Goal: Information Seeking & Learning: Learn about a topic

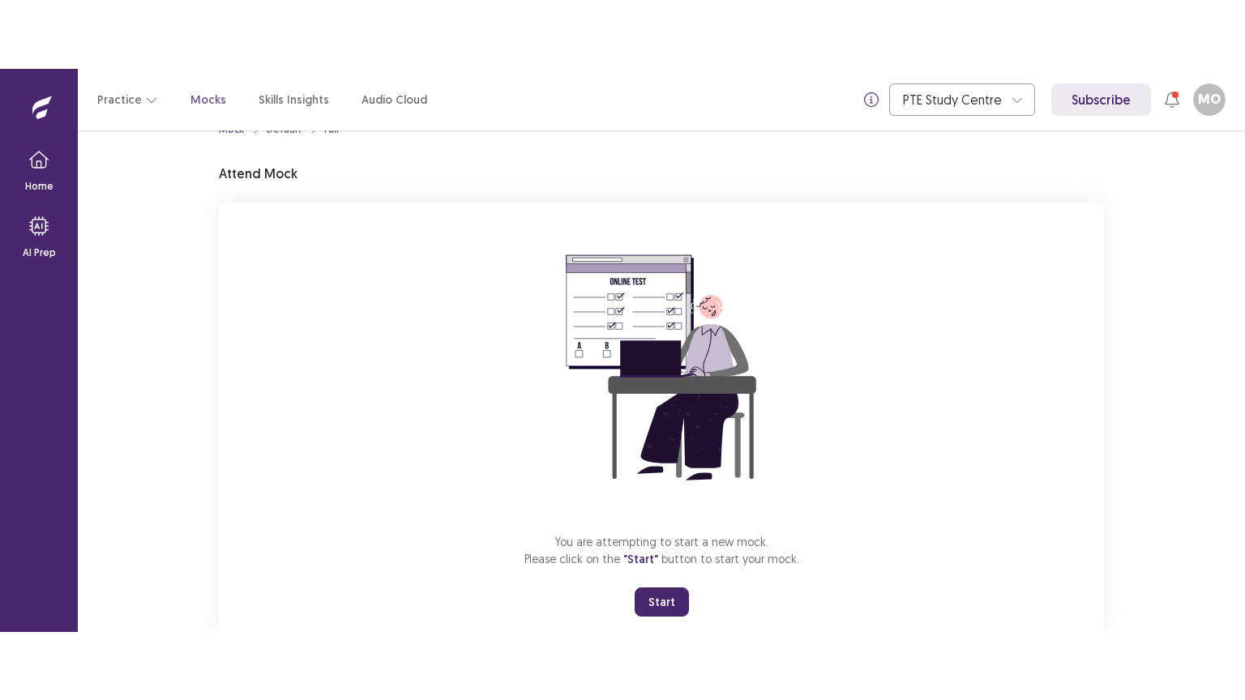
scroll to position [77, 0]
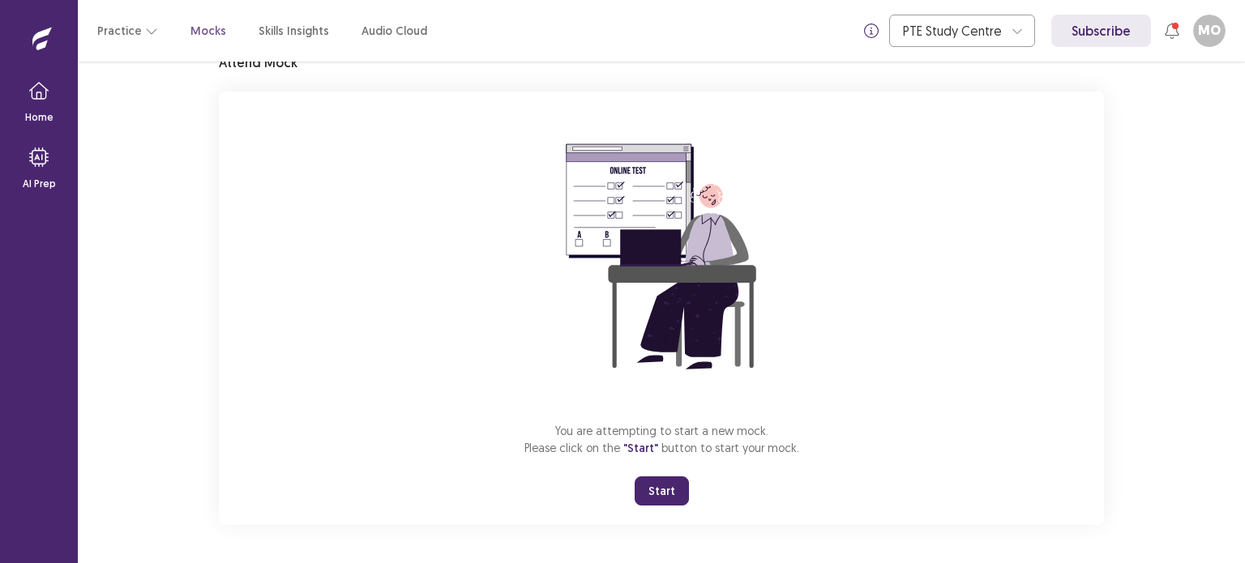
click at [657, 487] on button "Start" at bounding box center [662, 491] width 54 height 29
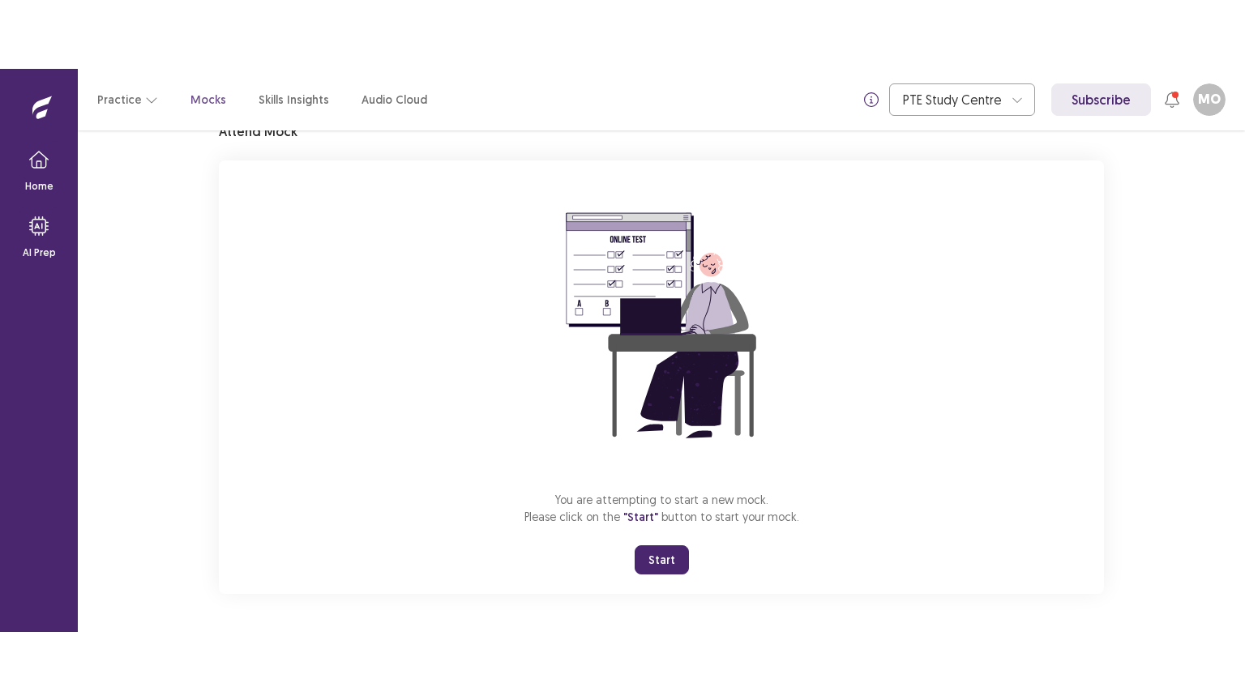
scroll to position [0, 0]
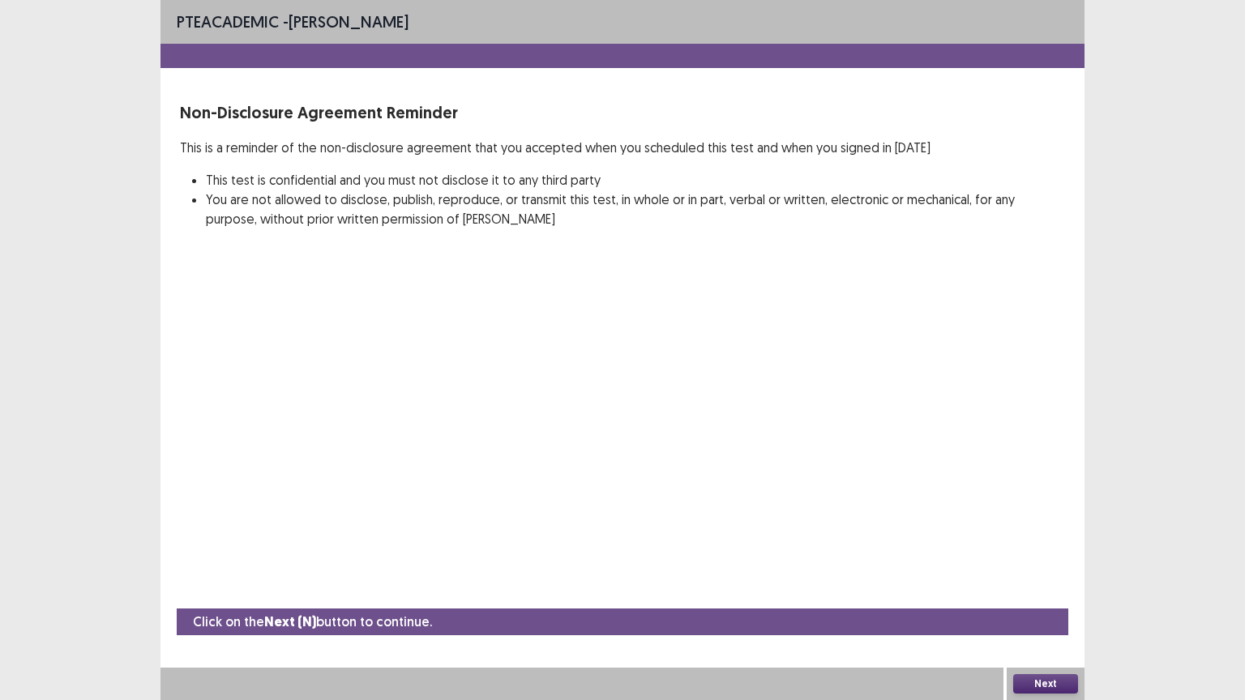
click at [1049, 563] on button "Next" at bounding box center [1045, 683] width 65 height 19
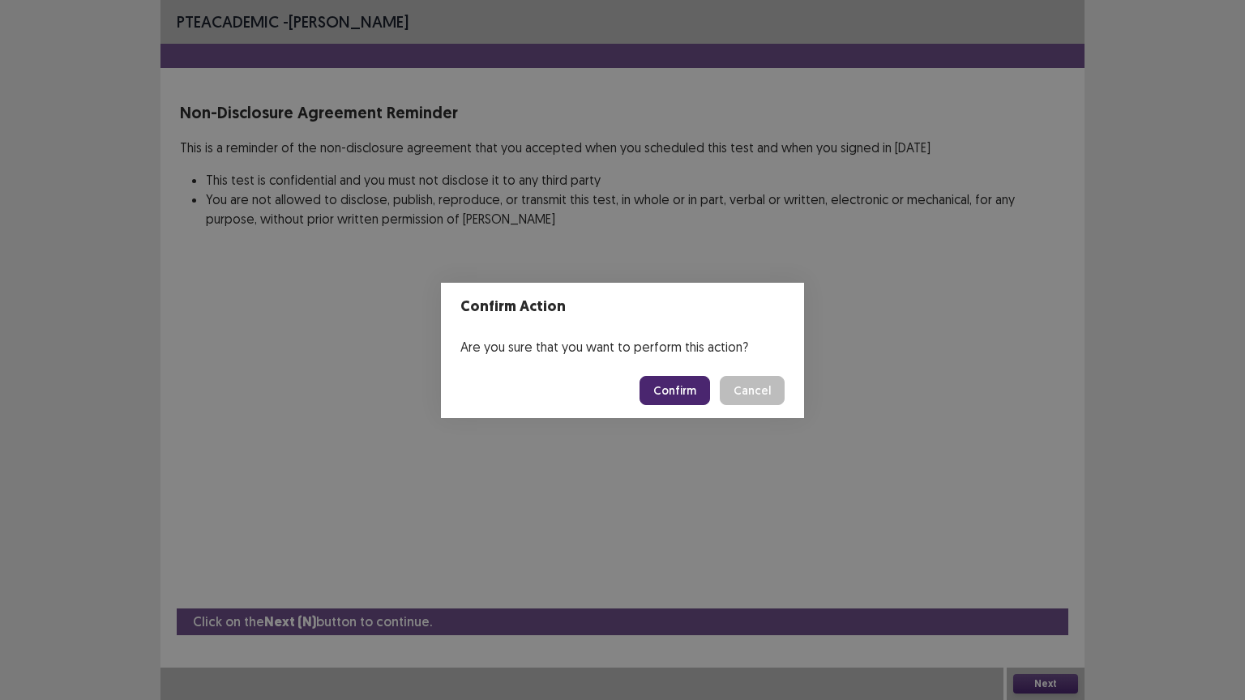
click at [689, 398] on button "Confirm" at bounding box center [675, 390] width 71 height 29
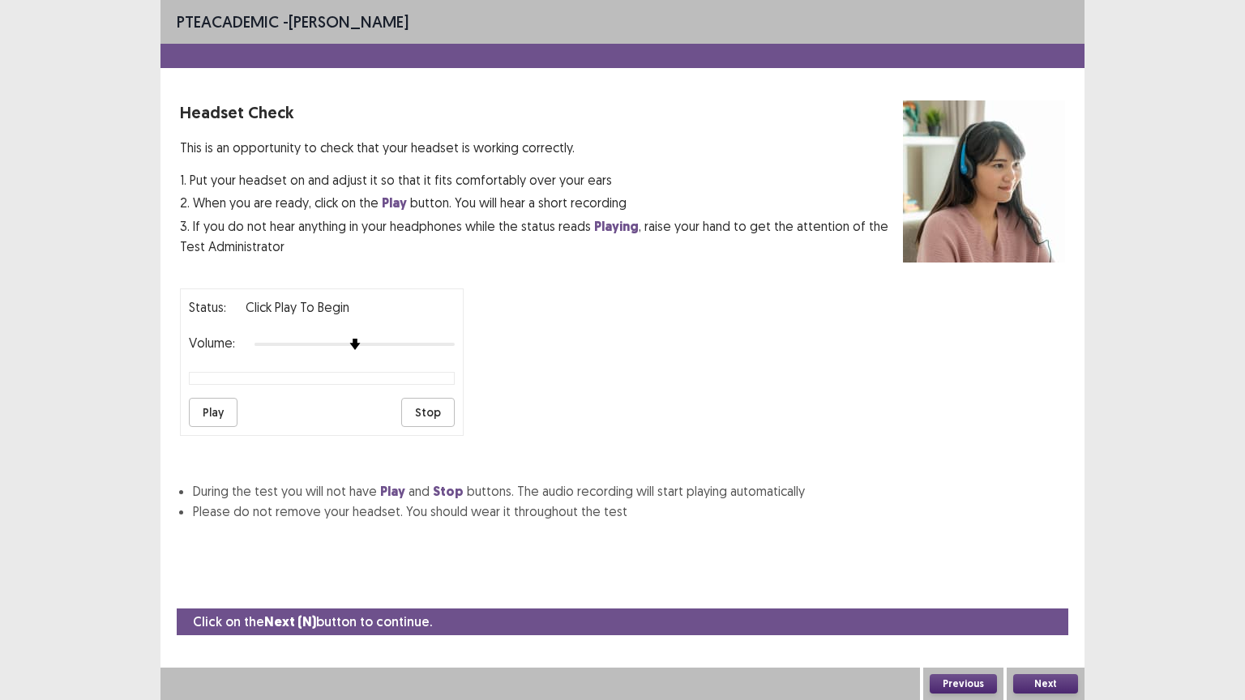
click at [204, 402] on button "Play" at bounding box center [213, 412] width 49 height 29
click at [212, 404] on button "Play" at bounding box center [213, 412] width 49 height 29
click at [211, 409] on button "Play" at bounding box center [213, 412] width 49 height 29
click at [218, 404] on button "Play" at bounding box center [213, 412] width 49 height 29
click at [1065, 563] on button "Next" at bounding box center [1045, 683] width 65 height 19
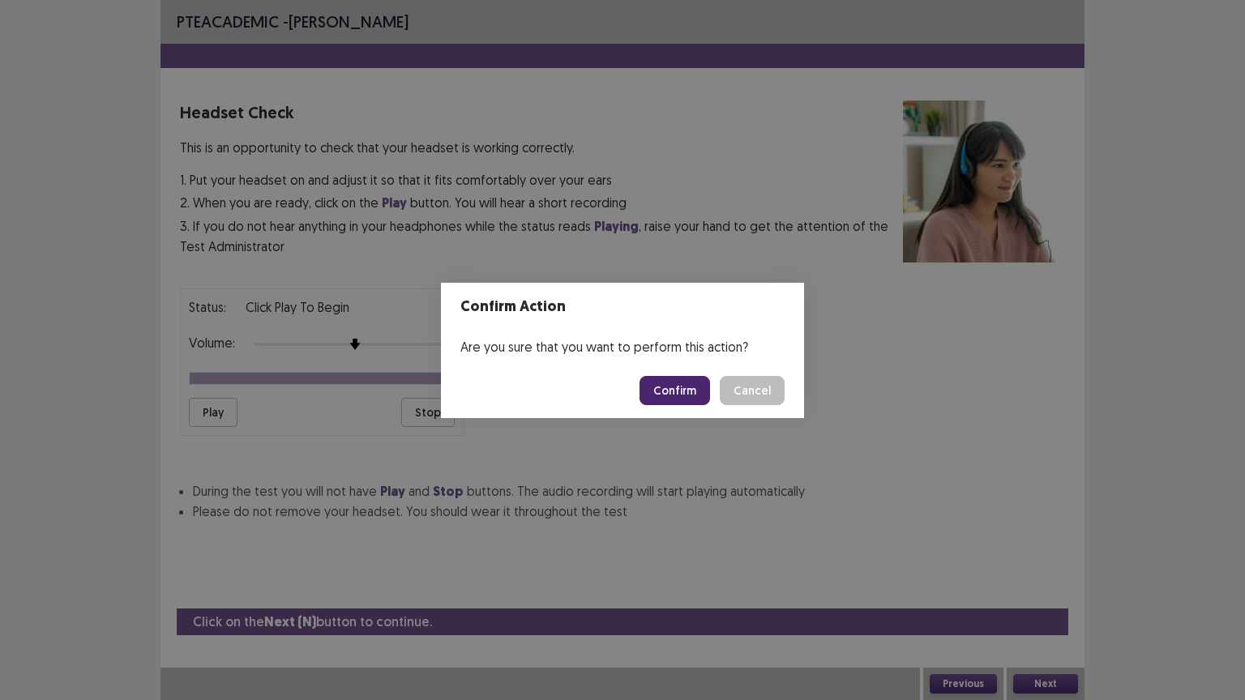
click at [684, 389] on button "Confirm" at bounding box center [675, 390] width 71 height 29
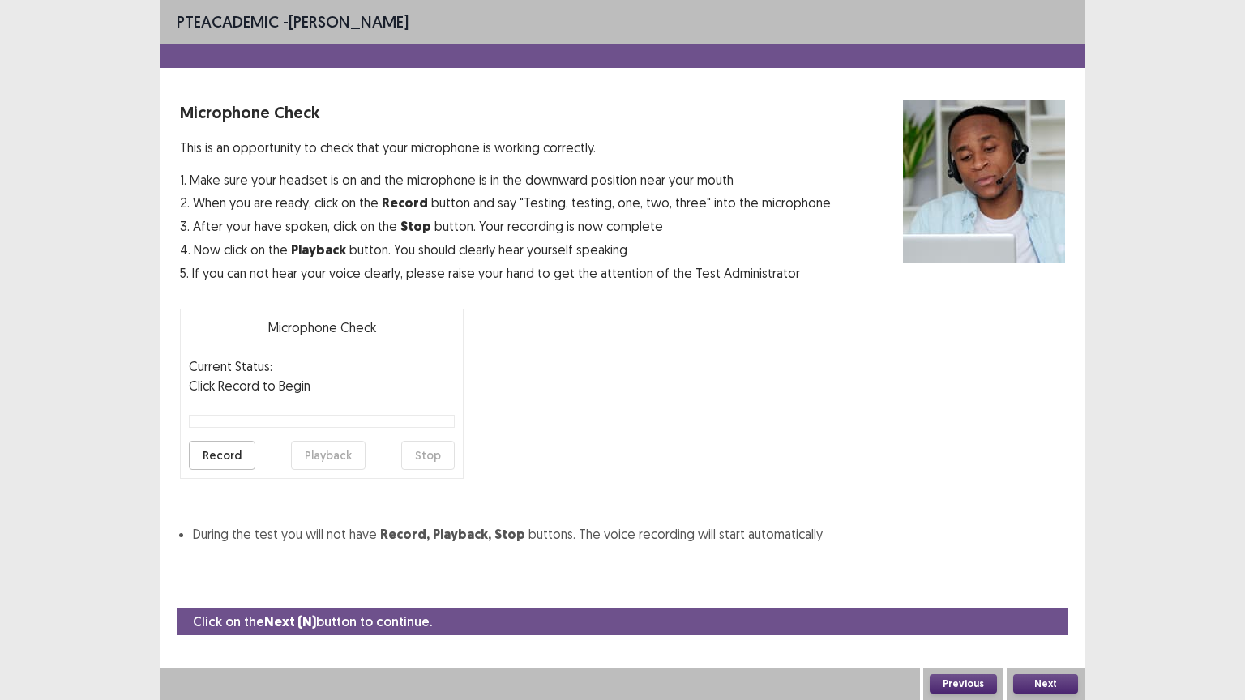
click at [221, 456] on button "Record" at bounding box center [222, 455] width 66 height 29
click at [1046, 563] on button "Next" at bounding box center [1045, 683] width 65 height 19
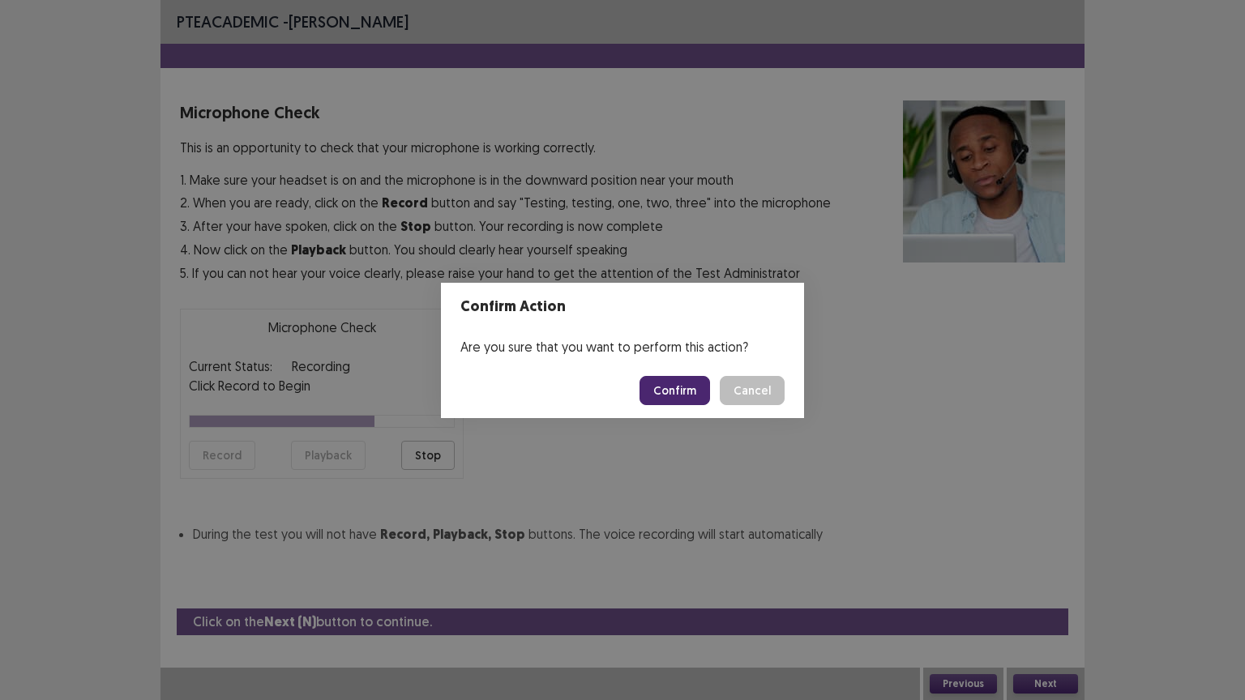
click at [669, 386] on button "Confirm" at bounding box center [675, 390] width 71 height 29
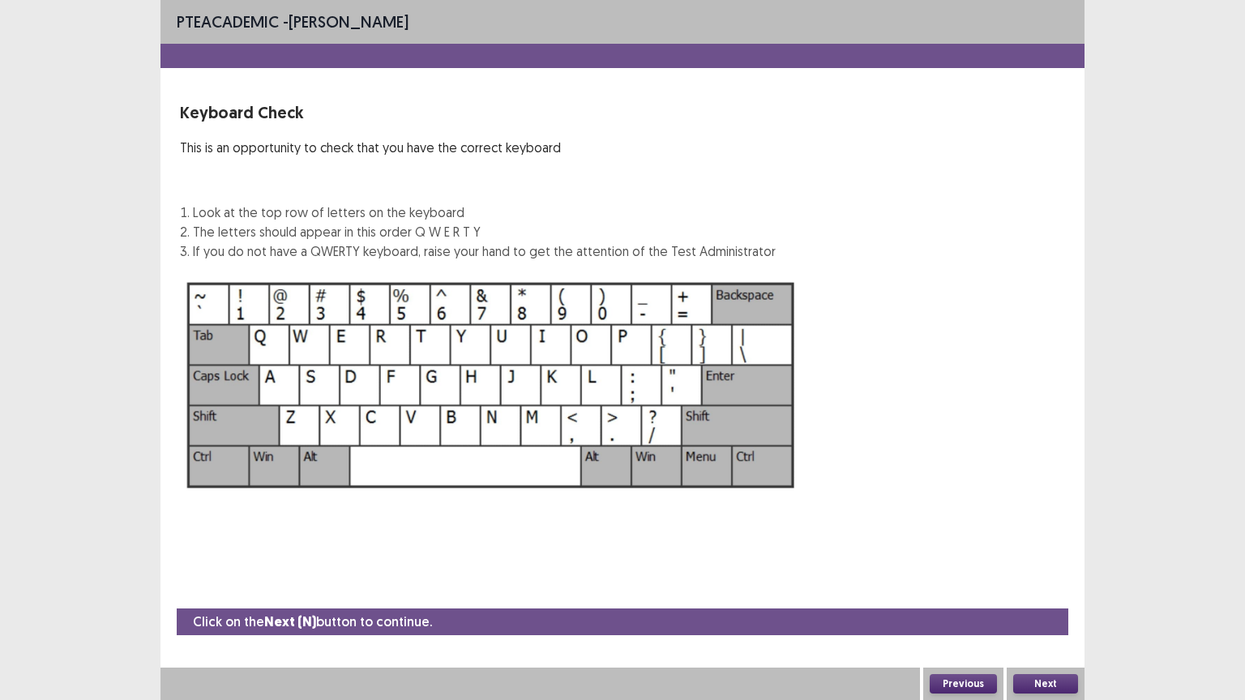
click at [1041, 563] on button "Next" at bounding box center [1045, 683] width 65 height 19
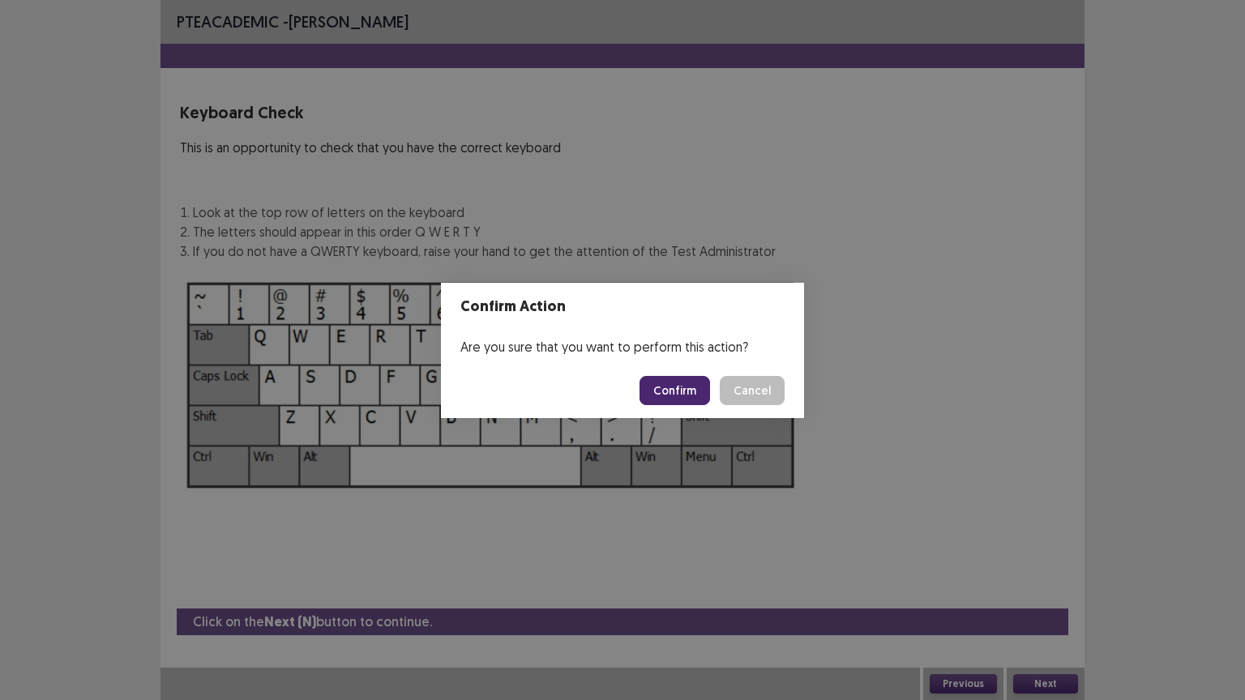
click at [672, 383] on button "Confirm" at bounding box center [675, 390] width 71 height 29
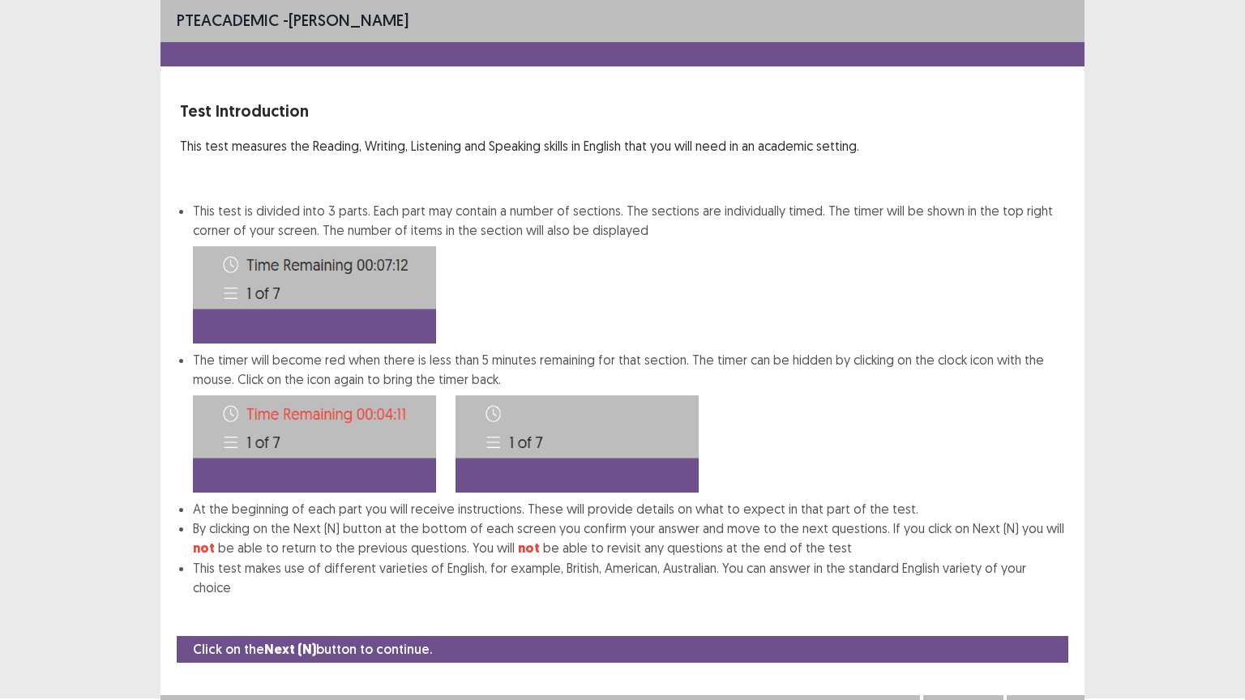
scroll to position [8, 0]
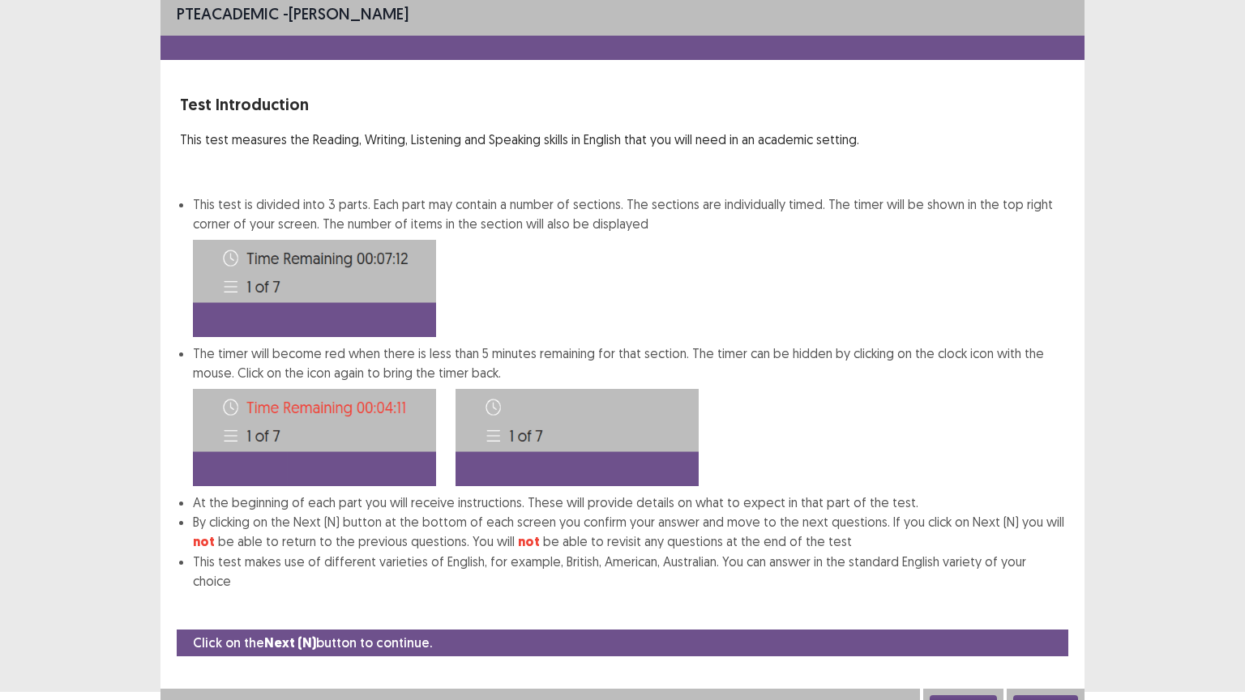
click at [1057, 563] on button "Next" at bounding box center [1045, 704] width 65 height 19
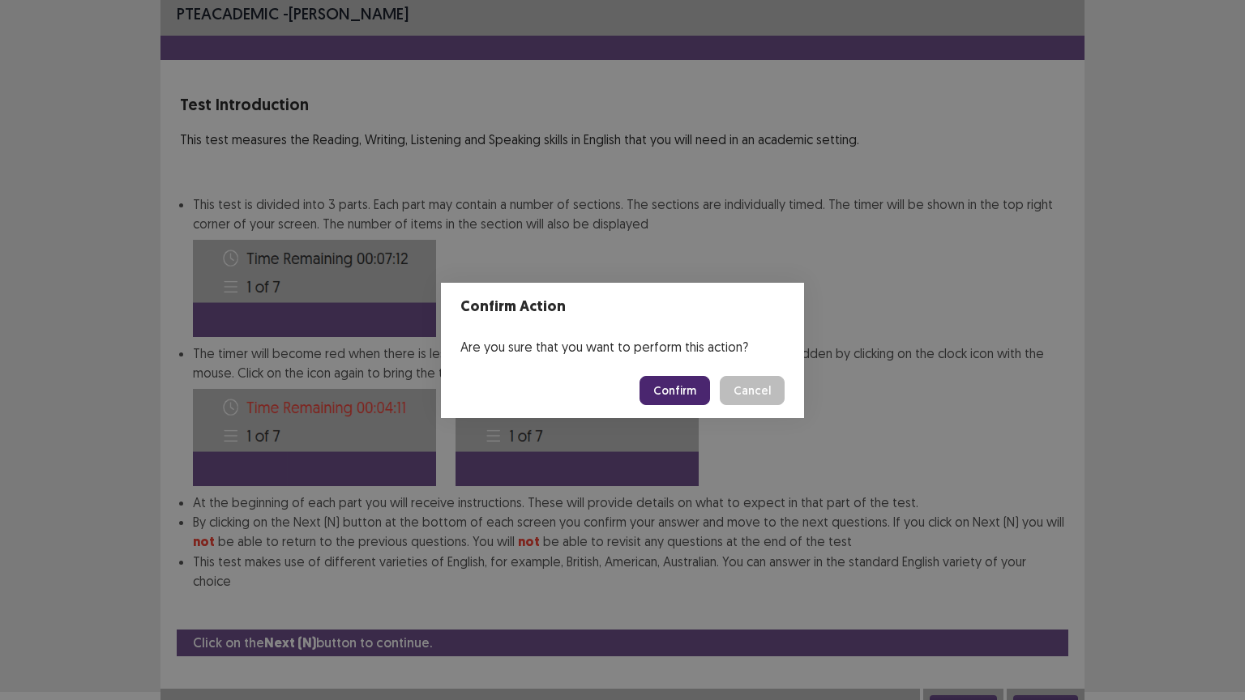
click at [687, 383] on button "Confirm" at bounding box center [675, 390] width 71 height 29
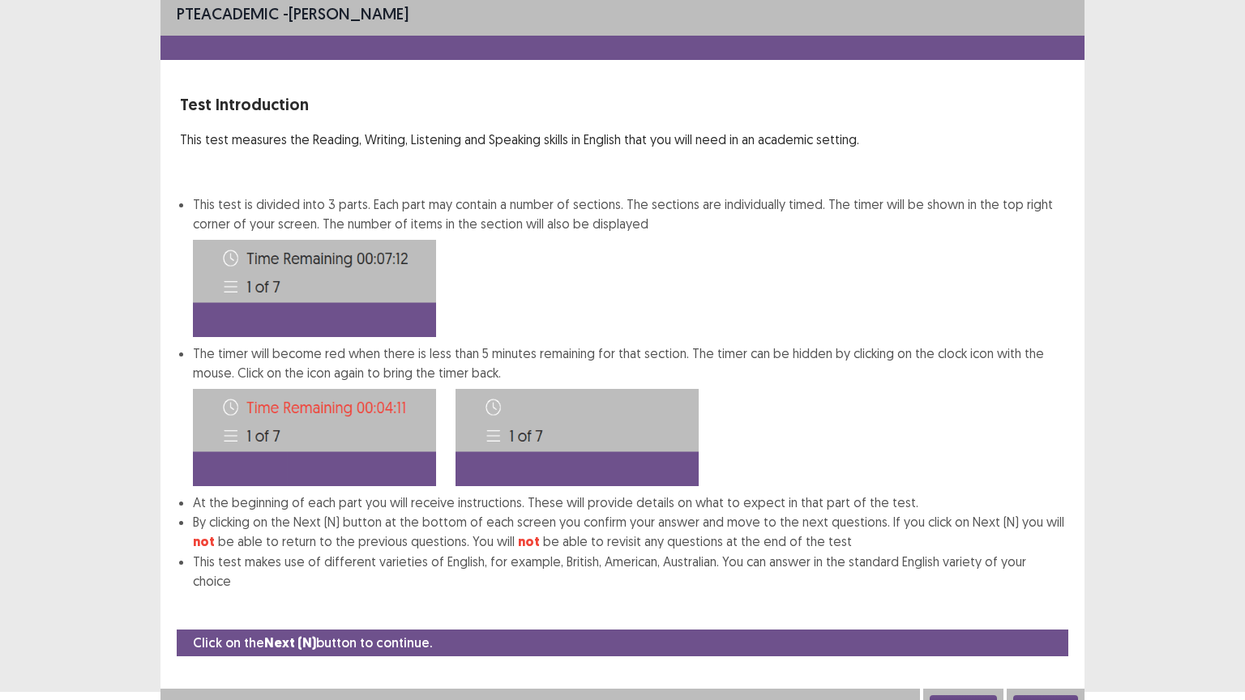
scroll to position [0, 0]
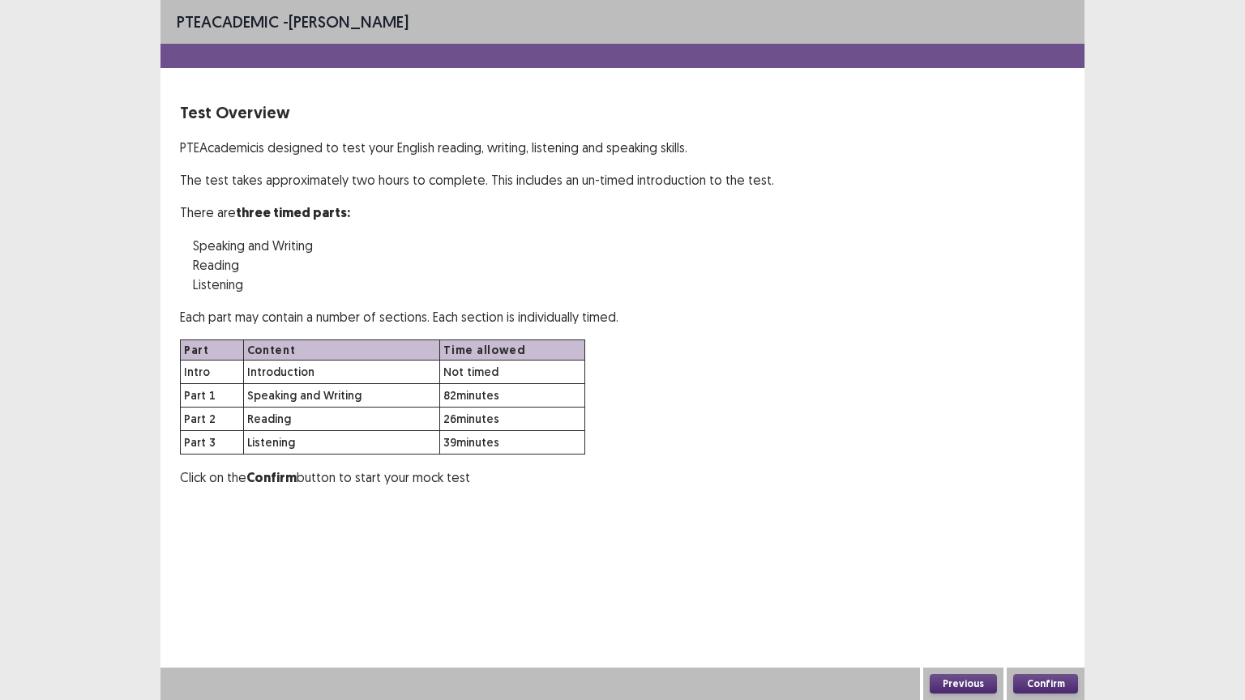
click at [1038, 563] on button "Confirm" at bounding box center [1045, 683] width 65 height 19
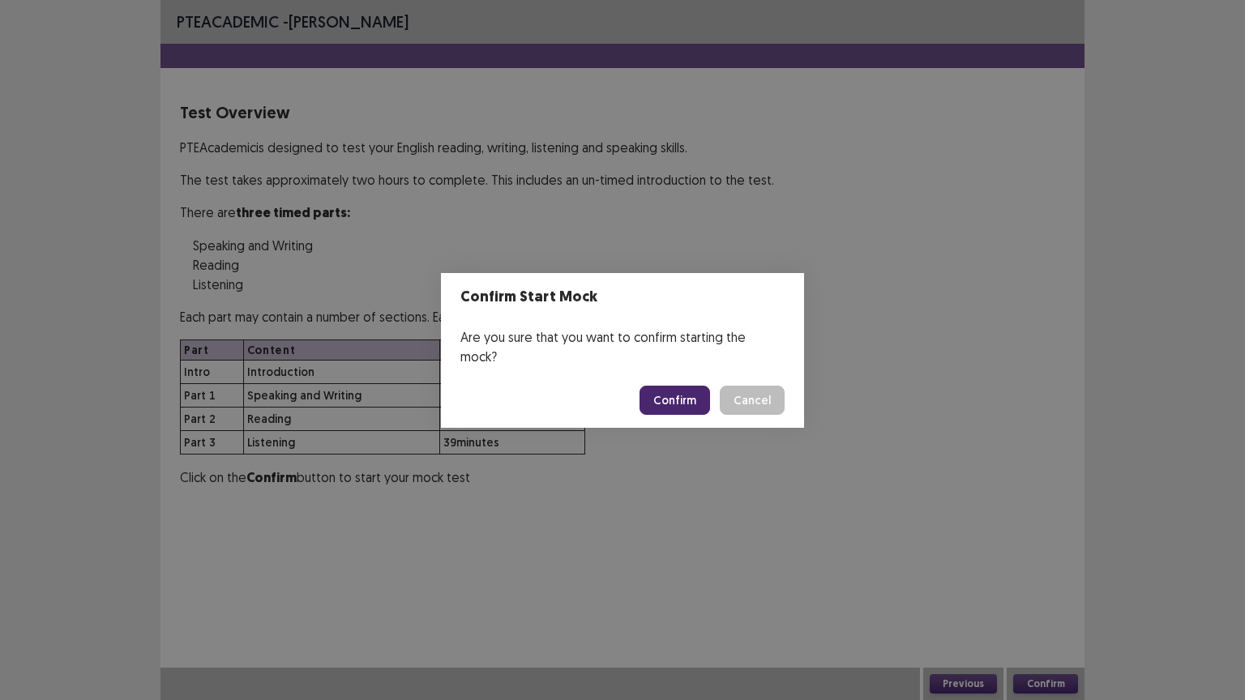
click at [665, 386] on button "Confirm" at bounding box center [675, 400] width 71 height 29
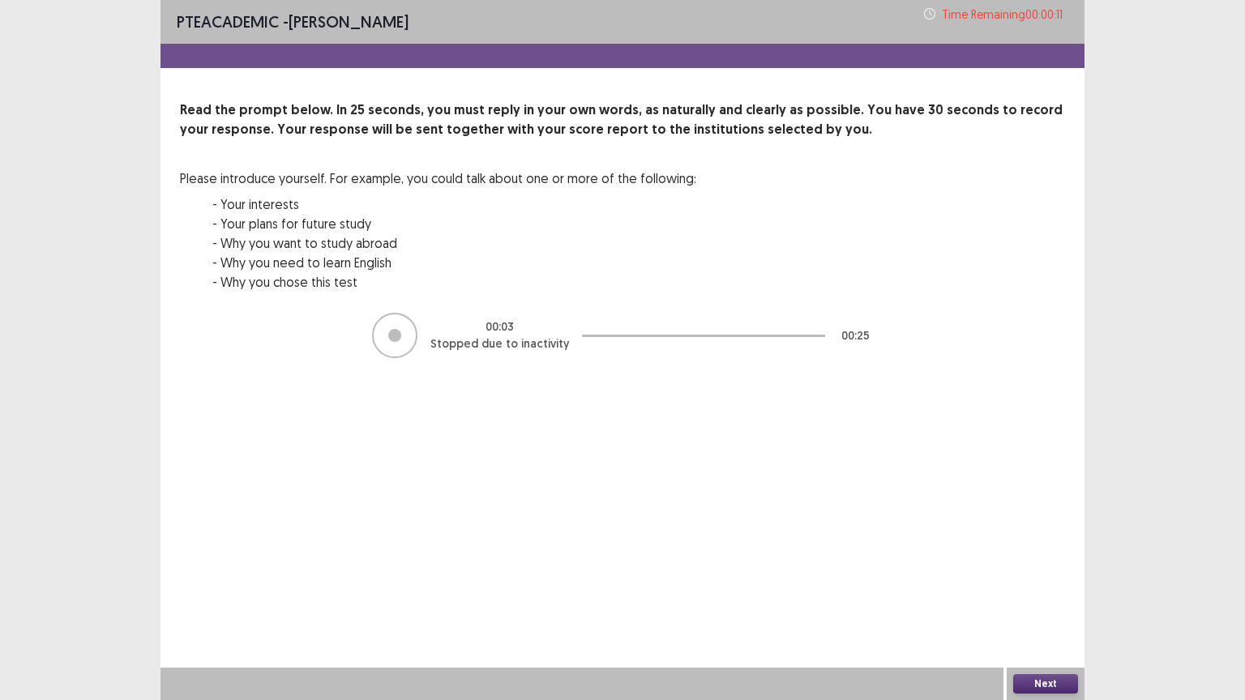
click at [1025, 563] on button "Next" at bounding box center [1045, 683] width 65 height 19
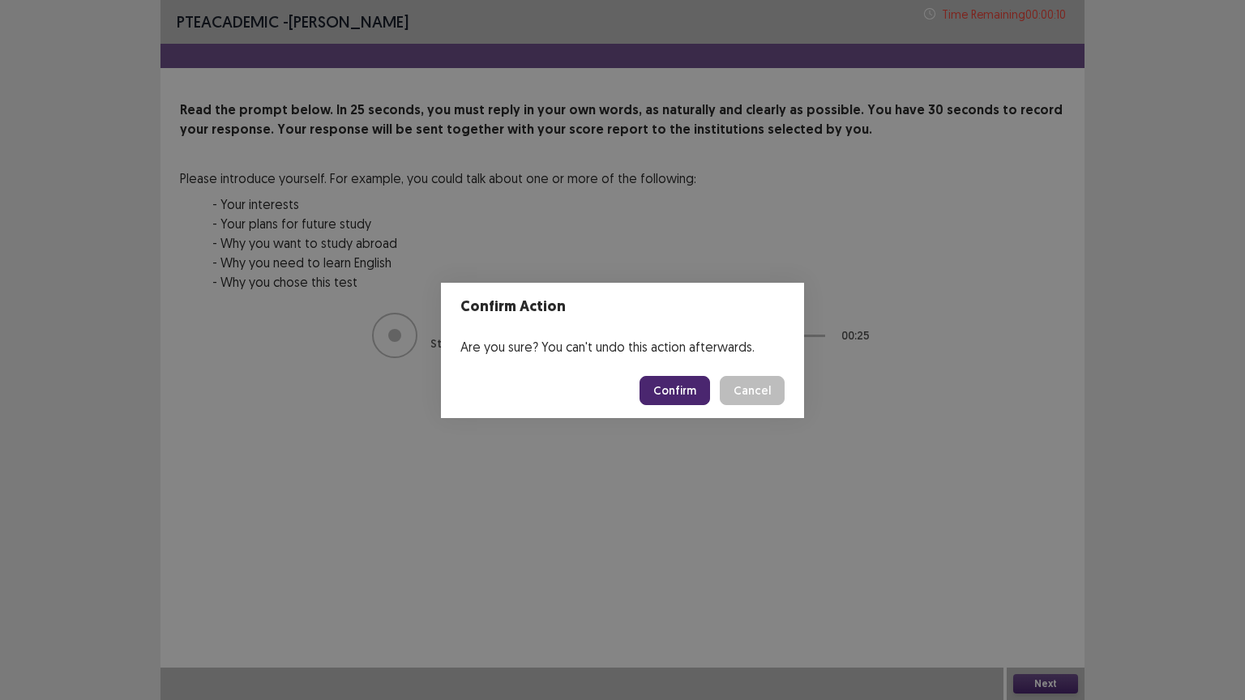
click at [689, 380] on button "Confirm" at bounding box center [675, 390] width 71 height 29
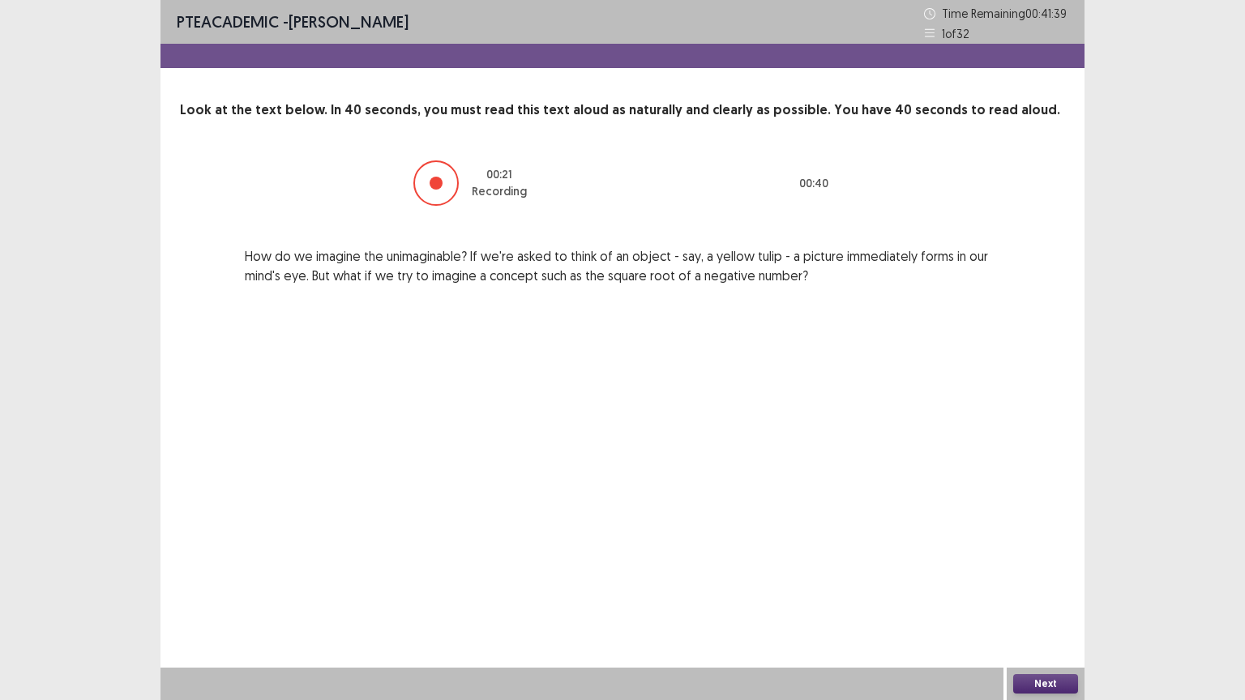
click at [1029, 563] on button "Next" at bounding box center [1045, 683] width 65 height 19
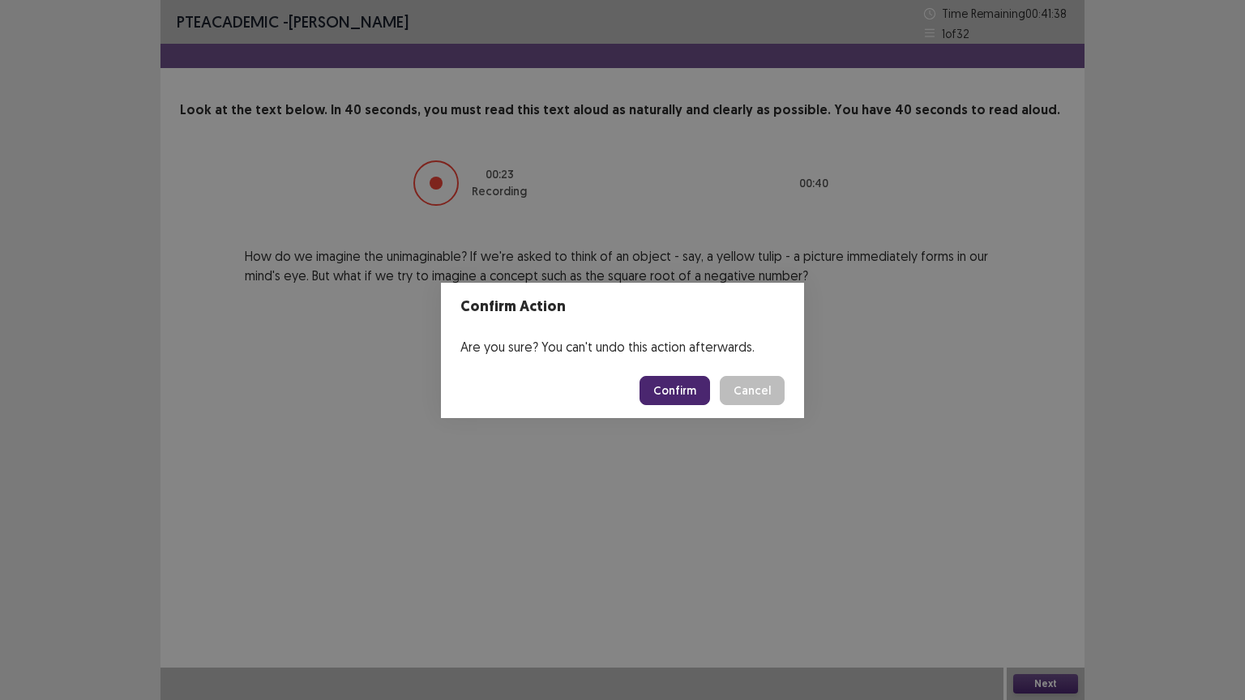
click at [694, 386] on button "Confirm" at bounding box center [675, 390] width 71 height 29
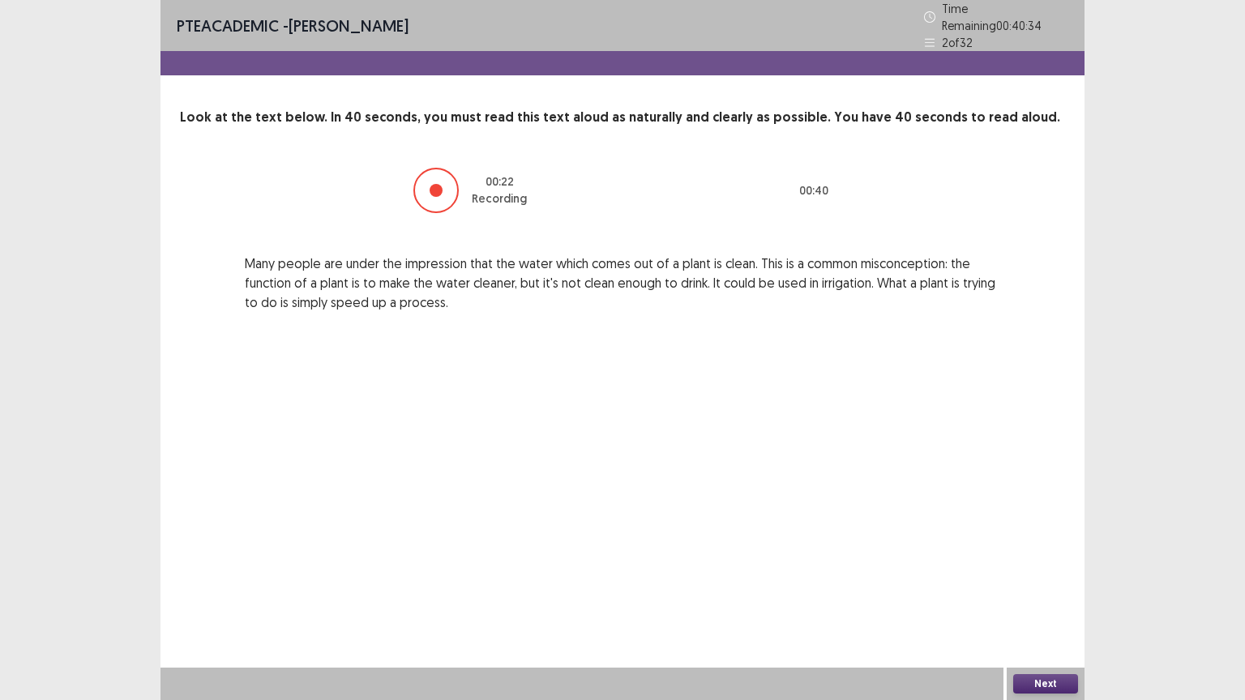
click at [1037, 563] on button "Next" at bounding box center [1045, 683] width 65 height 19
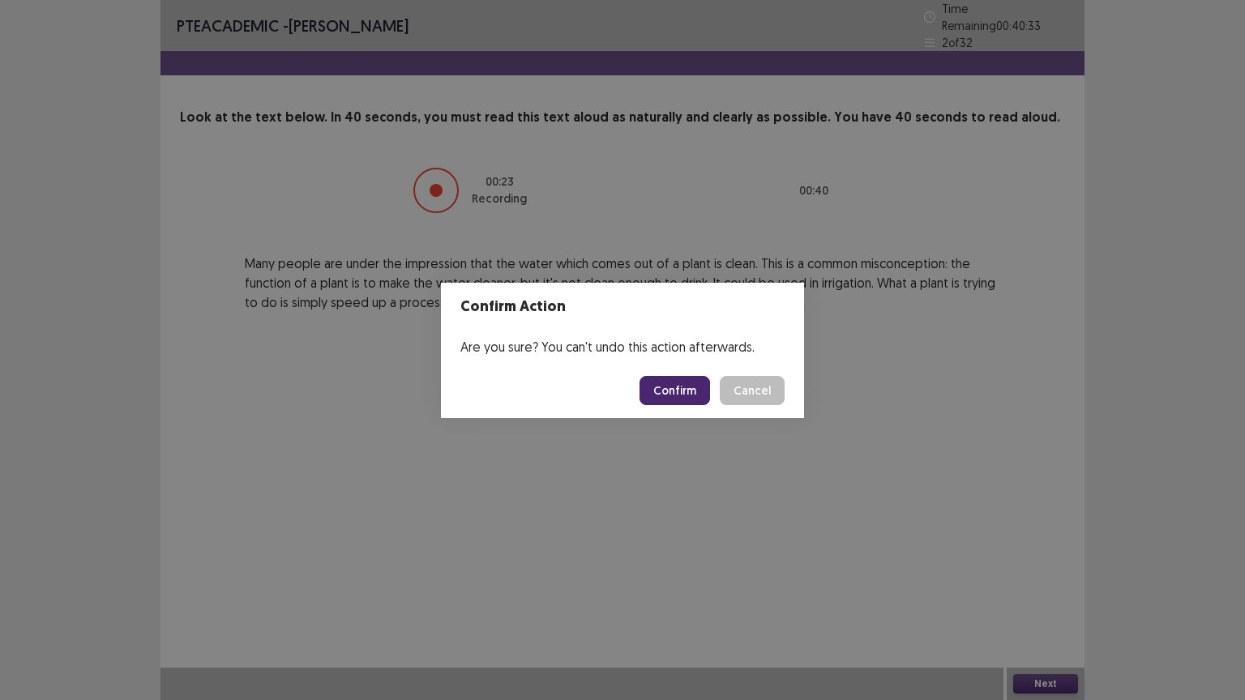
click at [676, 394] on button "Confirm" at bounding box center [675, 390] width 71 height 29
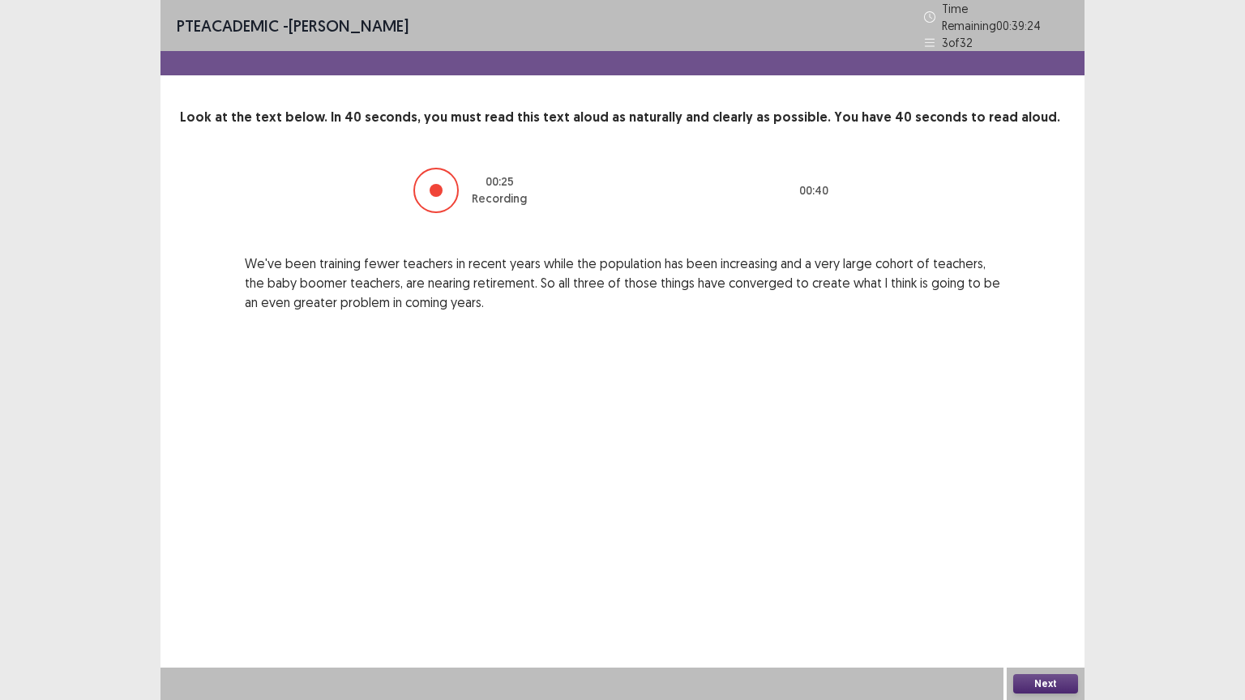
click at [1037, 563] on button "Next" at bounding box center [1045, 683] width 65 height 19
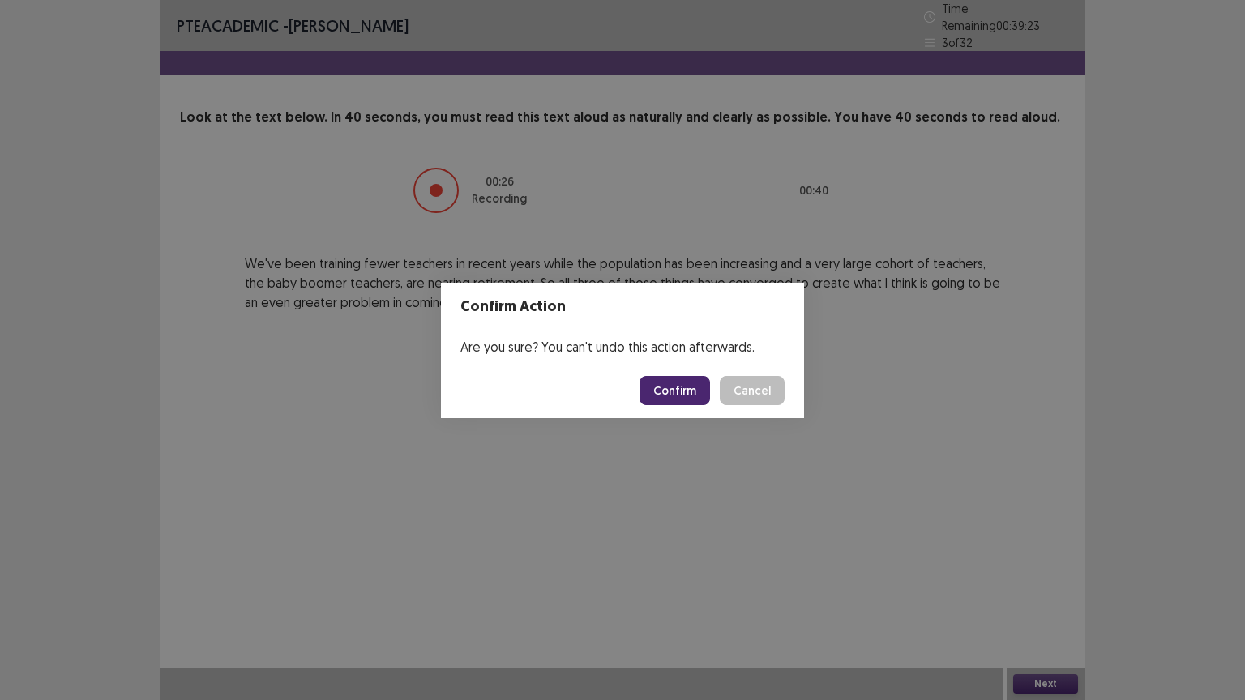
click at [681, 383] on button "Confirm" at bounding box center [675, 390] width 71 height 29
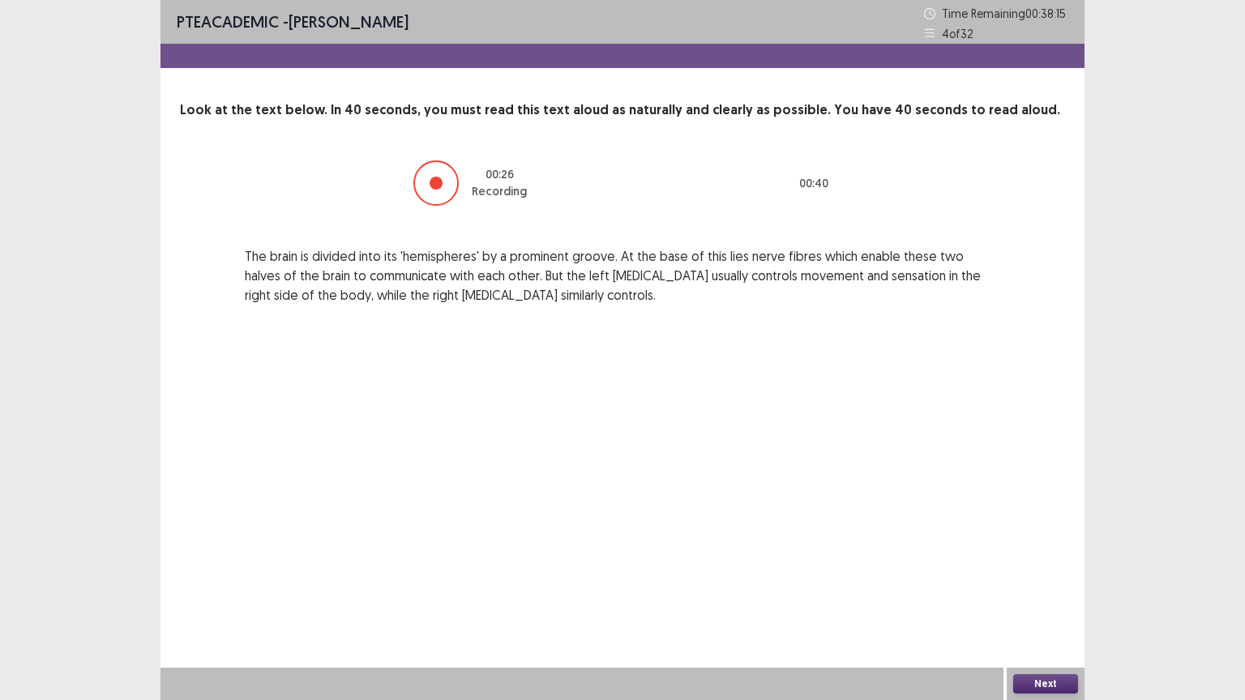
click at [1025, 563] on button "Next" at bounding box center [1045, 683] width 65 height 19
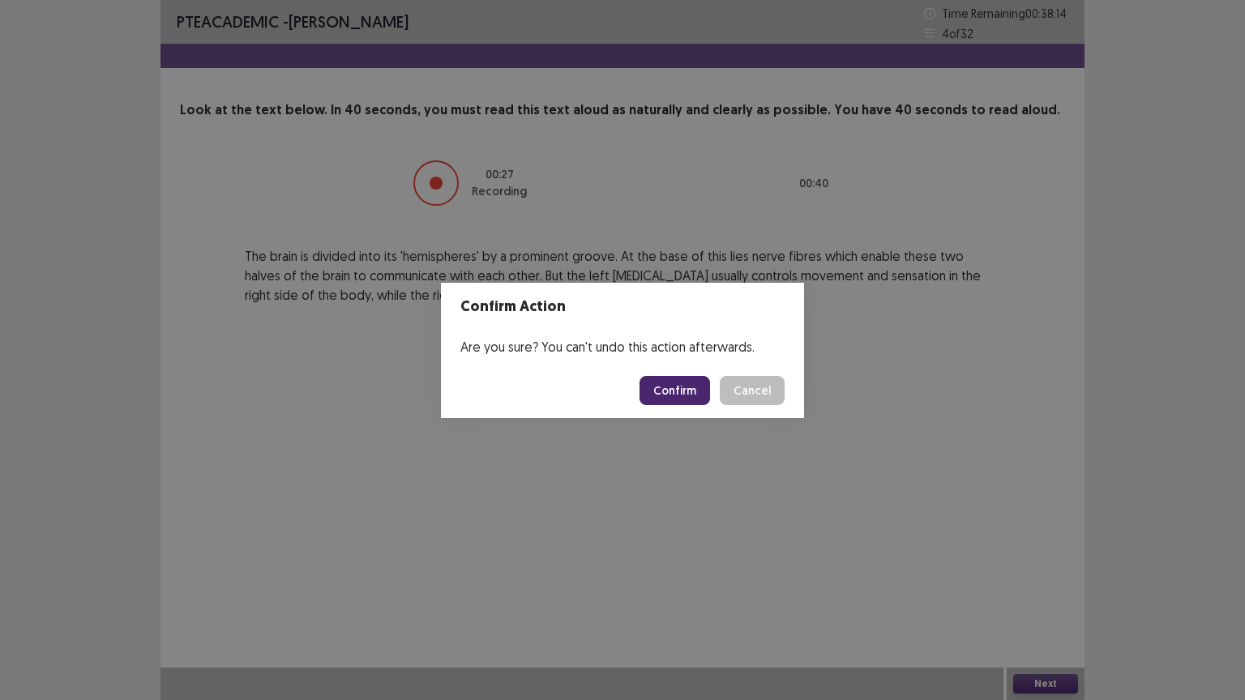
click at [674, 384] on button "Confirm" at bounding box center [675, 390] width 71 height 29
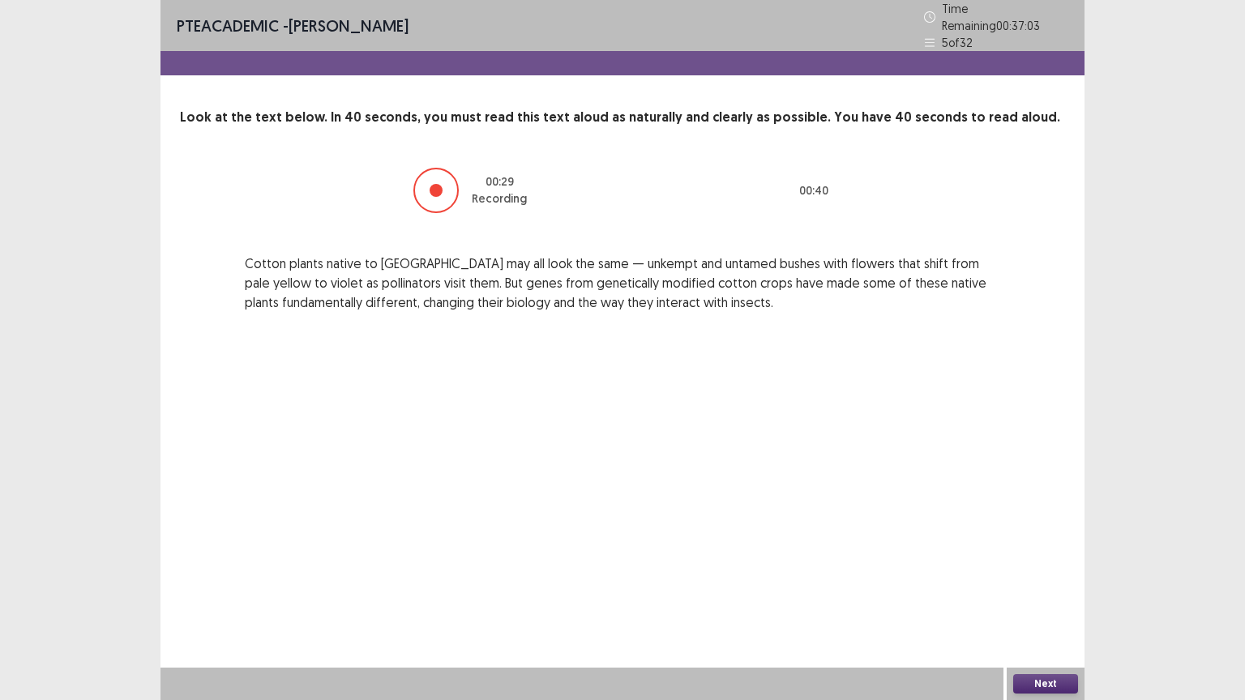
click at [1026, 563] on button "Next" at bounding box center [1045, 683] width 65 height 19
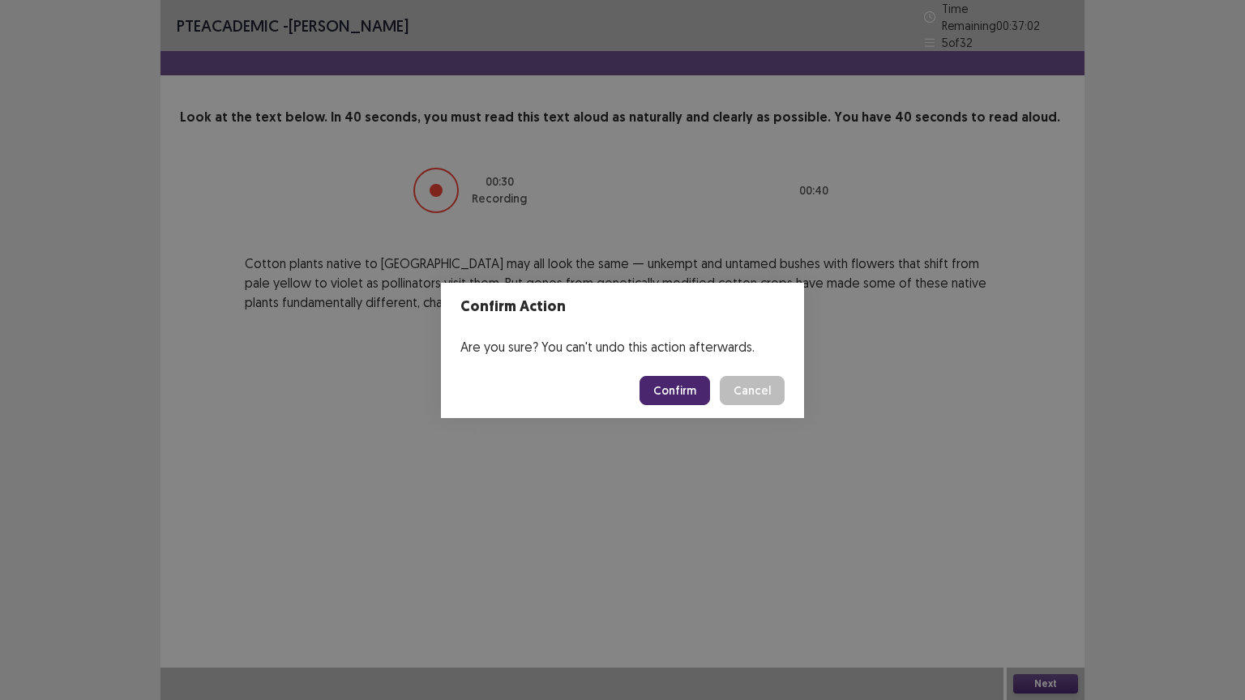
click at [682, 390] on button "Confirm" at bounding box center [675, 390] width 71 height 29
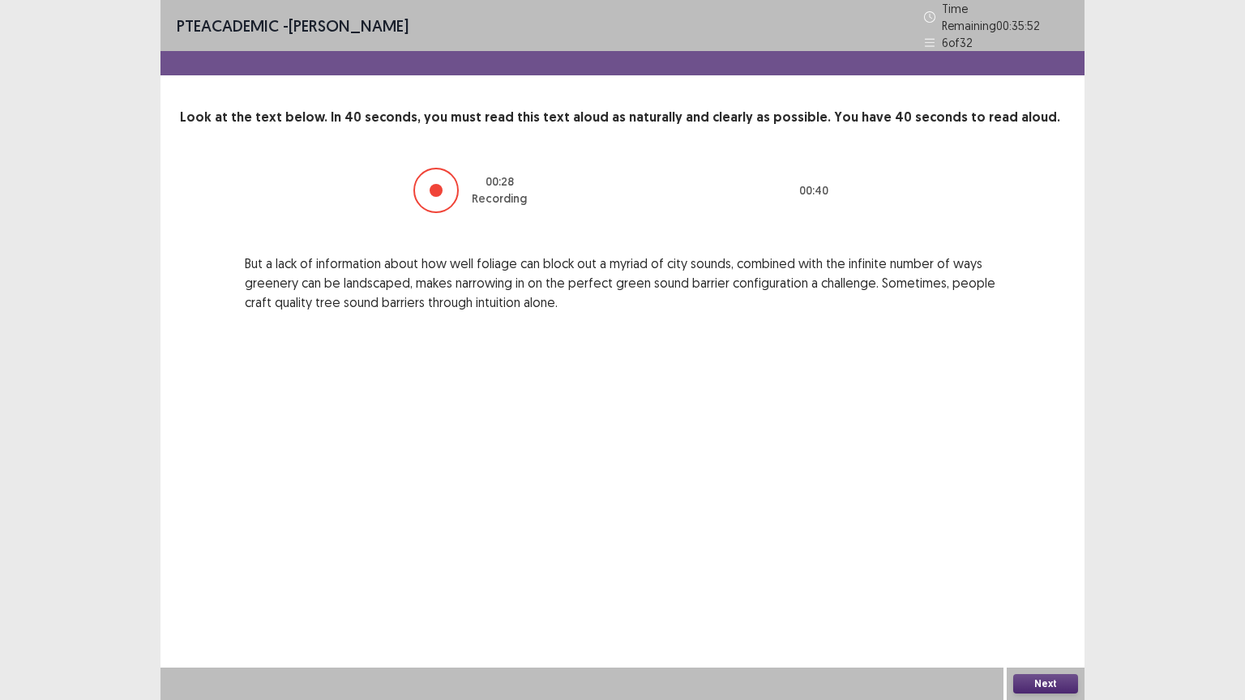
click at [1034, 563] on button "Next" at bounding box center [1045, 683] width 65 height 19
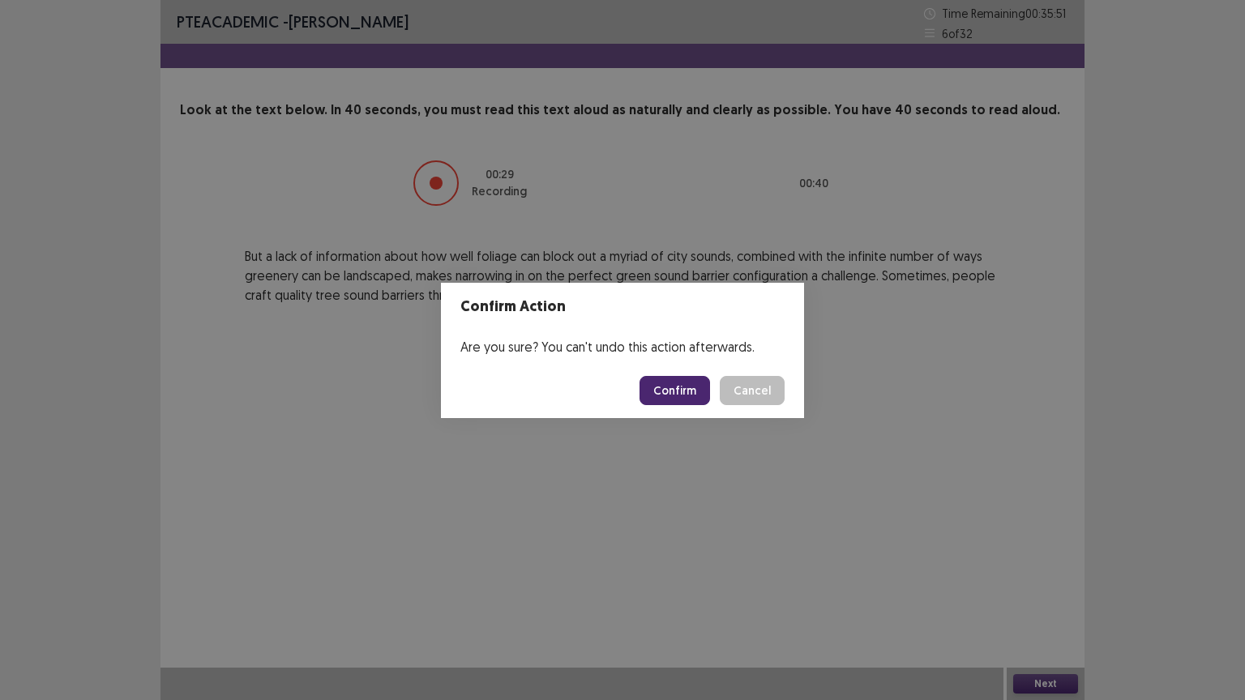
click at [677, 374] on footer "Confirm Cancel" at bounding box center [622, 390] width 363 height 55
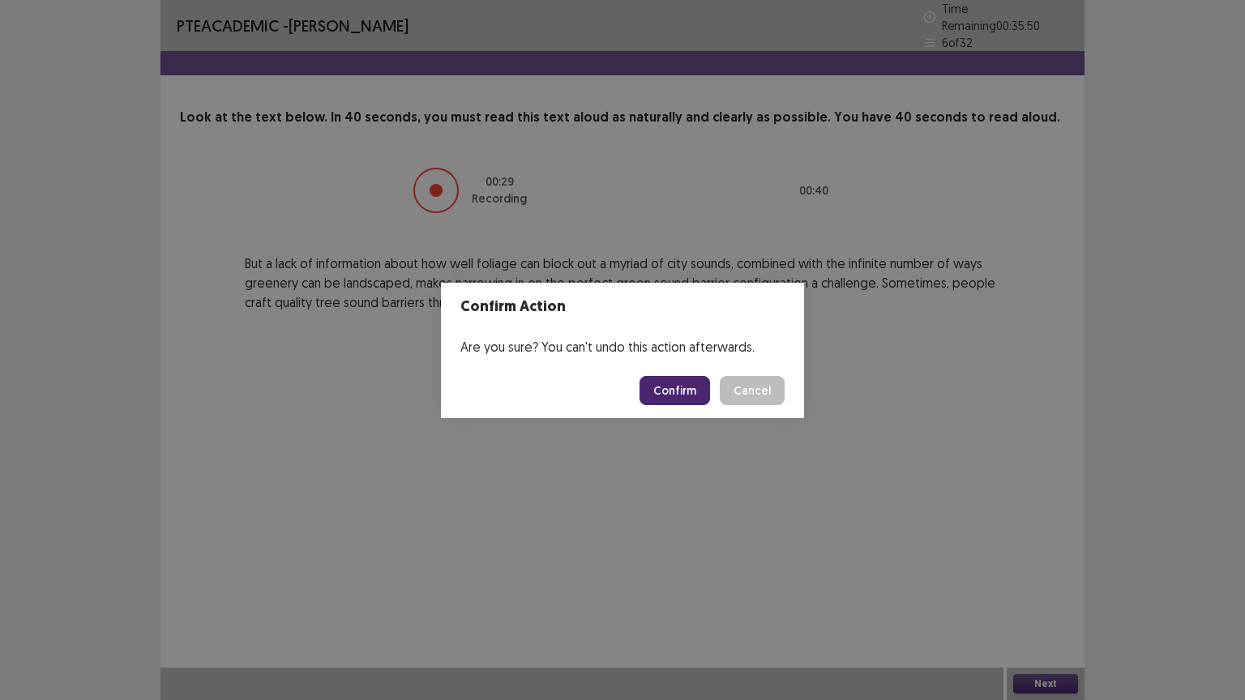
click at [668, 389] on button "Confirm" at bounding box center [675, 390] width 71 height 29
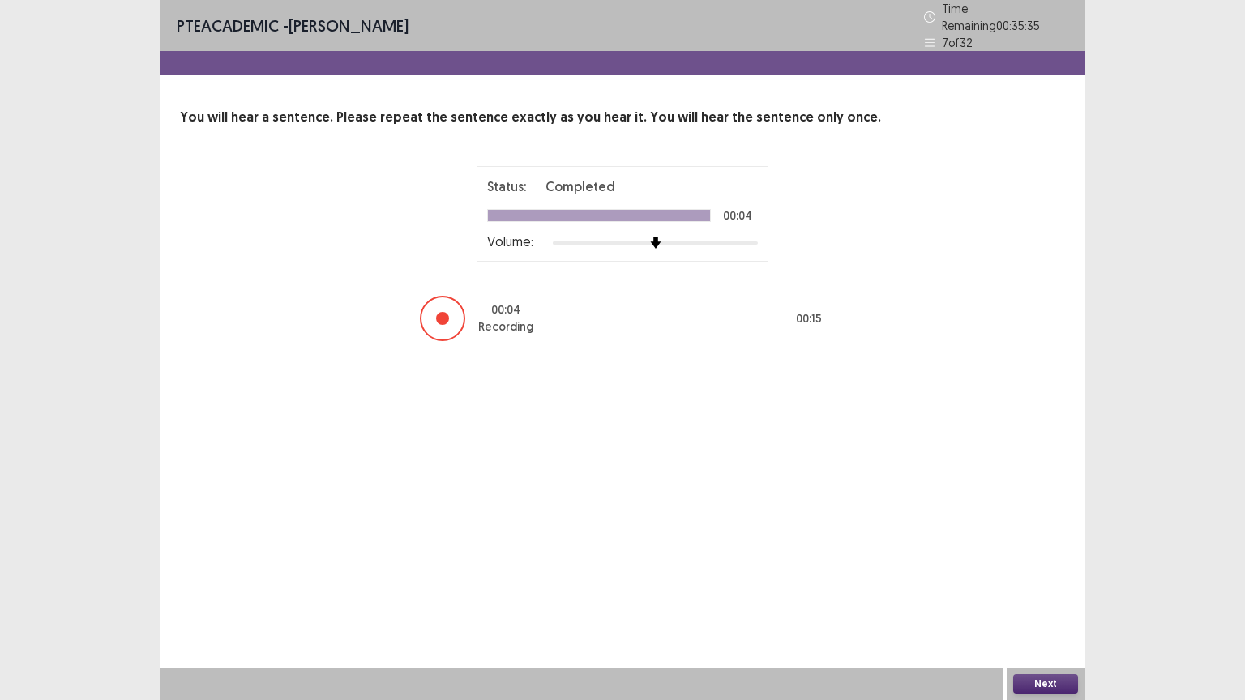
click at [1046, 563] on button "Next" at bounding box center [1045, 683] width 65 height 19
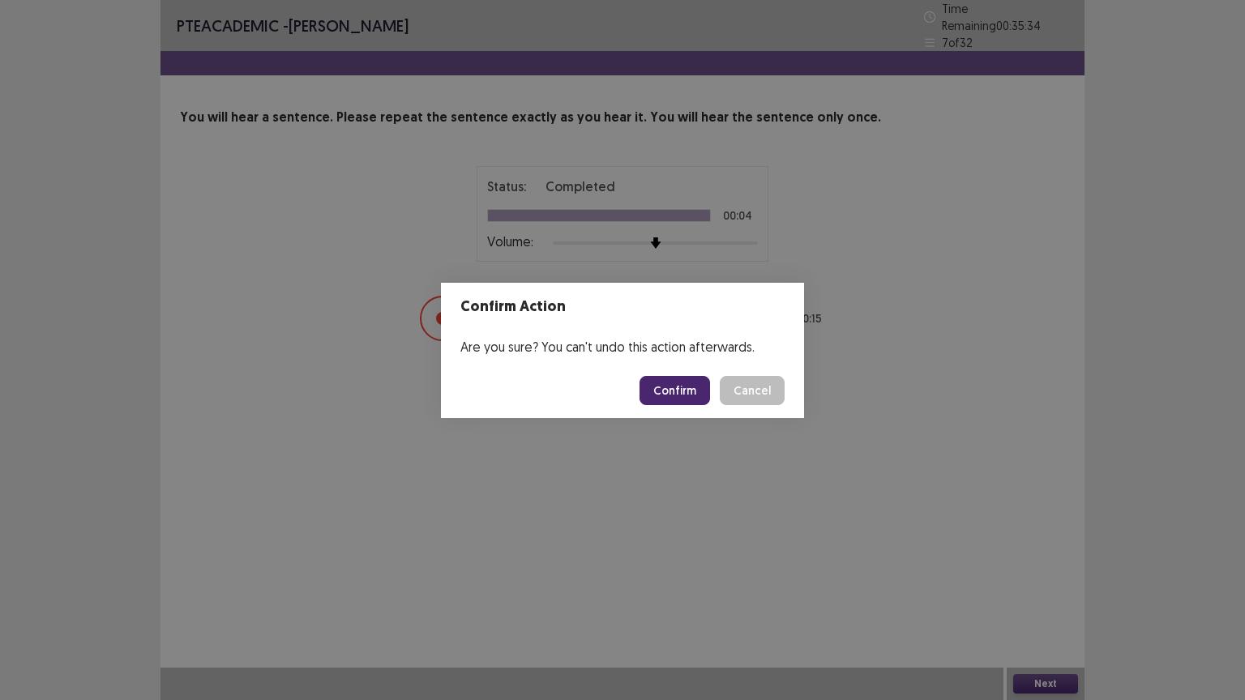
click at [668, 389] on button "Confirm" at bounding box center [675, 390] width 71 height 29
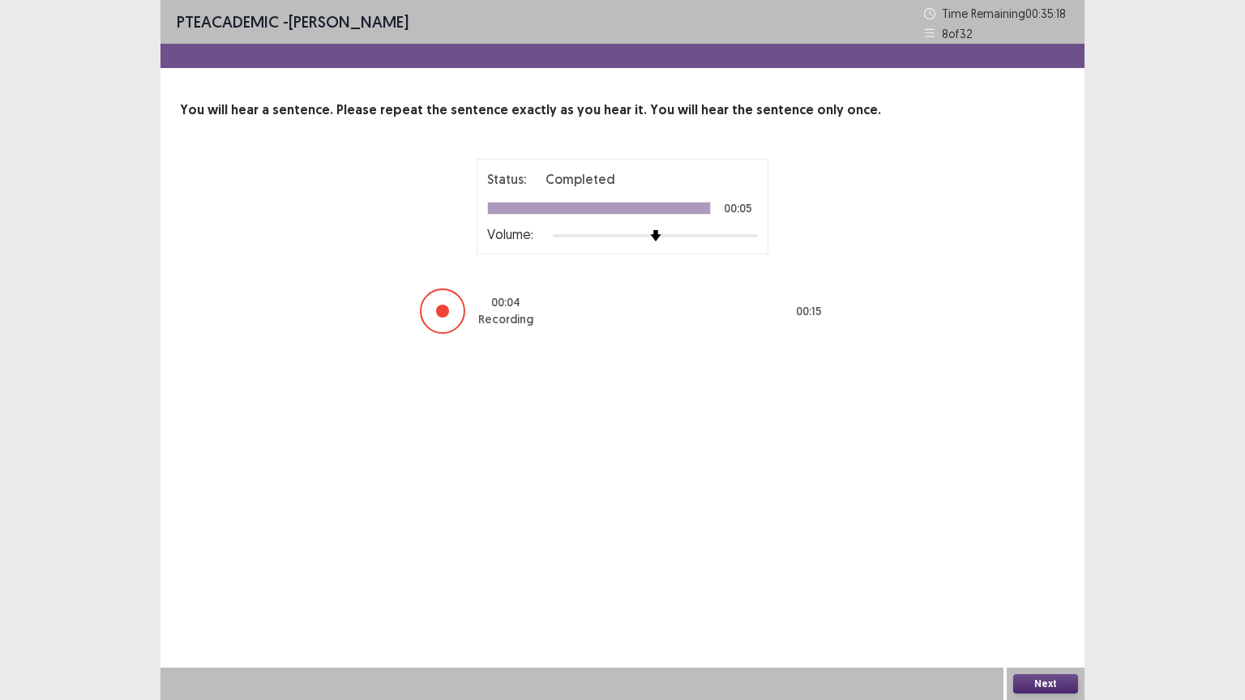
click at [1044, 563] on button "Next" at bounding box center [1045, 683] width 65 height 19
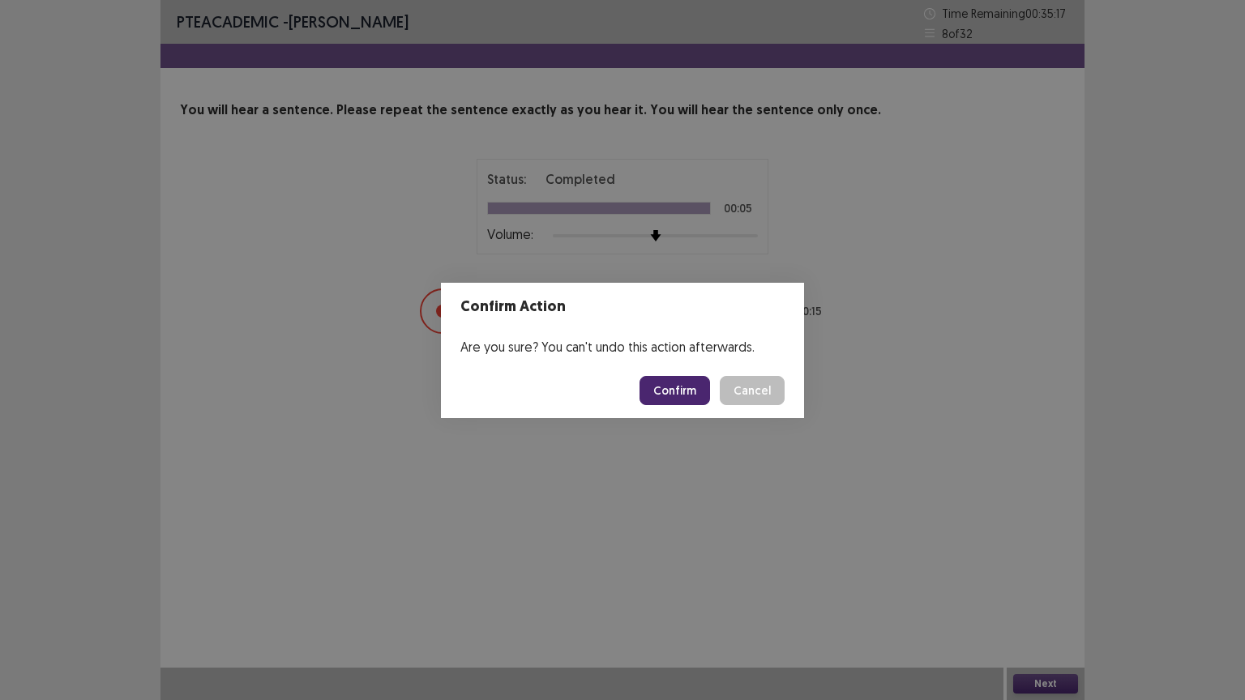
click at [676, 383] on button "Confirm" at bounding box center [675, 390] width 71 height 29
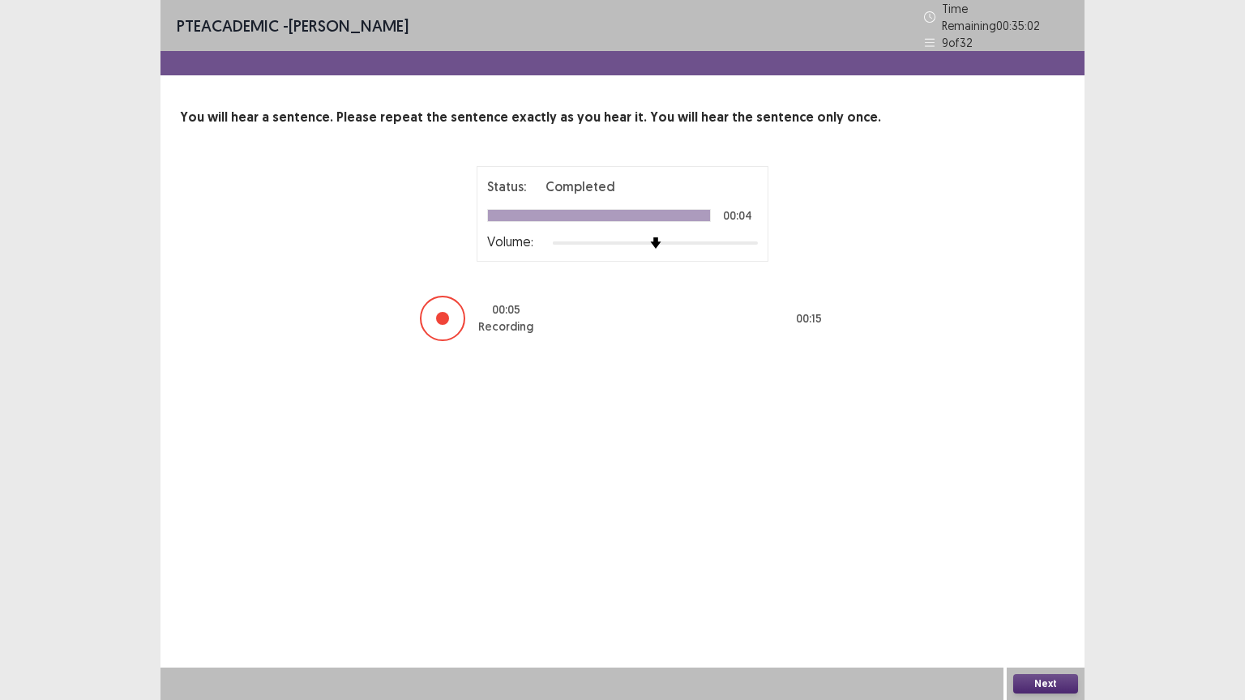
click at [1048, 563] on button "Next" at bounding box center [1045, 683] width 65 height 19
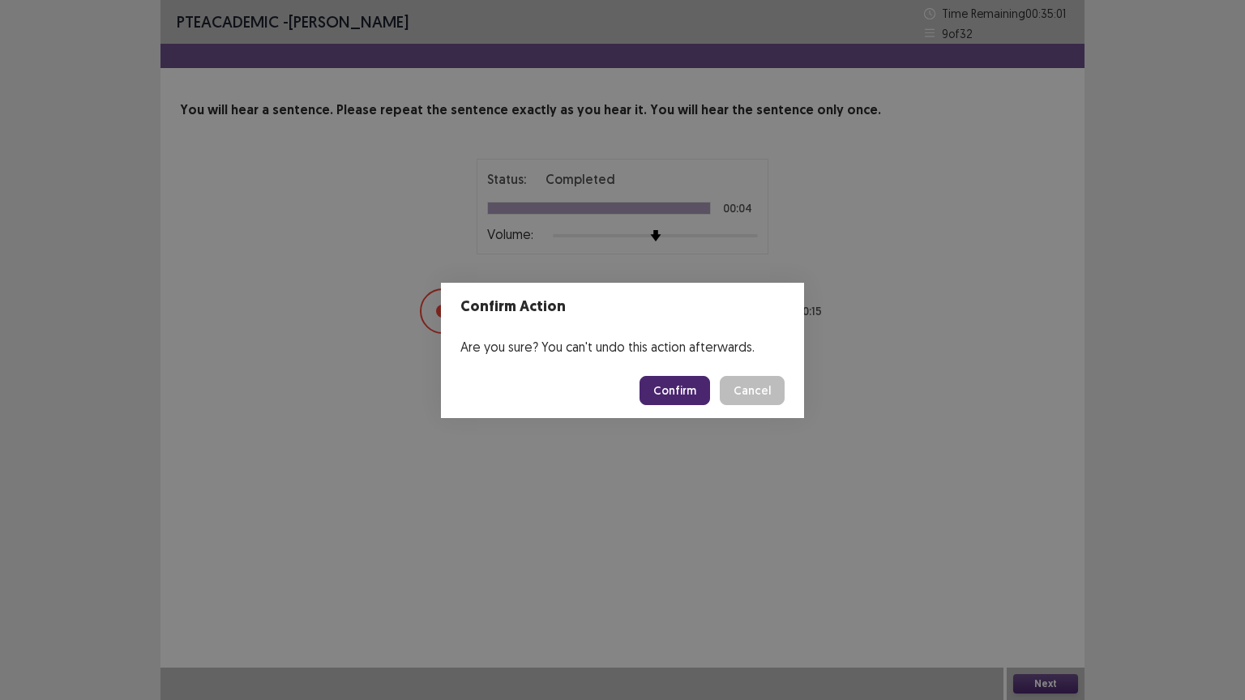
click at [674, 389] on button "Confirm" at bounding box center [675, 390] width 71 height 29
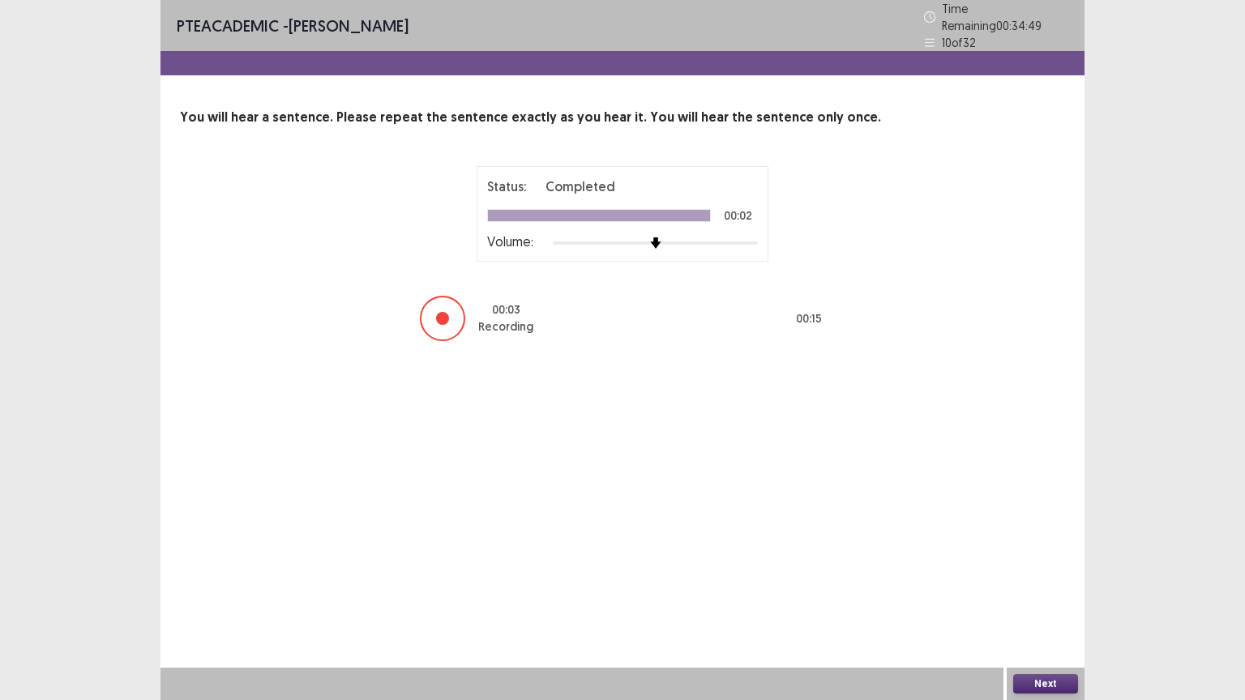
click at [1034, 563] on button "Next" at bounding box center [1045, 683] width 65 height 19
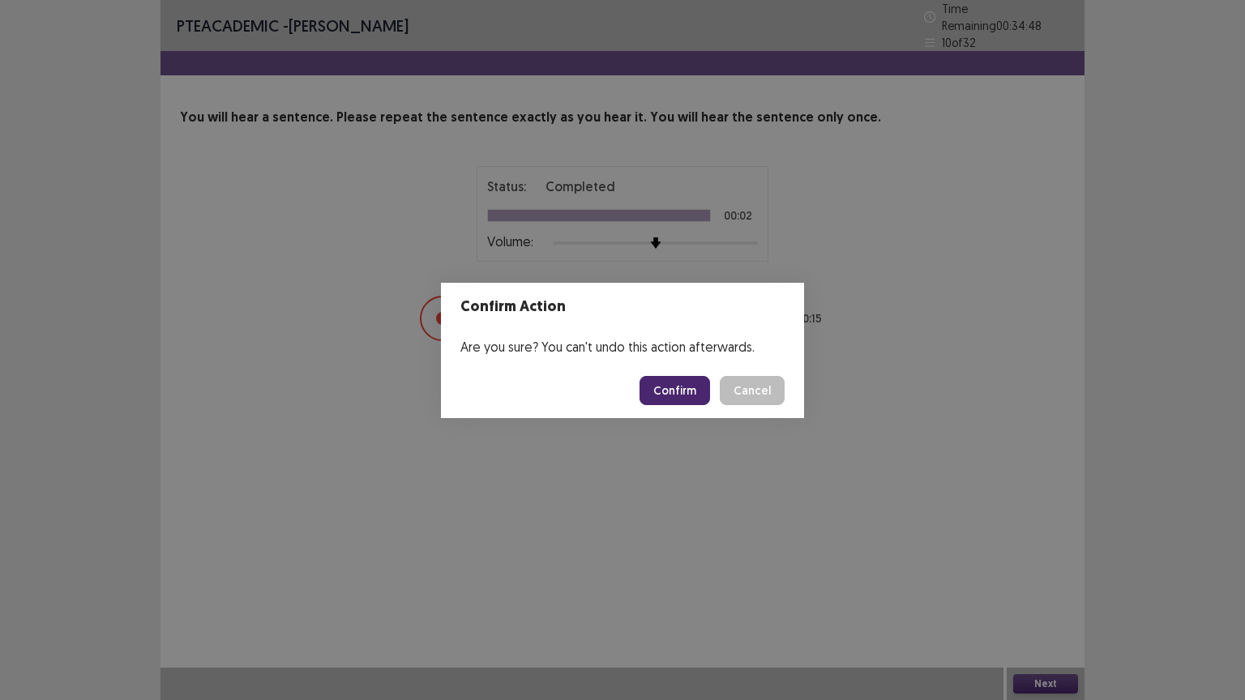
click at [684, 392] on button "Confirm" at bounding box center [675, 390] width 71 height 29
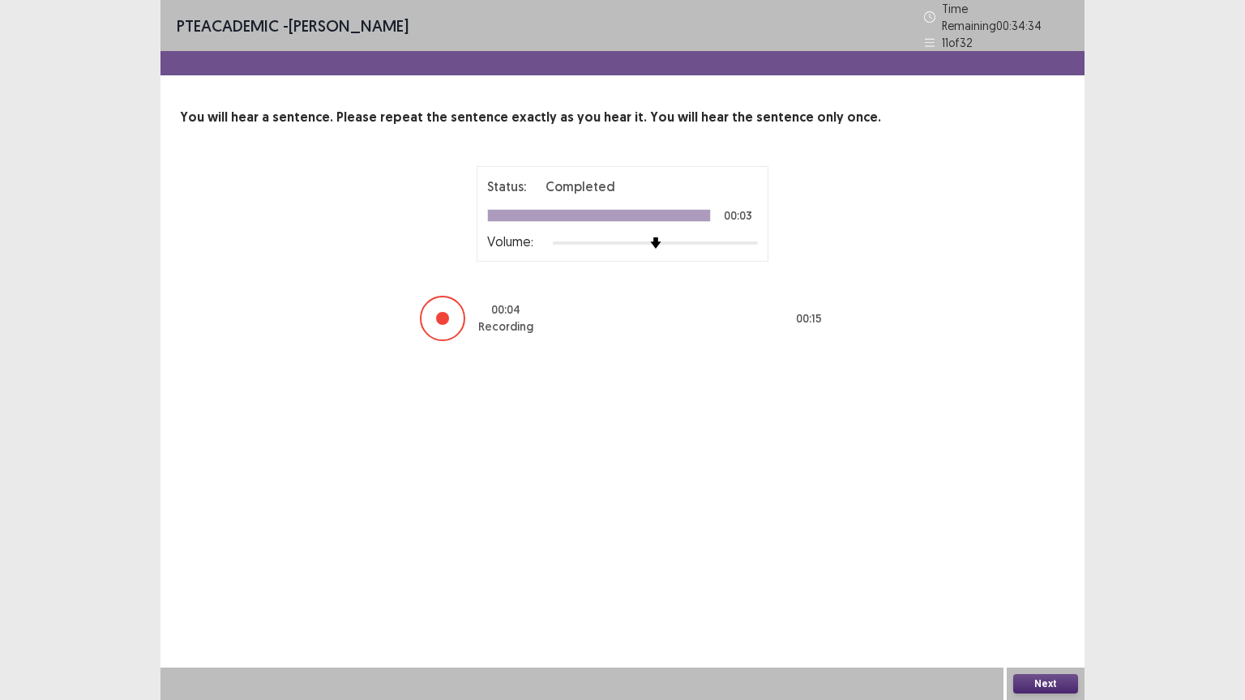
click at [1037, 563] on button "Next" at bounding box center [1045, 683] width 65 height 19
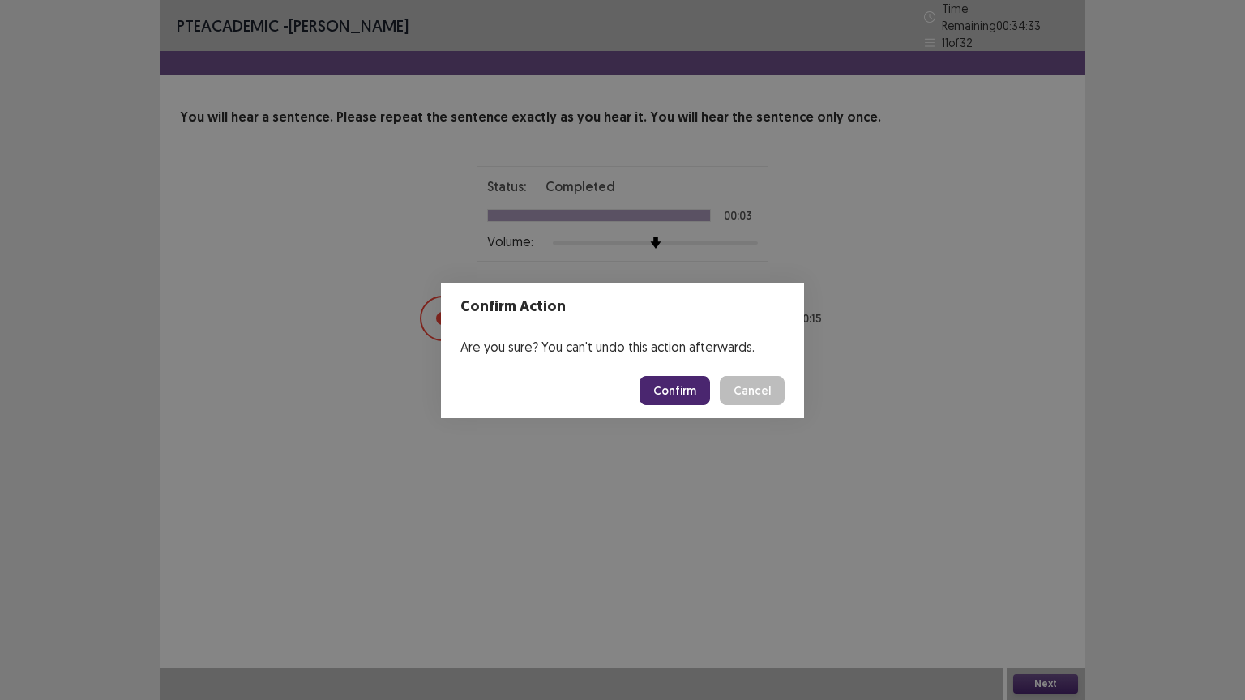
click at [694, 392] on button "Confirm" at bounding box center [675, 390] width 71 height 29
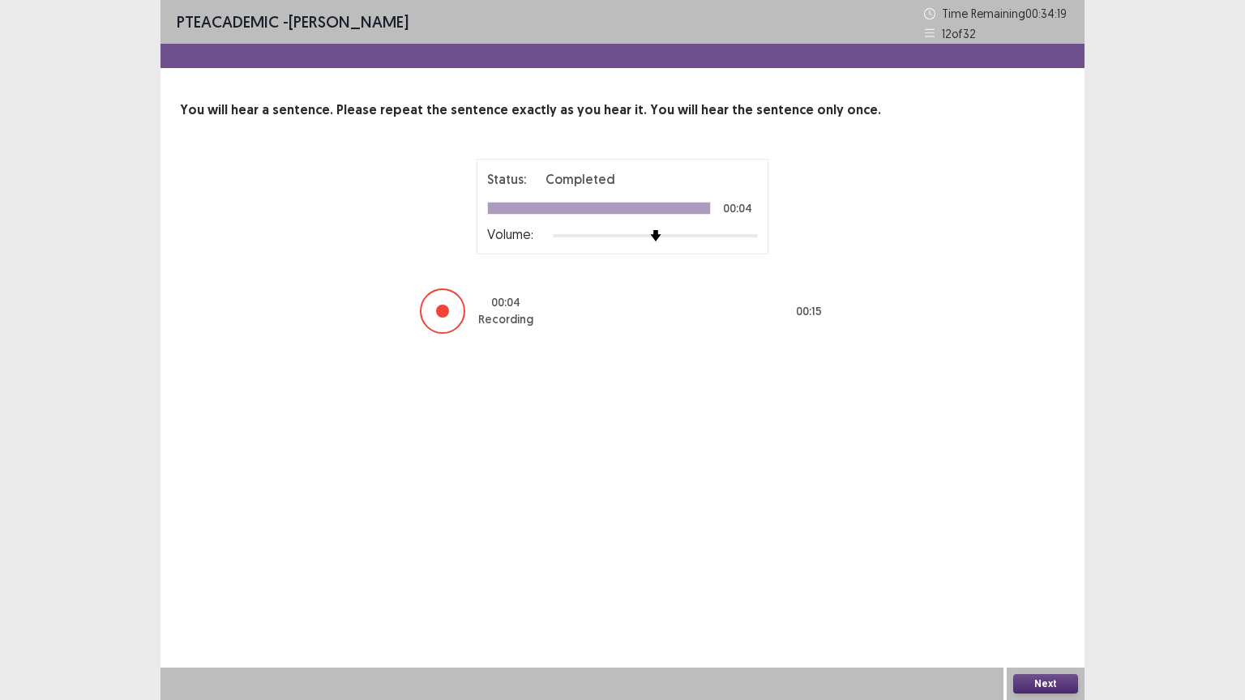
click at [1050, 563] on button "Next" at bounding box center [1045, 683] width 65 height 19
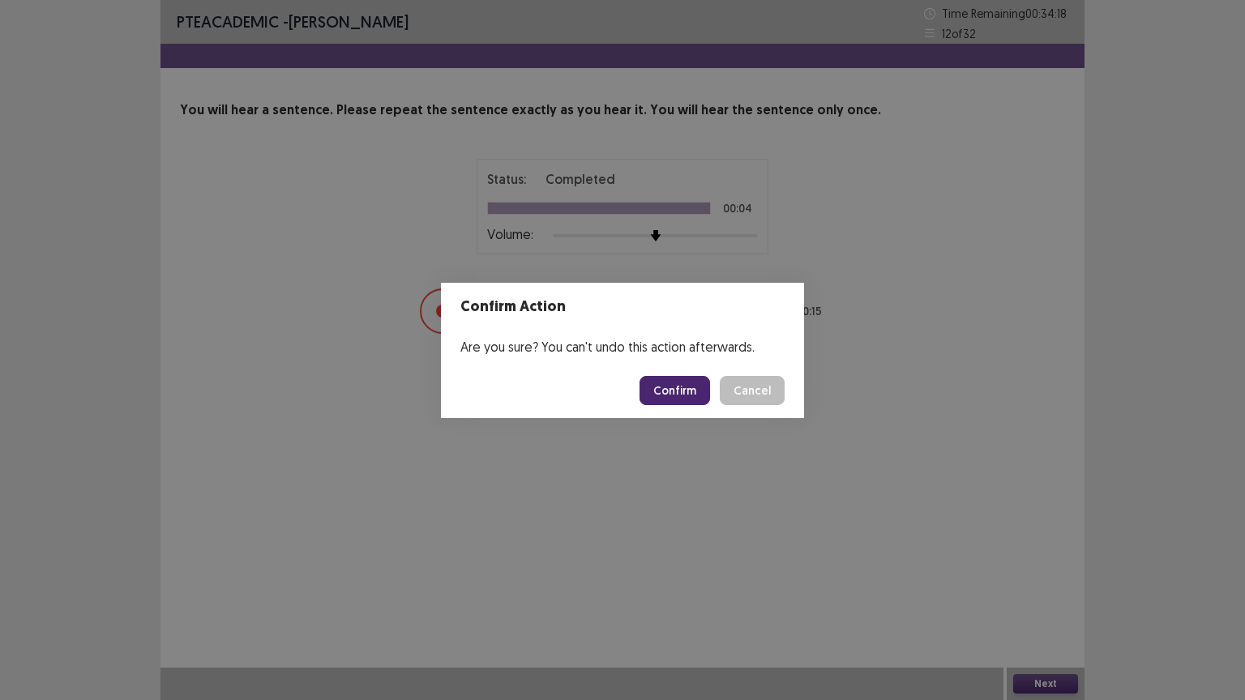
click at [660, 396] on button "Confirm" at bounding box center [675, 390] width 71 height 29
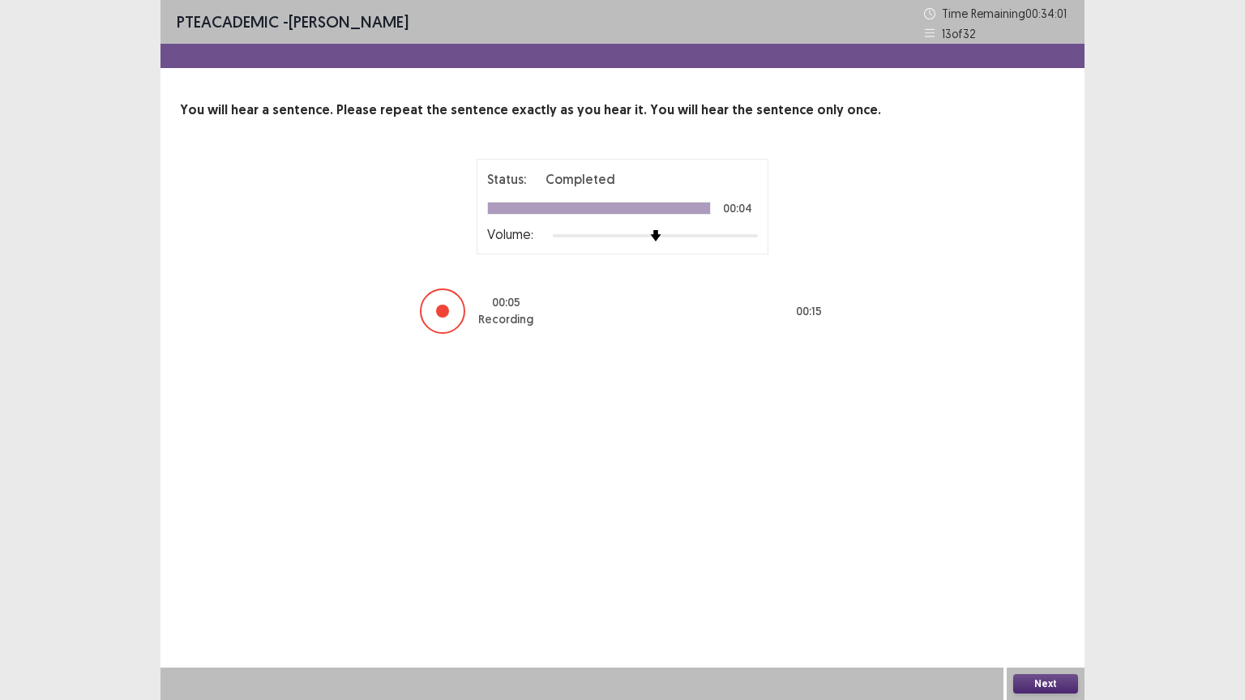
click at [1038, 563] on button "Next" at bounding box center [1045, 683] width 65 height 19
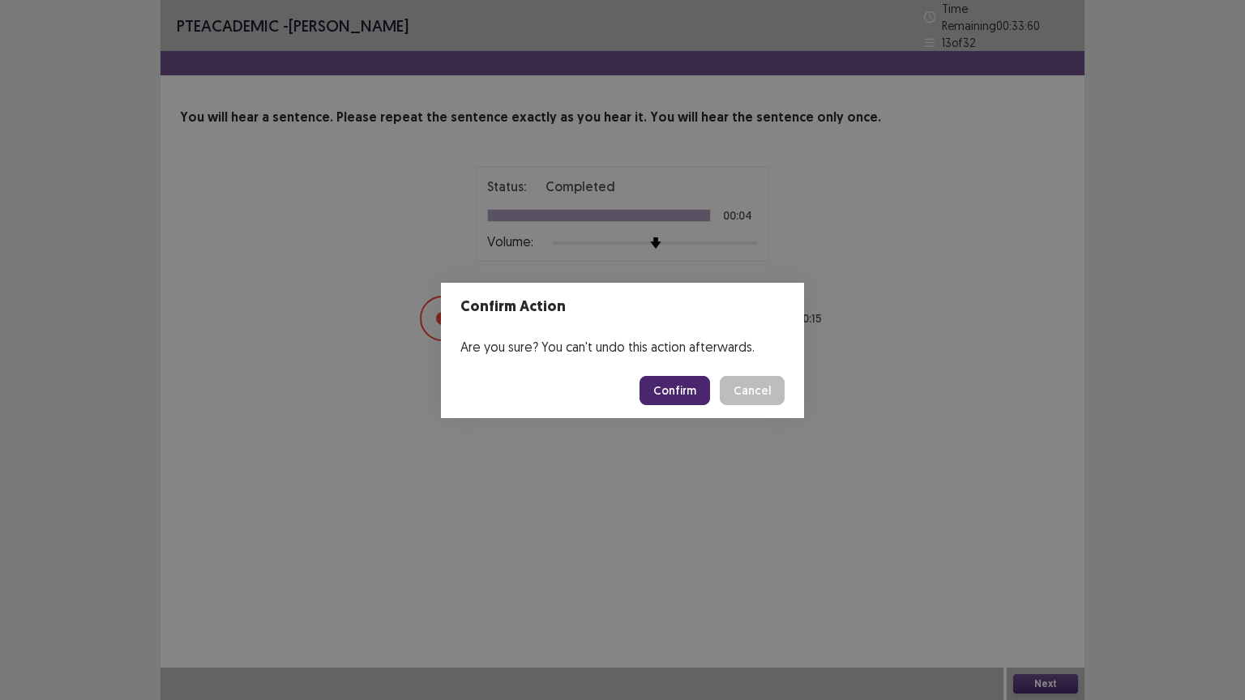
click at [691, 394] on button "Confirm" at bounding box center [675, 390] width 71 height 29
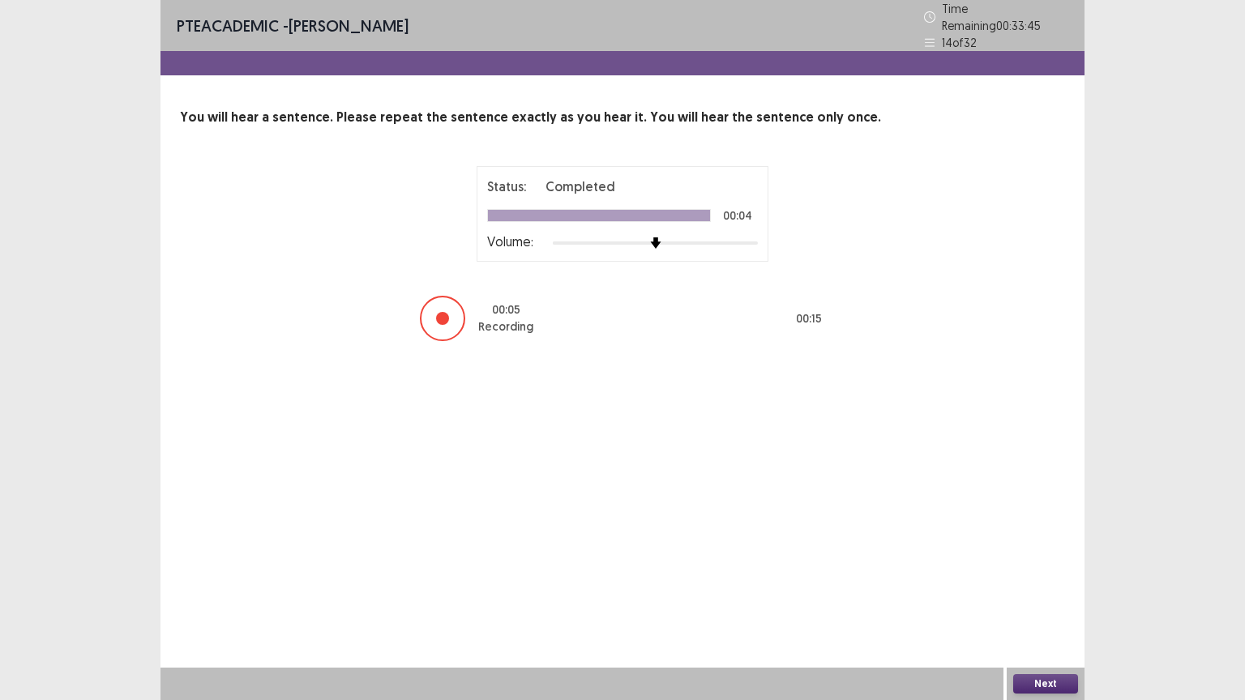
click at [1035, 563] on button "Next" at bounding box center [1045, 683] width 65 height 19
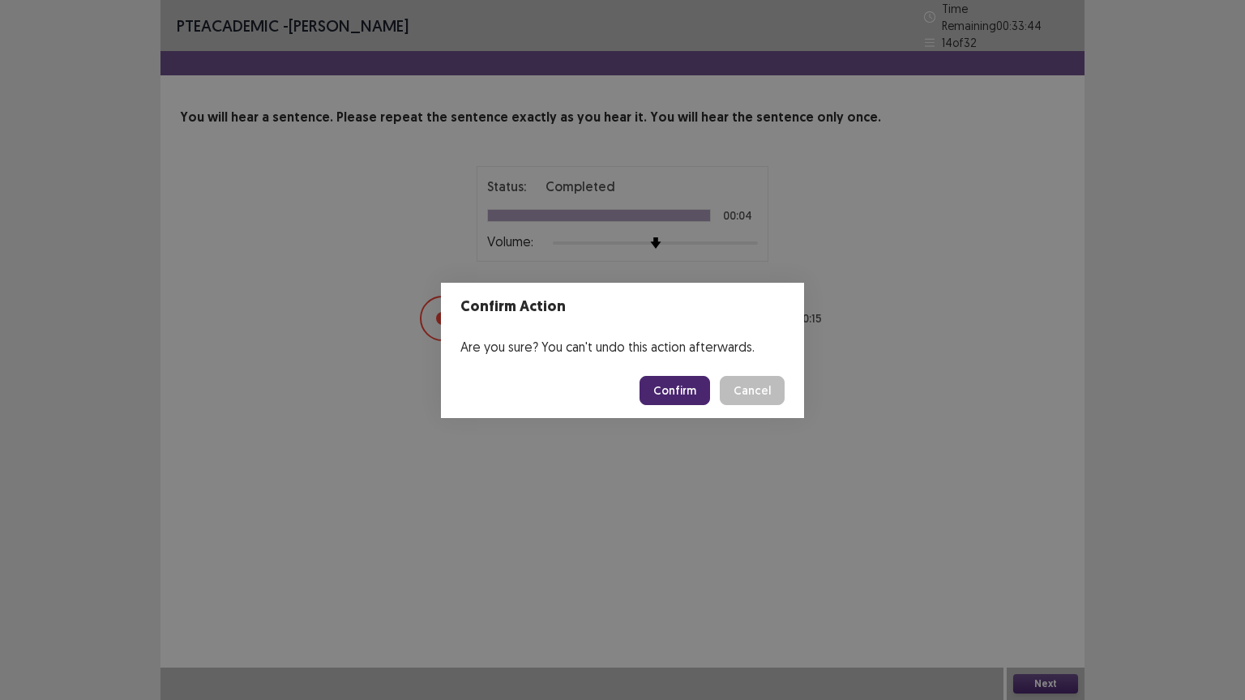
click at [681, 396] on button "Confirm" at bounding box center [675, 390] width 71 height 29
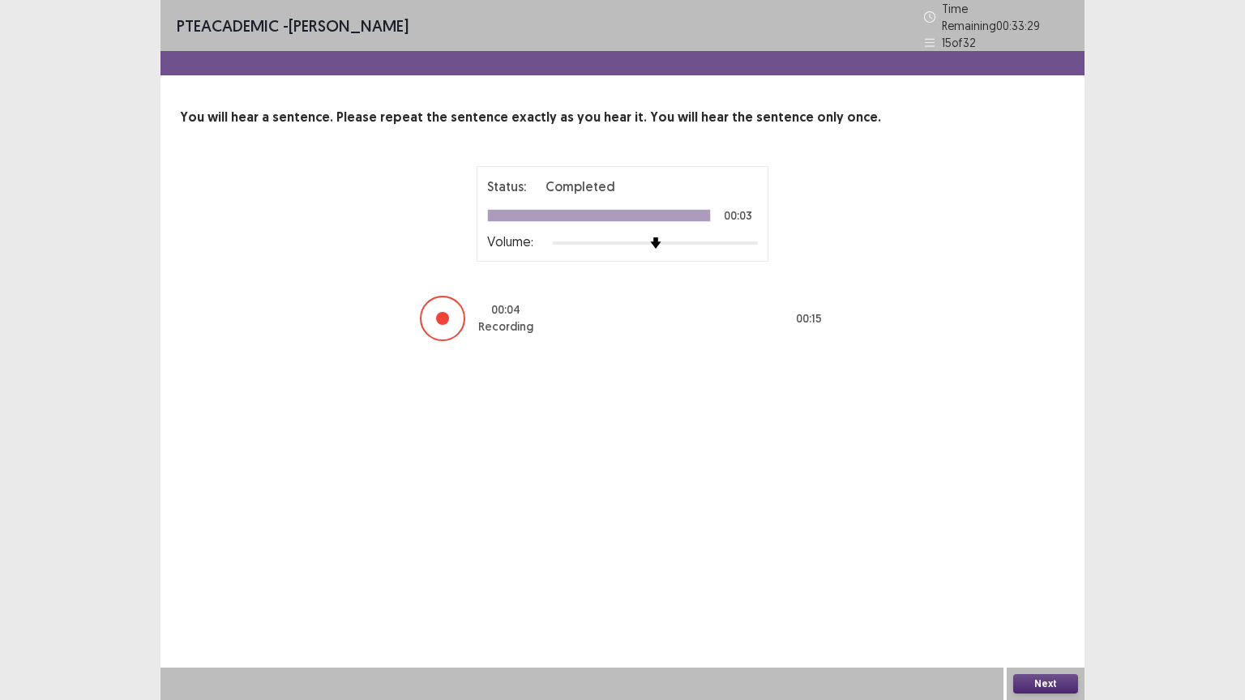
click at [1058, 563] on button "Next" at bounding box center [1045, 683] width 65 height 19
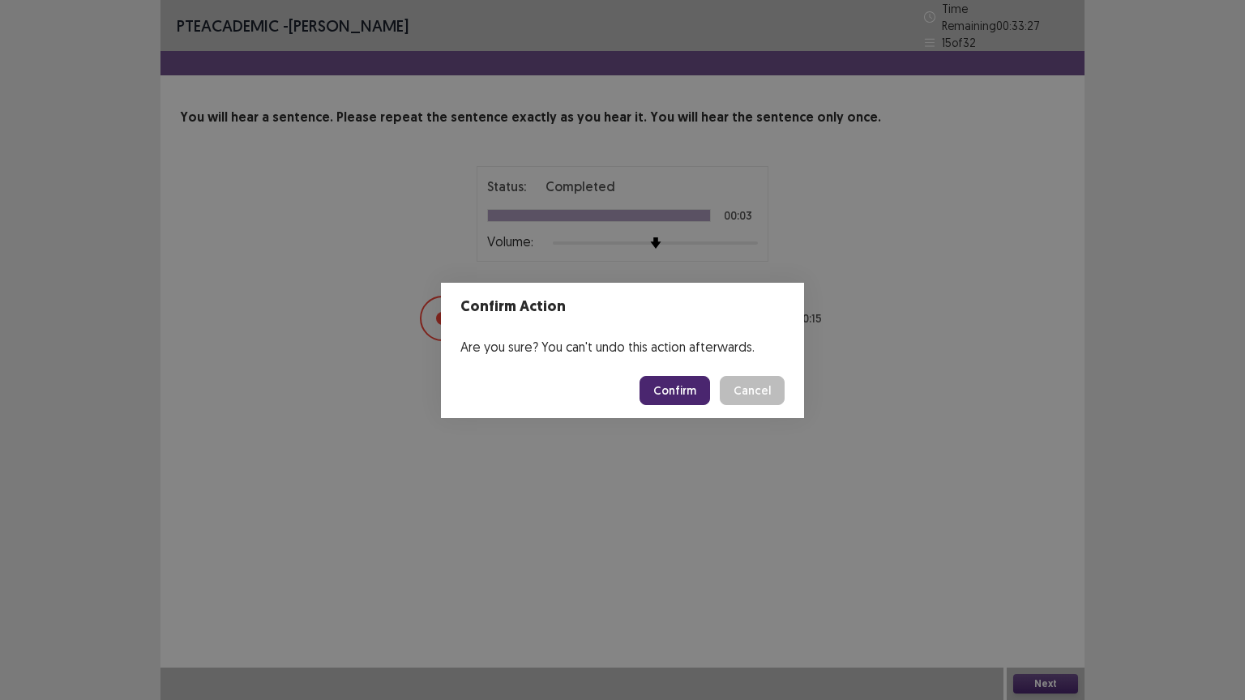
click at [707, 391] on button "Confirm" at bounding box center [675, 390] width 71 height 29
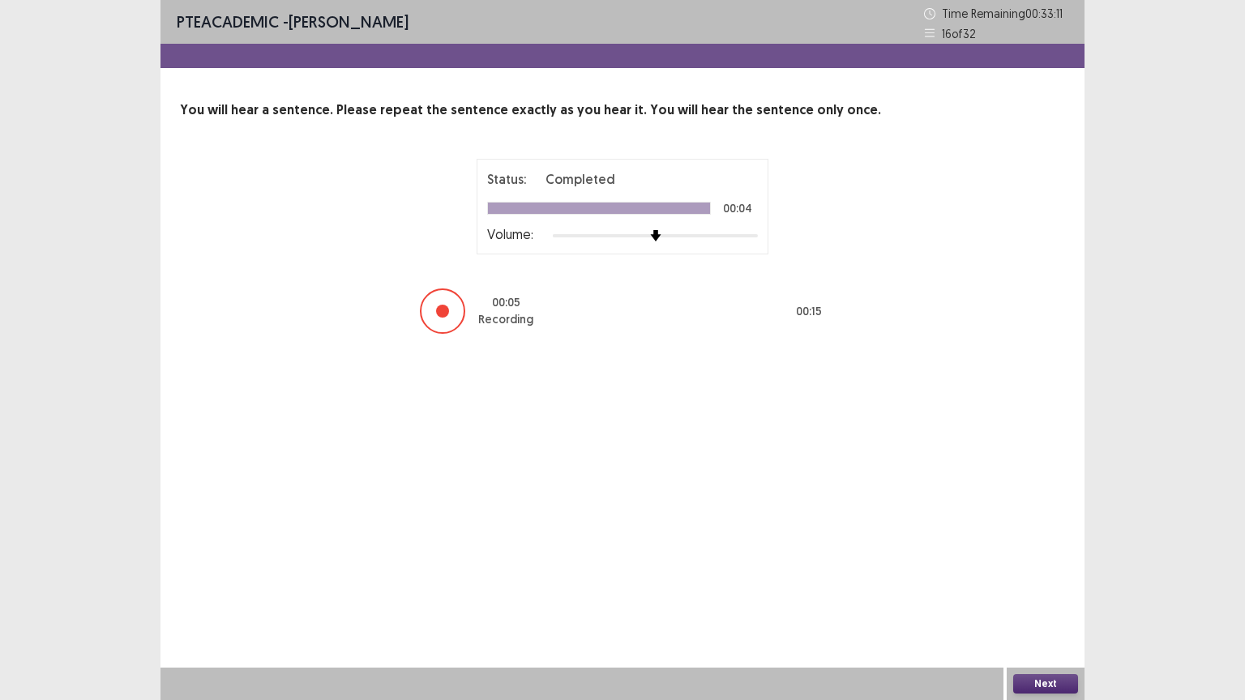
click at [1034, 563] on button "Next" at bounding box center [1045, 683] width 65 height 19
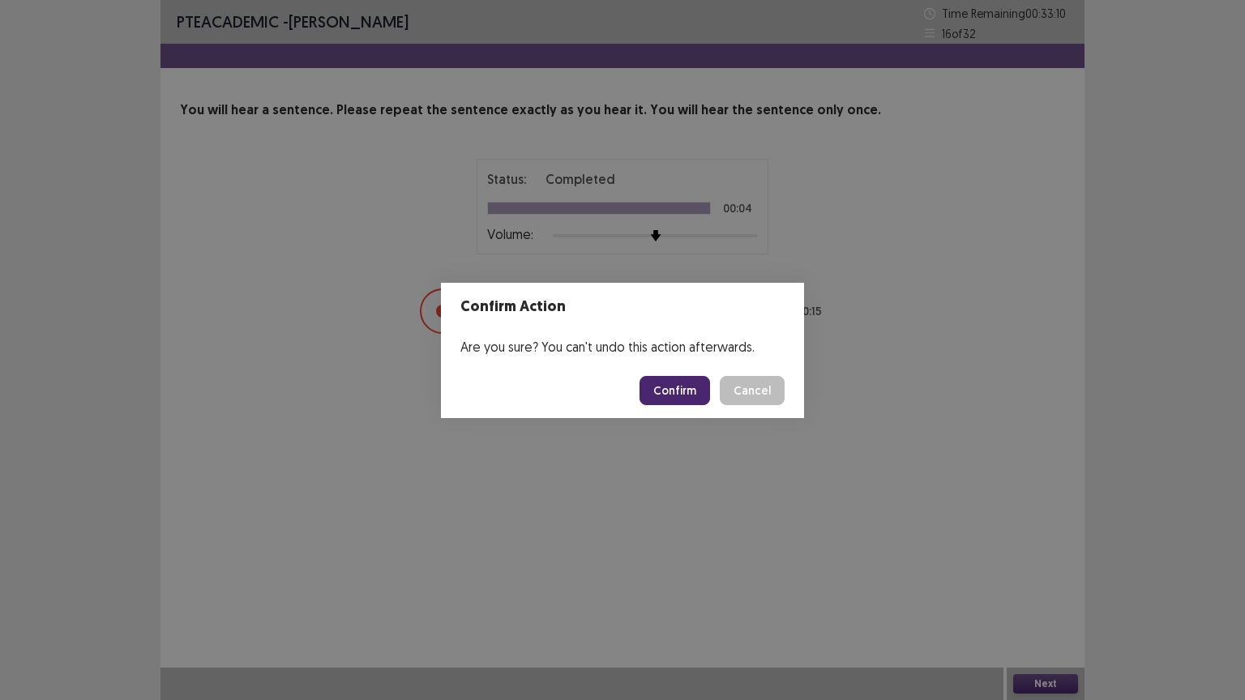
click at [675, 393] on button "Confirm" at bounding box center [675, 390] width 71 height 29
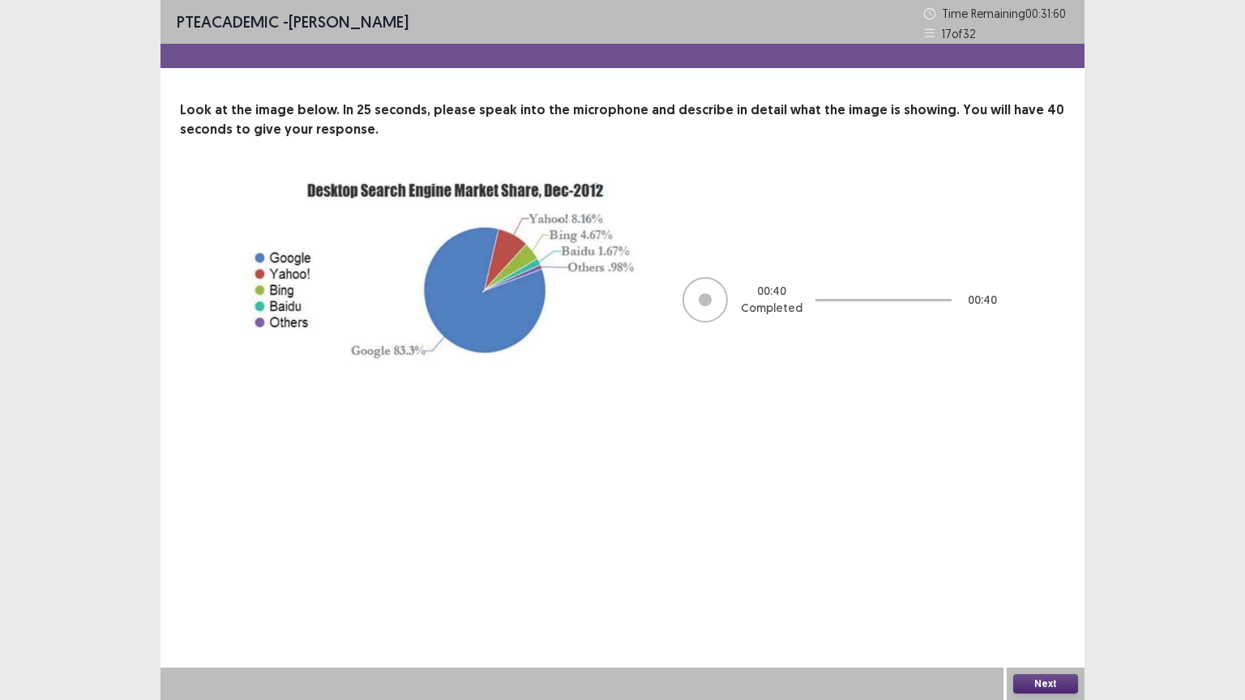
click at [1055, 563] on button "Next" at bounding box center [1045, 683] width 65 height 19
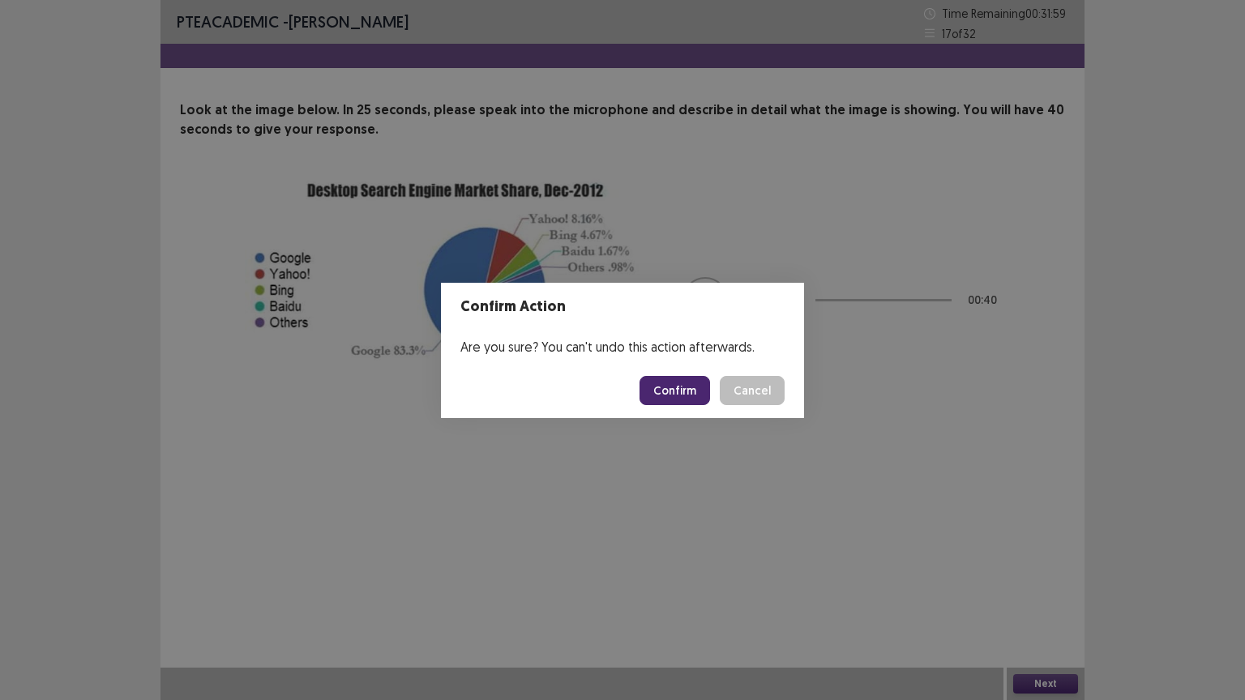
click at [672, 391] on button "Confirm" at bounding box center [675, 390] width 71 height 29
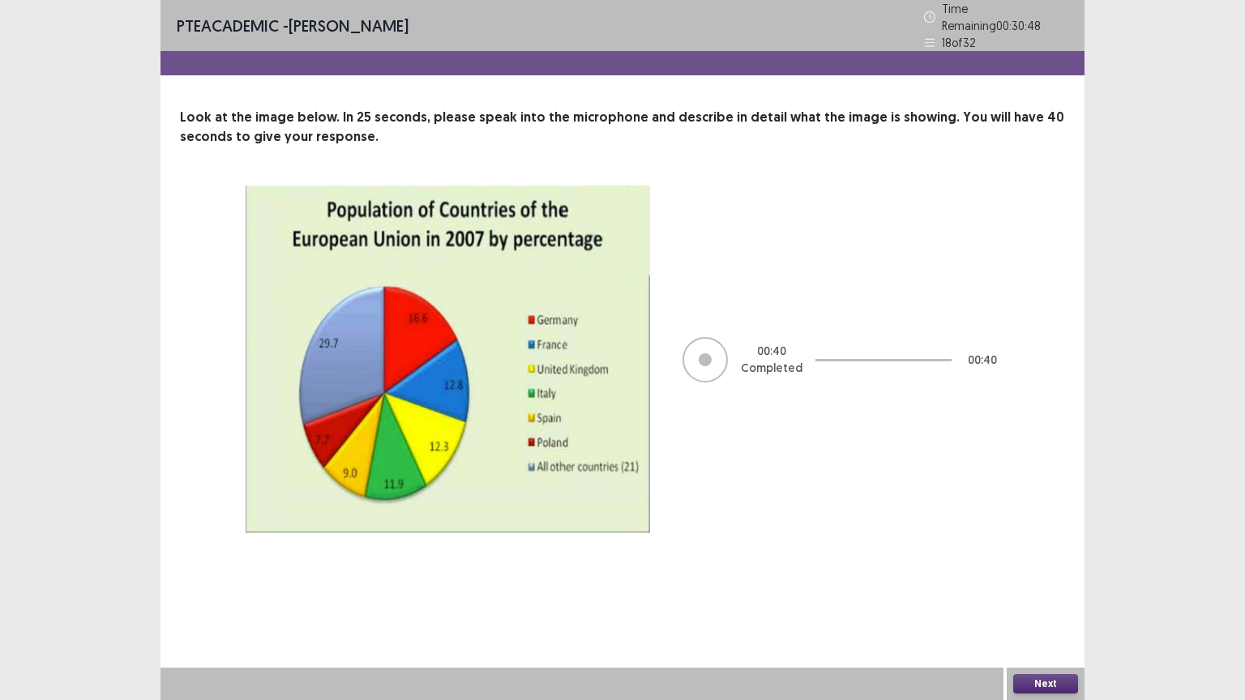
click at [1039, 563] on button "Next" at bounding box center [1045, 683] width 65 height 19
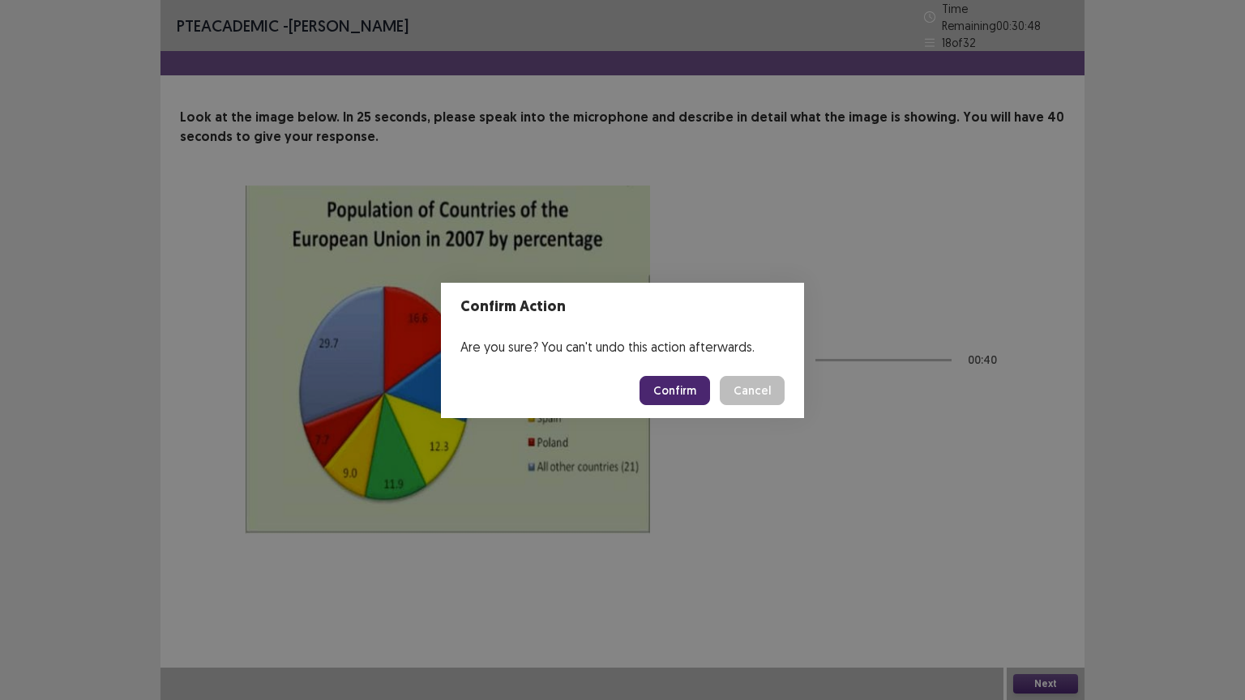
click at [665, 388] on button "Confirm" at bounding box center [675, 390] width 71 height 29
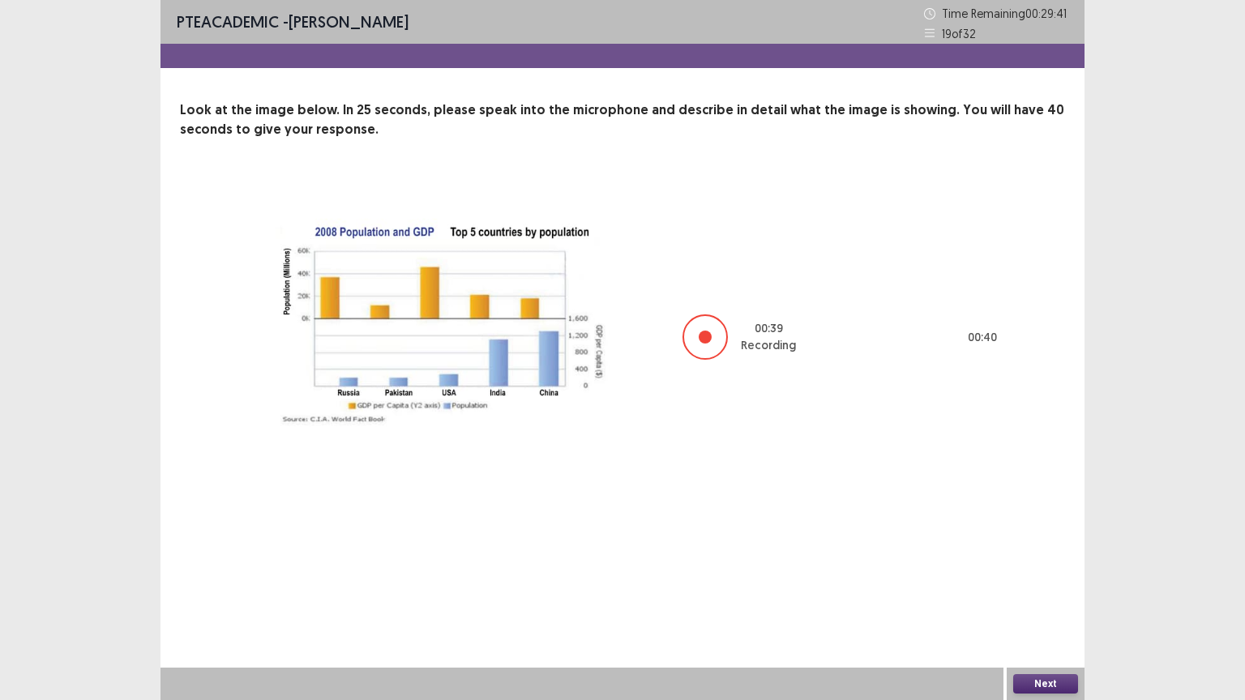
click at [1025, 563] on button "Next" at bounding box center [1045, 683] width 65 height 19
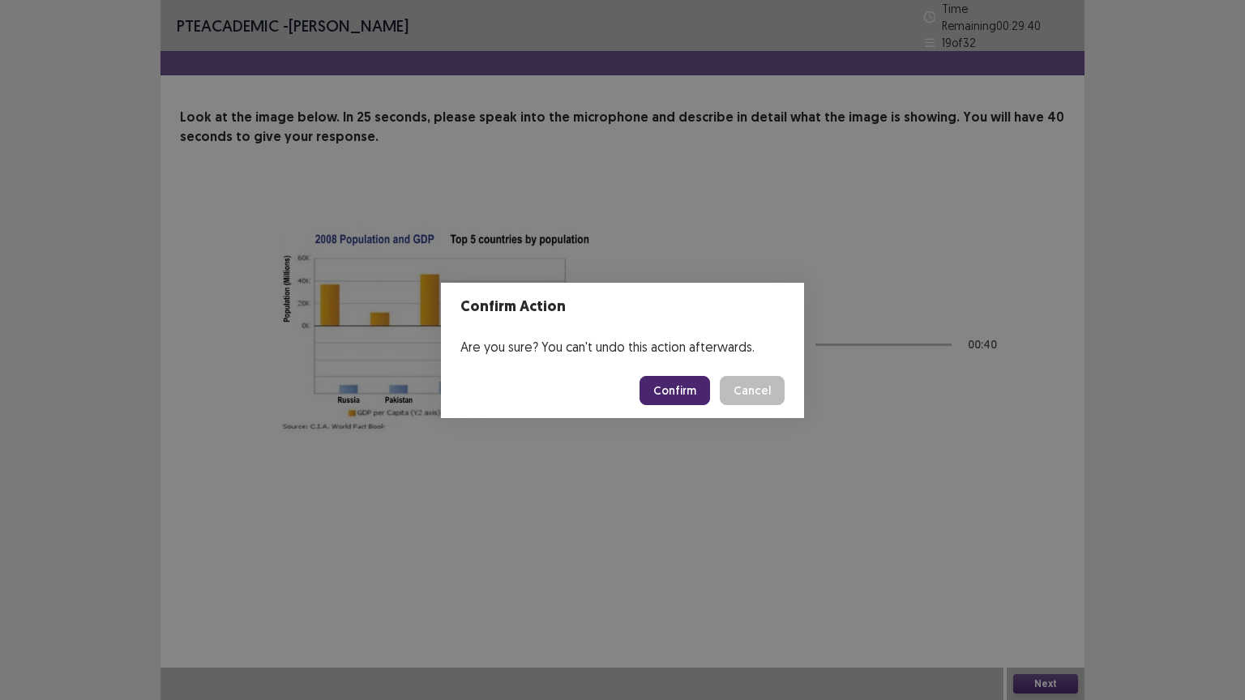
click at [687, 386] on button "Confirm" at bounding box center [675, 390] width 71 height 29
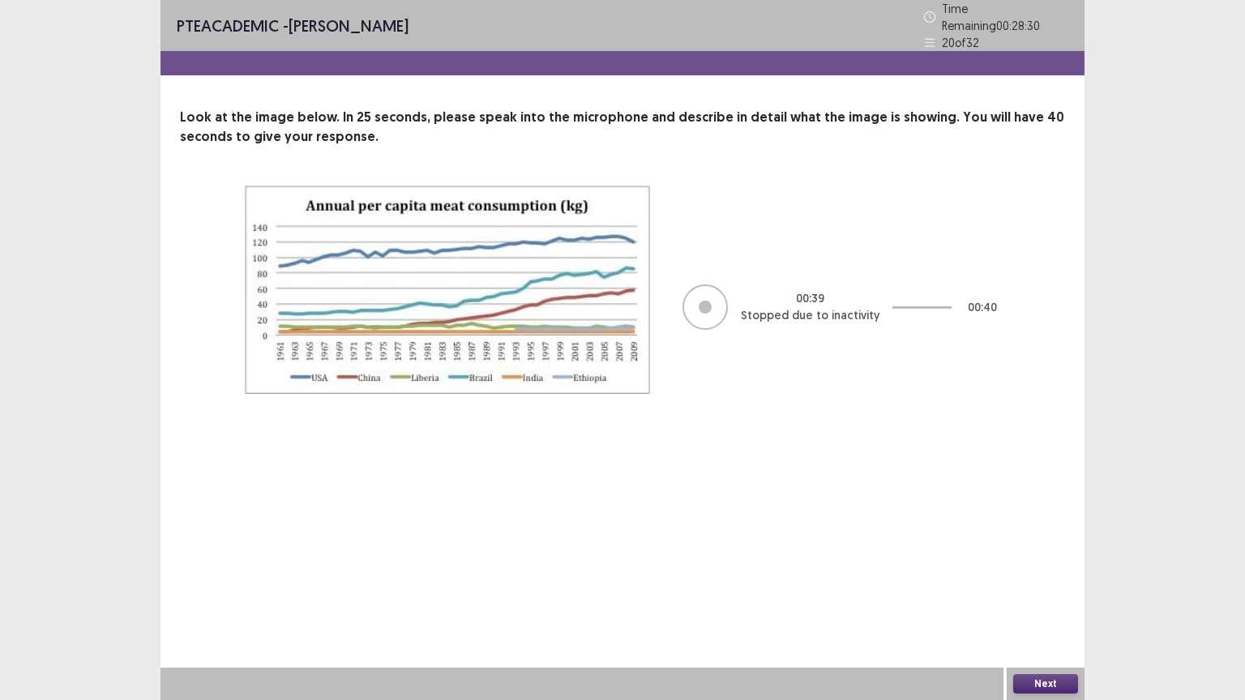
click at [1041, 563] on button "Next" at bounding box center [1045, 683] width 65 height 19
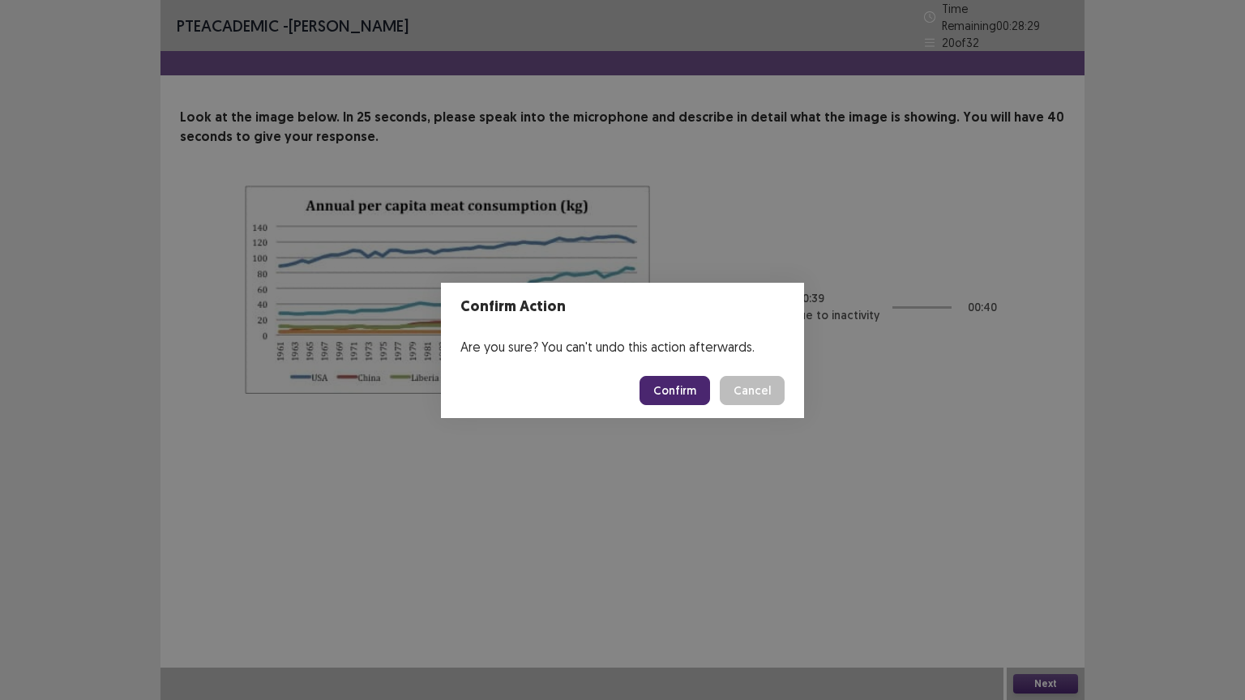
click at [681, 400] on button "Confirm" at bounding box center [675, 390] width 71 height 29
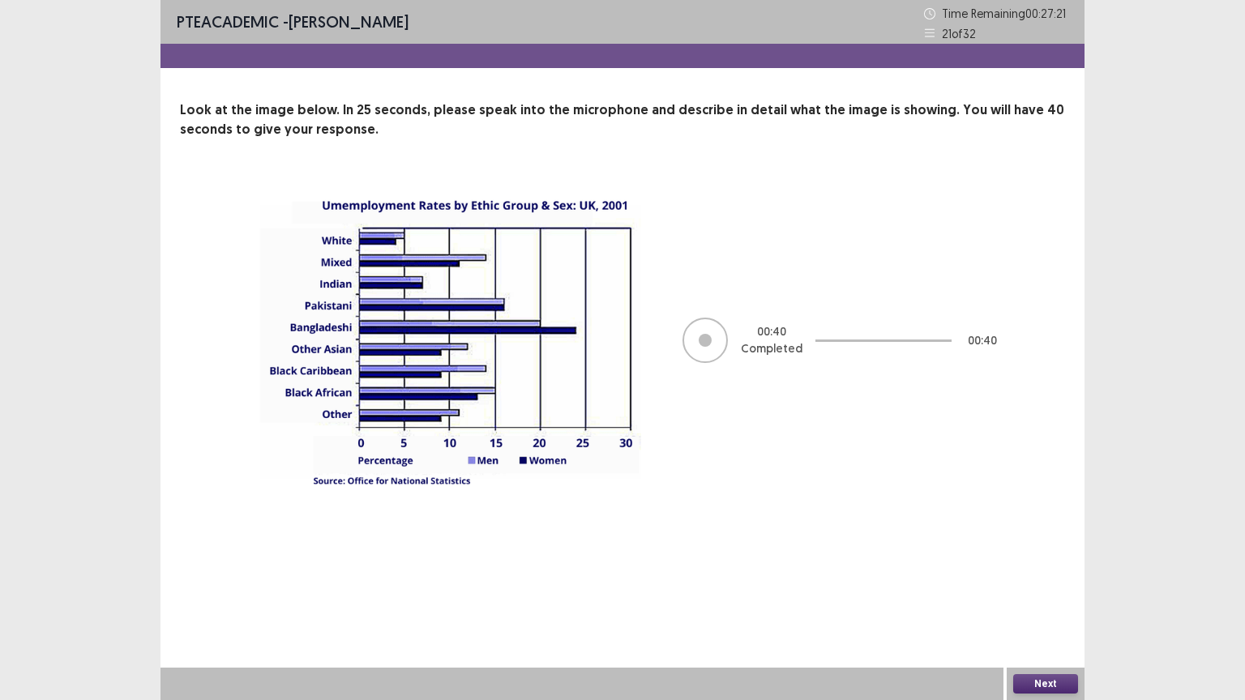
click at [1044, 563] on button "Next" at bounding box center [1045, 683] width 65 height 19
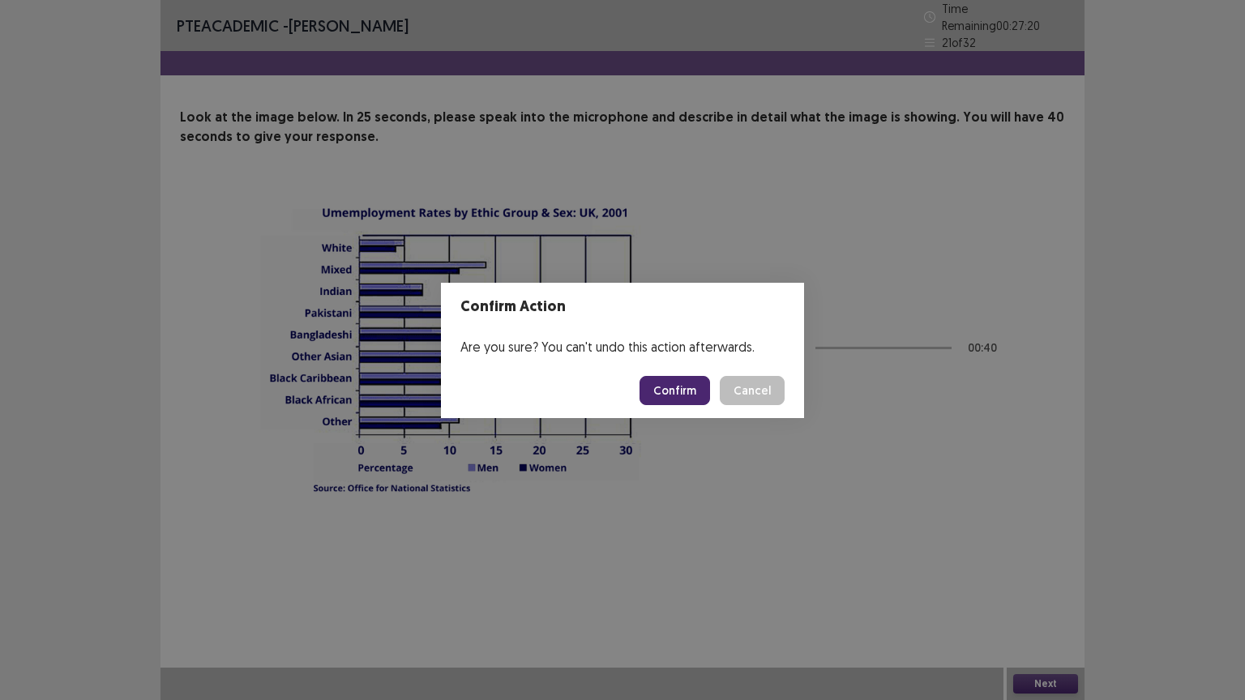
click at [688, 379] on button "Confirm" at bounding box center [675, 390] width 71 height 29
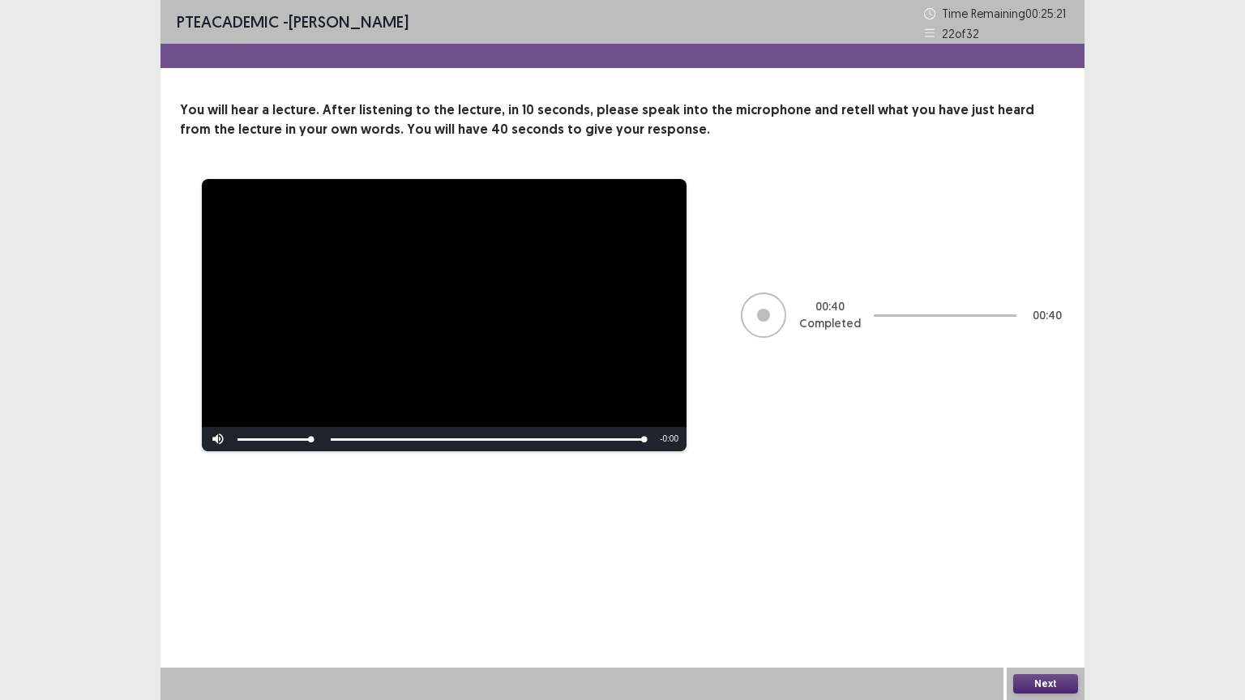
click at [1059, 563] on button "Next" at bounding box center [1045, 683] width 65 height 19
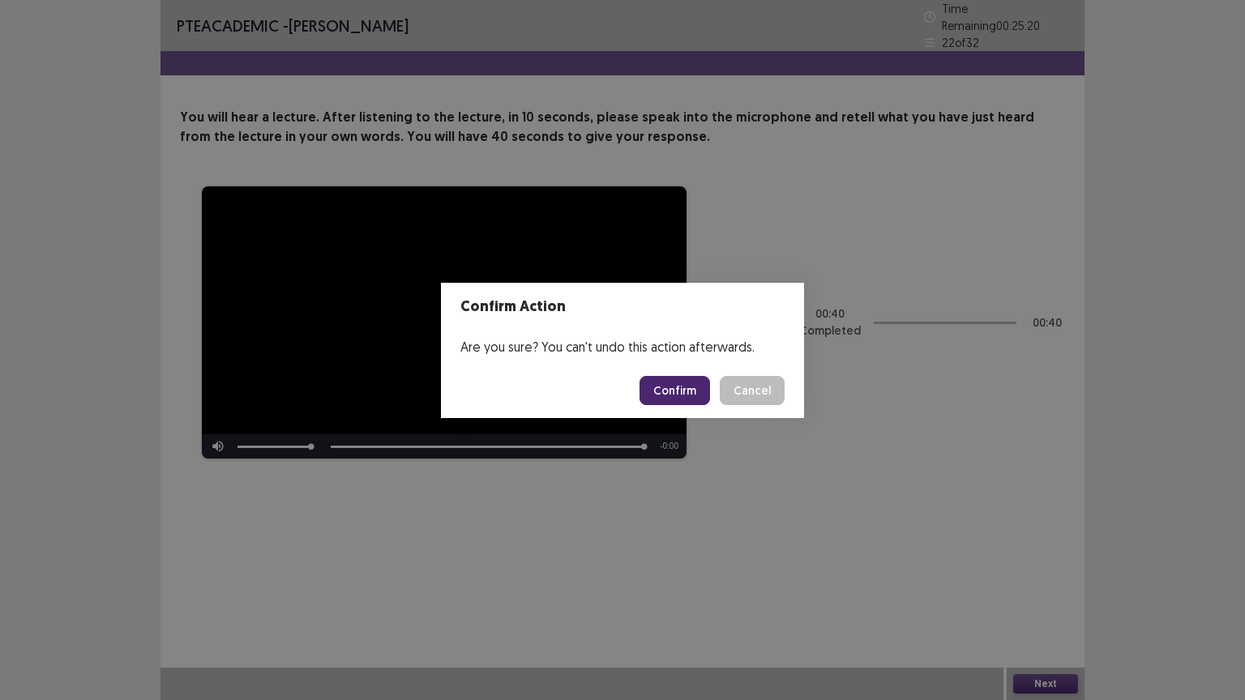
click at [697, 396] on button "Confirm" at bounding box center [675, 390] width 71 height 29
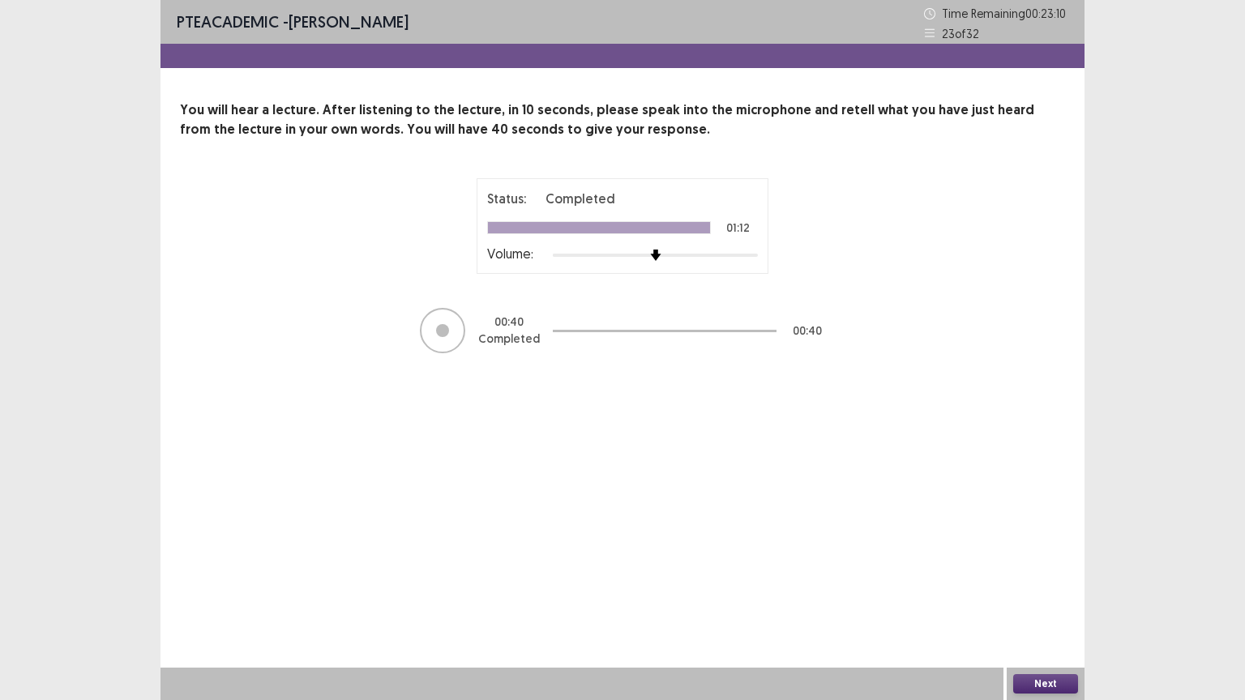
click at [1033, 563] on button "Next" at bounding box center [1045, 683] width 65 height 19
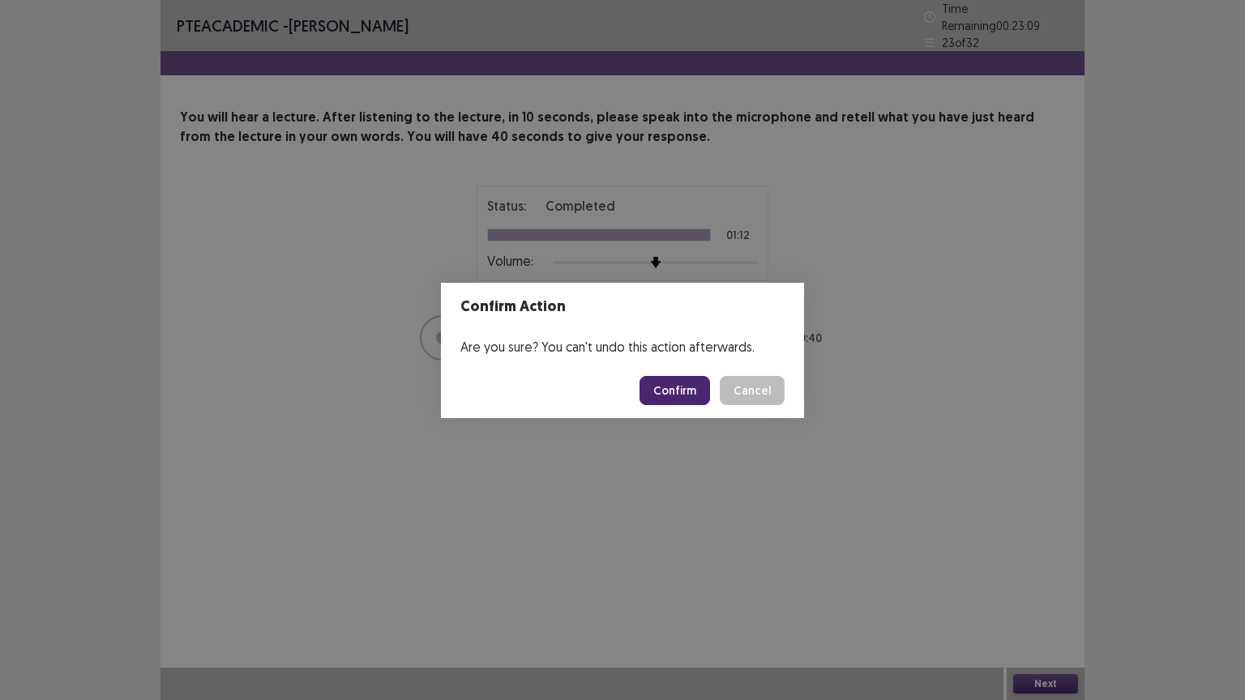
click at [678, 392] on button "Confirm" at bounding box center [675, 390] width 71 height 29
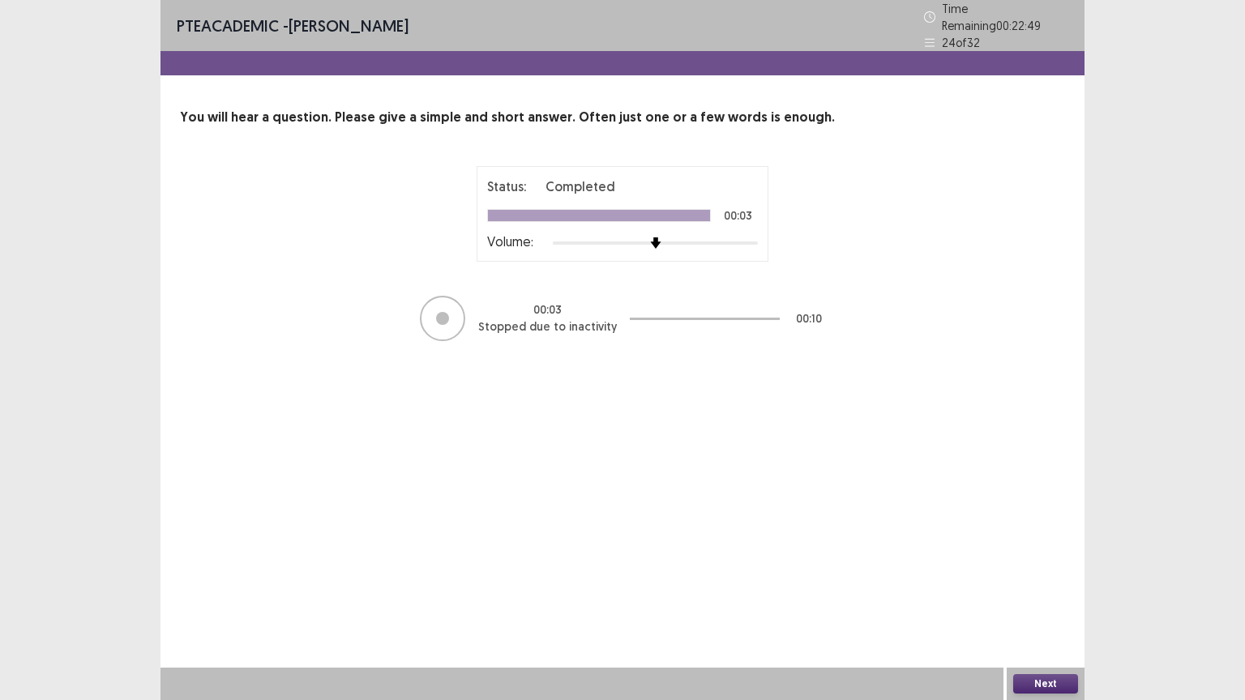
click at [1046, 563] on button "Next" at bounding box center [1045, 683] width 65 height 19
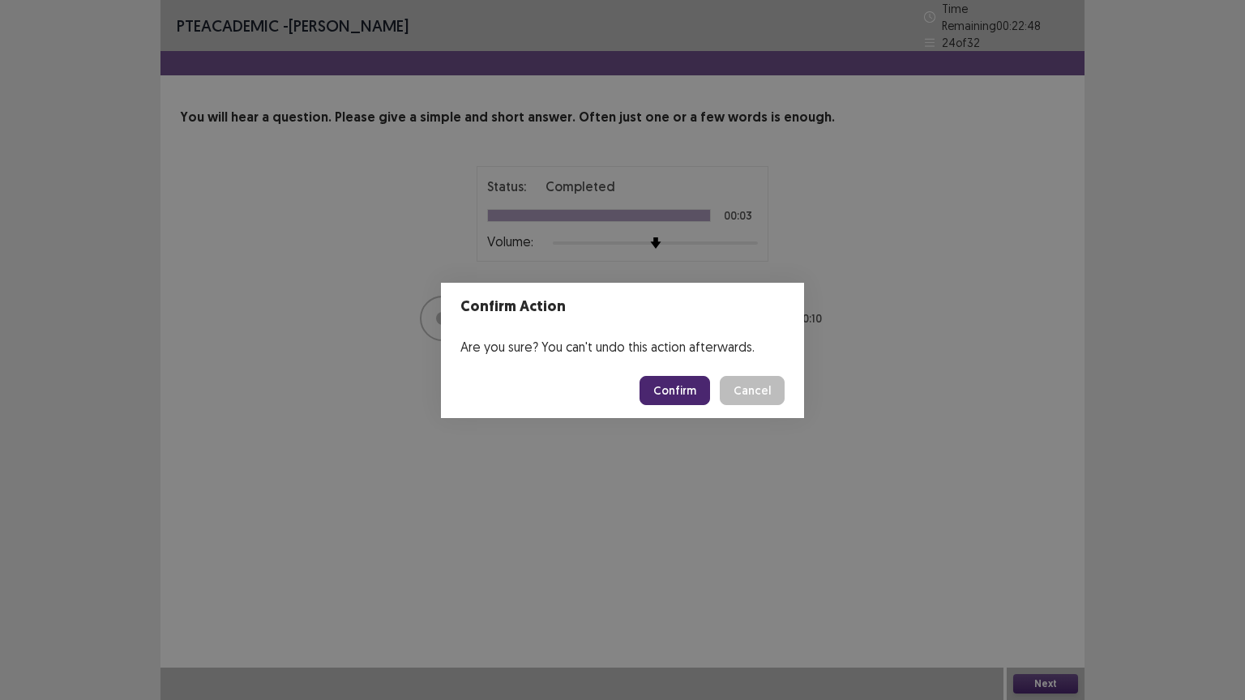
click at [691, 396] on button "Confirm" at bounding box center [675, 390] width 71 height 29
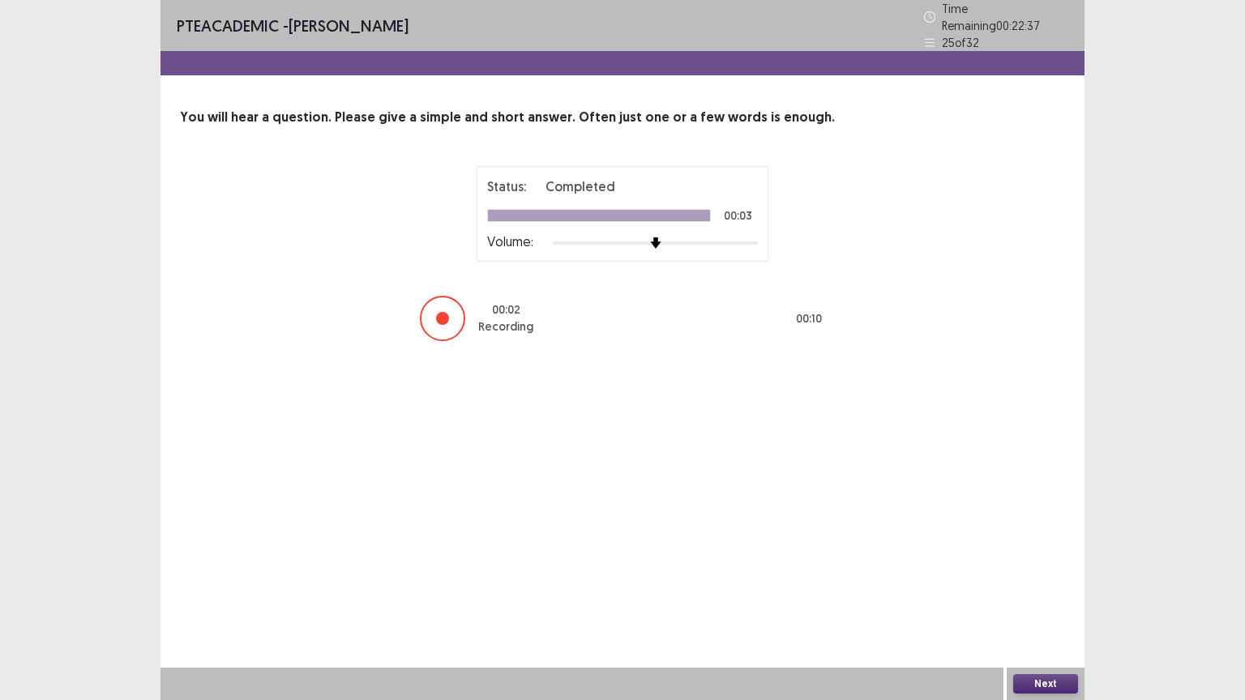
click at [1033, 563] on button "Next" at bounding box center [1045, 683] width 65 height 19
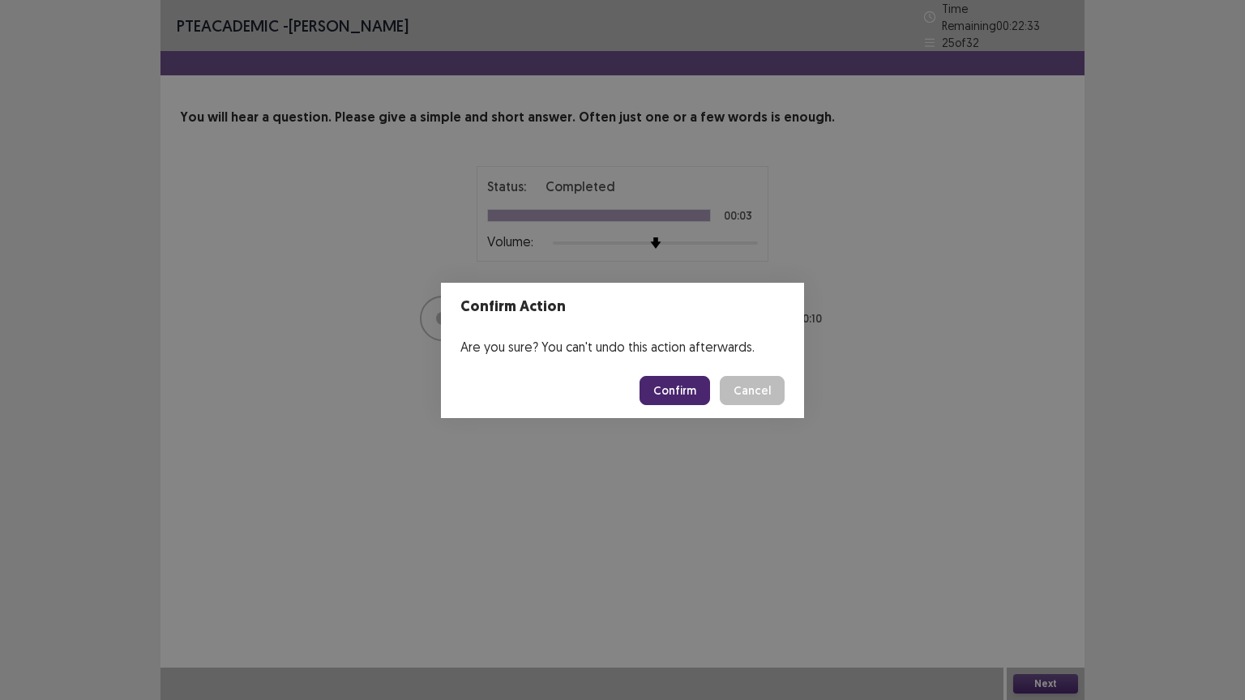
click at [671, 391] on button "Confirm" at bounding box center [675, 390] width 71 height 29
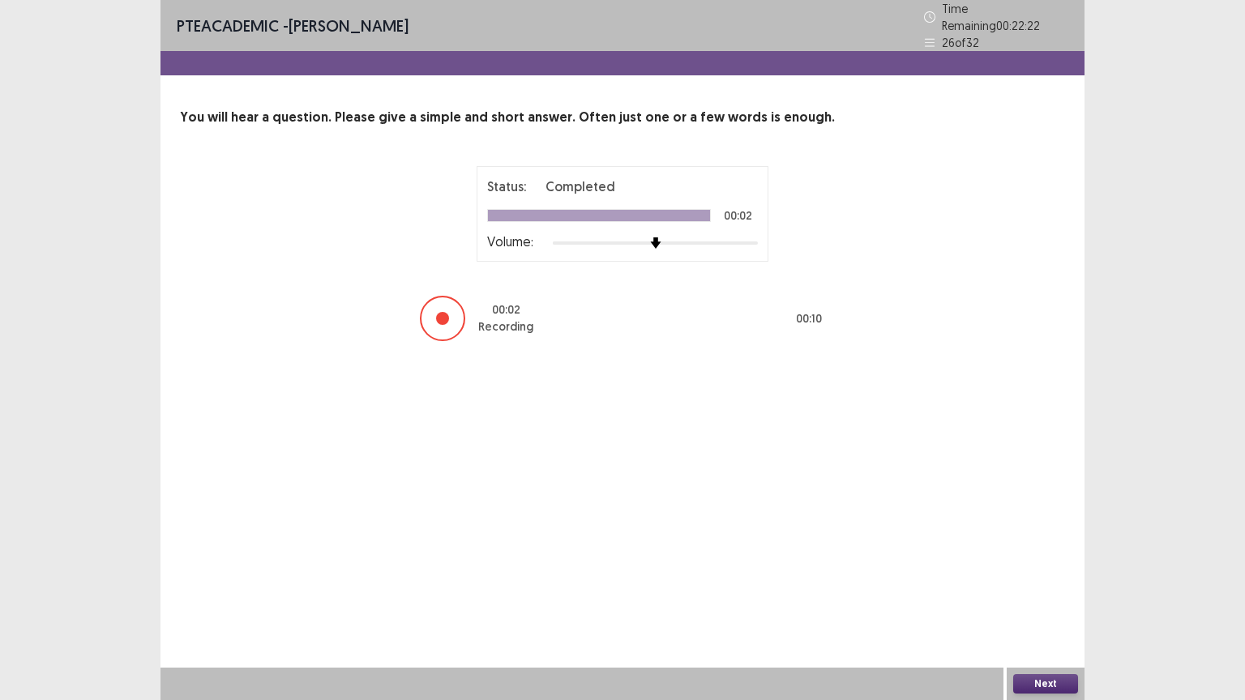
click at [1038, 563] on button "Next" at bounding box center [1045, 683] width 65 height 19
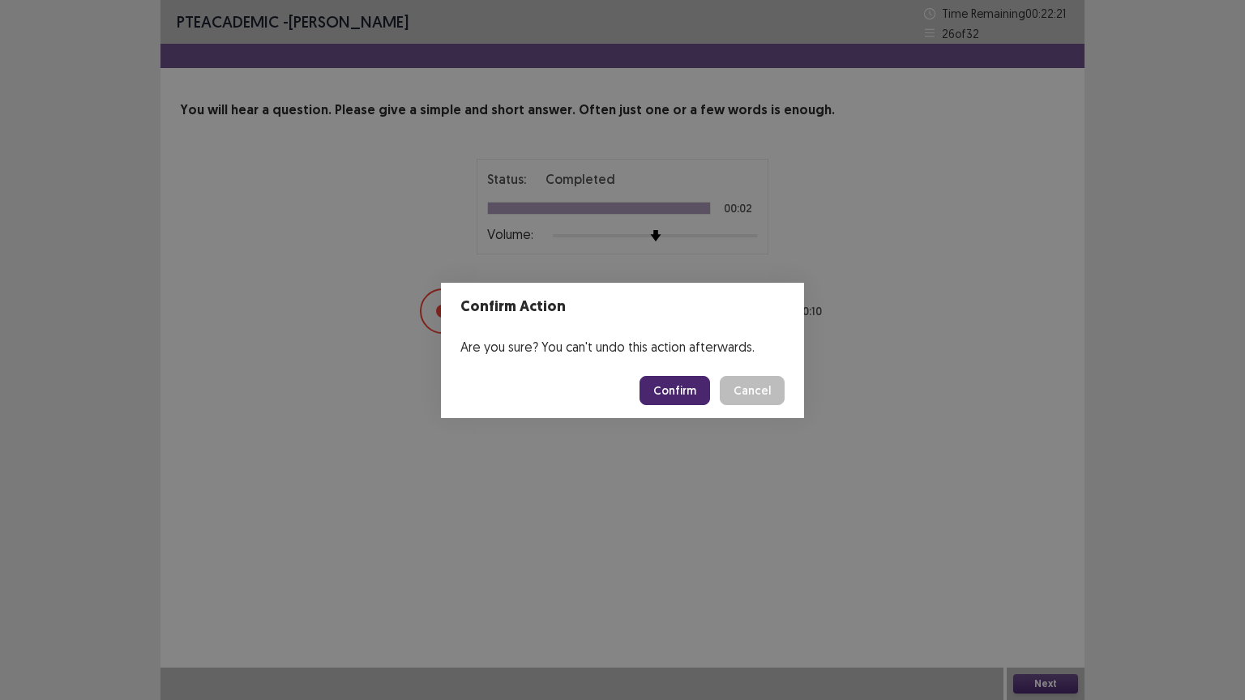
click at [687, 385] on button "Confirm" at bounding box center [675, 390] width 71 height 29
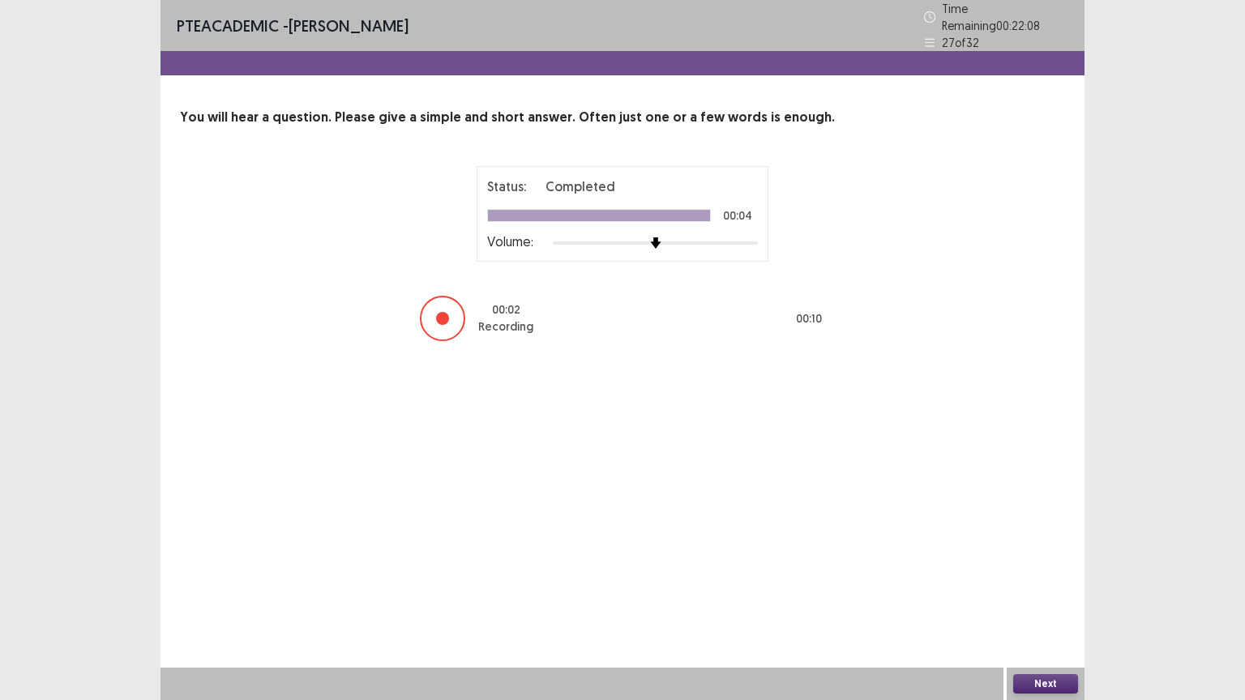
drag, startPoint x: 1040, startPoint y: 678, endPoint x: 1036, endPoint y: 661, distance: 16.7
click at [1036, 563] on div "PTE academic - [PERSON_NAME] Time Remaining 00 : 22 : 08 27 of 32 You will hear…" at bounding box center [622, 350] width 924 height 700
click at [1036, 563] on button "Next" at bounding box center [1045, 683] width 65 height 19
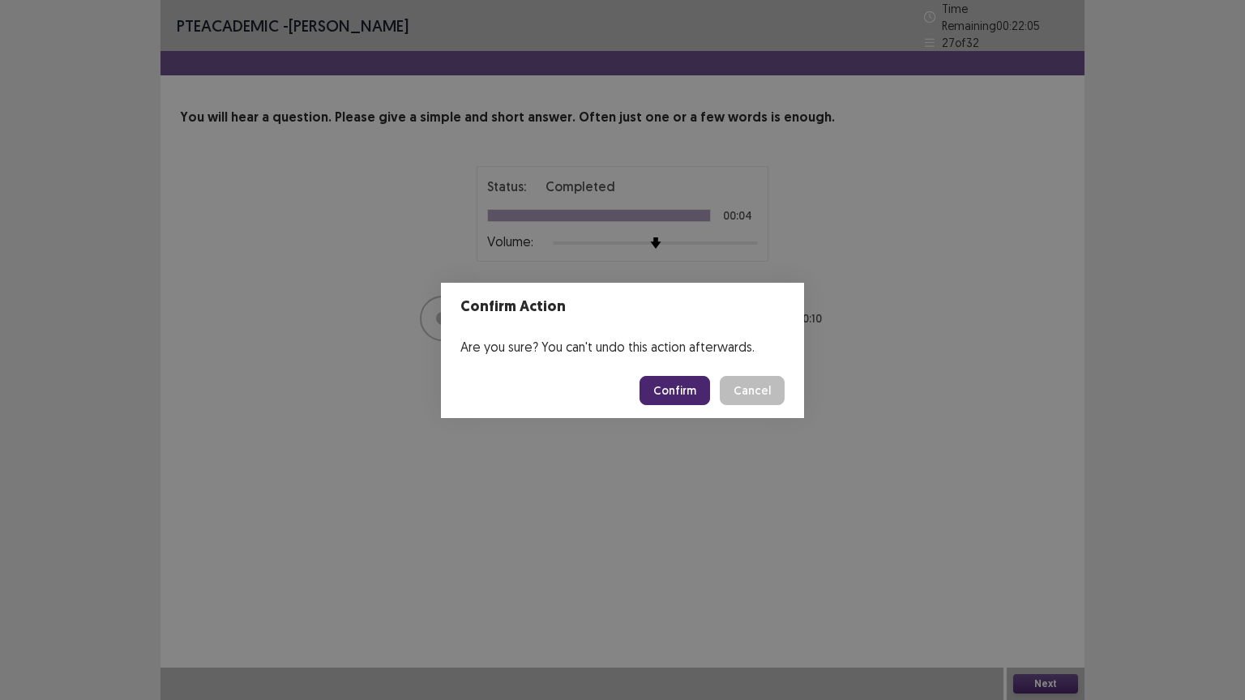
click at [684, 396] on button "Confirm" at bounding box center [675, 390] width 71 height 29
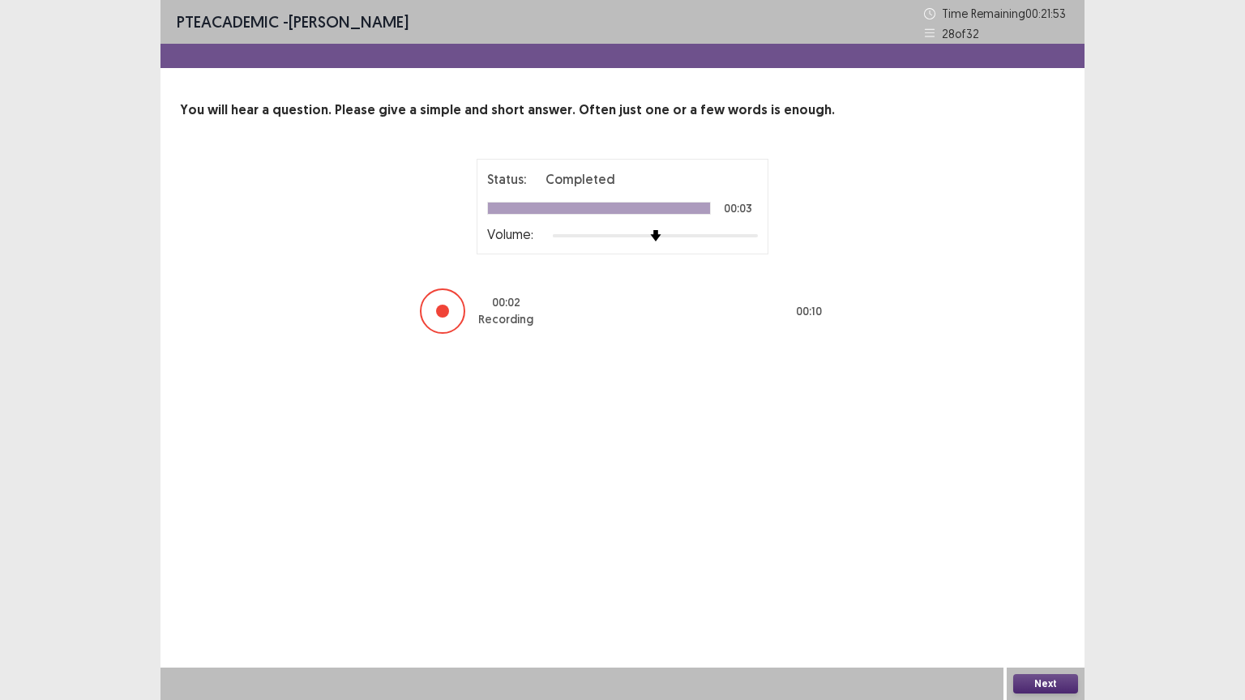
click at [1040, 563] on button "Next" at bounding box center [1045, 683] width 65 height 19
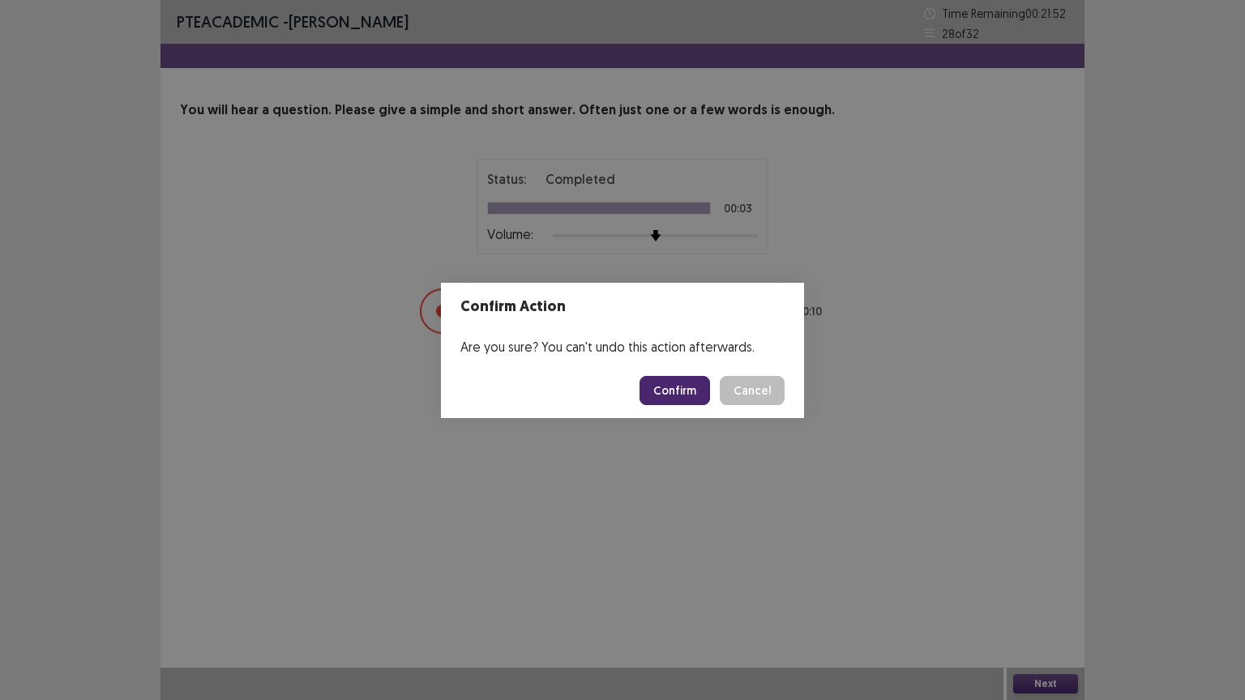
click at [684, 388] on button "Confirm" at bounding box center [675, 390] width 71 height 29
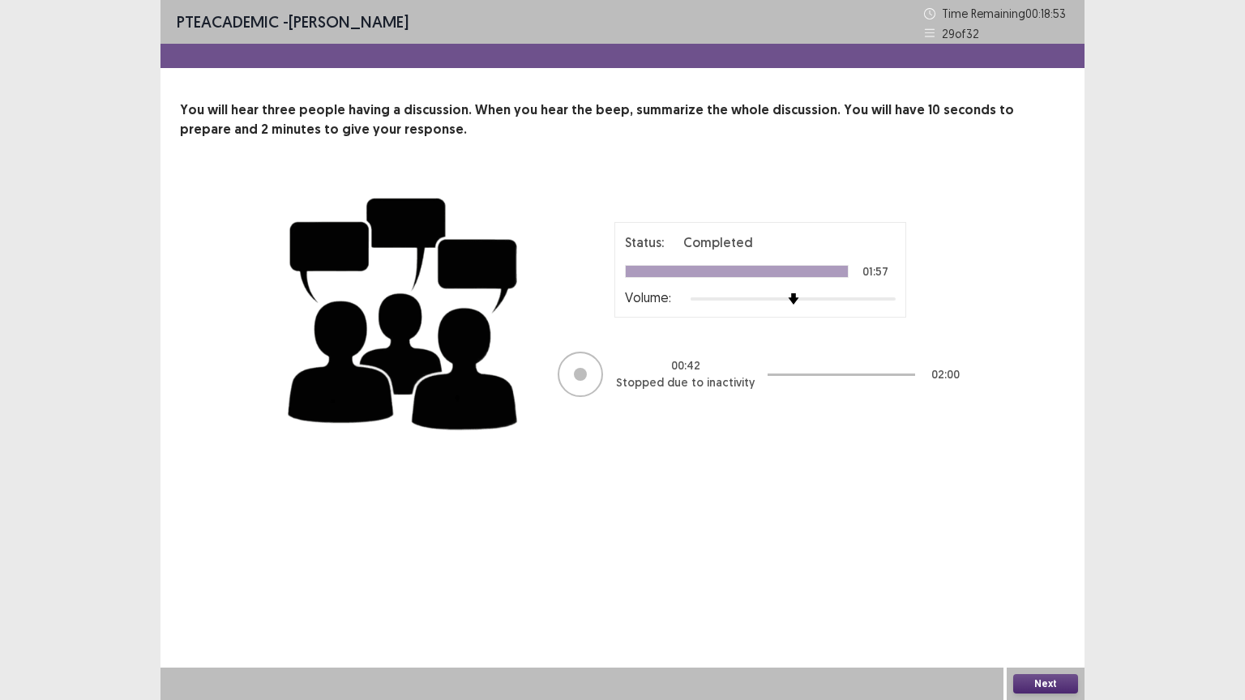
click at [1059, 563] on button "Next" at bounding box center [1045, 683] width 65 height 19
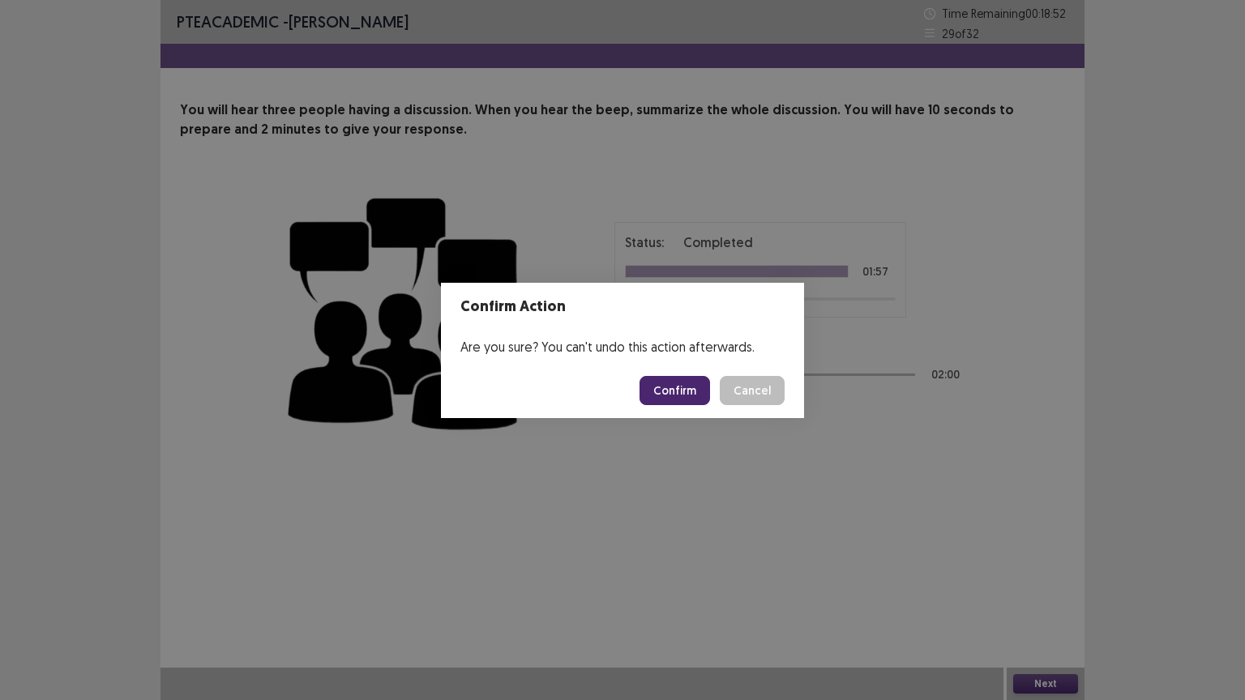
click at [685, 392] on button "Confirm" at bounding box center [675, 390] width 71 height 29
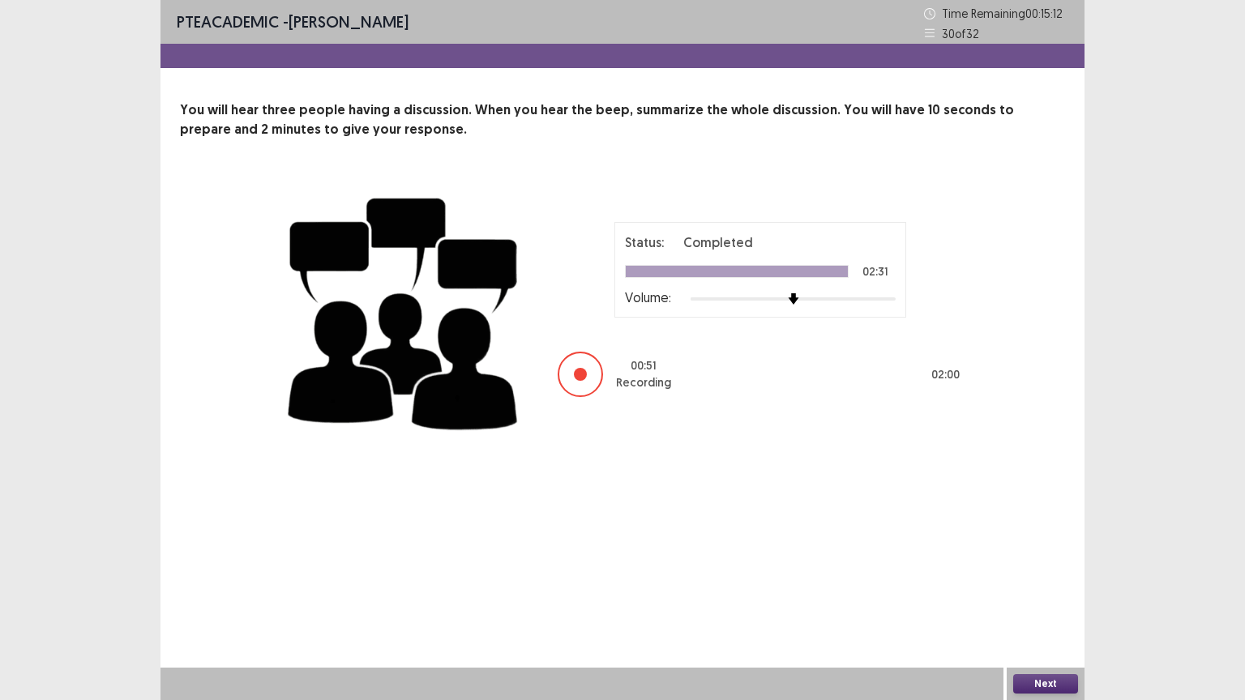
click at [1039, 563] on button "Next" at bounding box center [1045, 683] width 65 height 19
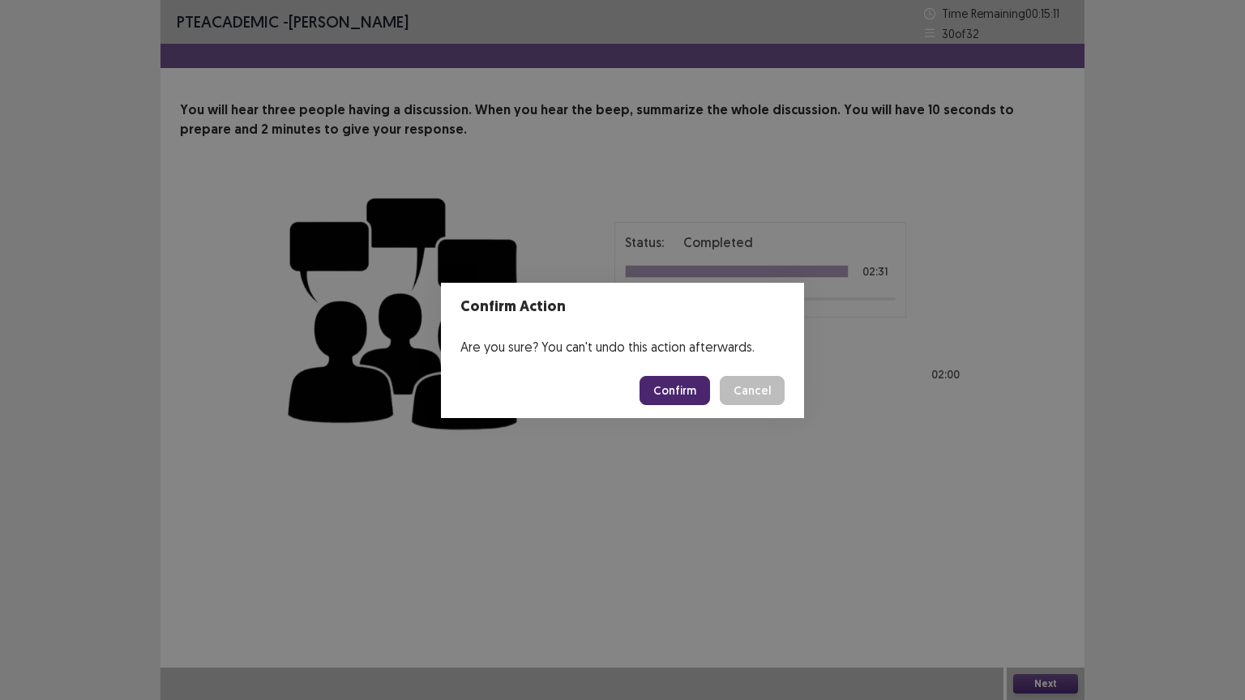
click at [675, 392] on button "Confirm" at bounding box center [675, 390] width 71 height 29
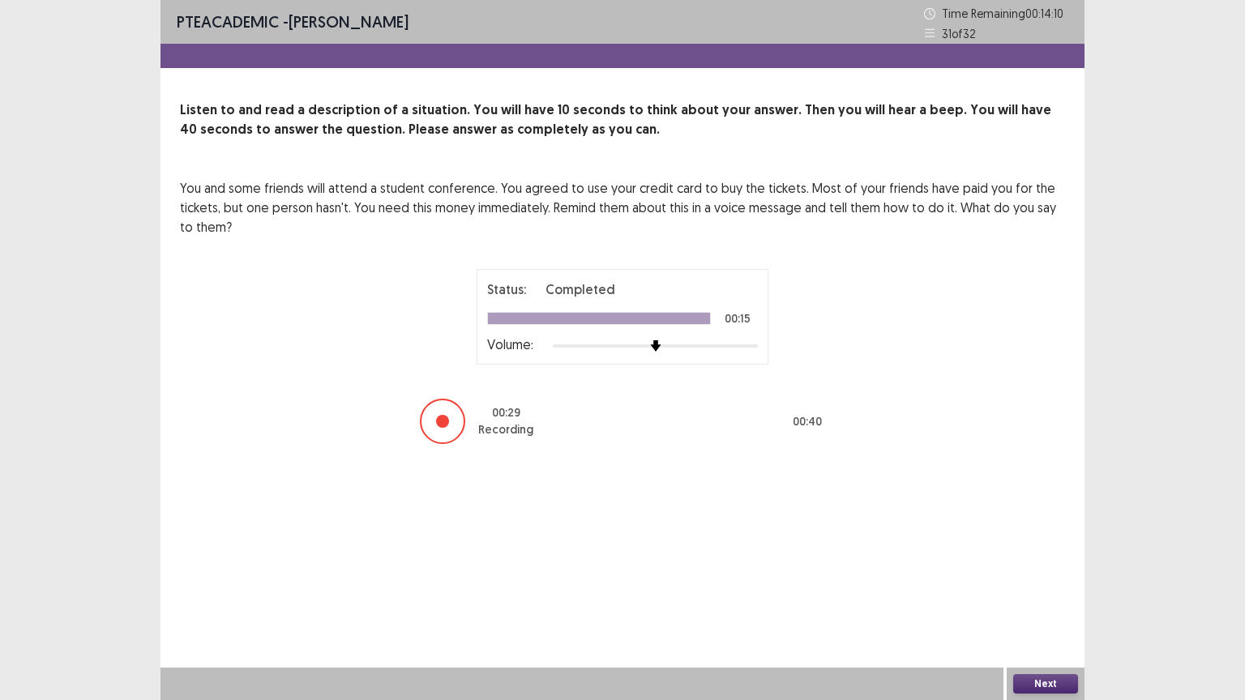
click at [1050, 563] on button "Next" at bounding box center [1045, 683] width 65 height 19
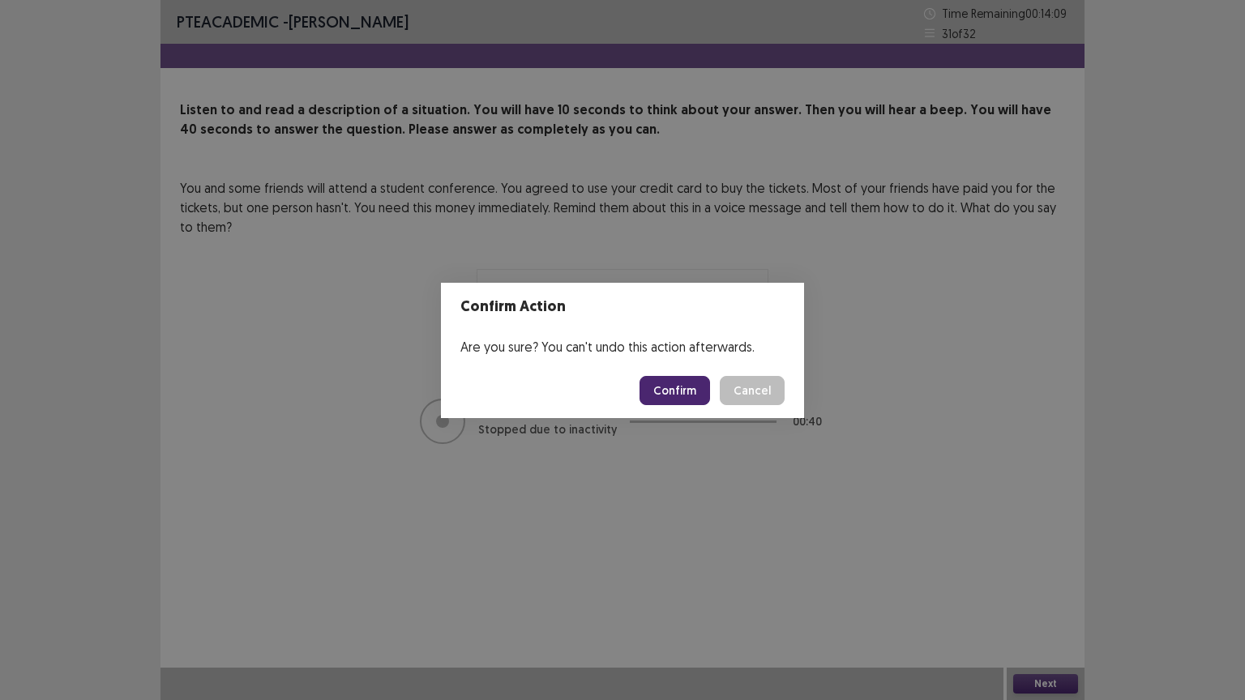
click at [661, 385] on button "Confirm" at bounding box center [675, 390] width 71 height 29
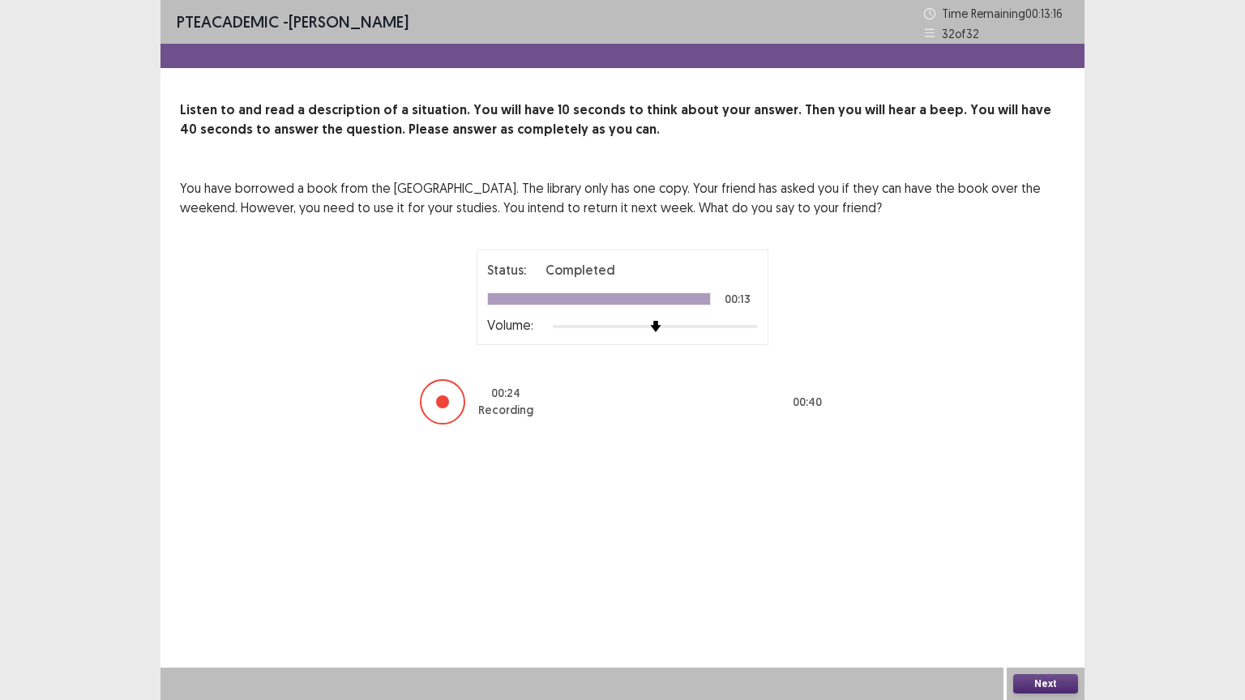
click at [1041, 563] on button "Next" at bounding box center [1045, 683] width 65 height 19
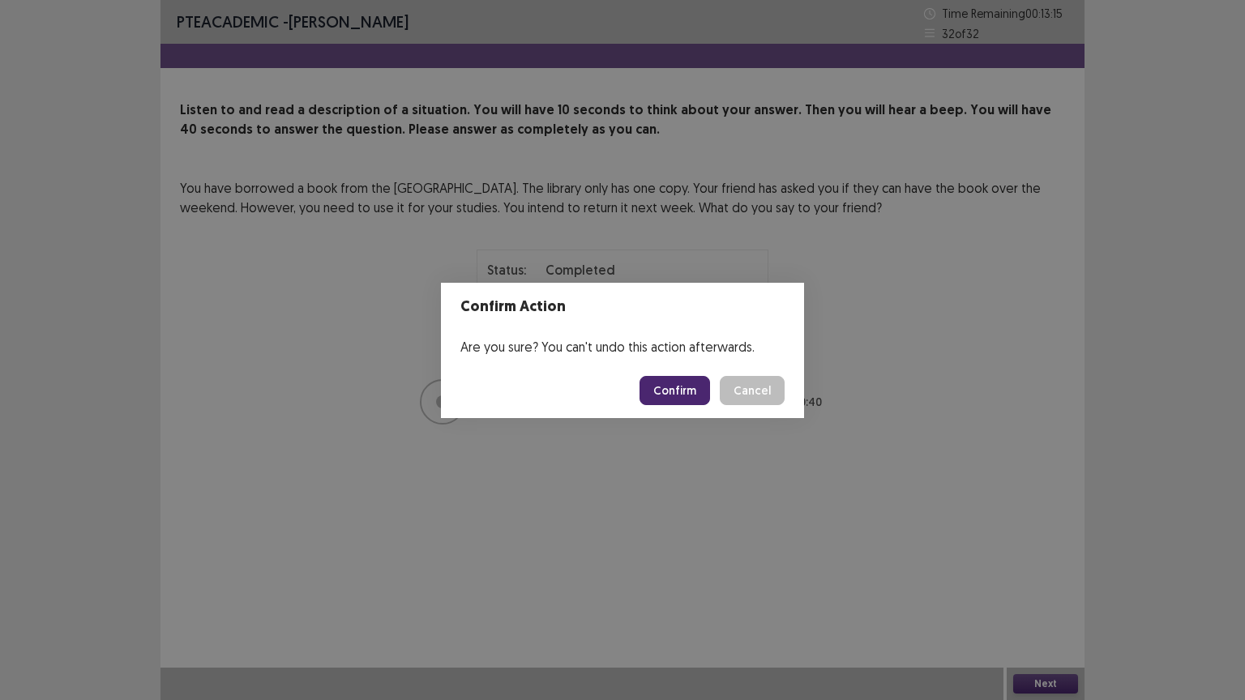
click at [676, 391] on button "Confirm" at bounding box center [675, 390] width 71 height 29
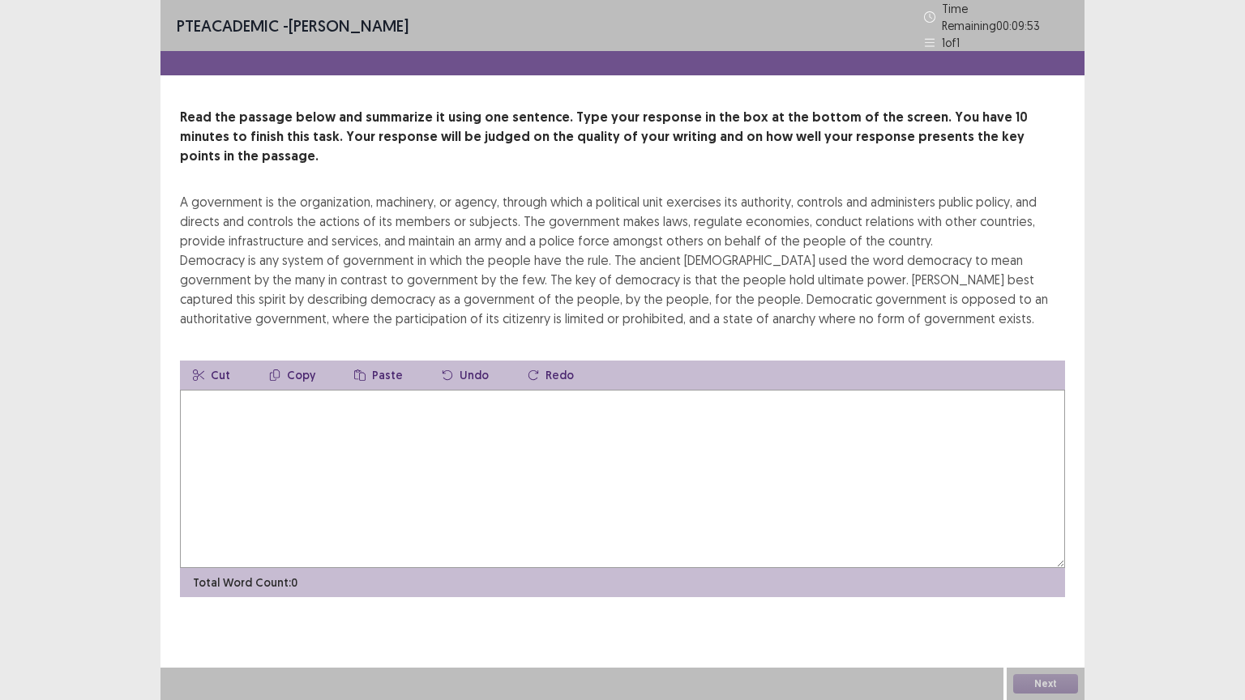
click at [234, 390] on textarea at bounding box center [622, 479] width 885 height 178
type textarea "*"
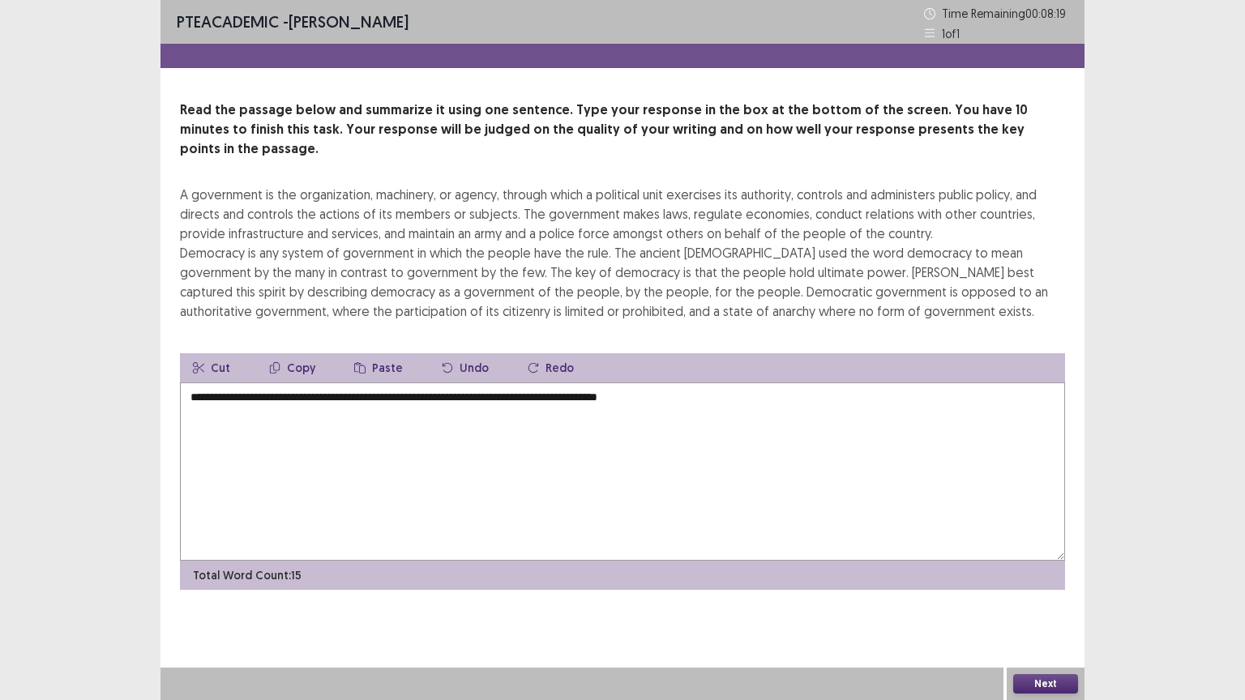
click at [477, 383] on textarea "**********" at bounding box center [622, 472] width 885 height 178
click at [479, 383] on textarea "**********" at bounding box center [622, 472] width 885 height 178
click at [481, 383] on textarea "**********" at bounding box center [622, 472] width 885 height 178
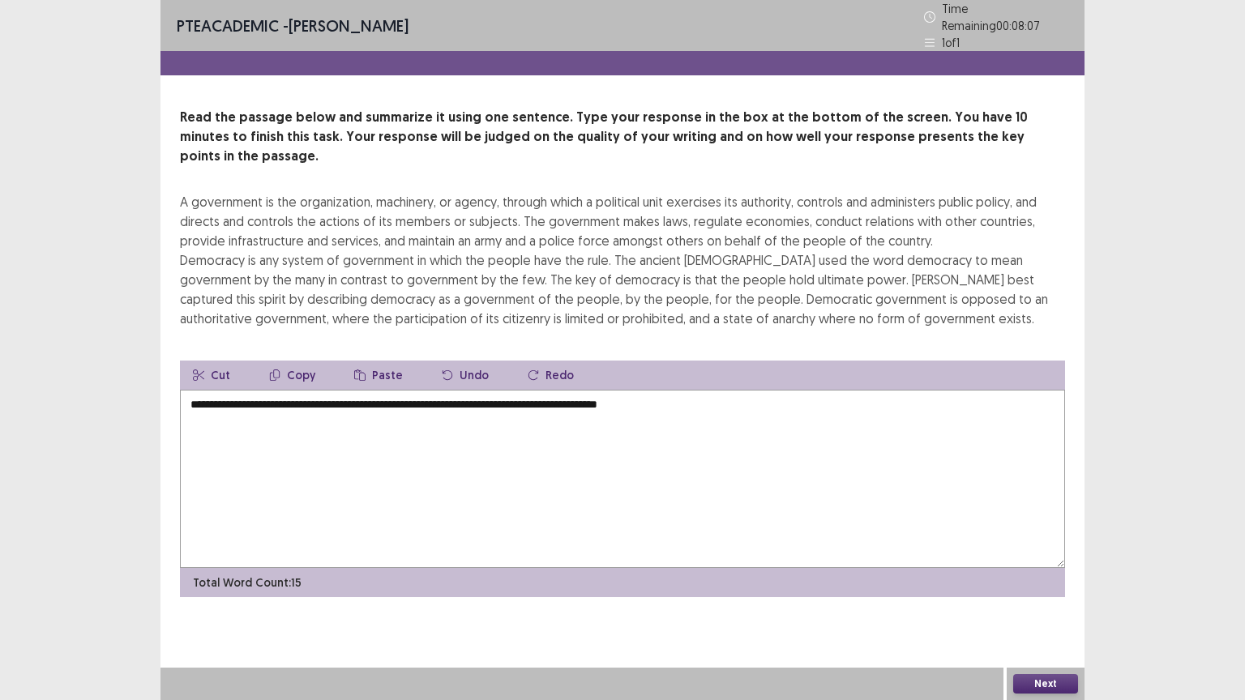
drag, startPoint x: 649, startPoint y: 374, endPoint x: 653, endPoint y: 390, distance: 15.9
click at [649, 390] on textarea "**********" at bounding box center [622, 479] width 885 height 178
click at [695, 390] on textarea "**********" at bounding box center [622, 479] width 885 height 178
click at [211, 400] on textarea "**********" at bounding box center [622, 479] width 885 height 178
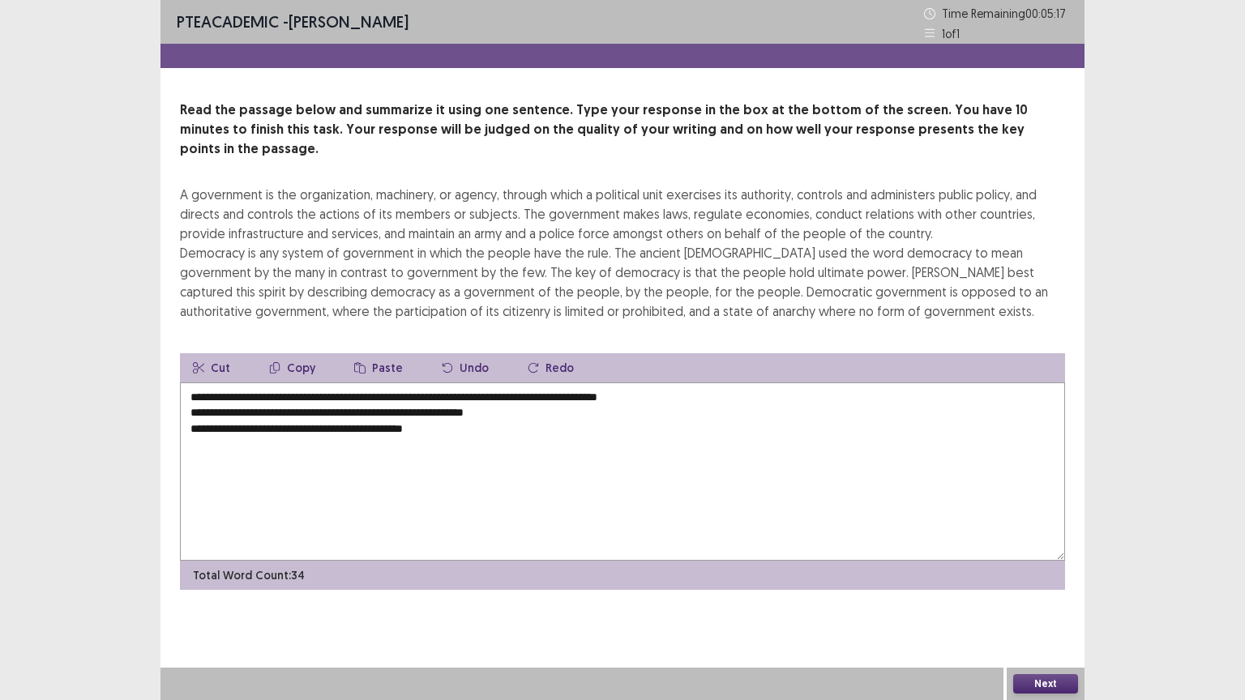
click at [190, 400] on textarea "**********" at bounding box center [622, 472] width 885 height 178
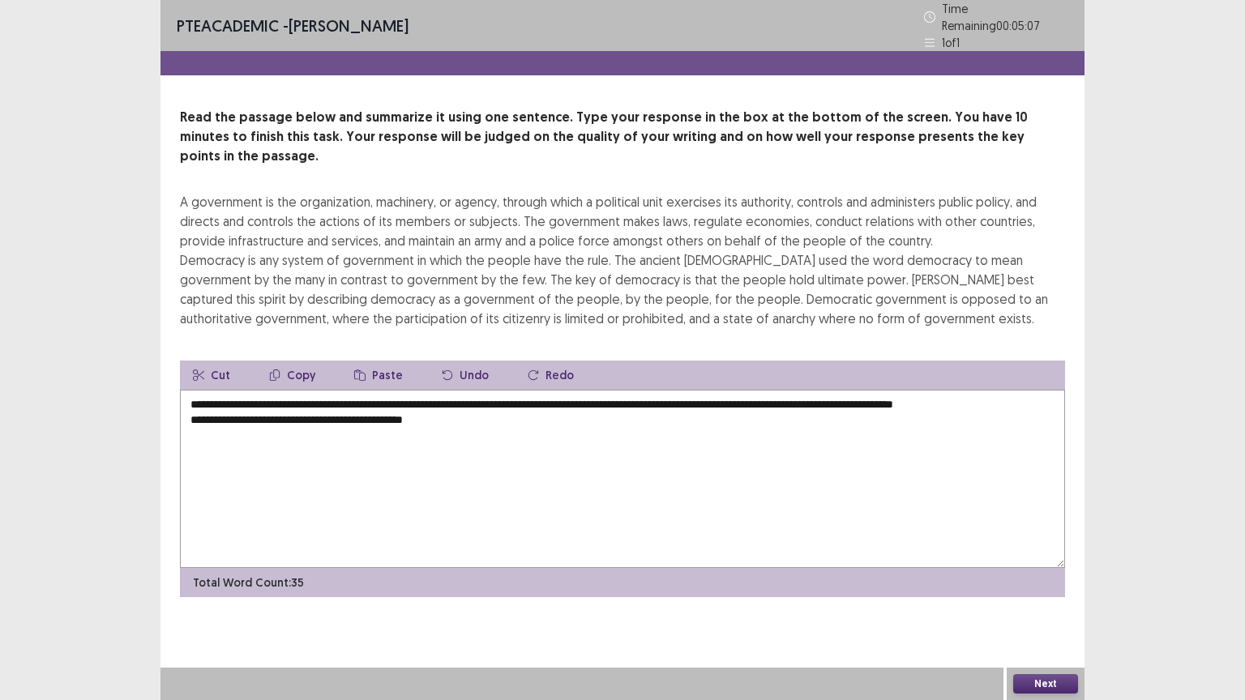
click at [190, 413] on textarea "**********" at bounding box center [622, 479] width 885 height 178
click at [510, 399] on textarea "**********" at bounding box center [622, 479] width 885 height 178
type textarea "**********"
click at [1041, 563] on button "Next" at bounding box center [1045, 683] width 65 height 19
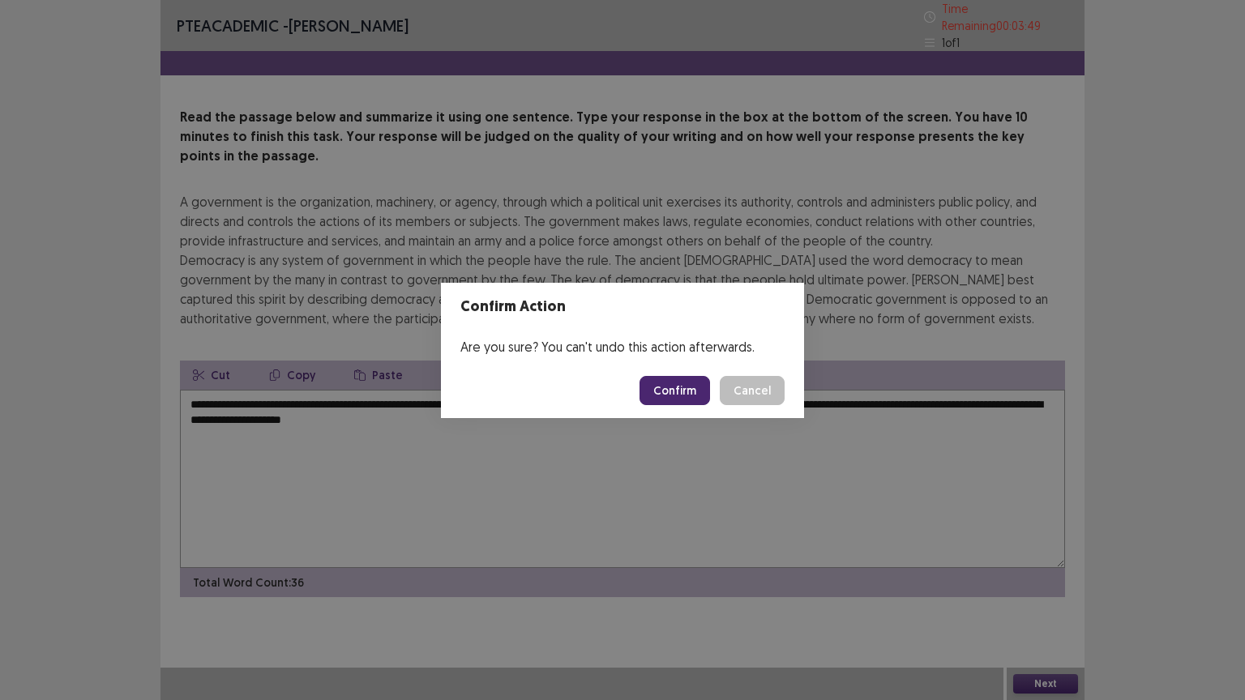
click at [669, 381] on button "Confirm" at bounding box center [675, 390] width 71 height 29
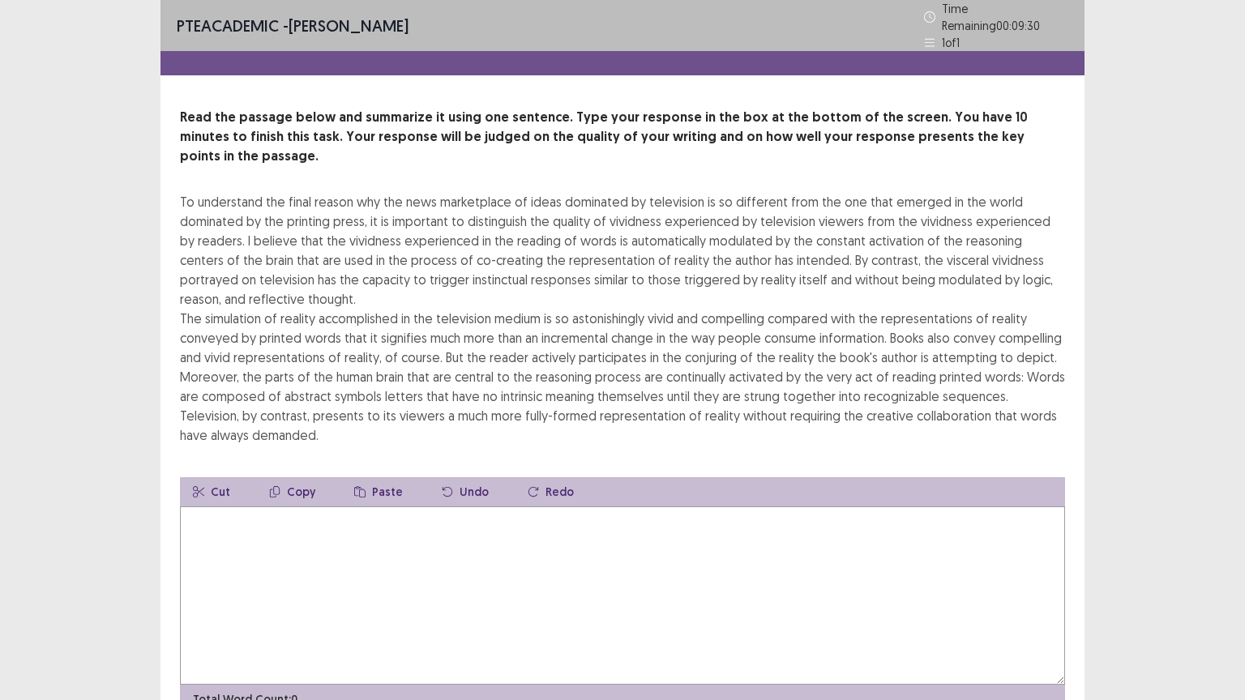
scroll to position [58, 0]
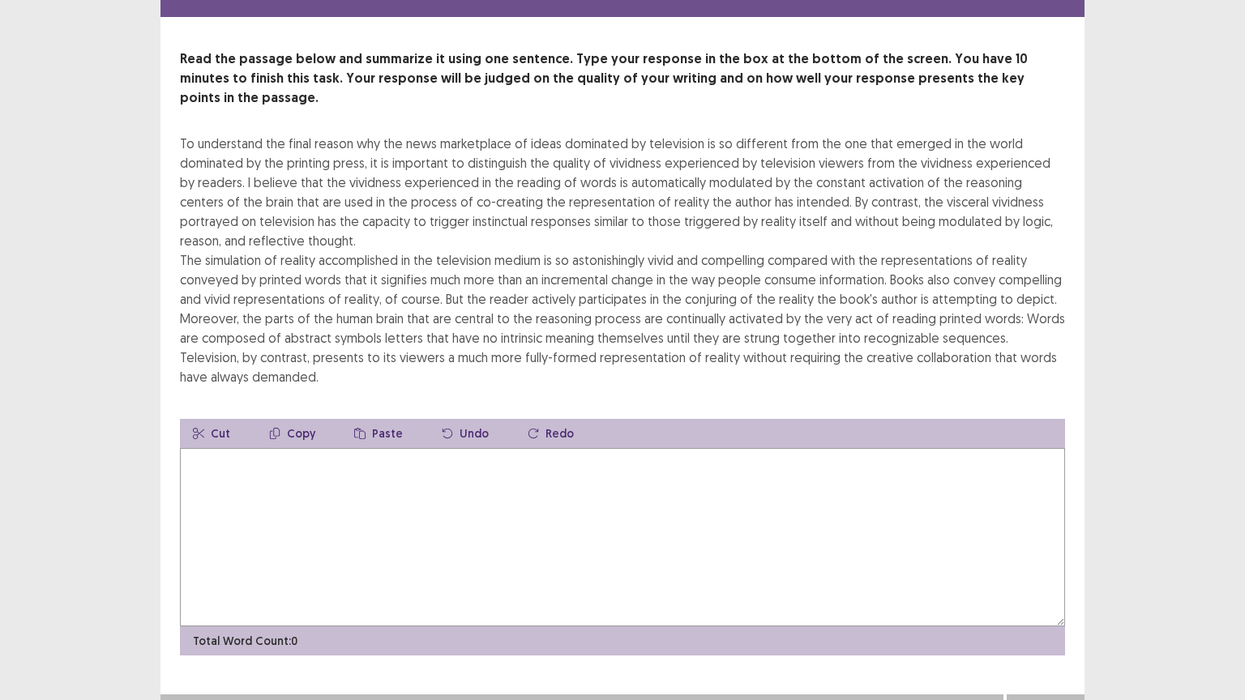
click at [202, 448] on textarea at bounding box center [622, 537] width 885 height 178
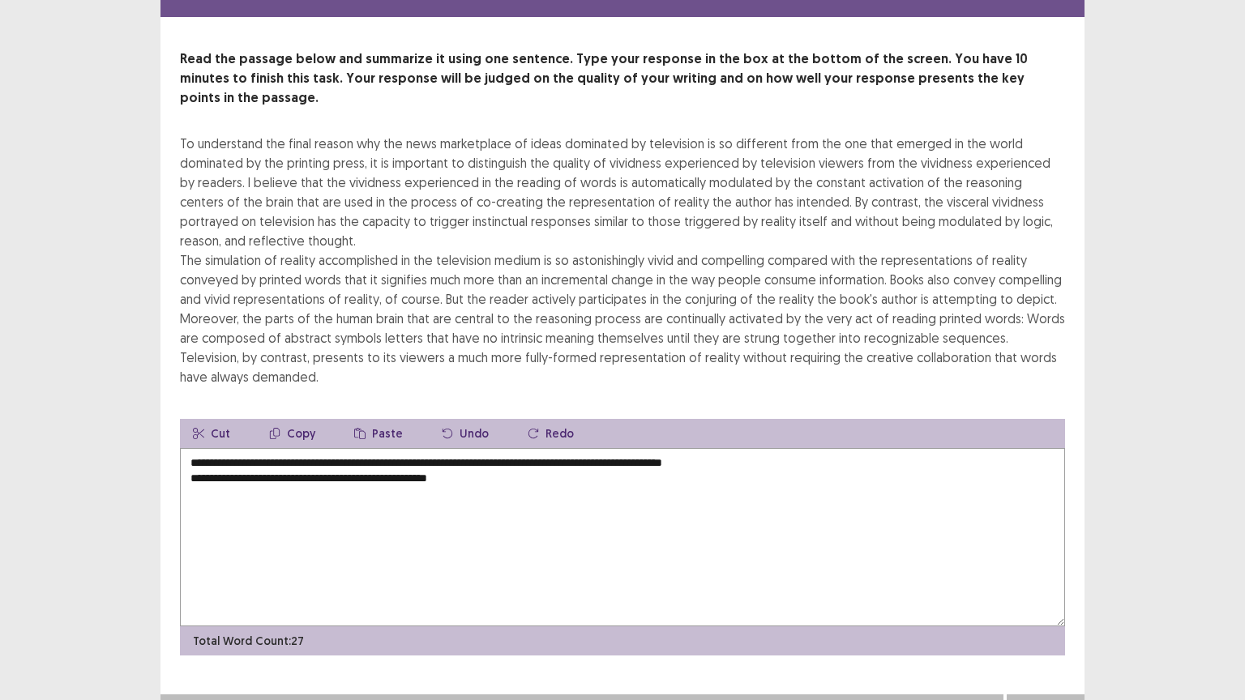
click at [379, 452] on textarea "**********" at bounding box center [622, 537] width 885 height 178
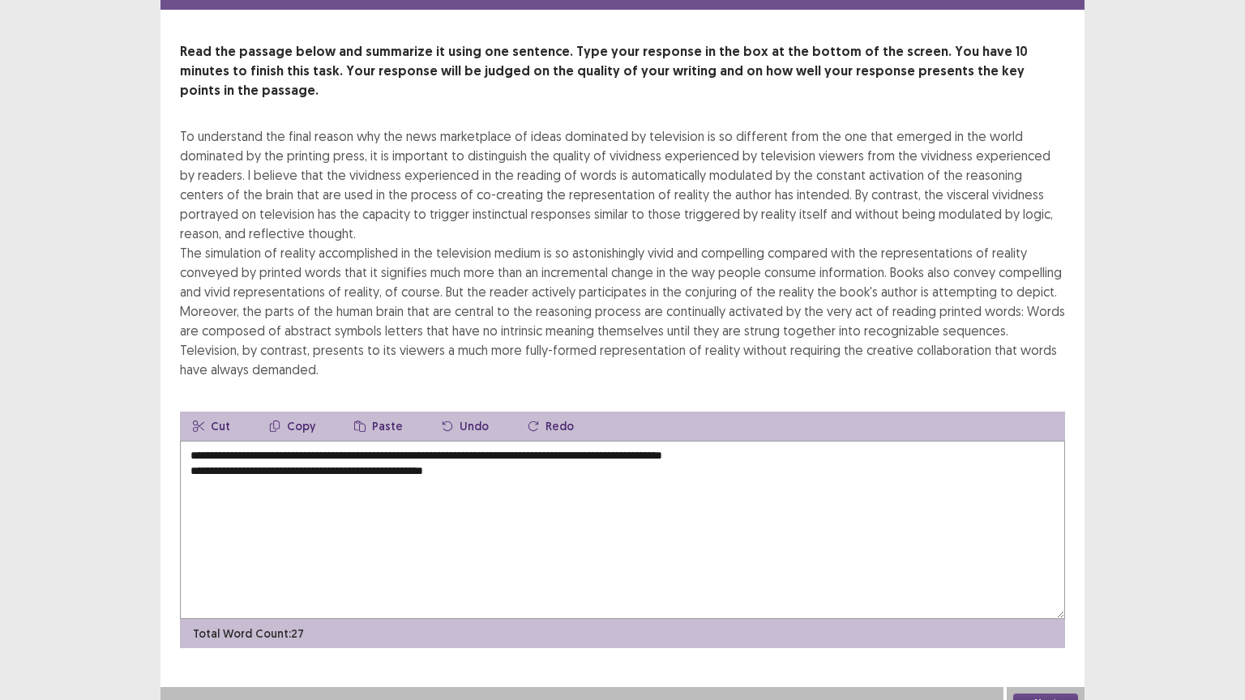
click at [493, 452] on textarea "**********" at bounding box center [622, 530] width 885 height 178
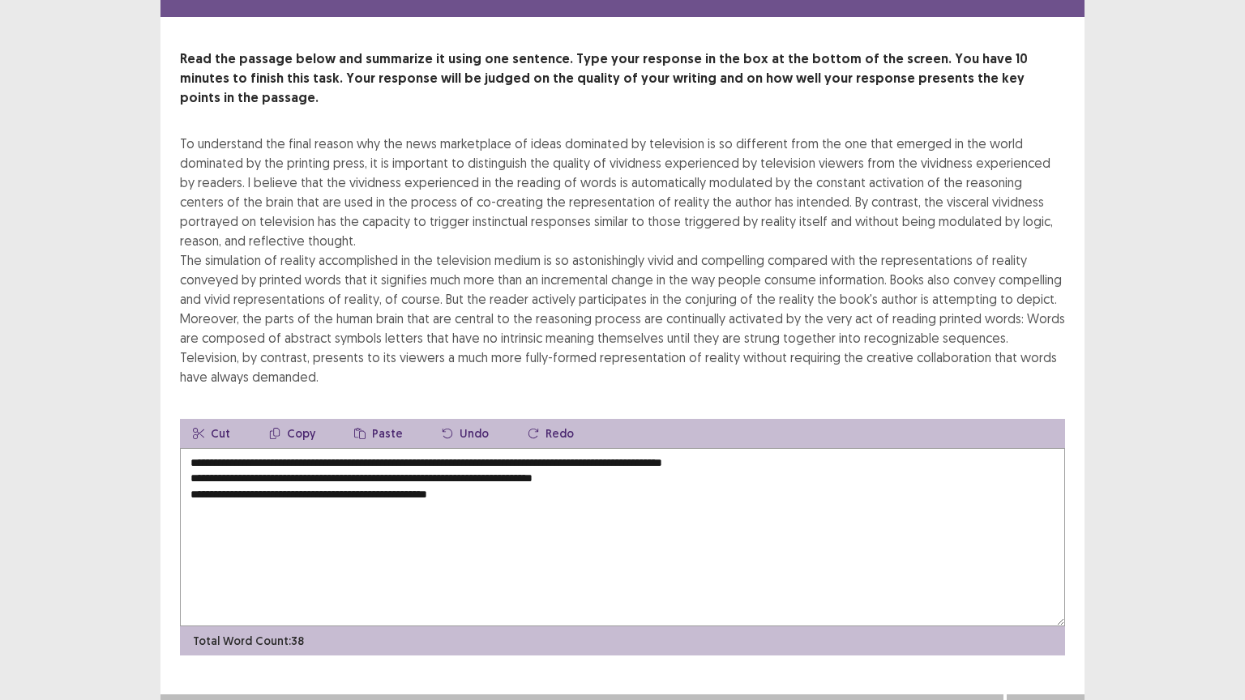
drag, startPoint x: 451, startPoint y: 220, endPoint x: 417, endPoint y: 518, distance: 300.3
click at [415, 521] on textarea "**********" at bounding box center [622, 537] width 885 height 178
click at [417, 470] on textarea "**********" at bounding box center [622, 537] width 885 height 178
click at [421, 473] on textarea "**********" at bounding box center [622, 537] width 885 height 178
click at [420, 470] on textarea "**********" at bounding box center [622, 537] width 885 height 178
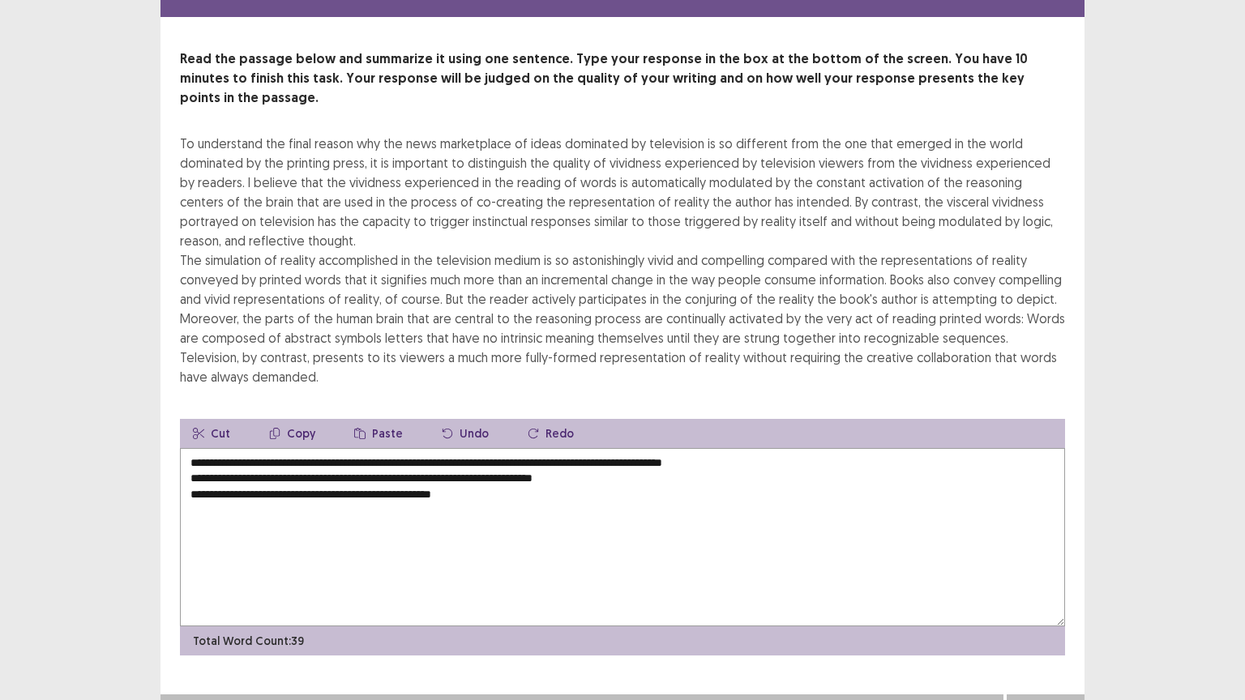
click at [468, 473] on textarea "**********" at bounding box center [622, 537] width 885 height 178
click at [473, 472] on textarea "**********" at bounding box center [622, 537] width 885 height 178
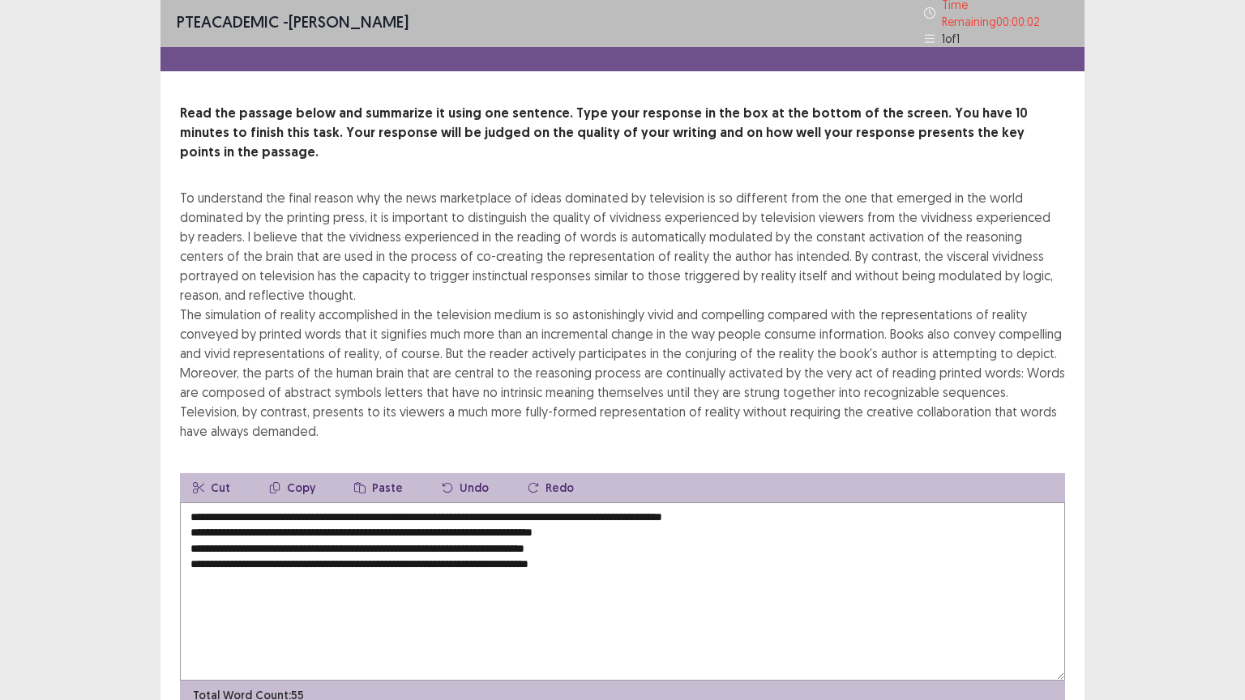
scroll to position [0, 0]
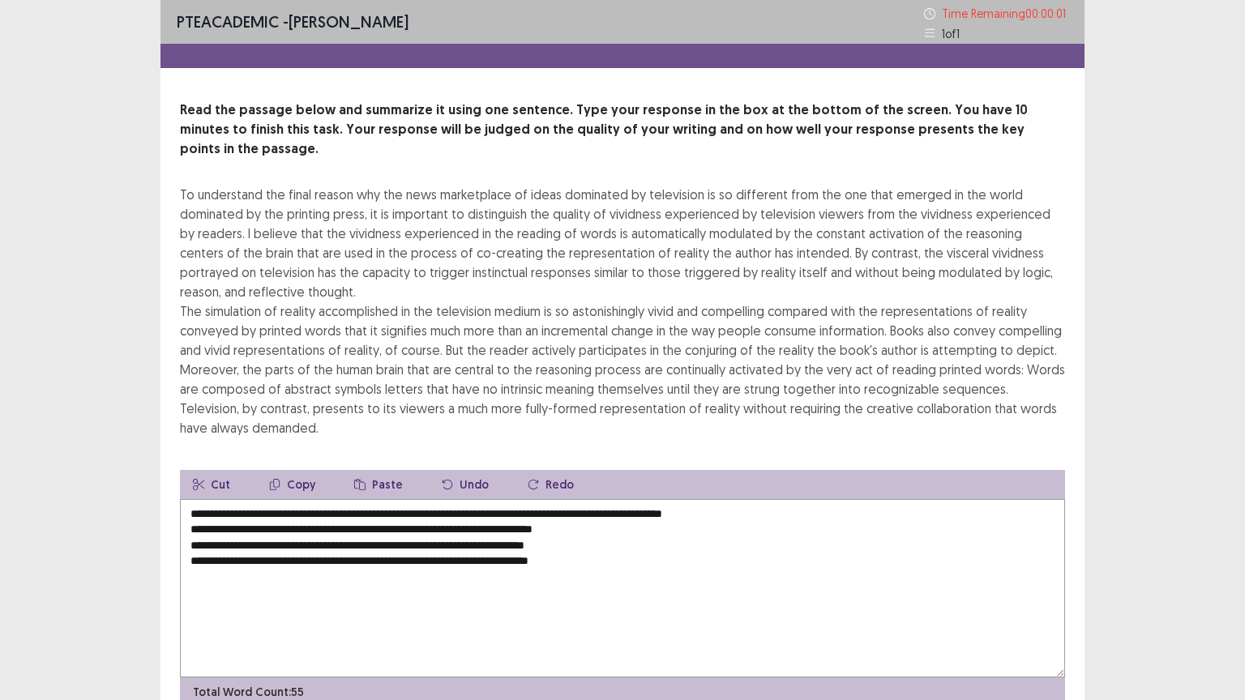
type textarea "**********"
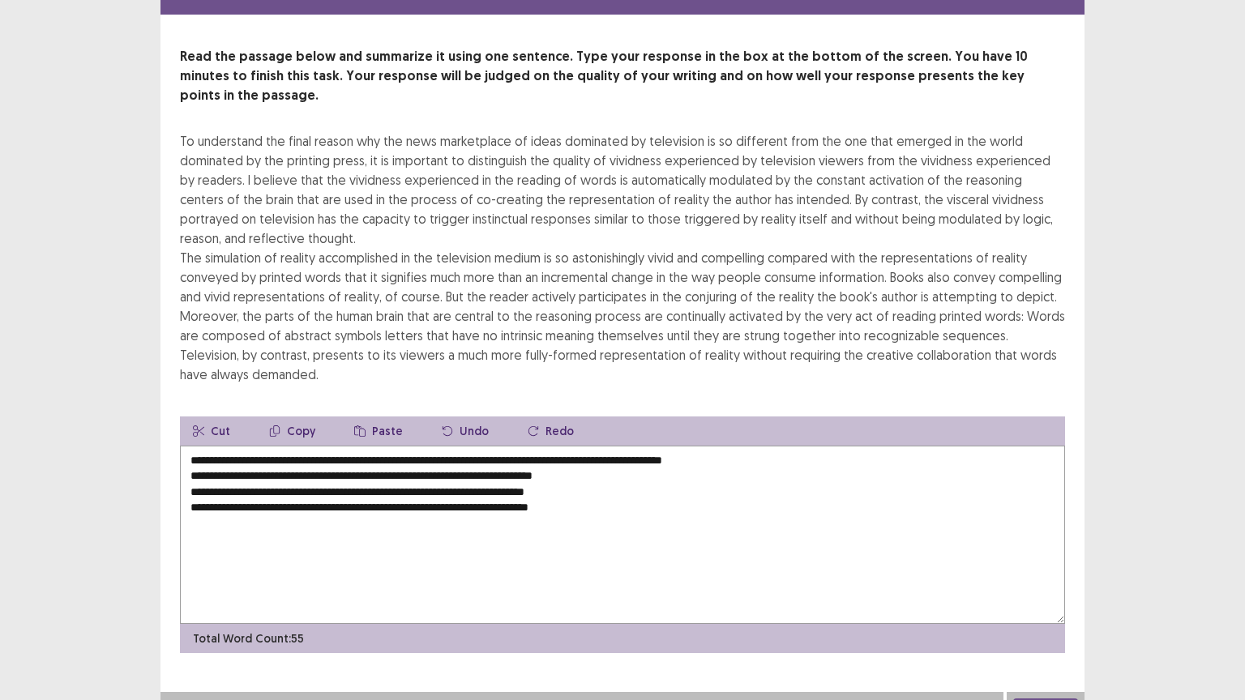
scroll to position [58, 0]
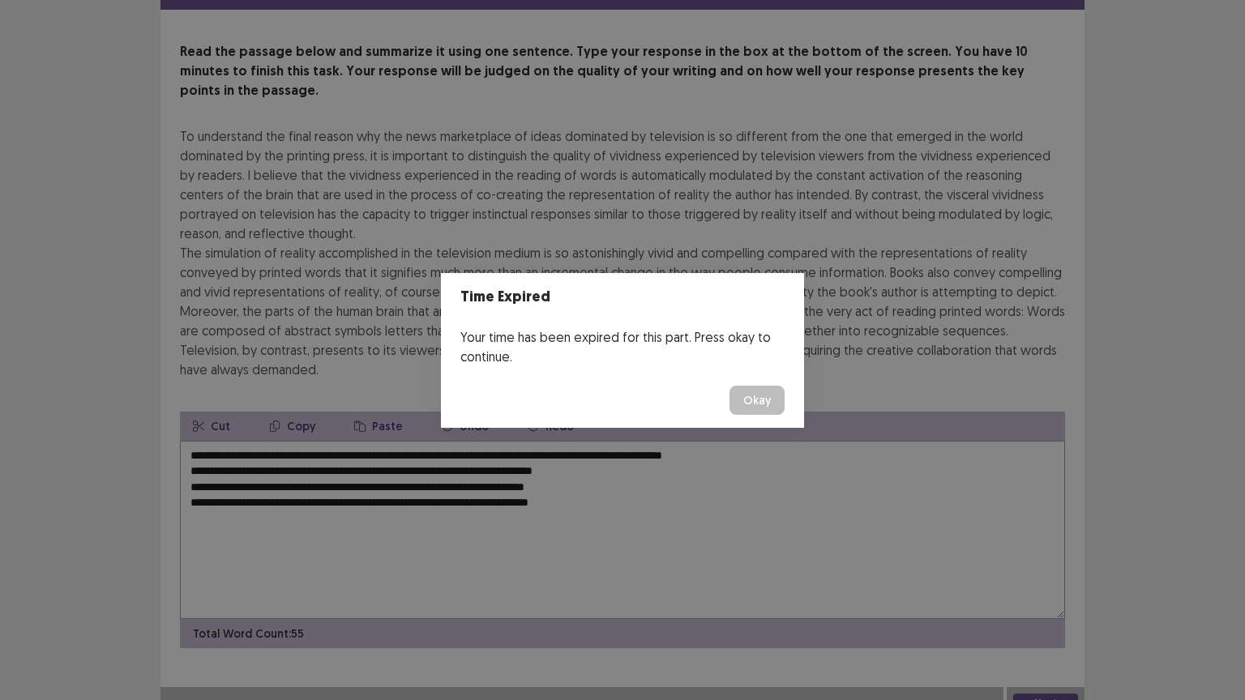
drag, startPoint x: 688, startPoint y: 215, endPoint x: 571, endPoint y: 492, distance: 300.8
click at [571, 492] on div "Time Expired Your time has been expired for this part. Press okay to continue. …" at bounding box center [622, 350] width 1245 height 700
click at [760, 409] on button "Okay" at bounding box center [756, 400] width 55 height 29
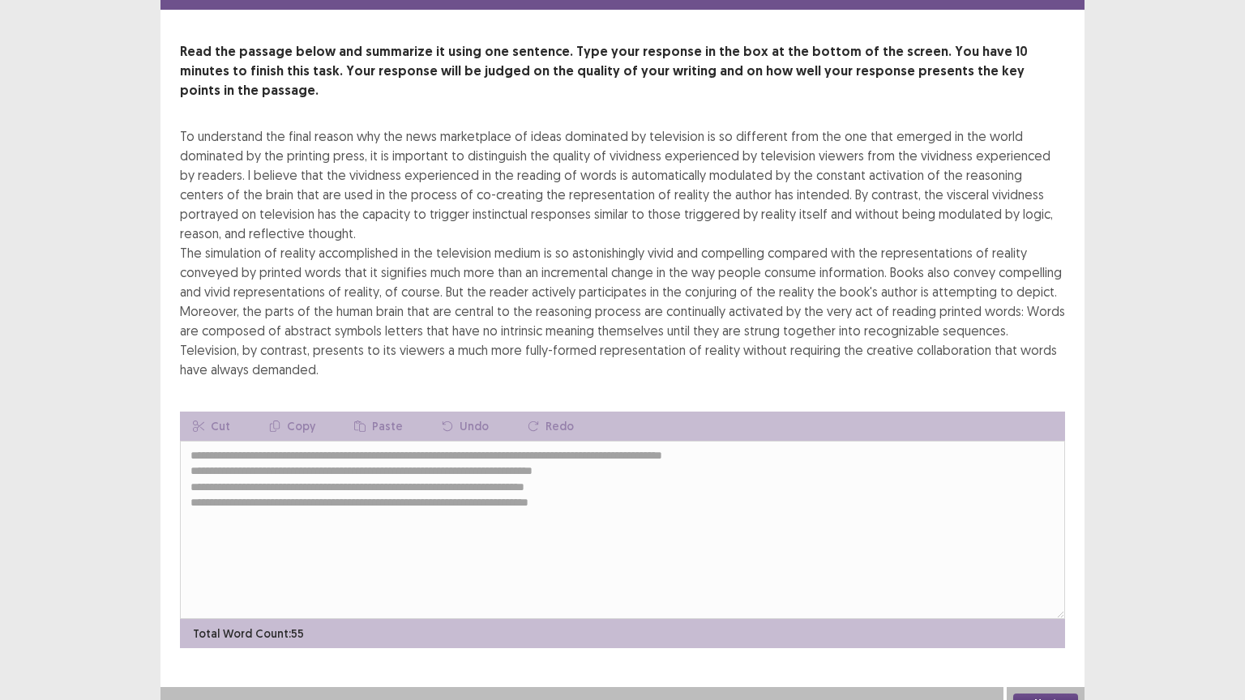
click at [1033, 563] on button "Next" at bounding box center [1045, 703] width 65 height 19
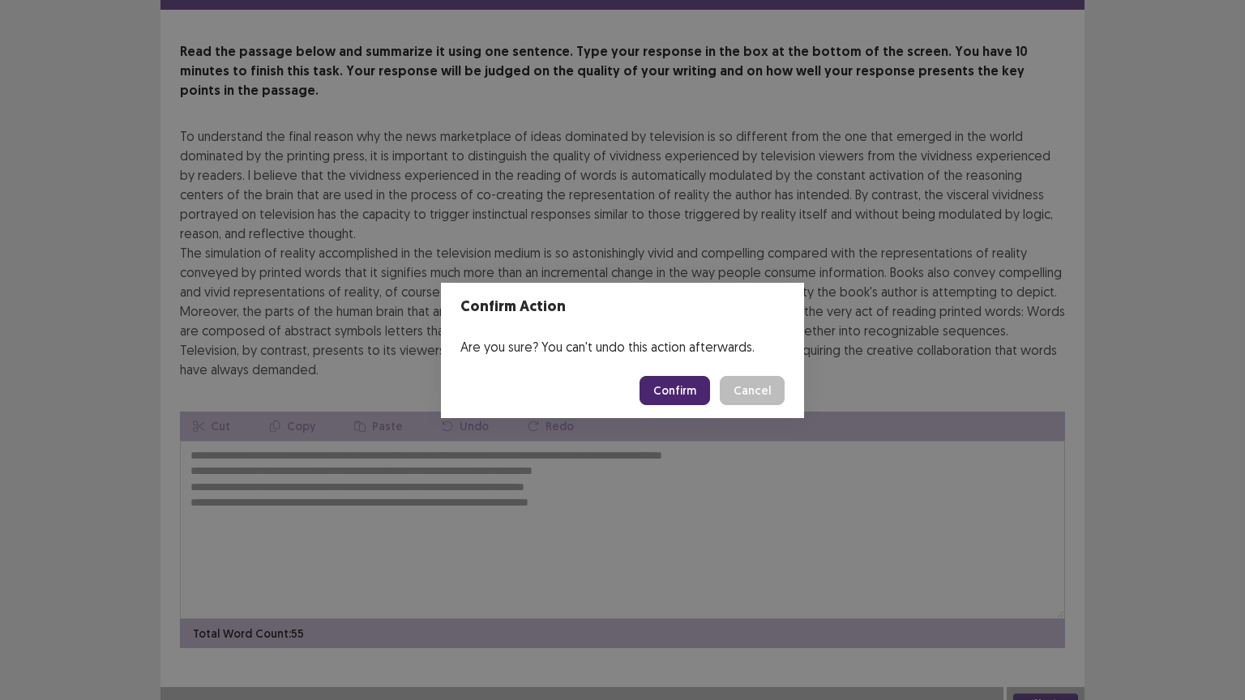
click at [678, 383] on button "Confirm" at bounding box center [675, 390] width 71 height 29
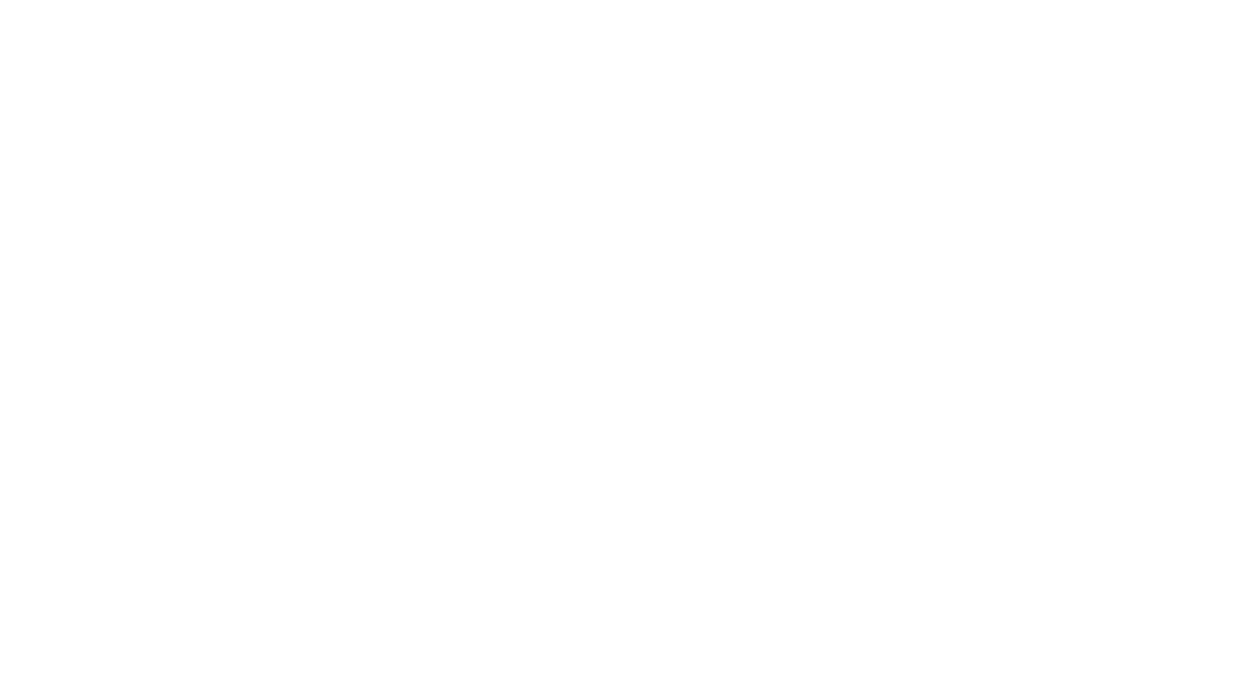
scroll to position [0, 0]
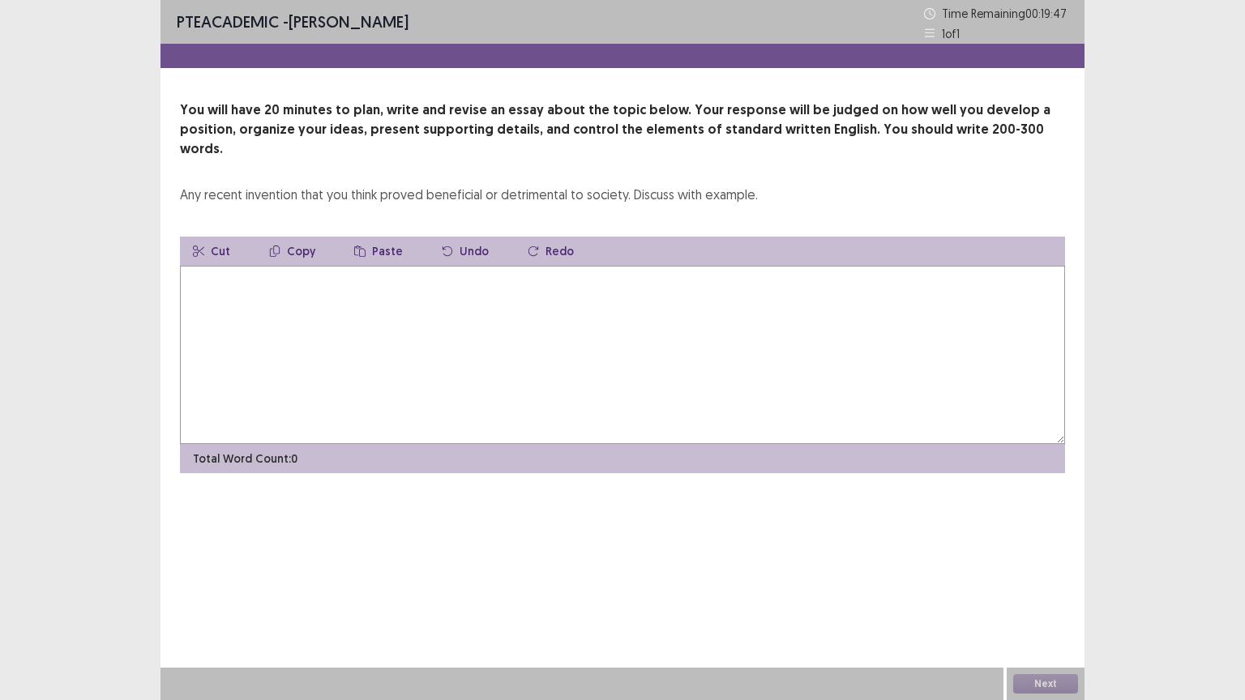
click at [267, 276] on textarea at bounding box center [622, 355] width 885 height 178
click at [233, 280] on textarea at bounding box center [622, 355] width 885 height 178
type textarea "*"
drag, startPoint x: 259, startPoint y: 262, endPoint x: 276, endPoint y: 267, distance: 17.7
click at [278, 266] on textarea "**********" at bounding box center [622, 355] width 885 height 178
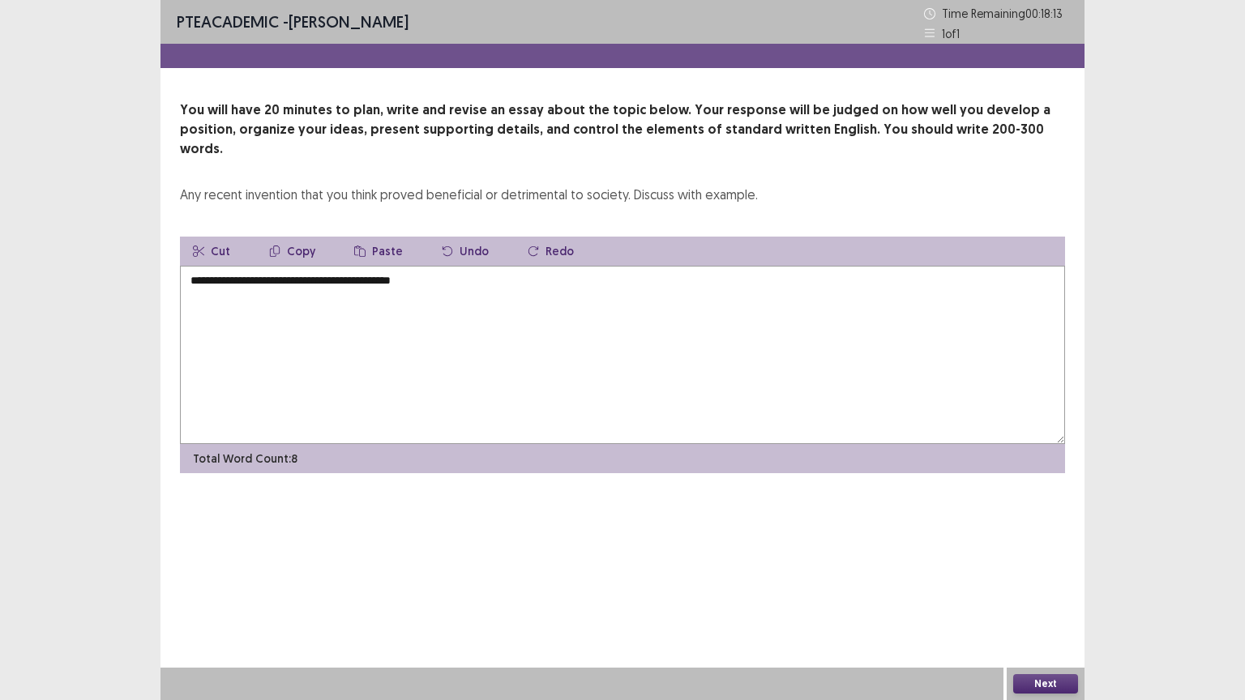
click at [284, 302] on textarea "**********" at bounding box center [622, 355] width 885 height 178
click at [425, 266] on textarea "**********" at bounding box center [622, 355] width 885 height 178
click at [212, 266] on textarea "**********" at bounding box center [622, 355] width 885 height 178
click at [521, 266] on textarea "**********" at bounding box center [622, 355] width 885 height 178
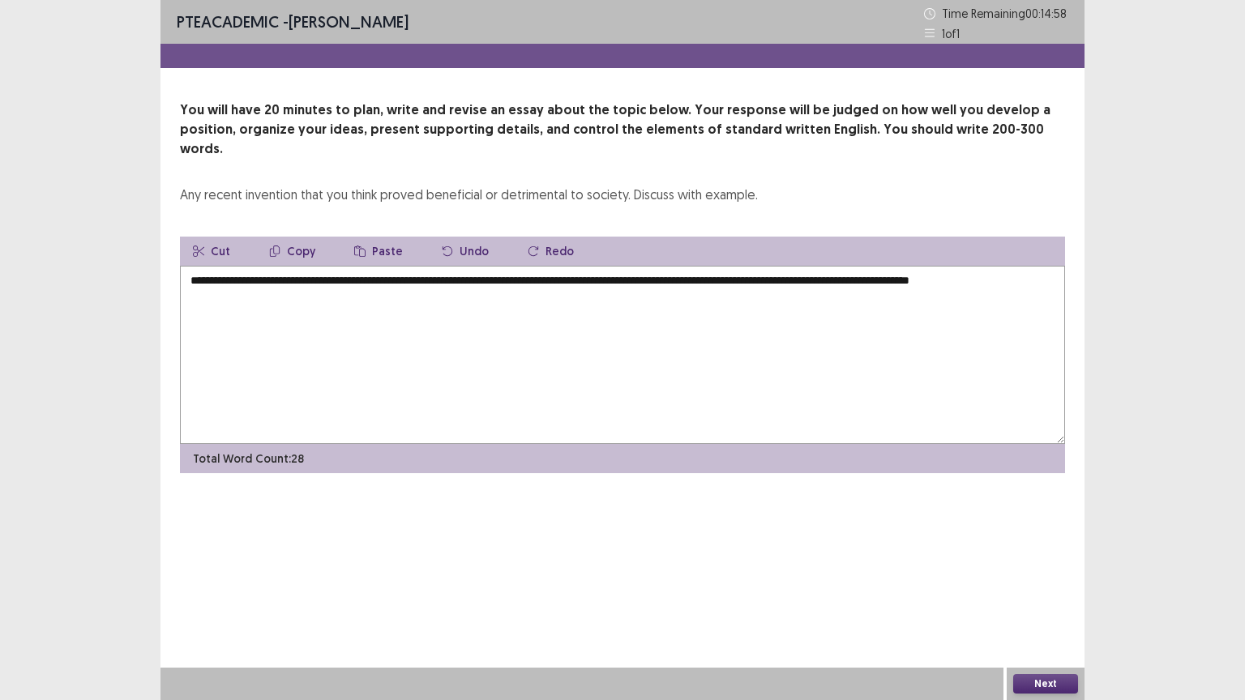
click at [1054, 266] on textarea "**********" at bounding box center [622, 355] width 885 height 178
click at [214, 275] on textarea "**********" at bounding box center [622, 355] width 885 height 178
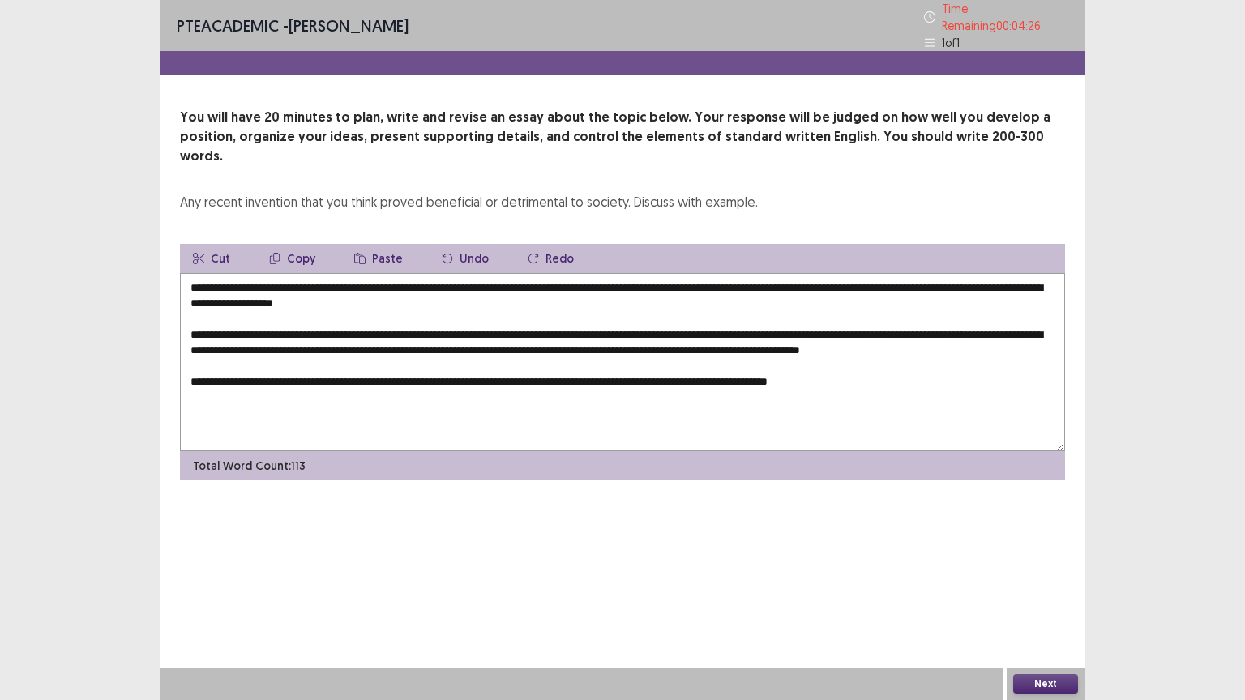
click at [926, 370] on textarea "**********" at bounding box center [622, 362] width 885 height 178
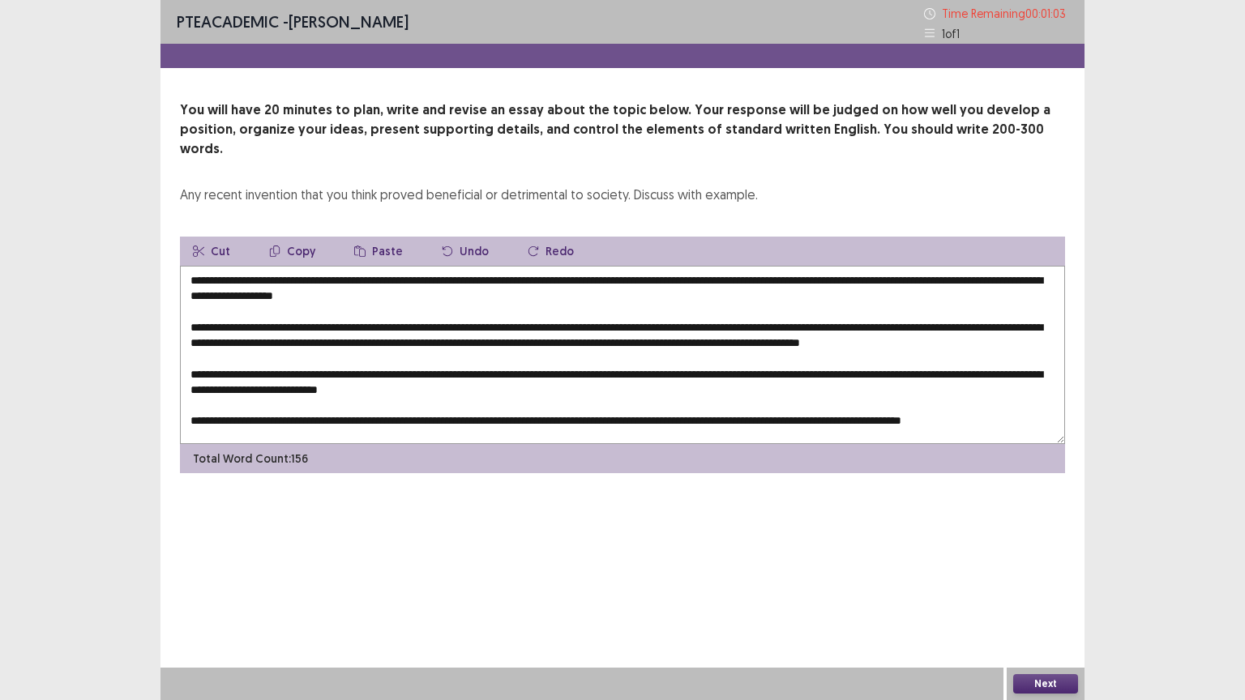
scroll to position [15, 0]
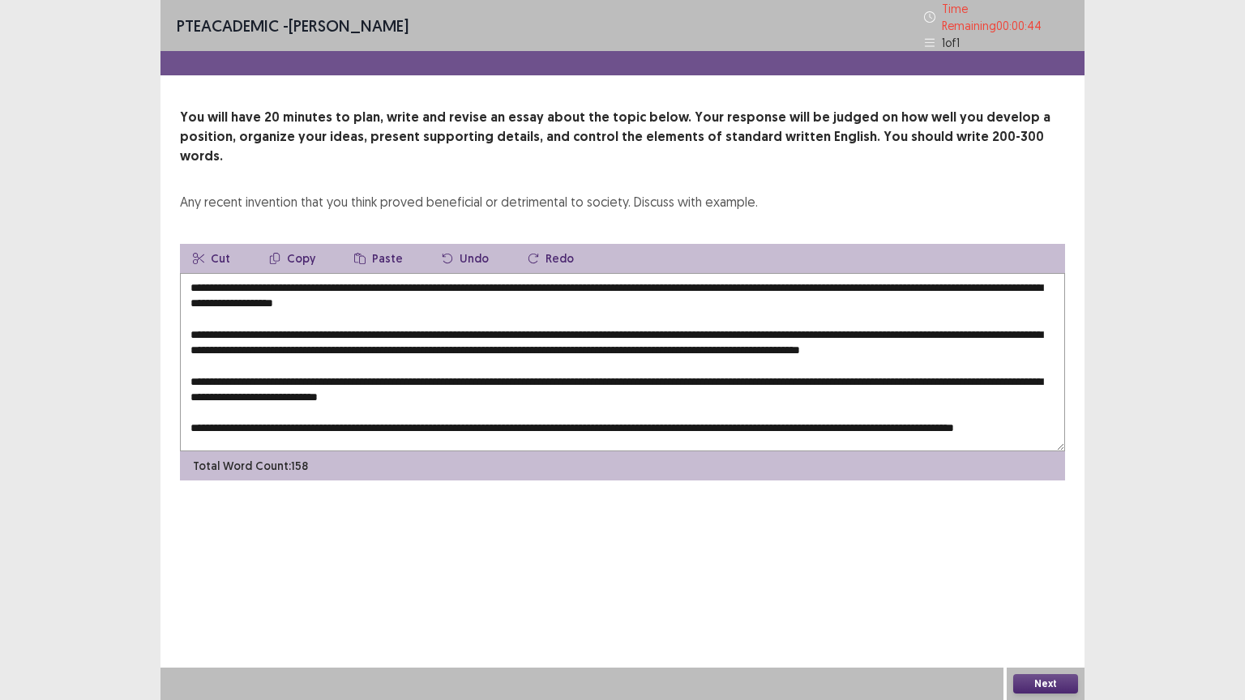
click at [303, 325] on textarea at bounding box center [622, 362] width 885 height 178
type textarea "**********"
click at [1037, 563] on button "Next" at bounding box center [1045, 683] width 65 height 19
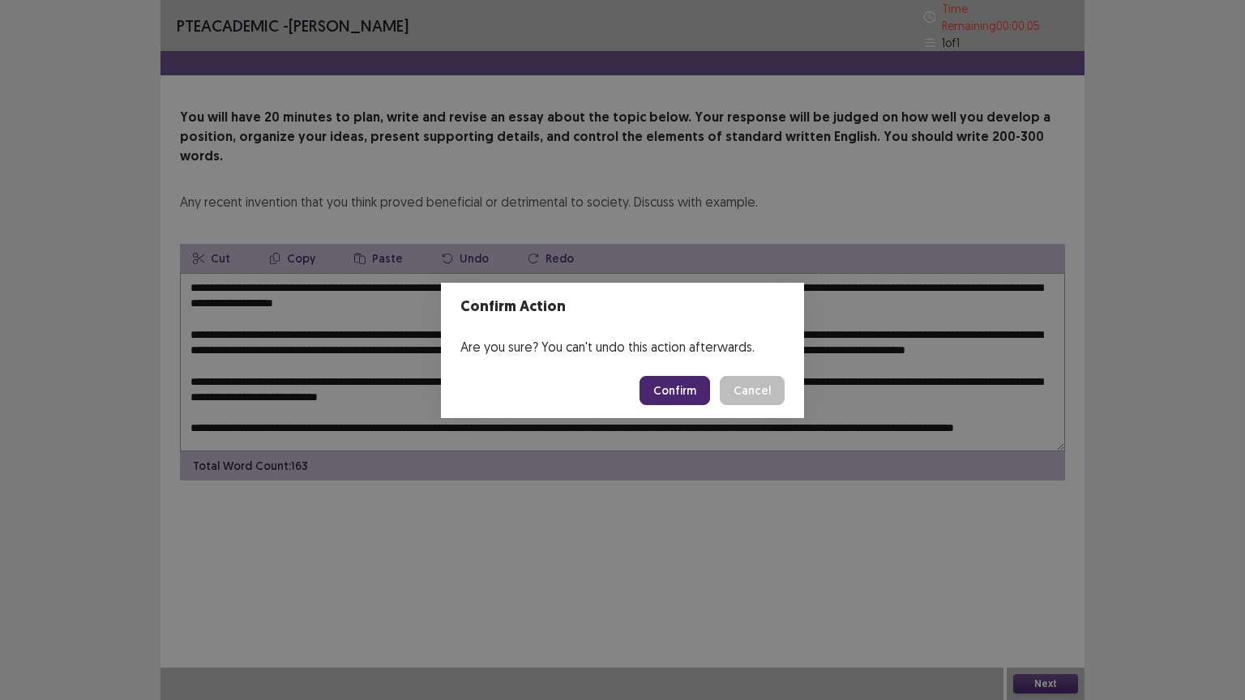
click at [681, 389] on button "Confirm" at bounding box center [675, 390] width 71 height 29
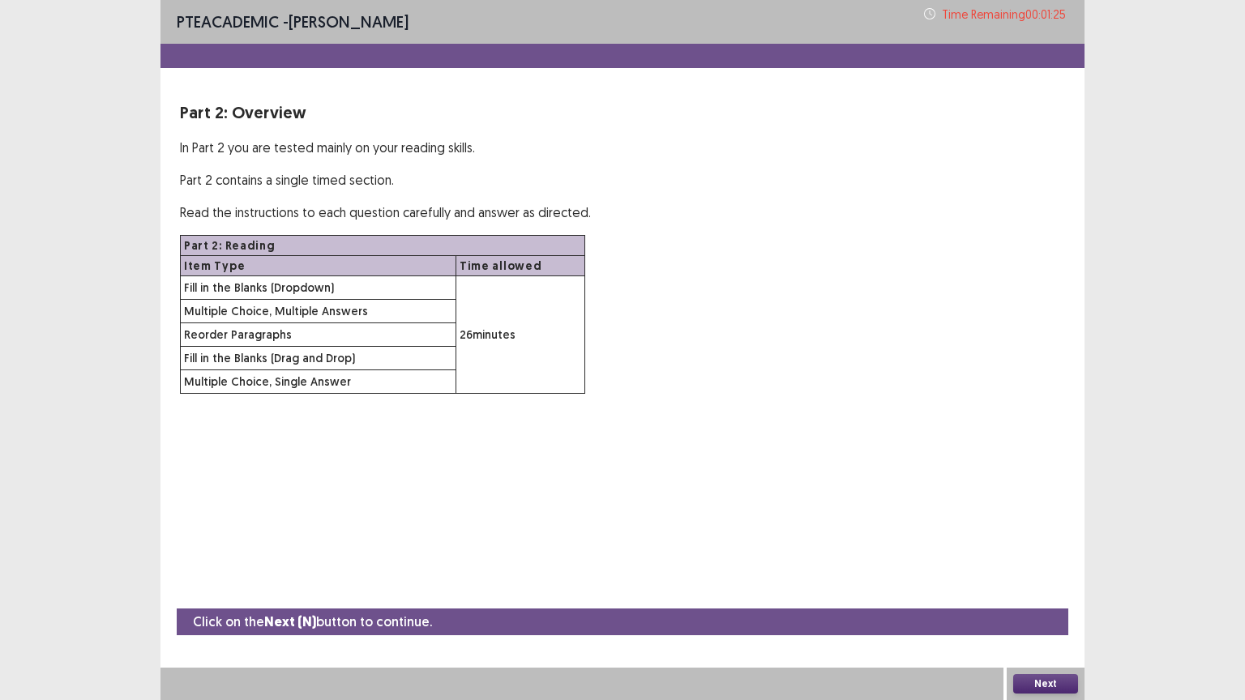
click at [1042, 563] on button "Next" at bounding box center [1045, 683] width 65 height 19
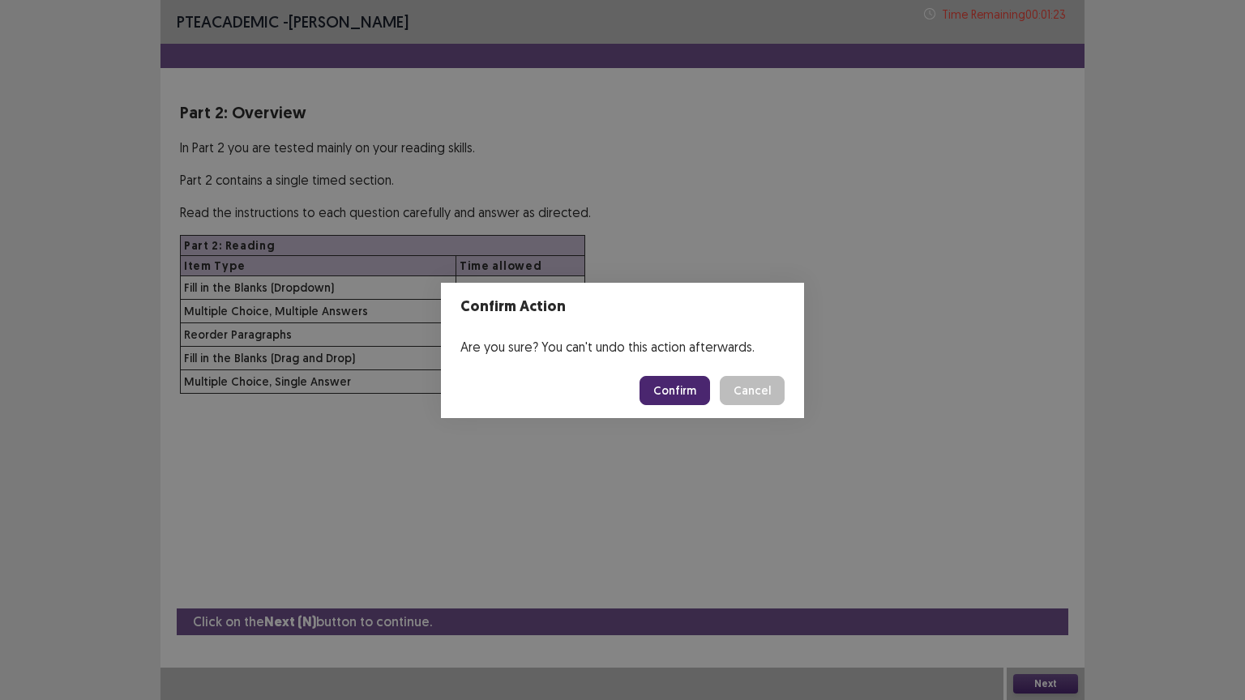
click at [678, 391] on button "Confirm" at bounding box center [675, 390] width 71 height 29
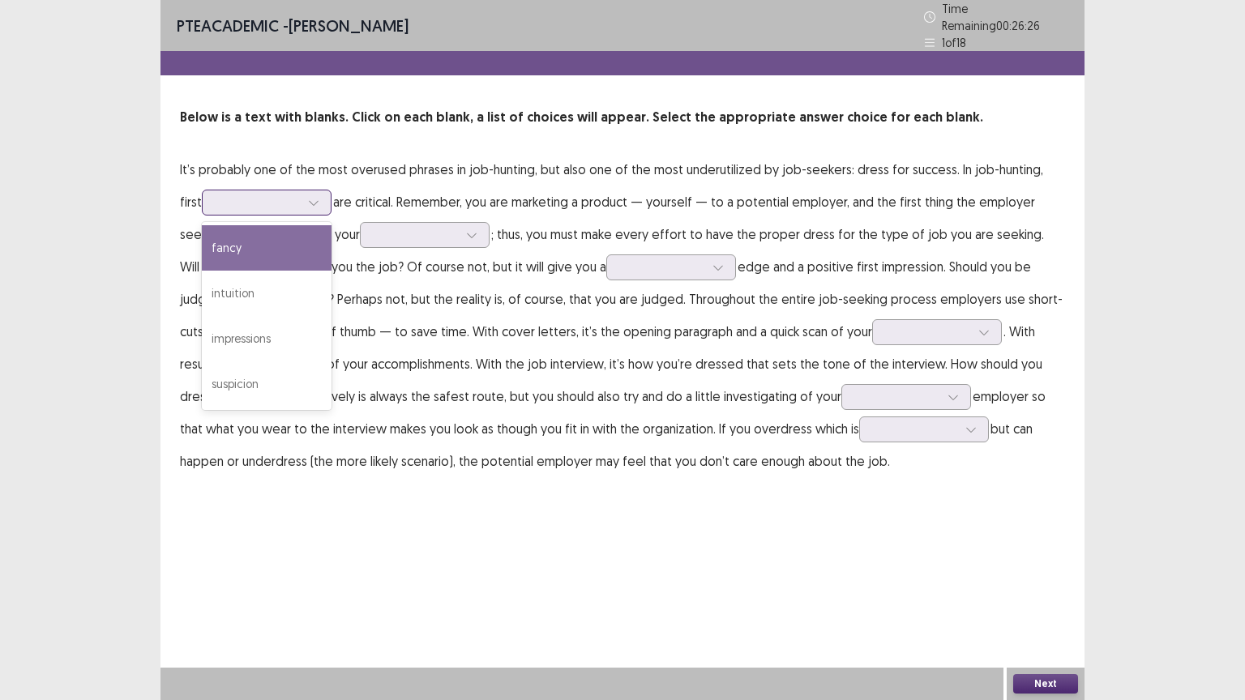
click at [308, 198] on icon at bounding box center [313, 202] width 11 height 11
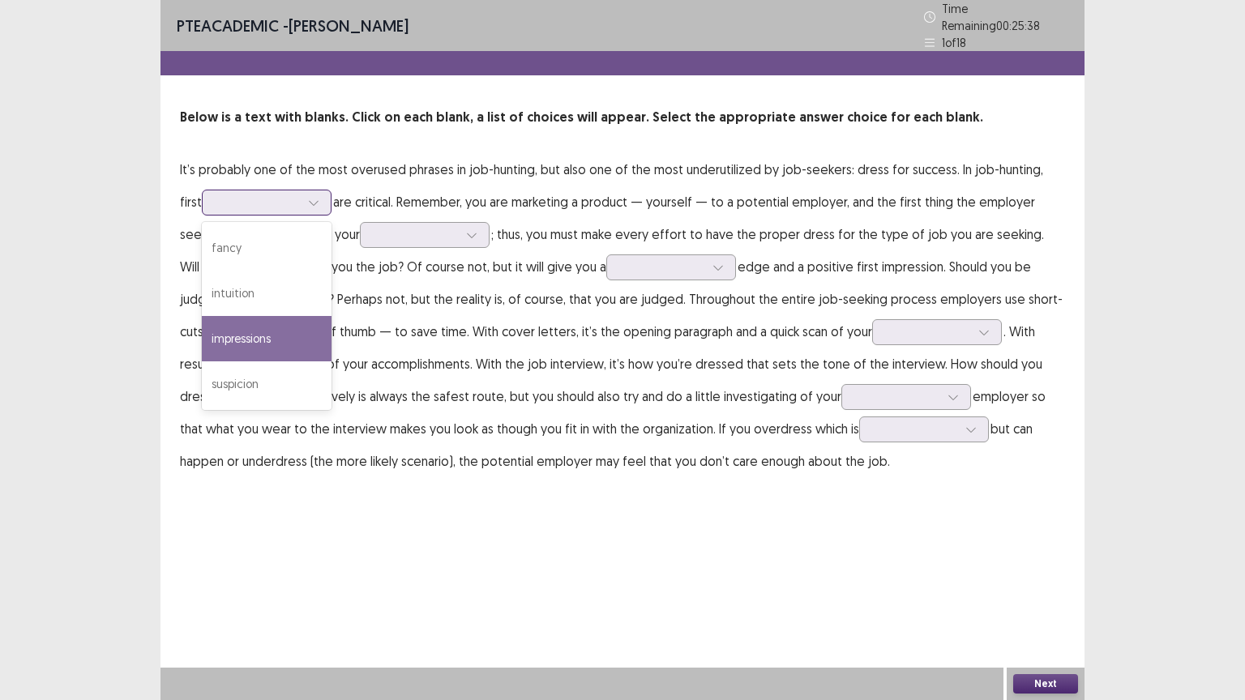
click at [244, 327] on div "impressions" at bounding box center [267, 338] width 130 height 45
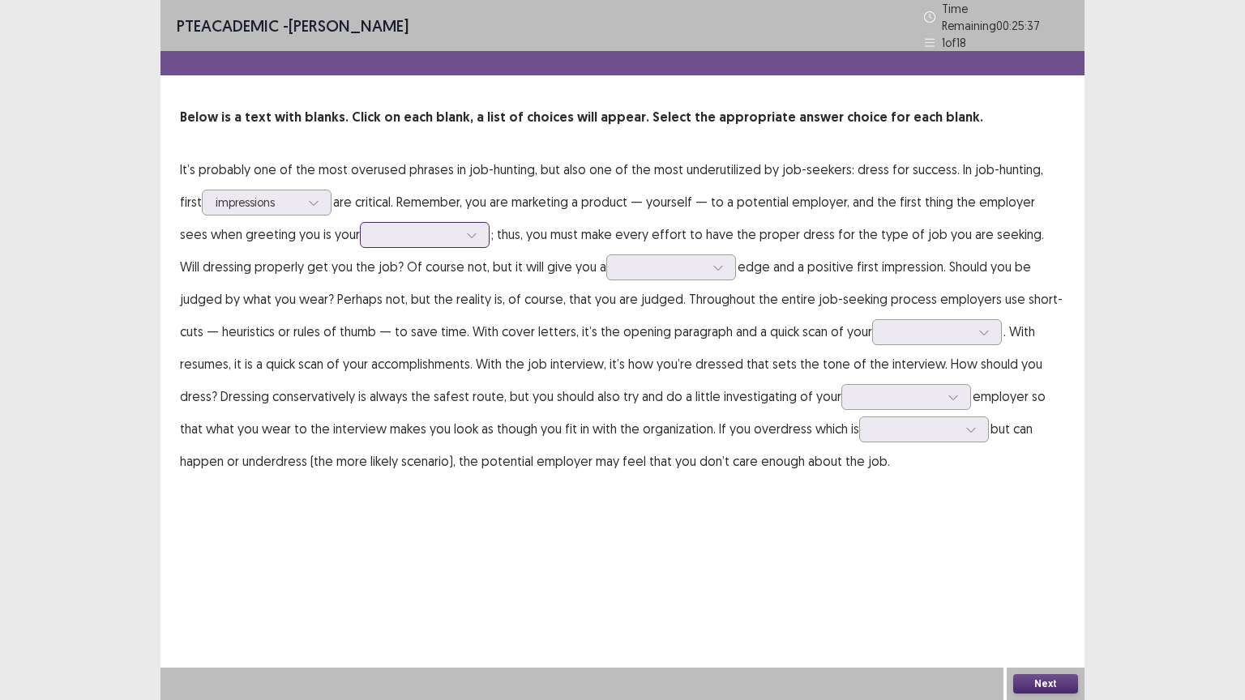
click at [466, 229] on icon at bounding box center [471, 234] width 11 height 11
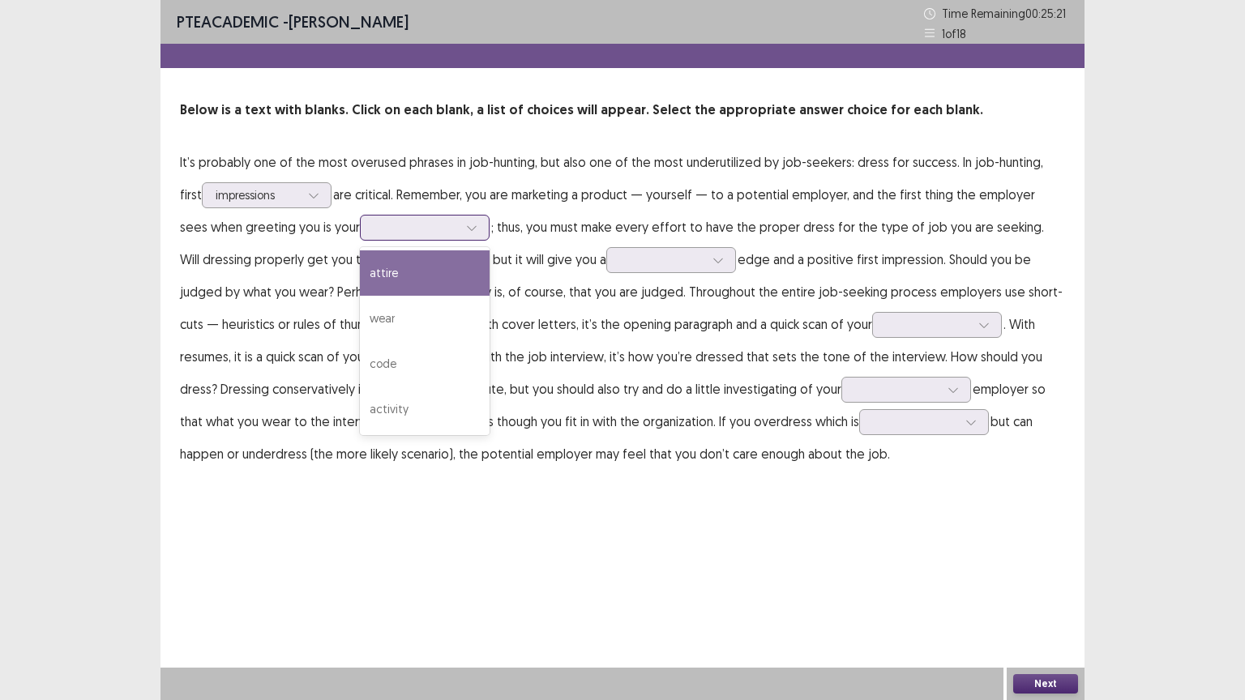
click at [379, 276] on div "attire" at bounding box center [425, 272] width 130 height 45
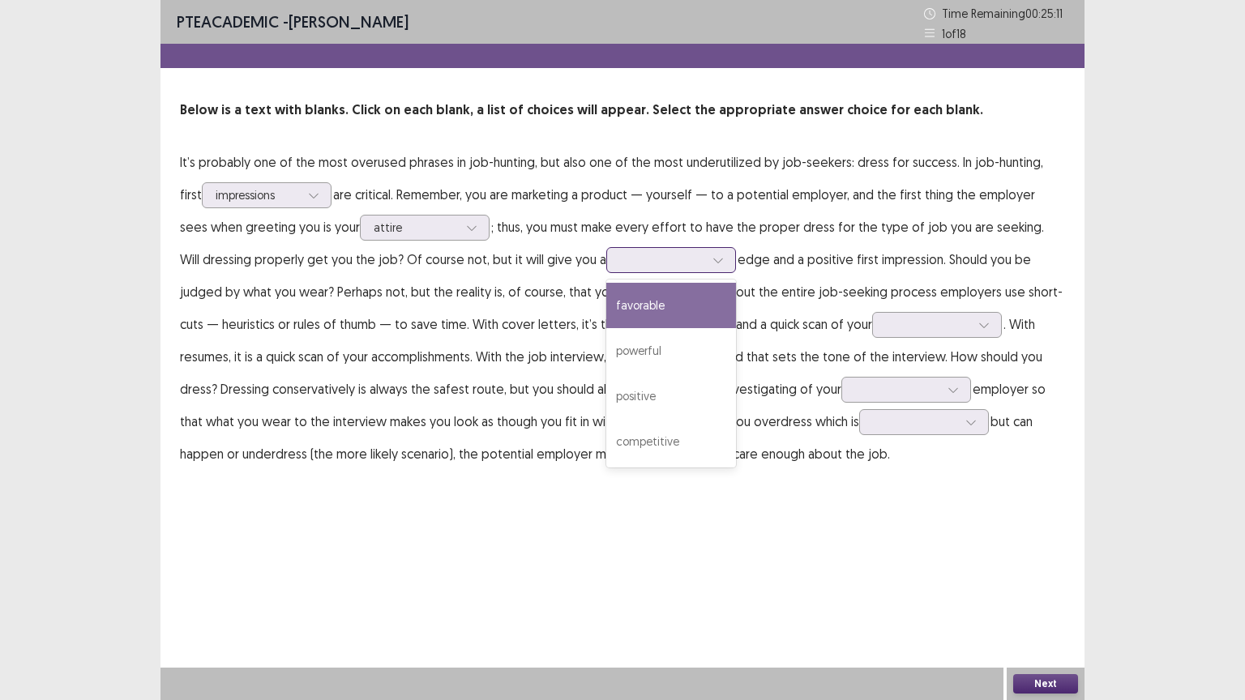
click at [706, 264] on div at bounding box center [718, 260] width 24 height 24
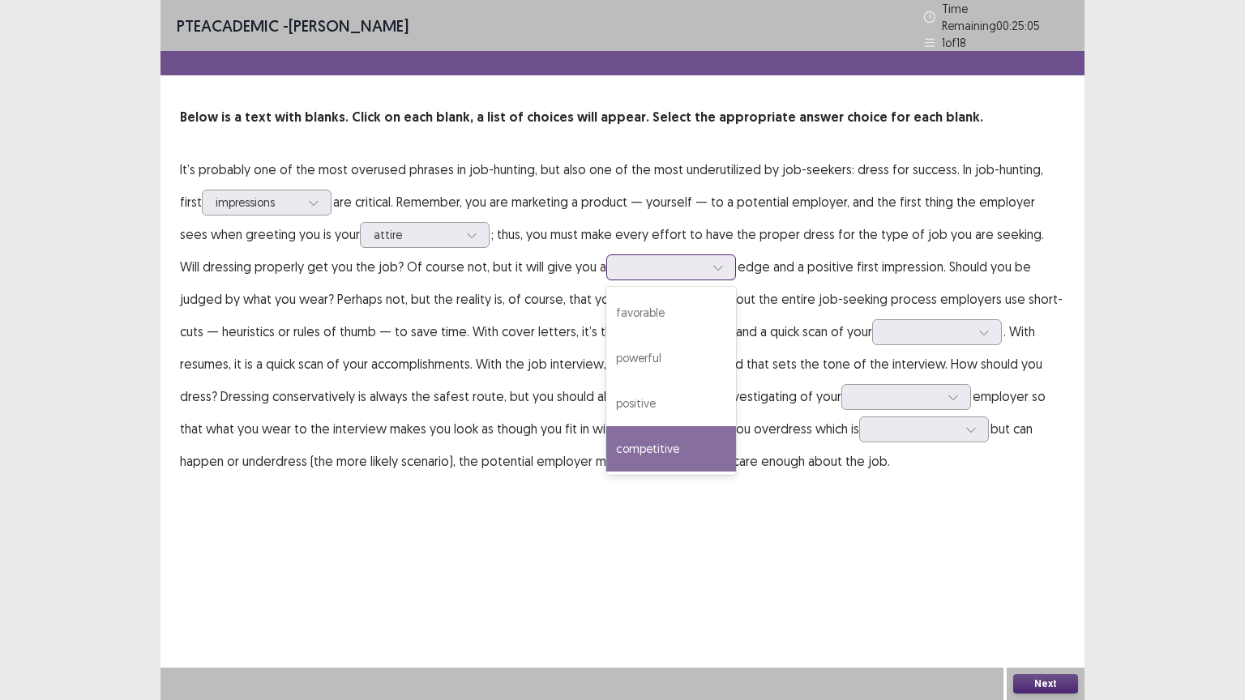
drag, startPoint x: 629, startPoint y: 437, endPoint x: 630, endPoint y: 446, distance: 9.0
click at [630, 446] on div "competitive" at bounding box center [671, 448] width 130 height 45
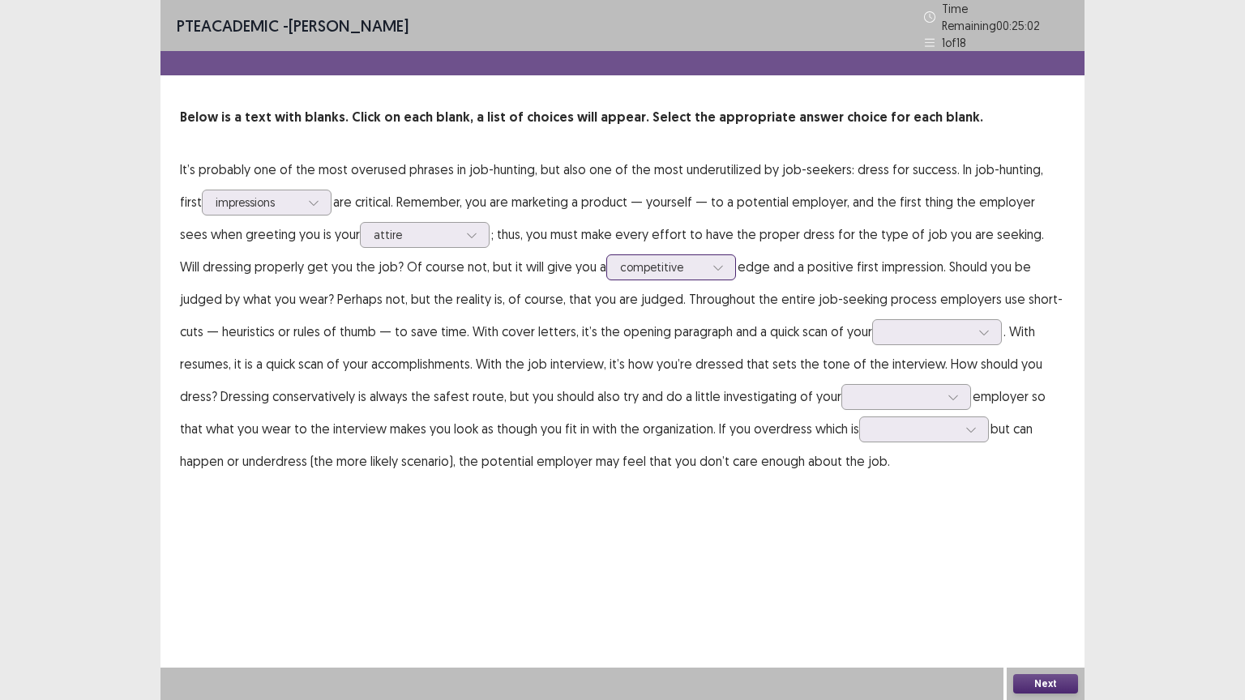
click at [712, 262] on icon at bounding box center [717, 267] width 11 height 11
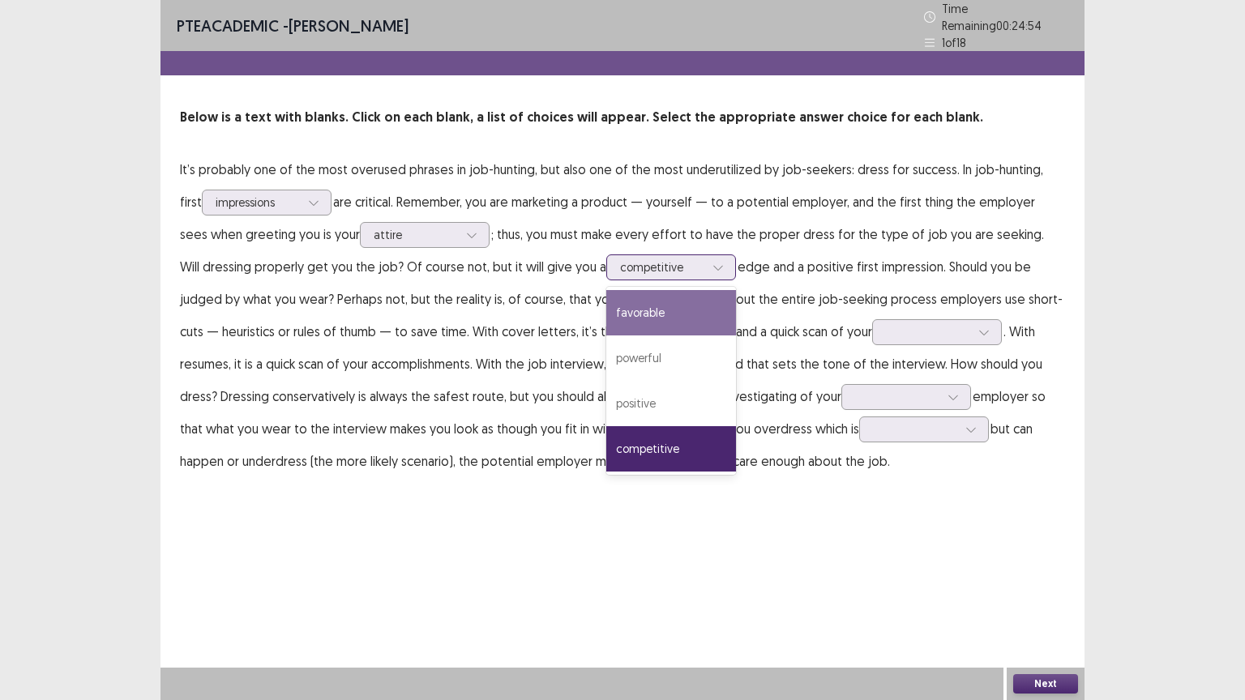
click at [650, 314] on div "favorable" at bounding box center [671, 312] width 130 height 45
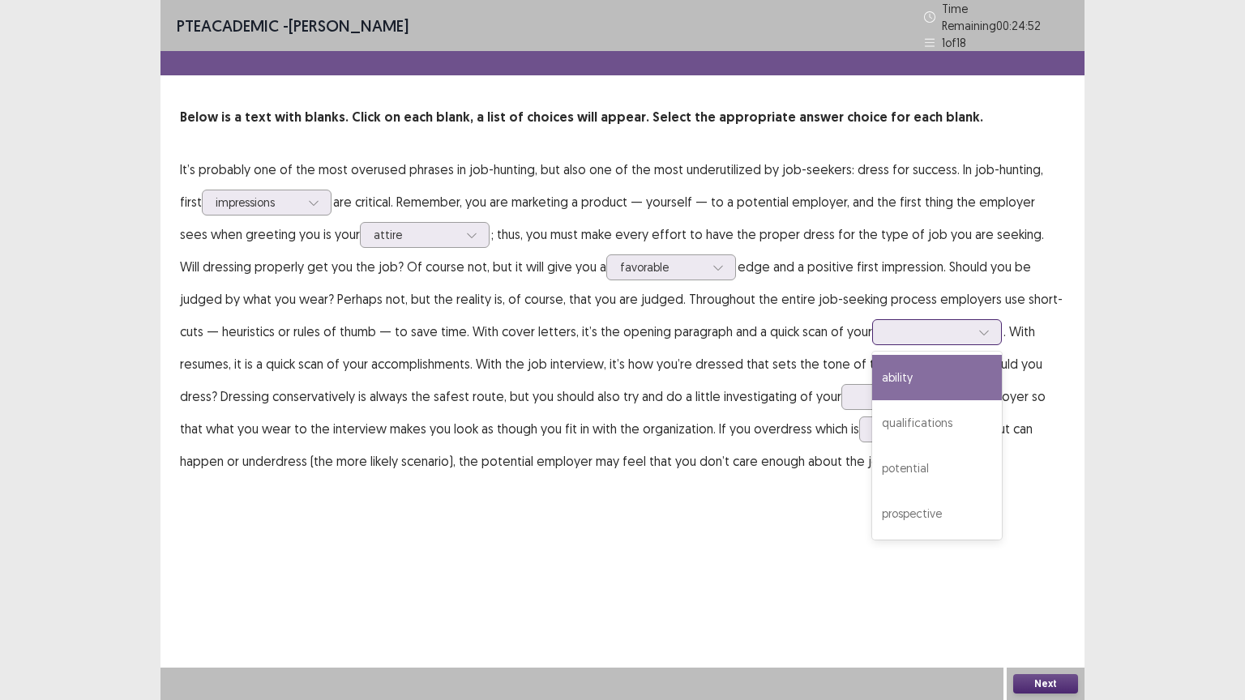
click at [972, 326] on div at bounding box center [984, 332] width 24 height 24
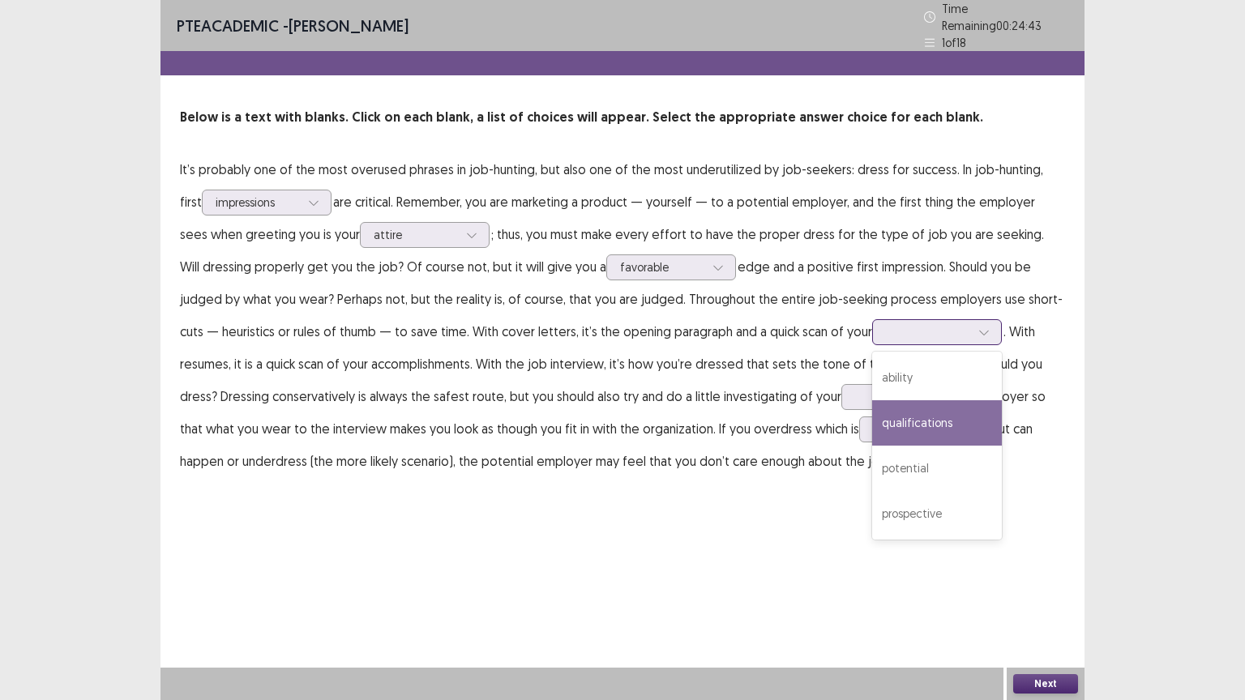
click at [883, 421] on div "qualifications" at bounding box center [937, 422] width 130 height 45
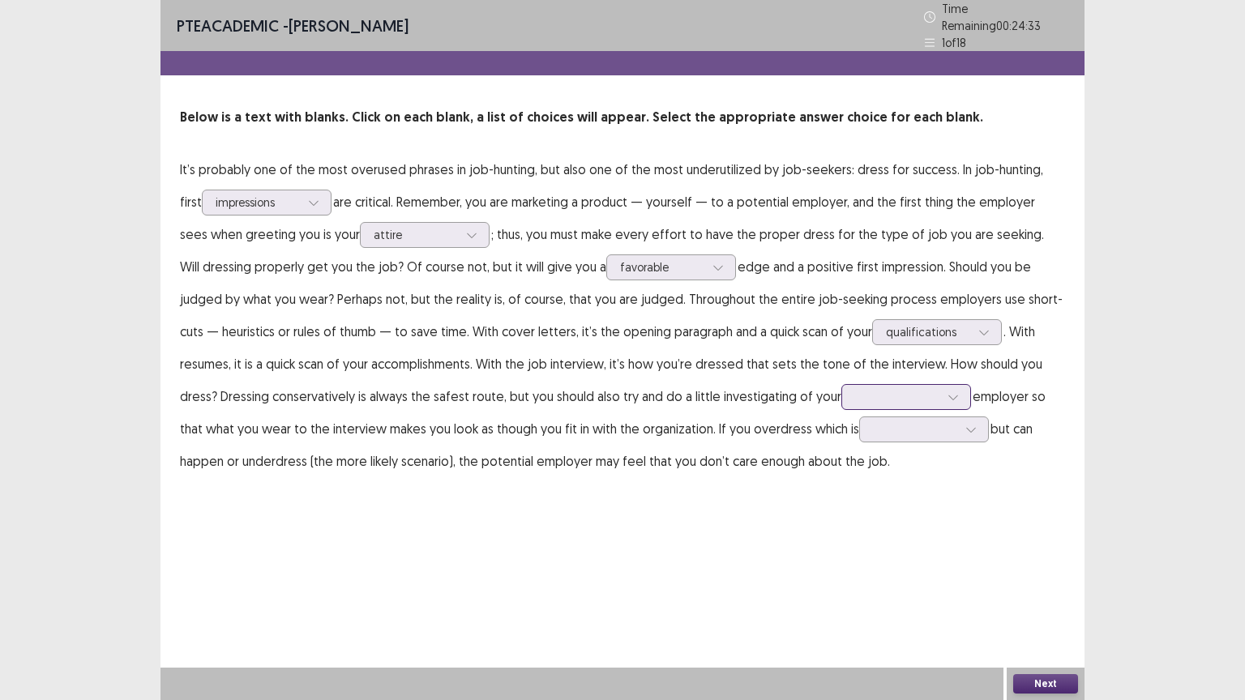
click at [948, 395] on icon at bounding box center [953, 396] width 11 height 11
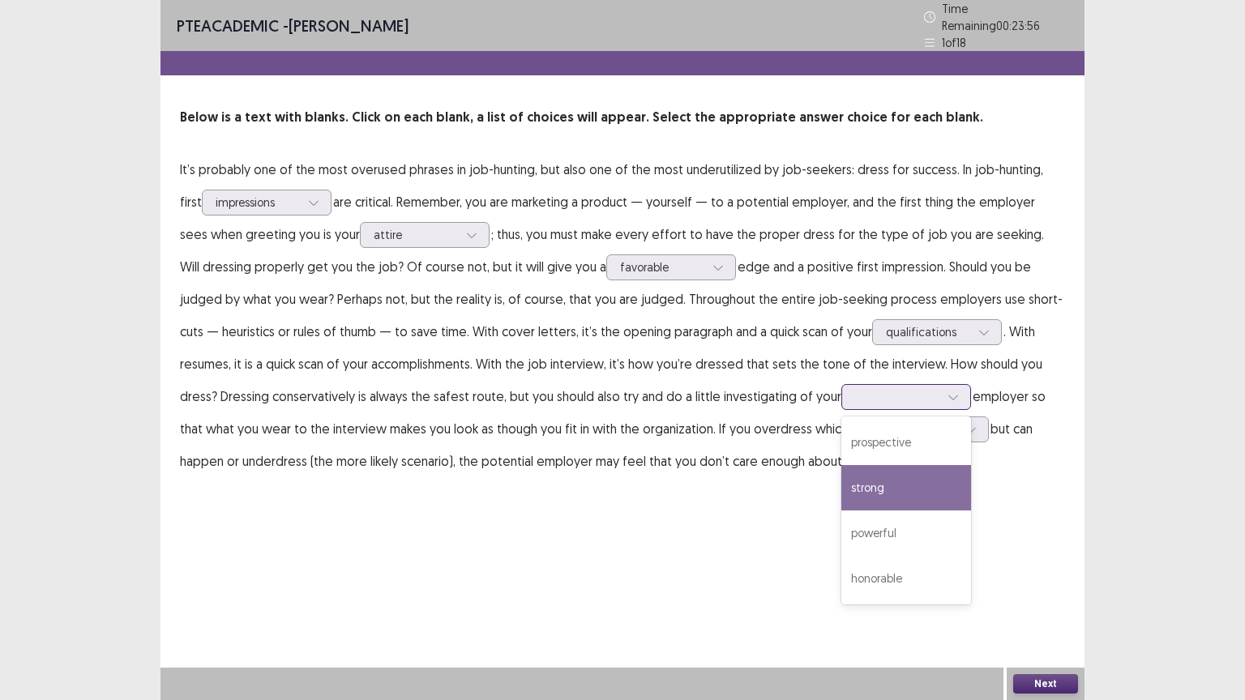
click at [841, 483] on div "strong" at bounding box center [906, 487] width 130 height 45
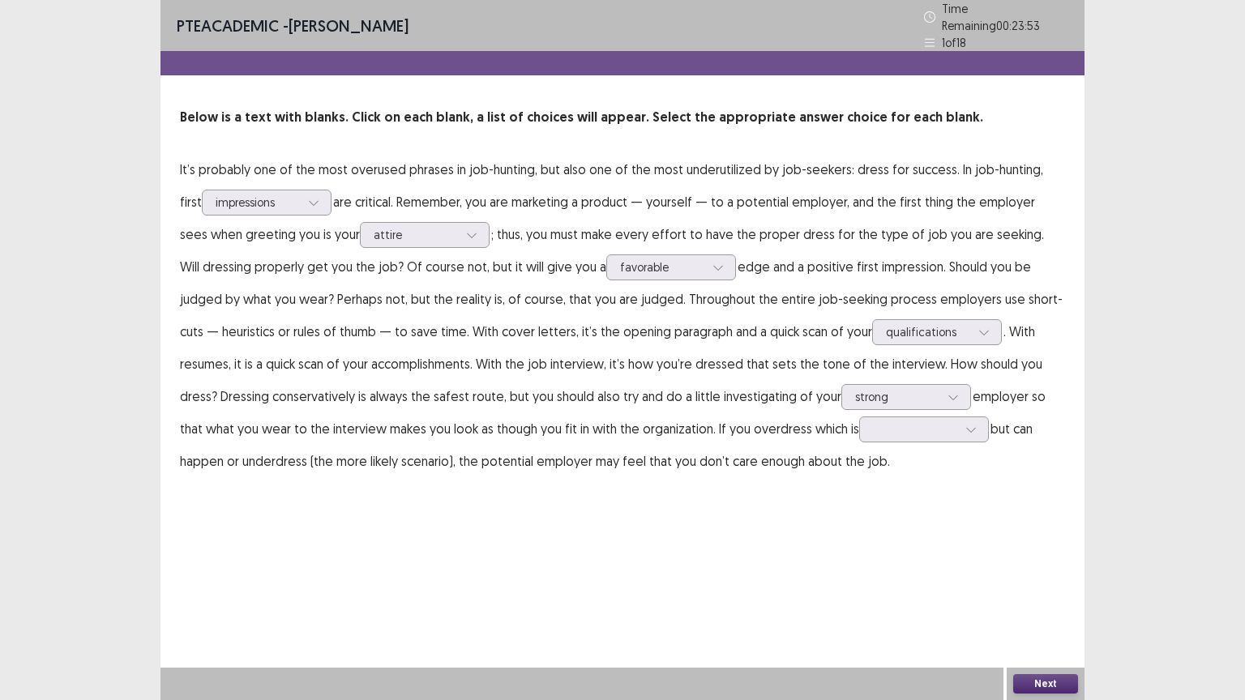
click at [875, 425] on p "It’s probably one of the most overused phrases in job-hunting, but also one of …" at bounding box center [622, 315] width 885 height 324
click at [959, 428] on div at bounding box center [971, 429] width 24 height 24
click at [859, 515] on div "general" at bounding box center [924, 520] width 130 height 45
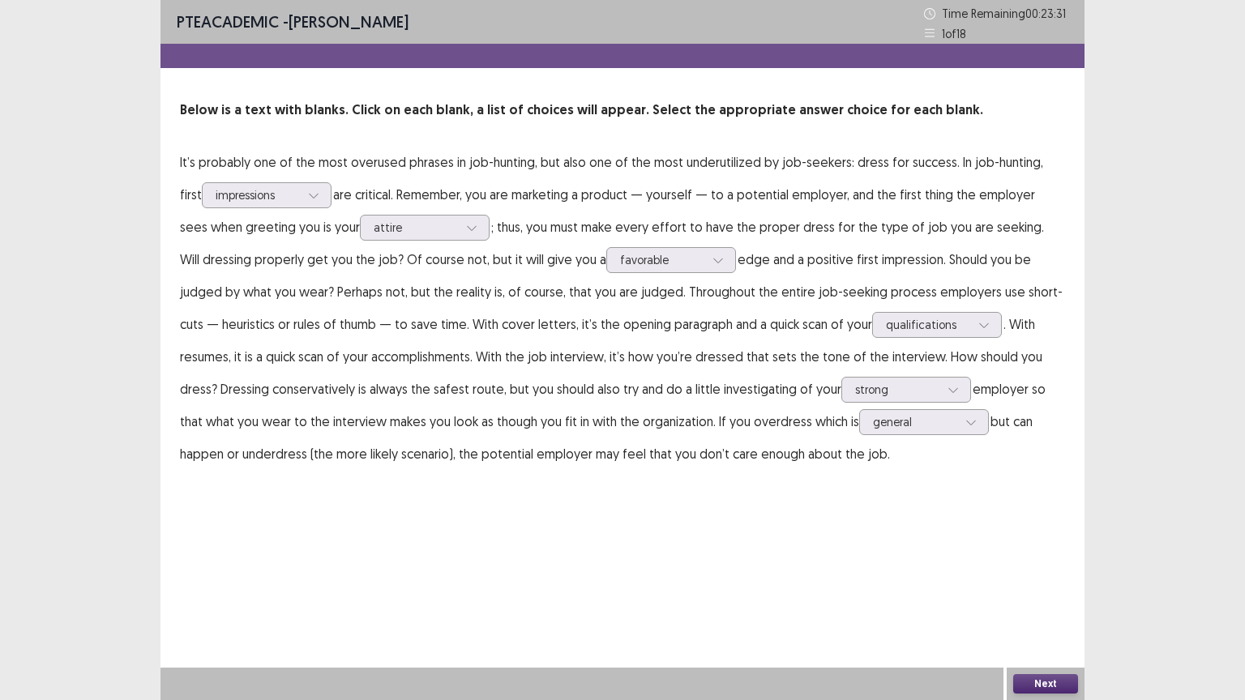
click at [1042, 563] on button "Next" at bounding box center [1045, 683] width 65 height 19
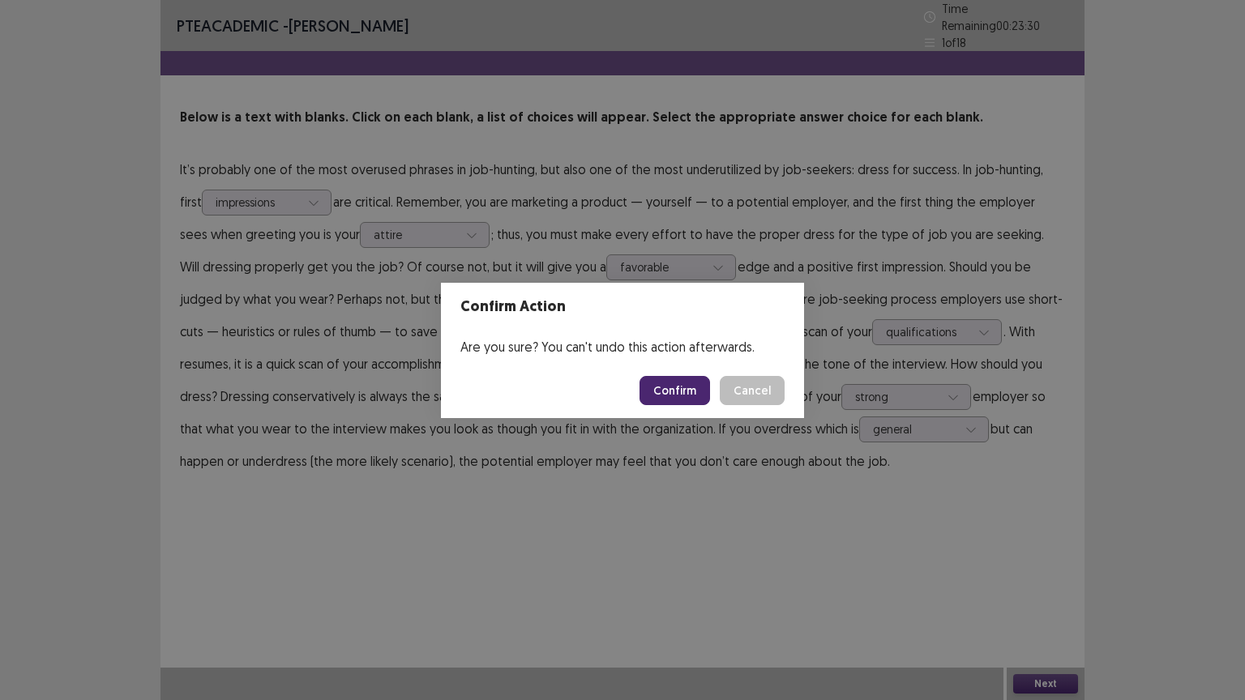
click at [674, 387] on button "Confirm" at bounding box center [675, 390] width 71 height 29
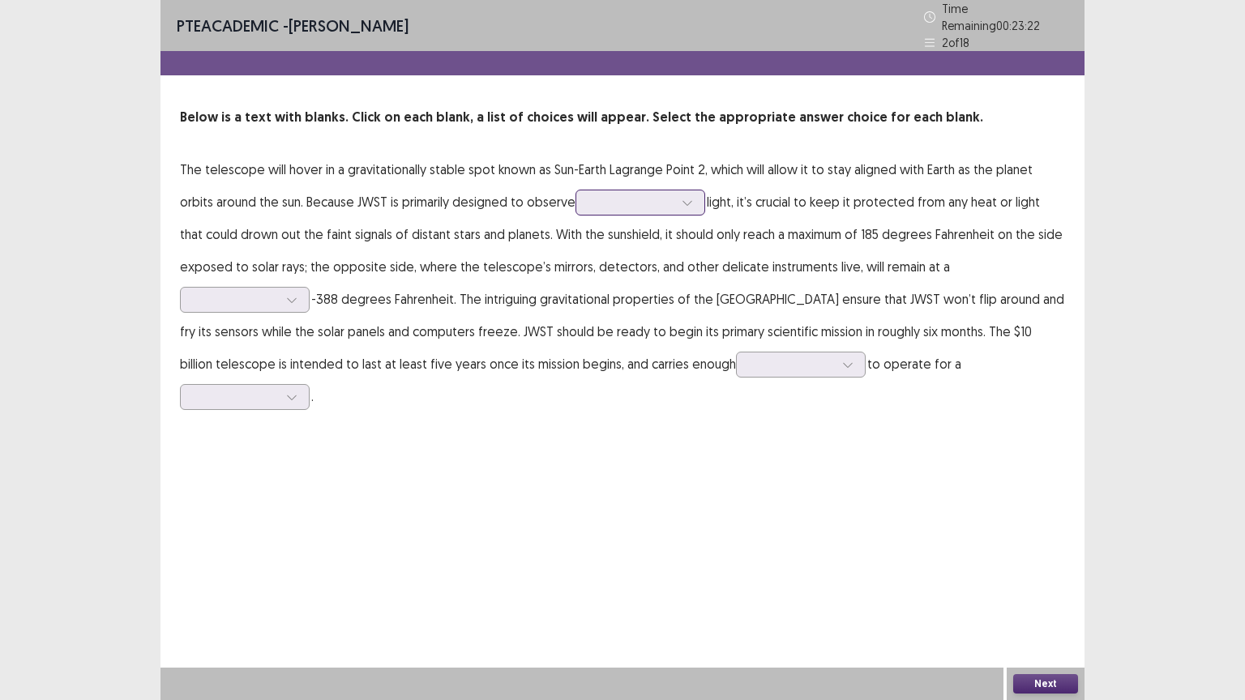
click at [688, 197] on icon at bounding box center [687, 202] width 11 height 11
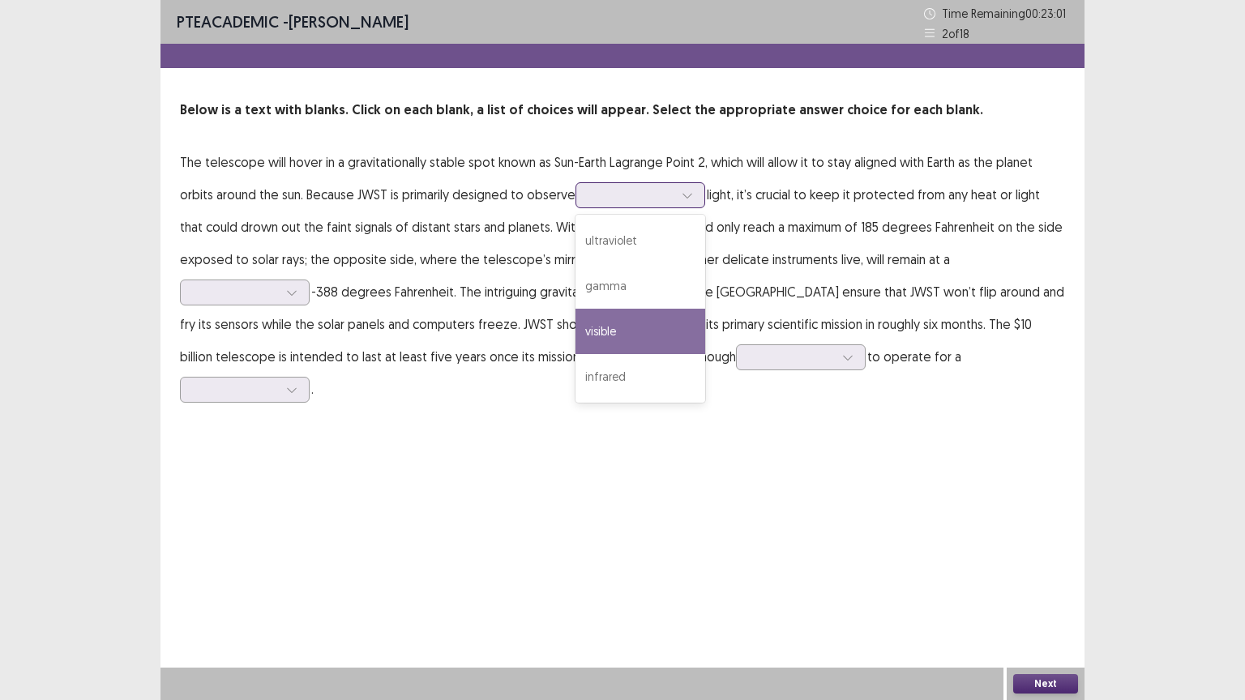
click at [632, 332] on div "visible" at bounding box center [640, 331] width 130 height 45
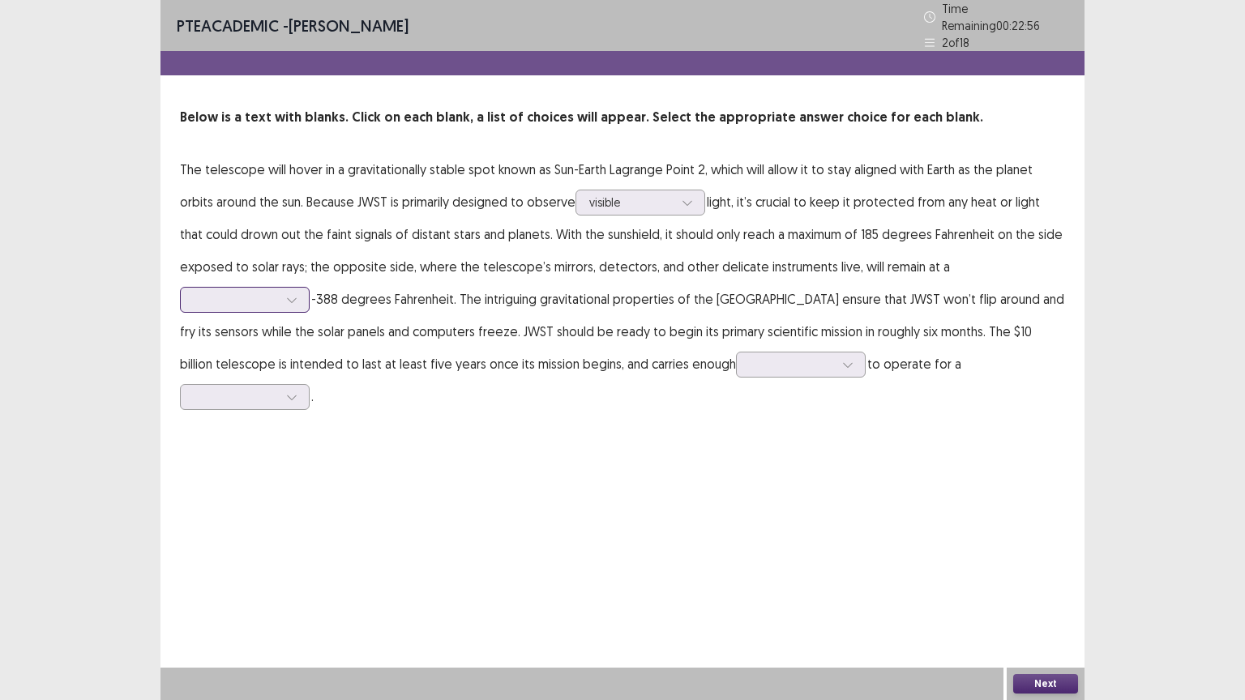
click at [290, 298] on icon at bounding box center [291, 300] width 9 height 5
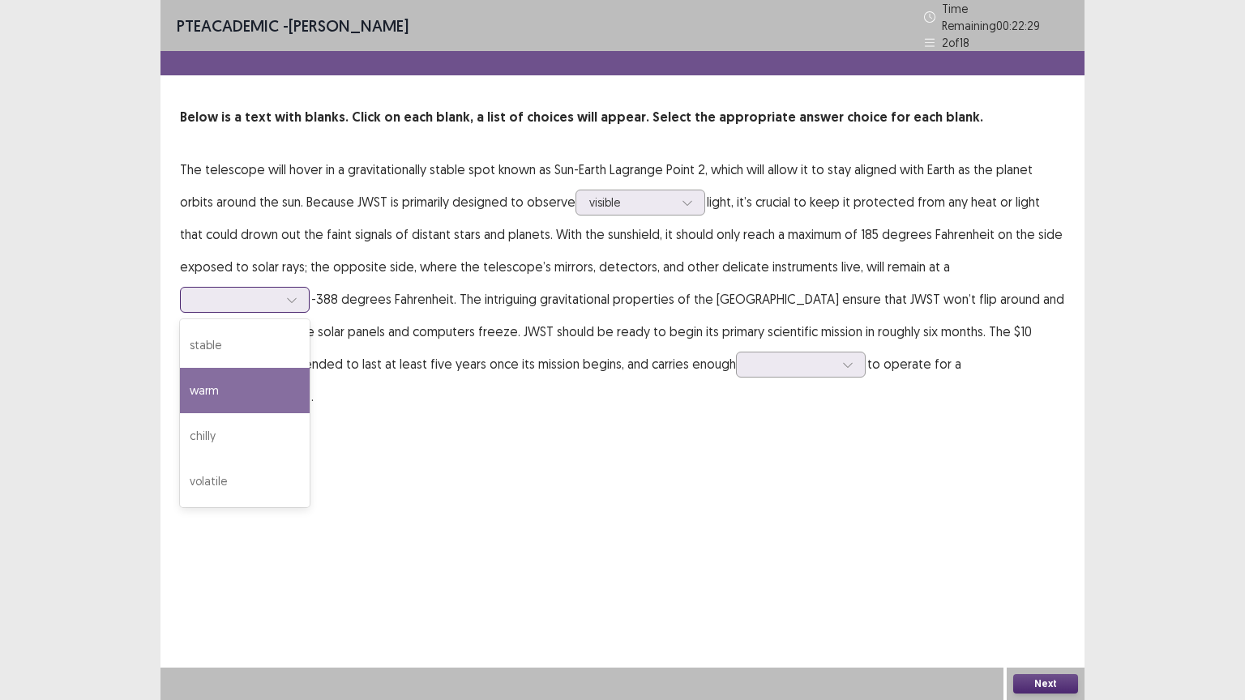
click at [227, 386] on div "warm" at bounding box center [245, 390] width 130 height 45
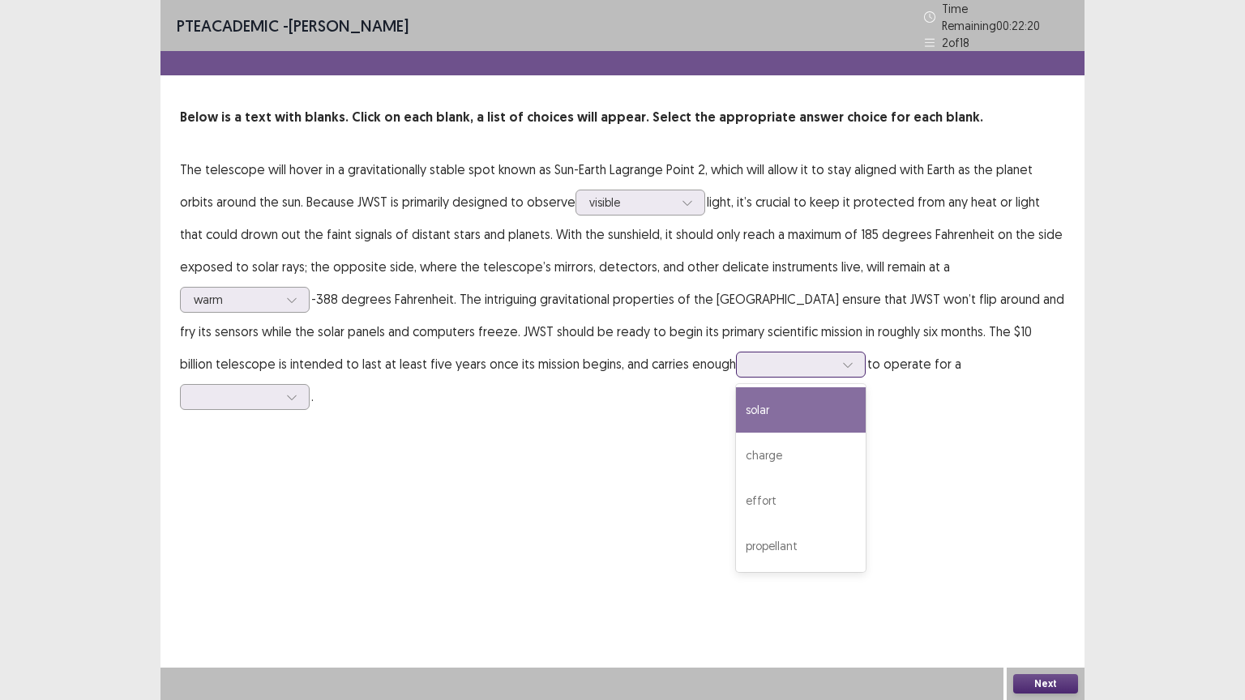
click at [842, 359] on icon at bounding box center [847, 364] width 11 height 11
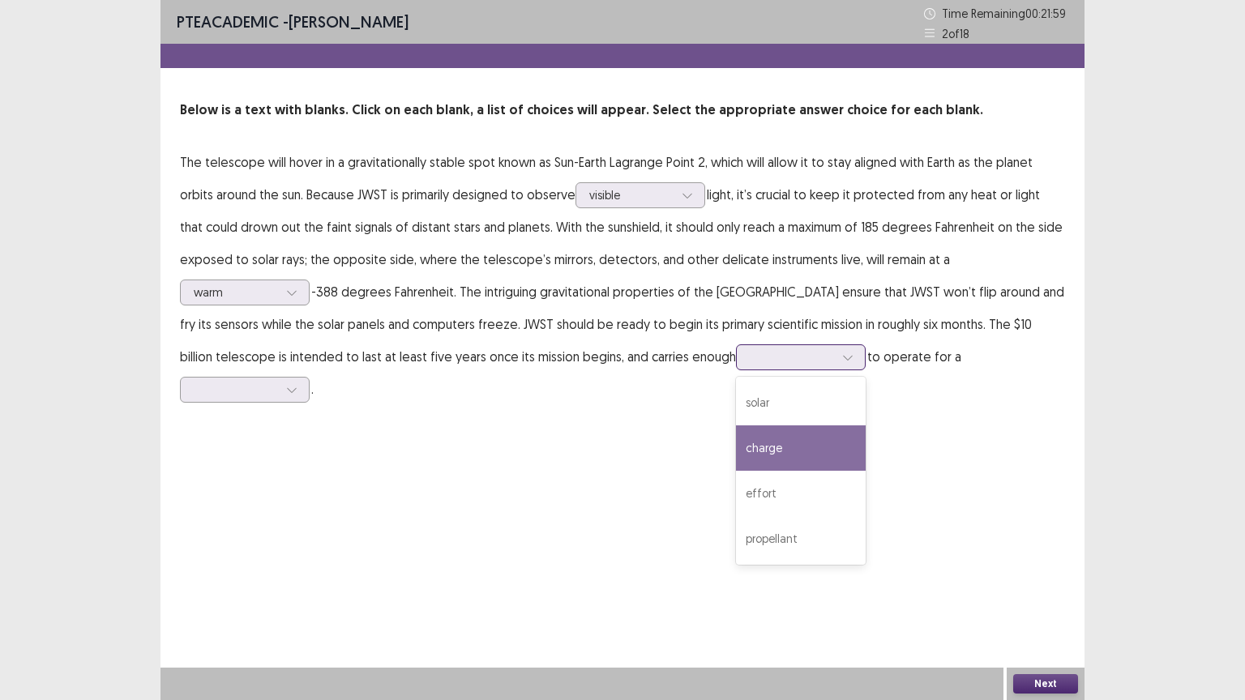
click at [751, 451] on div "charge" at bounding box center [801, 448] width 130 height 45
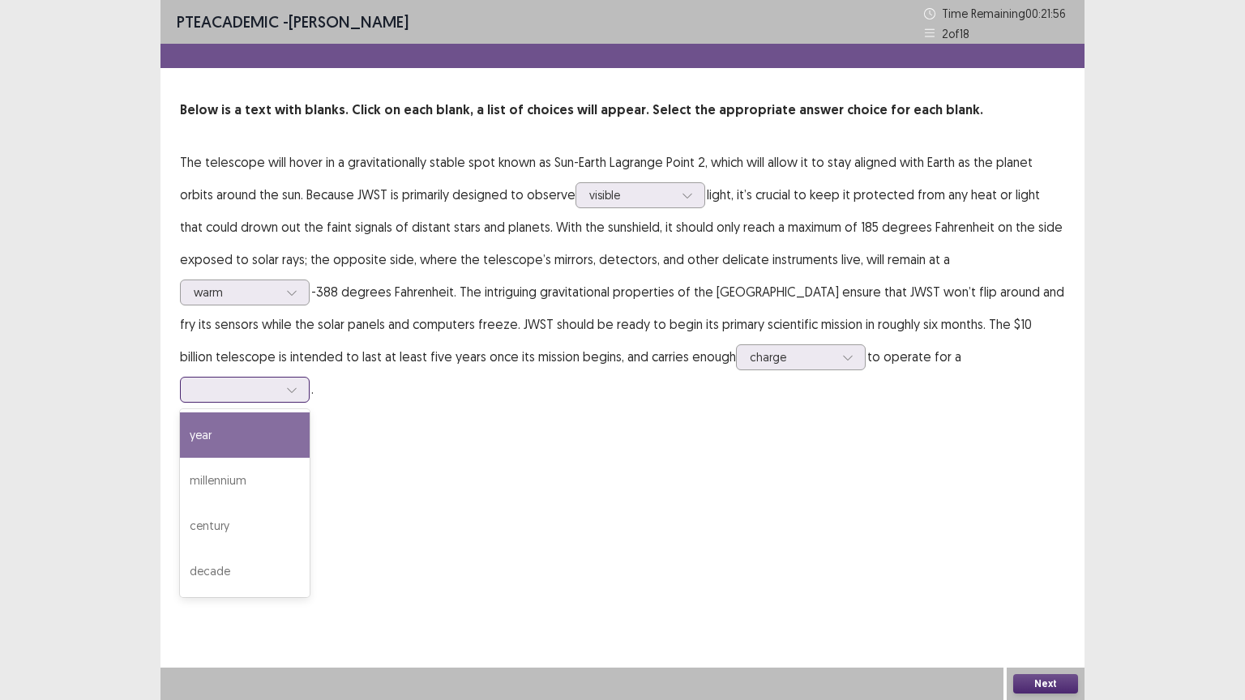
click at [297, 384] on icon at bounding box center [291, 389] width 11 height 11
click at [310, 413] on div "year" at bounding box center [245, 435] width 130 height 45
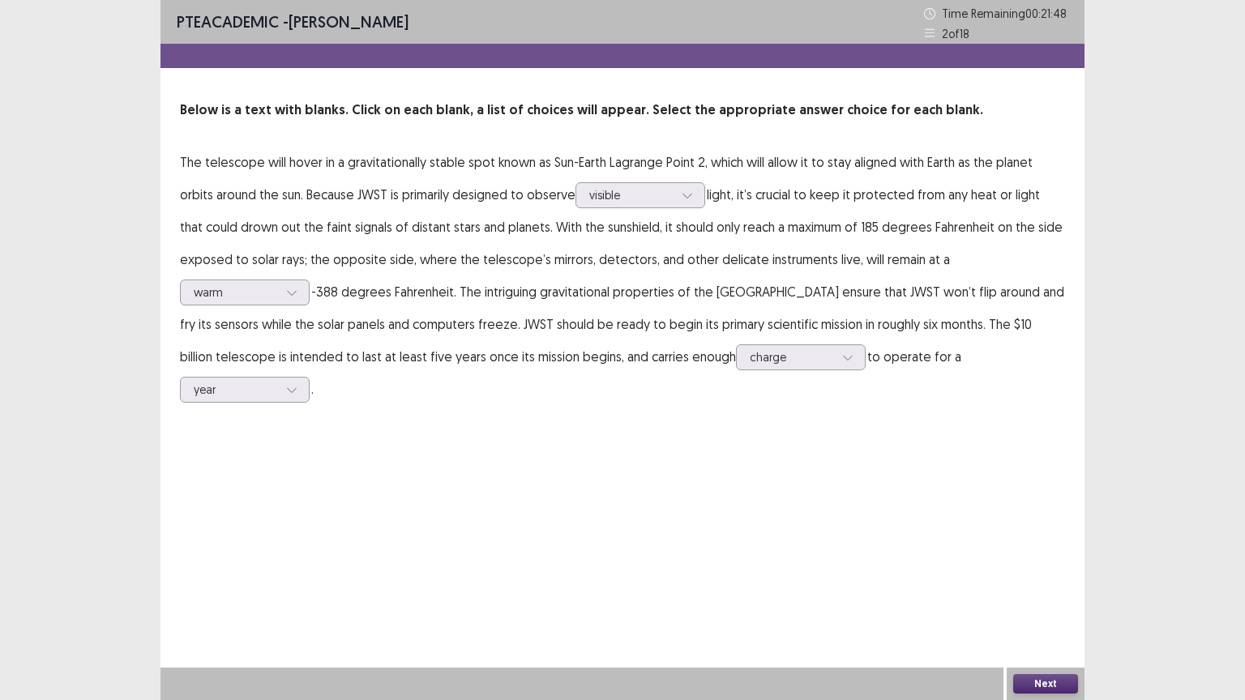
click at [1032, 563] on button "Next" at bounding box center [1045, 683] width 65 height 19
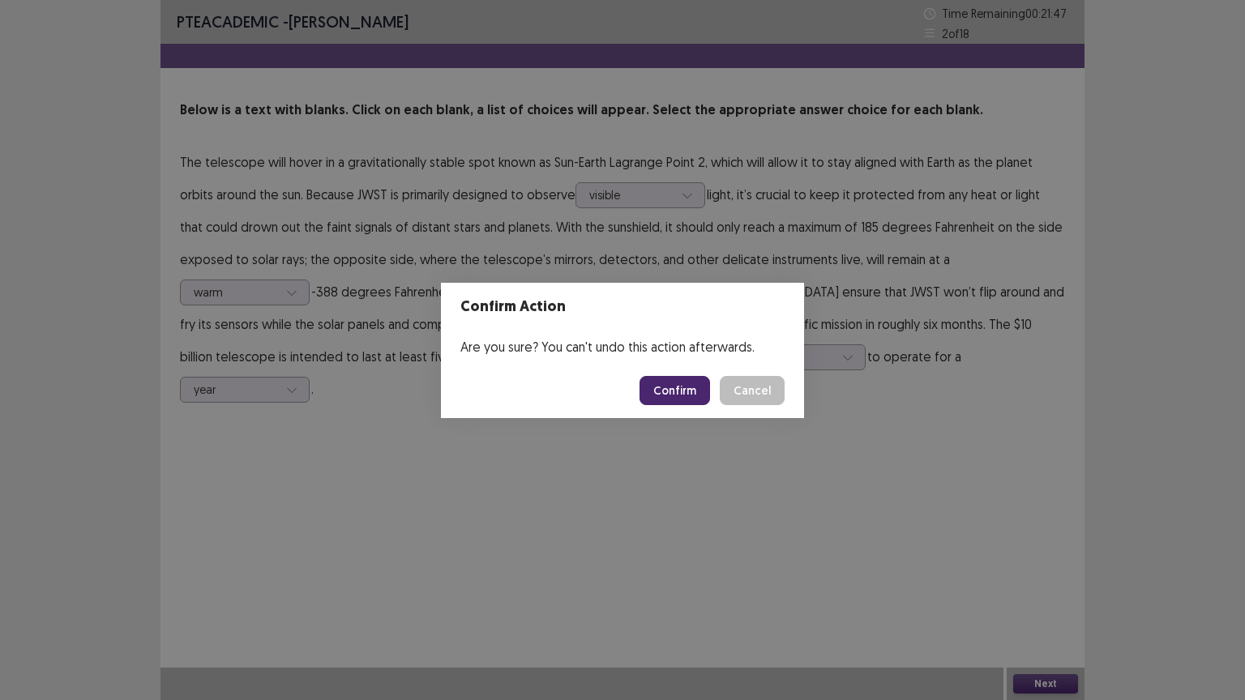
click at [673, 386] on button "Confirm" at bounding box center [675, 390] width 71 height 29
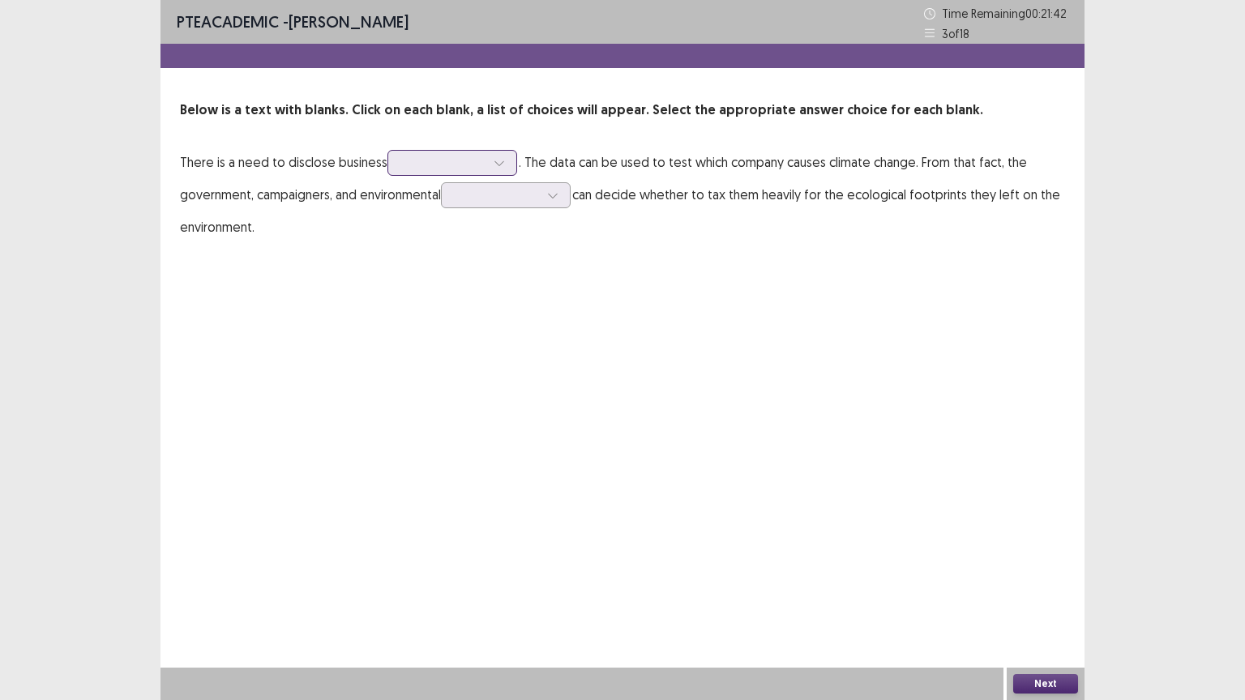
click at [503, 160] on div at bounding box center [499, 163] width 24 height 24
click at [447, 211] on div "emissions" at bounding box center [452, 208] width 130 height 45
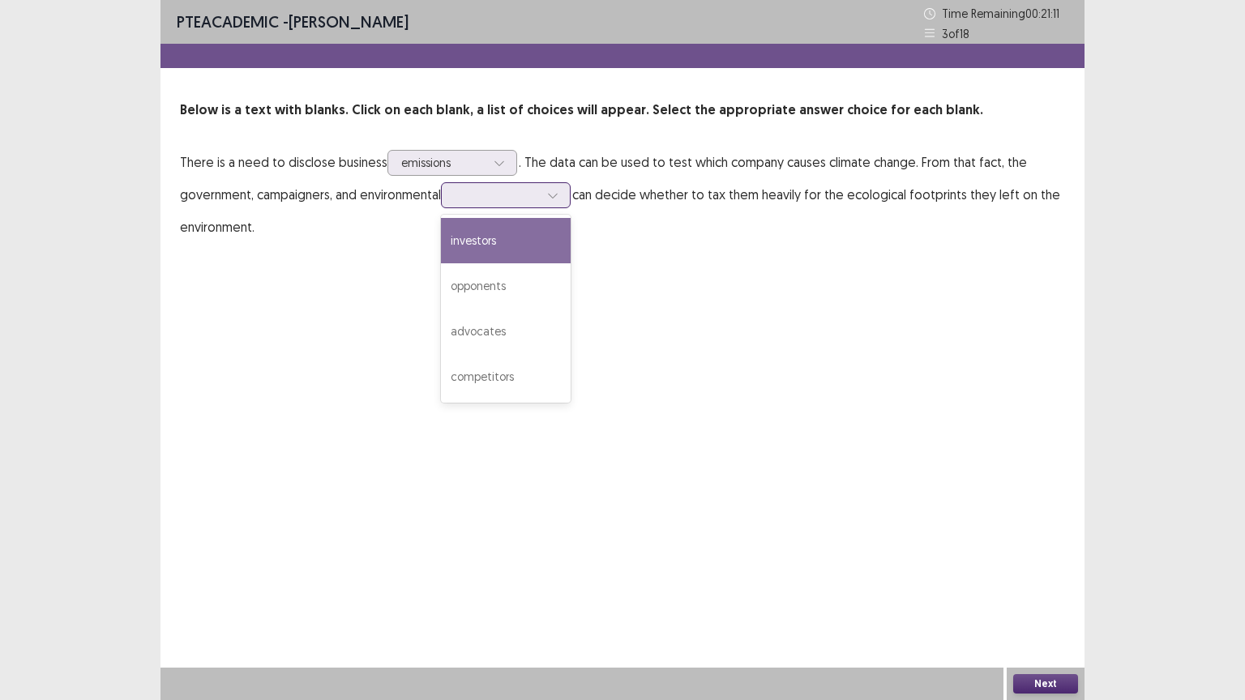
click at [554, 195] on icon at bounding box center [552, 195] width 11 height 11
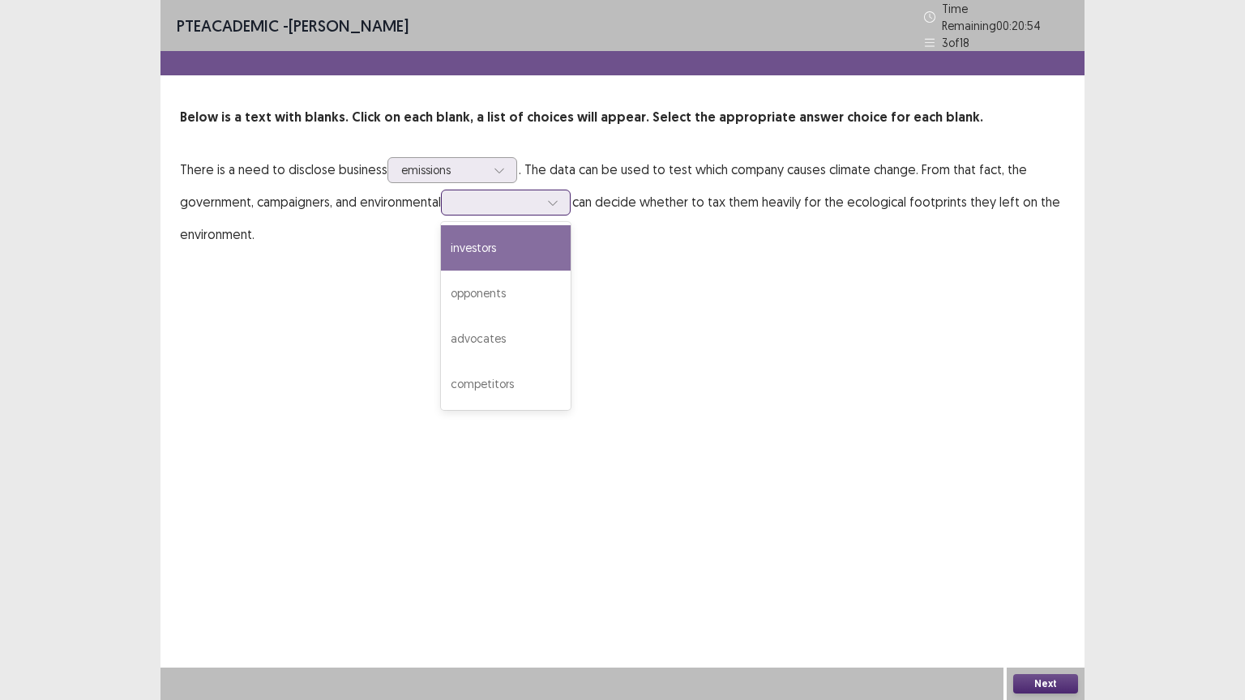
click at [515, 251] on div "investors" at bounding box center [506, 247] width 130 height 45
click at [555, 197] on icon at bounding box center [552, 202] width 11 height 11
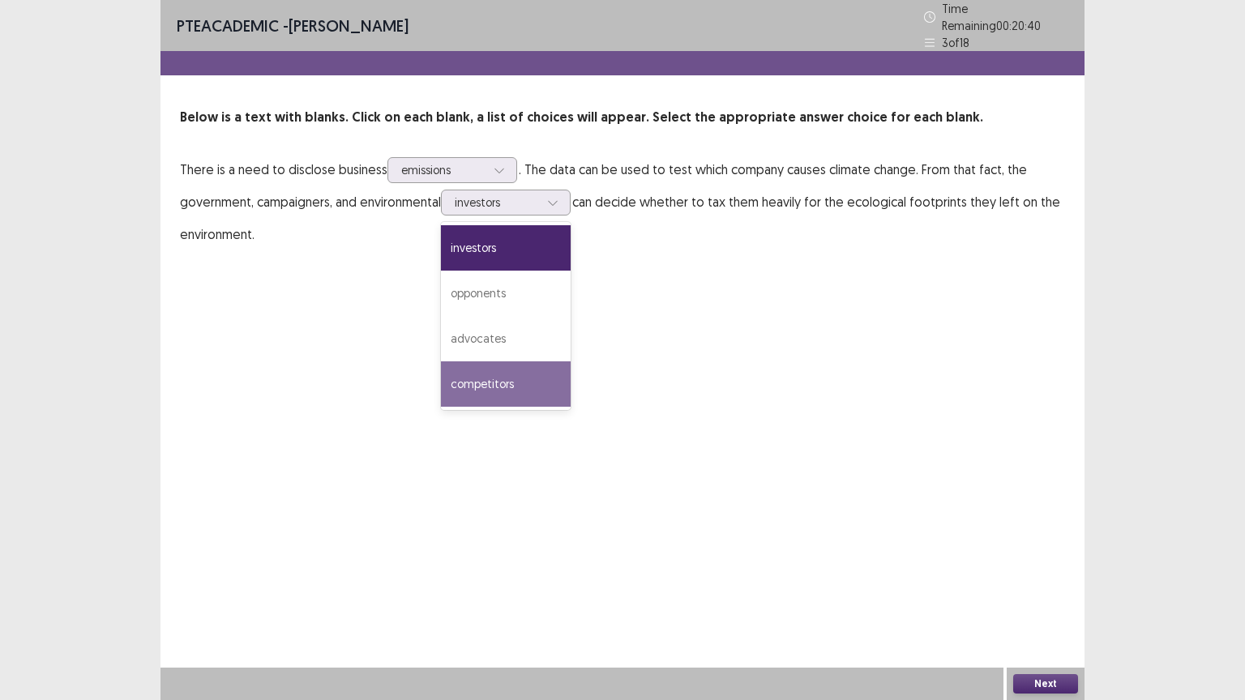
click at [618, 380] on div "PTE academic - [PERSON_NAME] Time Remaining 00 : 20 : 40 3 of 18 Below is a tex…" at bounding box center [622, 350] width 924 height 700
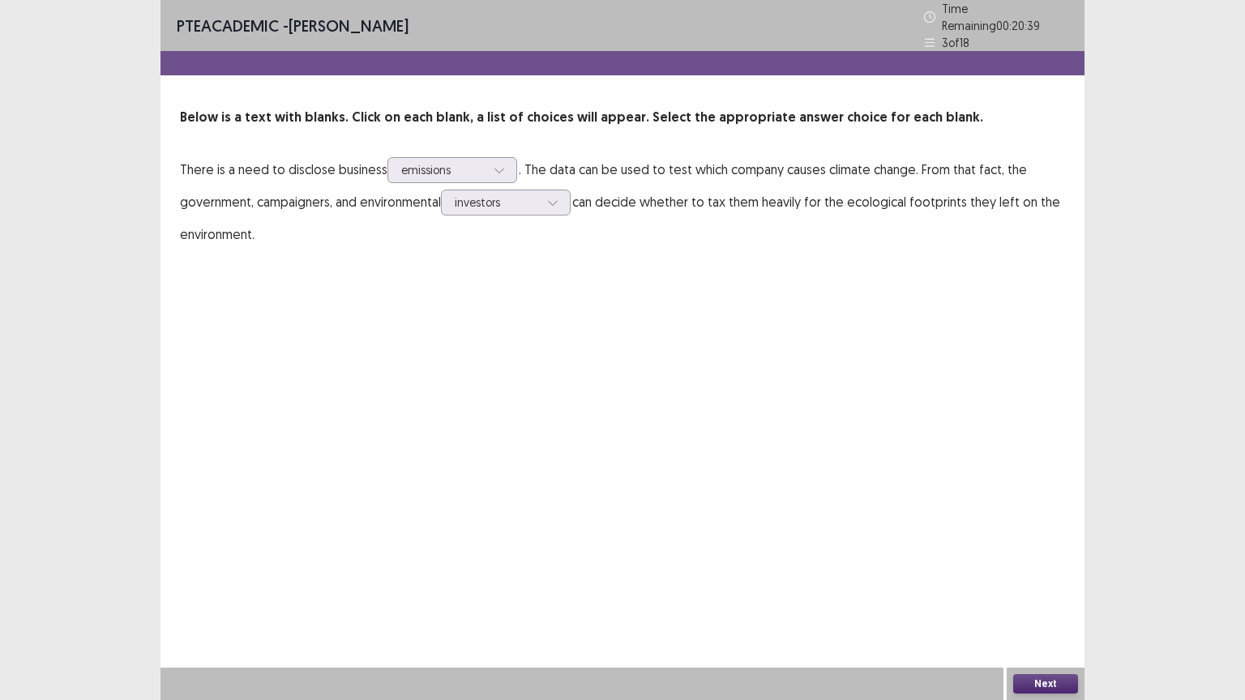
click at [1051, 563] on button "Next" at bounding box center [1045, 683] width 65 height 19
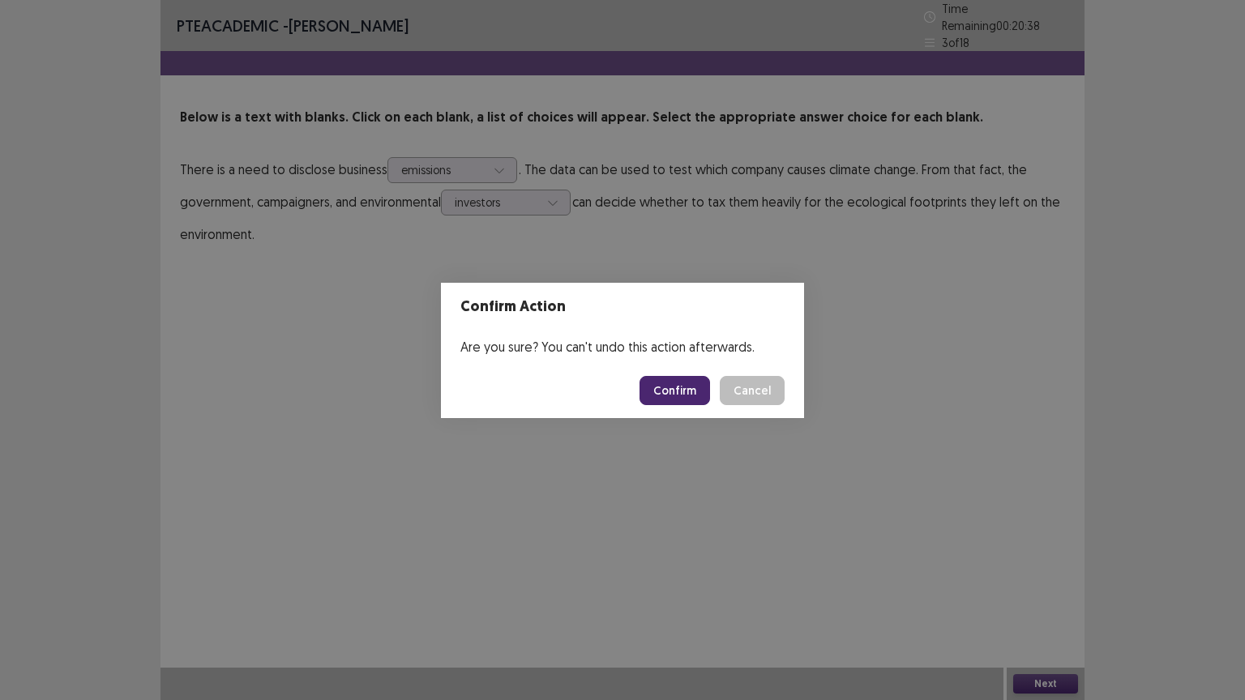
click at [674, 391] on button "Confirm" at bounding box center [675, 390] width 71 height 29
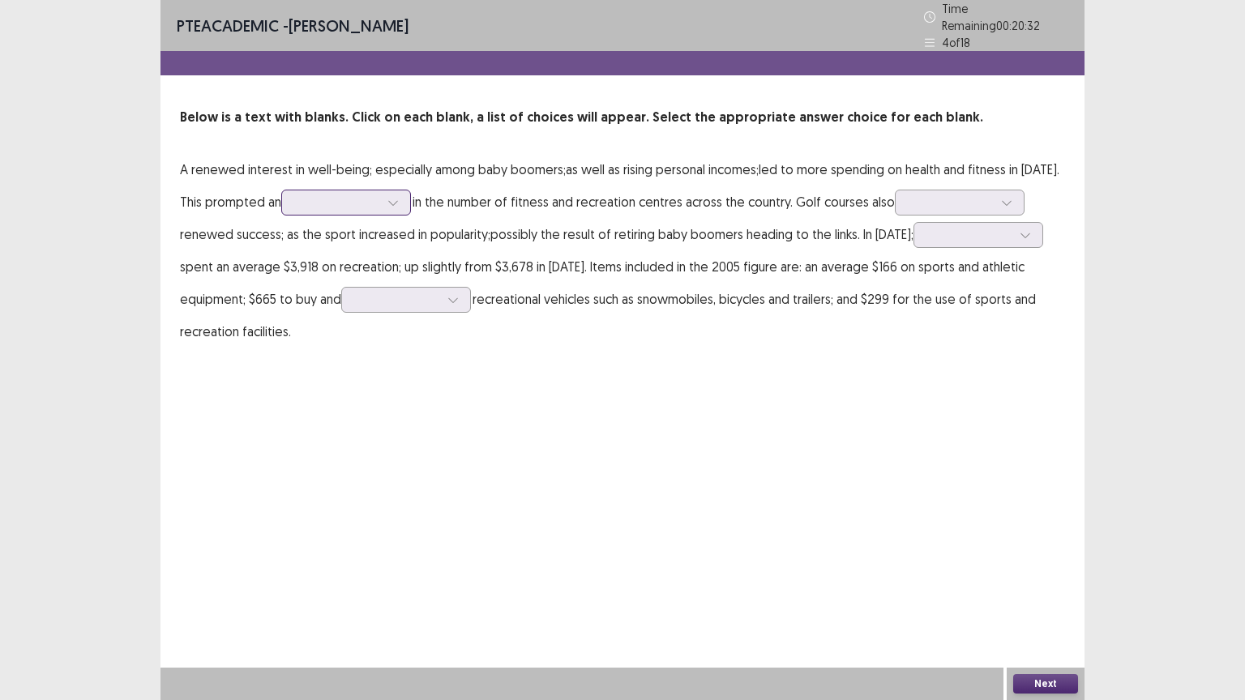
click at [396, 197] on icon at bounding box center [392, 202] width 11 height 11
click at [362, 245] on div "exceptional" at bounding box center [346, 247] width 130 height 45
click at [1015, 195] on div at bounding box center [1007, 202] width 24 height 24
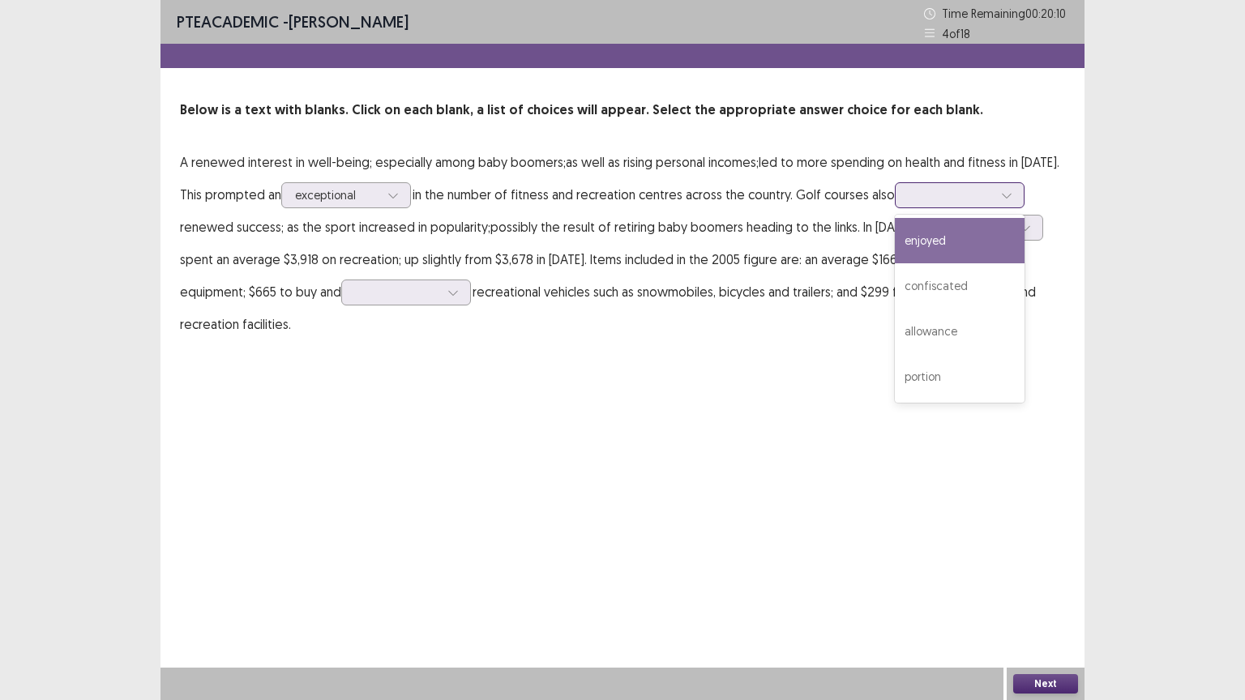
click at [949, 247] on div "enjoyed" at bounding box center [960, 240] width 130 height 45
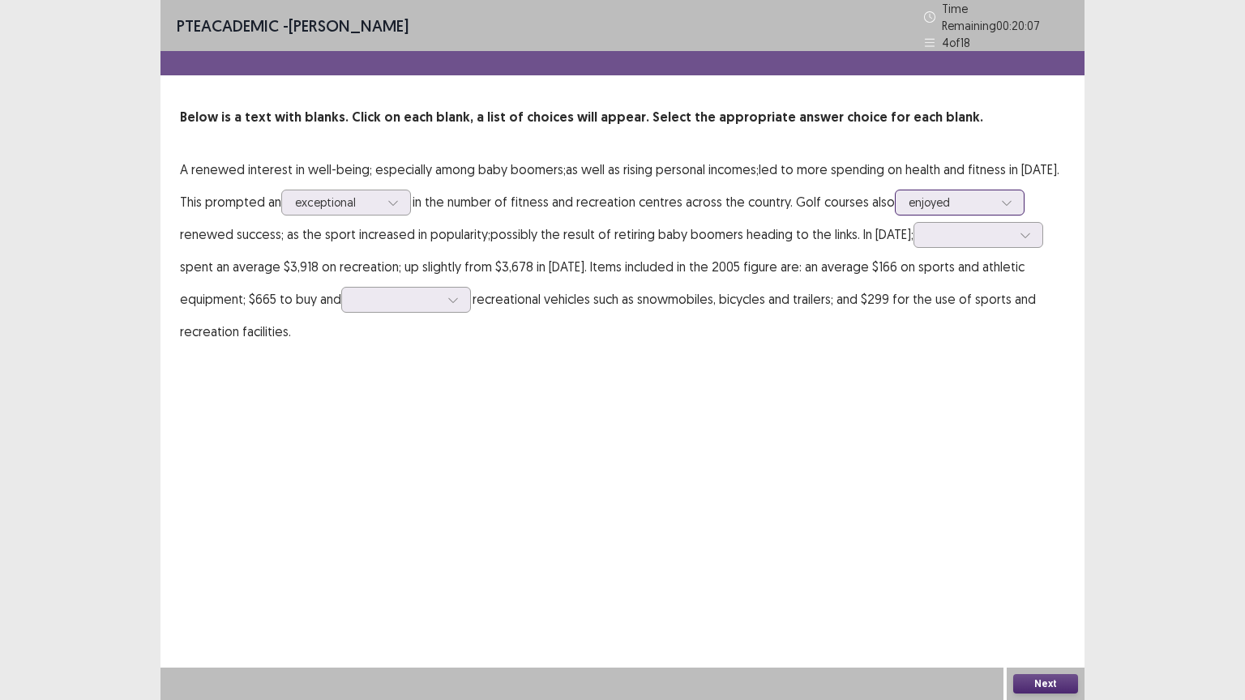
click at [1008, 197] on icon at bounding box center [1006, 202] width 11 height 11
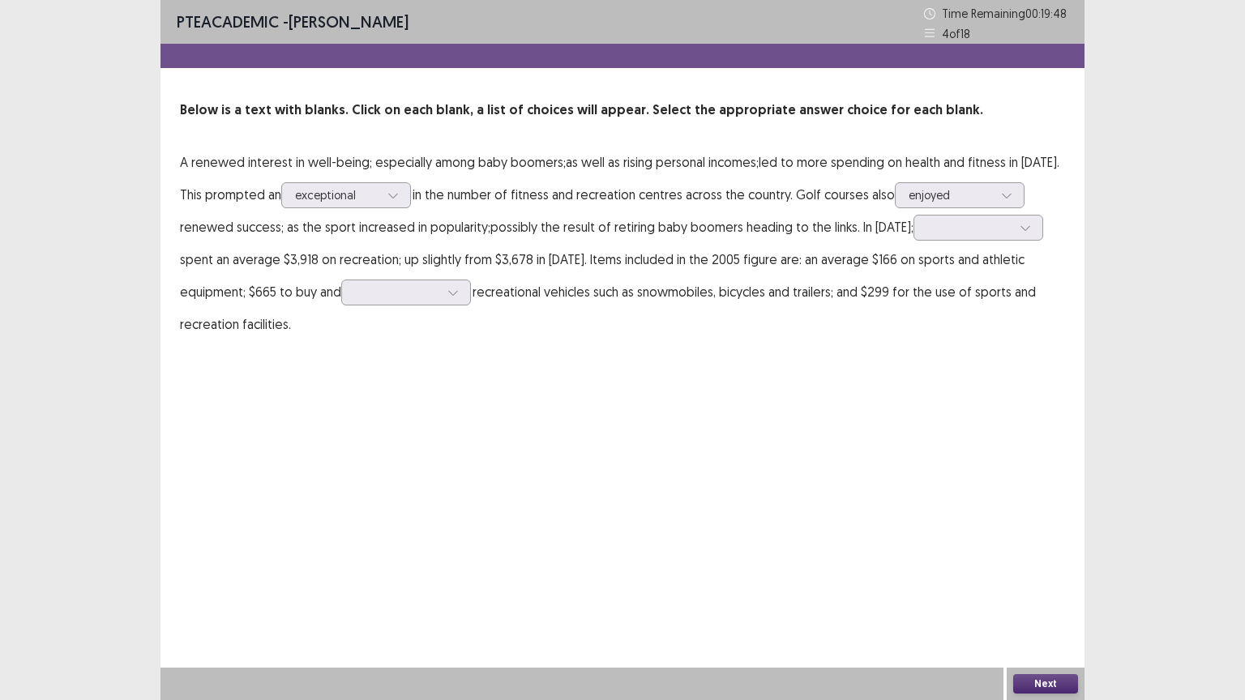
drag, startPoint x: 759, startPoint y: 364, endPoint x: 676, endPoint y: 362, distance: 82.7
click at [754, 366] on div "PTE academic - [PERSON_NAME] Time Remaining 00 : 19 : 48 4 of 18 Below is a tex…" at bounding box center [622, 186] width 924 height 373
click at [1022, 218] on div at bounding box center [1025, 228] width 24 height 24
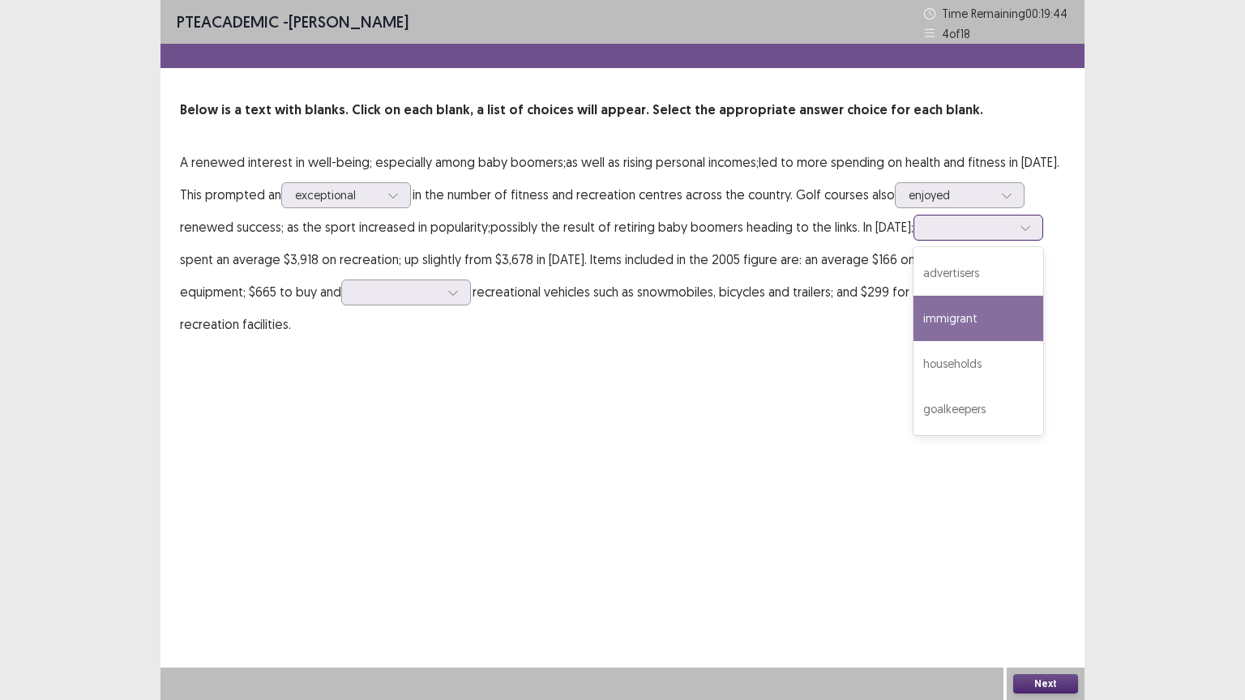
click at [962, 330] on div "immigrant" at bounding box center [978, 318] width 130 height 45
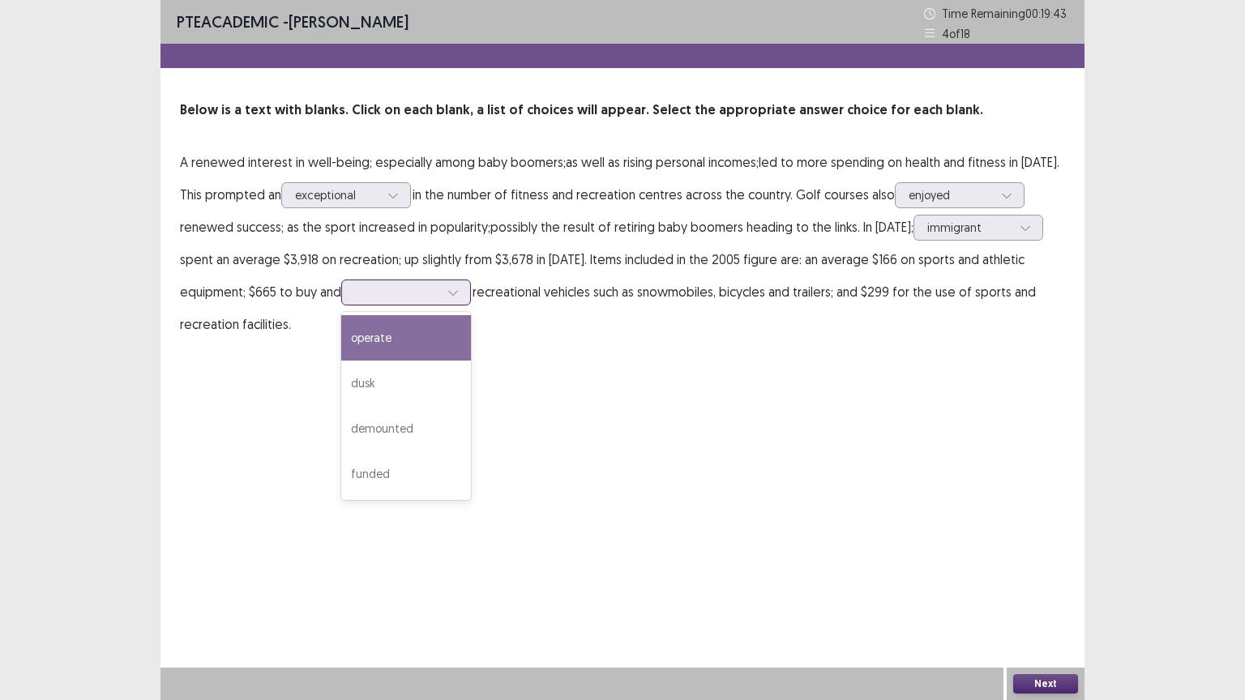
drag, startPoint x: 462, startPoint y: 289, endPoint x: 456, endPoint y: 295, distance: 8.6
click at [460, 291] on div at bounding box center [453, 292] width 24 height 24
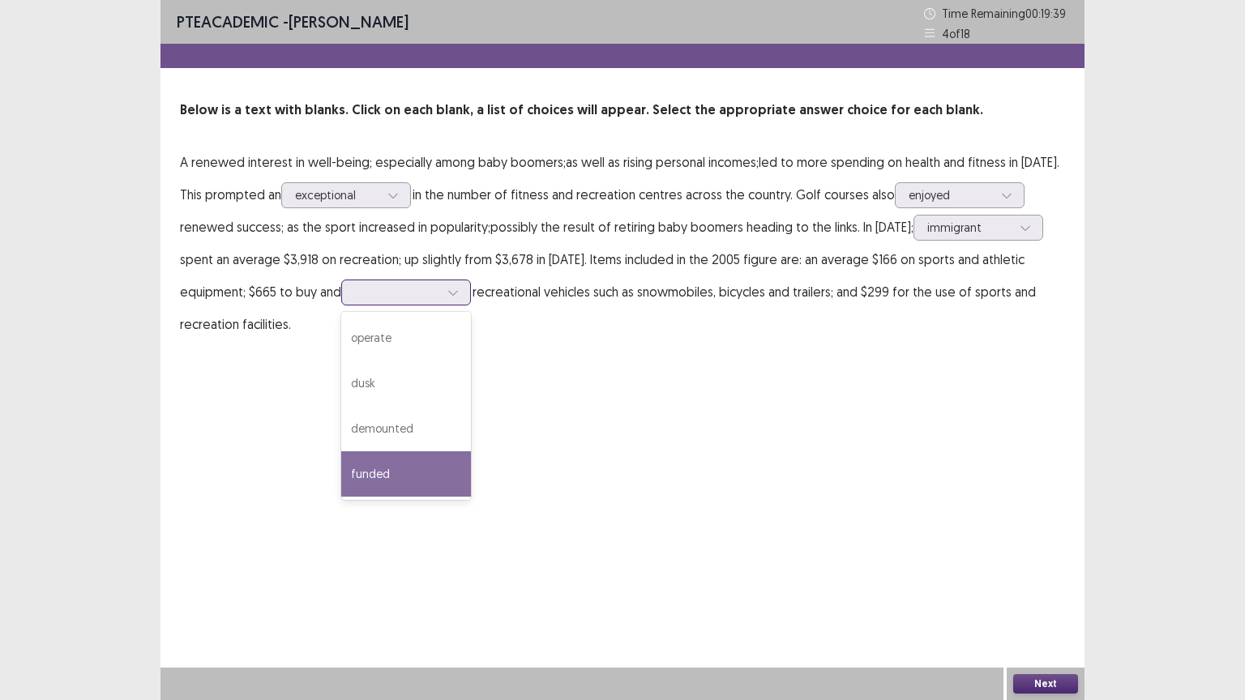
click at [404, 468] on div "funded" at bounding box center [406, 473] width 130 height 45
click at [1051, 563] on button "Next" at bounding box center [1045, 683] width 65 height 19
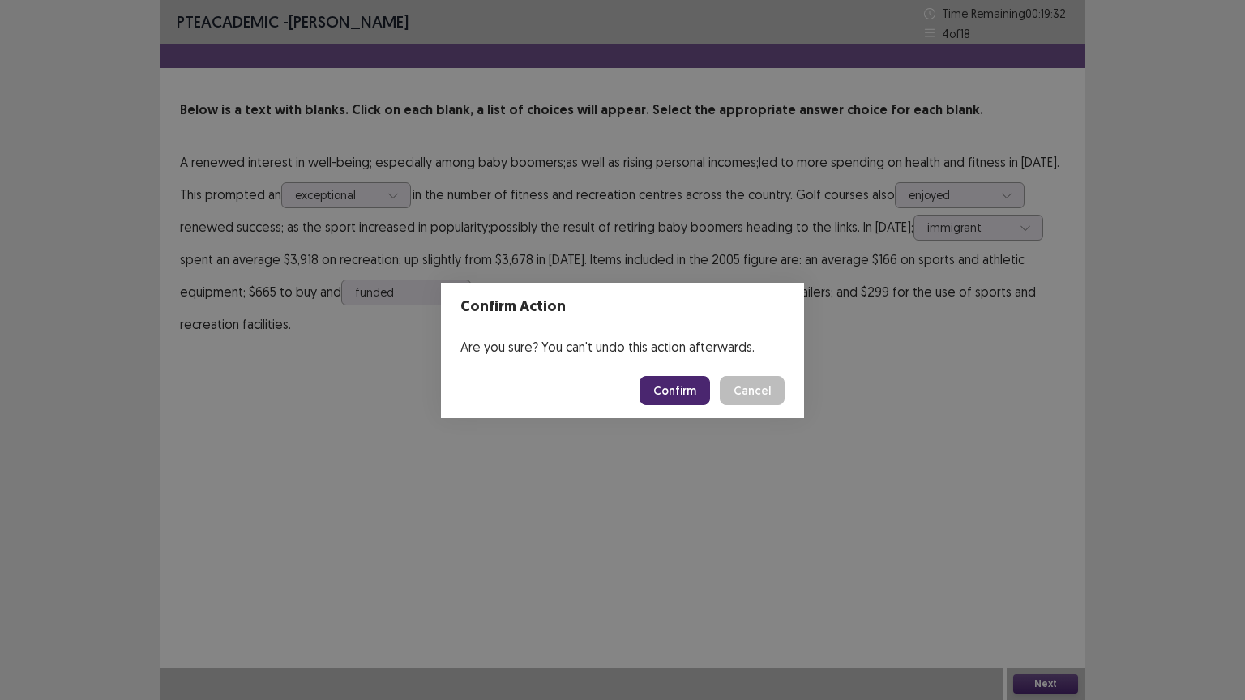
click at [681, 389] on button "Confirm" at bounding box center [675, 390] width 71 height 29
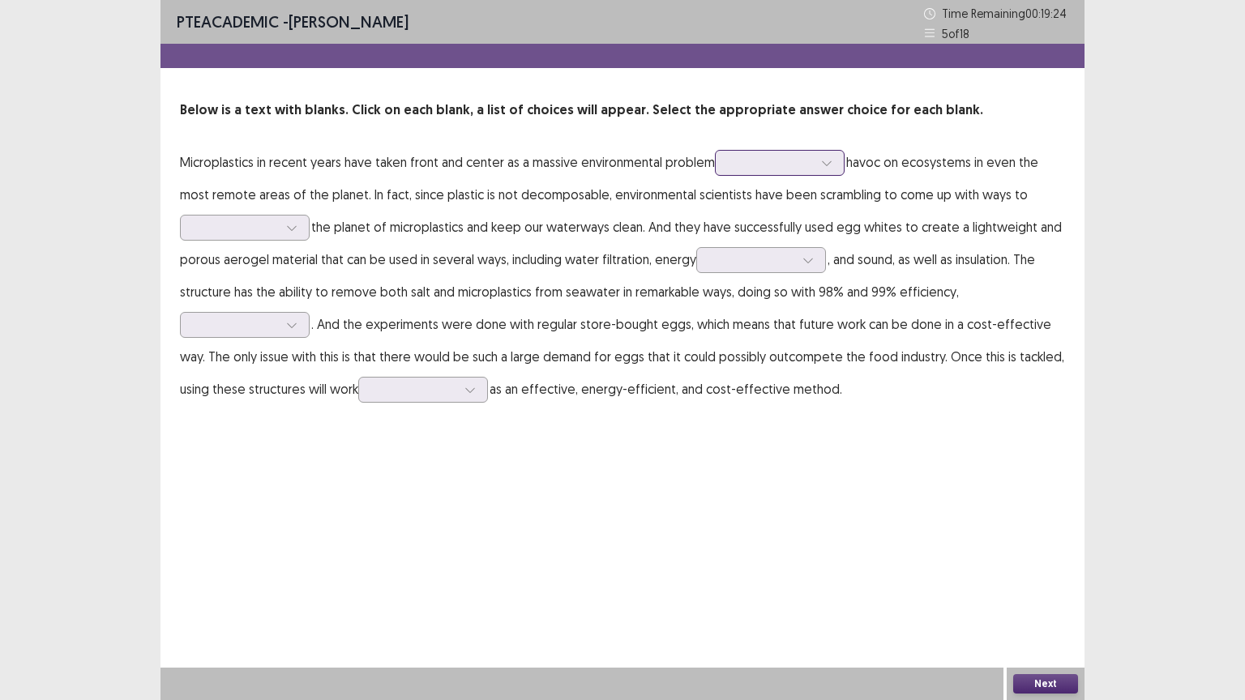
click at [831, 163] on div at bounding box center [827, 163] width 24 height 24
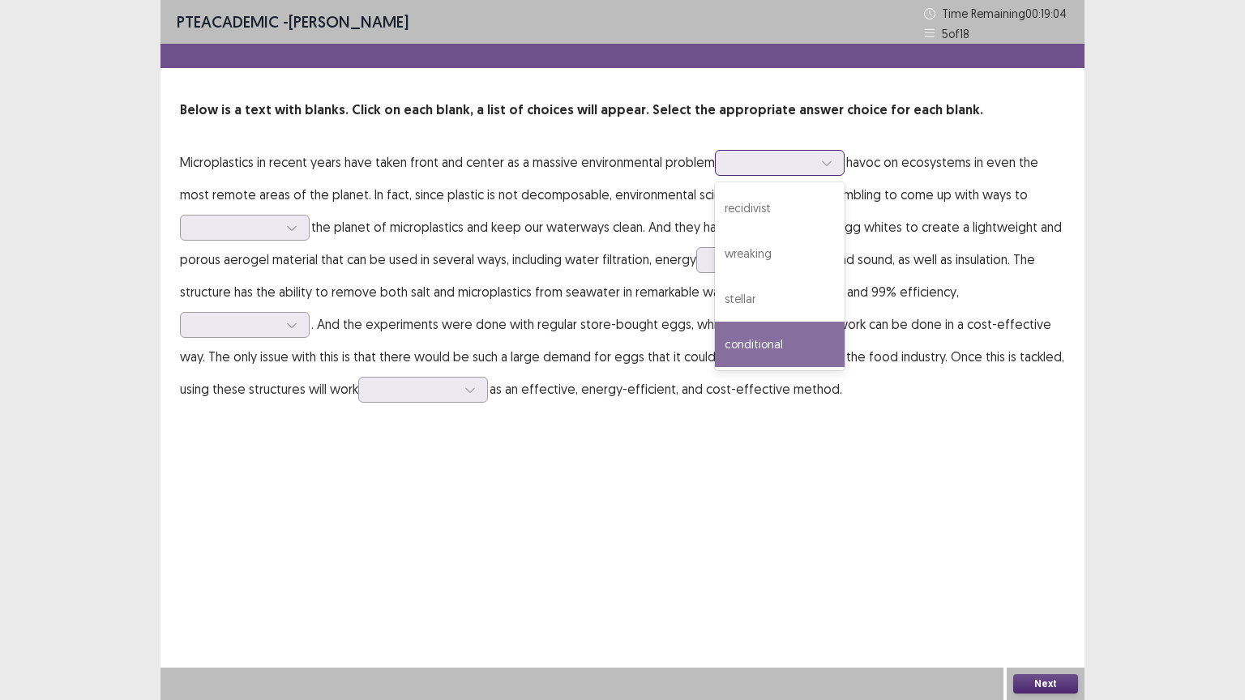
click at [771, 340] on div "conditional" at bounding box center [780, 344] width 130 height 45
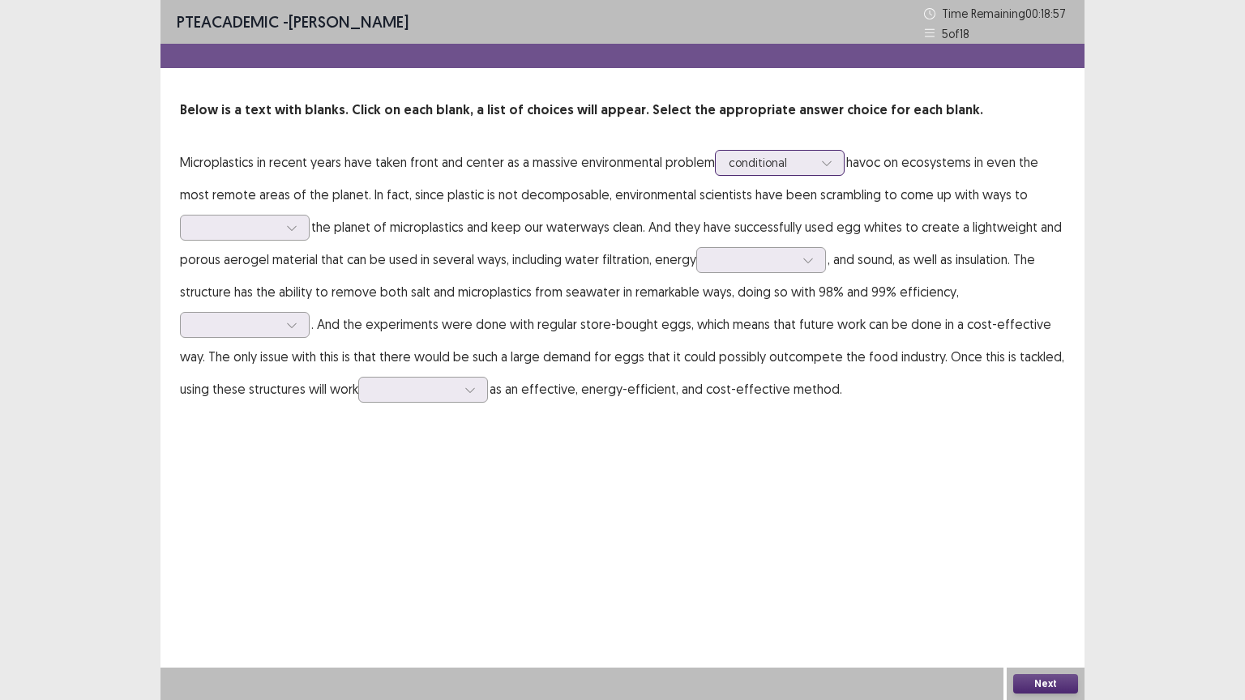
click at [828, 164] on icon at bounding box center [826, 162] width 11 height 11
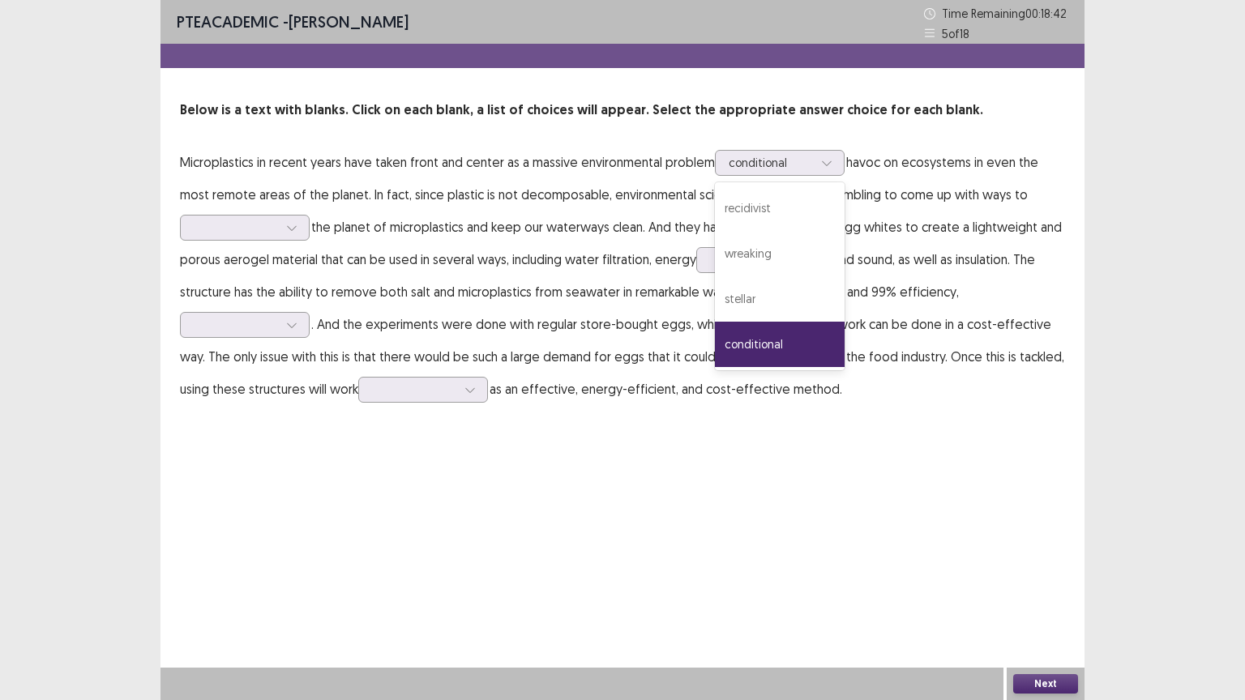
drag, startPoint x: 519, startPoint y: 289, endPoint x: 410, endPoint y: 272, distance: 109.8
click at [499, 289] on p "Microplastics in recent years have taken front and center as a massive environm…" at bounding box center [622, 275] width 885 height 259
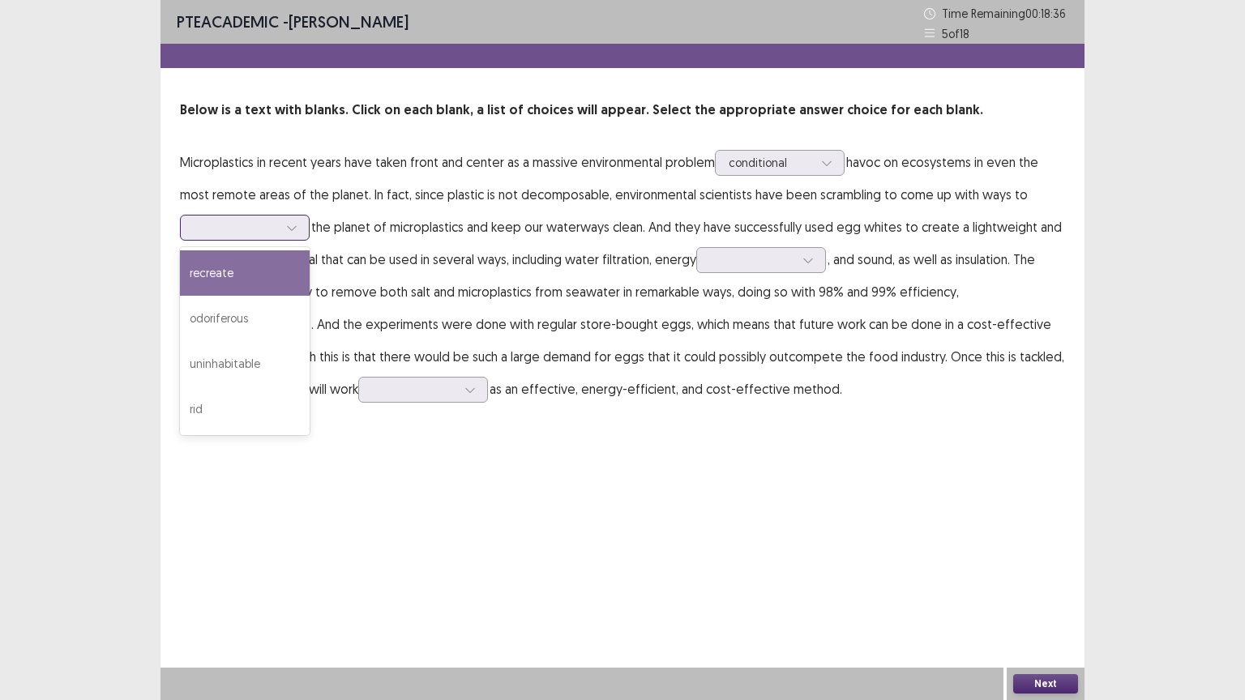
click at [297, 231] on div at bounding box center [292, 228] width 24 height 24
click at [253, 275] on div "recreate" at bounding box center [245, 272] width 130 height 45
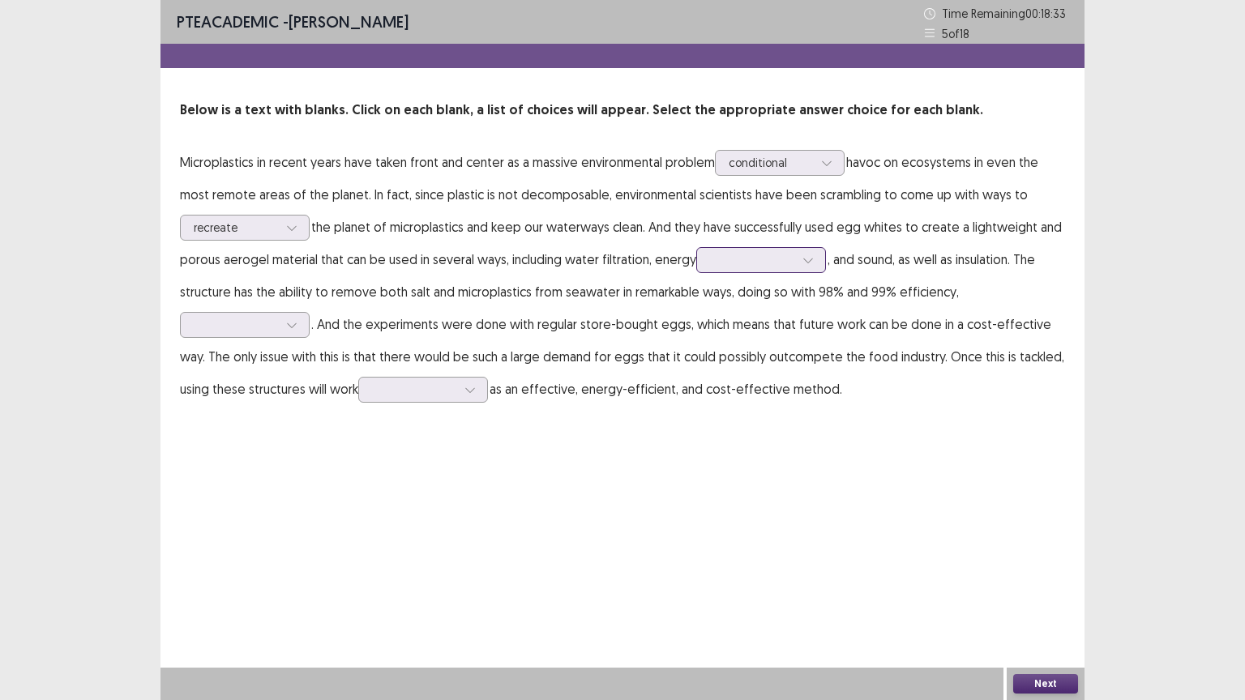
click at [807, 259] on icon at bounding box center [807, 260] width 11 height 11
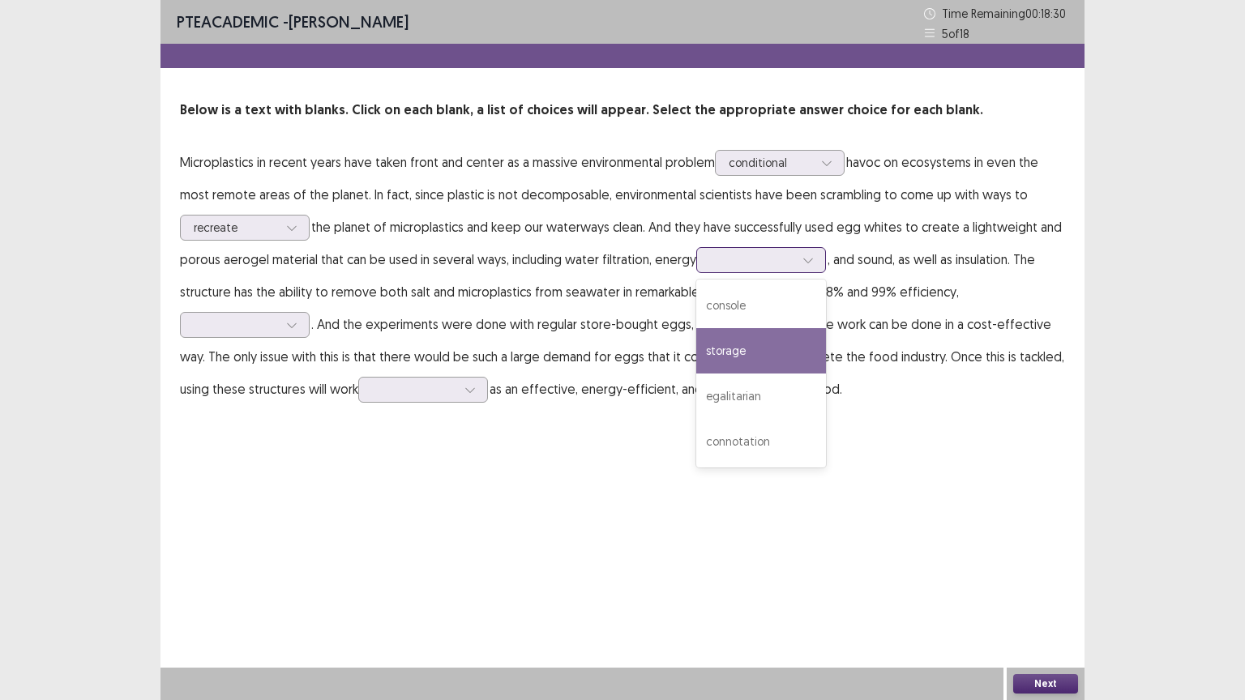
click at [748, 353] on div "storage" at bounding box center [761, 350] width 130 height 45
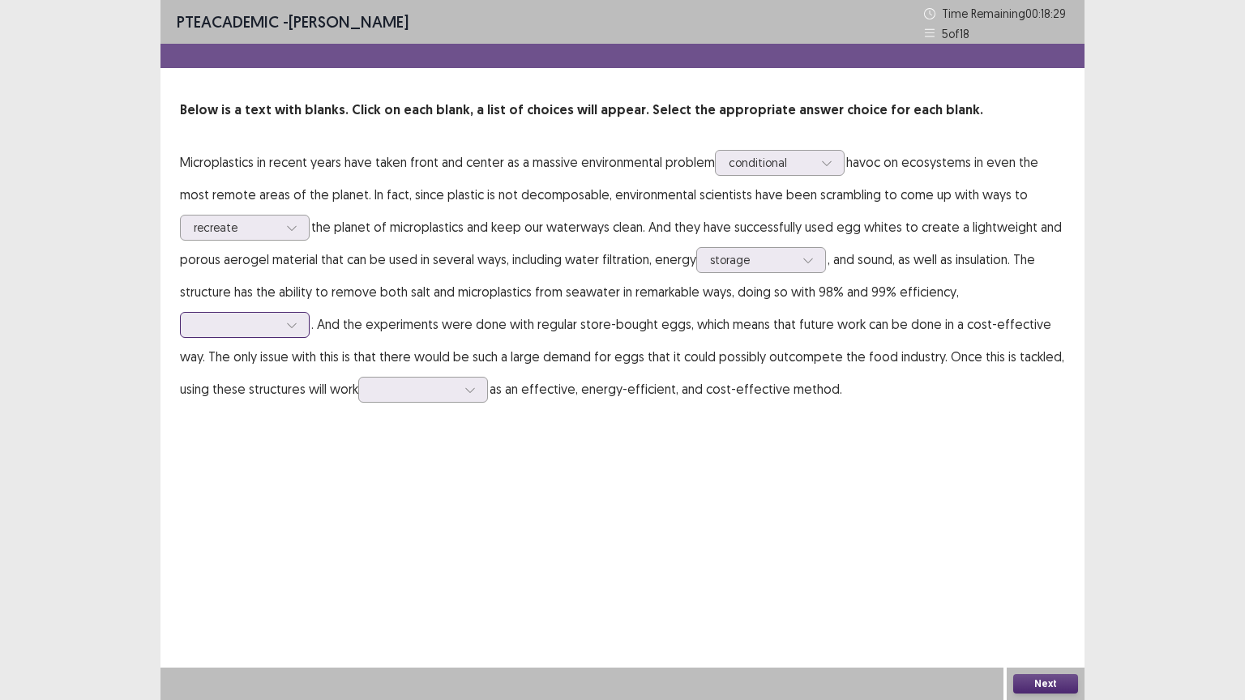
click at [302, 327] on div at bounding box center [292, 325] width 24 height 24
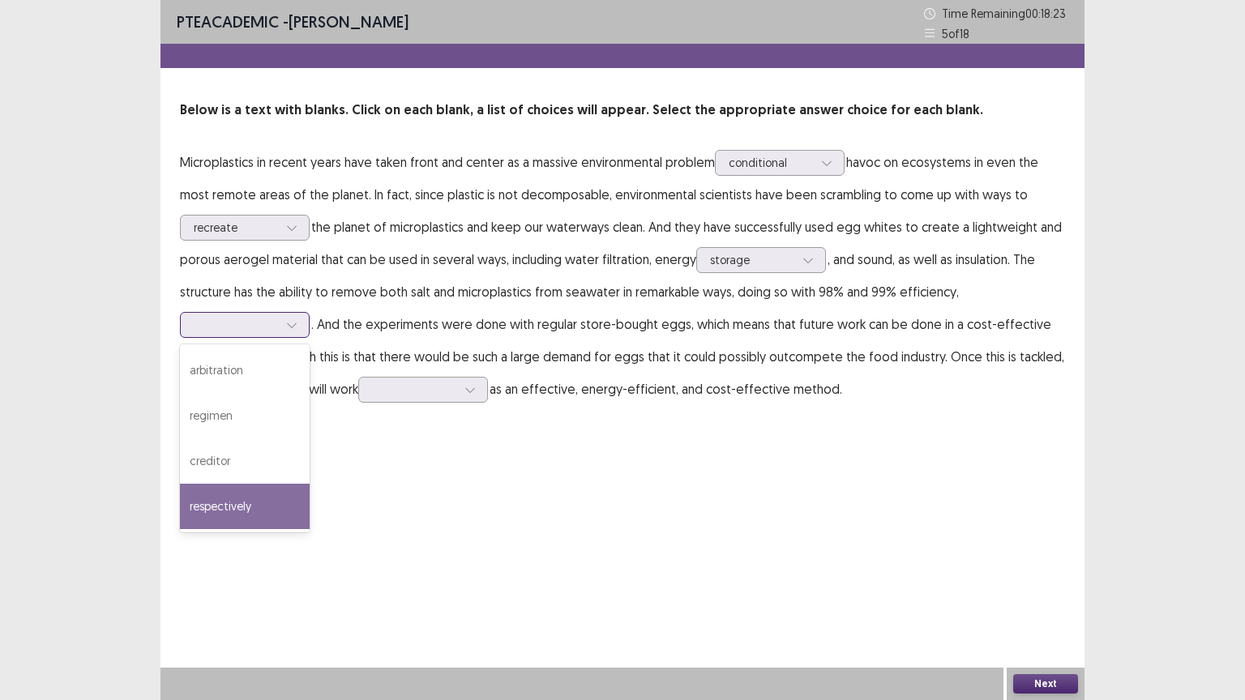
click at [252, 506] on div "respectively" at bounding box center [245, 506] width 130 height 45
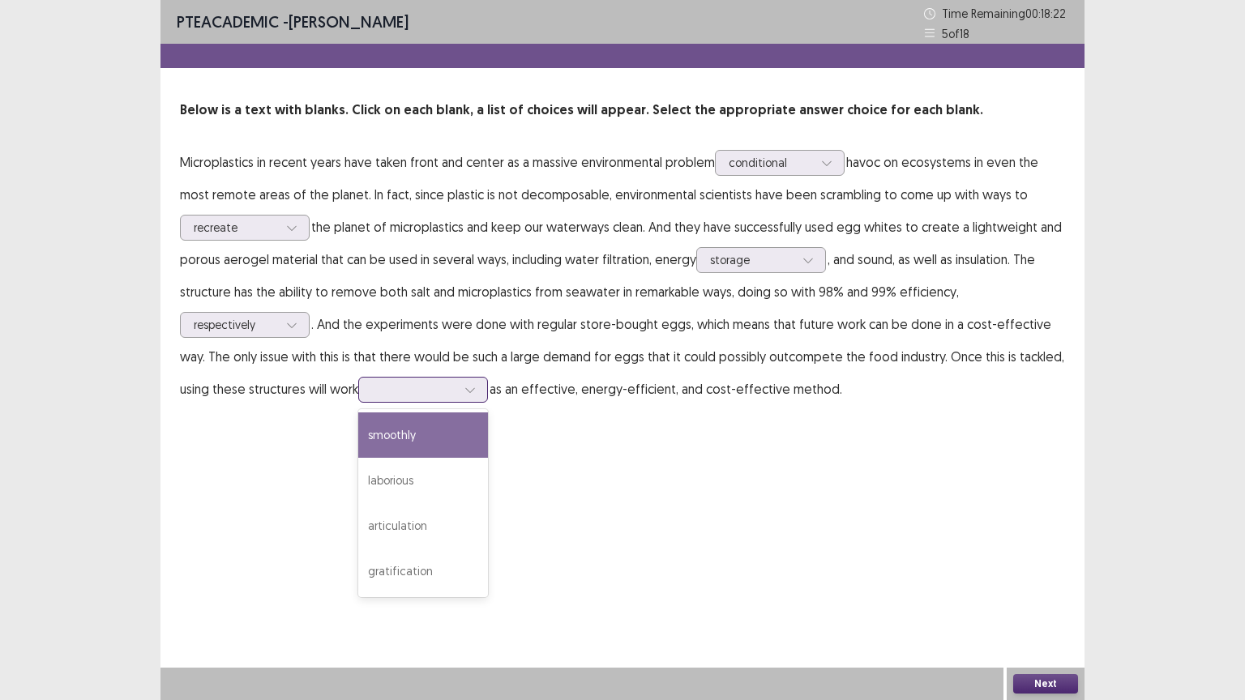
click at [476, 388] on icon at bounding box center [469, 389] width 11 height 11
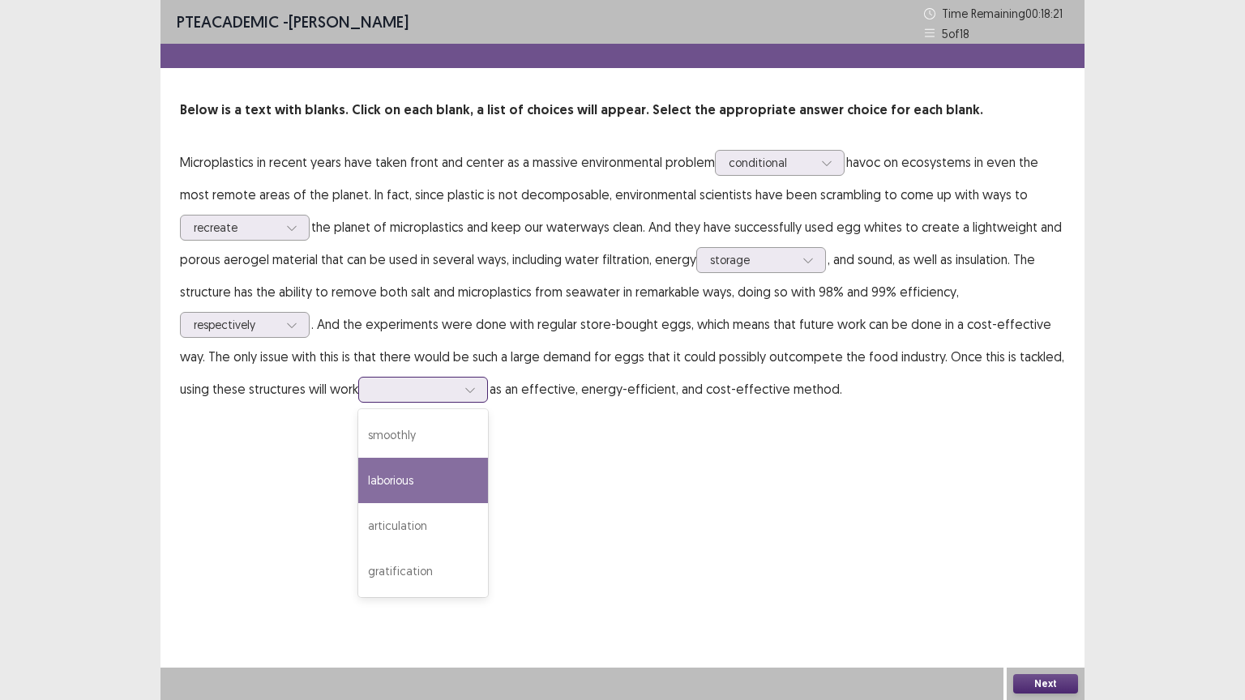
drag, startPoint x: 437, startPoint y: 473, endPoint x: 435, endPoint y: 487, distance: 13.9
click at [434, 486] on div "laborious" at bounding box center [423, 480] width 130 height 45
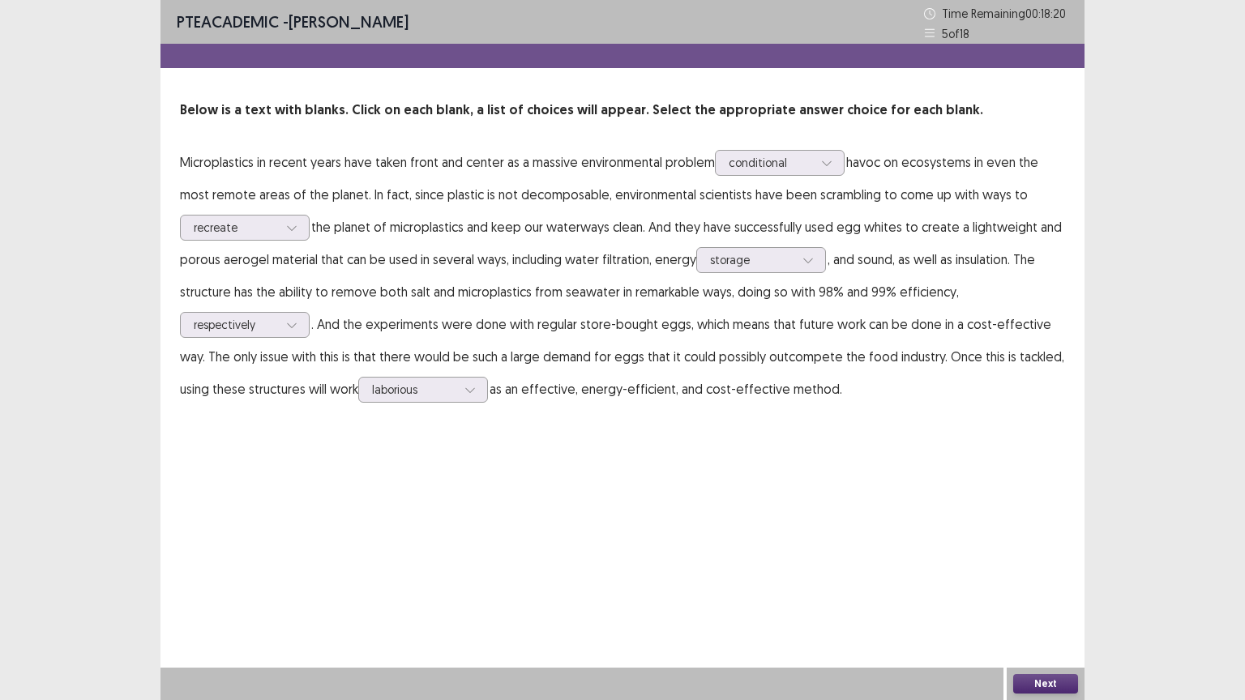
click at [1039, 563] on button "Next" at bounding box center [1045, 683] width 65 height 19
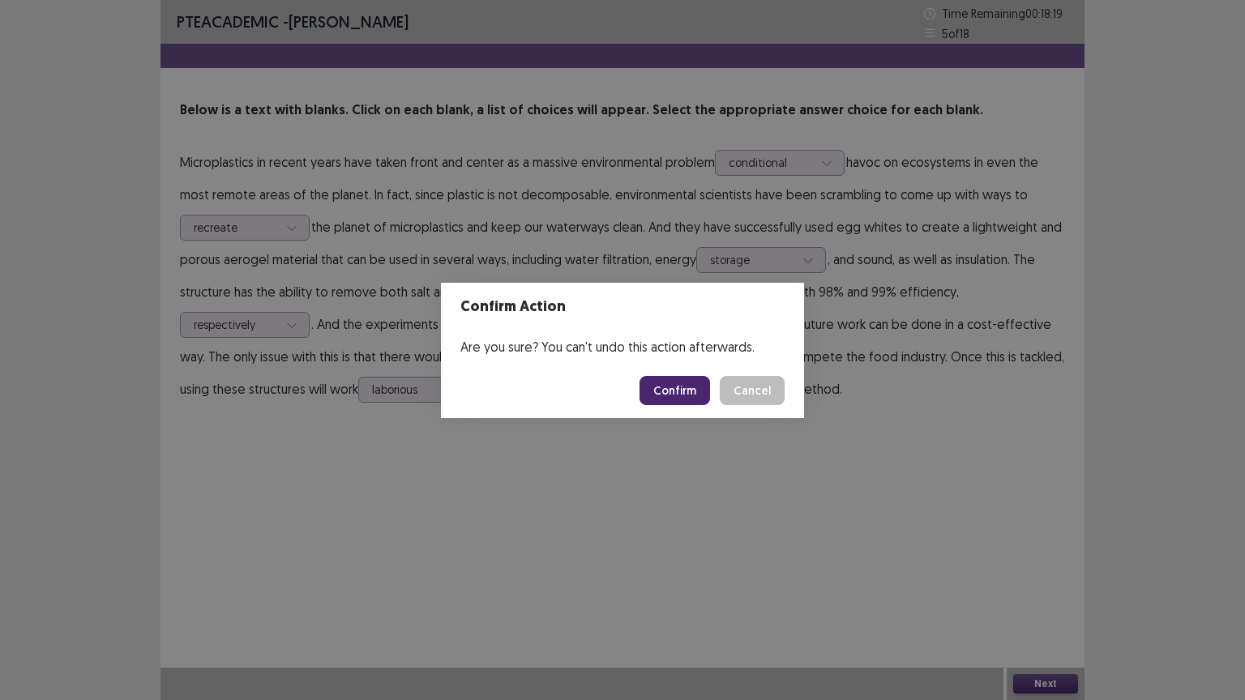
click at [665, 391] on button "Confirm" at bounding box center [675, 390] width 71 height 29
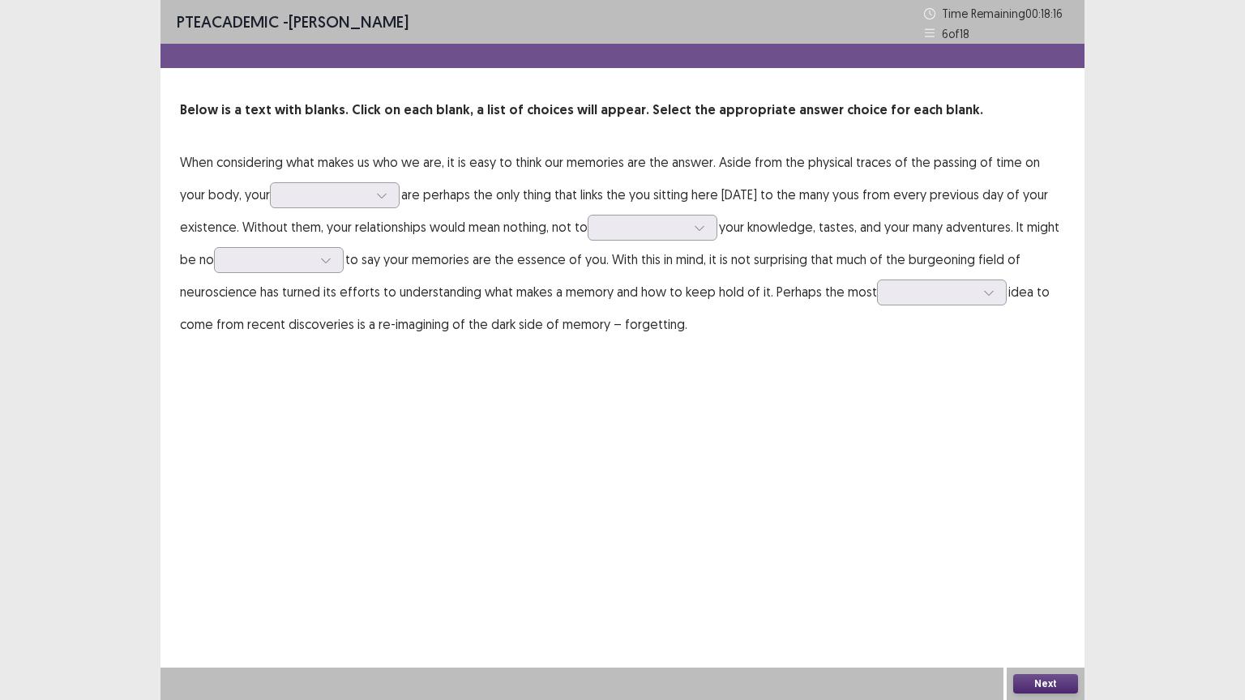
drag, startPoint x: 263, startPoint y: 139, endPoint x: 216, endPoint y: 387, distance: 251.5
click at [219, 387] on div "PTE academic - [PERSON_NAME] Time Remaining 00 : 18 : 16 6 of 18 Below is a tex…" at bounding box center [622, 350] width 924 height 700
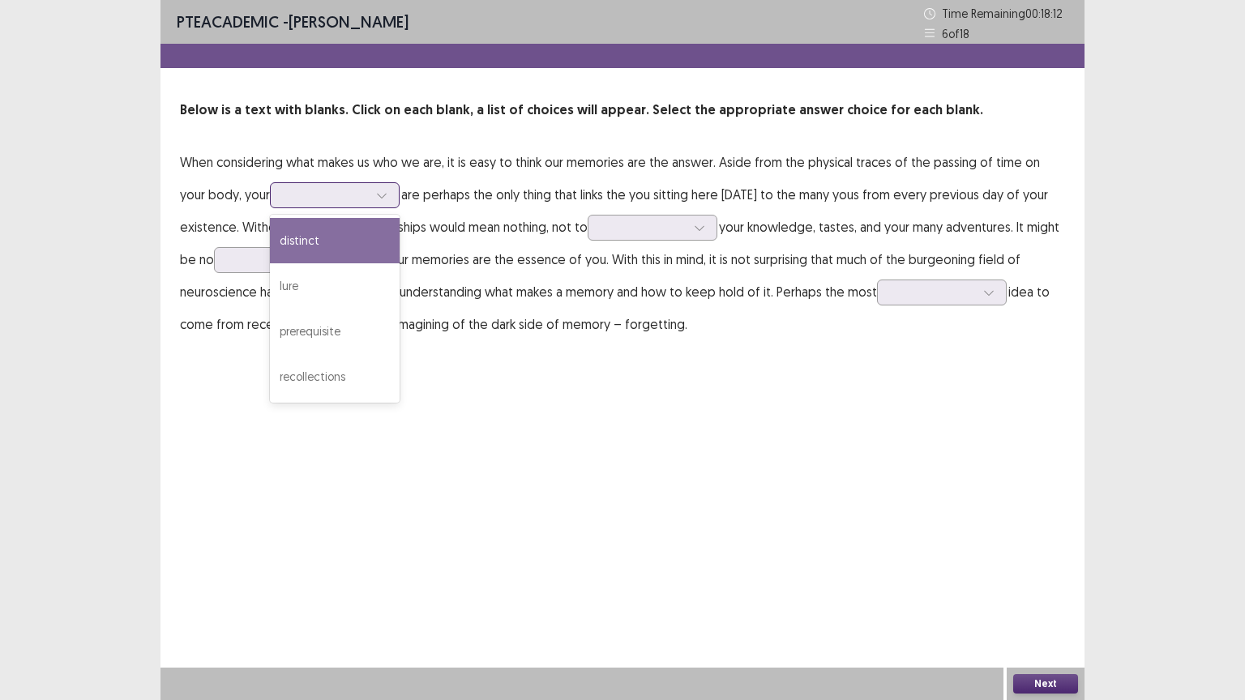
click at [376, 194] on icon at bounding box center [381, 195] width 11 height 11
click at [298, 244] on div "distinct" at bounding box center [335, 240] width 130 height 45
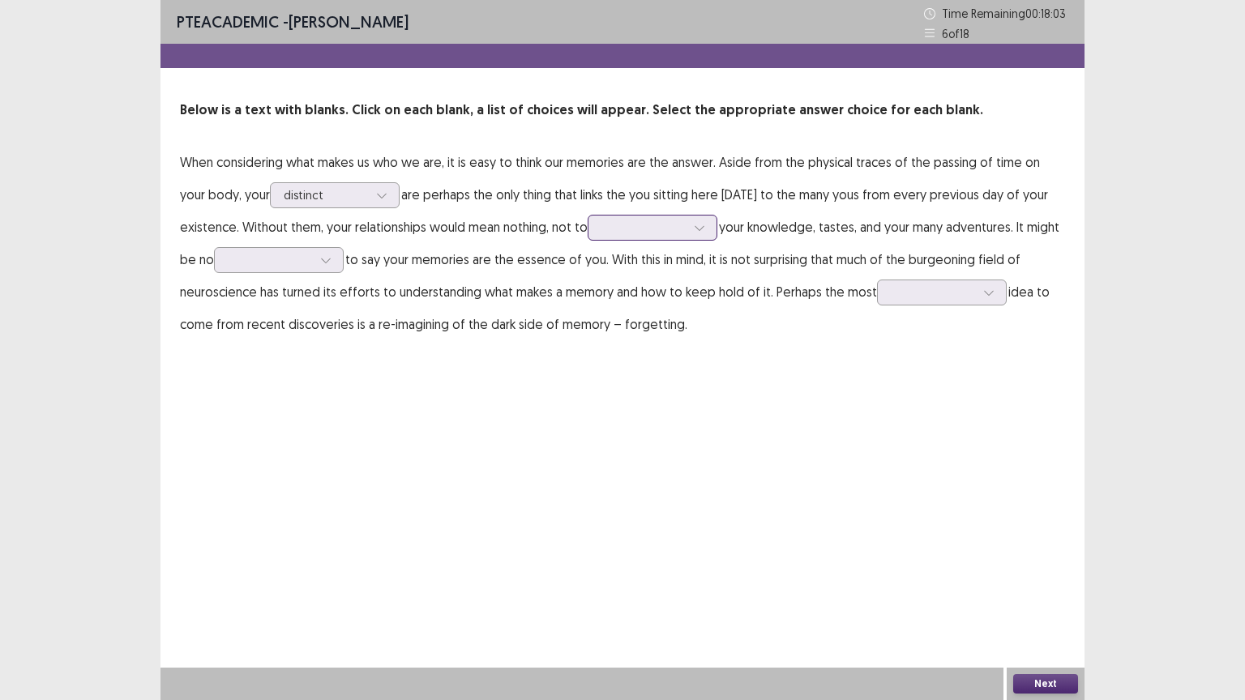
click at [704, 226] on icon at bounding box center [699, 227] width 11 height 11
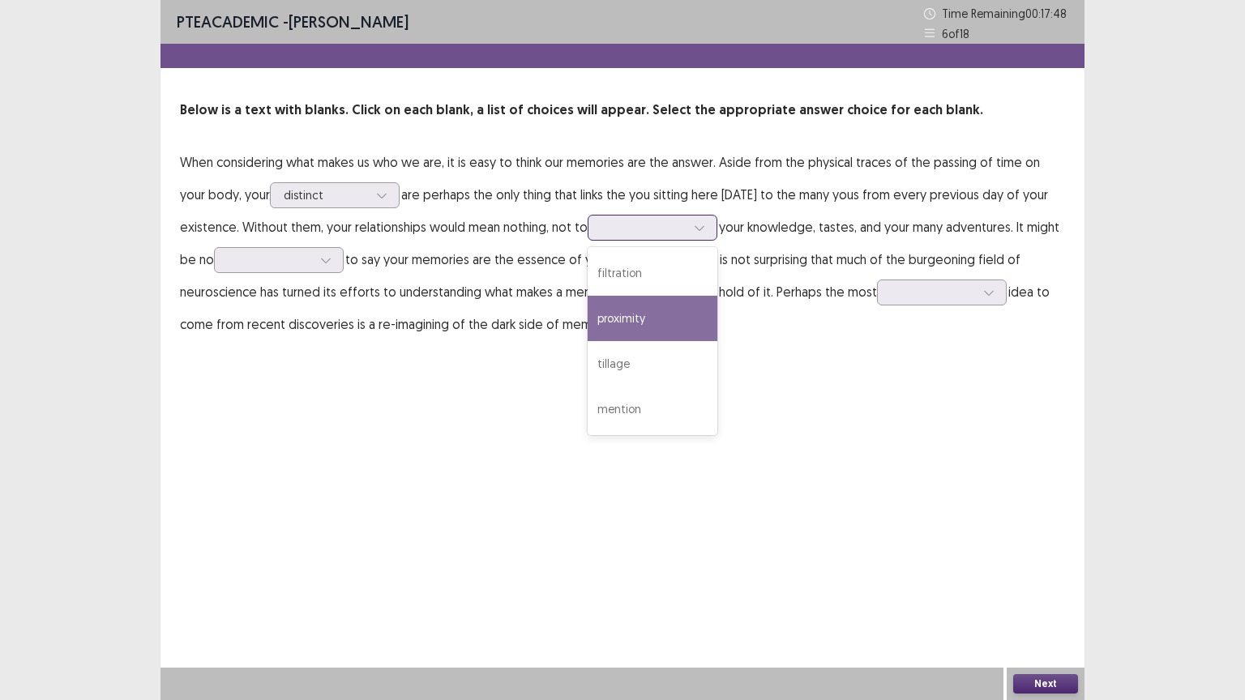
click at [628, 321] on div "proximity" at bounding box center [653, 318] width 130 height 45
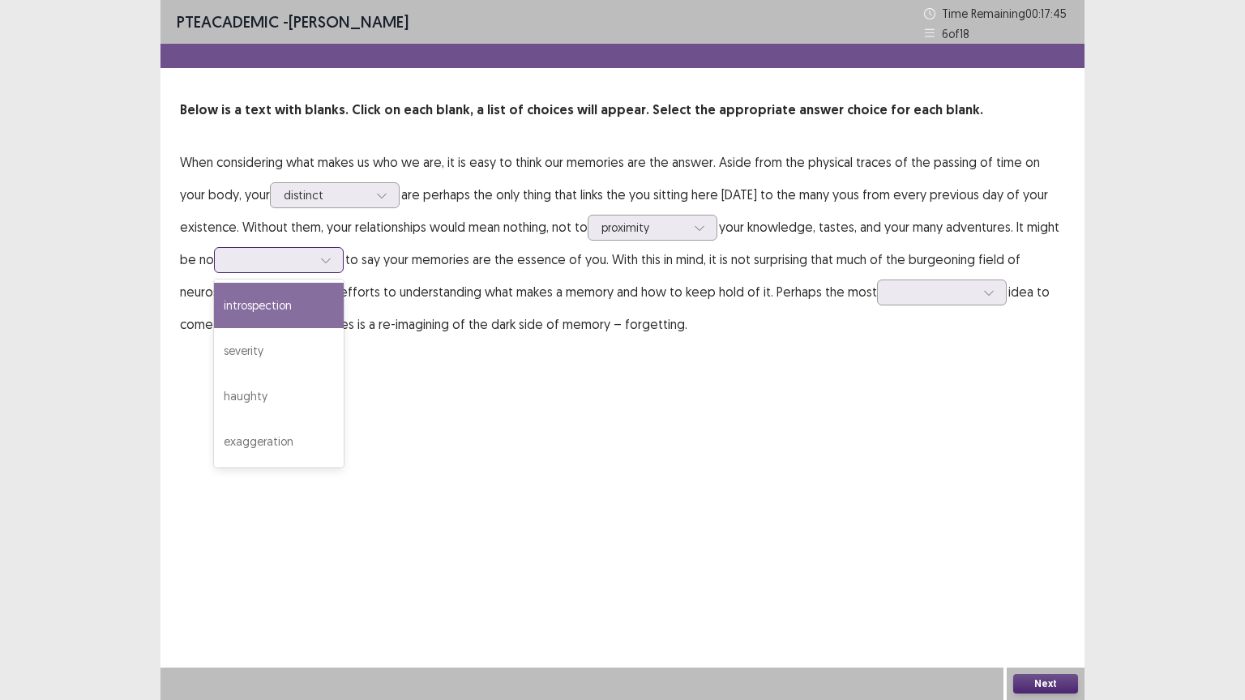
click at [331, 255] on icon at bounding box center [325, 260] width 11 height 11
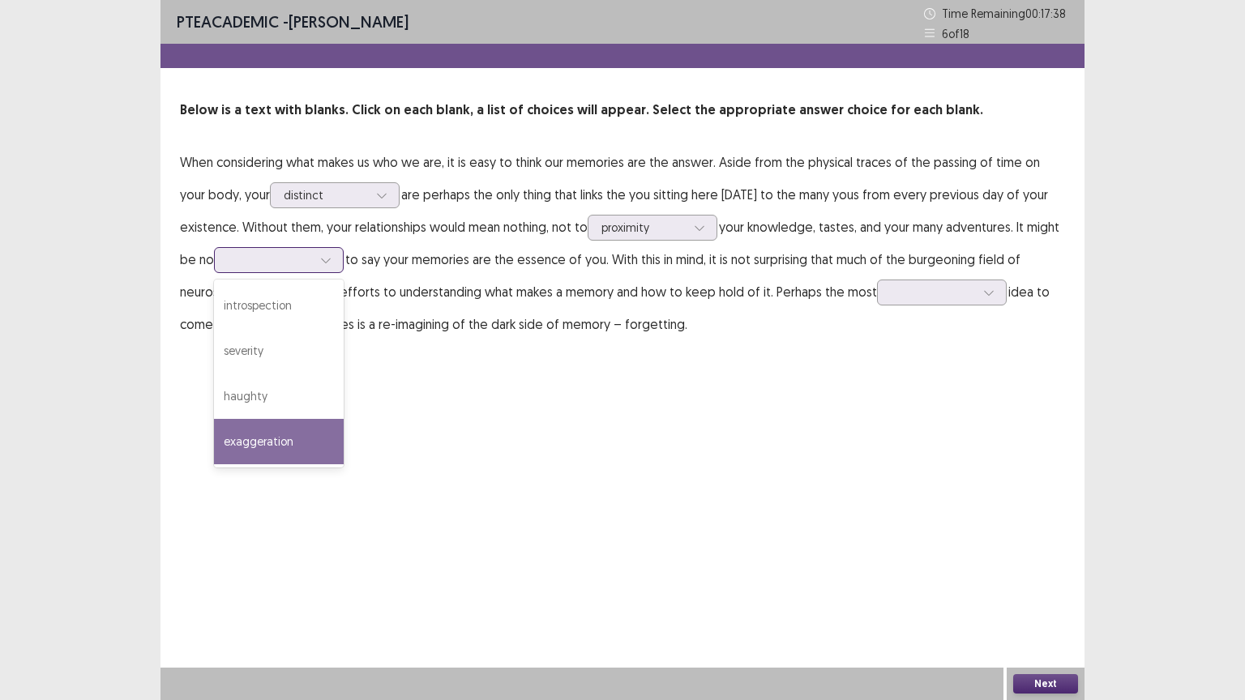
click at [289, 424] on div "exaggeration" at bounding box center [279, 441] width 130 height 45
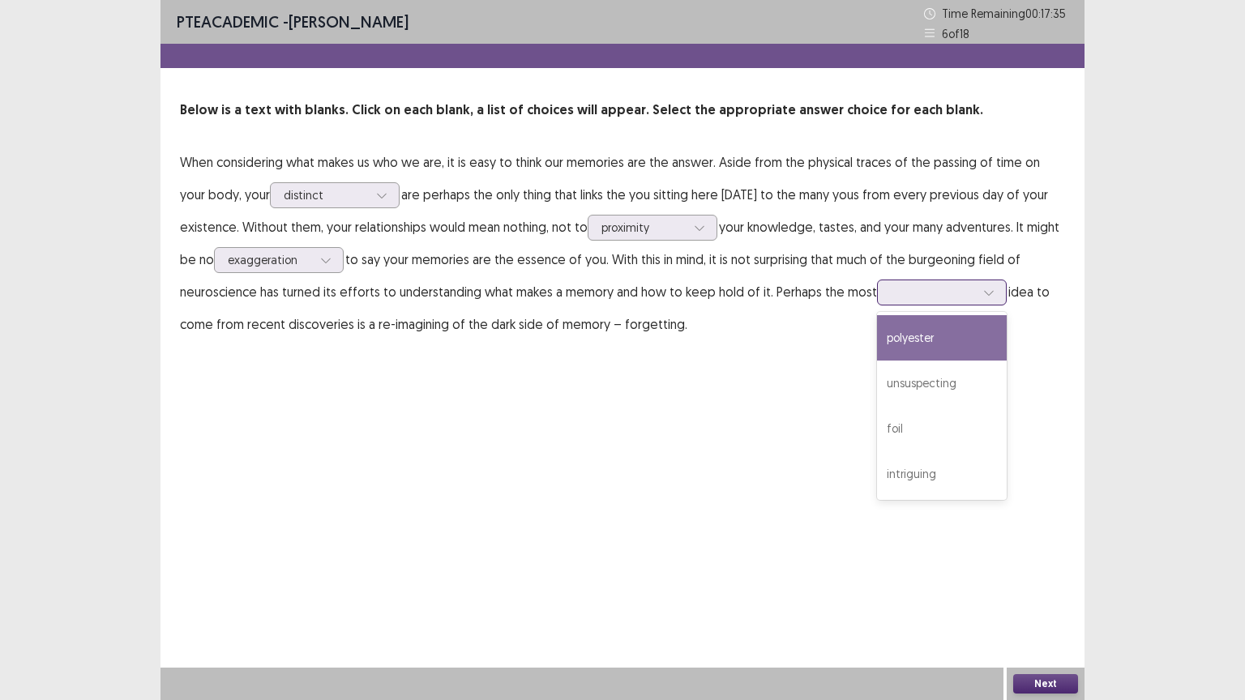
click at [995, 296] on div at bounding box center [942, 293] width 130 height 26
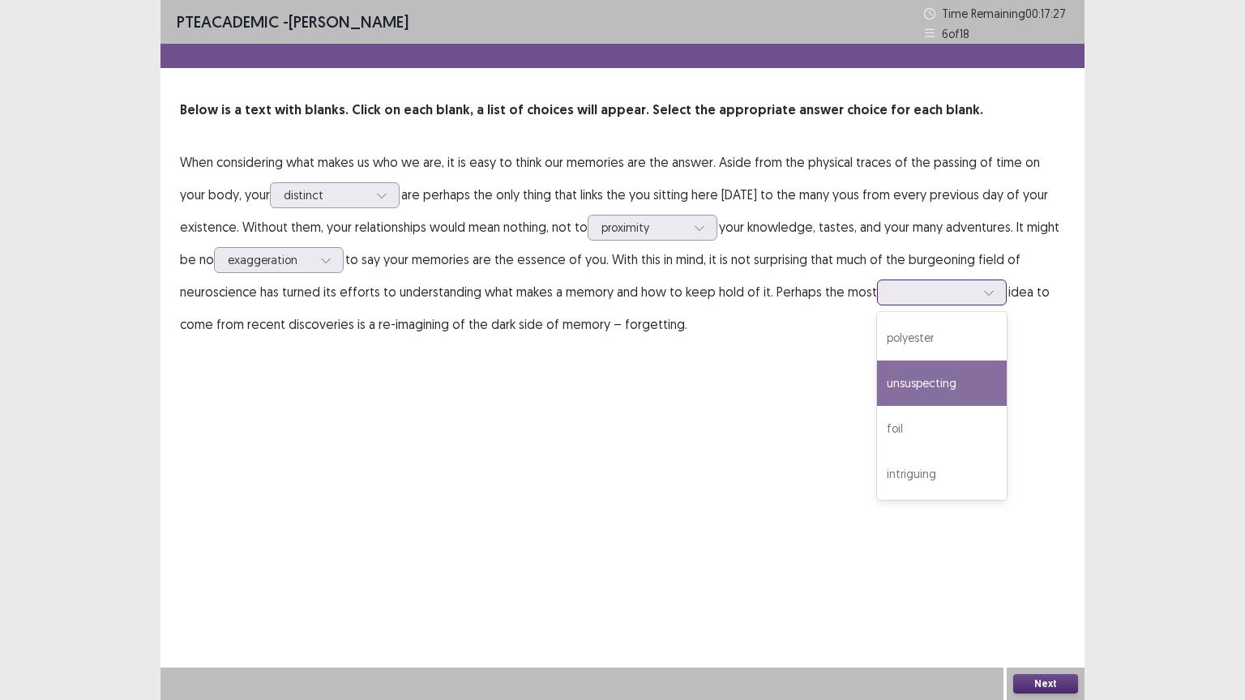
click at [924, 395] on div "unsuspecting" at bounding box center [942, 383] width 130 height 45
click at [1050, 563] on button "Next" at bounding box center [1045, 683] width 65 height 19
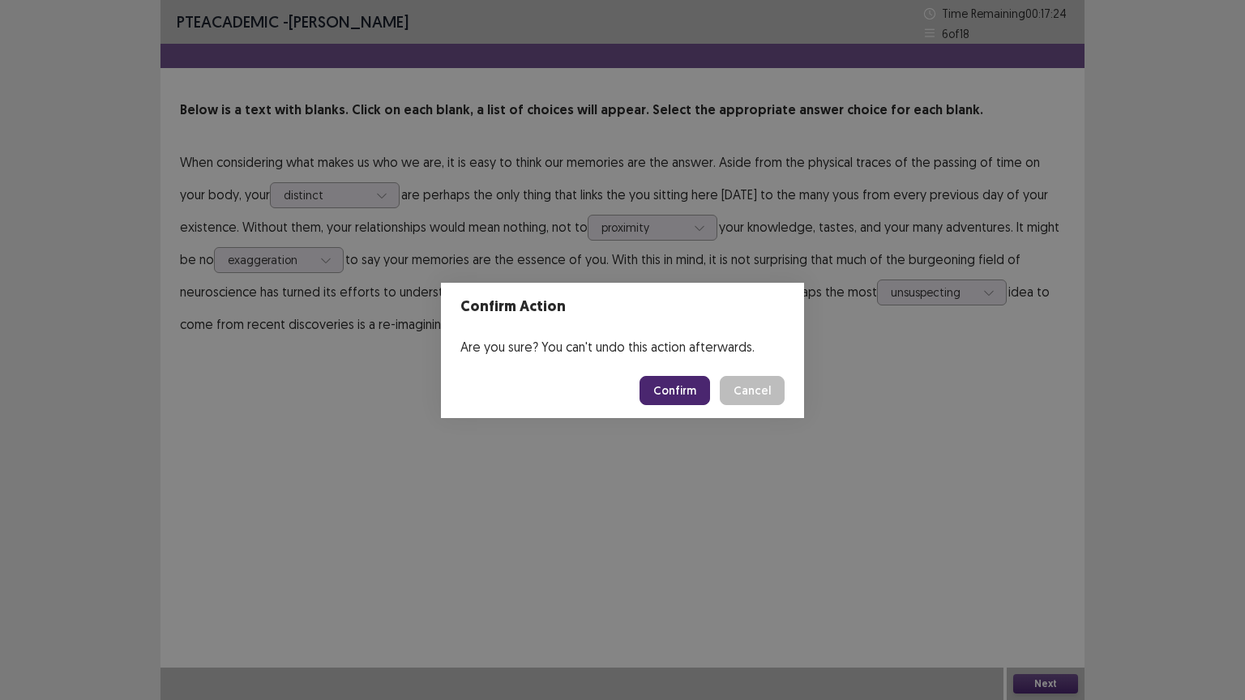
click at [682, 388] on button "Confirm" at bounding box center [675, 390] width 71 height 29
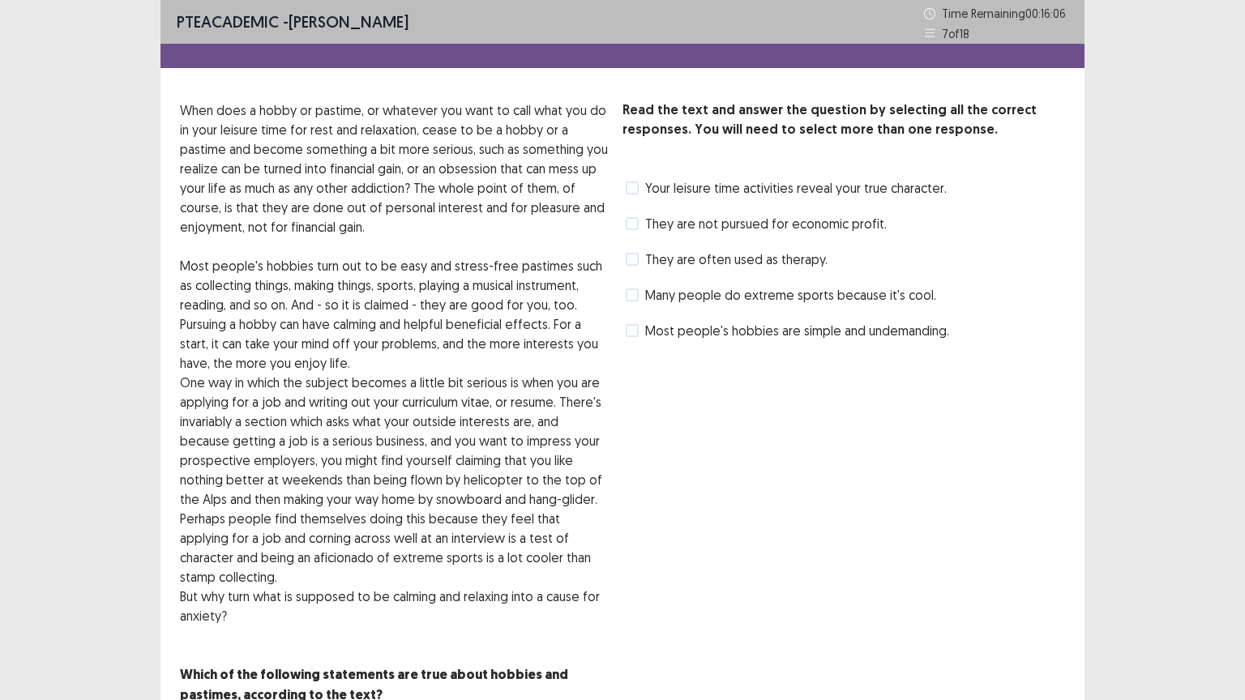
click at [633, 336] on span at bounding box center [632, 330] width 13 height 13
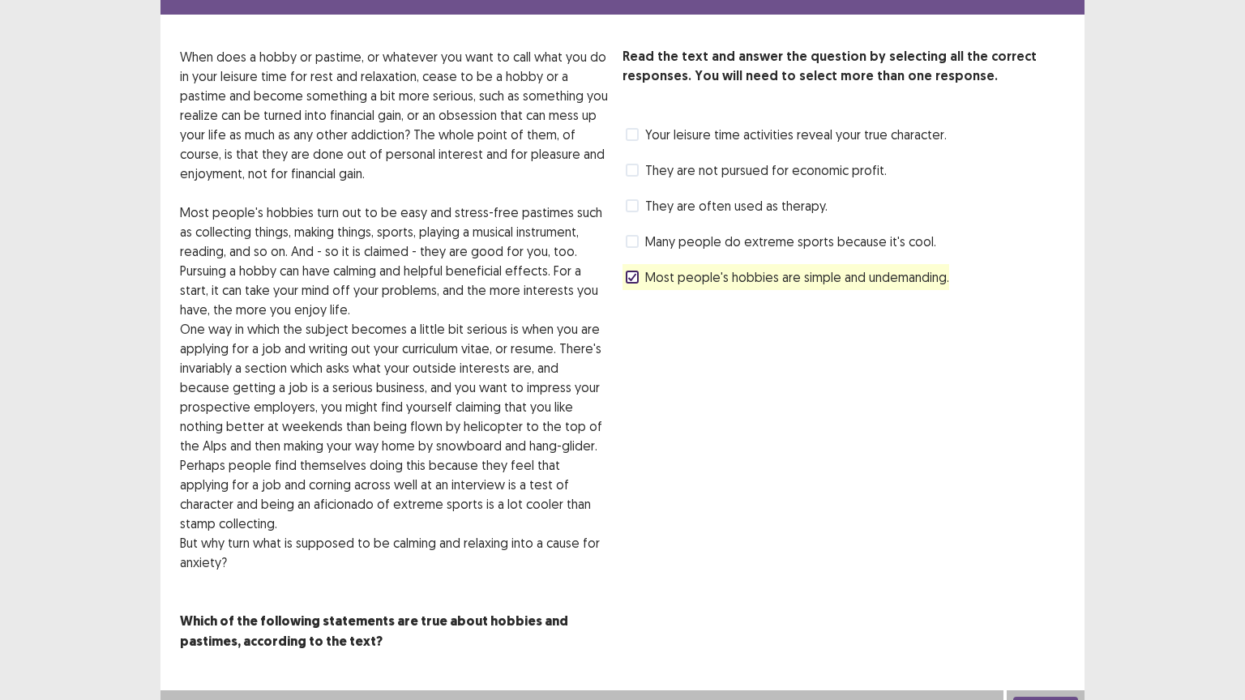
scroll to position [55, 0]
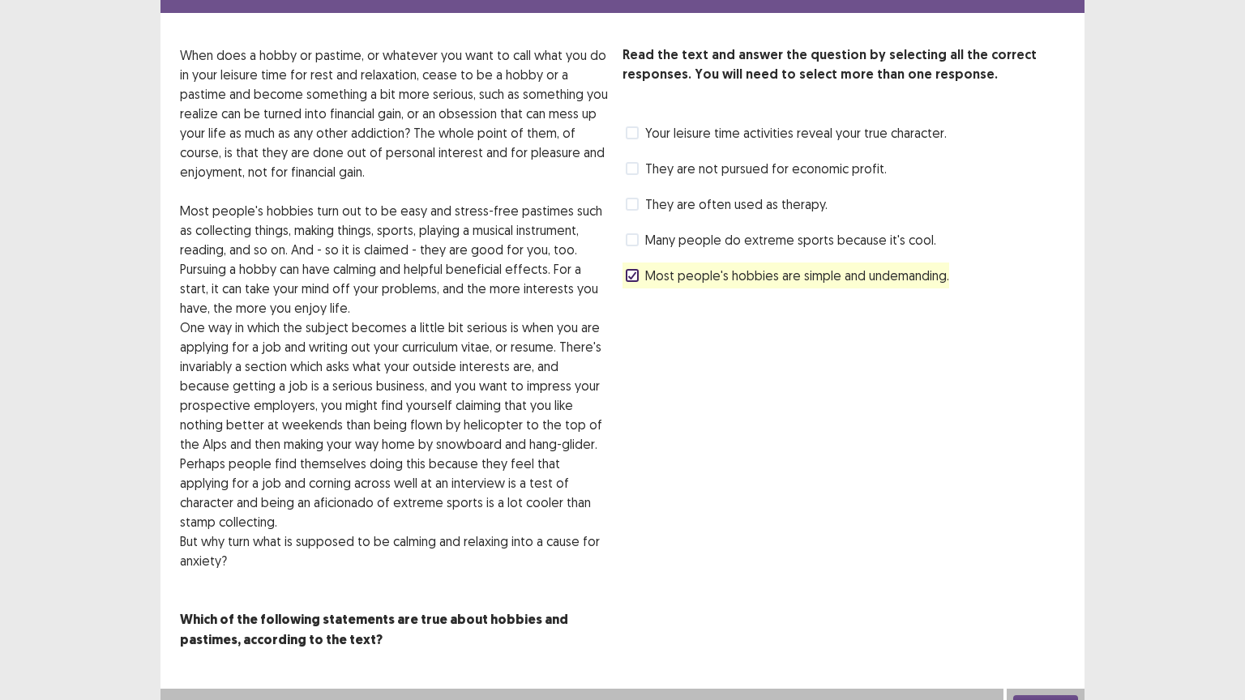
click at [1035, 563] on button "Next" at bounding box center [1045, 704] width 65 height 19
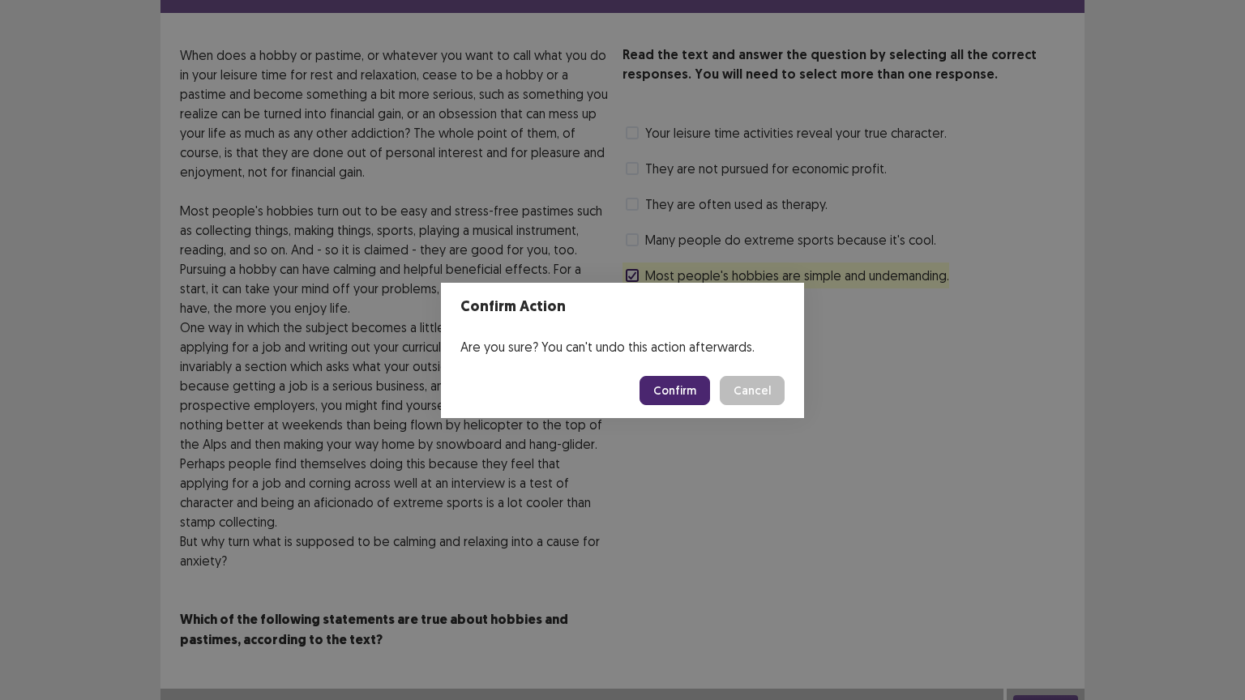
click at [672, 386] on button "Confirm" at bounding box center [675, 390] width 71 height 29
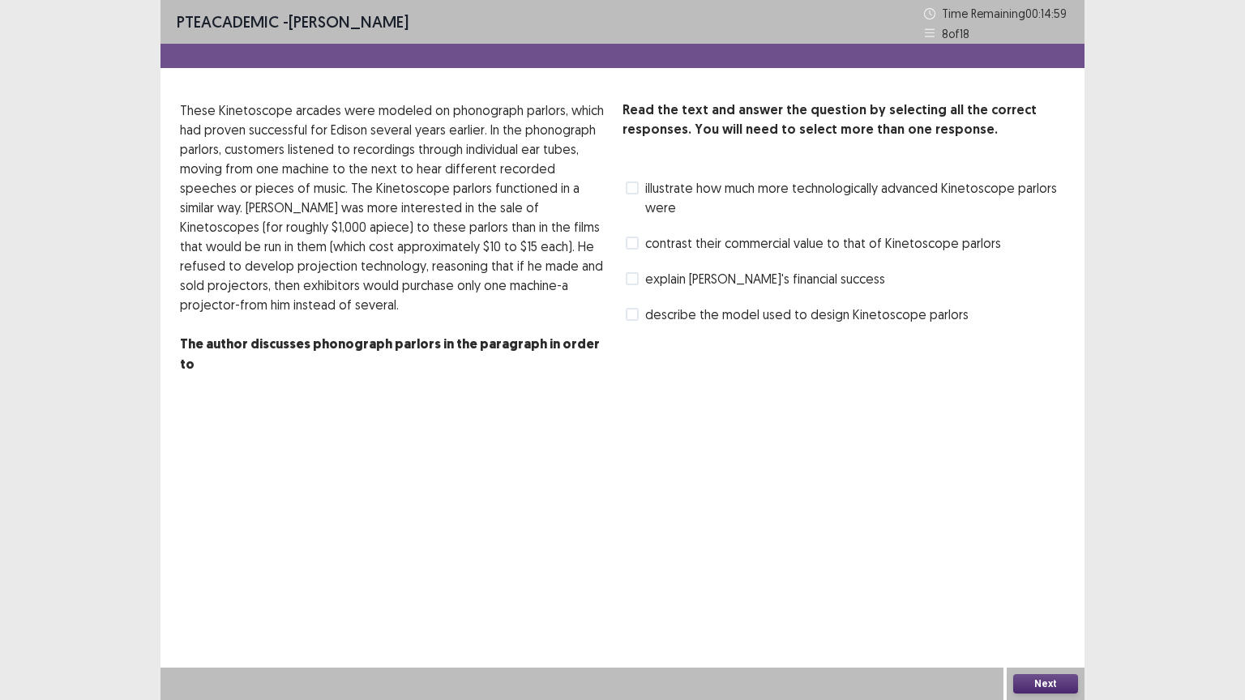
click at [630, 188] on span at bounding box center [632, 188] width 13 height 13
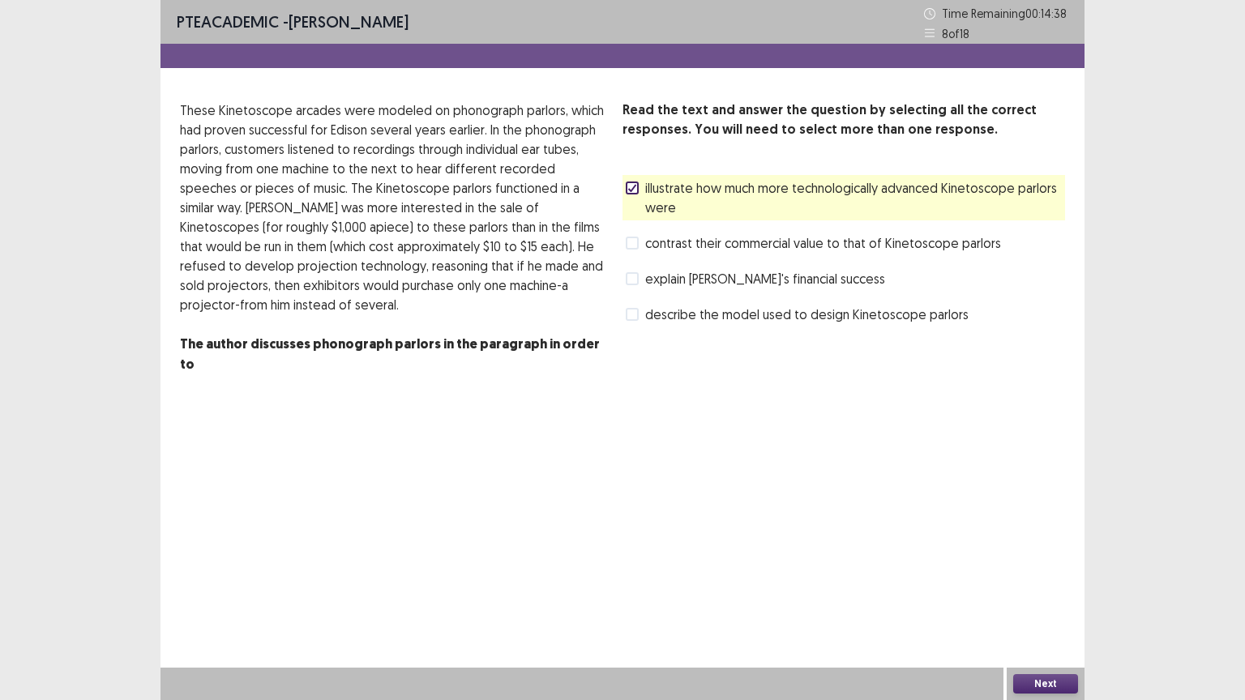
click at [636, 237] on span at bounding box center [632, 243] width 13 height 13
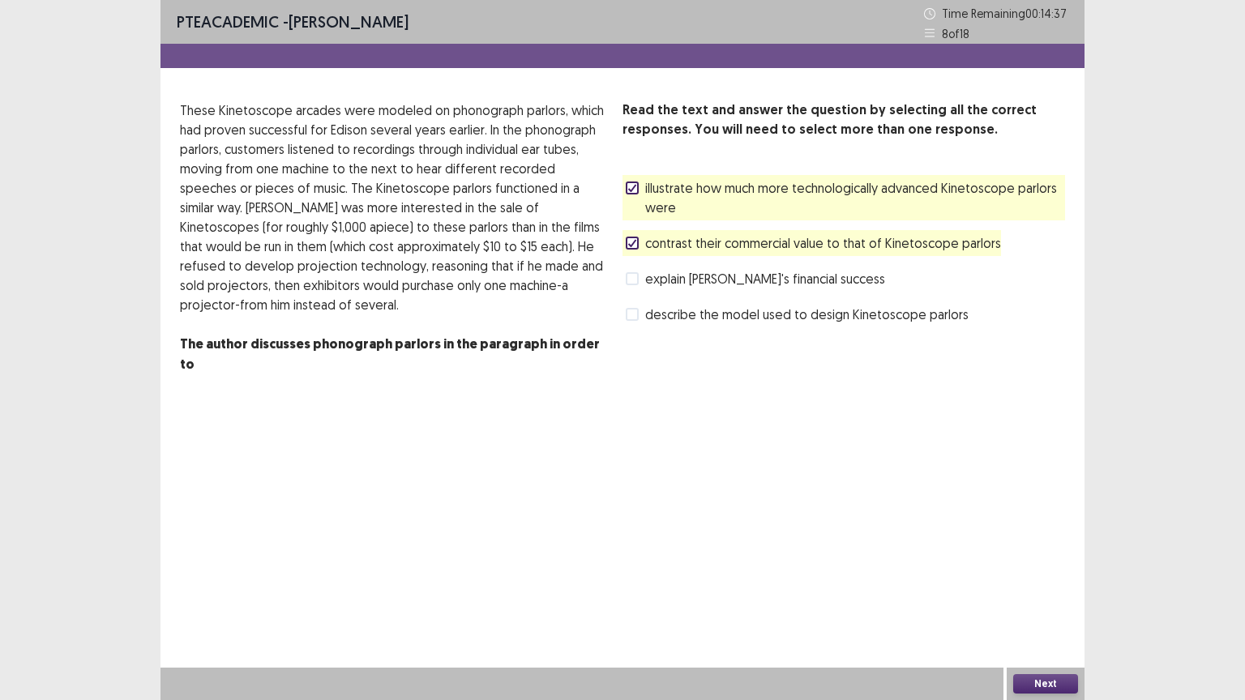
click at [635, 182] on span at bounding box center [632, 188] width 13 height 13
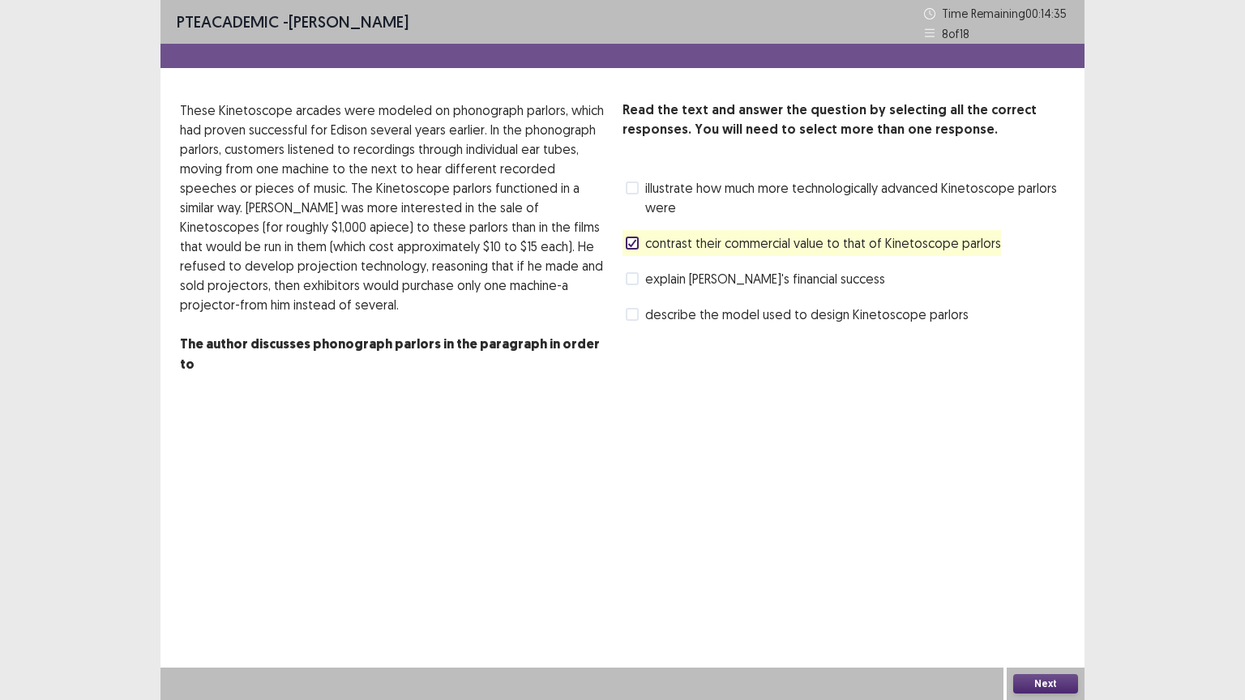
click at [1042, 563] on button "Next" at bounding box center [1045, 683] width 65 height 19
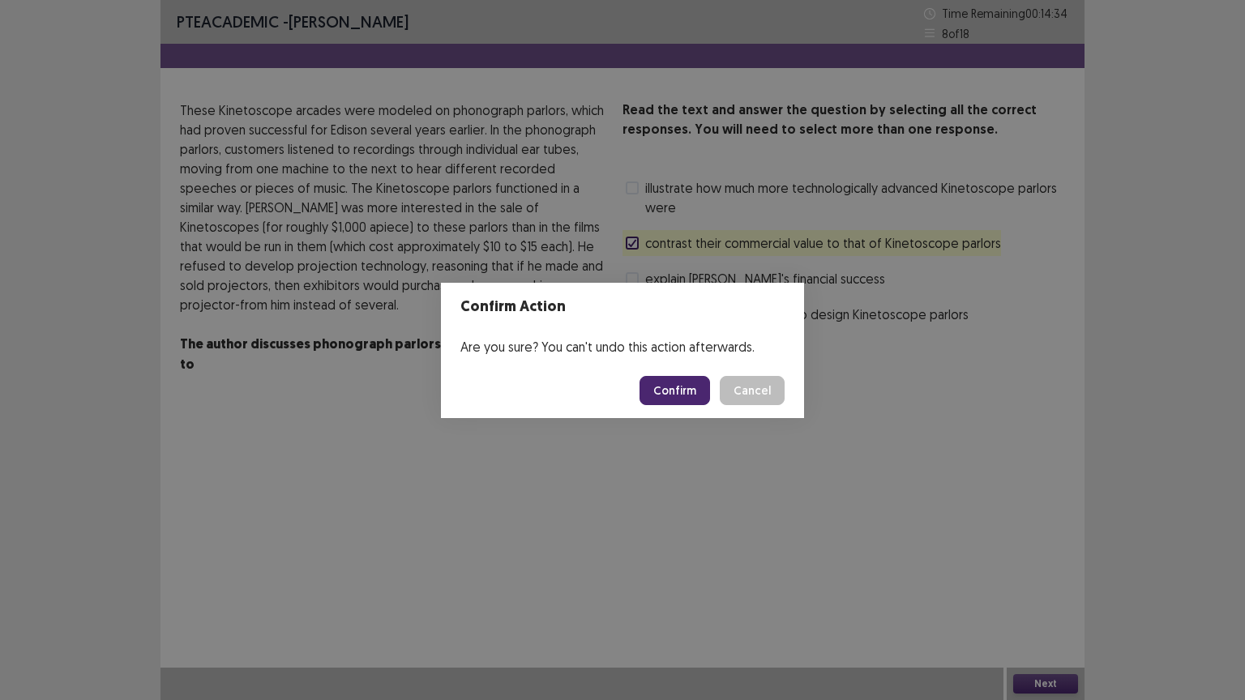
click at [681, 384] on button "Confirm" at bounding box center [675, 390] width 71 height 29
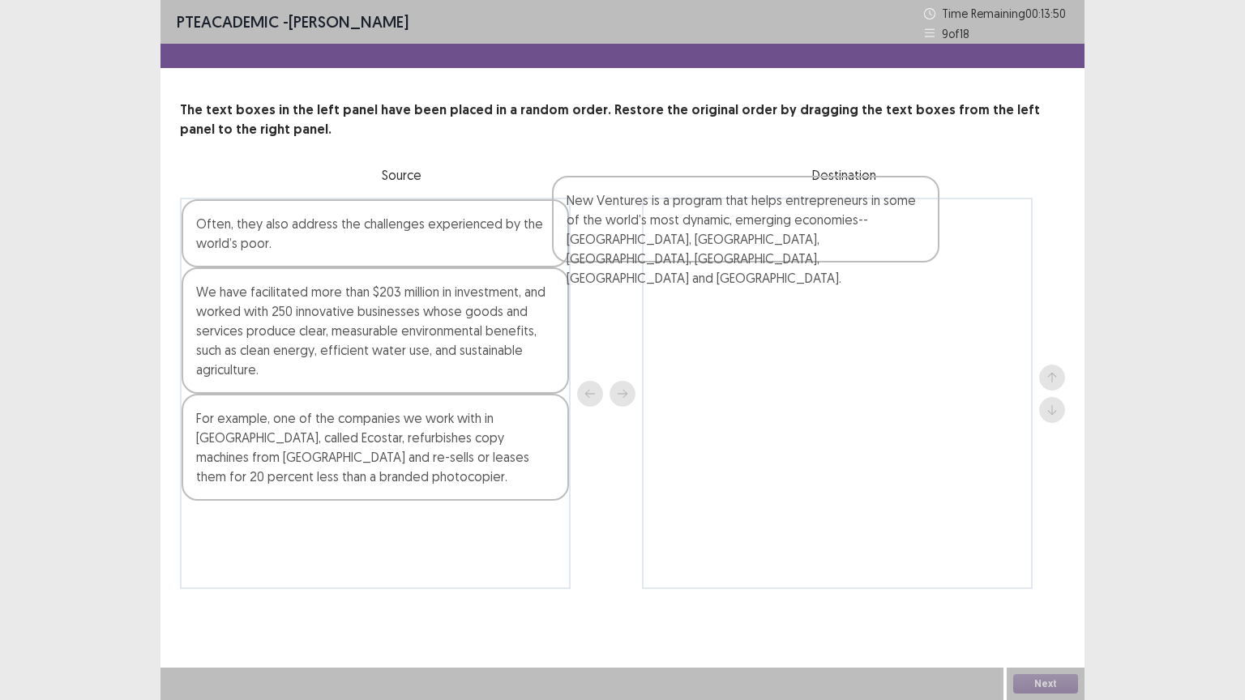
drag, startPoint x: 293, startPoint y: 538, endPoint x: 699, endPoint y: 159, distance: 555.7
click at [699, 159] on div "The text boxes in the left panel have been placed in a random order. Restore th…" at bounding box center [622, 345] width 924 height 489
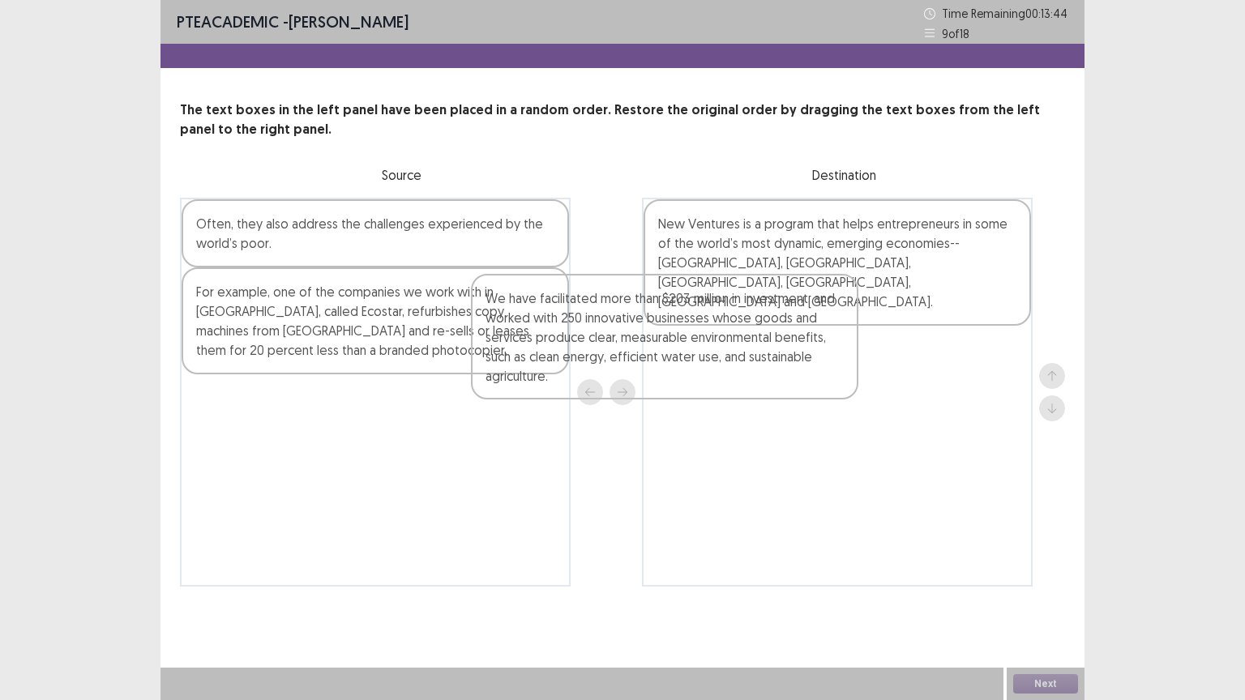
drag, startPoint x: 312, startPoint y: 324, endPoint x: 746, endPoint y: 326, distance: 434.4
click at [746, 326] on div "Often, they also address the challenges experienced by the world’s poor. We hav…" at bounding box center [622, 392] width 885 height 389
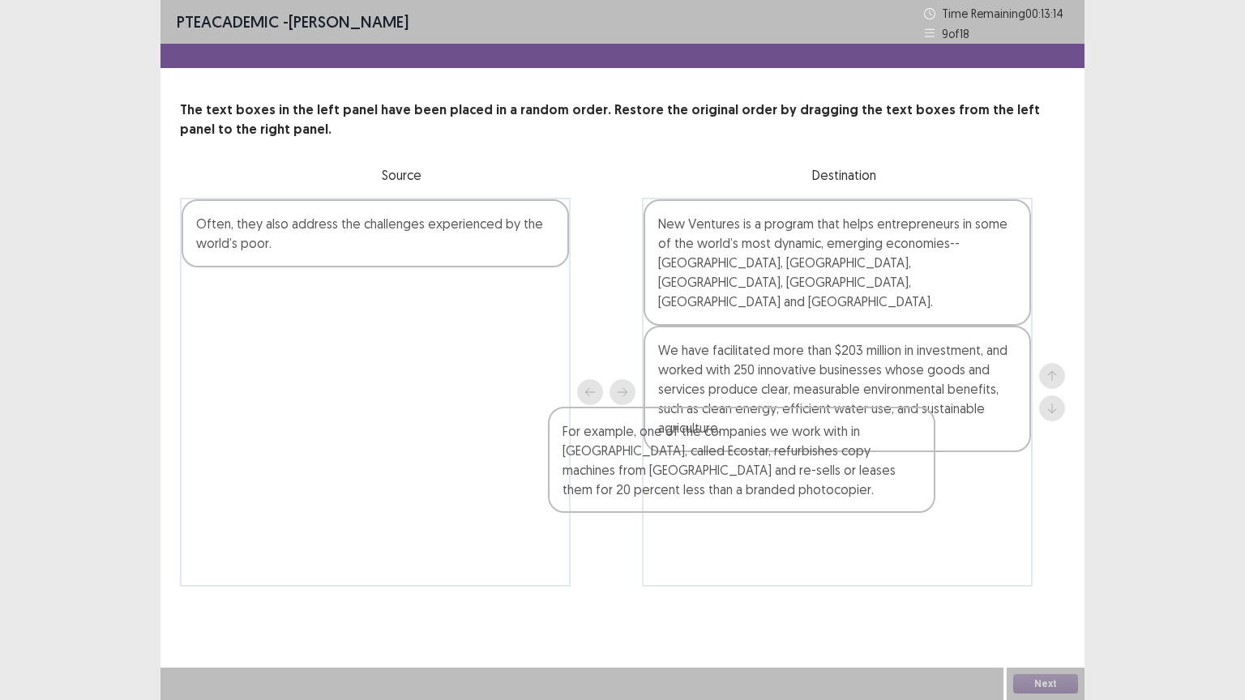
drag, startPoint x: 457, startPoint y: 319, endPoint x: 950, endPoint y: 483, distance: 519.3
click at [941, 483] on div "Often, they also address the challenges experienced by the world’s poor. For ex…" at bounding box center [622, 392] width 885 height 389
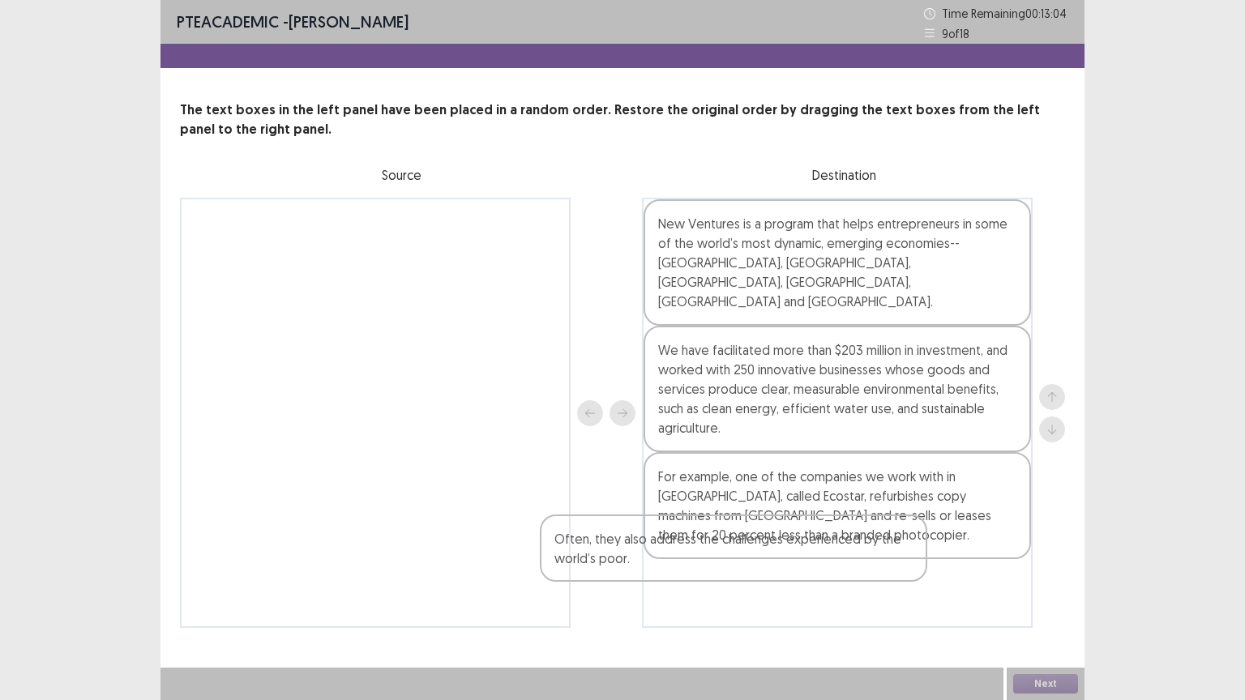
drag, startPoint x: 328, startPoint y: 244, endPoint x: 804, endPoint y: 571, distance: 577.6
click at [784, 563] on div "Often, they also address the challenges experienced by the world’s poor. New Ve…" at bounding box center [622, 413] width 885 height 430
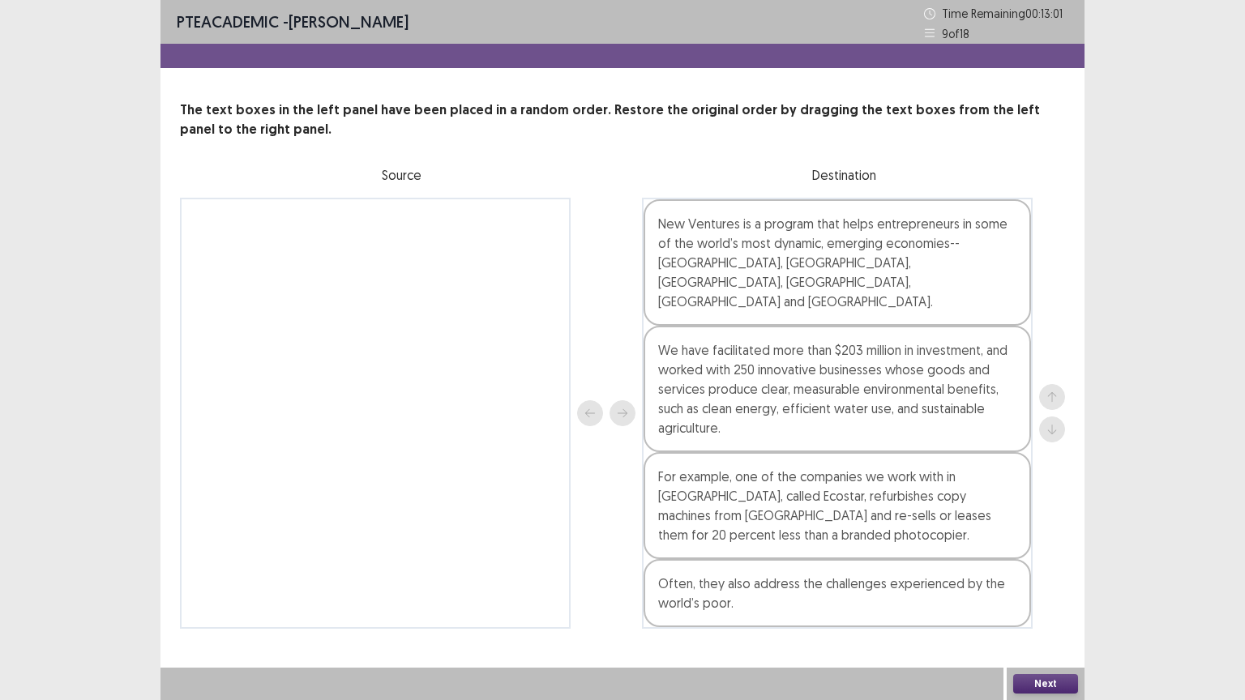
click at [1047, 563] on button "Next" at bounding box center [1045, 683] width 65 height 19
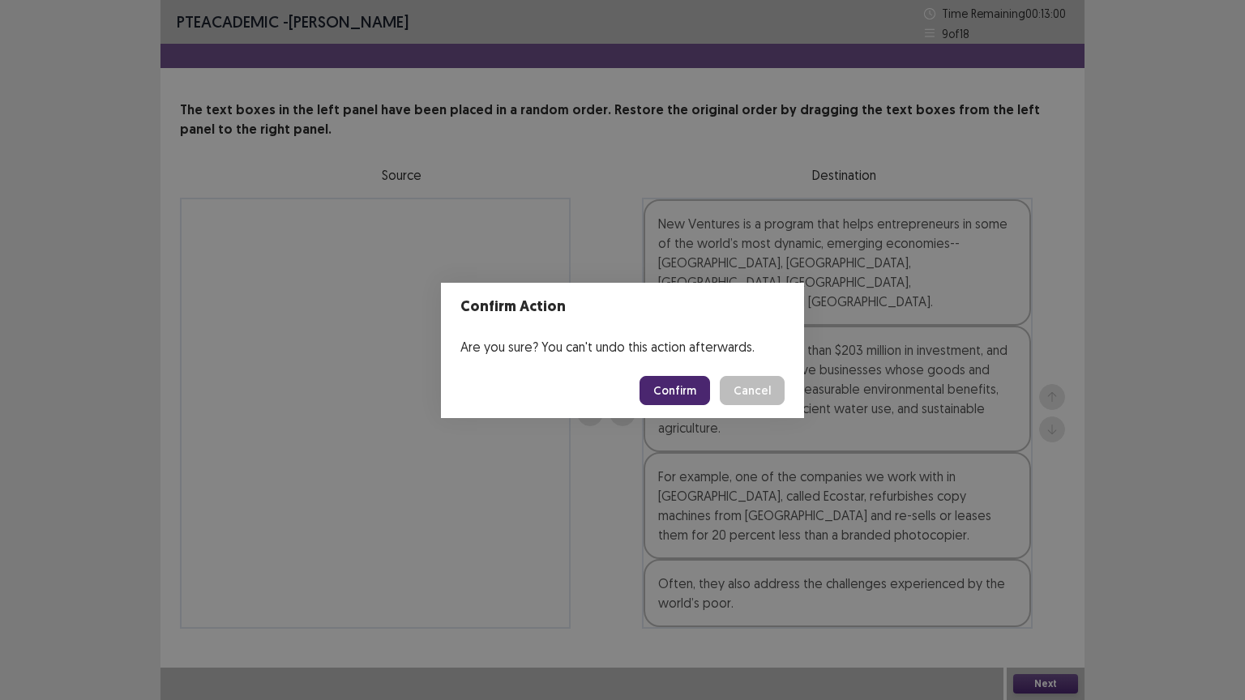
click at [694, 391] on button "Confirm" at bounding box center [675, 390] width 71 height 29
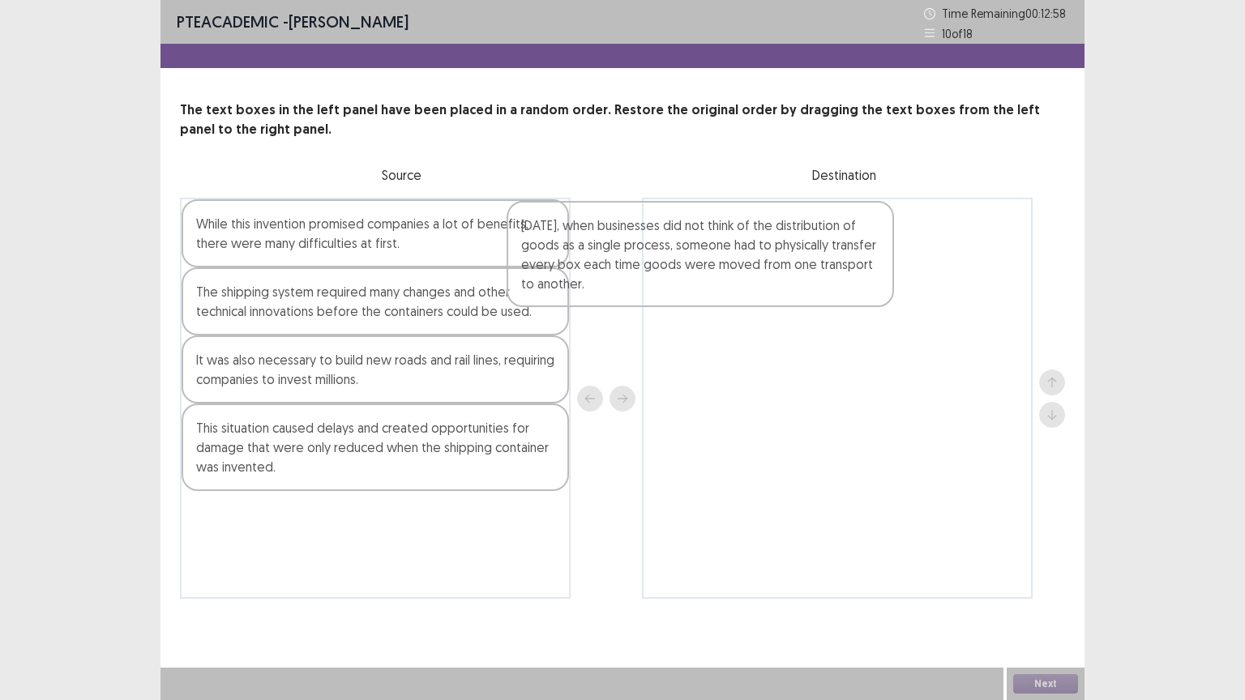
drag, startPoint x: 289, startPoint y: 248, endPoint x: 721, endPoint y: 225, distance: 432.6
click at [723, 233] on div "[DATE], when businesses did not think of the distribution of goods as a single …" at bounding box center [622, 398] width 885 height 401
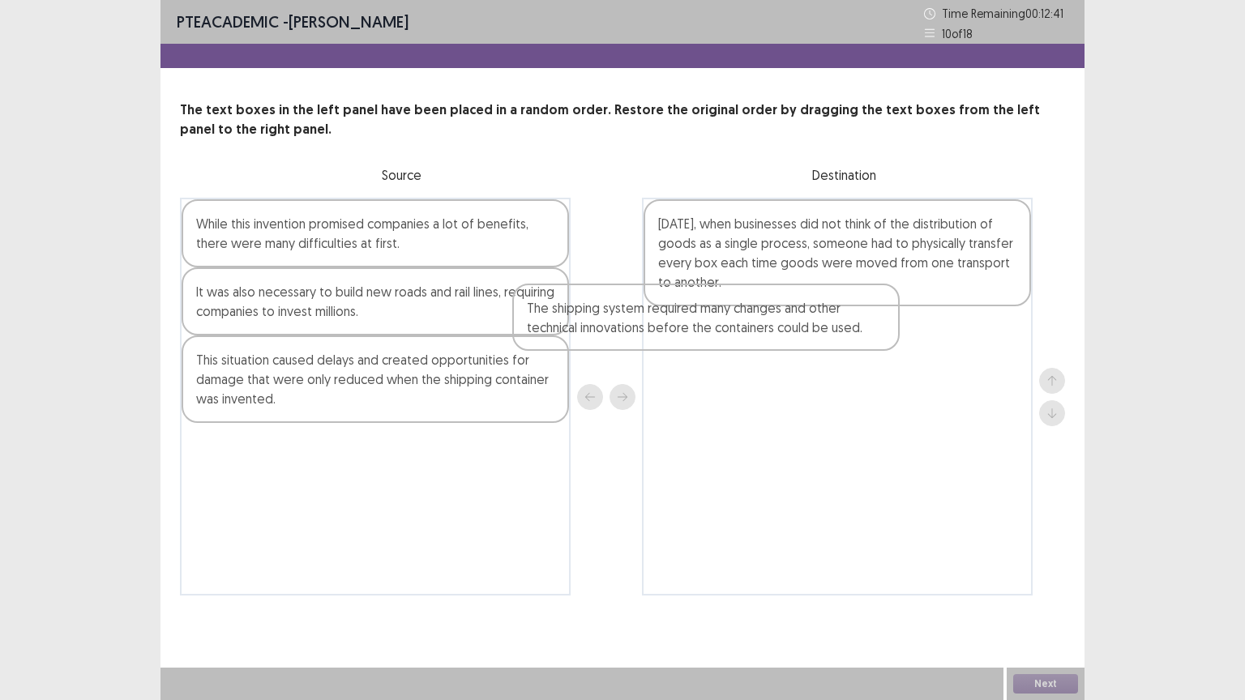
drag, startPoint x: 337, startPoint y: 320, endPoint x: 814, endPoint y: 340, distance: 477.0
click at [806, 344] on div "While this invention promised companies a lot of benefits, there were many diff…" at bounding box center [622, 397] width 885 height 398
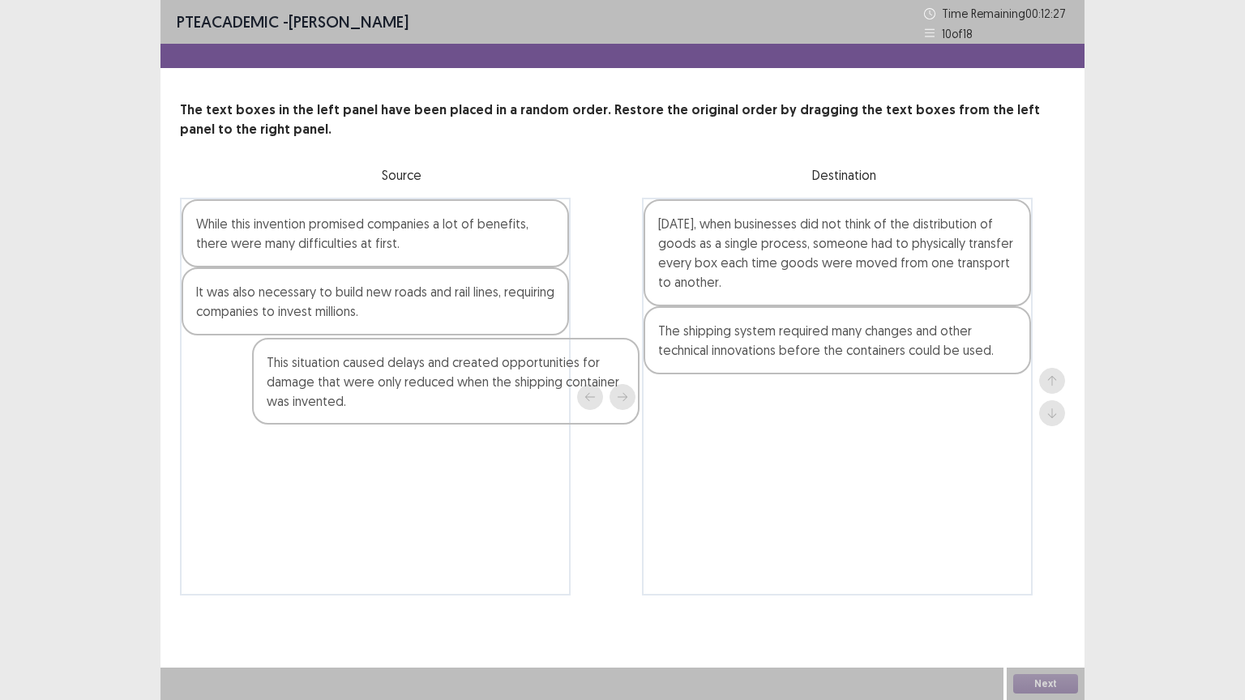
drag, startPoint x: 430, startPoint y: 371, endPoint x: 811, endPoint y: 376, distance: 381.0
click at [807, 376] on div "While this invention promised companies a lot of benefits, there were many diff…" at bounding box center [622, 397] width 885 height 398
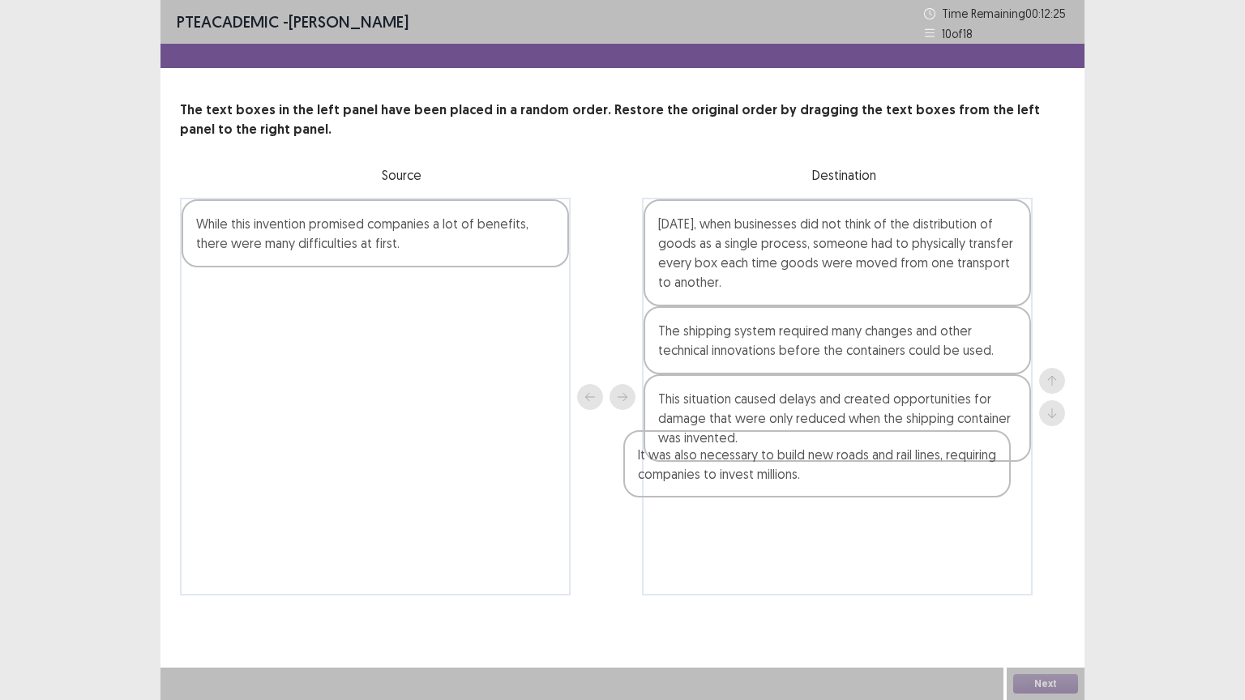
drag, startPoint x: 330, startPoint y: 330, endPoint x: 759, endPoint y: 468, distance: 451.1
click at [758, 468] on div "While this invention promised companies a lot of benefits, there were many diff…" at bounding box center [622, 397] width 885 height 398
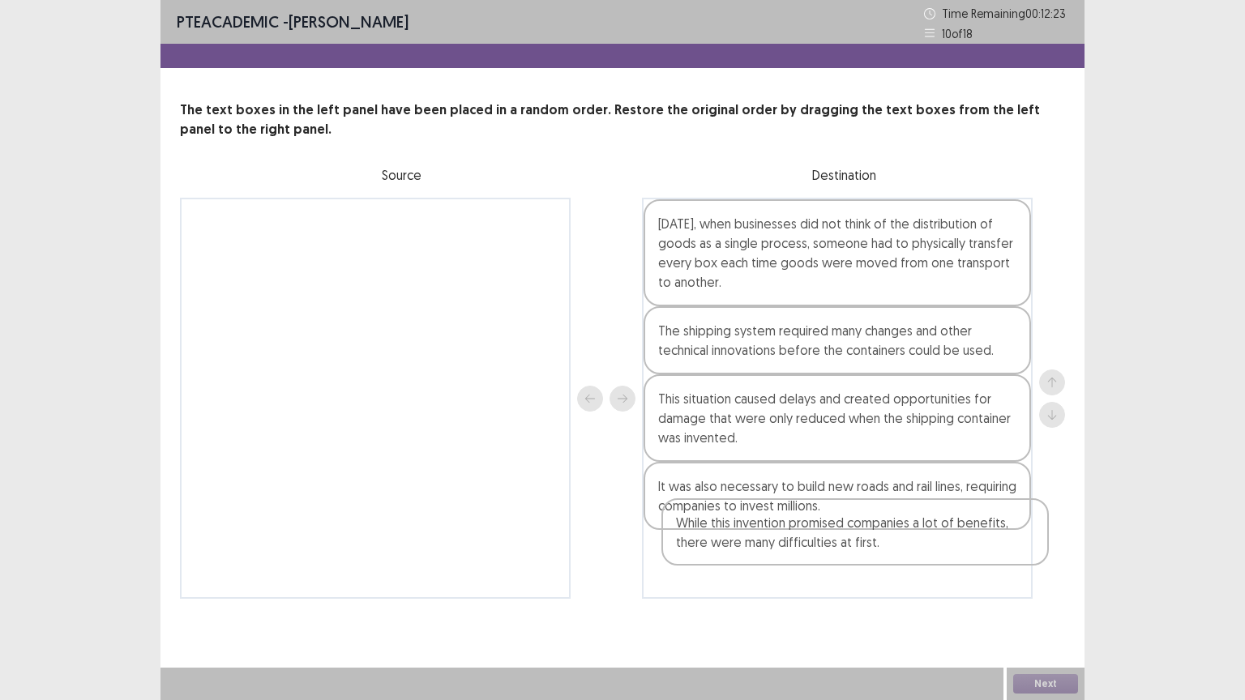
drag, startPoint x: 314, startPoint y: 237, endPoint x: 841, endPoint y: 550, distance: 612.0
click at [841, 551] on div "While this invention promised companies a lot of benefits, there were many diff…" at bounding box center [622, 398] width 885 height 401
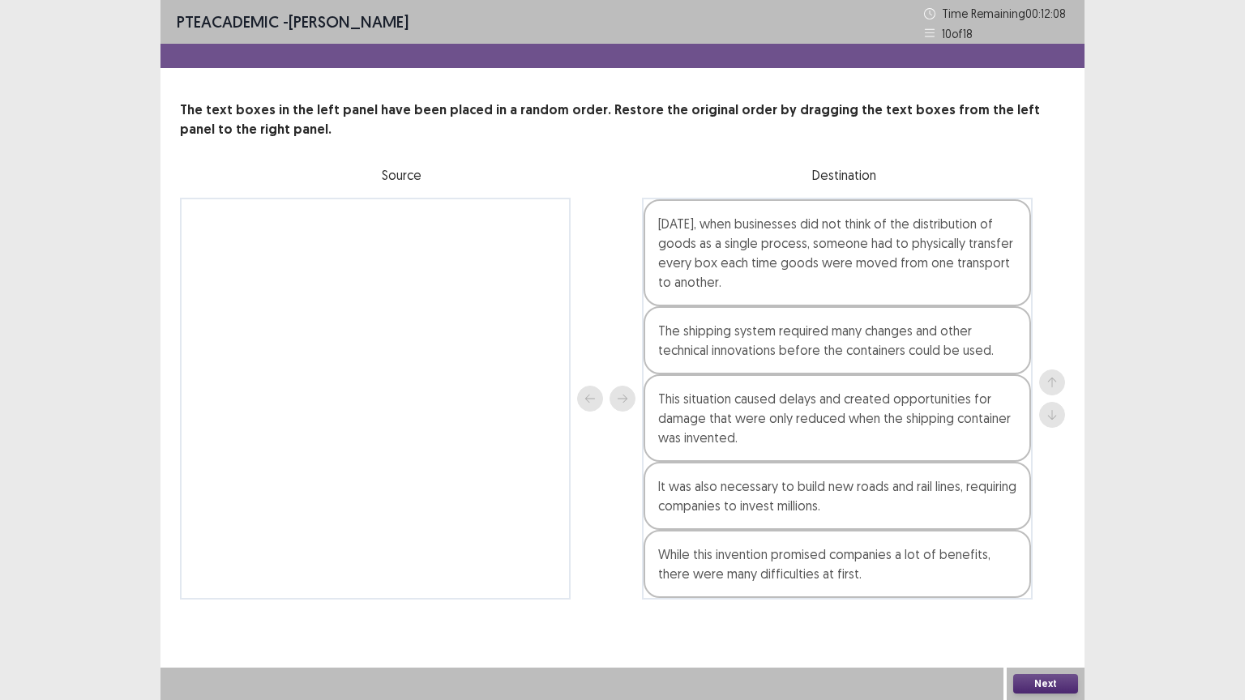
click at [1040, 563] on button "Next" at bounding box center [1045, 683] width 65 height 19
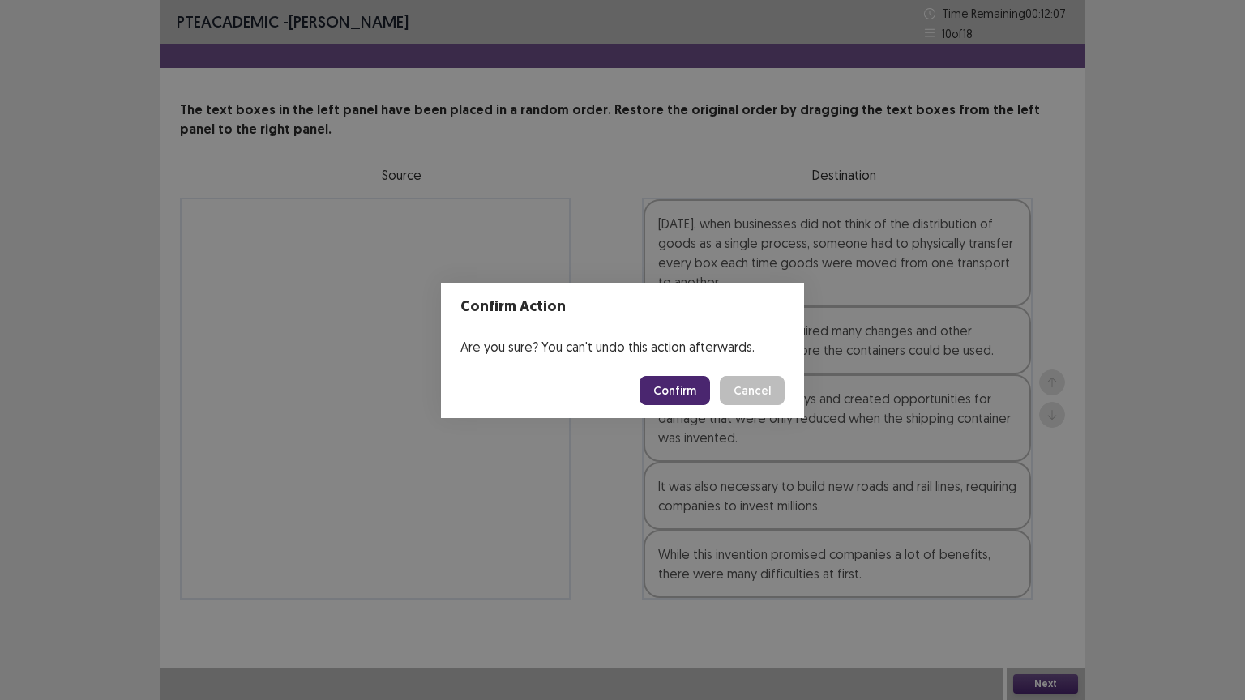
click at [669, 386] on button "Confirm" at bounding box center [675, 390] width 71 height 29
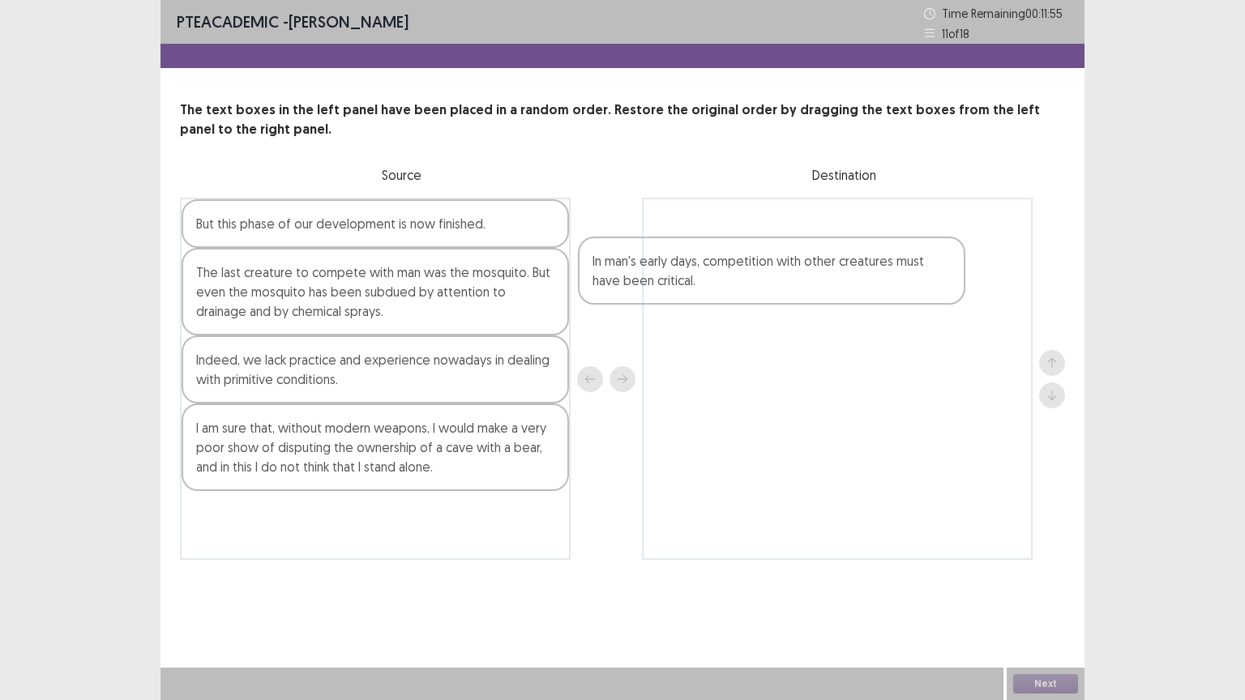
drag, startPoint x: 314, startPoint y: 528, endPoint x: 764, endPoint y: 188, distance: 564.8
click at [763, 190] on div "The text boxes in the left panel have been placed in a random order. Restore th…" at bounding box center [622, 331] width 924 height 460
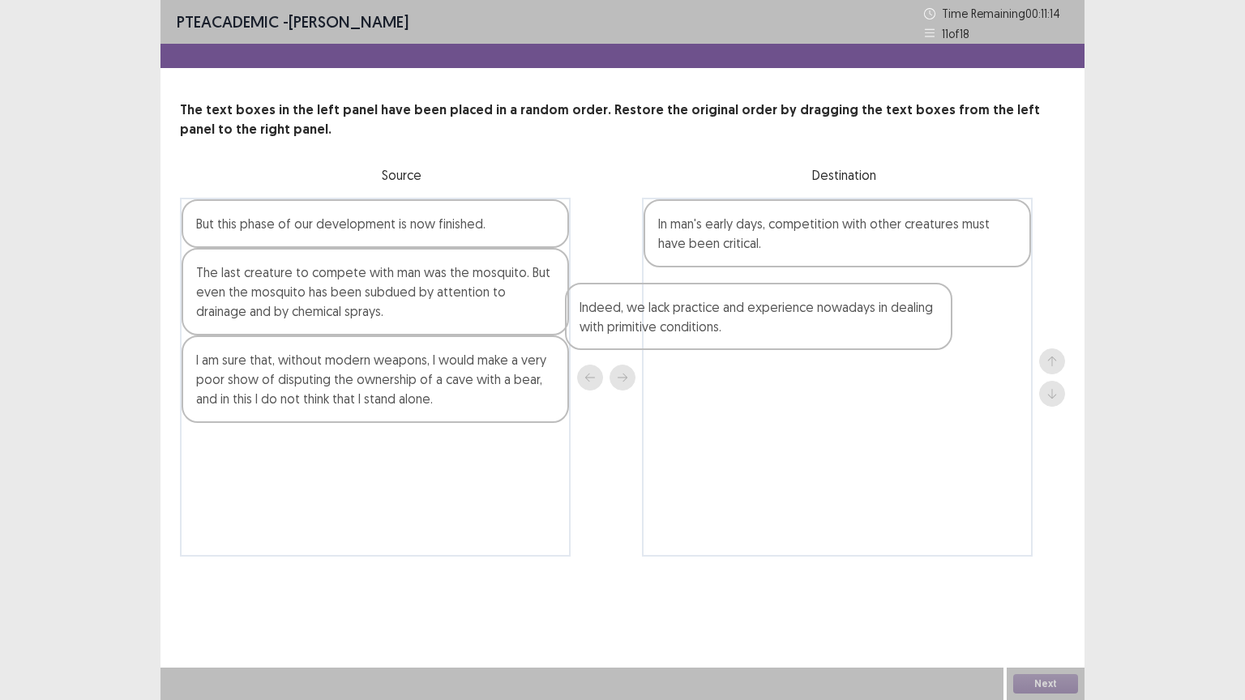
drag, startPoint x: 358, startPoint y: 373, endPoint x: 846, endPoint y: 307, distance: 492.3
click at [850, 307] on div "But this phase of our development is now finished. The last creature to compete…" at bounding box center [622, 377] width 885 height 359
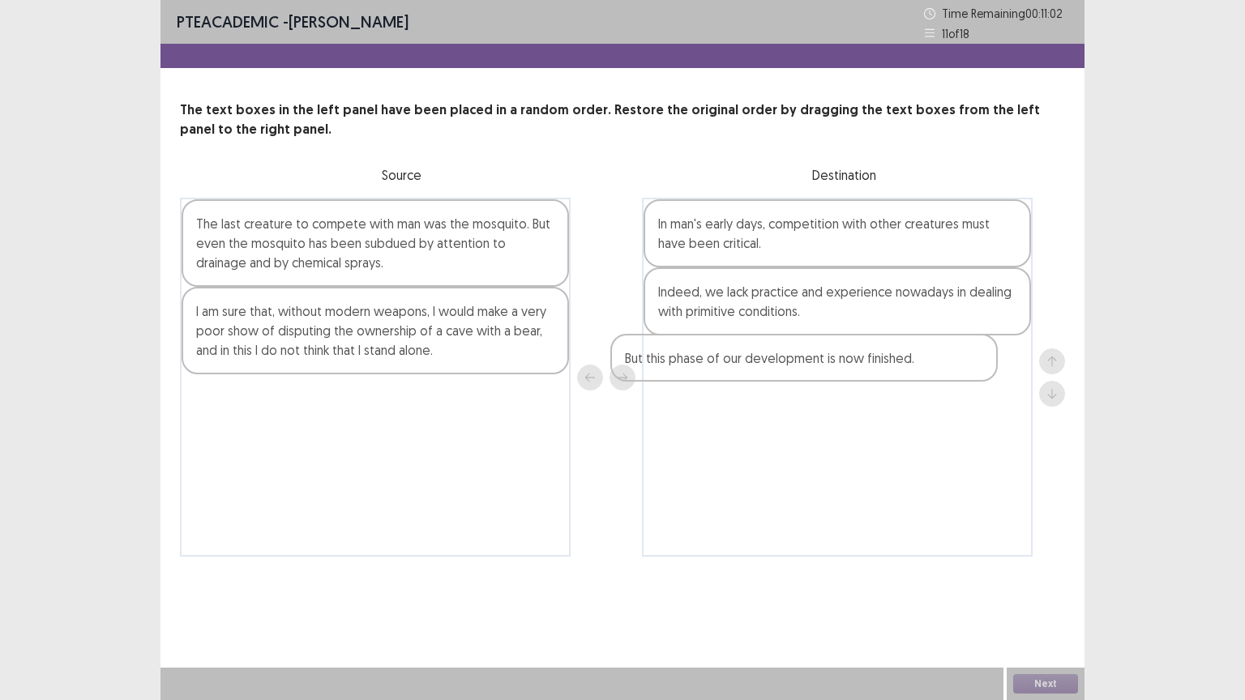
drag, startPoint x: 417, startPoint y: 238, endPoint x: 934, endPoint y: 362, distance: 531.0
click at [930, 362] on div "But this phase of our development is now finished. The last creature to compete…" at bounding box center [622, 377] width 885 height 359
drag, startPoint x: 742, startPoint y: 363, endPoint x: 307, endPoint y: 366, distance: 435.3
click at [379, 363] on div "The last creature to compete with man was the mosquito. But even the mosquito h…" at bounding box center [622, 377] width 885 height 359
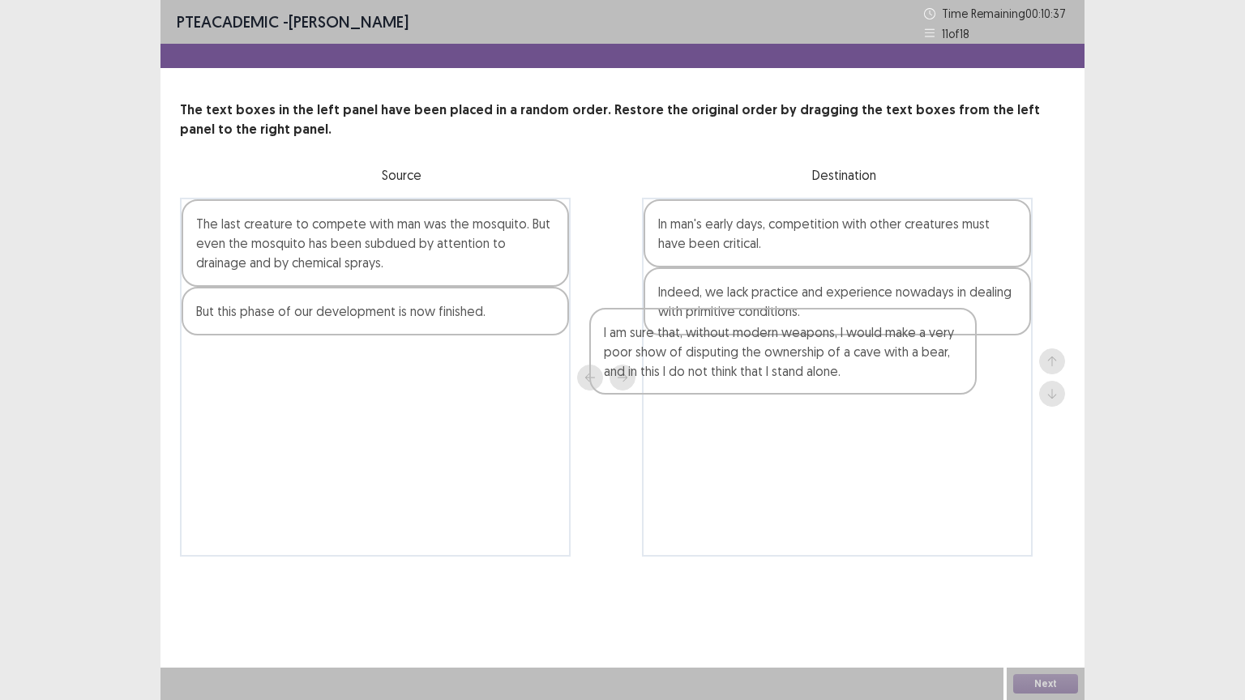
drag, startPoint x: 373, startPoint y: 342, endPoint x: 811, endPoint y: 351, distance: 437.8
click at [817, 364] on div "The last creature to compete with man was the mosquito. But even the mosquito h…" at bounding box center [622, 377] width 885 height 359
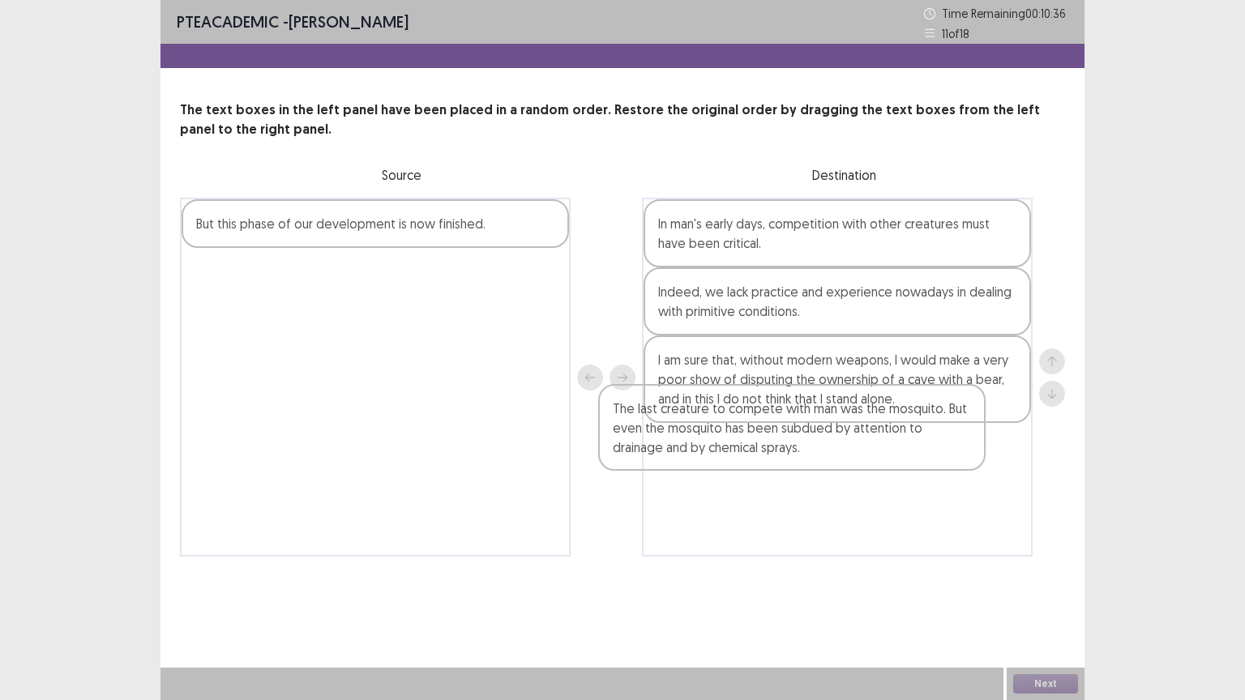
drag, startPoint x: 350, startPoint y: 257, endPoint x: 772, endPoint y: 441, distance: 459.9
click at [772, 443] on div "The last creature to compete with man was the mosquito. But even the mosquito h…" at bounding box center [622, 377] width 885 height 359
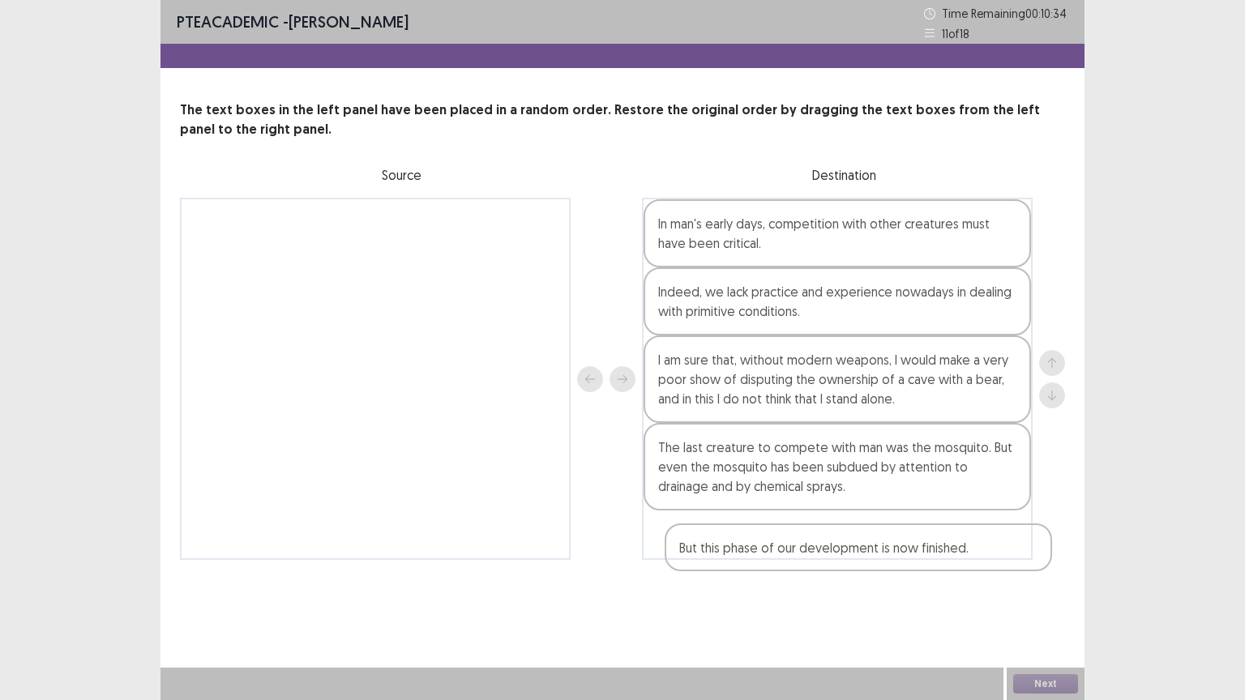
drag, startPoint x: 317, startPoint y: 206, endPoint x: 799, endPoint y: 535, distance: 583.8
click at [799, 535] on div "But this phase of our development is now finished. In man's early days, competi…" at bounding box center [622, 379] width 885 height 362
click at [1034, 563] on button "Next" at bounding box center [1045, 683] width 65 height 19
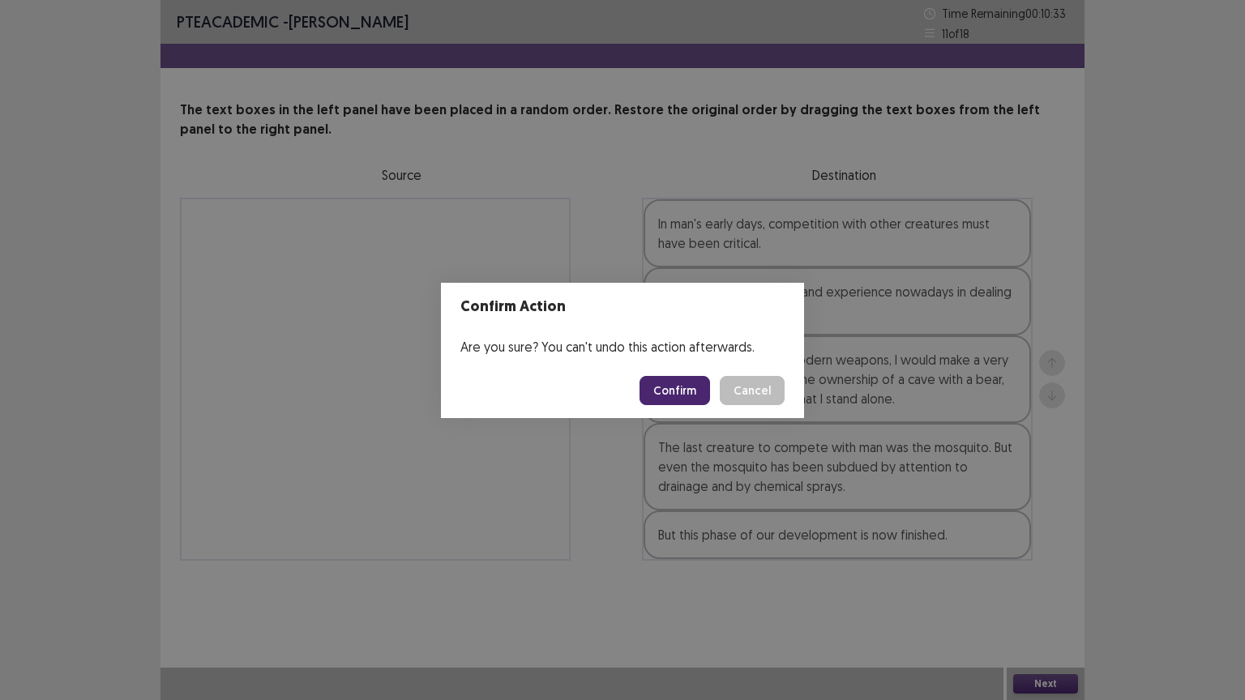
click at [677, 390] on button "Confirm" at bounding box center [675, 390] width 71 height 29
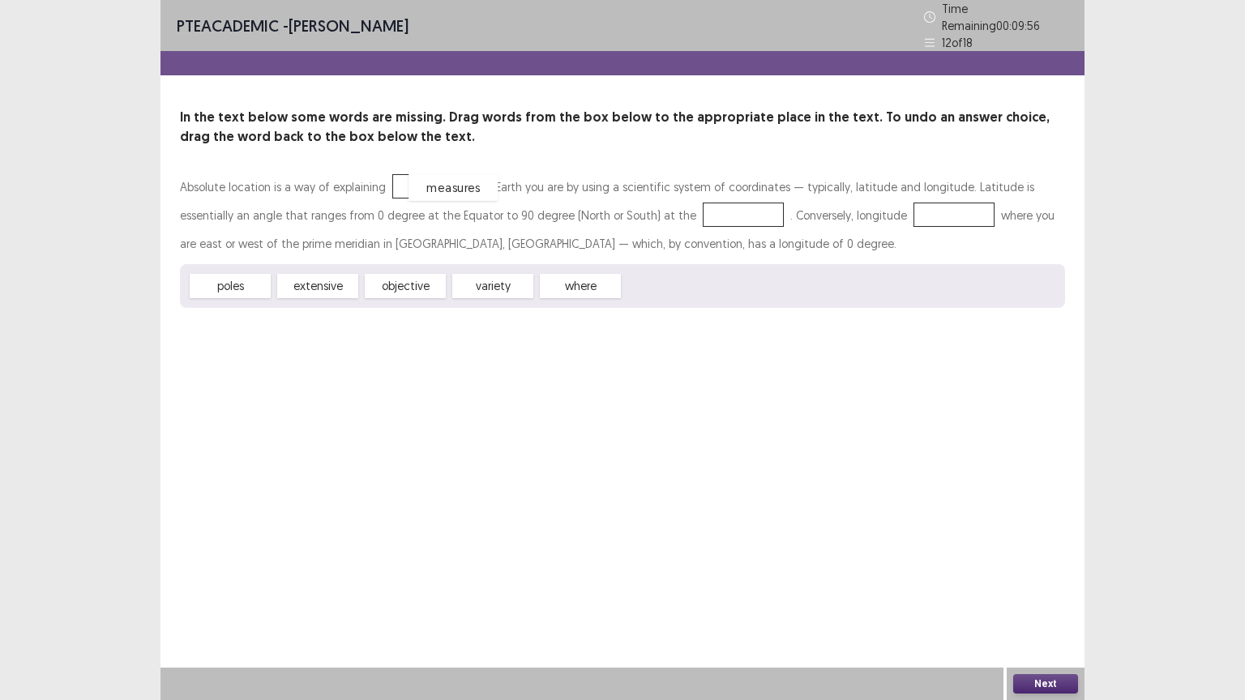
drag, startPoint x: 679, startPoint y: 282, endPoint x: 450, endPoint y: 182, distance: 250.4
drag, startPoint x: 433, startPoint y: 179, endPoint x: 672, endPoint y: 285, distance: 261.6
drag, startPoint x: 580, startPoint y: 284, endPoint x: 418, endPoint y: 187, distance: 189.0
drag, startPoint x: 594, startPoint y: 292, endPoint x: 551, endPoint y: 263, distance: 51.5
click at [658, 229] on div "Absolute location is a way of explaining where on Earth you are by using a scie…" at bounding box center [622, 240] width 885 height 135
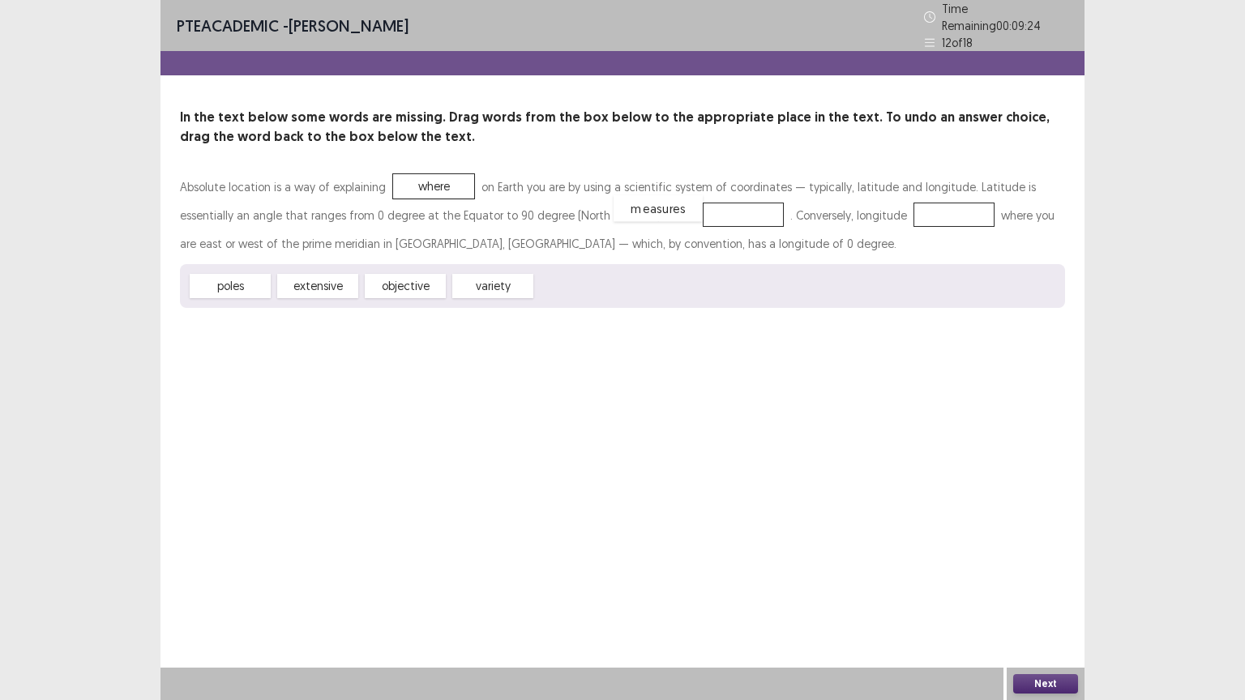
drag, startPoint x: 582, startPoint y: 284, endPoint x: 669, endPoint y: 198, distance: 122.6
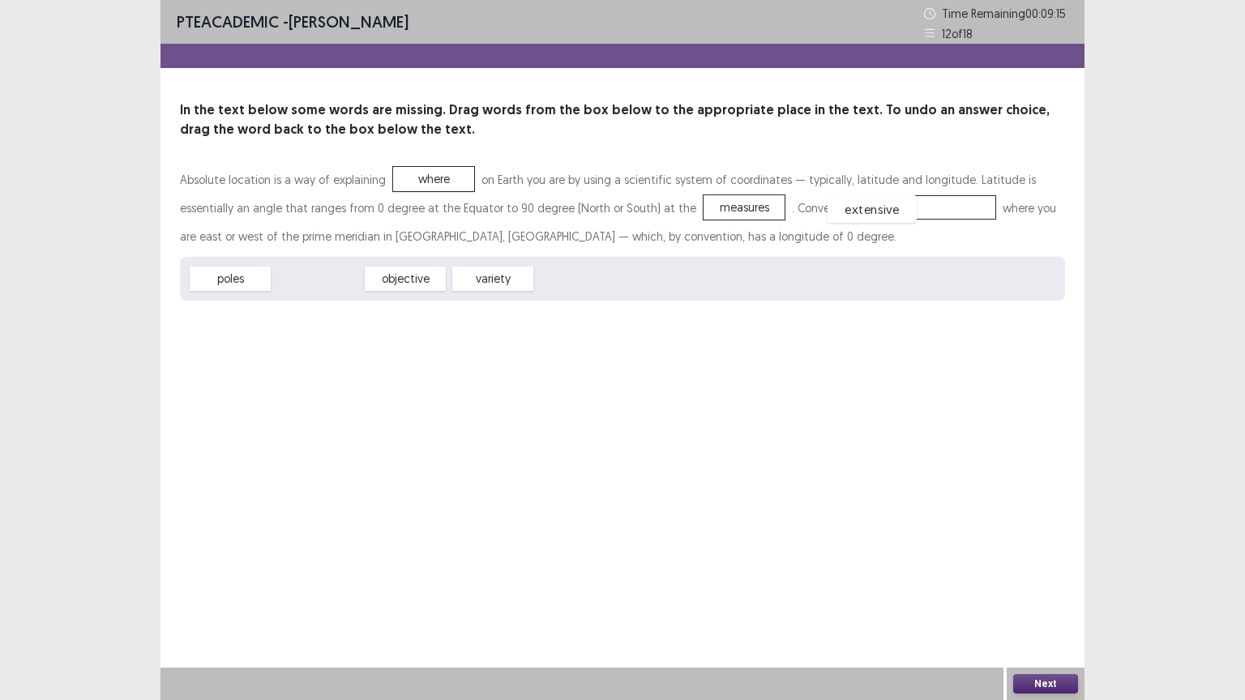
drag, startPoint x: 323, startPoint y: 283, endPoint x: 879, endPoint y: 214, distance: 560.3
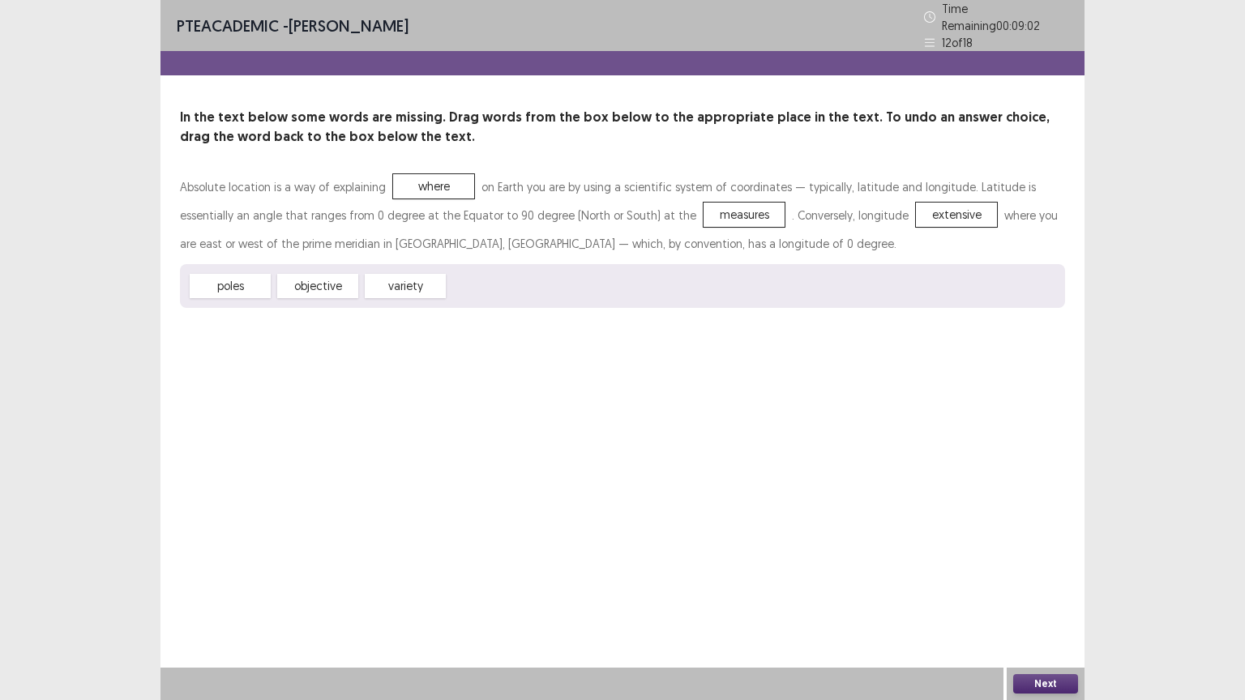
drag, startPoint x: 871, startPoint y: 207, endPoint x: 537, endPoint y: 279, distance: 340.7
click at [539, 279] on div "Absolute location is a way of explaining where on Earth you are by using a scie…" at bounding box center [622, 240] width 885 height 135
drag, startPoint x: 844, startPoint y: 207, endPoint x: 537, endPoint y: 279, distance: 315.4
drag, startPoint x: 338, startPoint y: 275, endPoint x: 895, endPoint y: 204, distance: 561.3
click at [1030, 563] on button "Next" at bounding box center [1045, 683] width 65 height 19
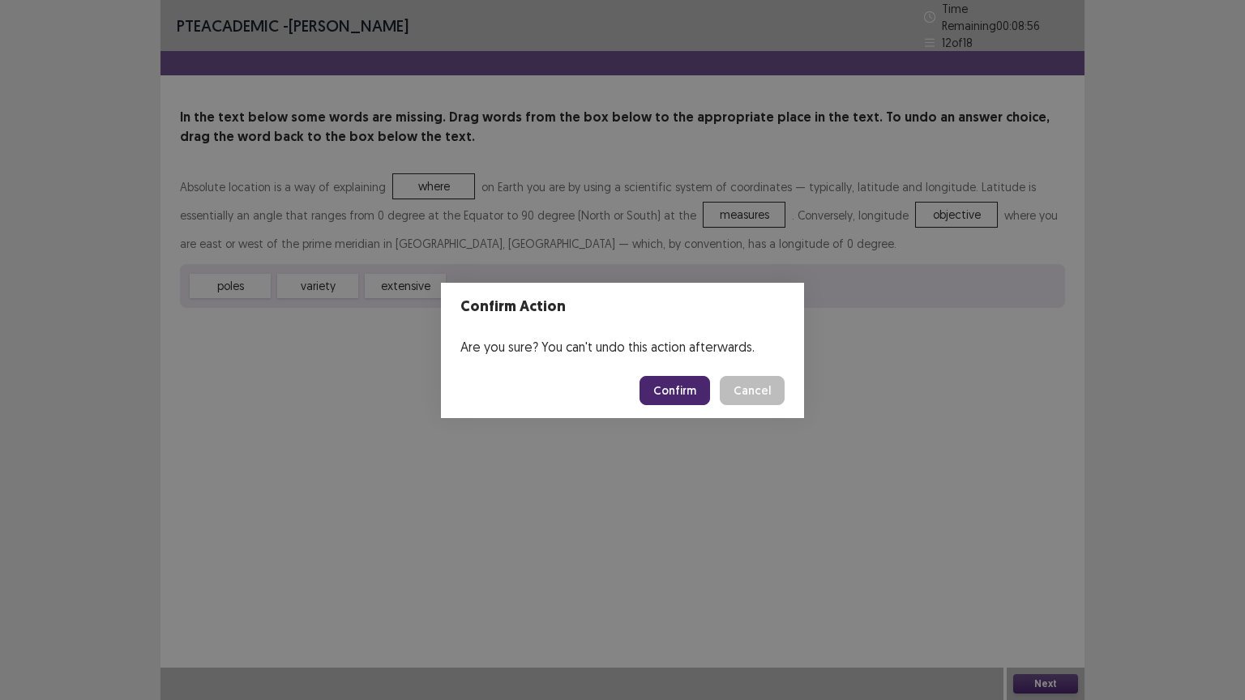
click at [687, 391] on button "Confirm" at bounding box center [675, 390] width 71 height 29
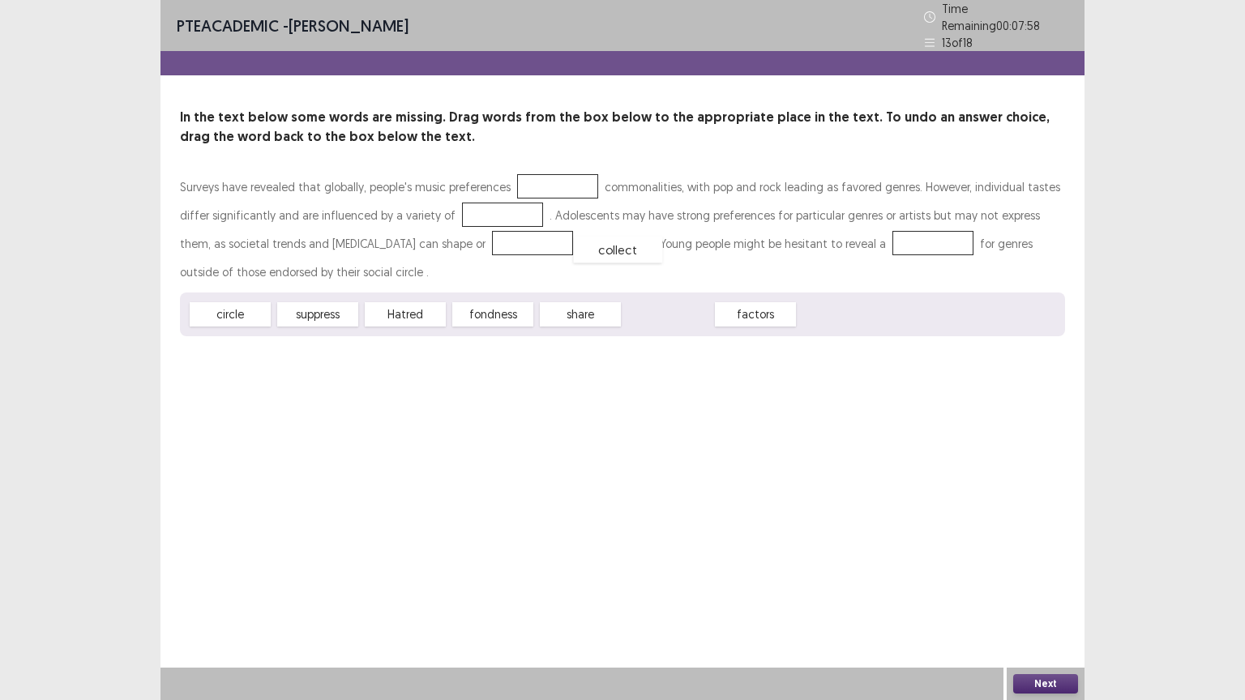
drag, startPoint x: 689, startPoint y: 311, endPoint x: 586, endPoint y: 186, distance: 161.8
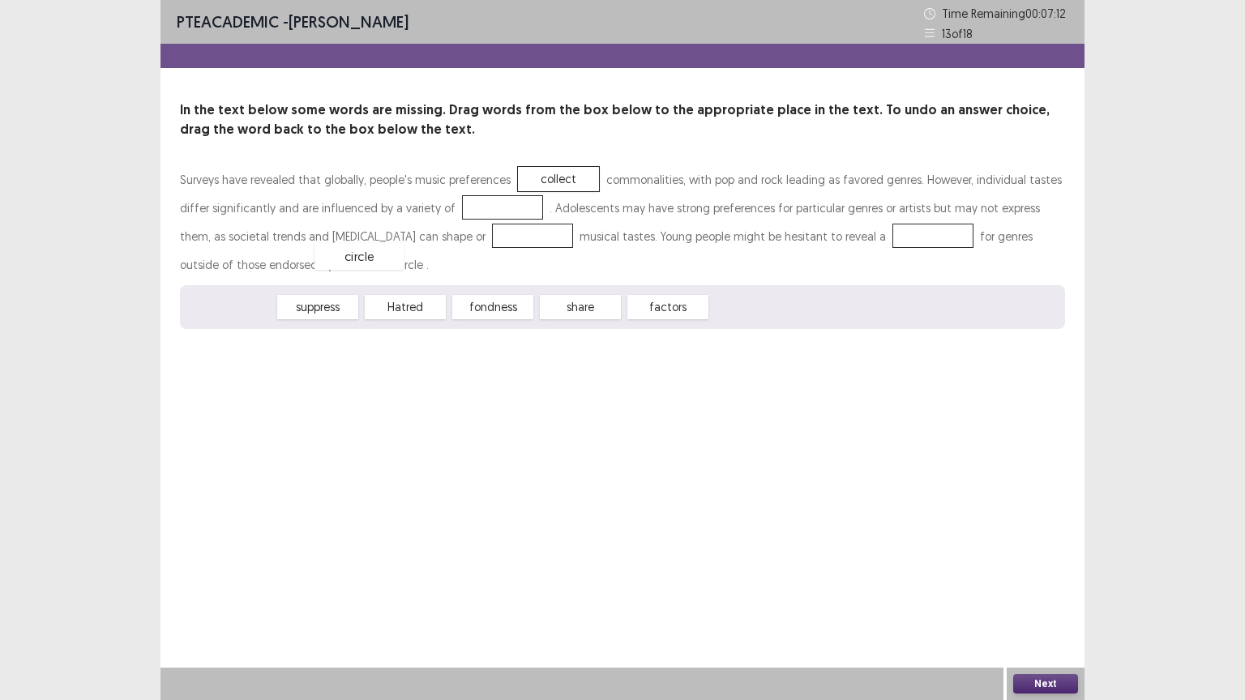
drag, startPoint x: 237, startPoint y: 318, endPoint x: 477, endPoint y: 215, distance: 261.1
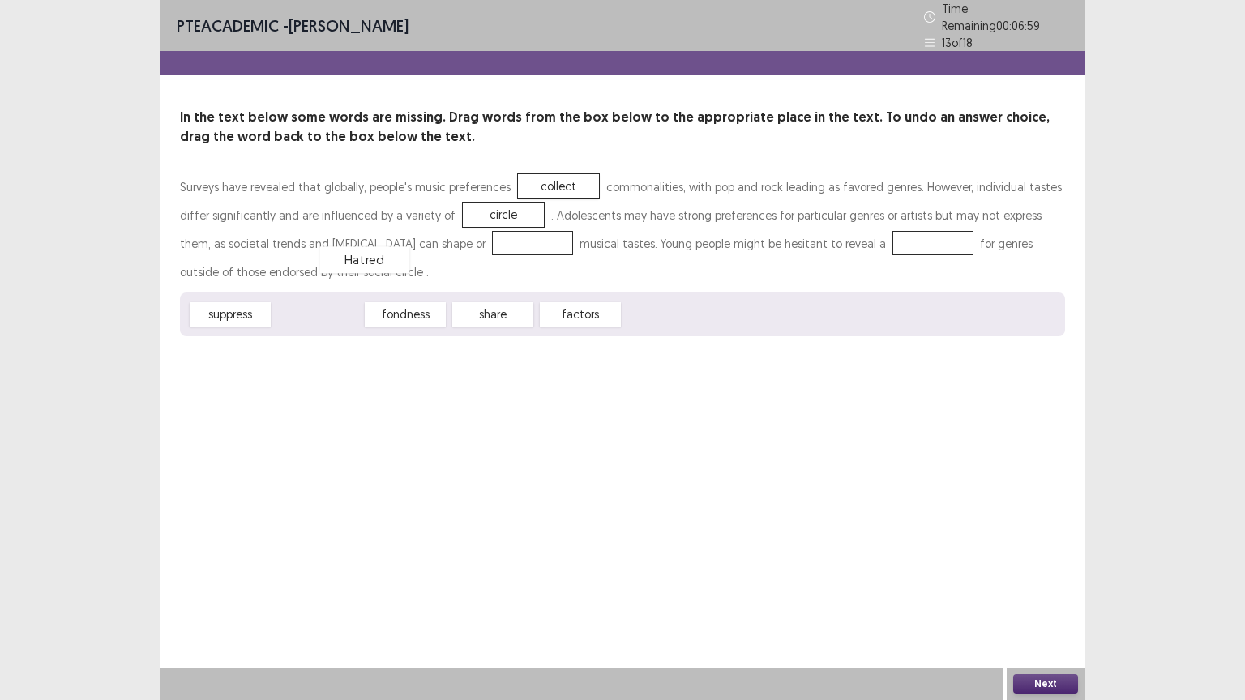
drag, startPoint x: 337, startPoint y: 314, endPoint x: 432, endPoint y: 233, distance: 124.8
drag, startPoint x: 319, startPoint y: 311, endPoint x: 789, endPoint y: 241, distance: 475.4
click at [1043, 563] on button "Next" at bounding box center [1045, 683] width 65 height 19
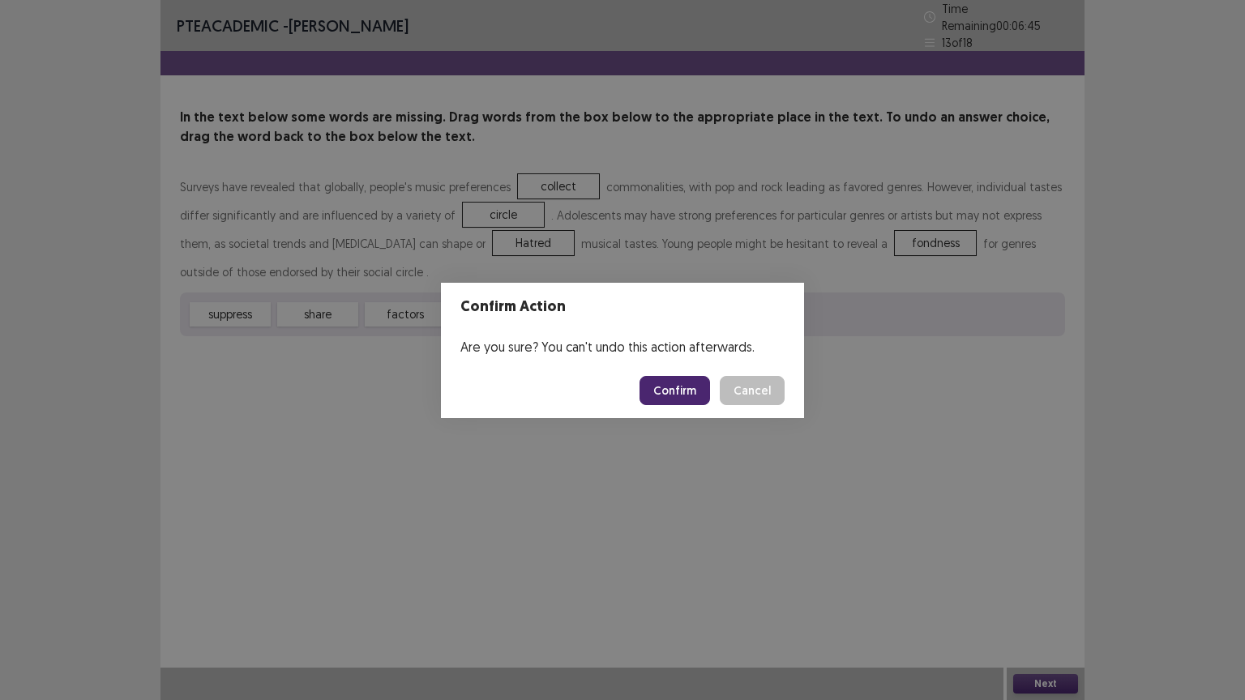
click at [682, 393] on button "Confirm" at bounding box center [675, 390] width 71 height 29
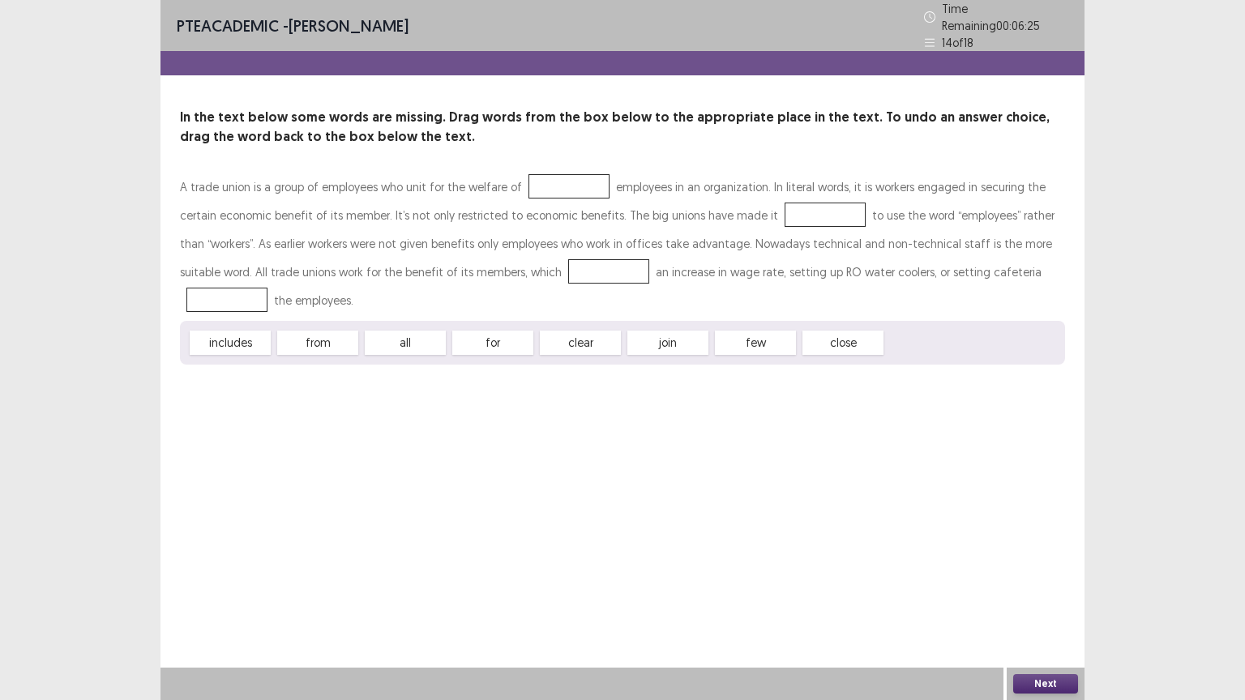
drag, startPoint x: 412, startPoint y: 340, endPoint x: 474, endPoint y: 267, distance: 96.0
click at [477, 267] on div "A trade union is a group of employees who unit for the welfare of employees in …" at bounding box center [622, 269] width 885 height 192
drag, startPoint x: 428, startPoint y: 346, endPoint x: 495, endPoint y: 247, distance: 119.6
click at [495, 247] on div "A trade union is a group of employees who unit for the welfare of employees in …" at bounding box center [622, 269] width 885 height 192
drag, startPoint x: 413, startPoint y: 340, endPoint x: 565, endPoint y: 172, distance: 227.2
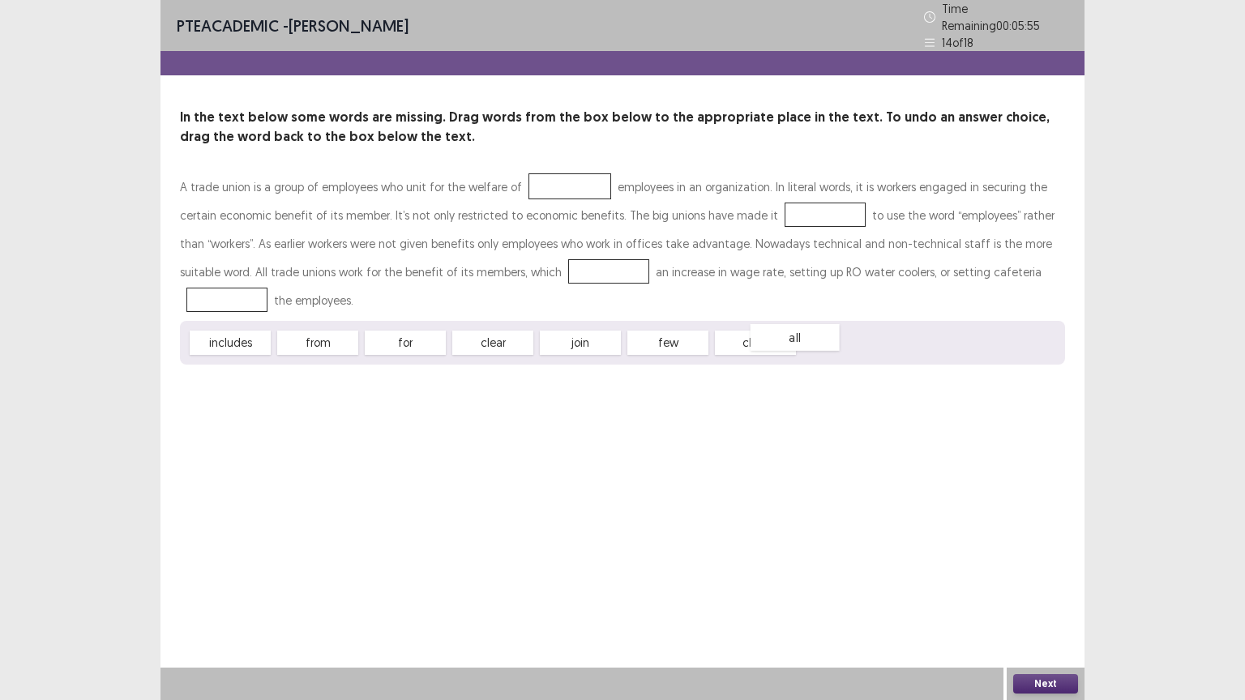
drag, startPoint x: 564, startPoint y: 178, endPoint x: 841, endPoint y: 339, distance: 320.7
drag, startPoint x: 554, startPoint y: 348, endPoint x: 528, endPoint y: 217, distance: 133.0
click at [528, 217] on div "A trade union is a group of employees who unit for the welfare of employees in …" at bounding box center [622, 269] width 885 height 192
drag, startPoint x: 580, startPoint y: 335, endPoint x: 545, endPoint y: 178, distance: 161.2
click at [508, 338] on div "clear" at bounding box center [504, 346] width 89 height 27
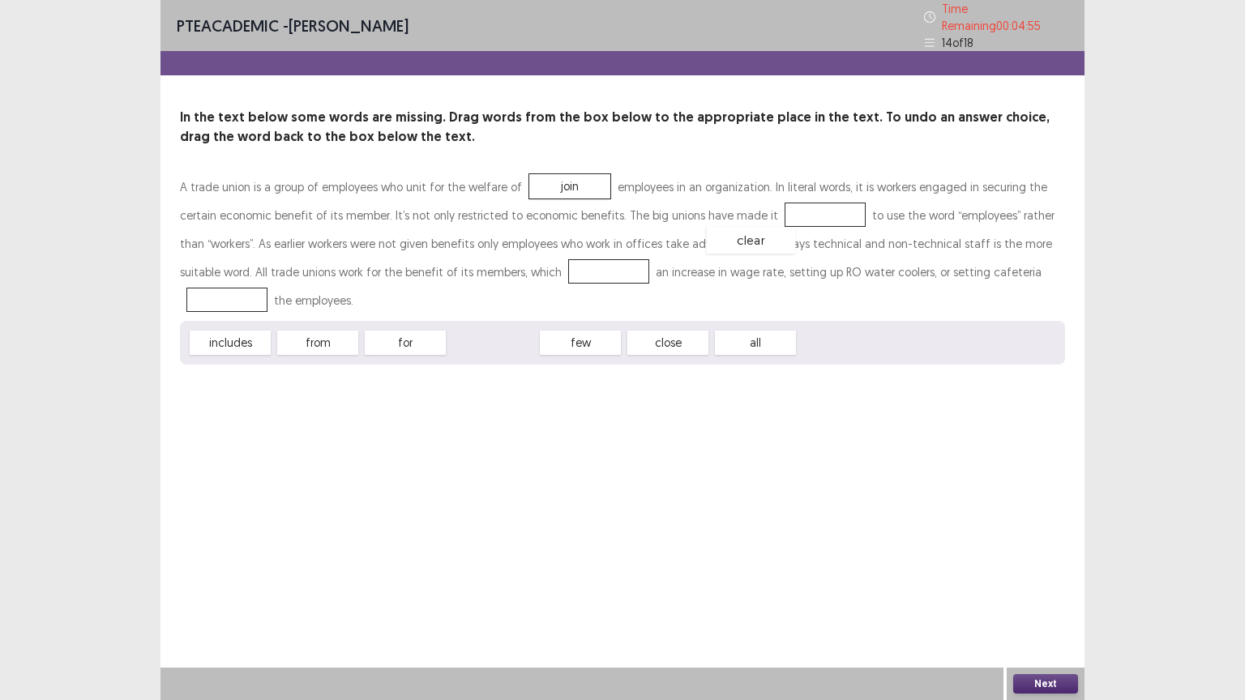
drag, startPoint x: 498, startPoint y: 342, endPoint x: 759, endPoint y: 220, distance: 288.3
drag, startPoint x: 233, startPoint y: 341, endPoint x: 526, endPoint y: 261, distance: 303.4
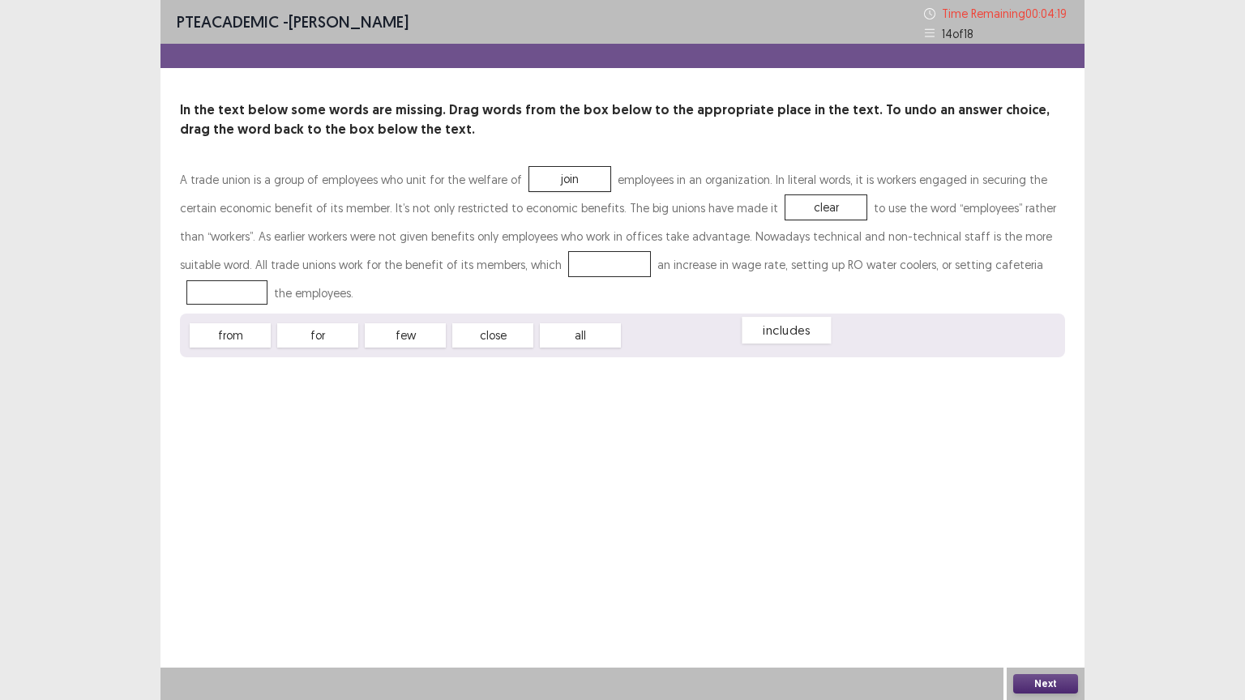
drag, startPoint x: 472, startPoint y: 258, endPoint x: 659, endPoint y: 327, distance: 199.8
drag, startPoint x: 674, startPoint y: 336, endPoint x: 494, endPoint y: 273, distance: 190.0
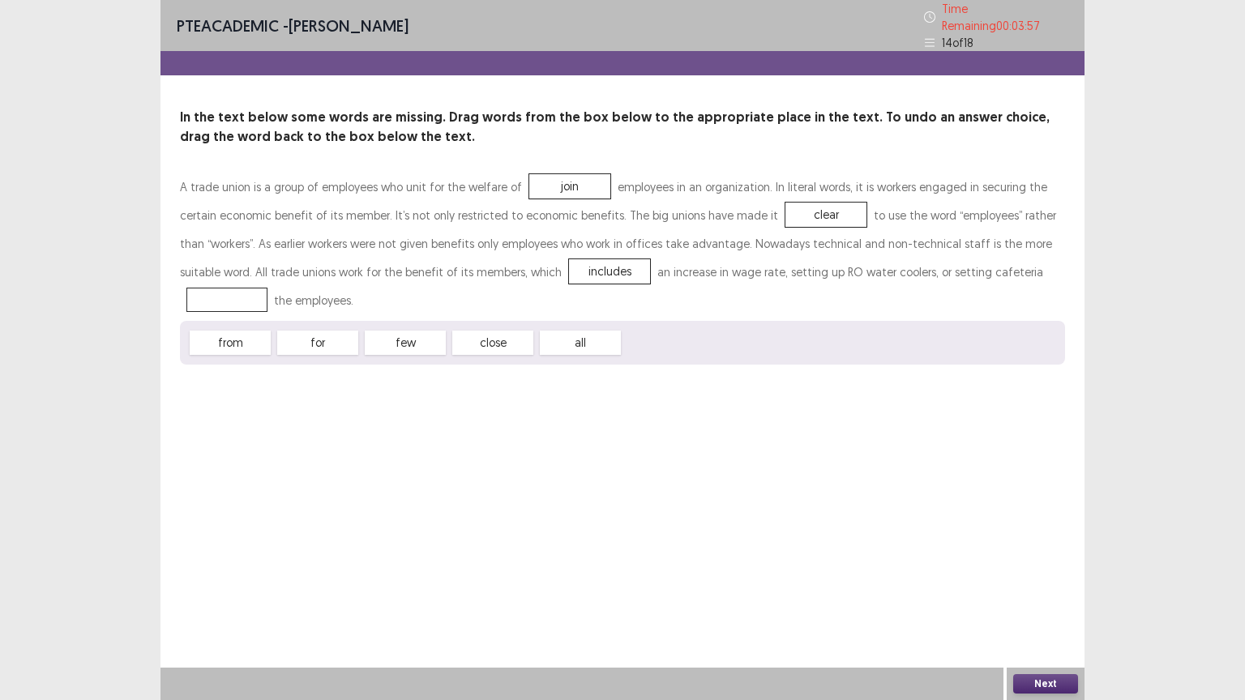
drag, startPoint x: 318, startPoint y: 340, endPoint x: 952, endPoint y: 278, distance: 636.9
click at [952, 278] on div "A trade union is a group of employees who unit for the welfare of join employee…" at bounding box center [622, 269] width 885 height 192
drag, startPoint x: 331, startPoint y: 340, endPoint x: 959, endPoint y: 267, distance: 632.4
click at [1047, 563] on button "Next" at bounding box center [1045, 683] width 65 height 19
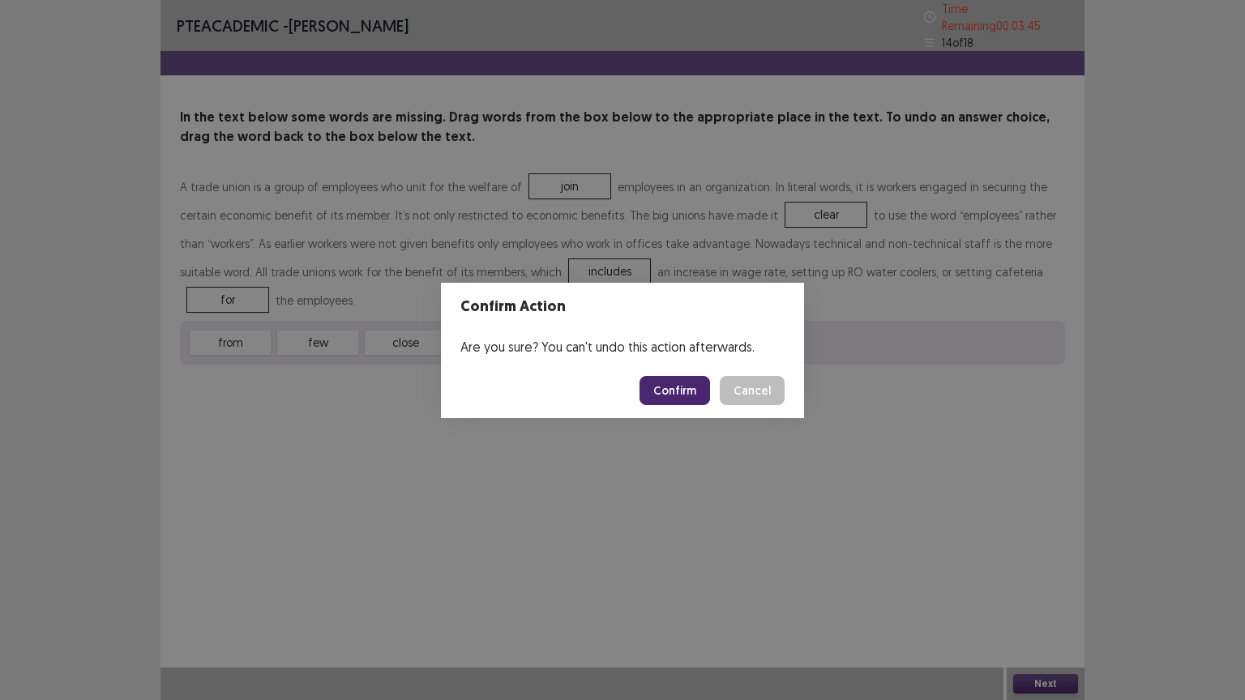
click at [675, 396] on button "Confirm" at bounding box center [675, 390] width 71 height 29
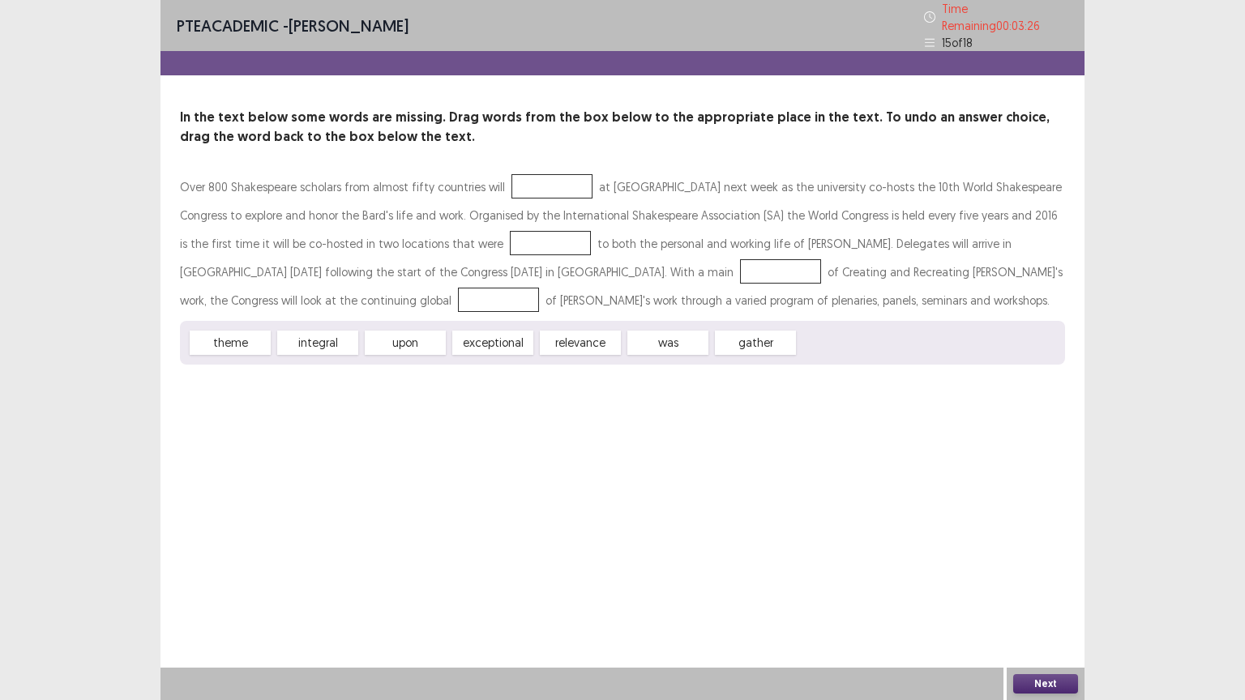
drag, startPoint x: 746, startPoint y: 348, endPoint x: 606, endPoint y: 255, distance: 167.7
click at [596, 242] on div "Over 800 Shakespeare scholars from almost fifty countries will at [GEOGRAPHIC_D…" at bounding box center [622, 269] width 885 height 192
drag, startPoint x: 770, startPoint y: 331, endPoint x: 563, endPoint y: 159, distance: 269.4
drag, startPoint x: 493, startPoint y: 339, endPoint x: 503, endPoint y: 249, distance: 90.5
drag, startPoint x: 325, startPoint y: 343, endPoint x: 693, endPoint y: 266, distance: 375.9
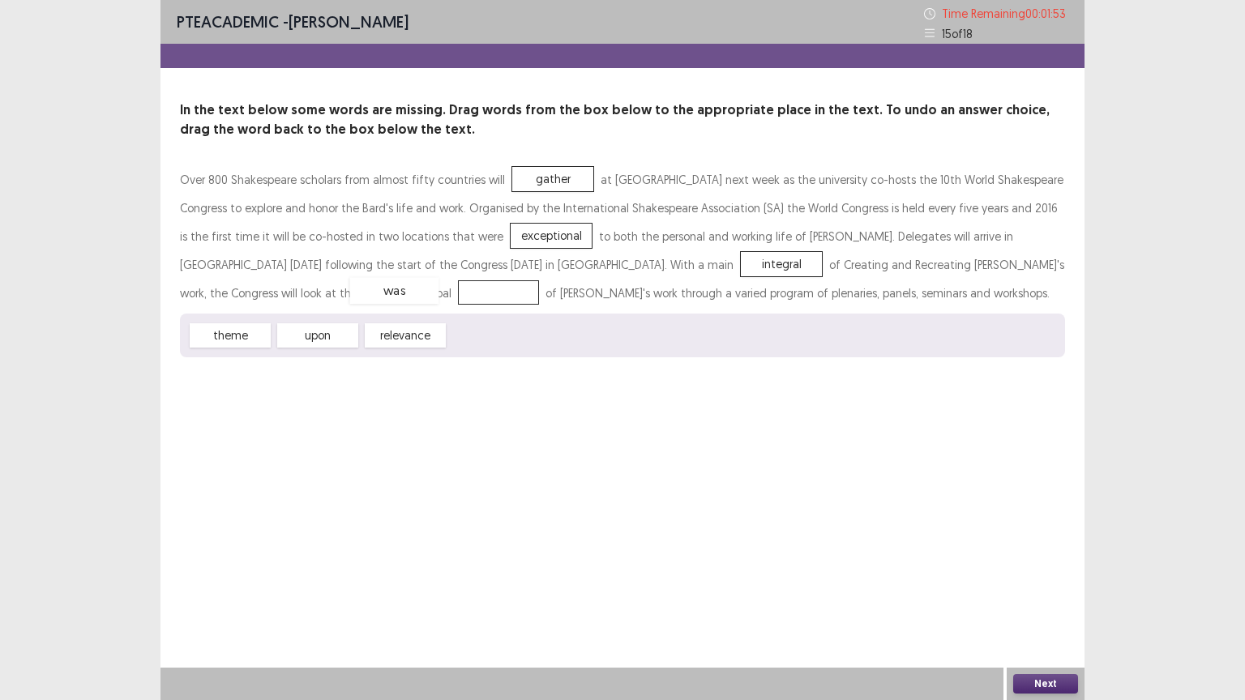
drag, startPoint x: 499, startPoint y: 337, endPoint x: 397, endPoint y: 291, distance: 112.1
drag, startPoint x: 378, startPoint y: 294, endPoint x: 498, endPoint y: 336, distance: 126.9
drag, startPoint x: 410, startPoint y: 340, endPoint x: 382, endPoint y: 290, distance: 57.7
click at [1048, 563] on button "Next" at bounding box center [1045, 683] width 65 height 19
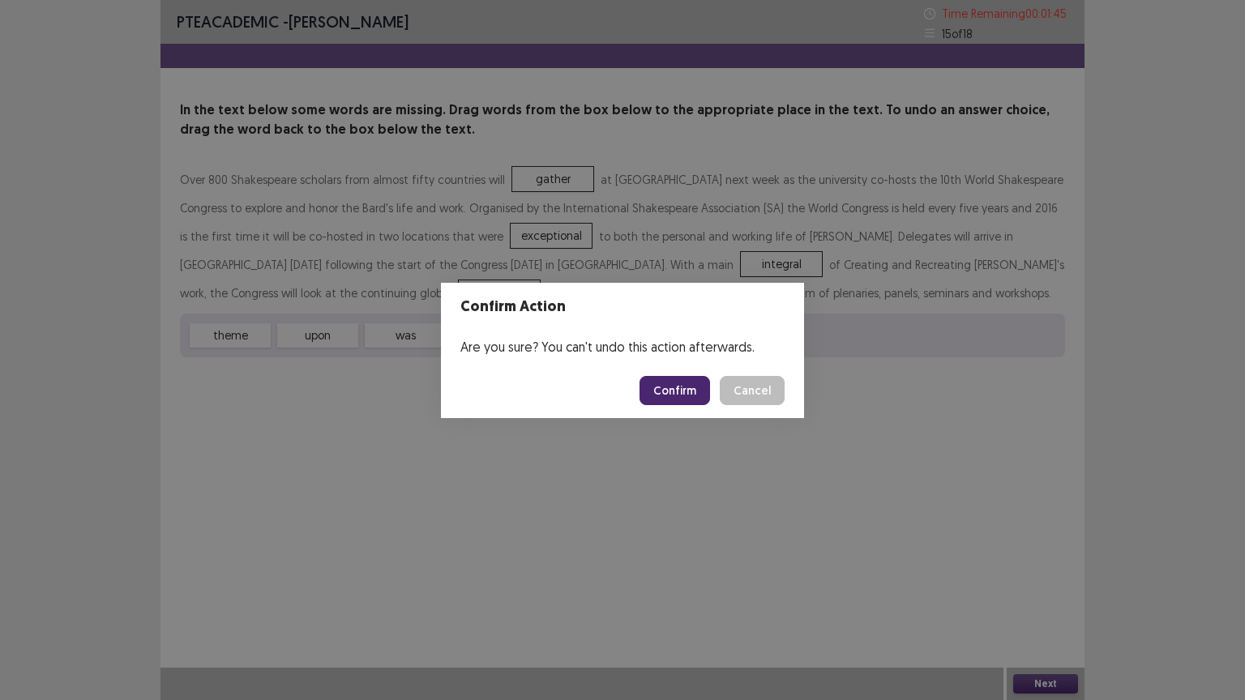
click at [674, 393] on button "Confirm" at bounding box center [675, 390] width 71 height 29
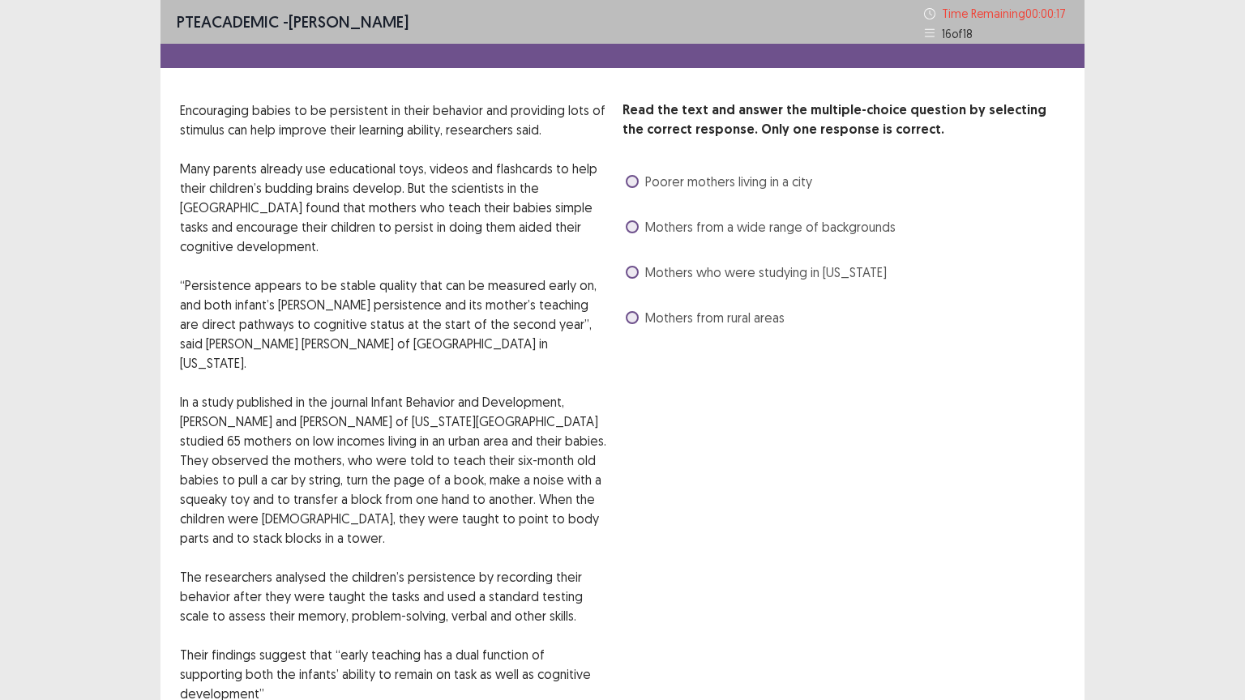
click at [629, 276] on span at bounding box center [632, 272] width 13 height 13
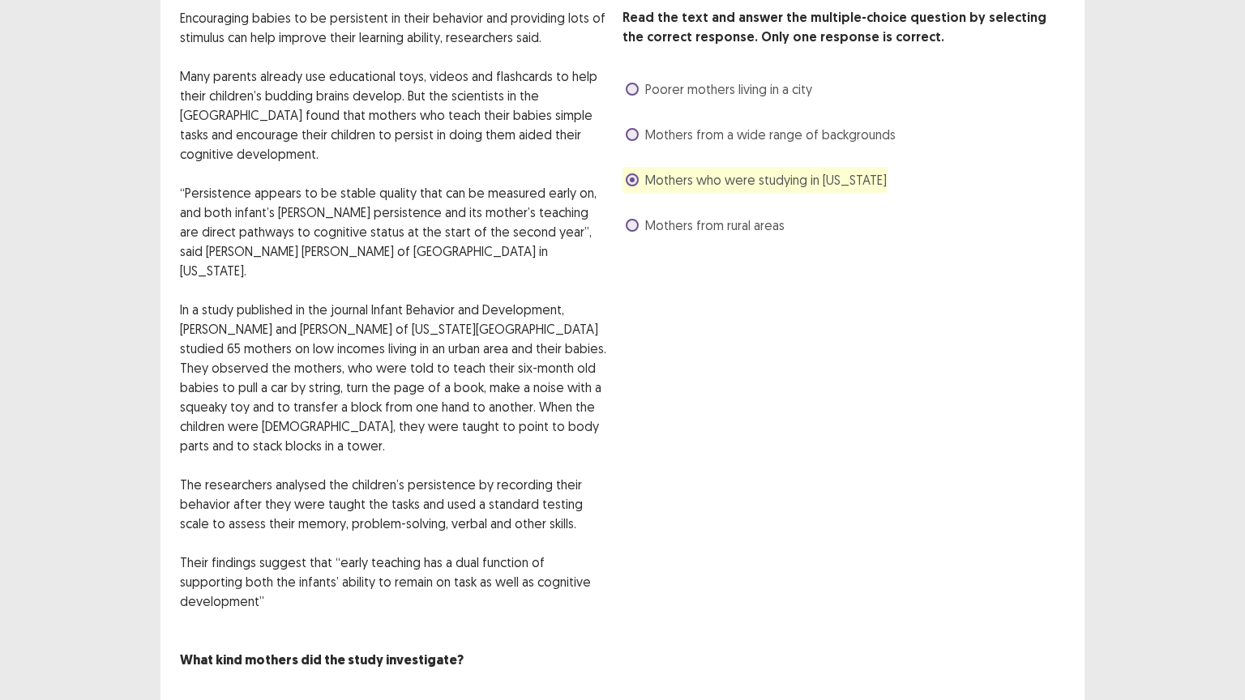
scroll to position [94, 0]
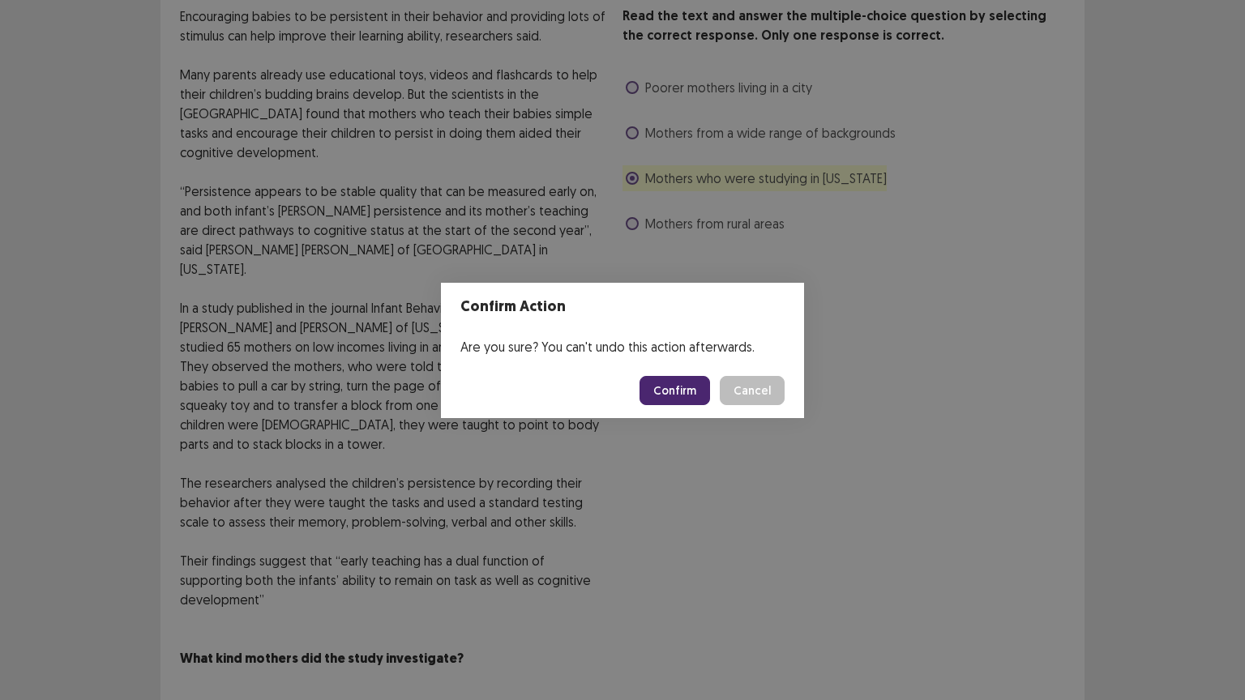
click at [672, 383] on button "Confirm" at bounding box center [675, 390] width 71 height 29
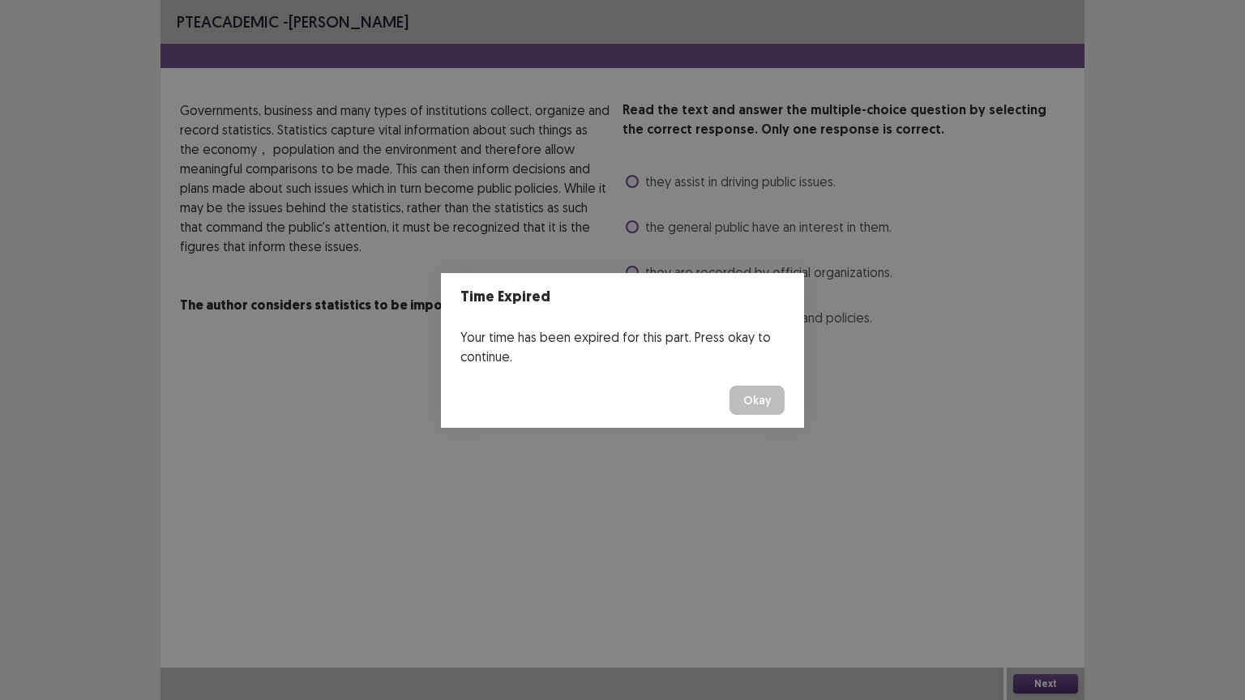
click at [756, 405] on button "Okay" at bounding box center [756, 400] width 55 height 29
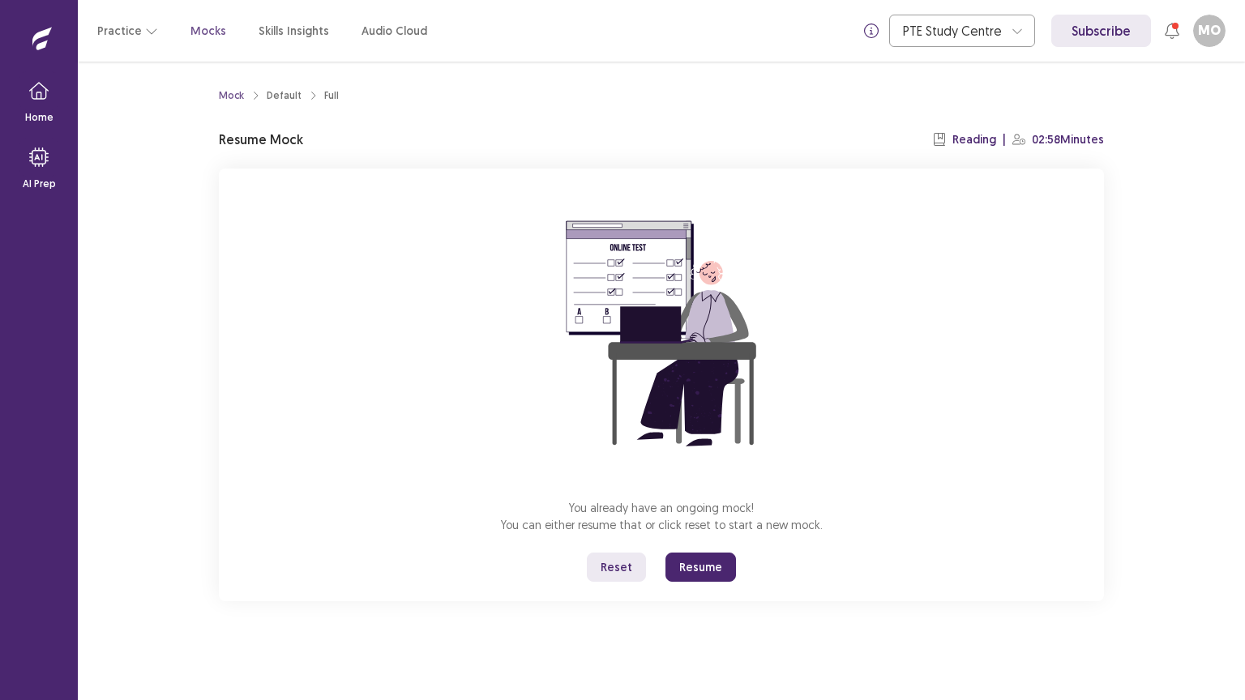
click at [696, 563] on button "Resume" at bounding box center [700, 567] width 71 height 29
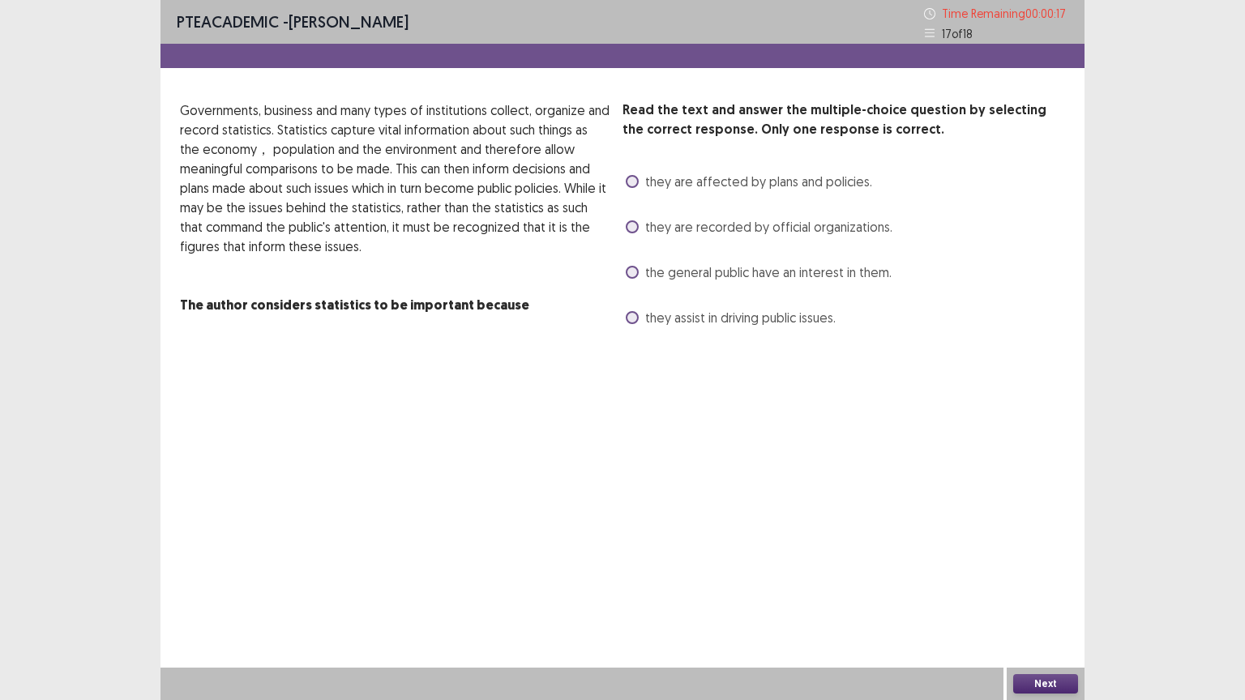
click at [632, 271] on span at bounding box center [632, 272] width 13 height 13
click at [644, 225] on label "they are recorded by official organizations." at bounding box center [759, 226] width 267 height 19
click at [1040, 563] on button "Next" at bounding box center [1045, 683] width 65 height 19
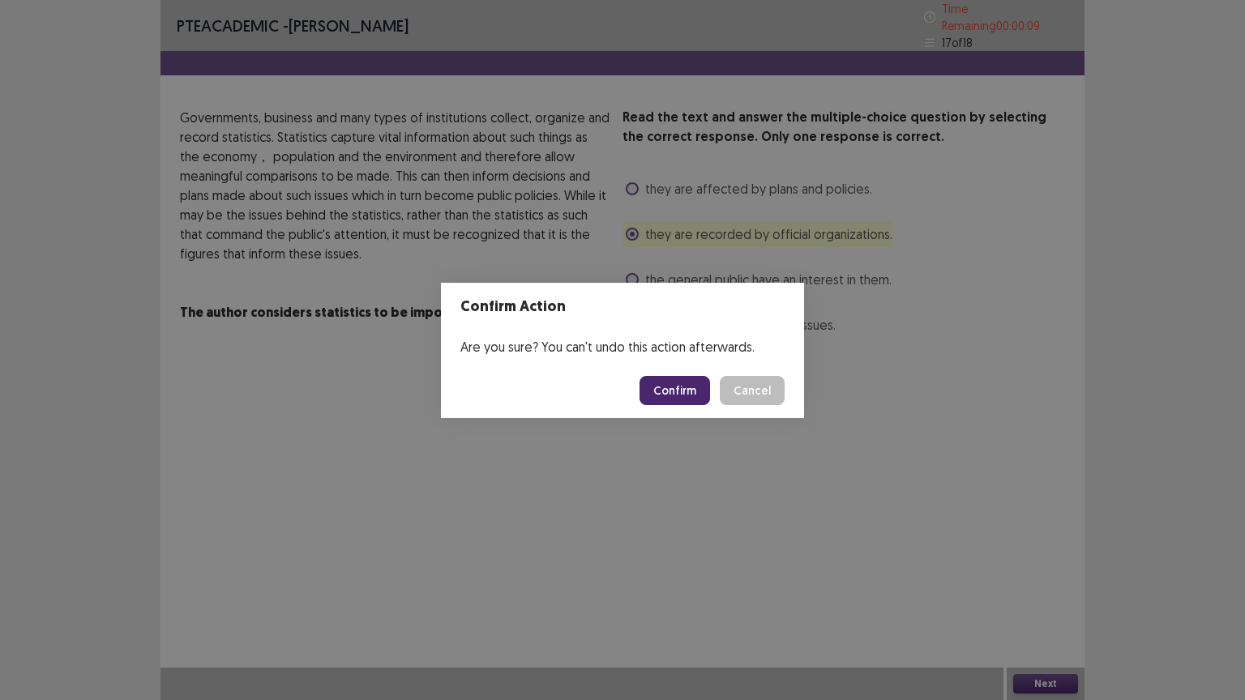
click at [671, 393] on button "Confirm" at bounding box center [675, 390] width 71 height 29
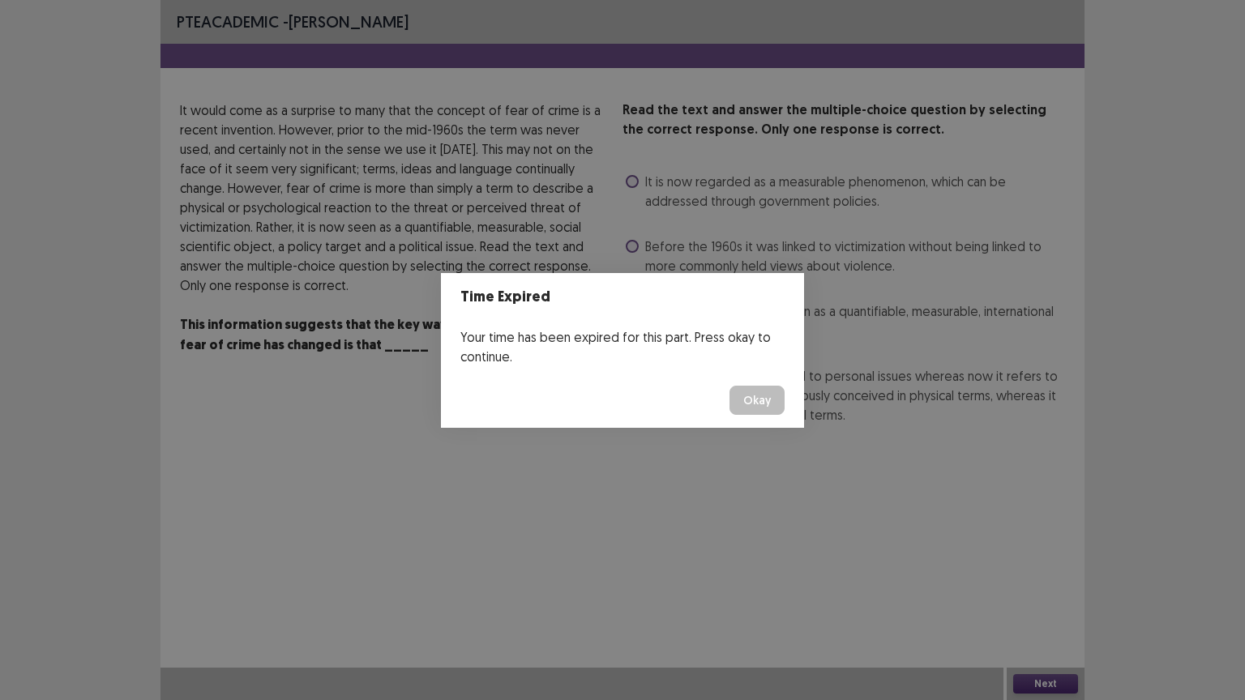
click at [746, 396] on button "Okay" at bounding box center [756, 400] width 55 height 29
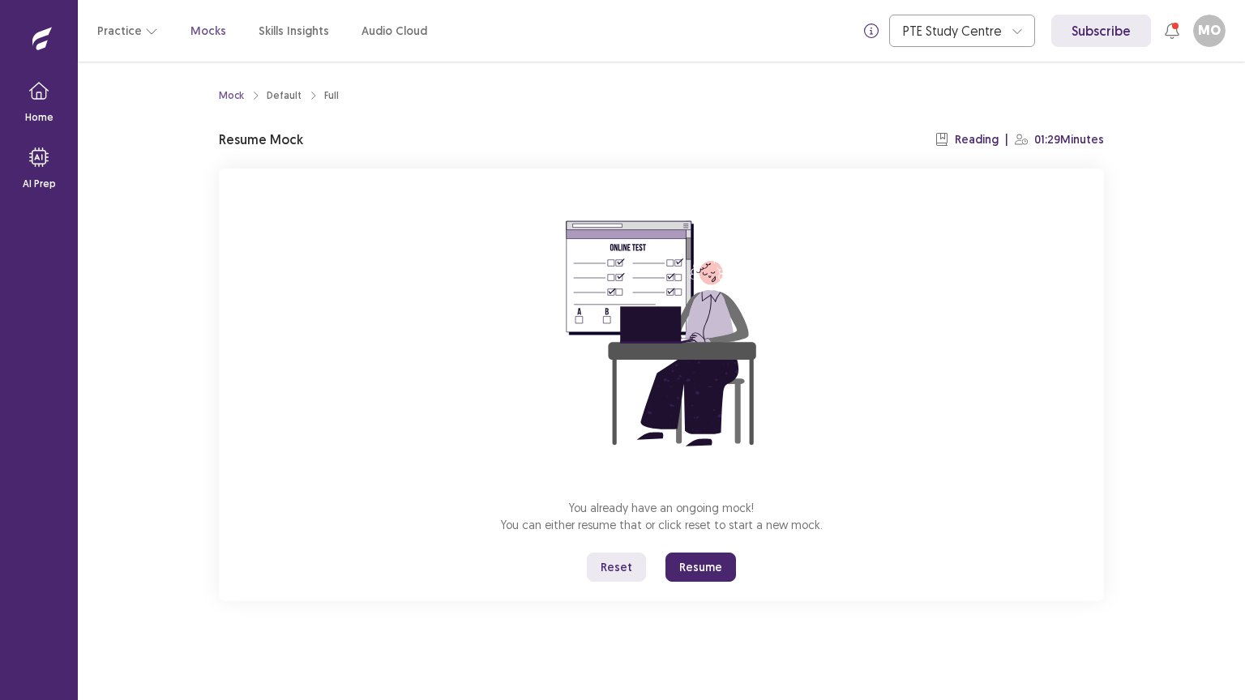
click at [704, 563] on button "Resume" at bounding box center [700, 567] width 71 height 29
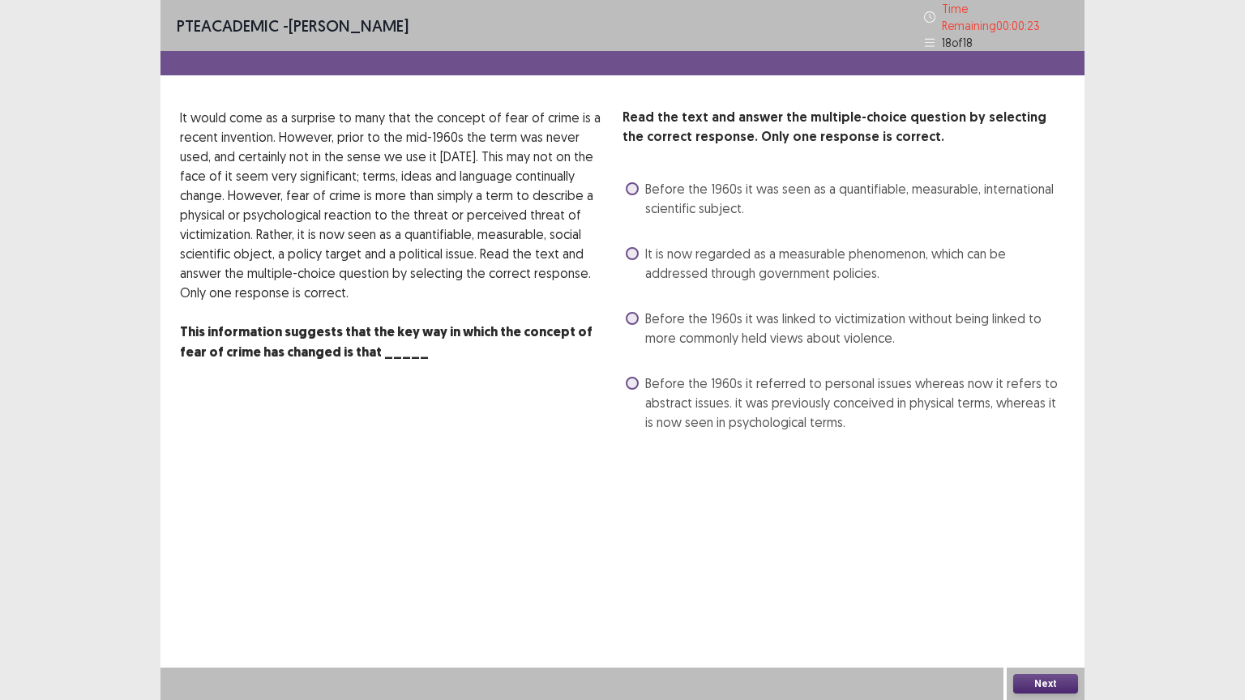
drag, startPoint x: 631, startPoint y: 246, endPoint x: 798, endPoint y: 401, distance: 228.2
click at [633, 248] on span at bounding box center [632, 253] width 13 height 13
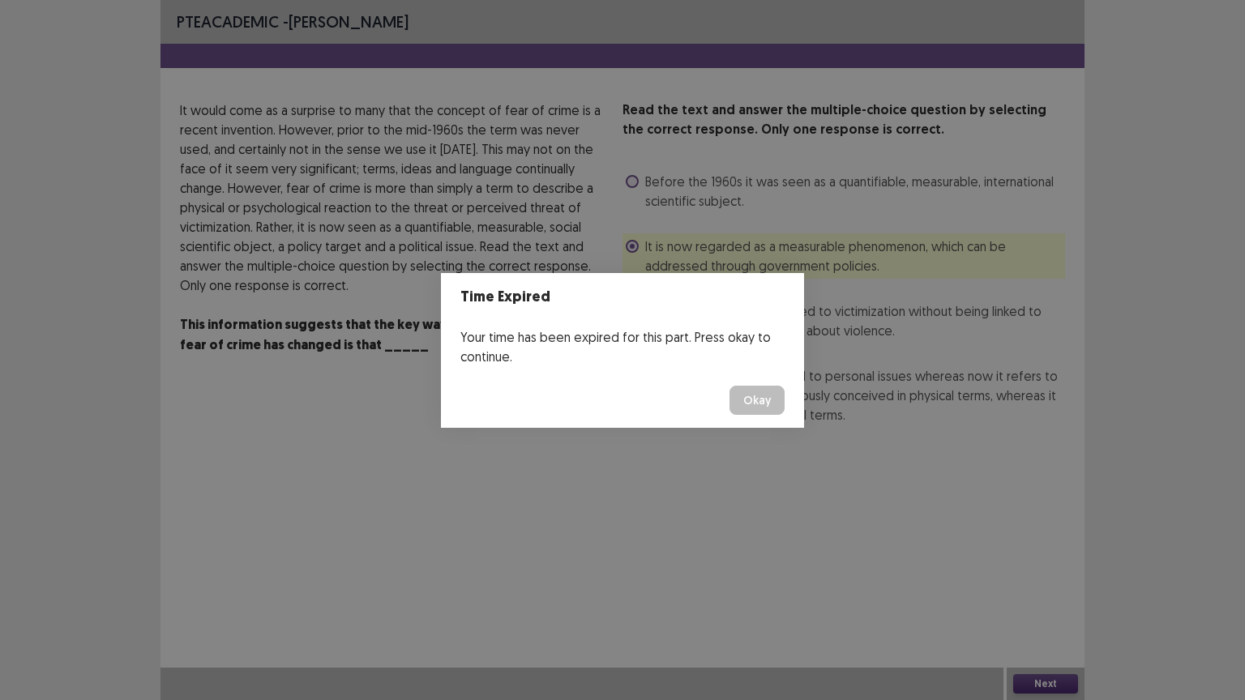
click at [768, 408] on button "Okay" at bounding box center [756, 400] width 55 height 29
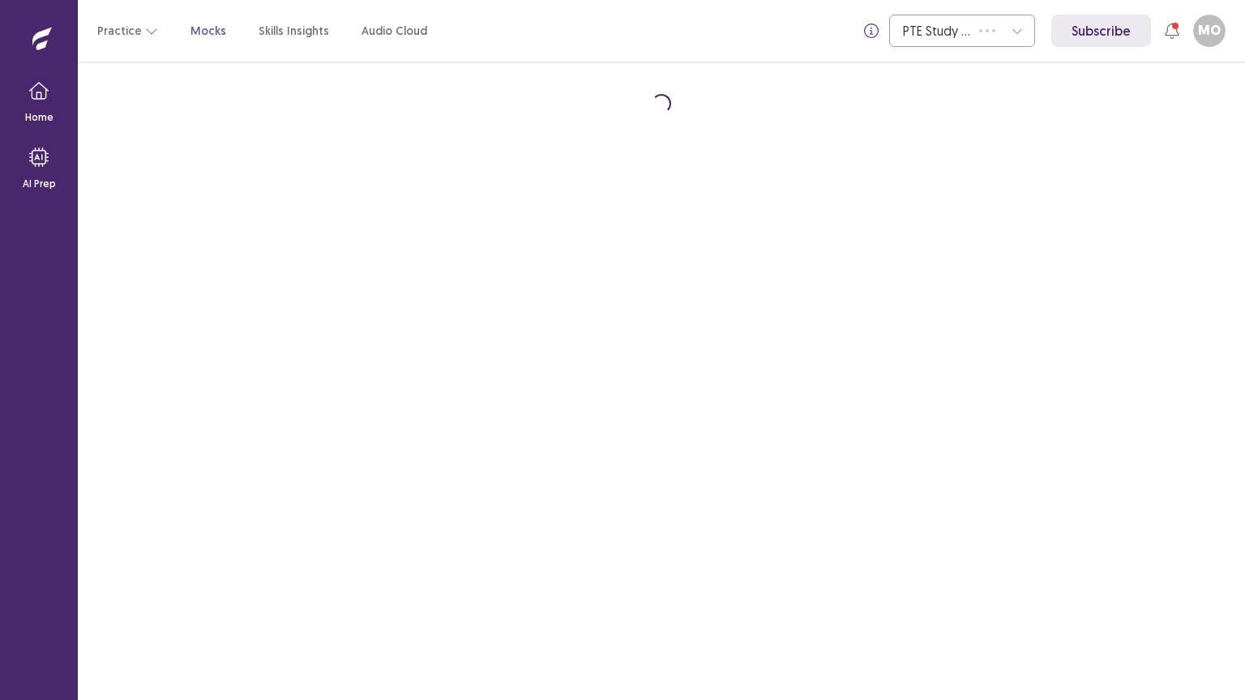
click at [762, 399] on div "Loading..." at bounding box center [661, 381] width 1167 height 639
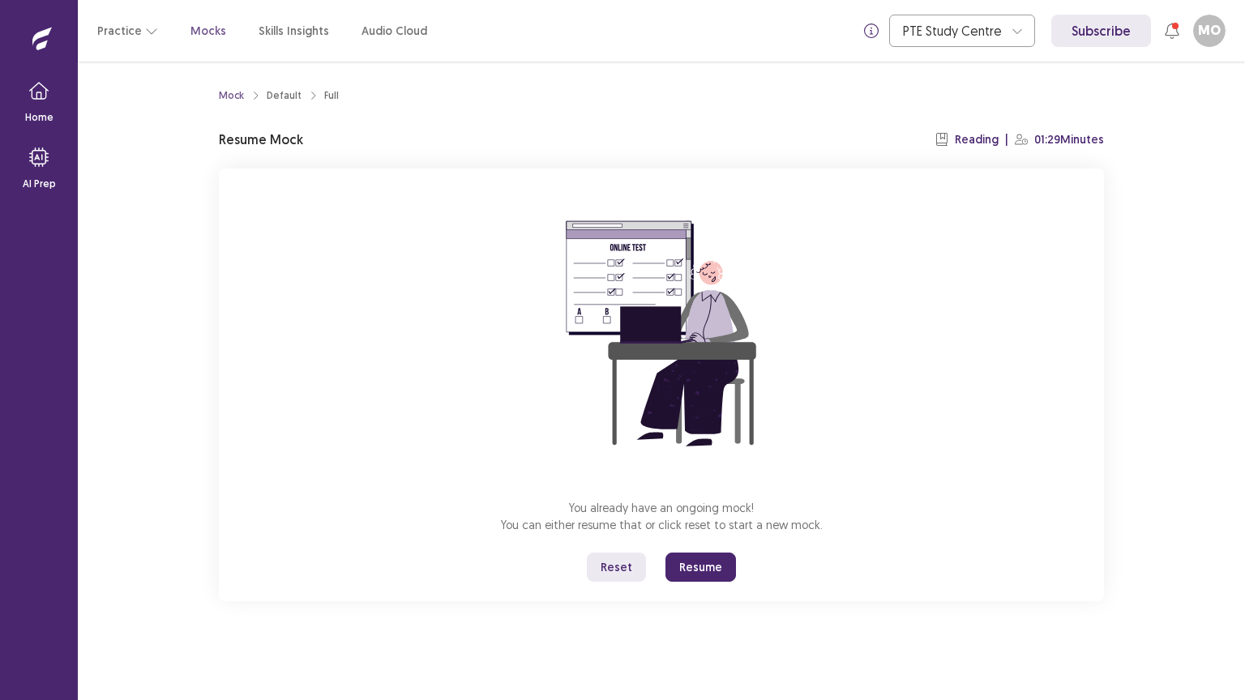
click at [693, 563] on button "Resume" at bounding box center [700, 567] width 71 height 29
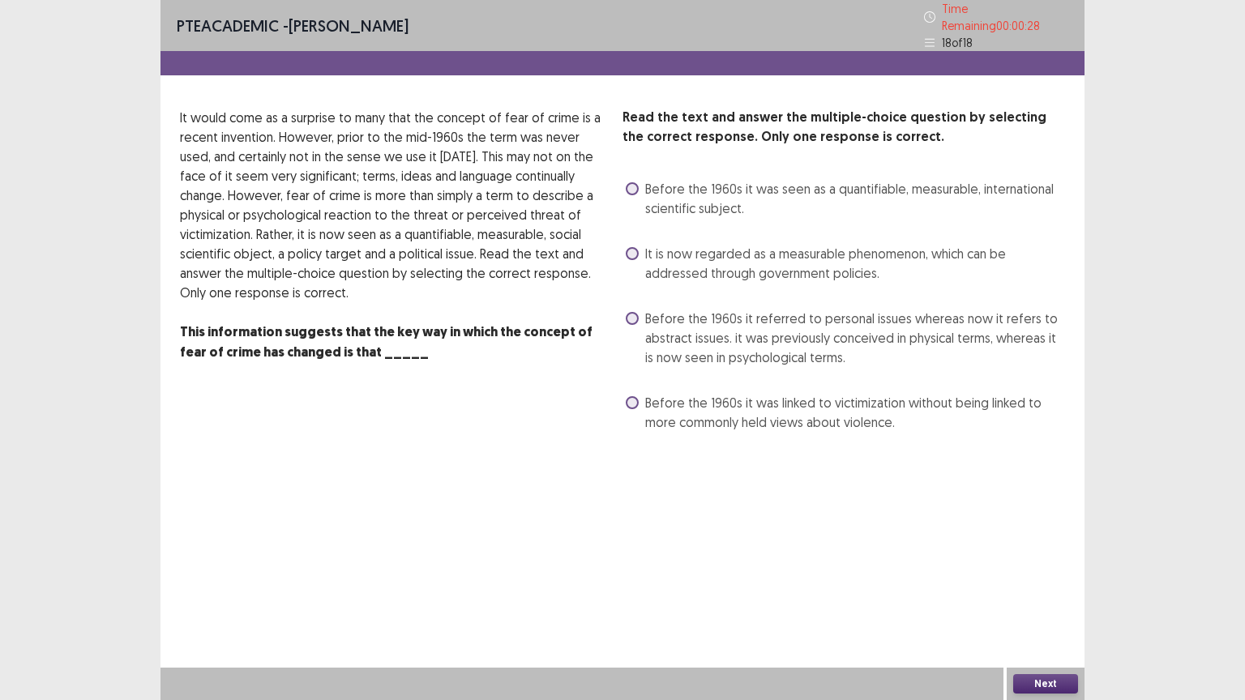
click at [628, 185] on span at bounding box center [632, 188] width 13 height 13
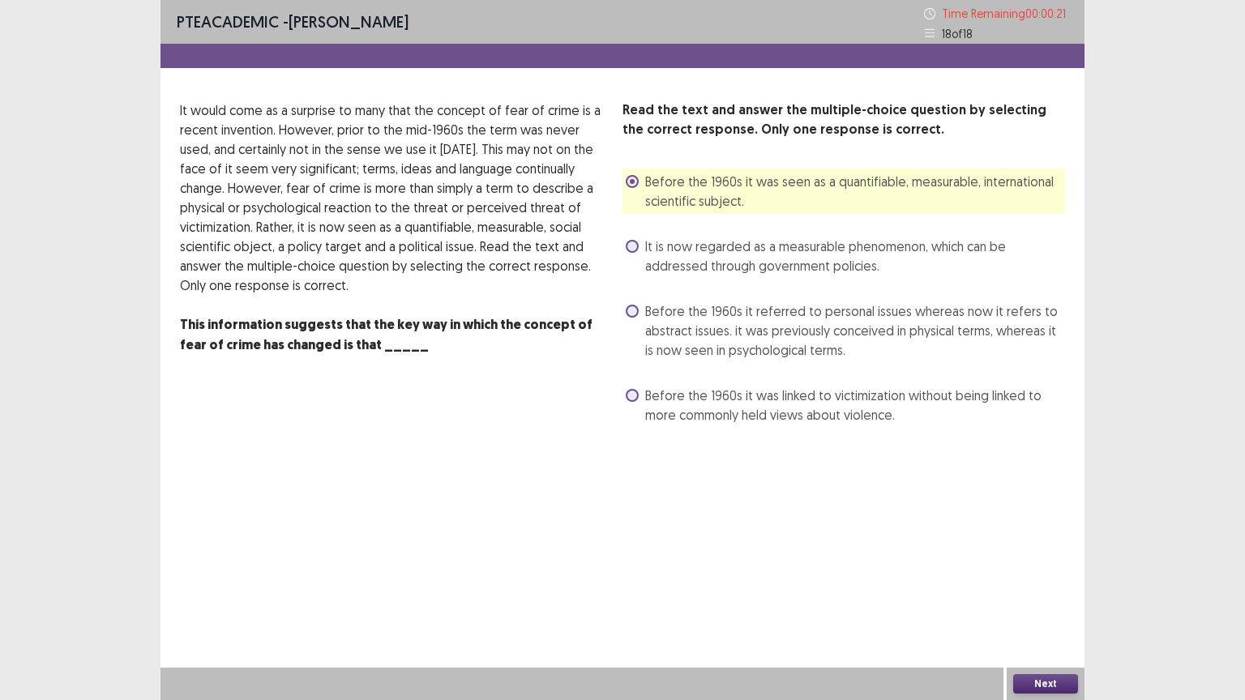
drag, startPoint x: 633, startPoint y: 243, endPoint x: 663, endPoint y: 289, distance: 54.4
click at [633, 244] on span at bounding box center [632, 246] width 13 height 13
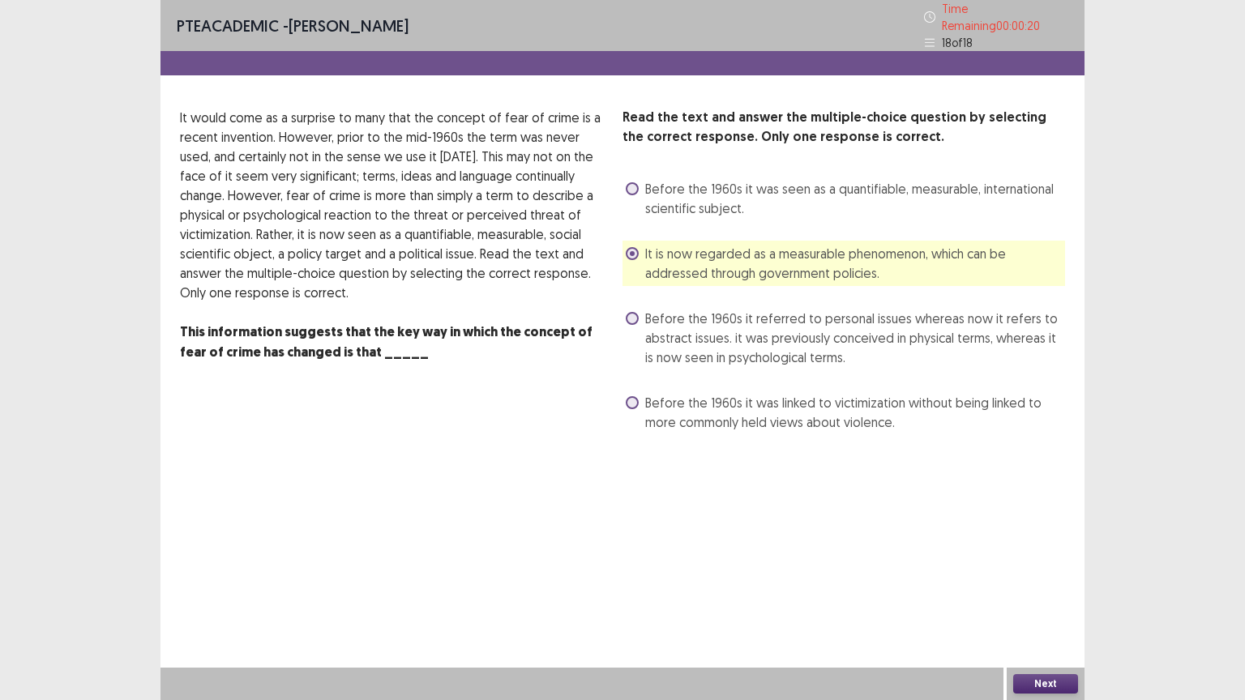
click at [1051, 563] on button "Next" at bounding box center [1045, 683] width 65 height 19
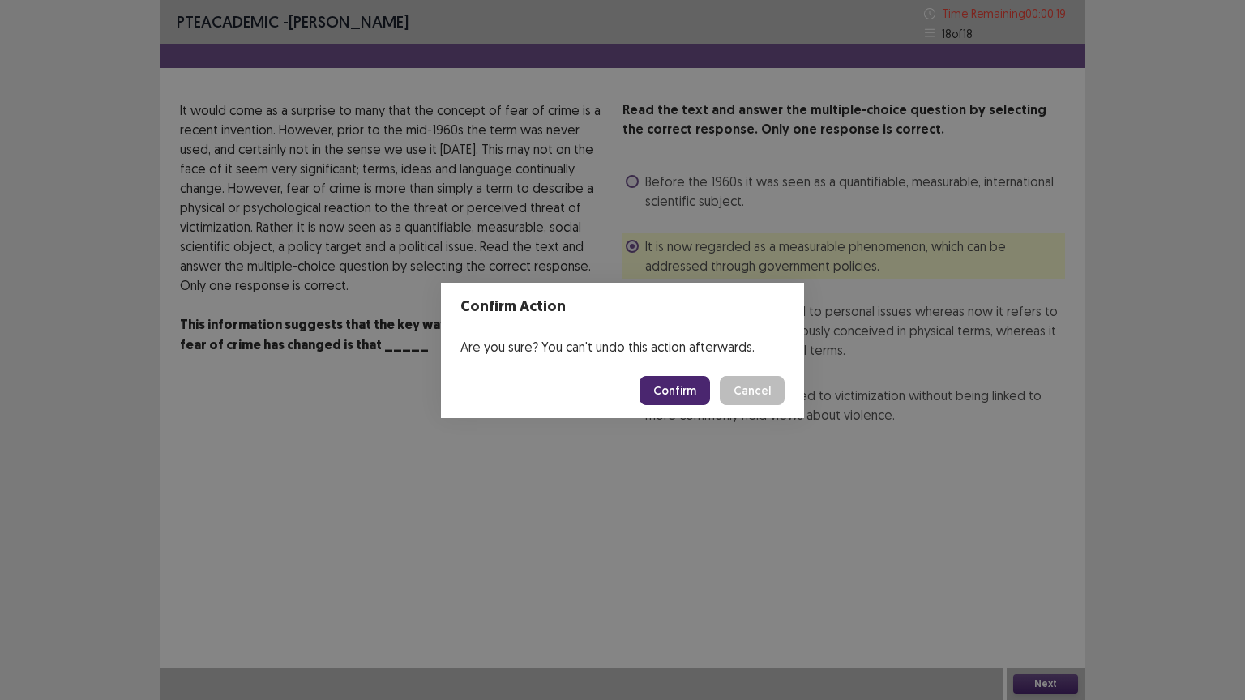
click at [675, 379] on button "Confirm" at bounding box center [675, 390] width 71 height 29
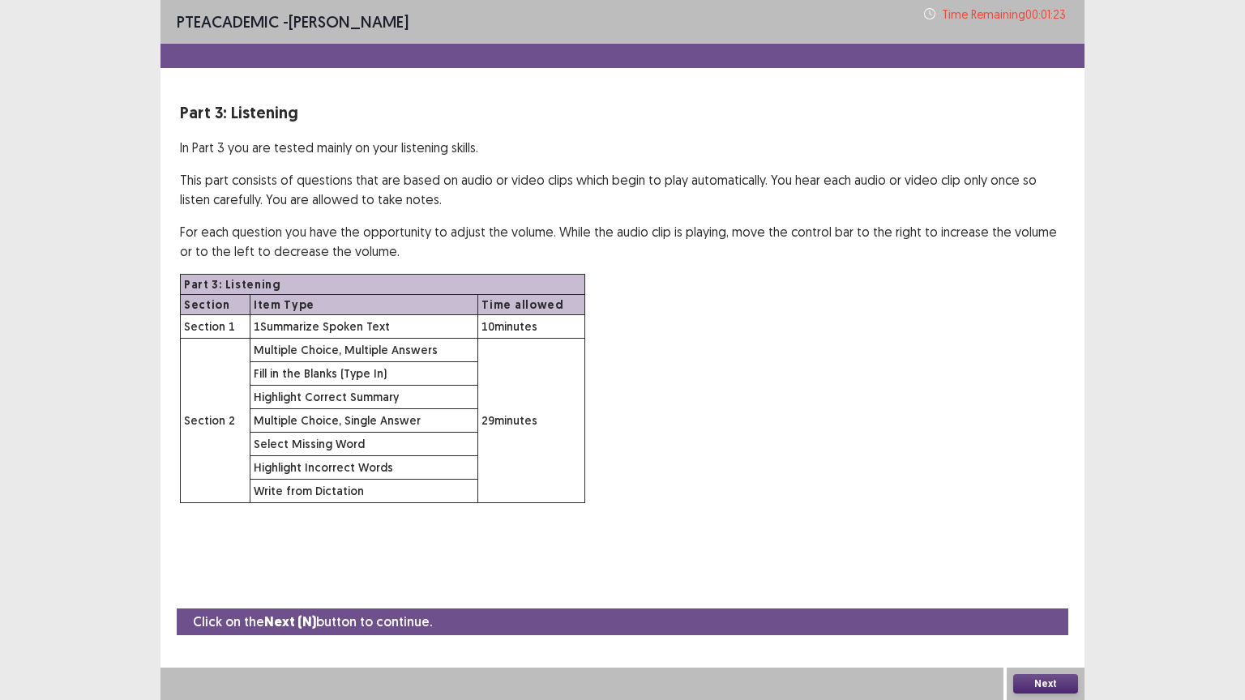
click at [1048, 563] on button "Next" at bounding box center [1045, 683] width 65 height 19
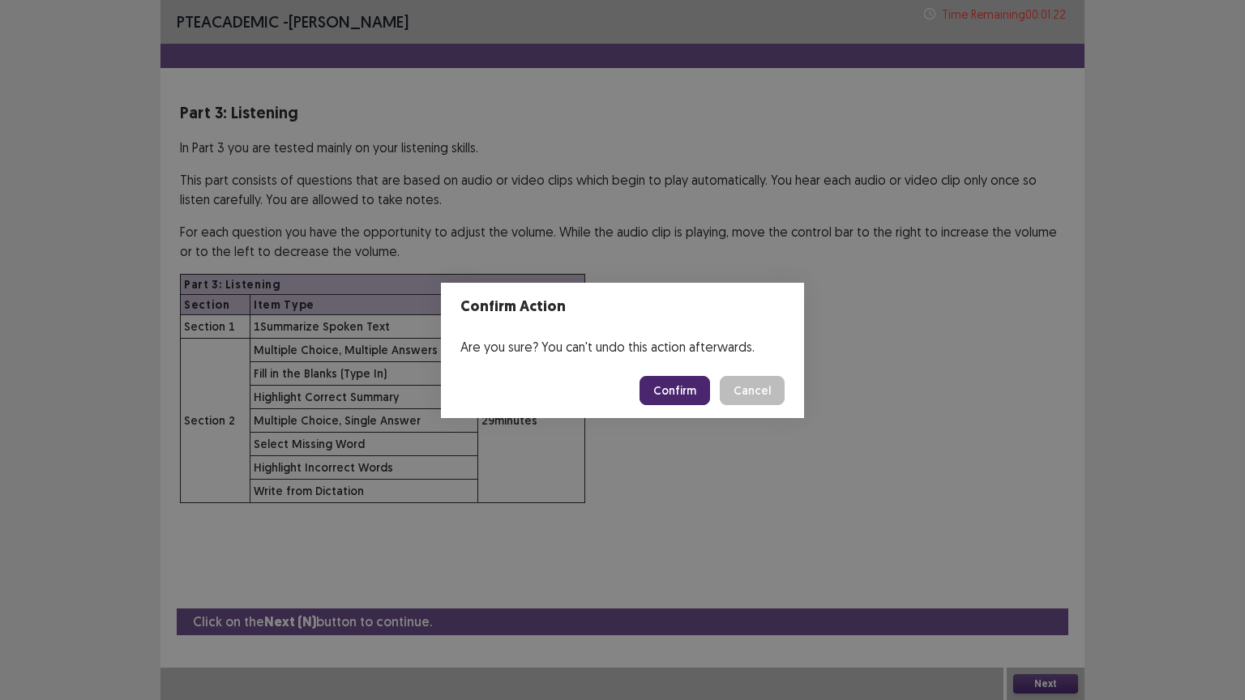
click at [679, 383] on button "Confirm" at bounding box center [675, 390] width 71 height 29
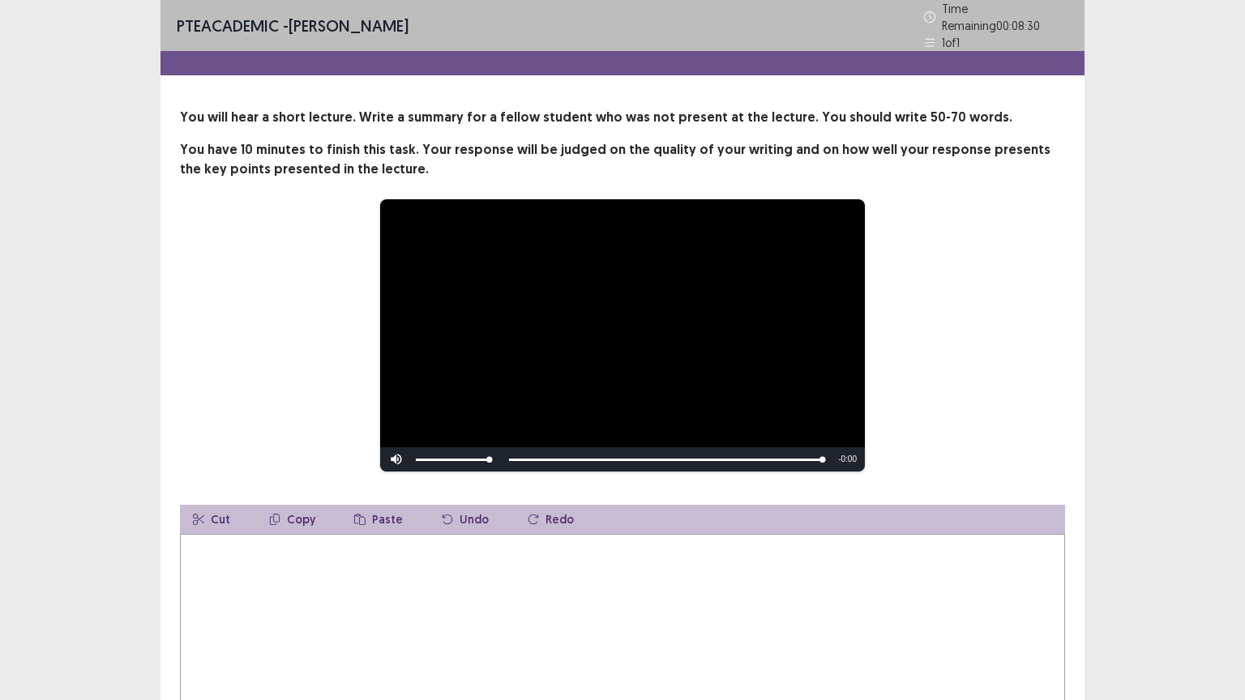
click at [247, 563] on textarea at bounding box center [622, 623] width 885 height 178
click at [214, 553] on textarea at bounding box center [622, 623] width 885 height 178
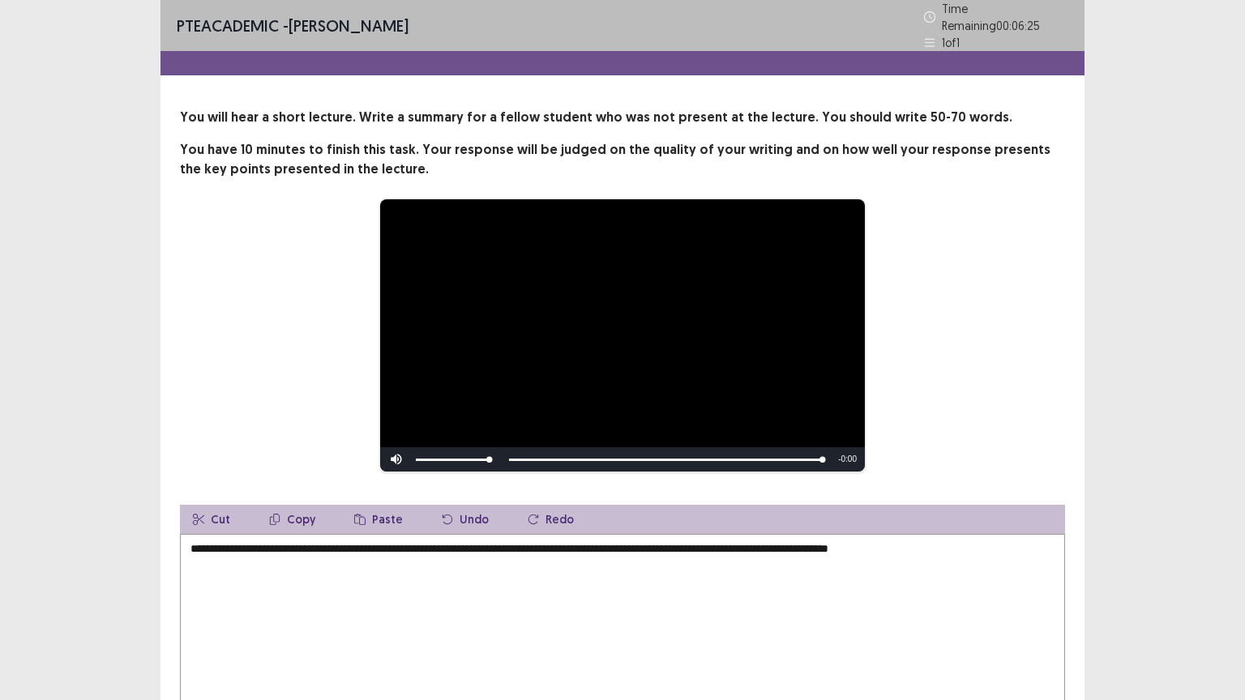
click at [940, 539] on textarea "**********" at bounding box center [622, 623] width 885 height 178
click at [942, 543] on textarea "**********" at bounding box center [622, 623] width 885 height 178
click at [943, 563] on textarea "**********" at bounding box center [622, 623] width 885 height 178
click at [939, 539] on textarea "**********" at bounding box center [622, 623] width 885 height 178
click at [939, 540] on textarea "**********" at bounding box center [622, 623] width 885 height 178
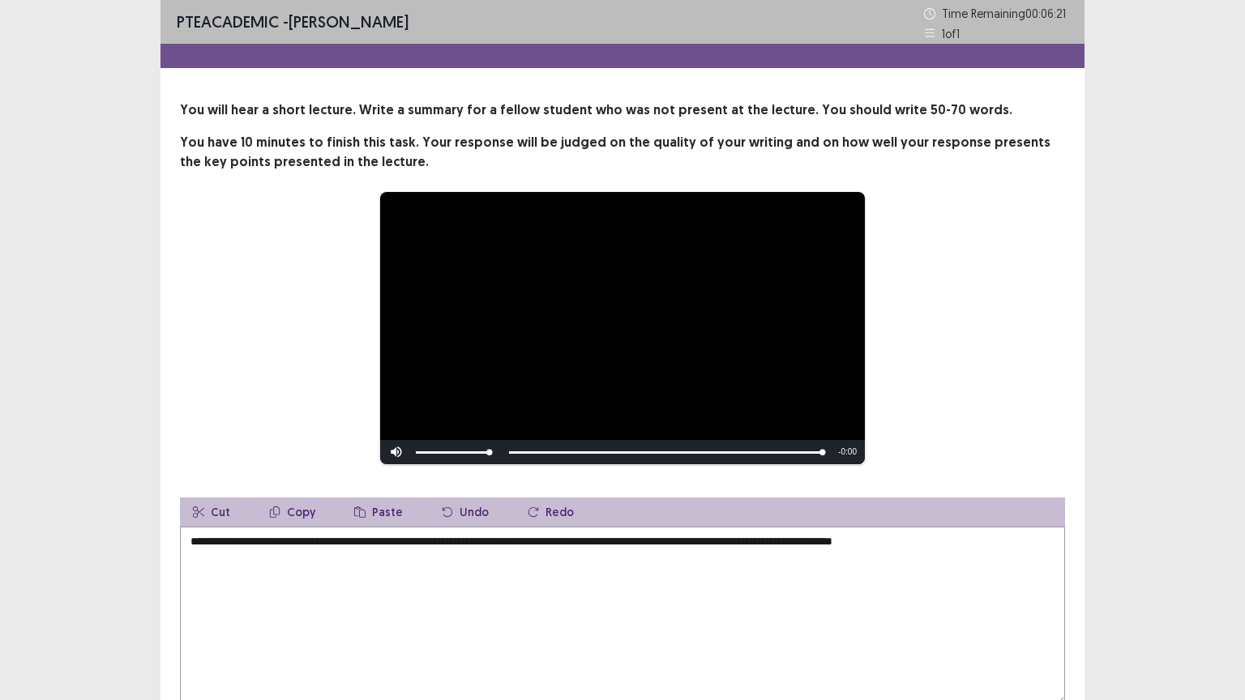
click at [979, 541] on textarea "**********" at bounding box center [622, 616] width 885 height 178
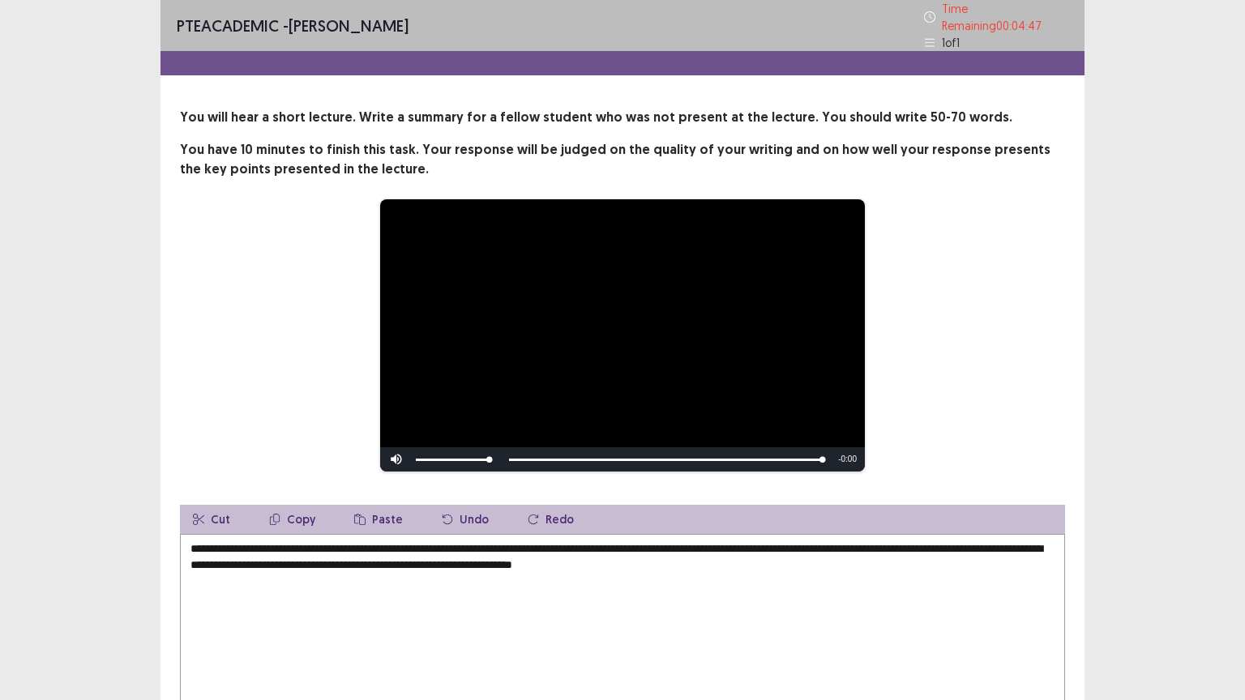
click at [511, 558] on textarea "**********" at bounding box center [622, 623] width 885 height 178
click at [811, 561] on textarea "**********" at bounding box center [622, 623] width 885 height 178
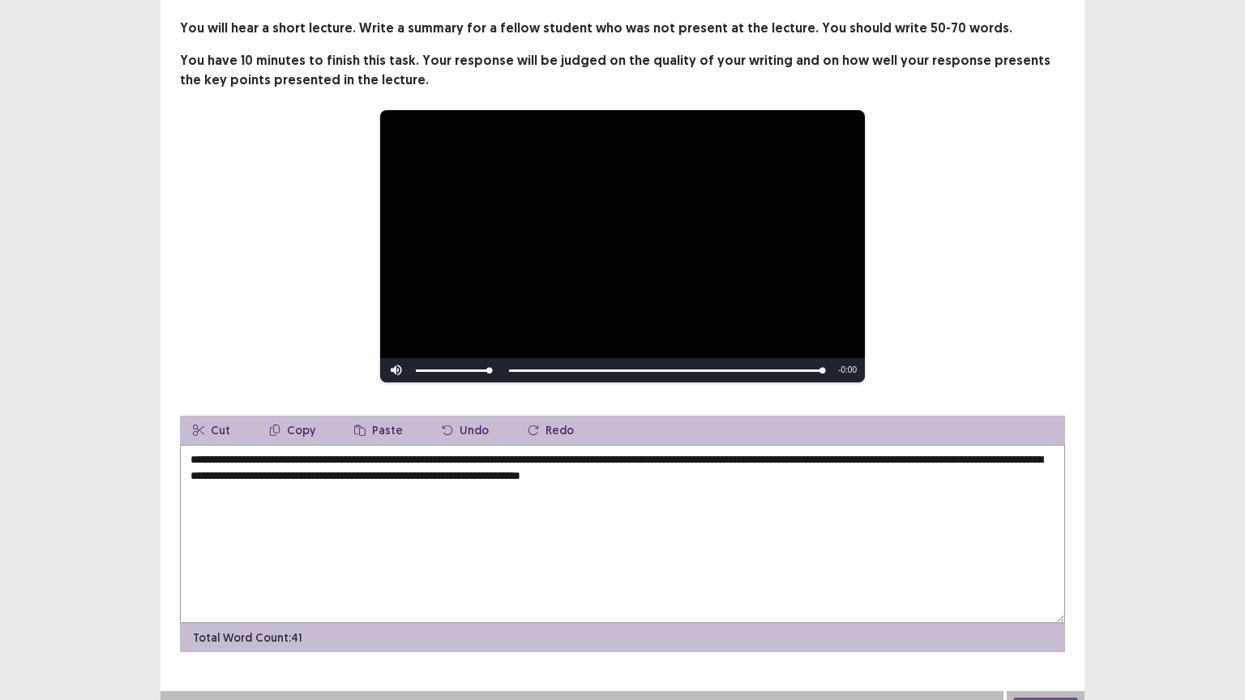
scroll to position [105, 0]
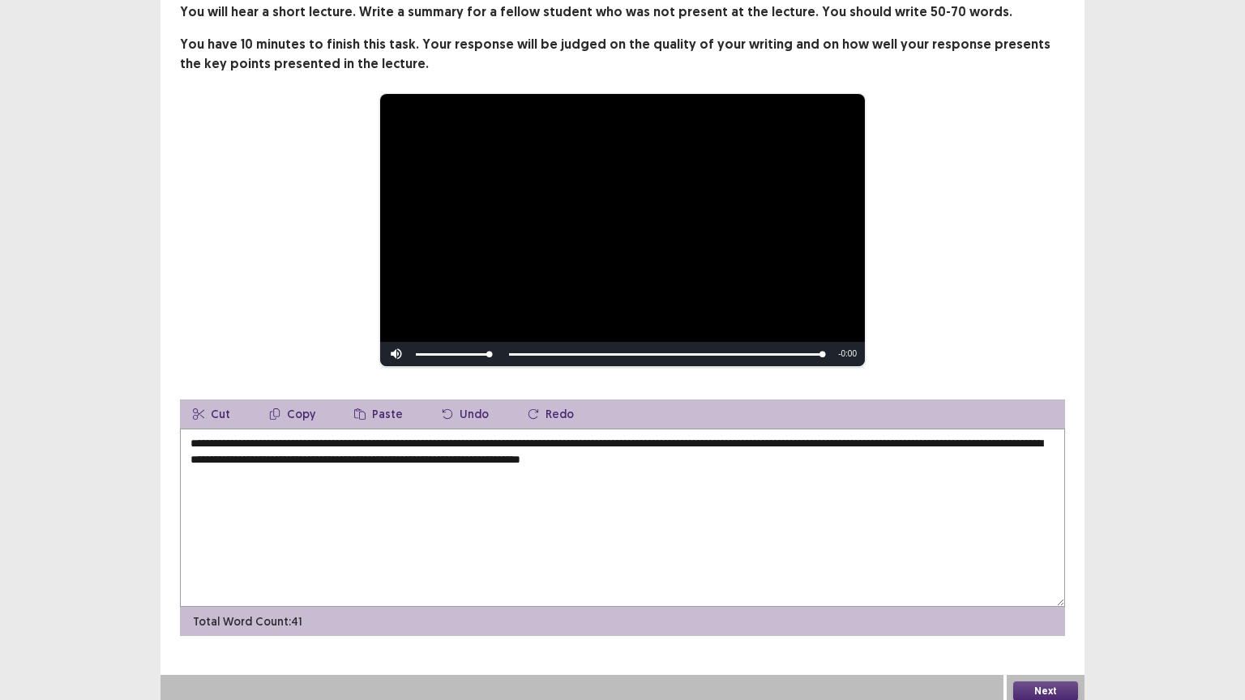
type textarea "**********"
click at [1054, 563] on button "Next" at bounding box center [1045, 691] width 65 height 19
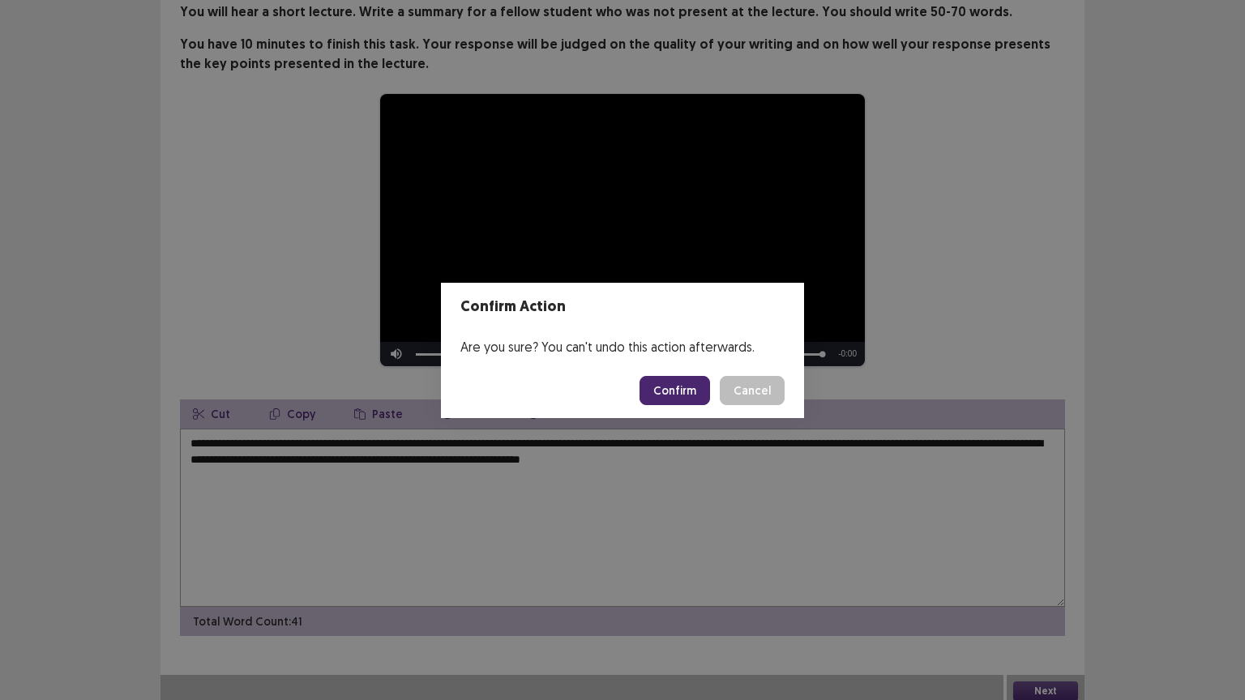
click at [675, 387] on button "Confirm" at bounding box center [675, 390] width 71 height 29
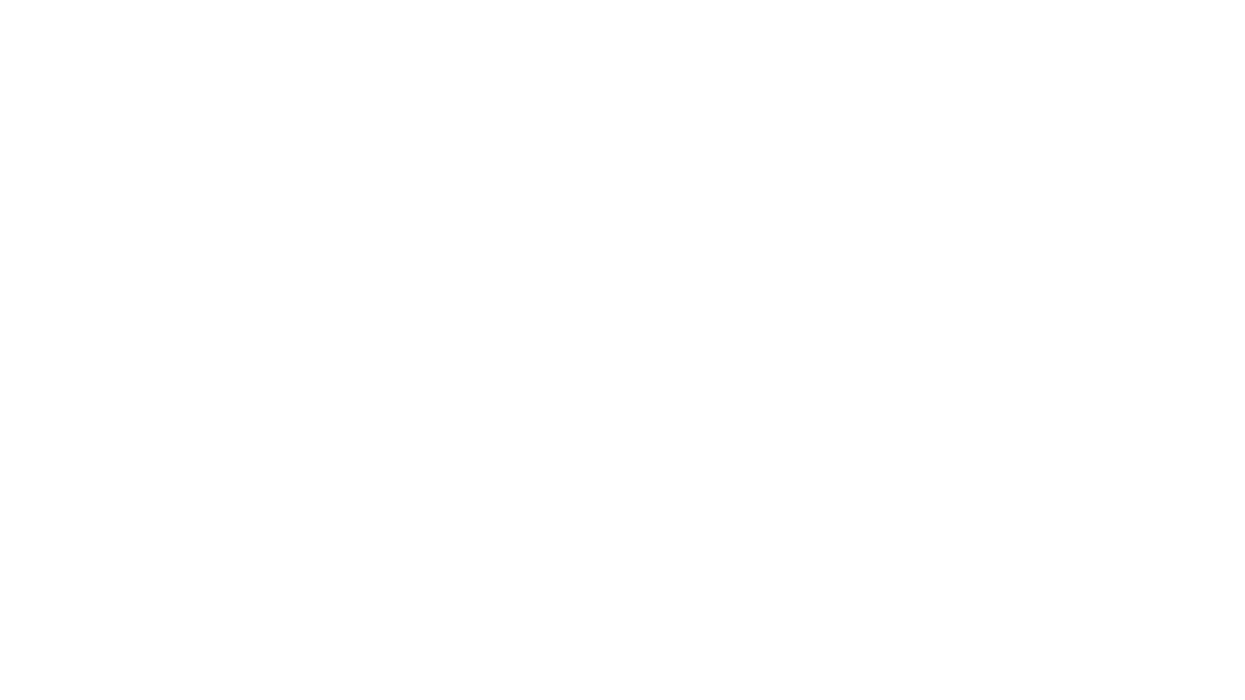
scroll to position [0, 0]
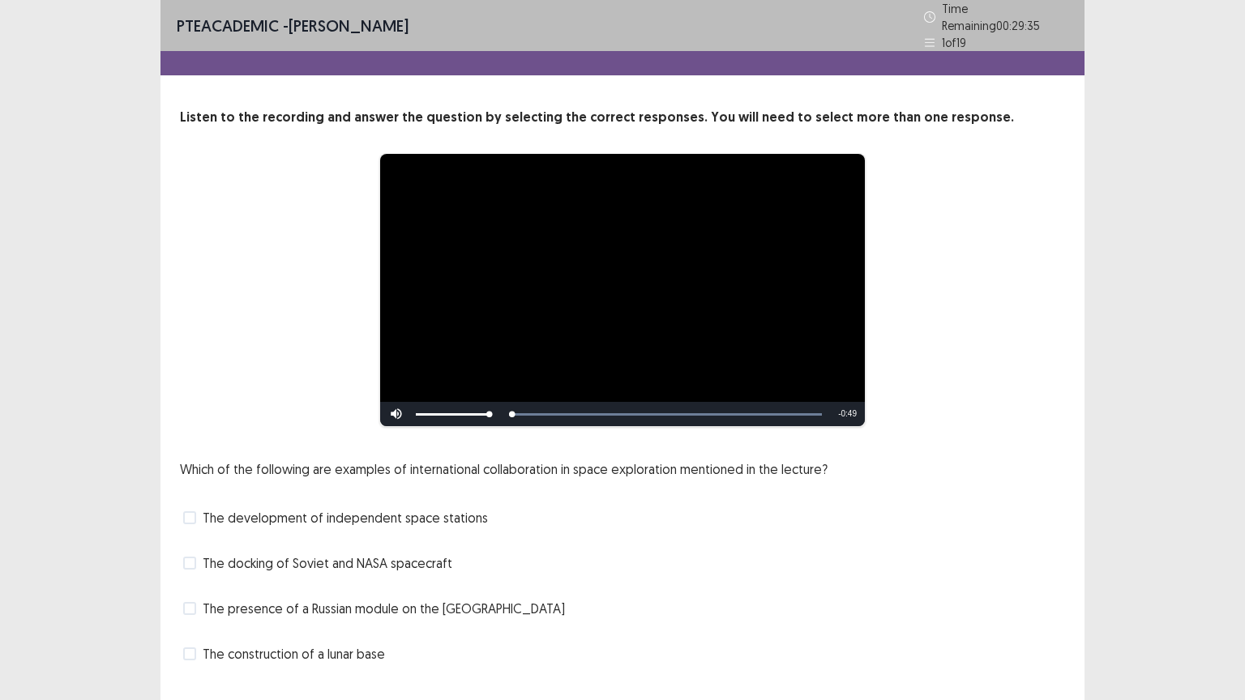
drag, startPoint x: 417, startPoint y: 495, endPoint x: 298, endPoint y: 269, distance: 255.2
click at [298, 269] on div "**********" at bounding box center [622, 290] width 755 height 274
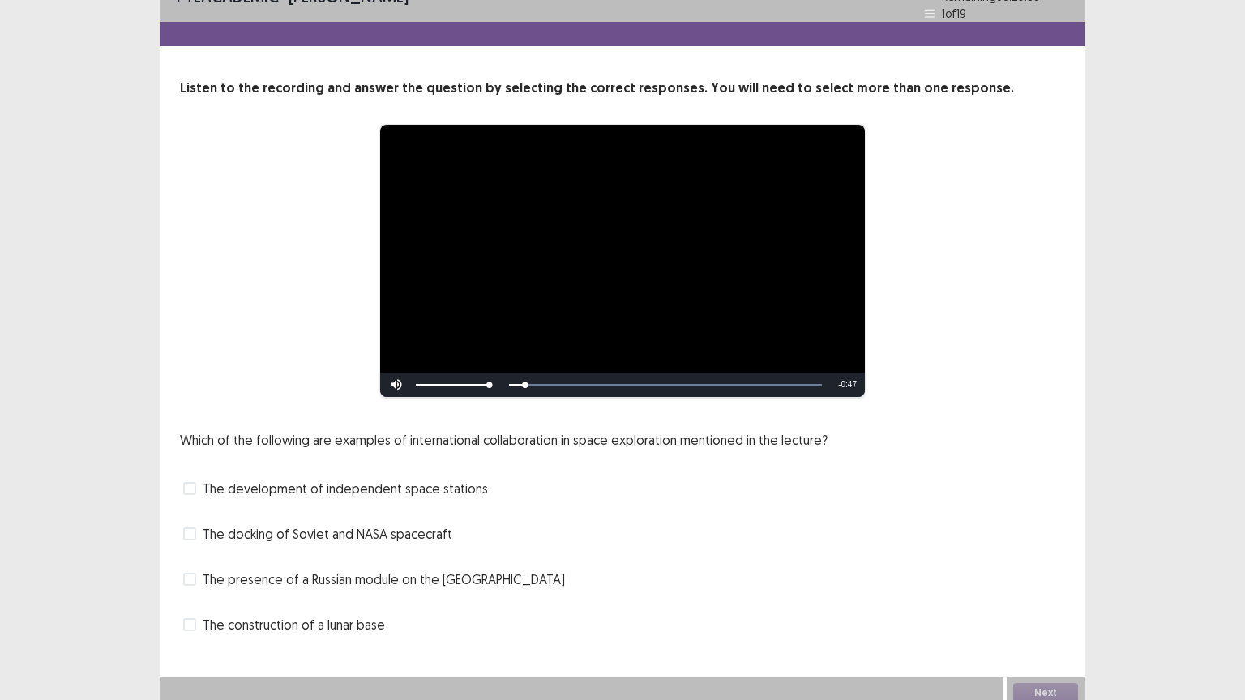
scroll to position [31, 0]
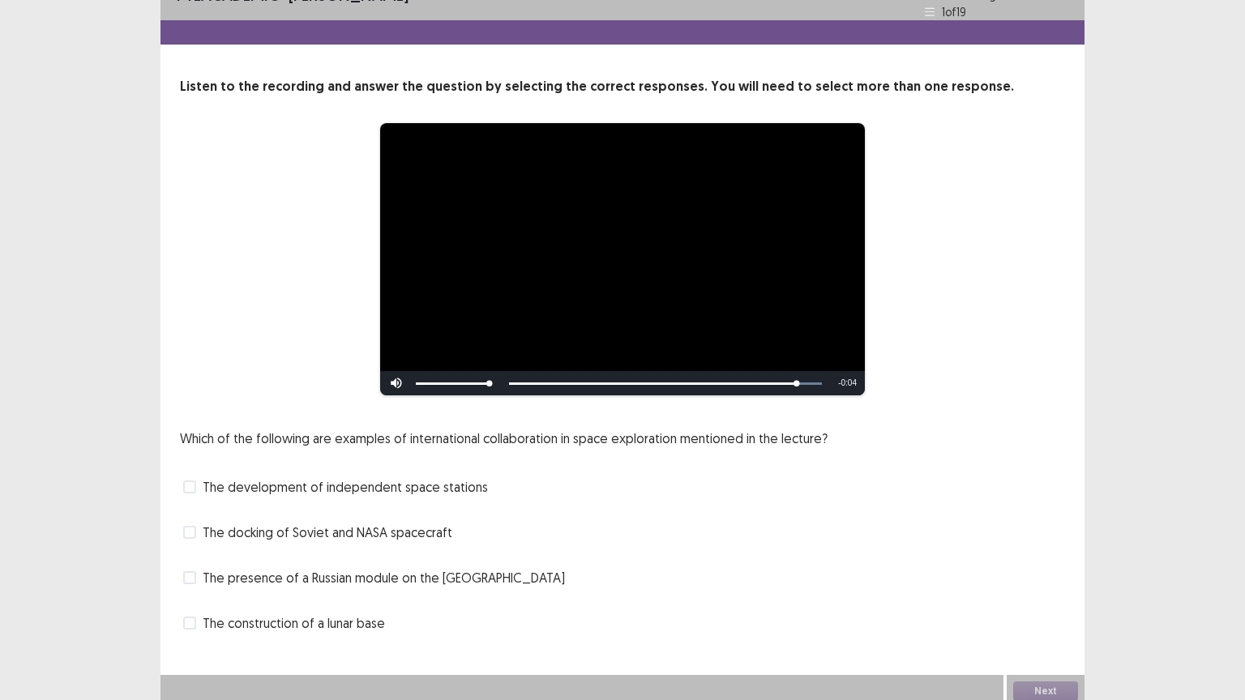
click at [195, 563] on span at bounding box center [189, 577] width 13 height 13
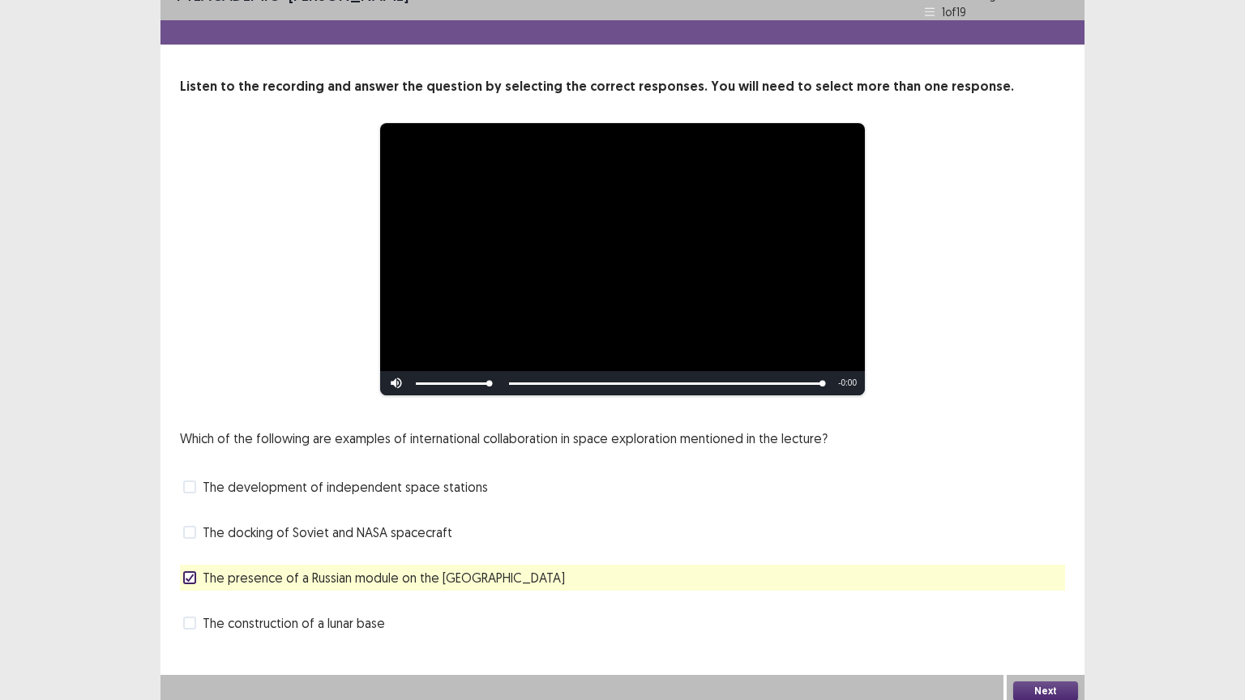
click at [1040, 563] on button "Next" at bounding box center [1045, 691] width 65 height 19
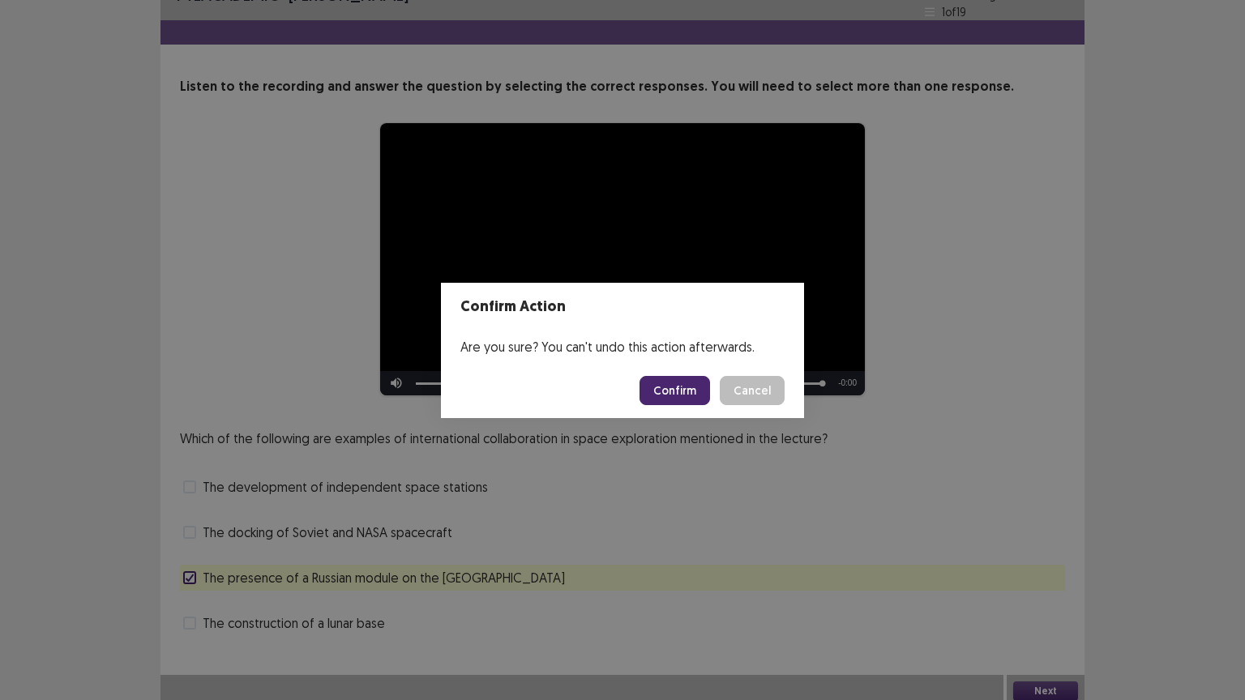
click at [673, 387] on button "Confirm" at bounding box center [675, 390] width 71 height 29
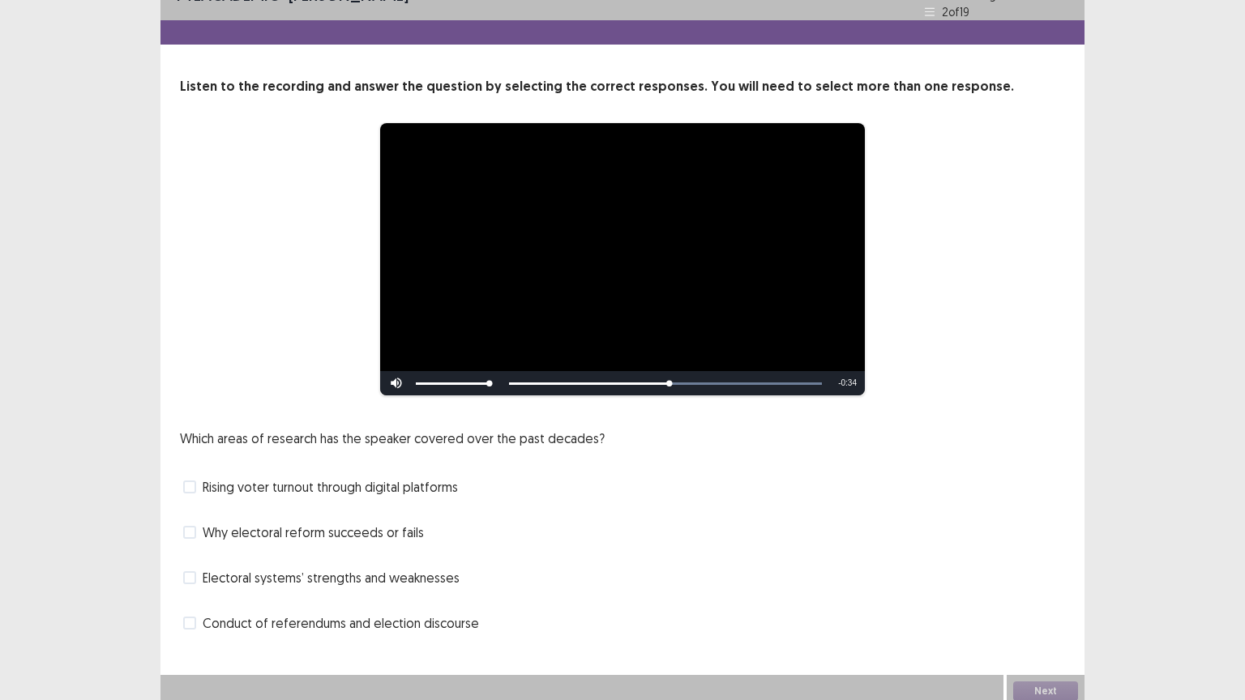
click at [191, 481] on span at bounding box center [189, 487] width 13 height 13
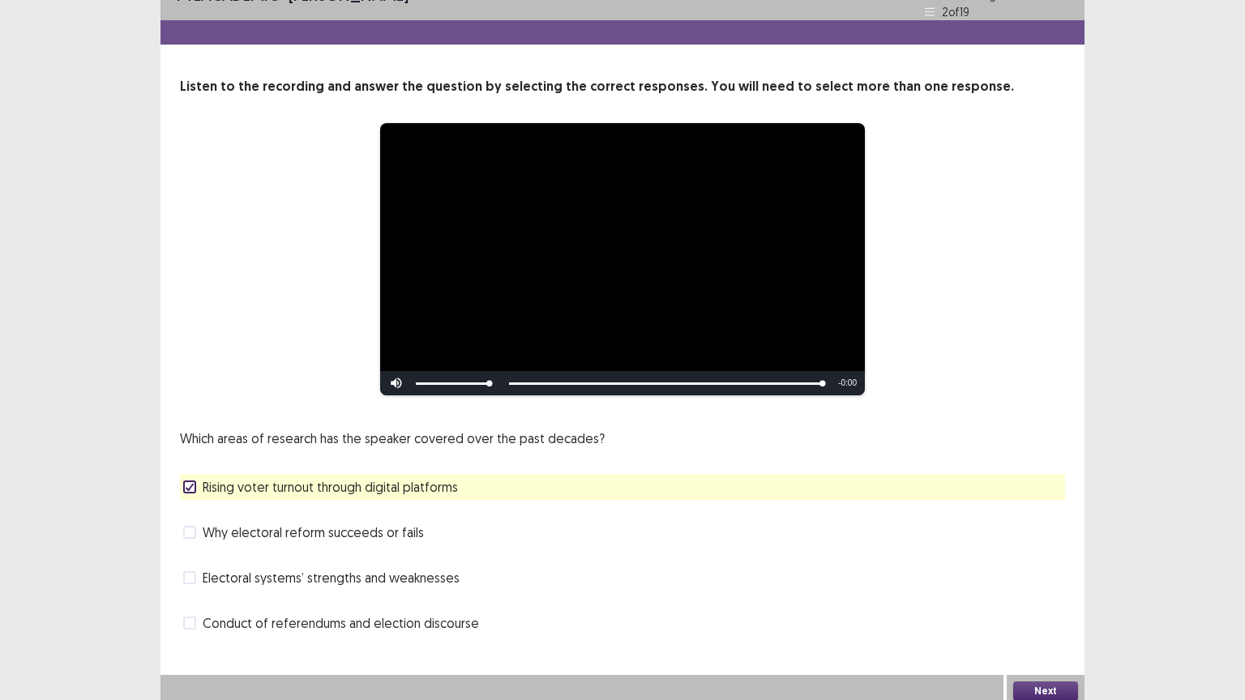
click at [1050, 563] on button "Next" at bounding box center [1045, 691] width 65 height 19
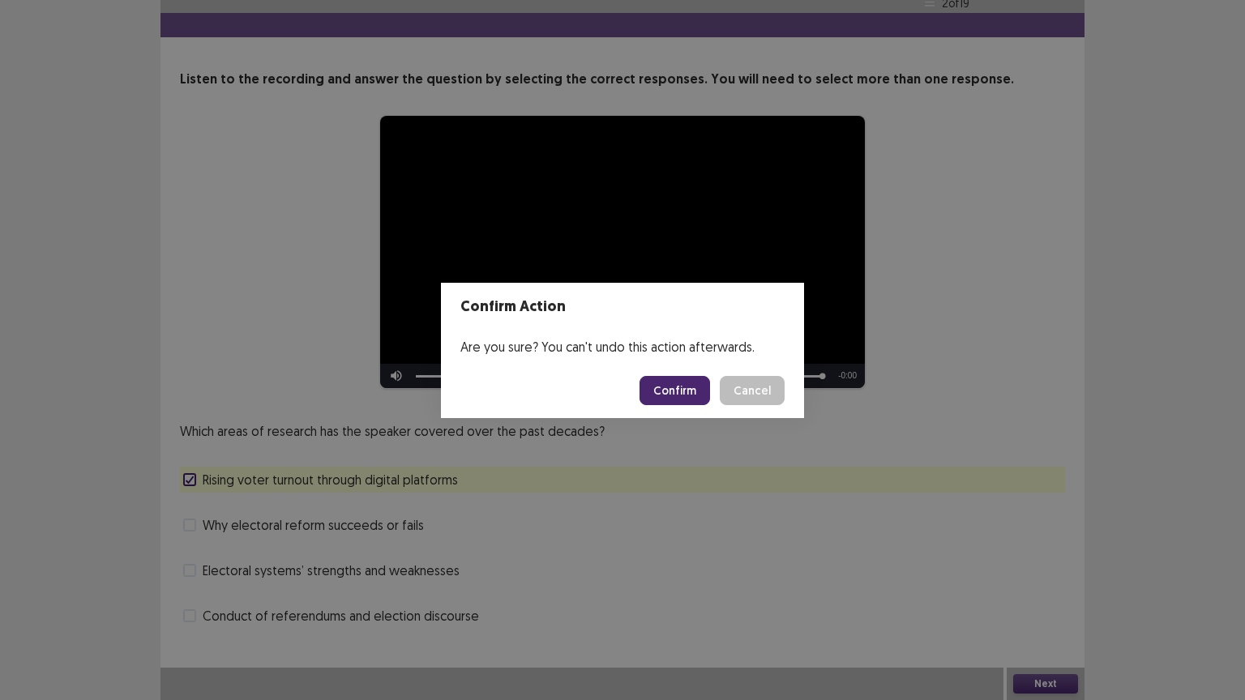
click at [678, 380] on button "Confirm" at bounding box center [675, 390] width 71 height 29
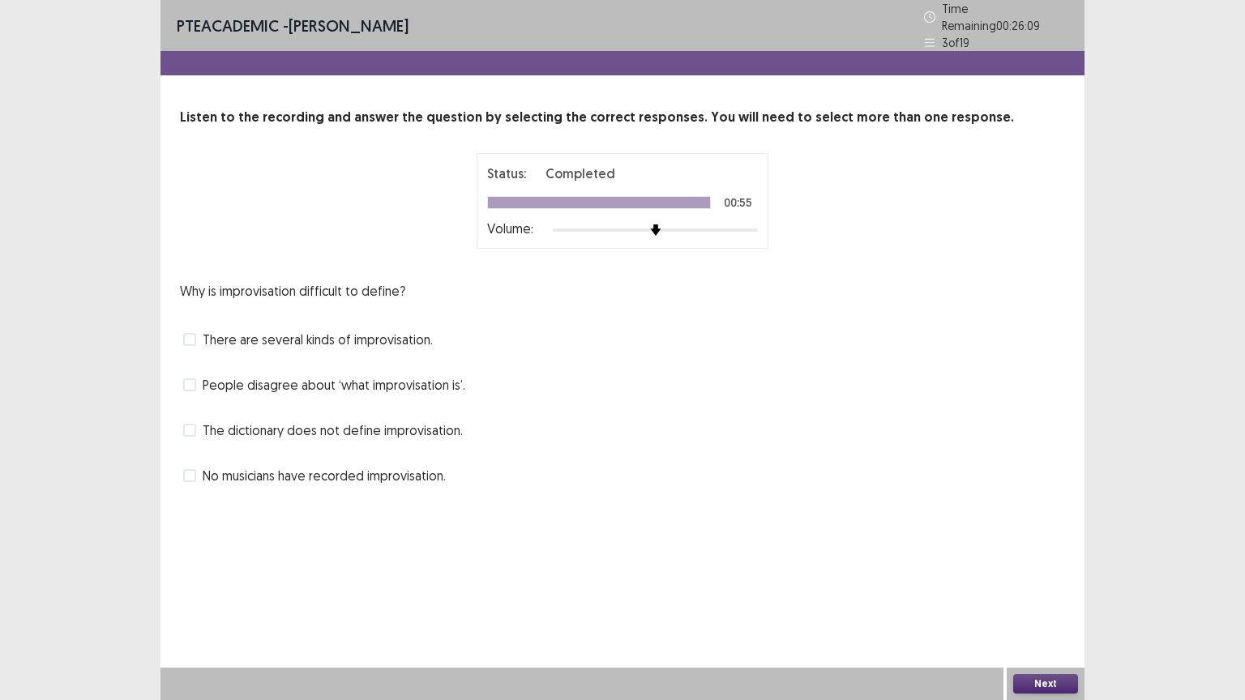
drag, startPoint x: 193, startPoint y: 421, endPoint x: 207, endPoint y: 438, distance: 21.3
click at [191, 424] on span at bounding box center [189, 430] width 13 height 13
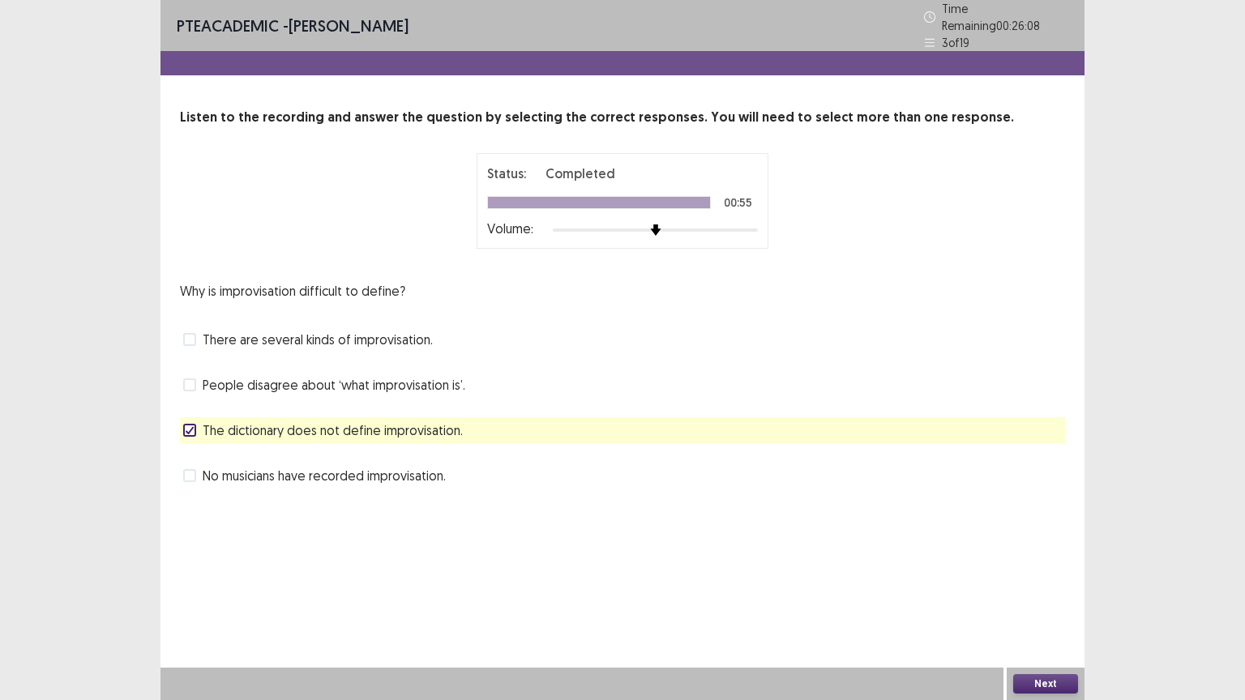
click at [1048, 563] on button "Next" at bounding box center [1045, 683] width 65 height 19
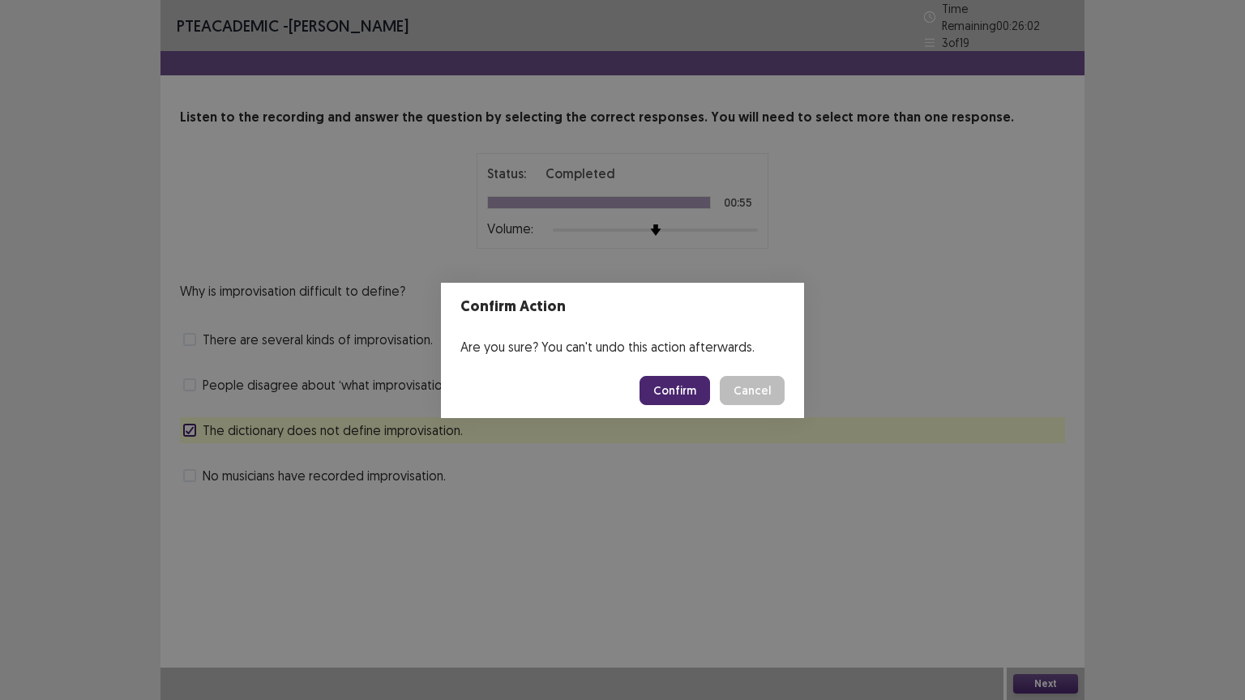
click at [681, 385] on button "Confirm" at bounding box center [675, 390] width 71 height 29
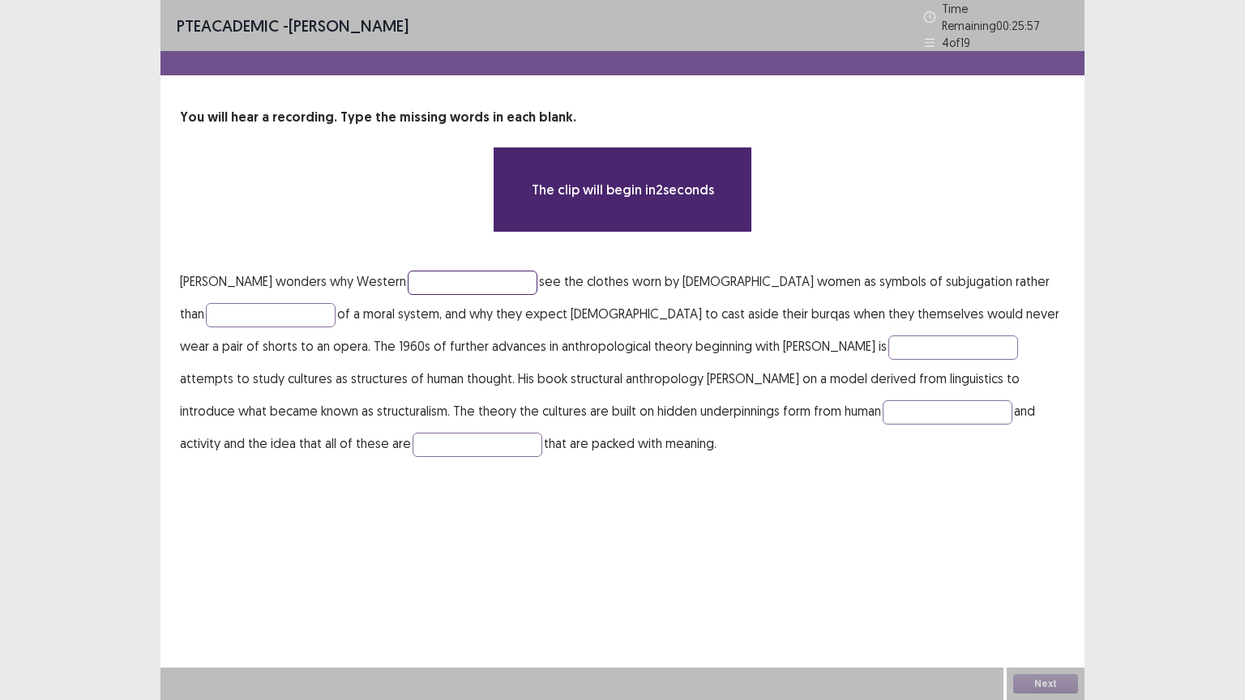
click at [408, 284] on input "text" at bounding box center [473, 283] width 130 height 24
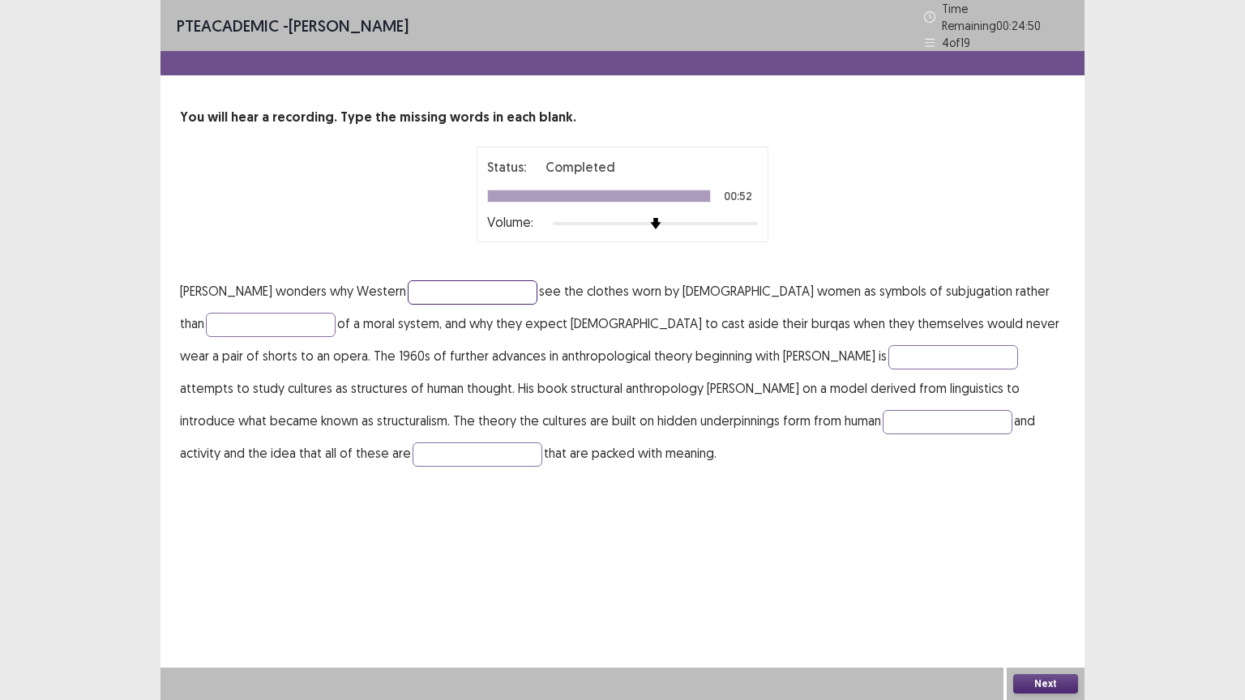
click at [409, 281] on input "text" at bounding box center [473, 292] width 130 height 24
type input "*********"
click at [211, 316] on input "text" at bounding box center [271, 325] width 130 height 24
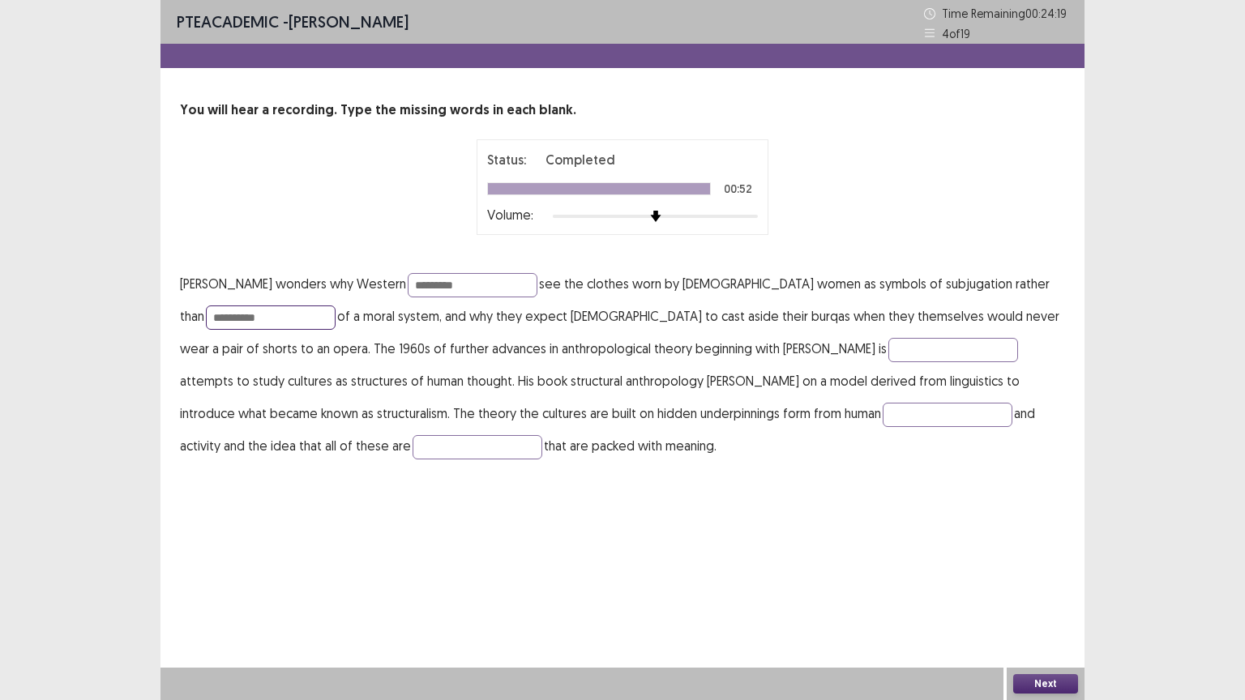
click at [219, 317] on input "**********" at bounding box center [271, 318] width 130 height 24
click at [260, 320] on input "**********" at bounding box center [271, 318] width 130 height 24
drag, startPoint x: 224, startPoint y: 319, endPoint x: 225, endPoint y: 327, distance: 8.3
click at [225, 319] on input "**********" at bounding box center [271, 318] width 130 height 24
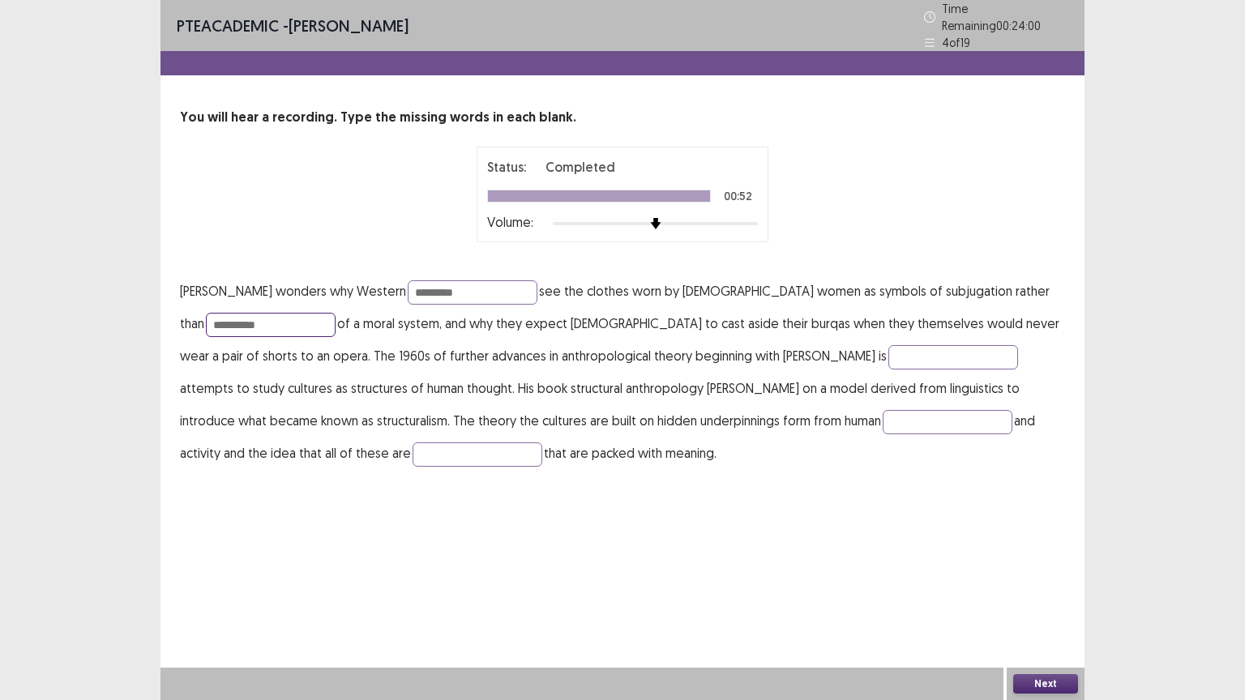
drag, startPoint x: 238, startPoint y: 321, endPoint x: 243, endPoint y: 333, distance: 13.1
click at [243, 328] on p "**********" at bounding box center [622, 372] width 885 height 195
drag, startPoint x: 225, startPoint y: 316, endPoint x: 227, endPoint y: 331, distance: 14.8
click at [225, 322] on input "**********" at bounding box center [271, 325] width 130 height 24
click at [237, 319] on input "**********" at bounding box center [271, 325] width 130 height 24
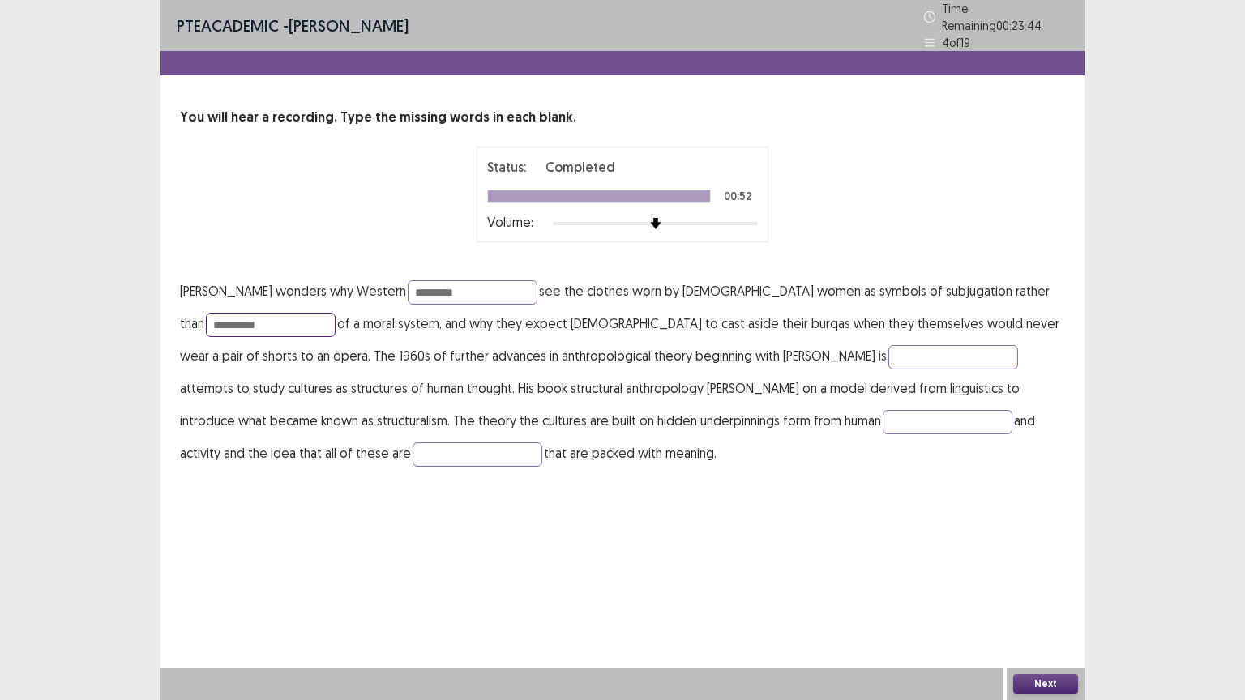
click at [240, 319] on input "**********" at bounding box center [271, 325] width 130 height 24
type input "**********"
click at [888, 357] on input "text" at bounding box center [953, 357] width 130 height 24
type input "********"
click at [883, 410] on input "text" at bounding box center [948, 422] width 130 height 24
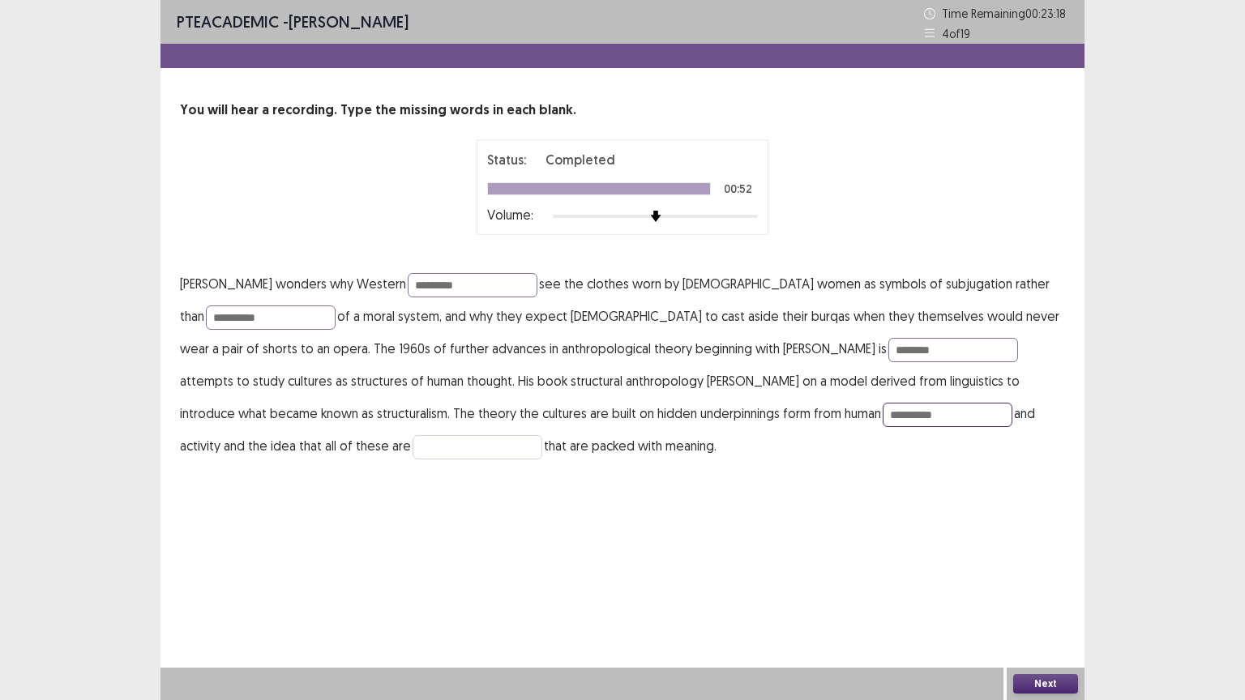
type input "**********"
click at [413, 446] on input "text" at bounding box center [478, 447] width 130 height 24
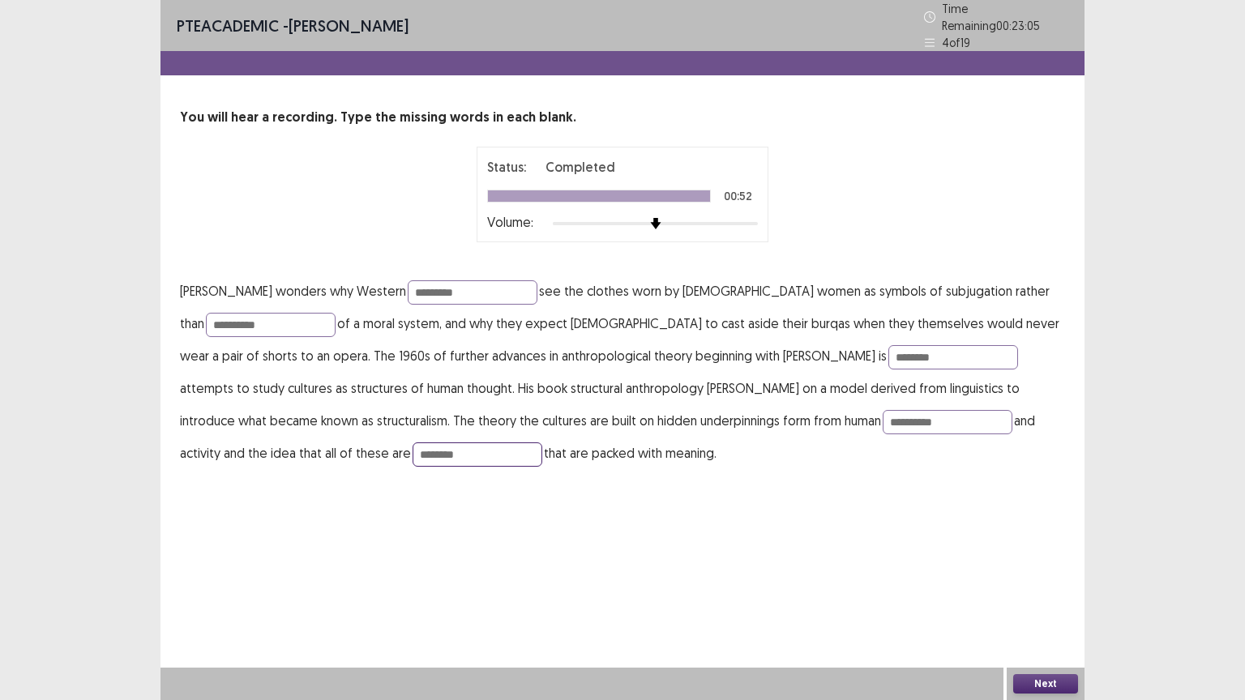
type input "********"
click at [1031, 563] on button "Next" at bounding box center [1045, 683] width 65 height 19
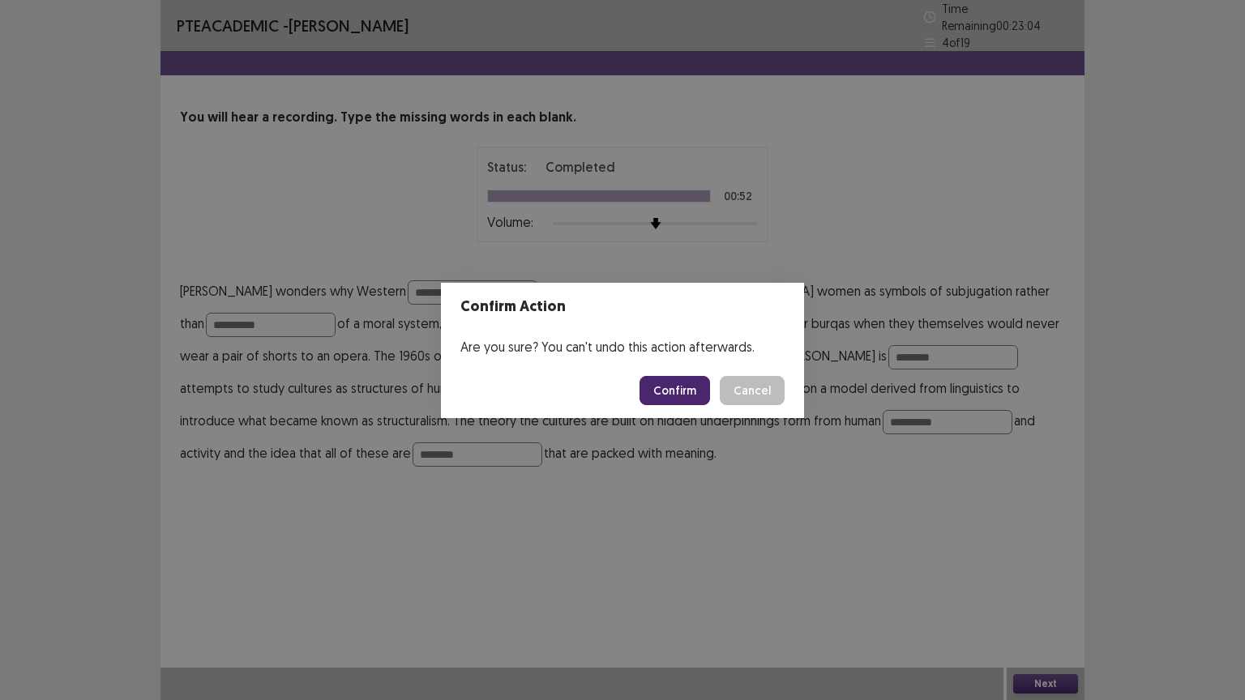
click at [674, 391] on button "Confirm" at bounding box center [675, 390] width 71 height 29
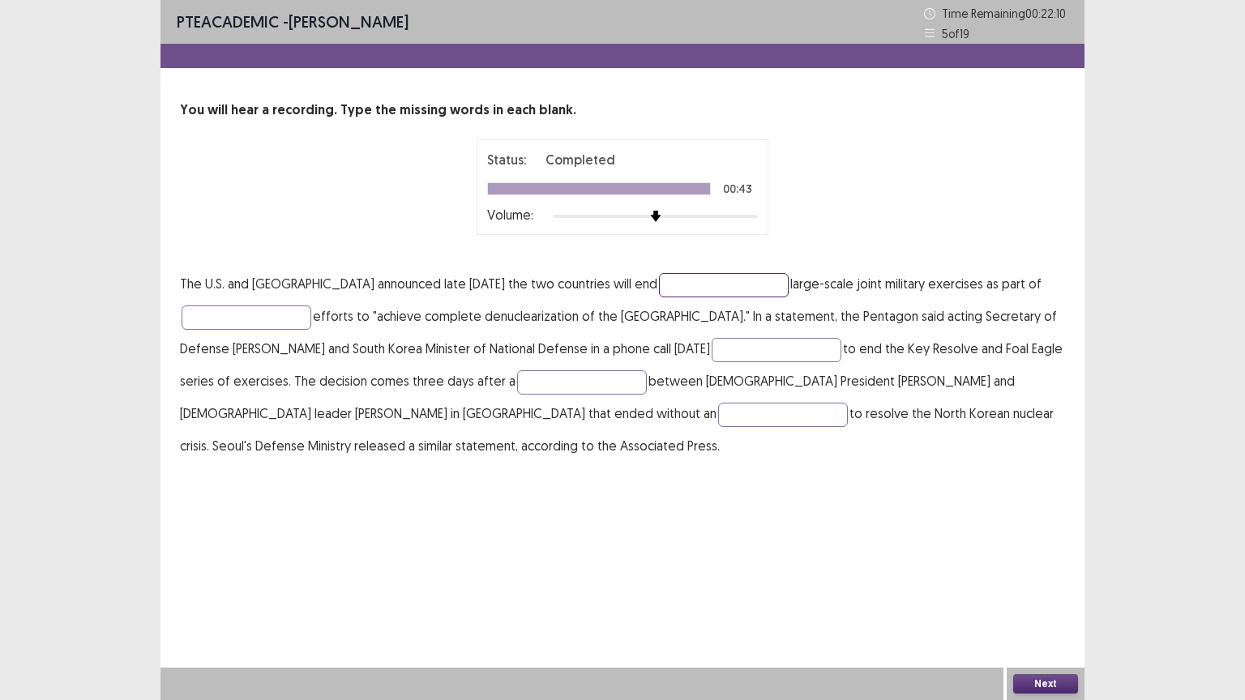
click at [674, 289] on input "text" at bounding box center [724, 285] width 130 height 24
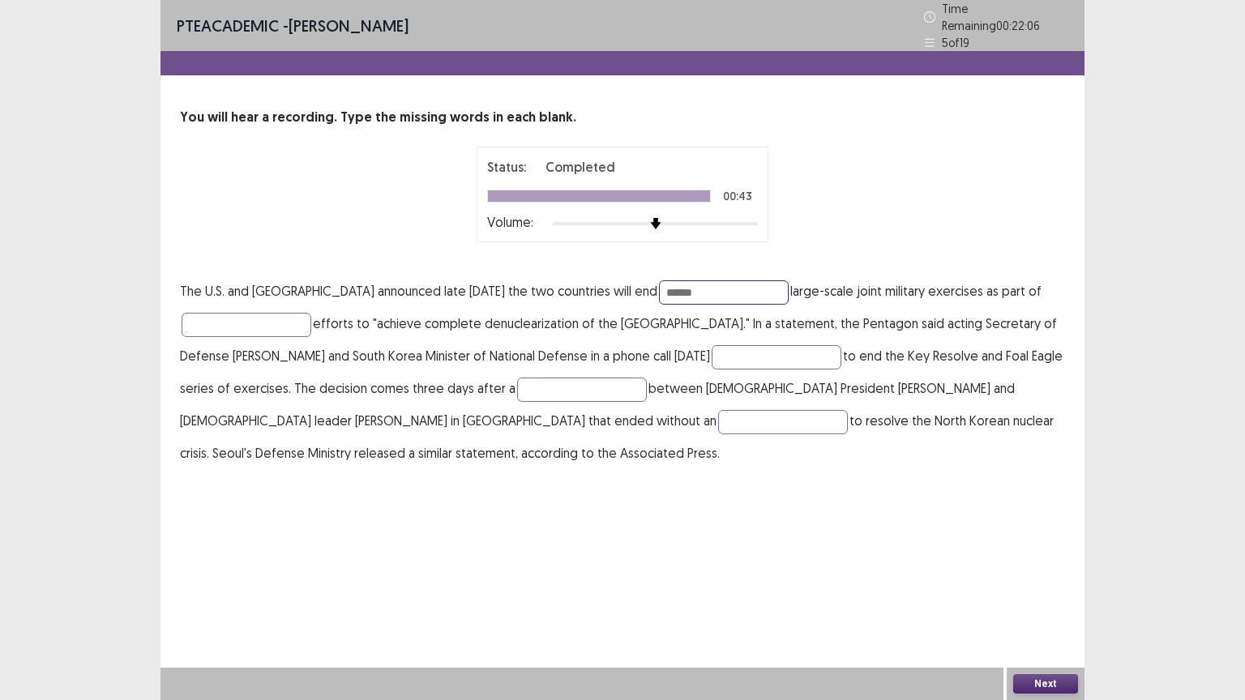
type input "******"
click at [767, 334] on p "The U.S. and South Korea announced late [DATE] the two countries will end *****…" at bounding box center [622, 372] width 885 height 195
click at [226, 320] on input "text" at bounding box center [247, 325] width 130 height 24
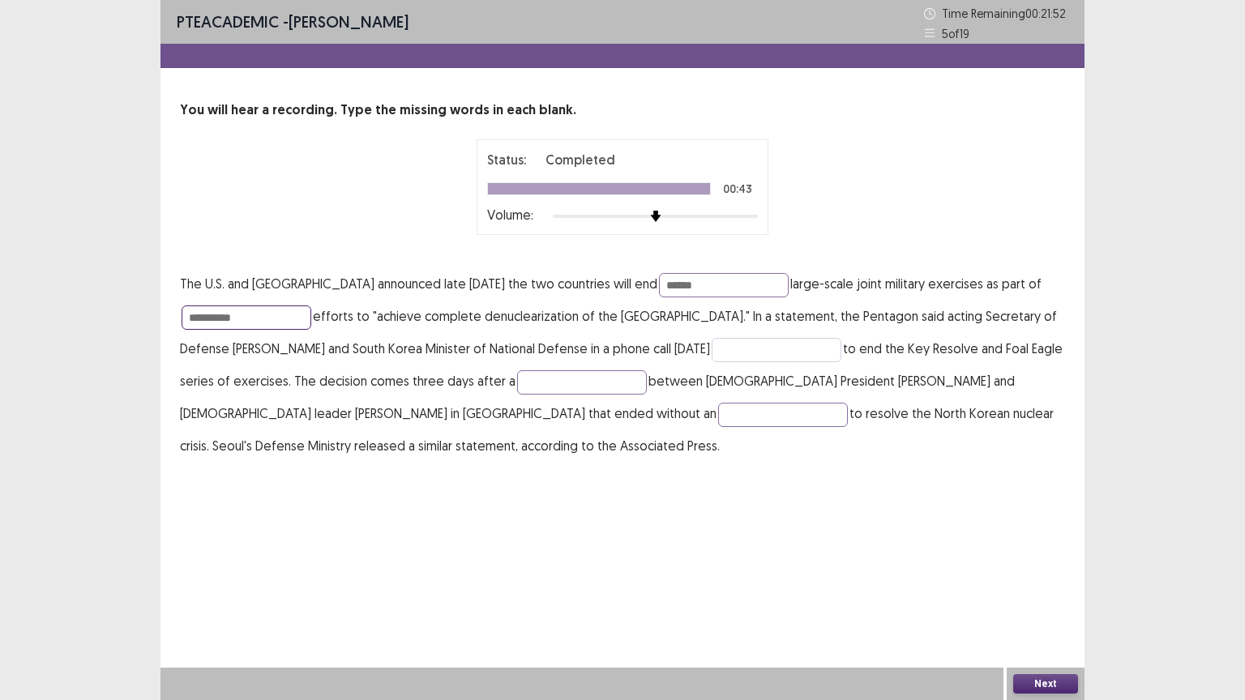
type input "**********"
click at [753, 345] on input "text" at bounding box center [777, 350] width 130 height 24
drag, startPoint x: 764, startPoint y: 338, endPoint x: 775, endPoint y: 365, distance: 28.7
click at [765, 340] on input "********" at bounding box center [777, 350] width 130 height 24
click at [794, 351] on input "*******" at bounding box center [777, 350] width 130 height 24
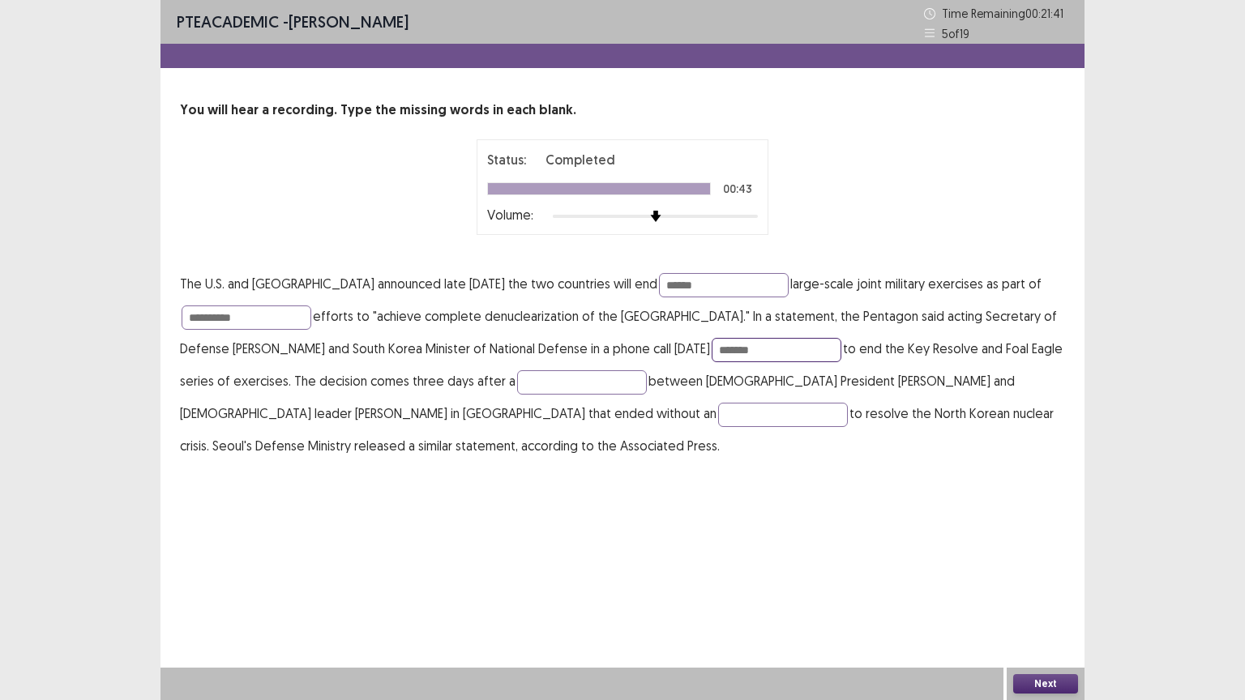
click at [752, 352] on input "*******" at bounding box center [777, 350] width 130 height 24
click at [820, 355] on input "*******" at bounding box center [777, 350] width 130 height 24
click at [751, 353] on input "*******" at bounding box center [777, 350] width 130 height 24
click at [794, 350] on input "*******" at bounding box center [777, 350] width 130 height 24
type input "*******"
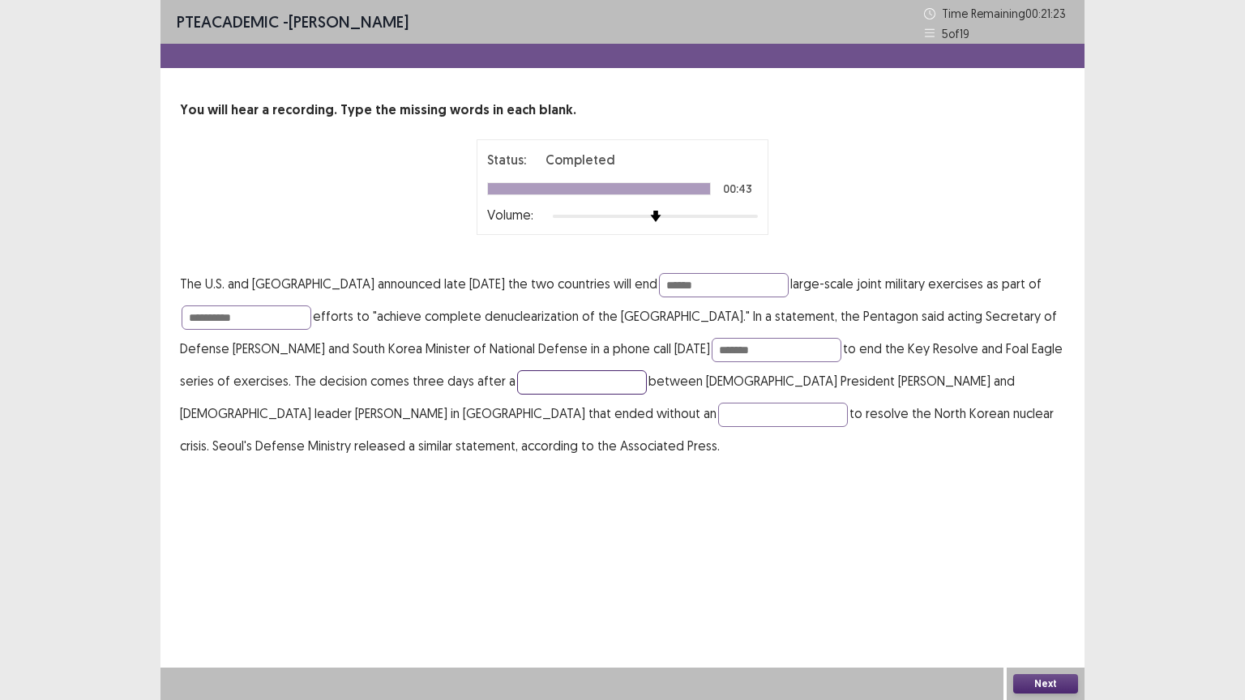
click at [573, 391] on input "text" at bounding box center [582, 382] width 130 height 24
type input "******"
click at [718, 407] on input "text" at bounding box center [783, 415] width 130 height 24
click at [718, 417] on input "text" at bounding box center [783, 415] width 130 height 24
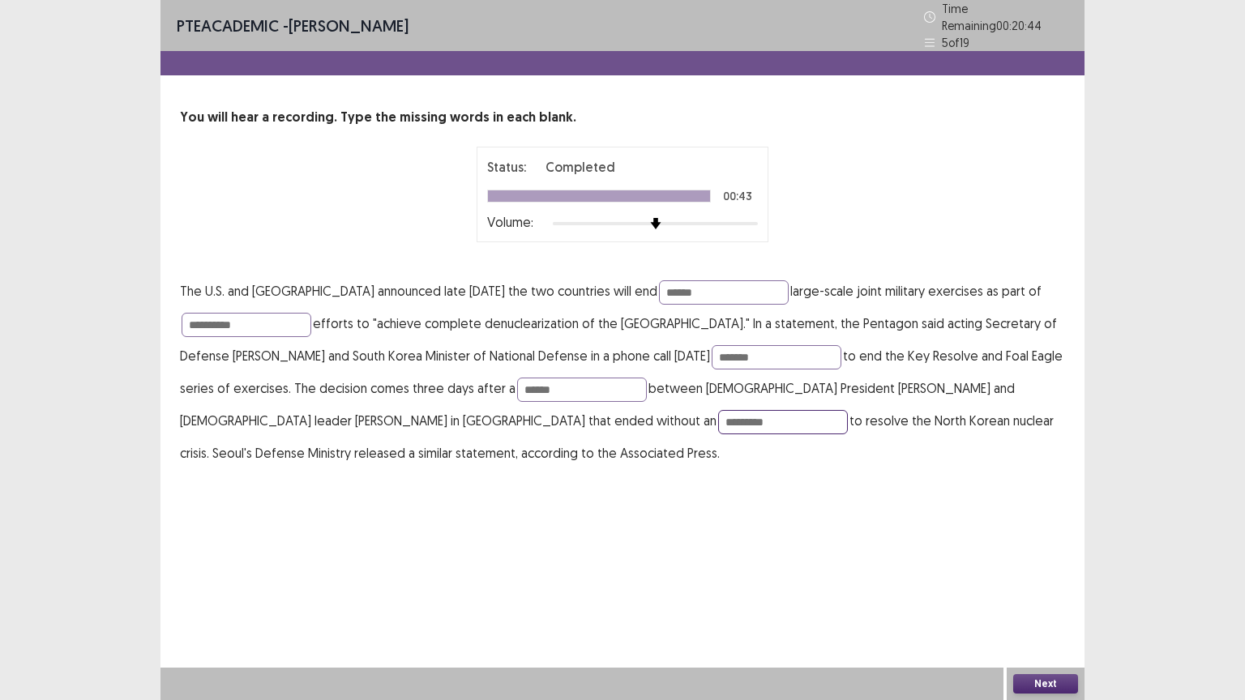
type input "*********"
click at [1021, 563] on button "Next" at bounding box center [1045, 683] width 65 height 19
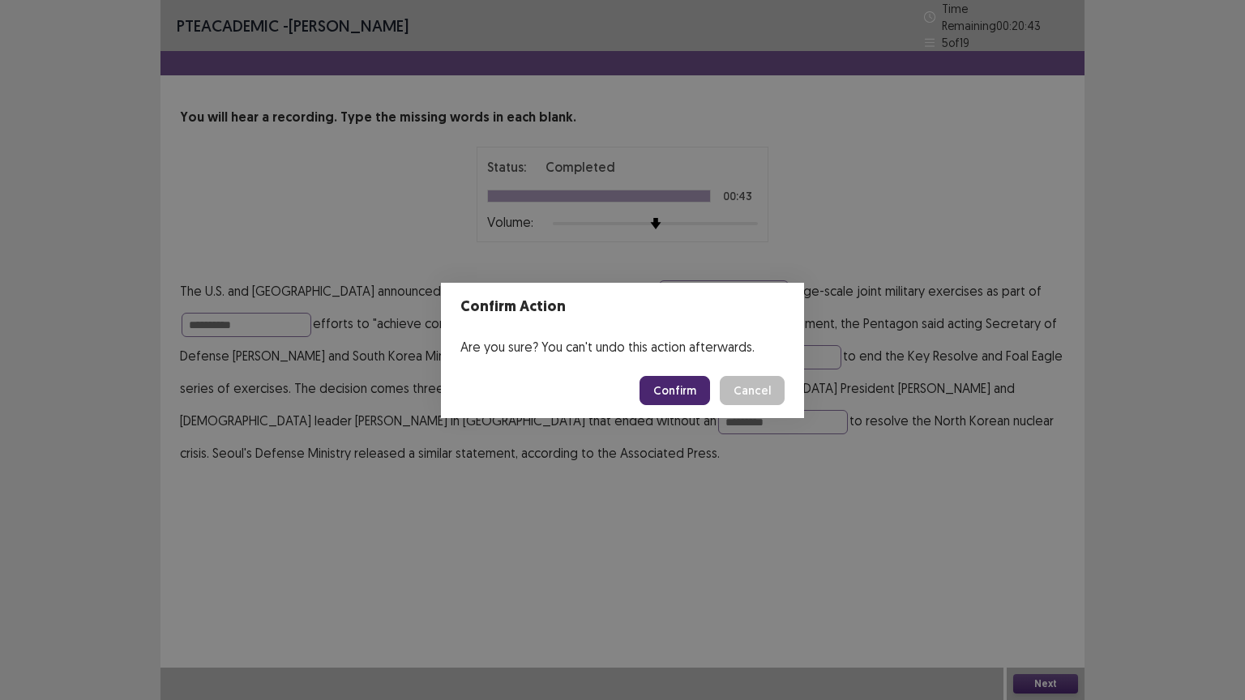
click at [674, 387] on button "Confirm" at bounding box center [675, 390] width 71 height 29
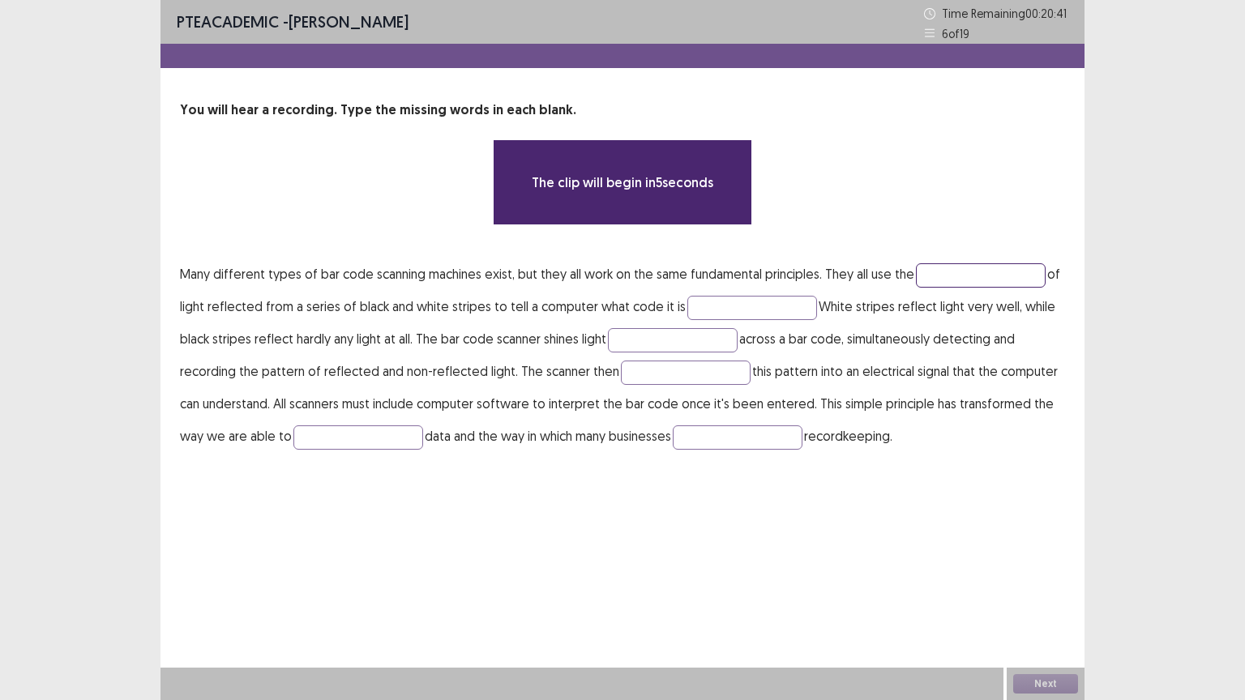
click at [926, 275] on input "text" at bounding box center [981, 275] width 130 height 24
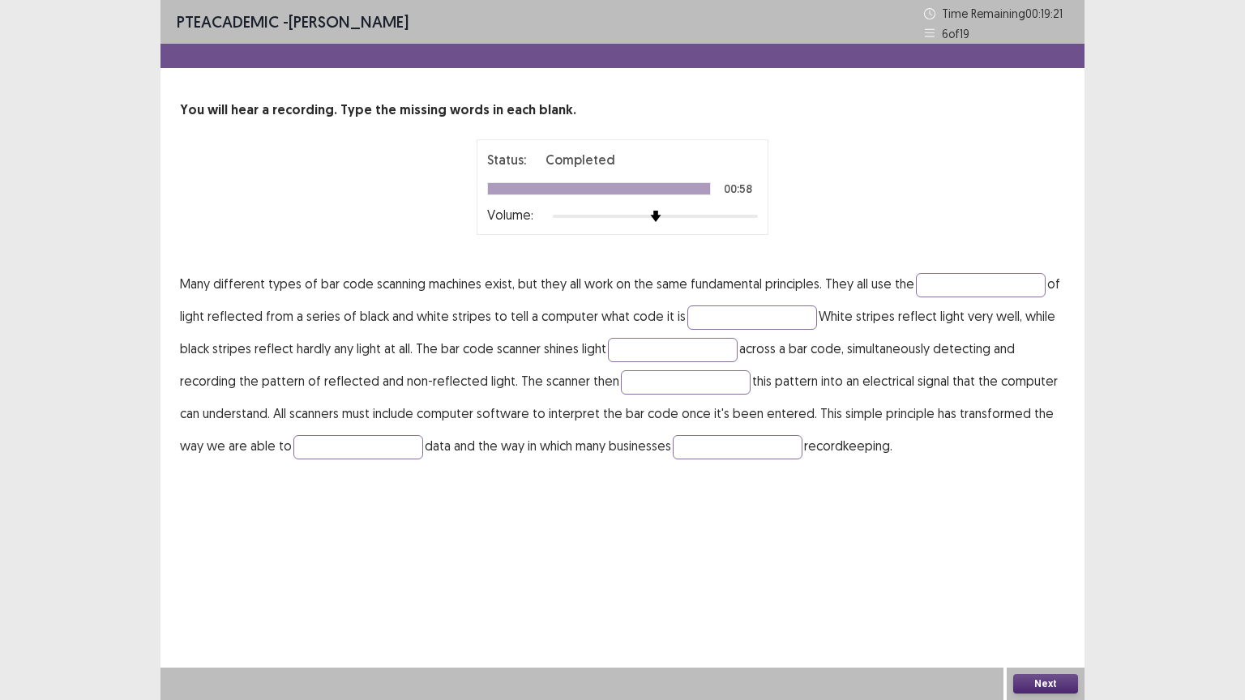
drag, startPoint x: 820, startPoint y: 379, endPoint x: 642, endPoint y: 563, distance: 255.6
click at [644, 563] on div "PTE academic - [PERSON_NAME] Time Remaining 00 : 19 : 21 6 of 19 You will hear …" at bounding box center [622, 350] width 924 height 700
click at [939, 276] on input "text" at bounding box center [981, 285] width 130 height 24
type input "*********"
click at [725, 310] on input "text" at bounding box center [752, 318] width 130 height 24
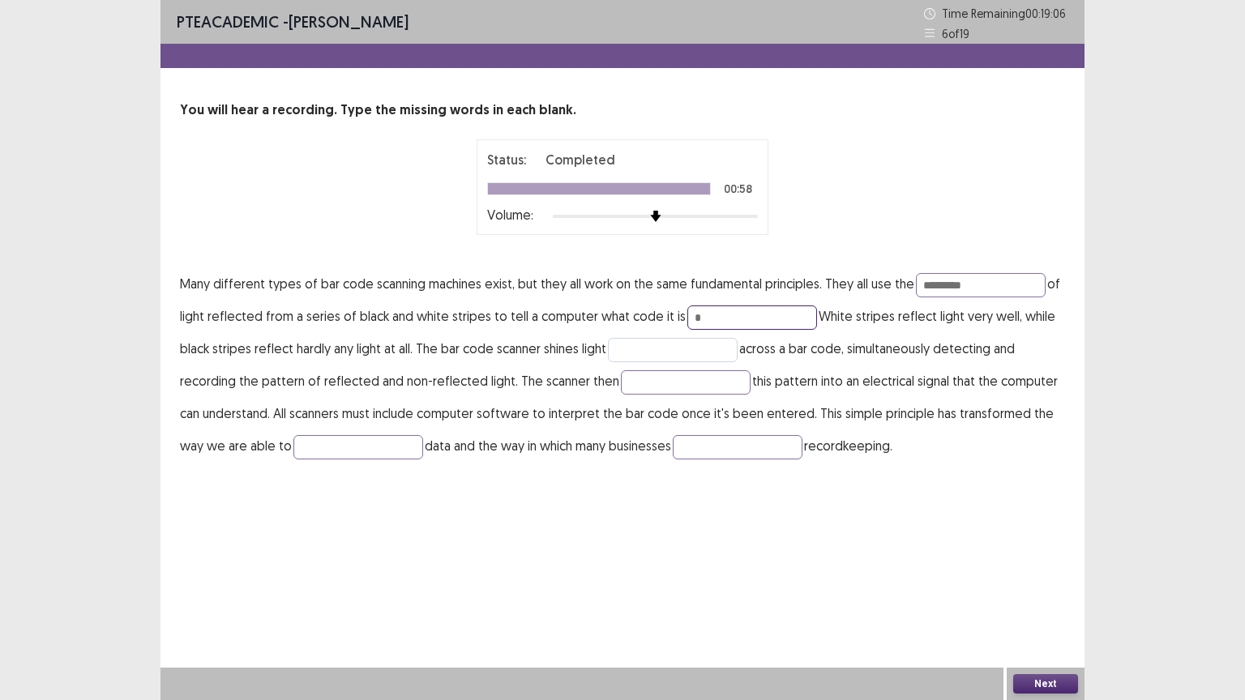
type input "*"
click at [648, 353] on input "text" at bounding box center [673, 350] width 130 height 24
click at [330, 444] on input "text" at bounding box center [358, 447] width 130 height 24
type input "**********"
click at [691, 443] on input "text" at bounding box center [738, 447] width 130 height 24
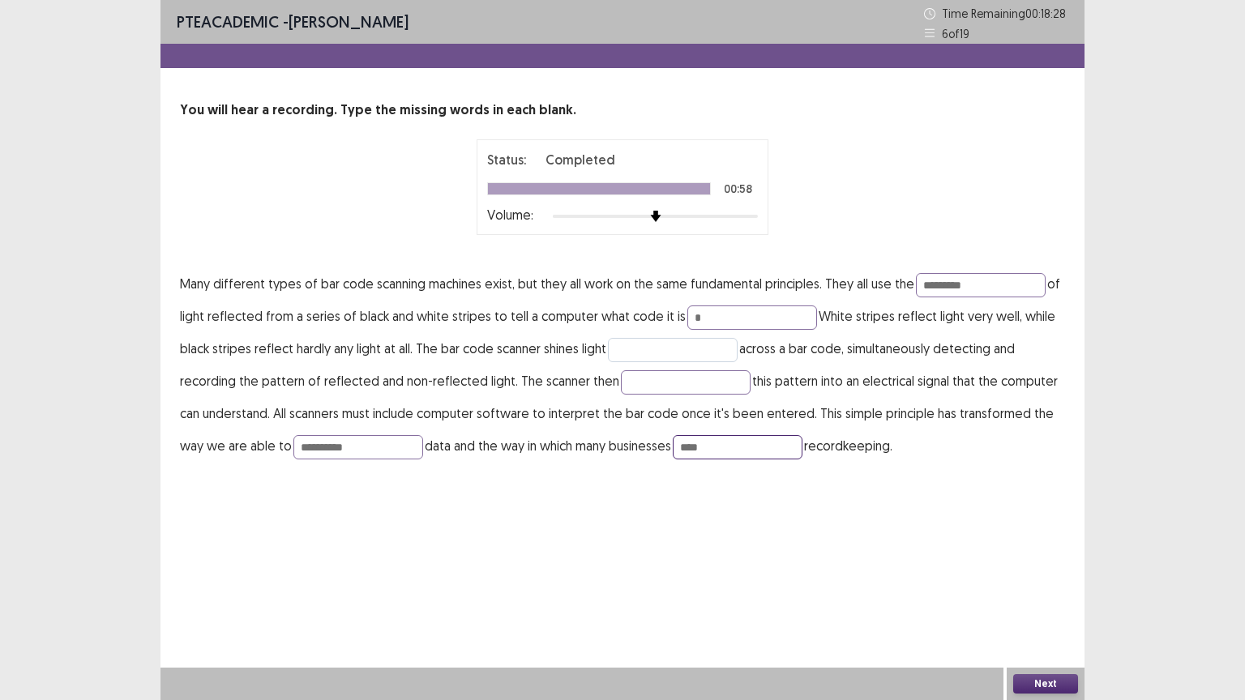
type input "****"
click at [641, 355] on input "text" at bounding box center [673, 350] width 130 height 24
type input "****"
drag, startPoint x: 651, startPoint y: 344, endPoint x: 610, endPoint y: 355, distance: 42.7
click at [610, 355] on input "****" at bounding box center [673, 350] width 130 height 24
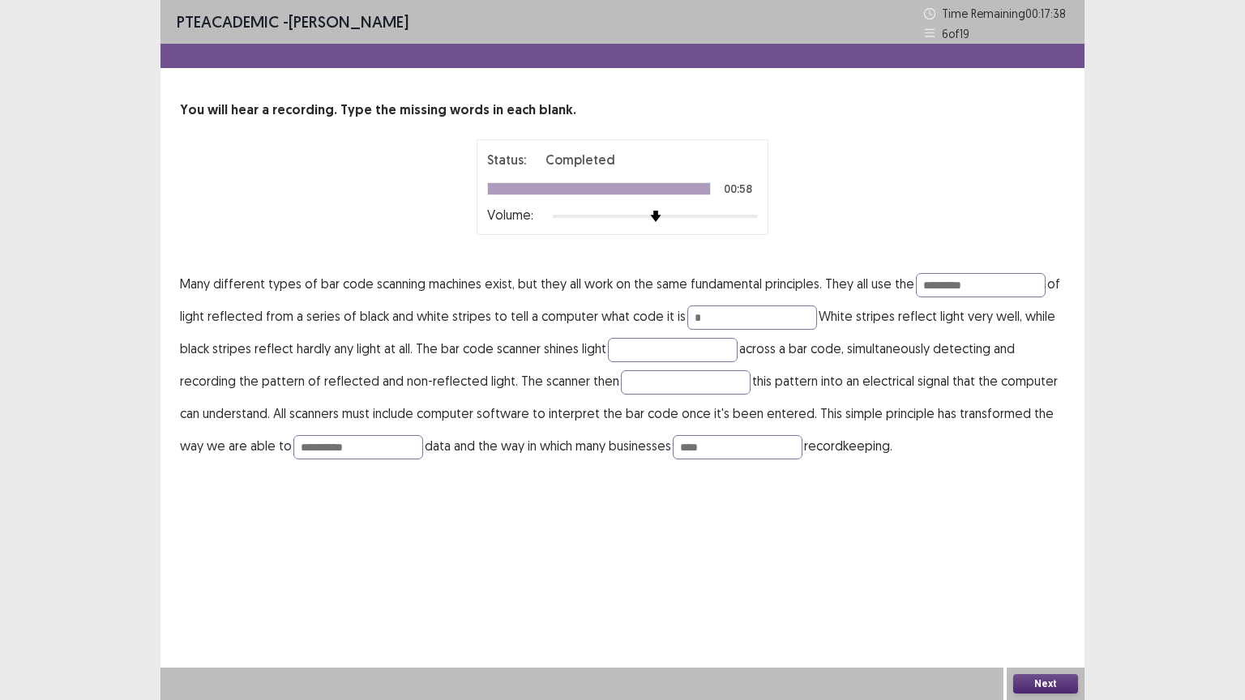
click at [1043, 563] on button "Next" at bounding box center [1045, 683] width 65 height 19
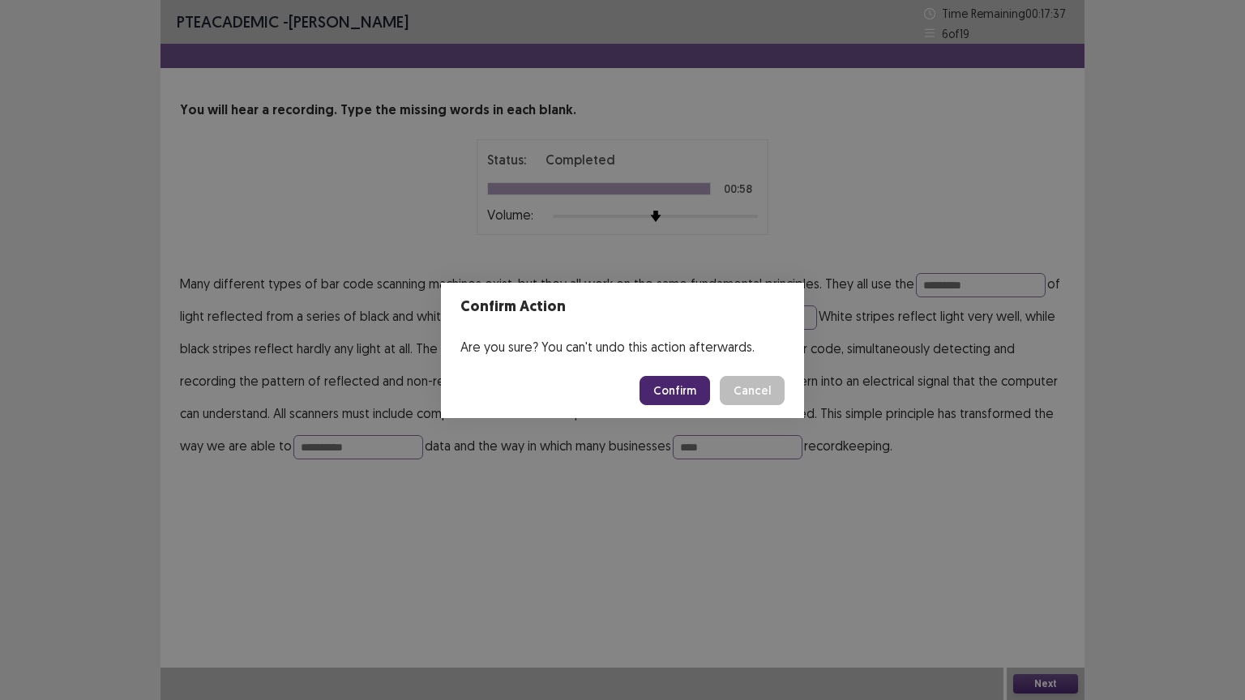
click at [673, 390] on button "Confirm" at bounding box center [675, 390] width 71 height 29
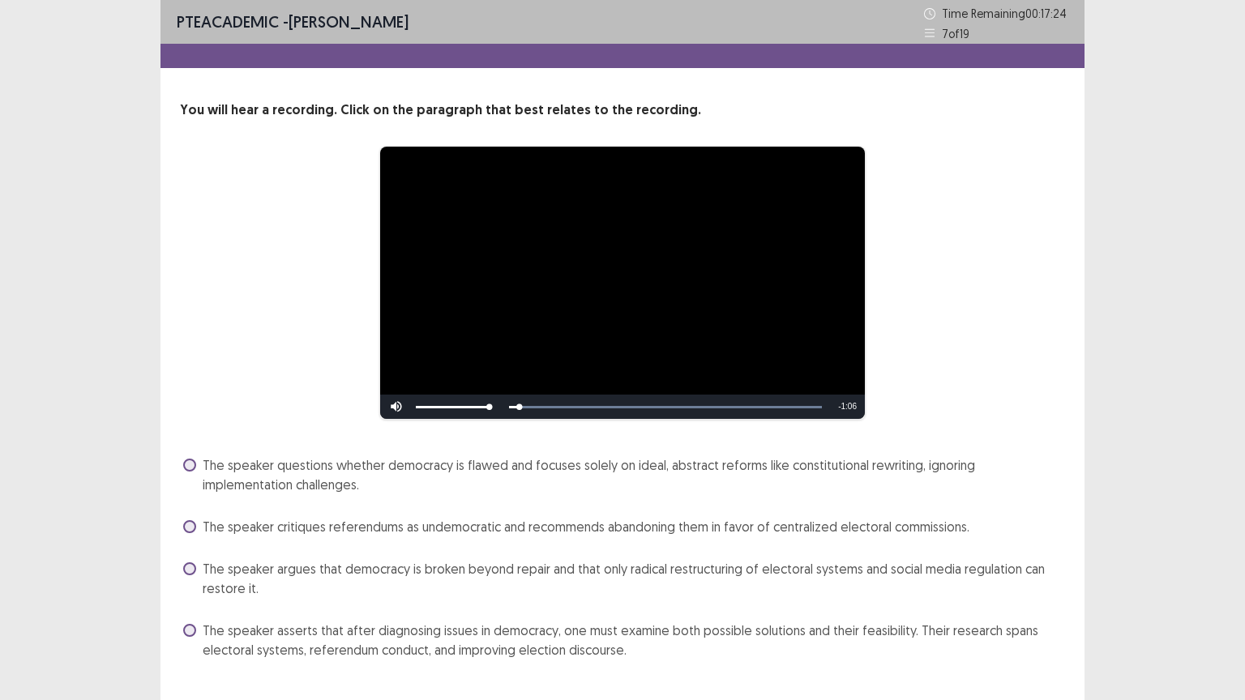
scroll to position [34, 0]
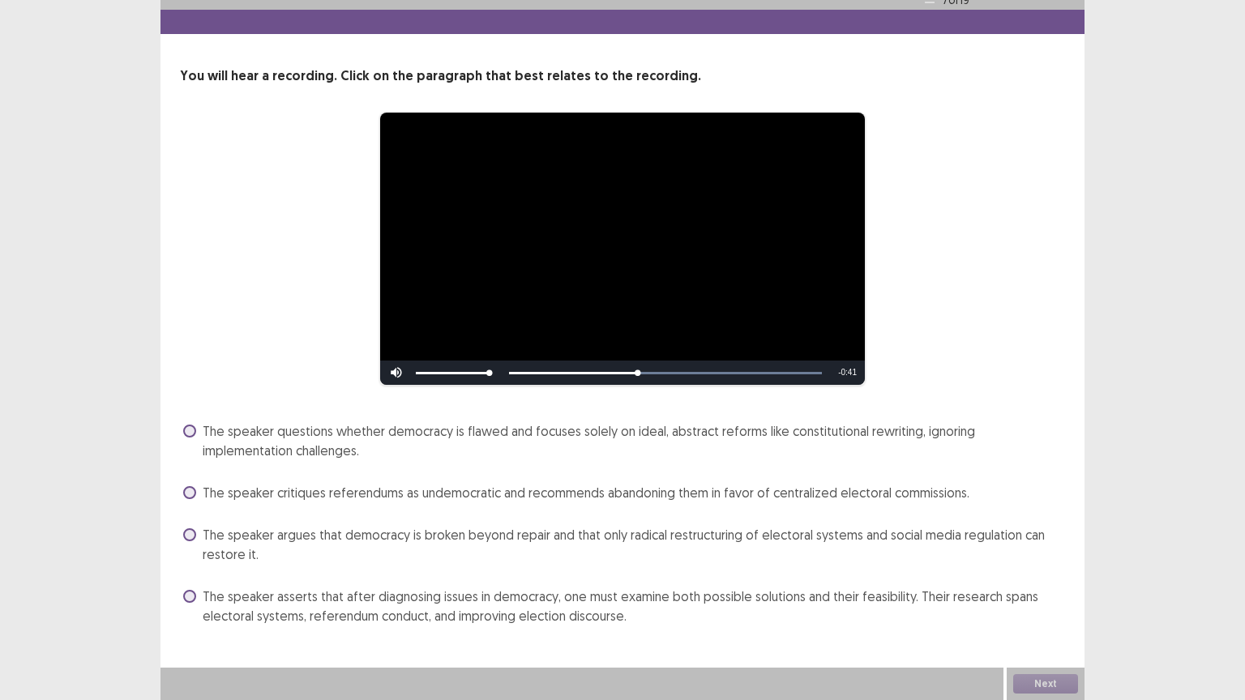
click at [610, 313] on video "Video Player" at bounding box center [622, 249] width 485 height 272
click at [191, 535] on span at bounding box center [189, 534] width 13 height 13
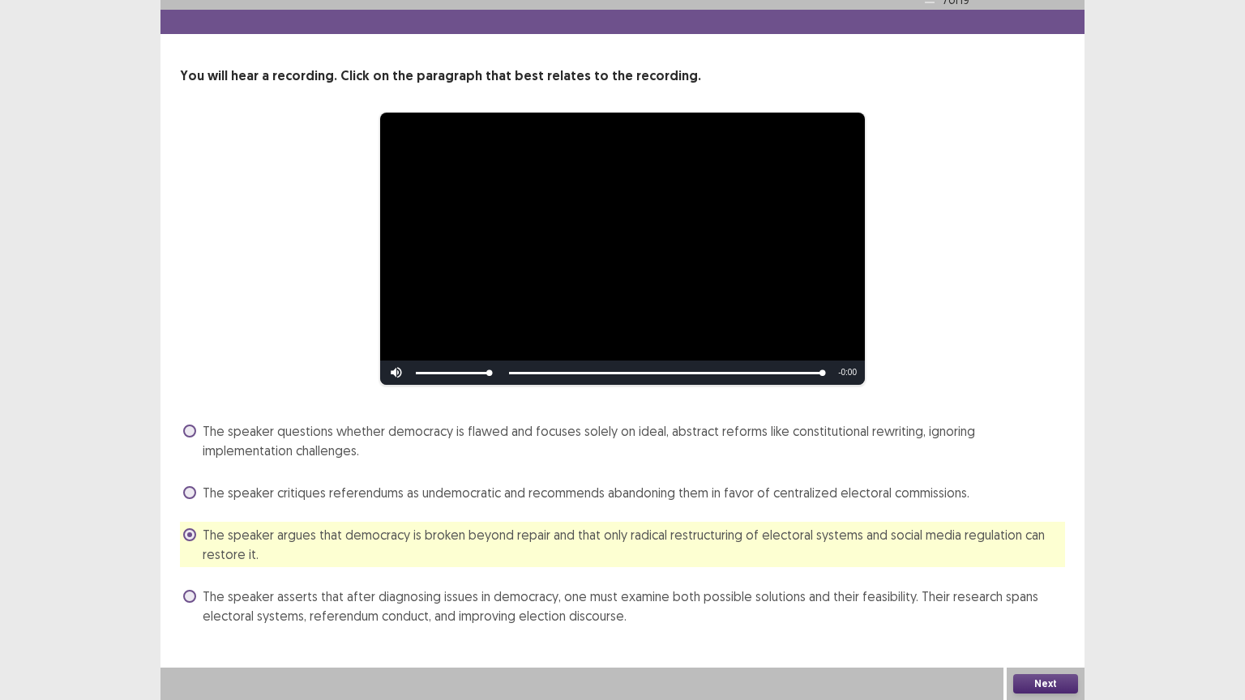
click at [1029, 563] on button "Next" at bounding box center [1045, 683] width 65 height 19
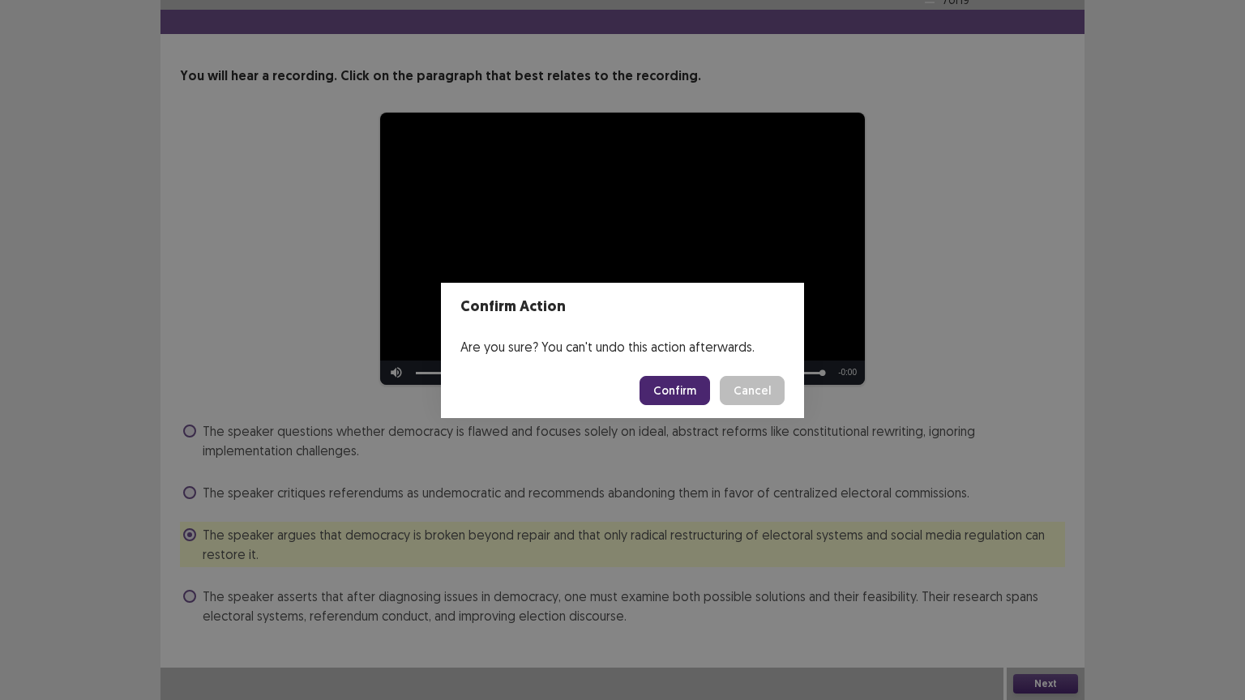
click at [671, 388] on button "Confirm" at bounding box center [675, 390] width 71 height 29
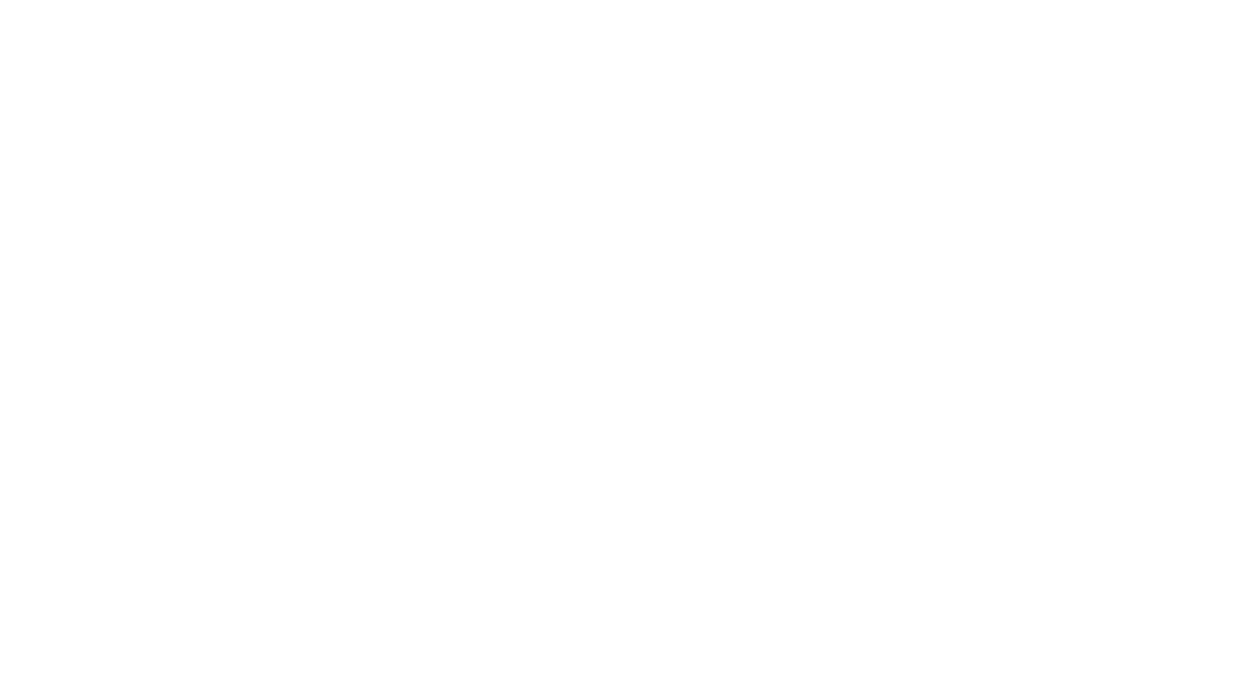
scroll to position [0, 0]
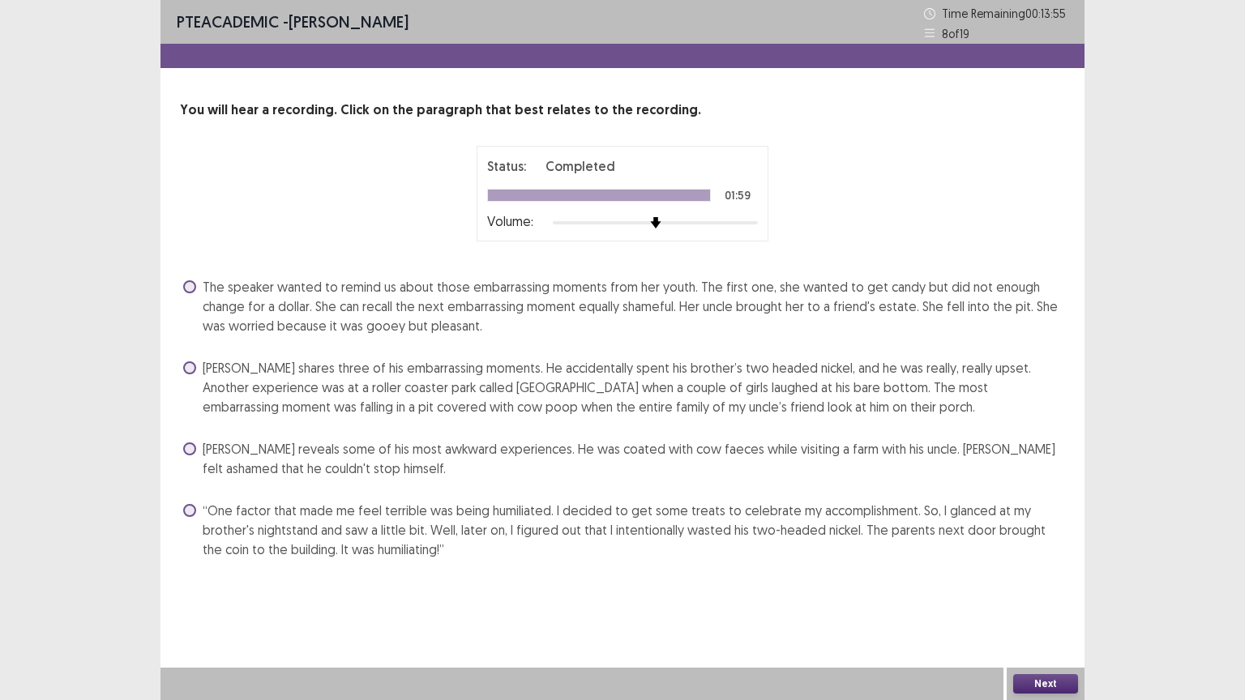
click at [185, 369] on span at bounding box center [189, 367] width 13 height 13
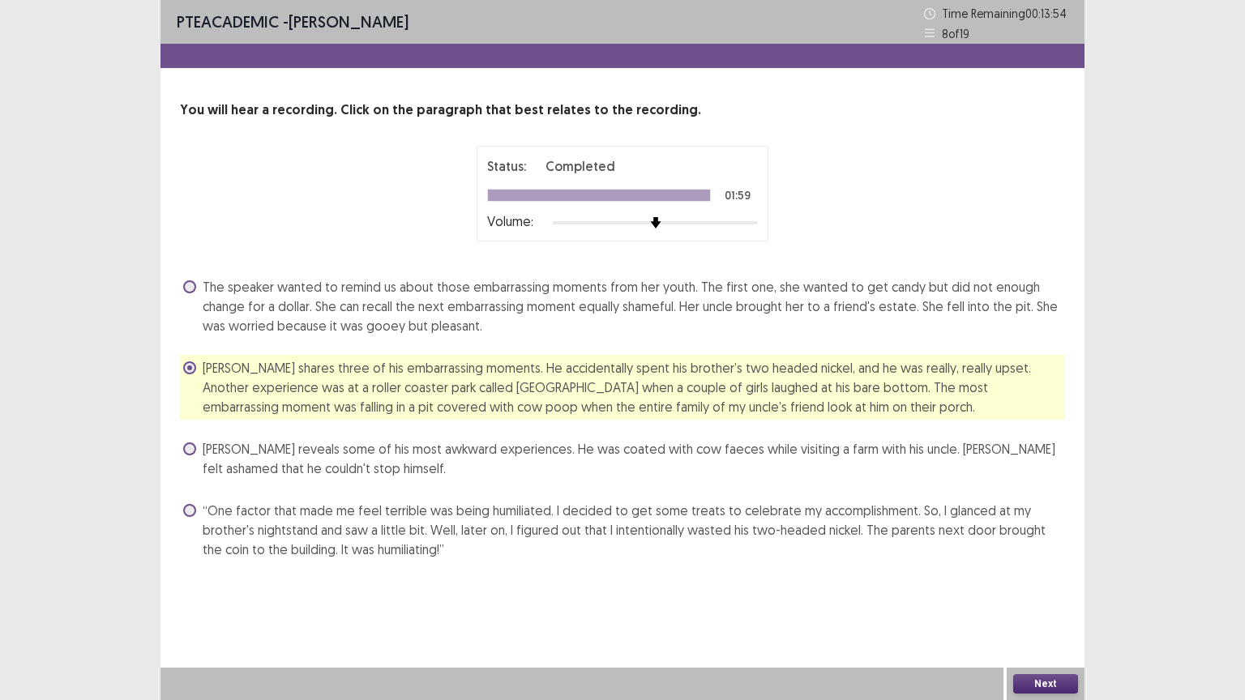
click at [1035, 563] on button "Next" at bounding box center [1045, 683] width 65 height 19
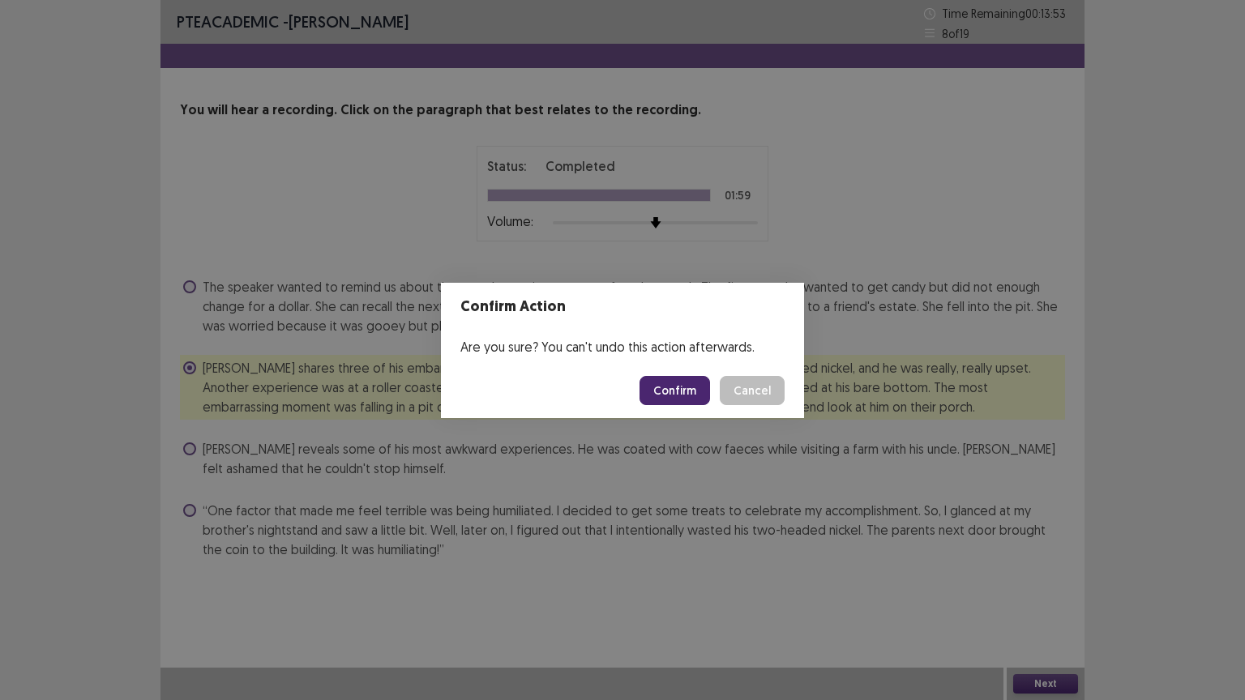
click at [672, 383] on button "Confirm" at bounding box center [675, 390] width 71 height 29
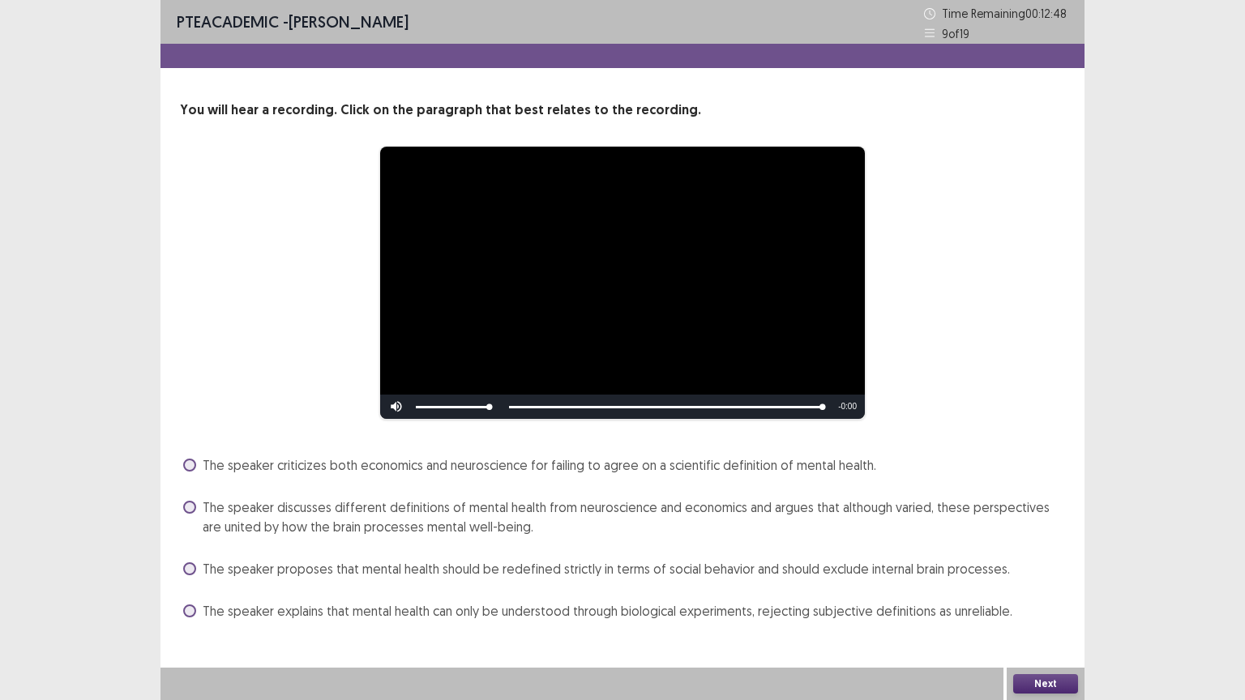
click at [186, 469] on span at bounding box center [189, 465] width 13 height 13
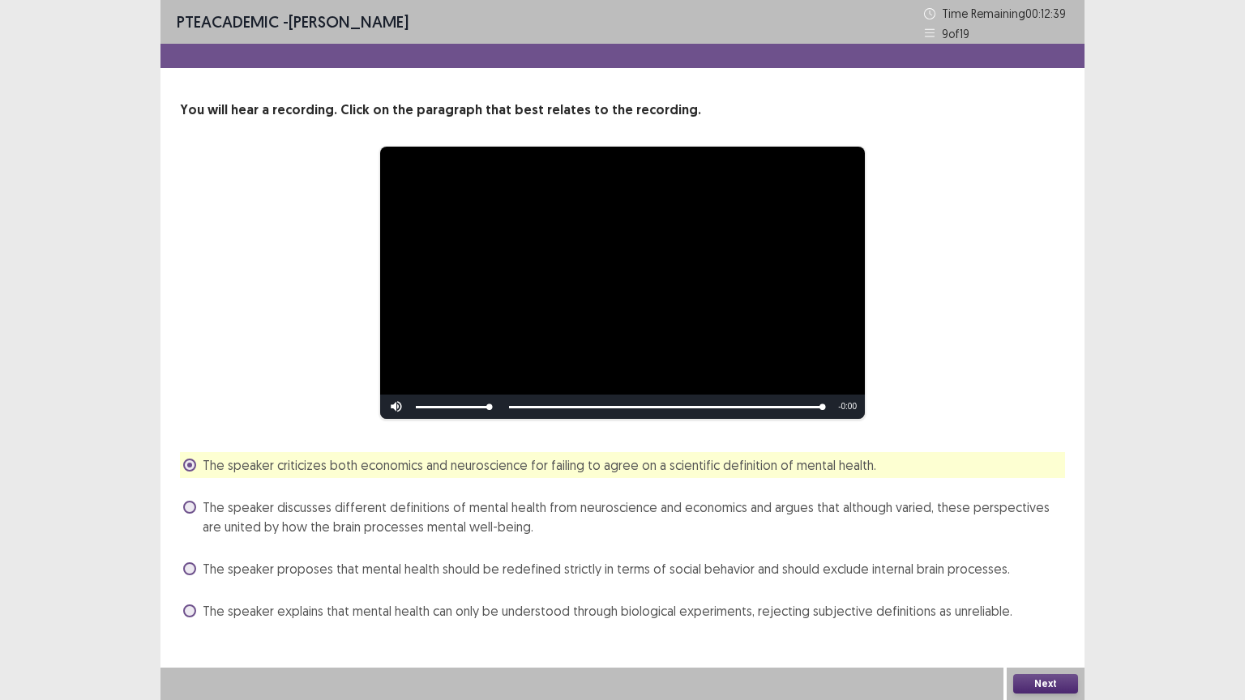
click at [191, 508] on span at bounding box center [189, 507] width 13 height 13
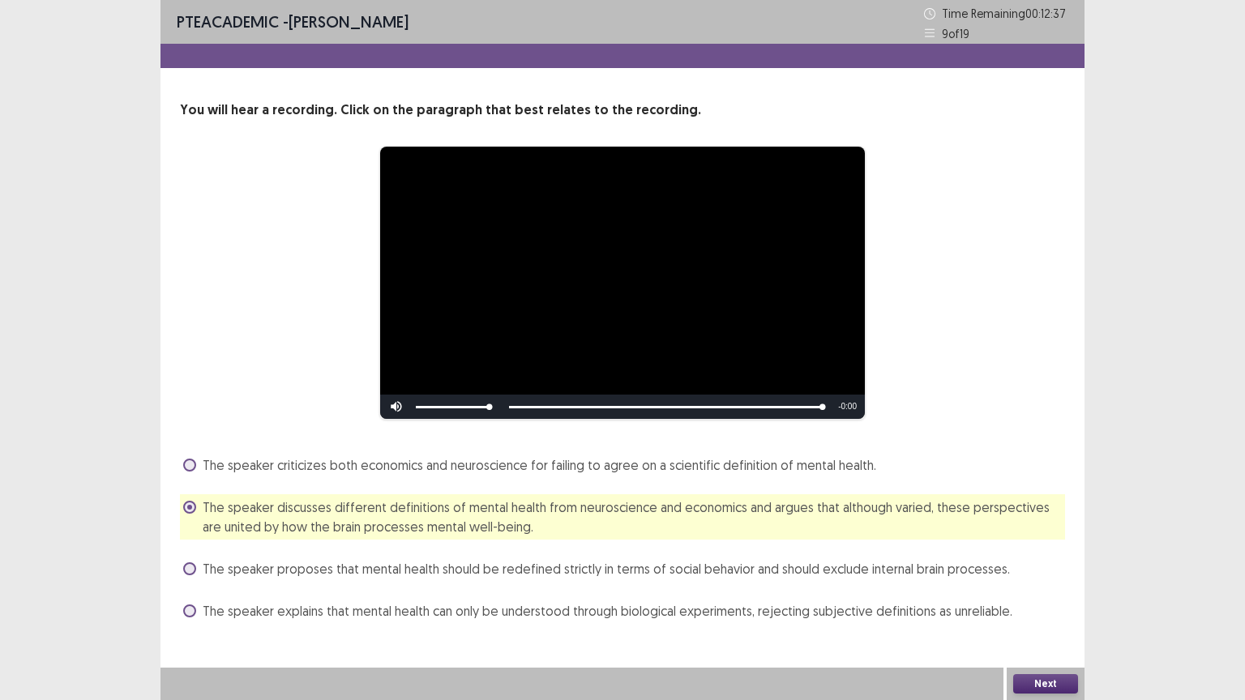
click at [1020, 563] on button "Next" at bounding box center [1045, 683] width 65 height 19
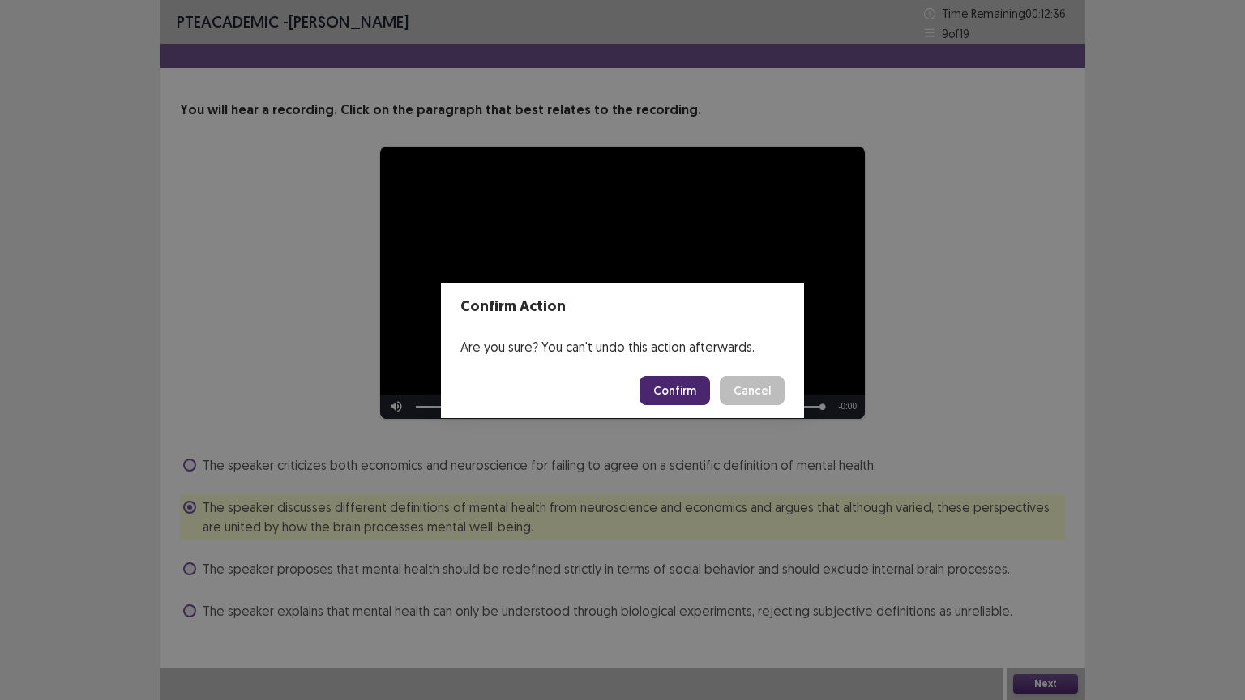
click at [674, 403] on button "Confirm" at bounding box center [675, 390] width 71 height 29
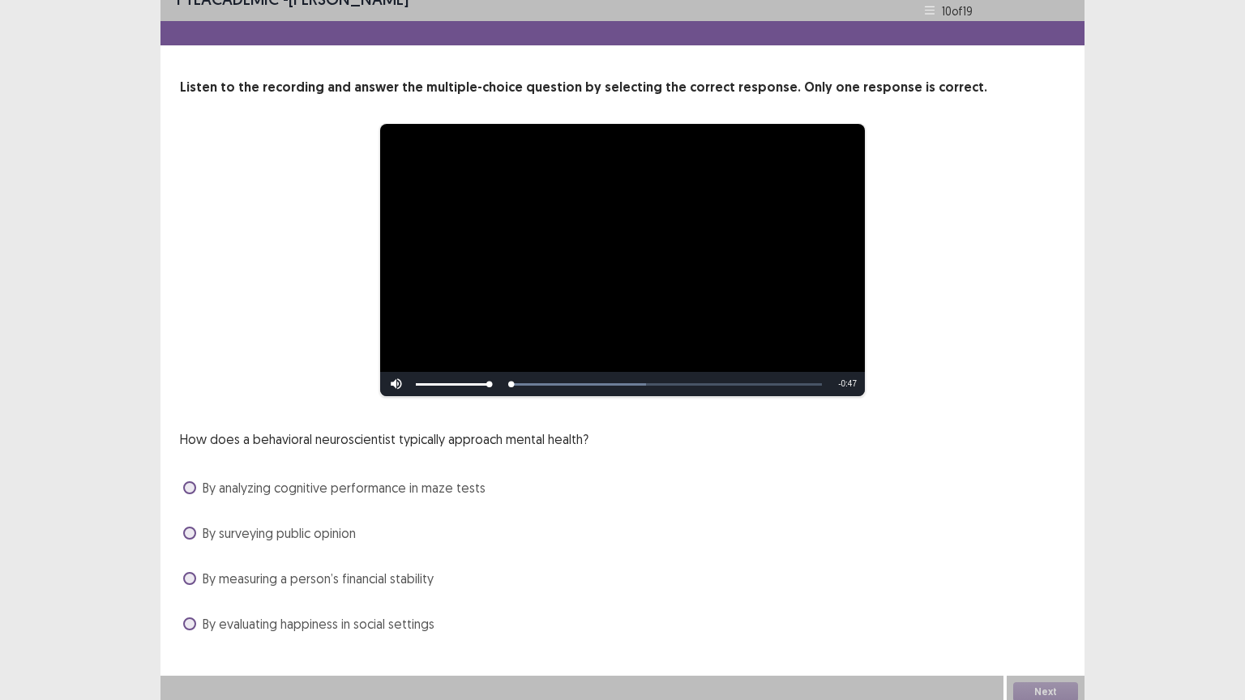
scroll to position [31, 0]
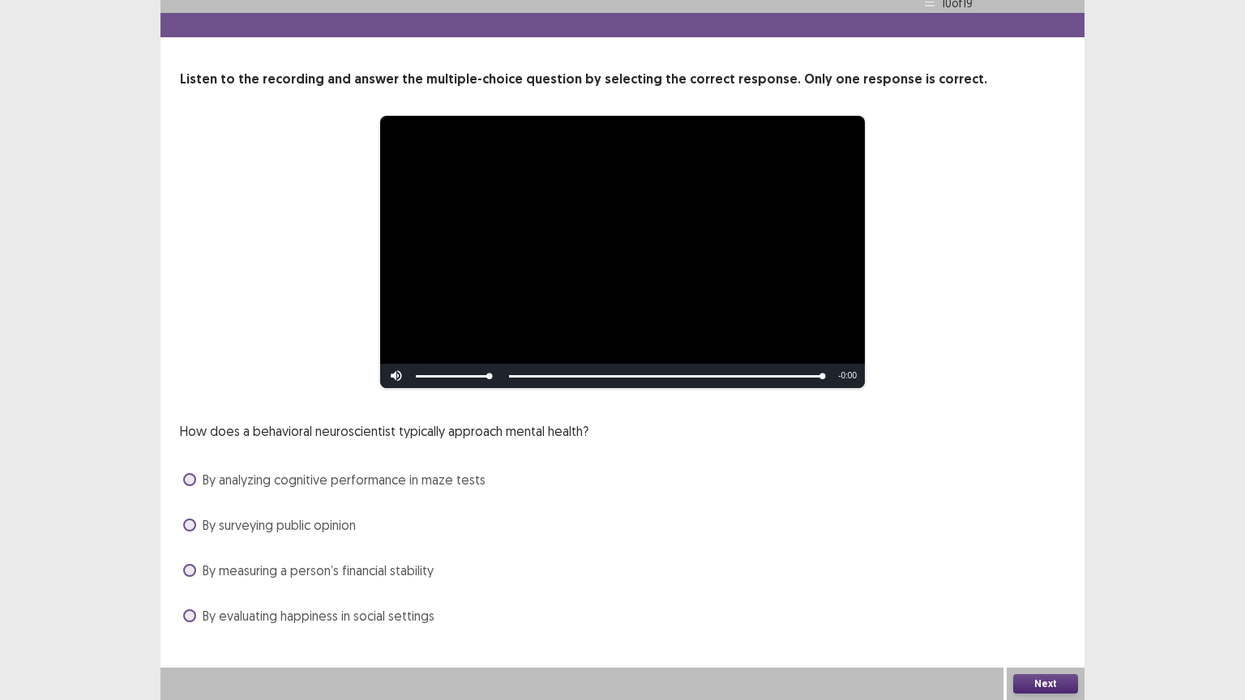
click at [189, 563] on span at bounding box center [189, 616] width 13 height 13
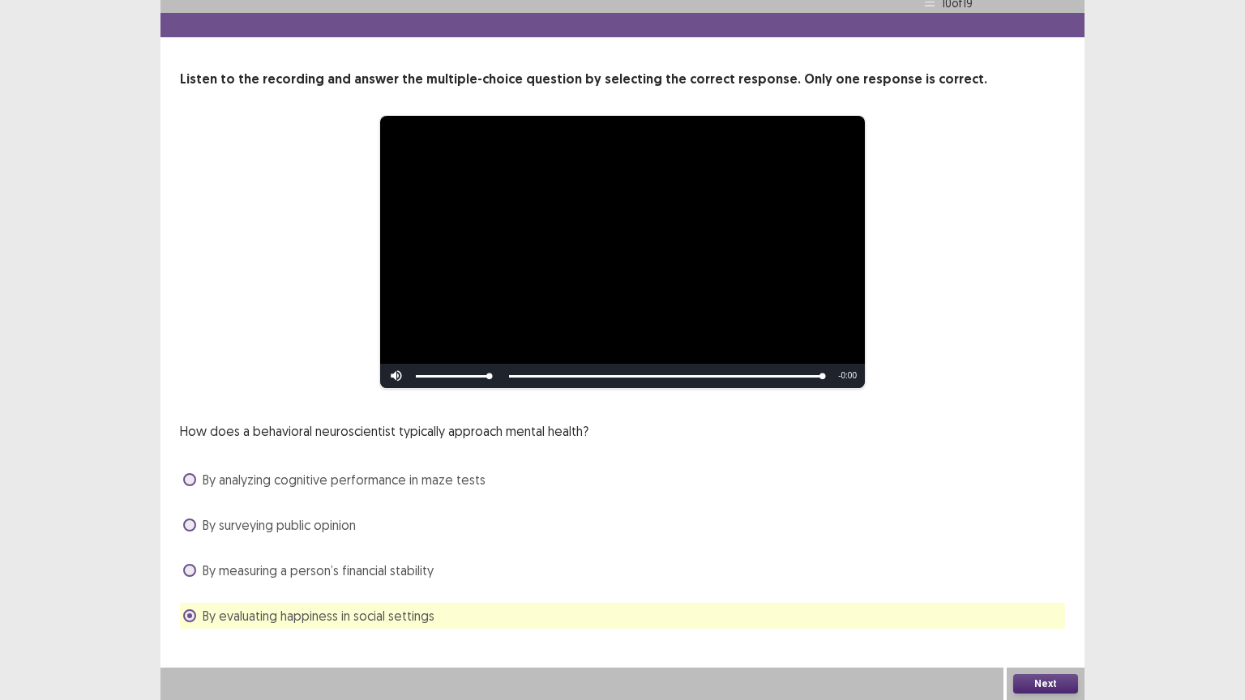
click at [180, 563] on div "By evaluating happiness in social settings" at bounding box center [622, 616] width 885 height 26
click at [191, 479] on span at bounding box center [189, 479] width 13 height 13
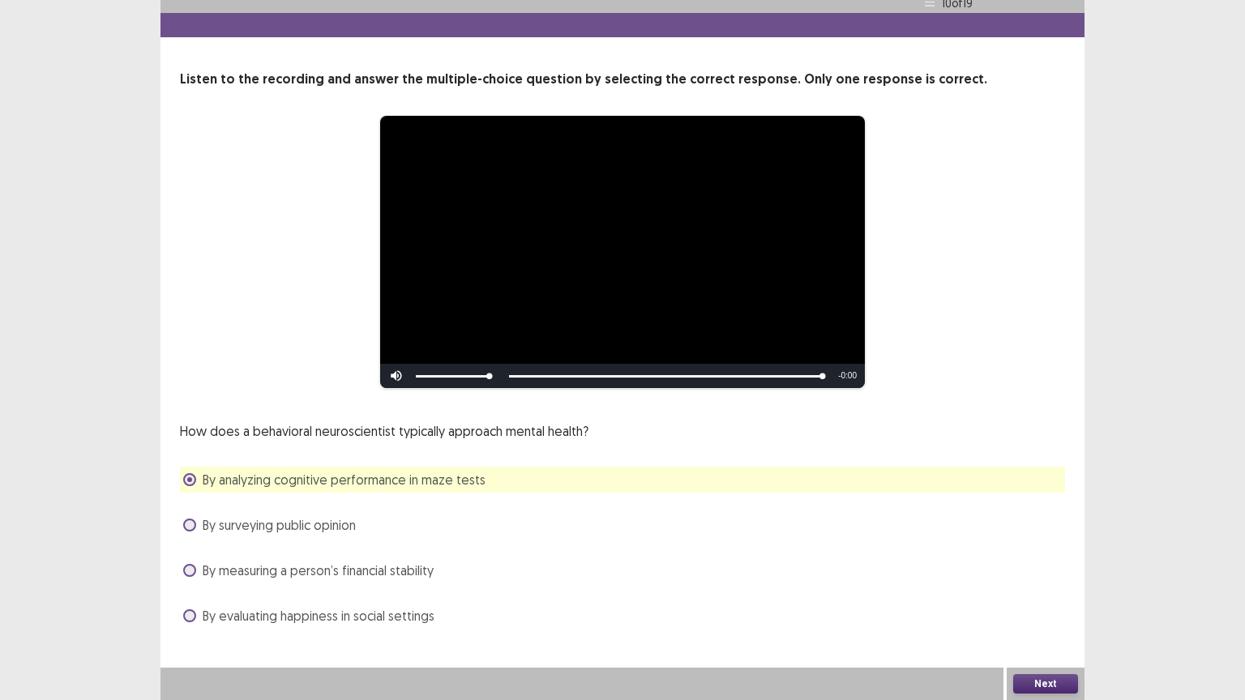
click at [1050, 563] on button "Next" at bounding box center [1045, 683] width 65 height 19
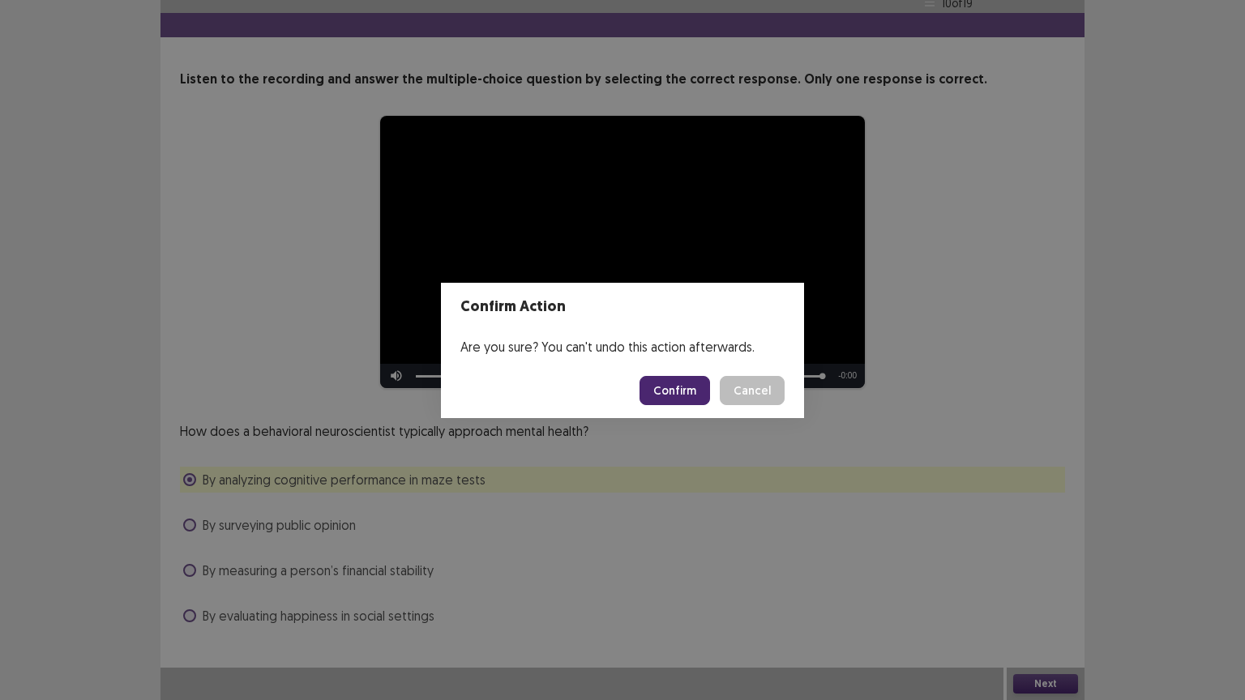
click at [687, 387] on button "Confirm" at bounding box center [675, 390] width 71 height 29
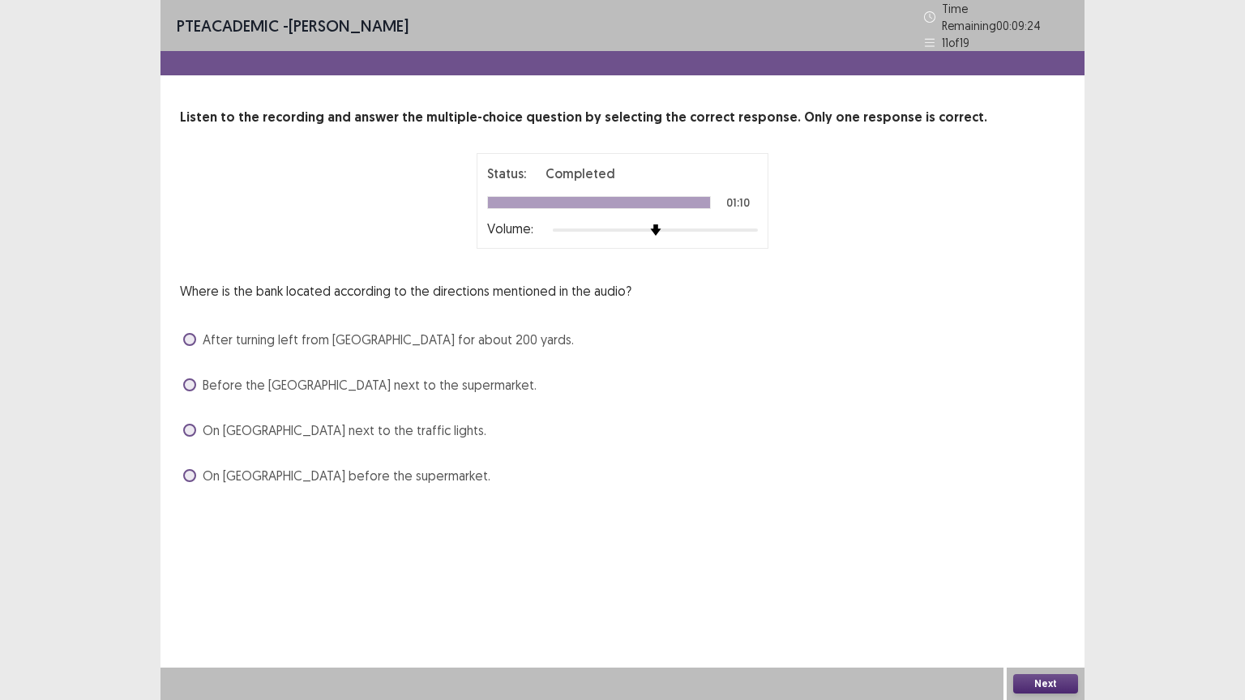
drag, startPoint x: 190, startPoint y: 326, endPoint x: 204, endPoint y: 348, distance: 26.3
click at [190, 333] on span at bounding box center [189, 339] width 13 height 13
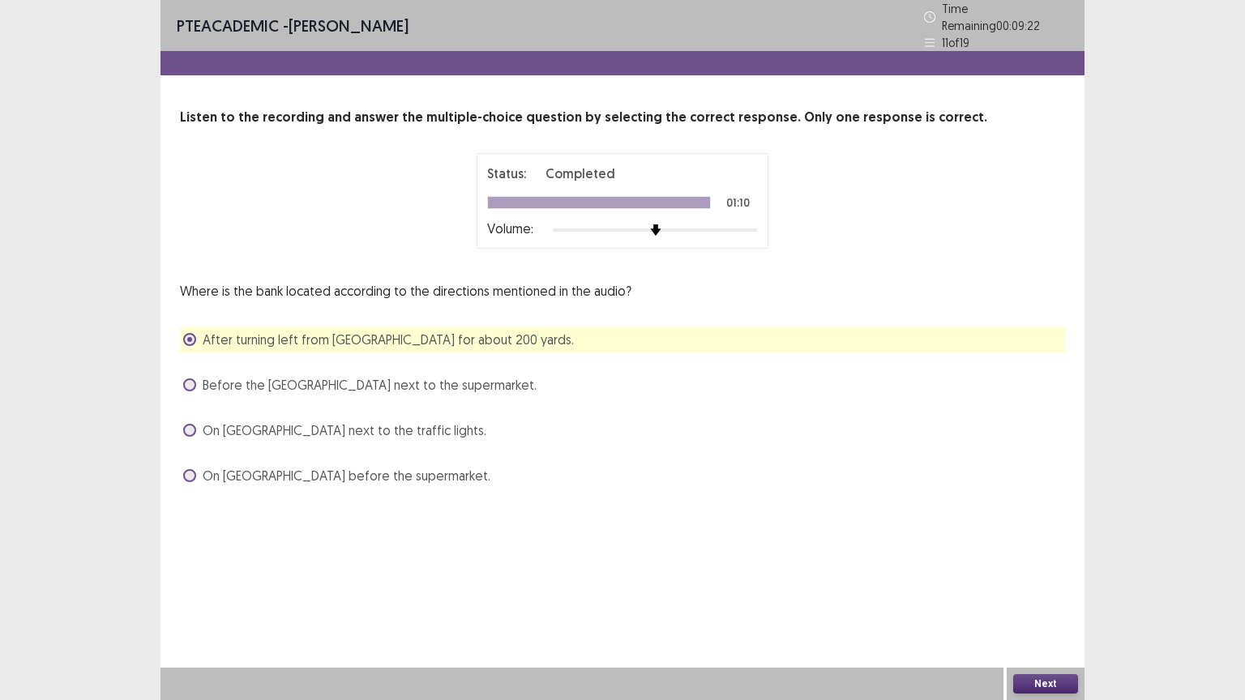
click at [1055, 563] on button "Next" at bounding box center [1045, 683] width 65 height 19
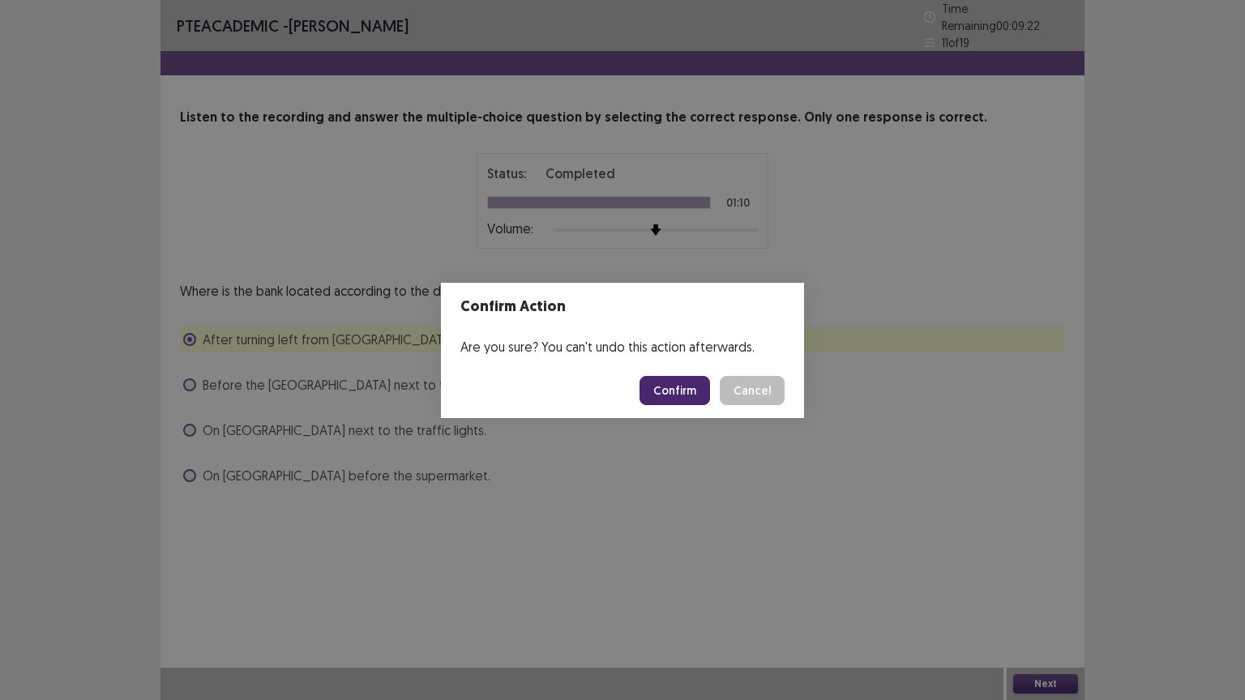
click at [678, 389] on button "Confirm" at bounding box center [675, 390] width 71 height 29
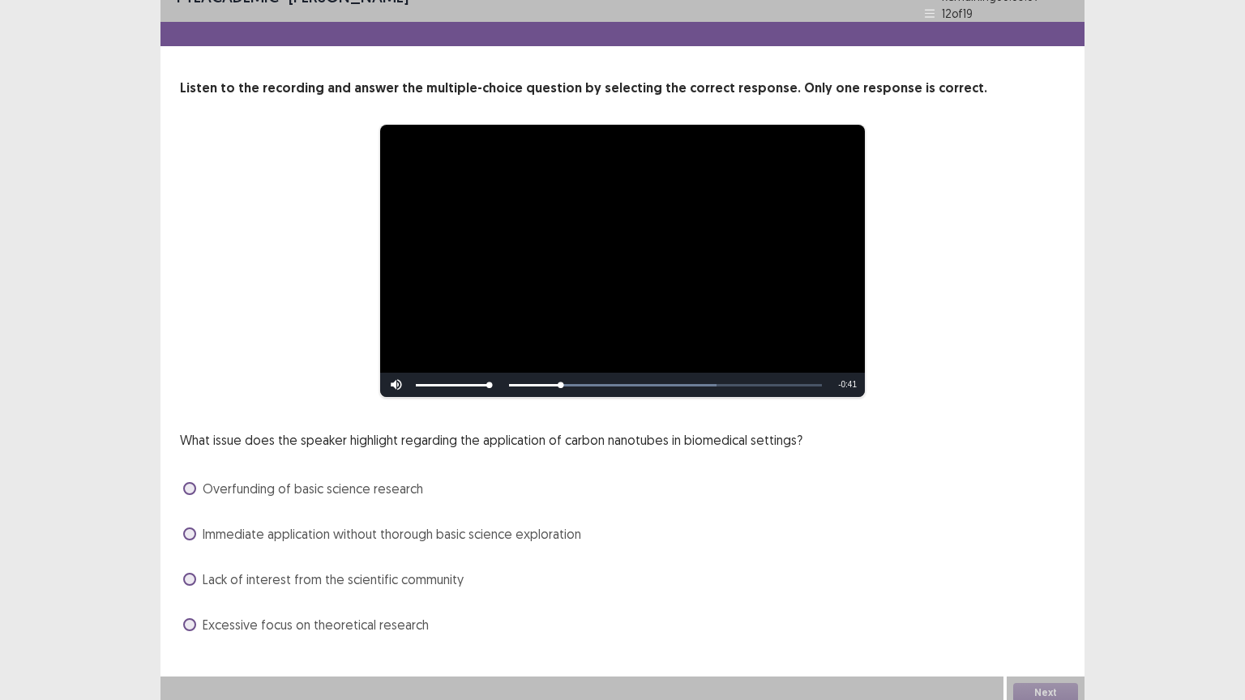
scroll to position [31, 0]
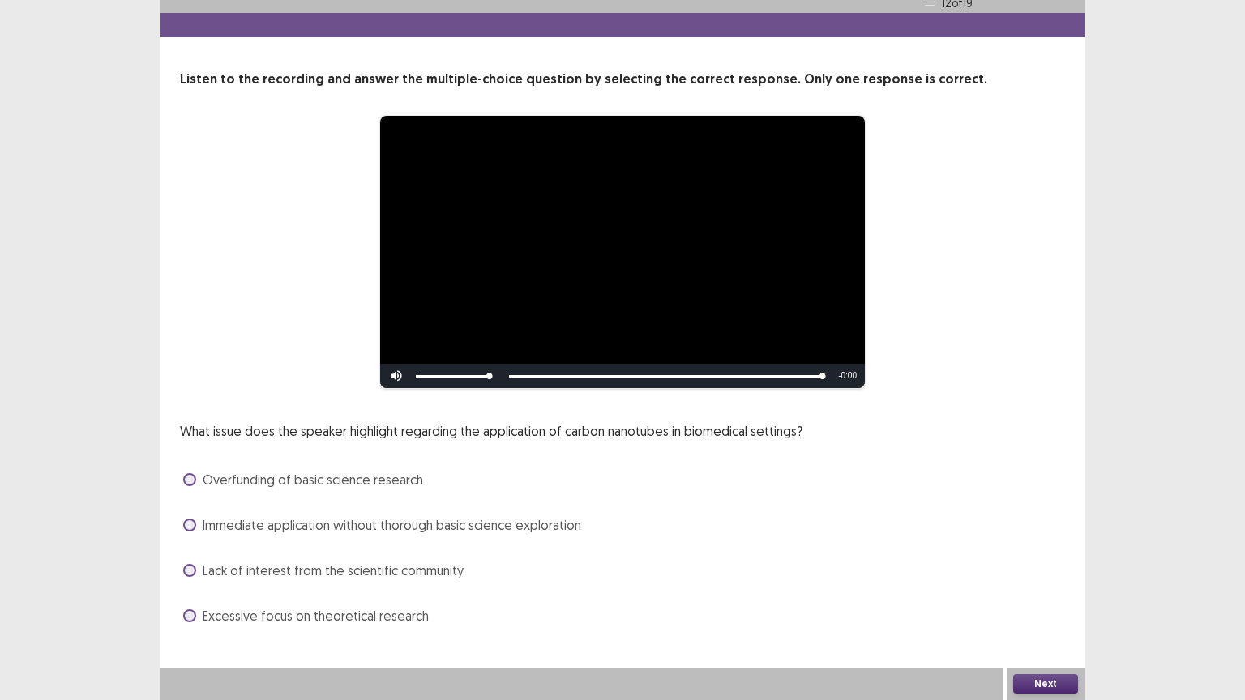
drag, startPoint x: 188, startPoint y: 622, endPoint x: 211, endPoint y: 624, distance: 22.8
click at [191, 563] on label "Excessive focus on theoretical research" at bounding box center [306, 615] width 246 height 19
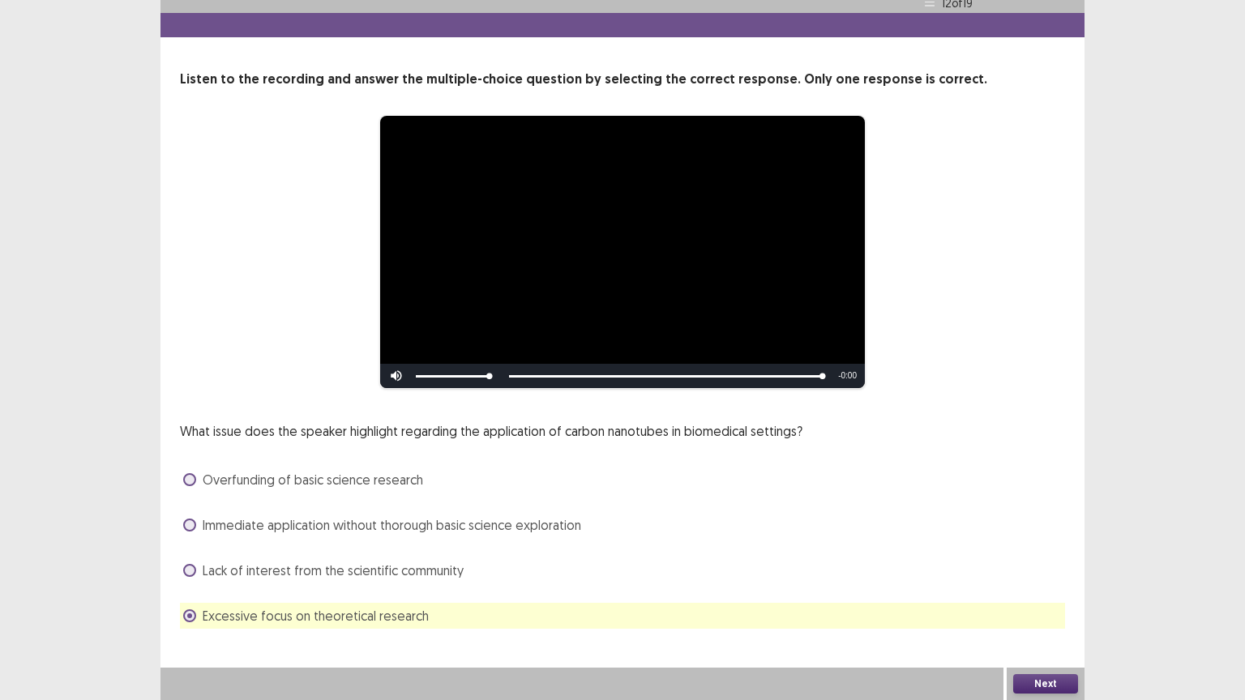
click at [1034, 563] on button "Next" at bounding box center [1045, 683] width 65 height 19
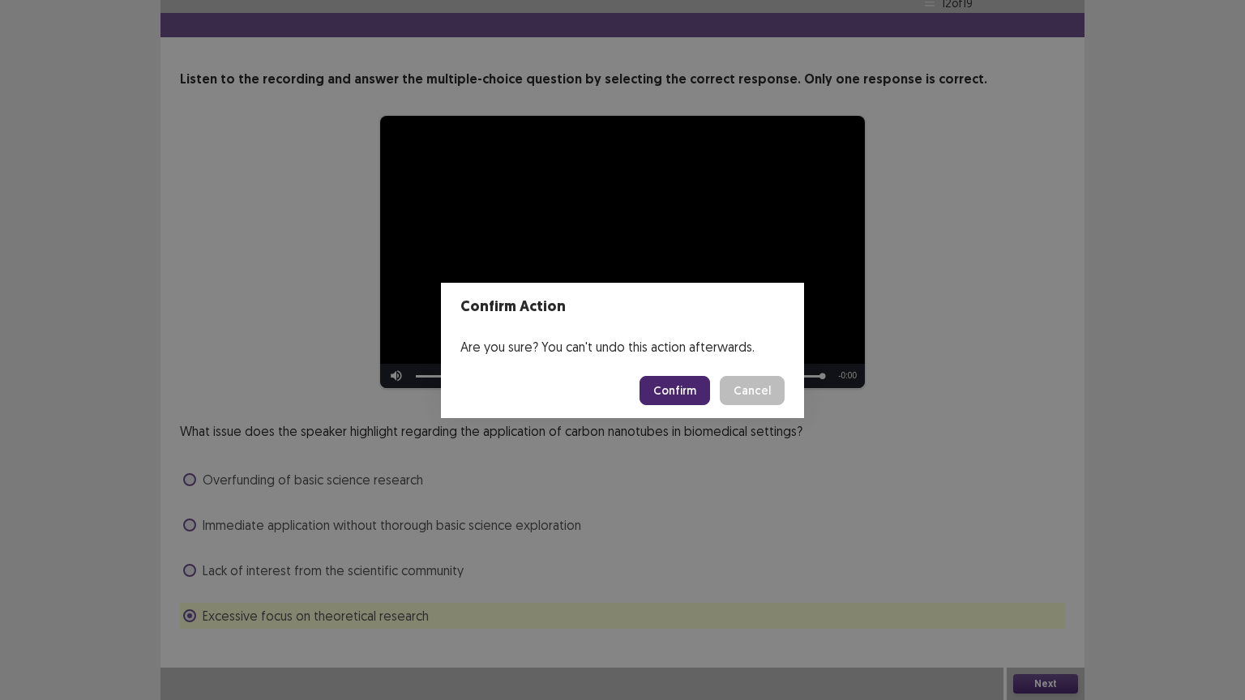
click at [688, 390] on button "Confirm" at bounding box center [675, 390] width 71 height 29
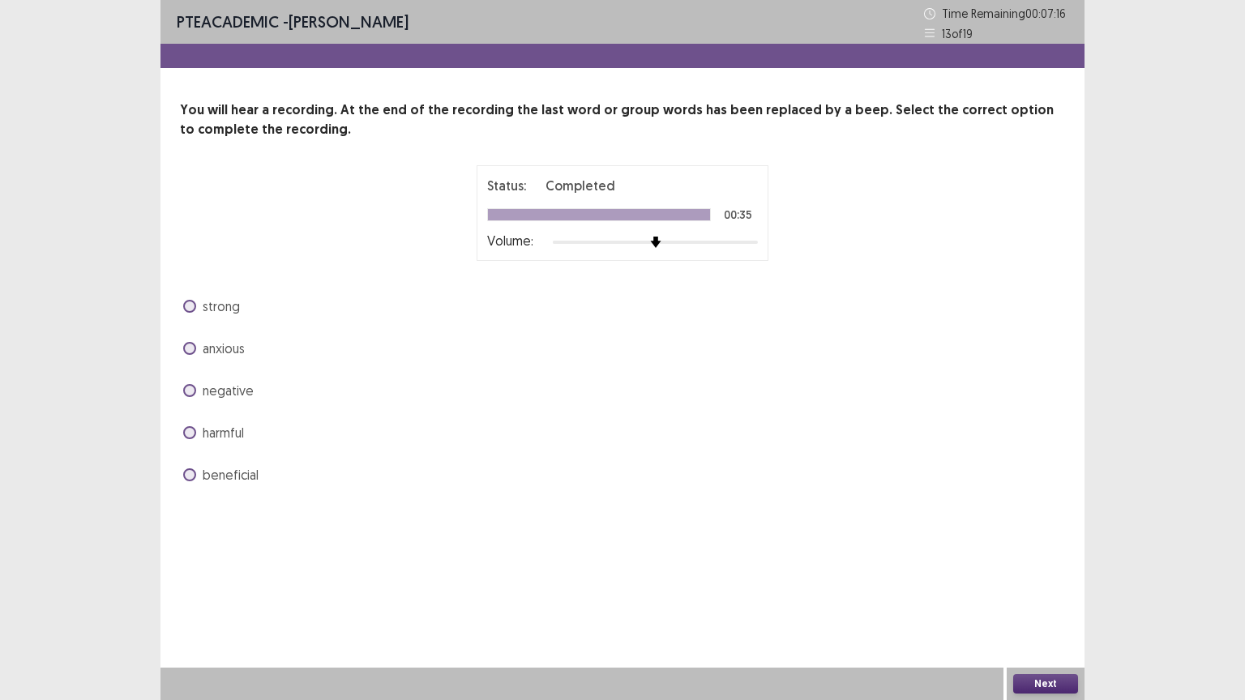
click at [185, 477] on span at bounding box center [189, 474] width 13 height 13
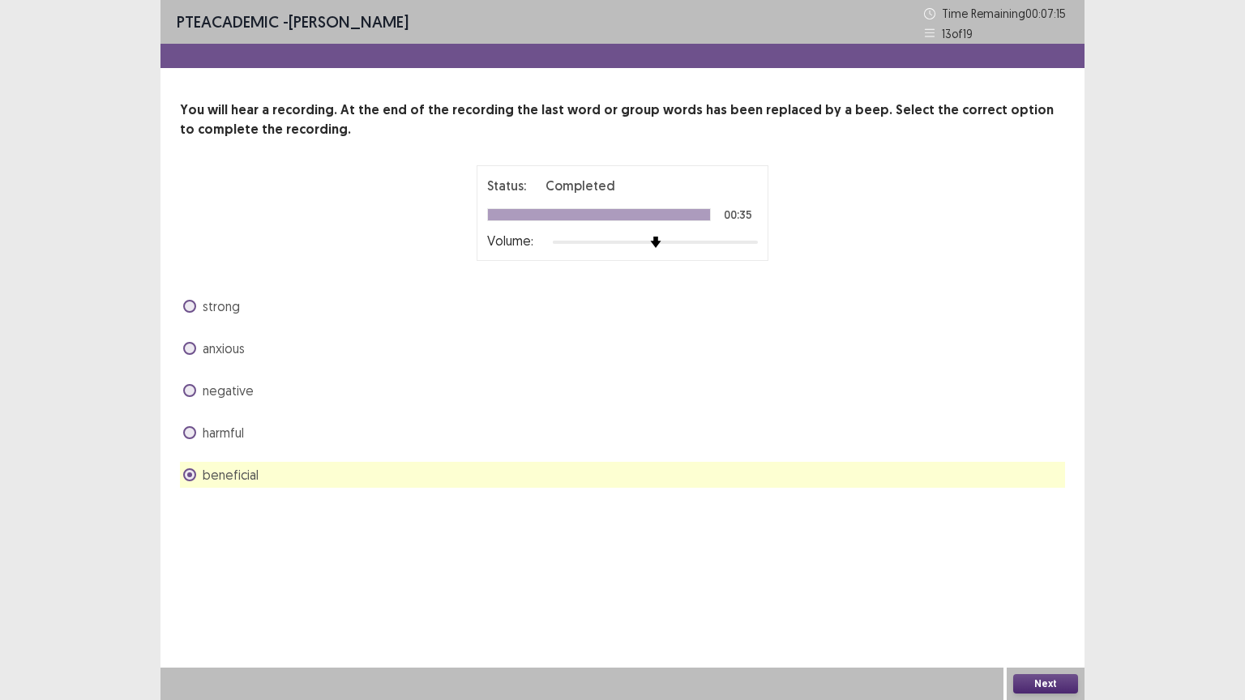
click at [1031, 563] on button "Next" at bounding box center [1045, 683] width 65 height 19
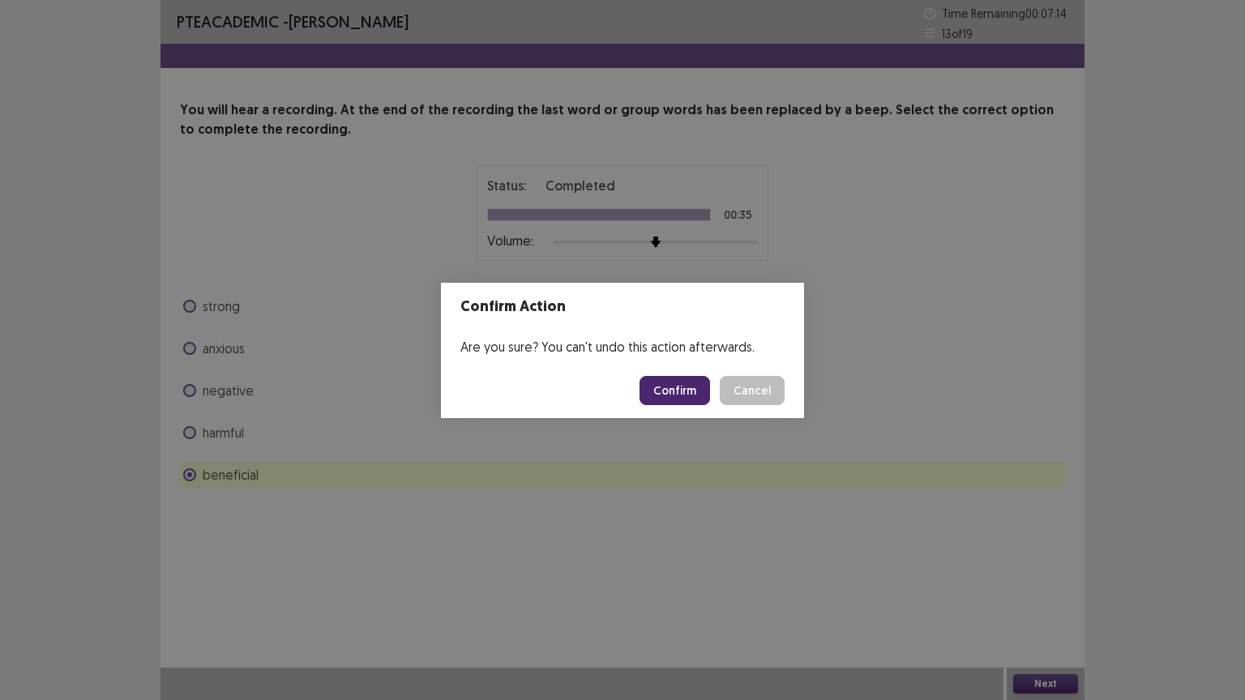
click at [664, 389] on button "Confirm" at bounding box center [675, 390] width 71 height 29
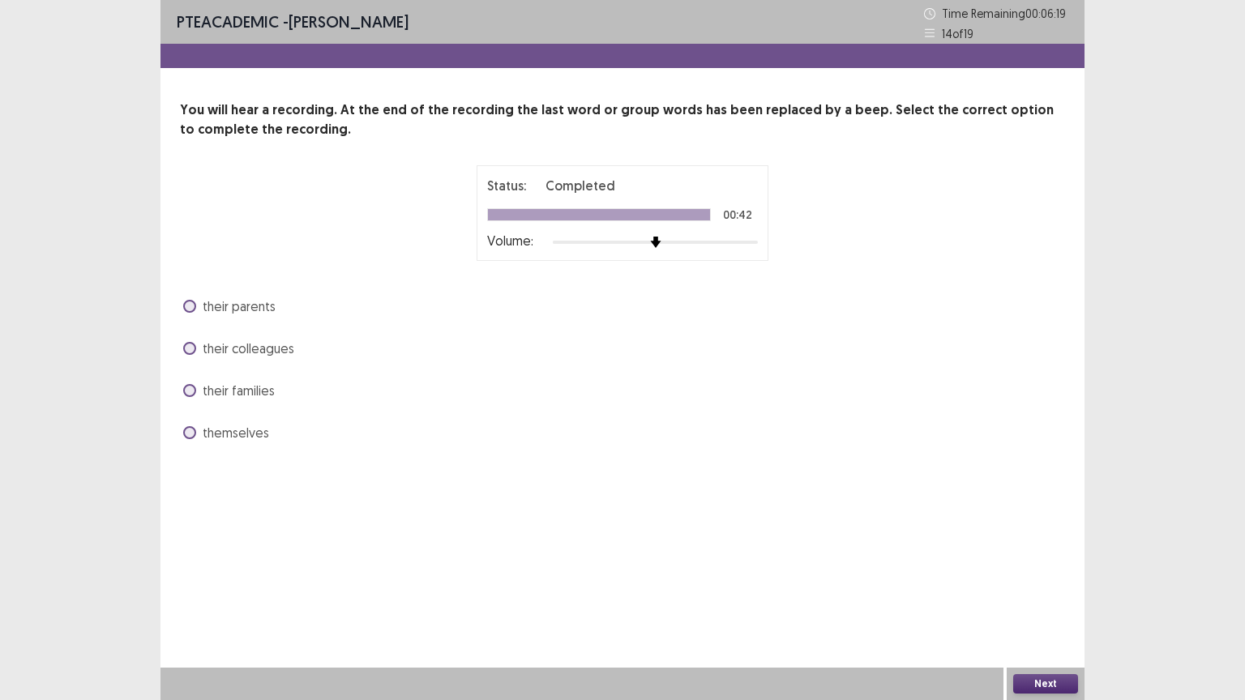
click at [185, 437] on span at bounding box center [189, 432] width 13 height 13
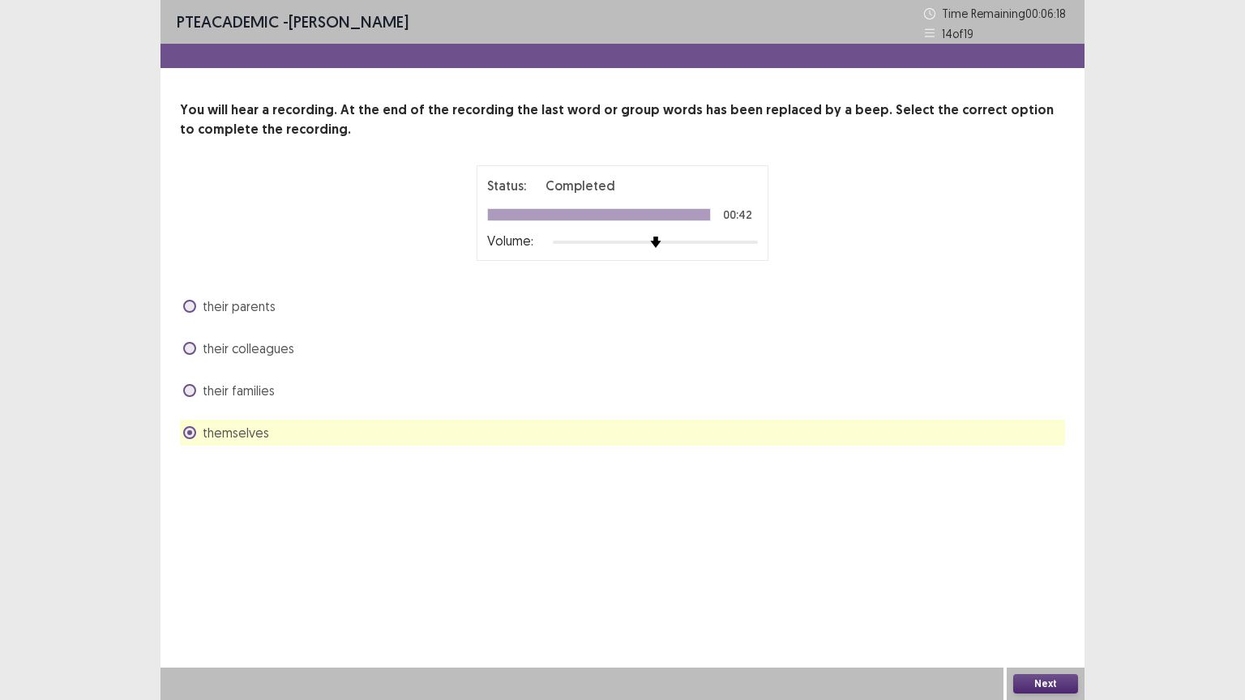
click at [1047, 563] on button "Next" at bounding box center [1045, 683] width 65 height 19
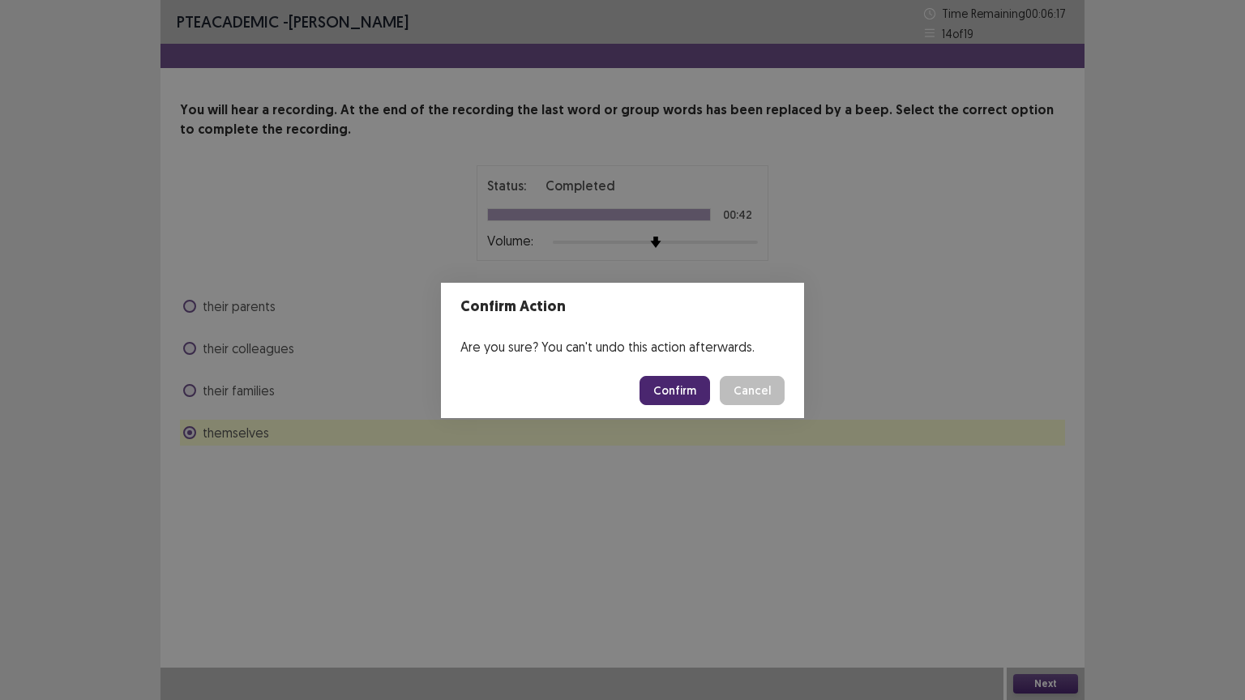
click at [663, 392] on button "Confirm" at bounding box center [675, 390] width 71 height 29
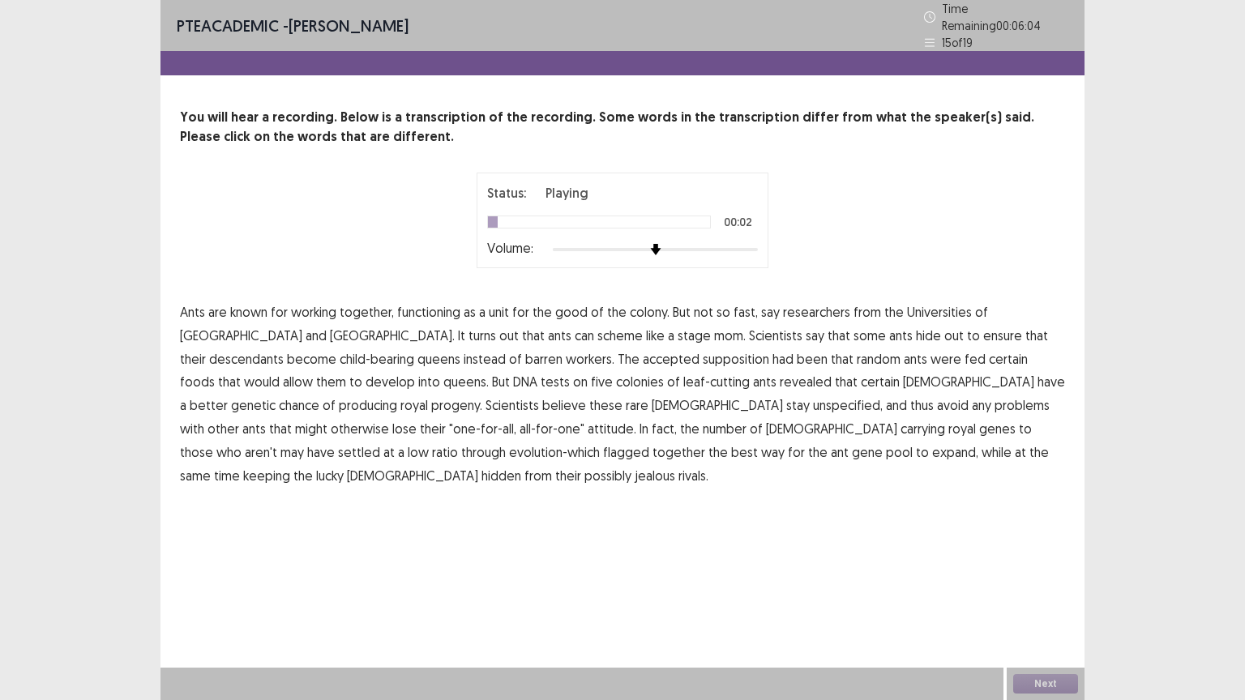
click at [440, 306] on span "functioning" at bounding box center [428, 311] width 63 height 19
click at [284, 349] on span "descendants" at bounding box center [246, 358] width 75 height 19
click at [703, 353] on span "supposition" at bounding box center [736, 358] width 66 height 19
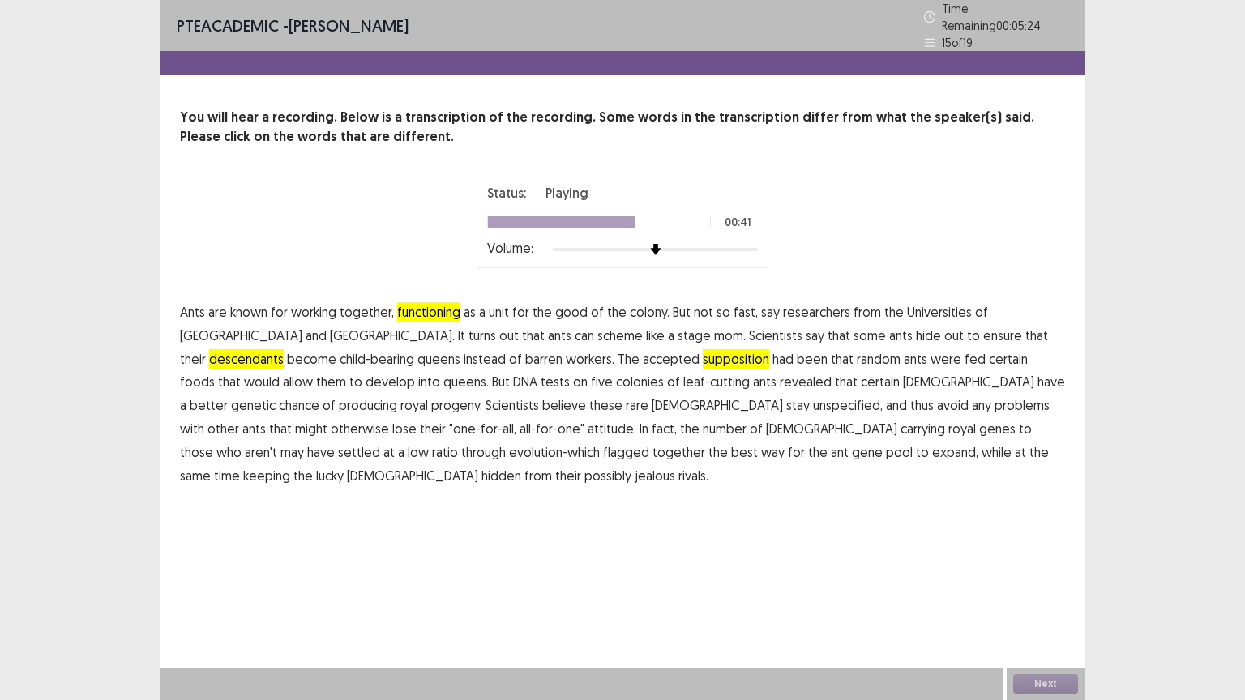
click at [542, 401] on span "believe" at bounding box center [564, 405] width 44 height 19
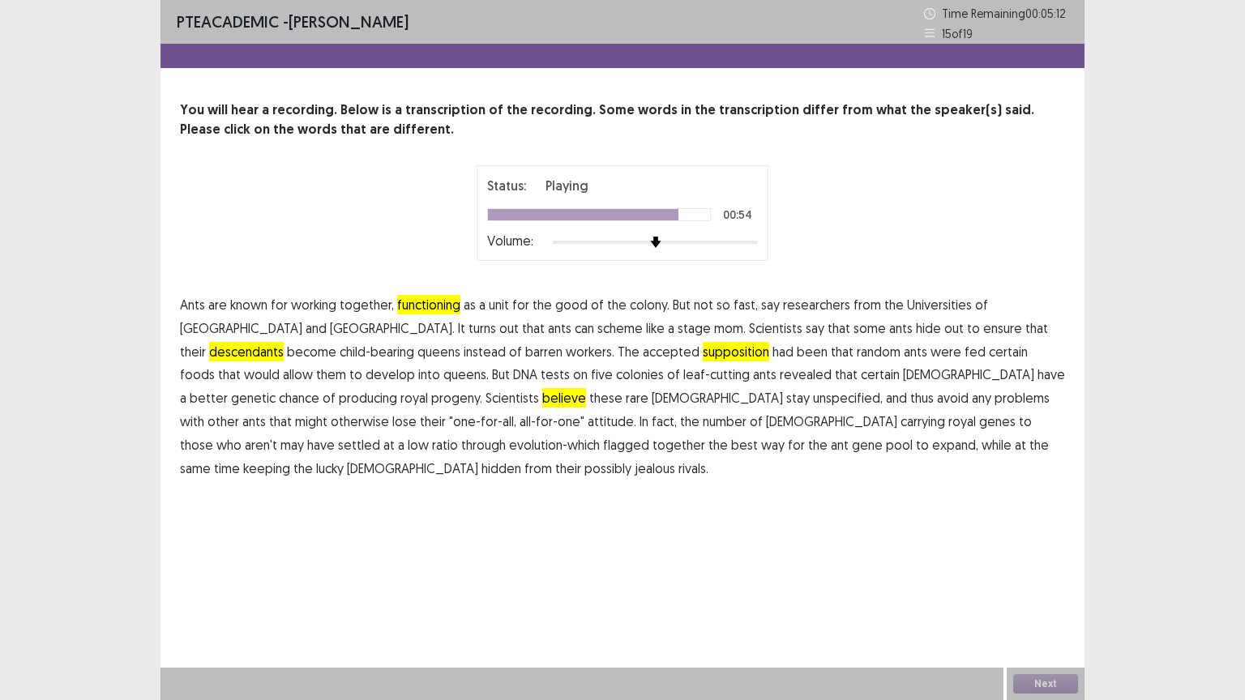
click at [380, 435] on span "settled" at bounding box center [359, 444] width 42 height 19
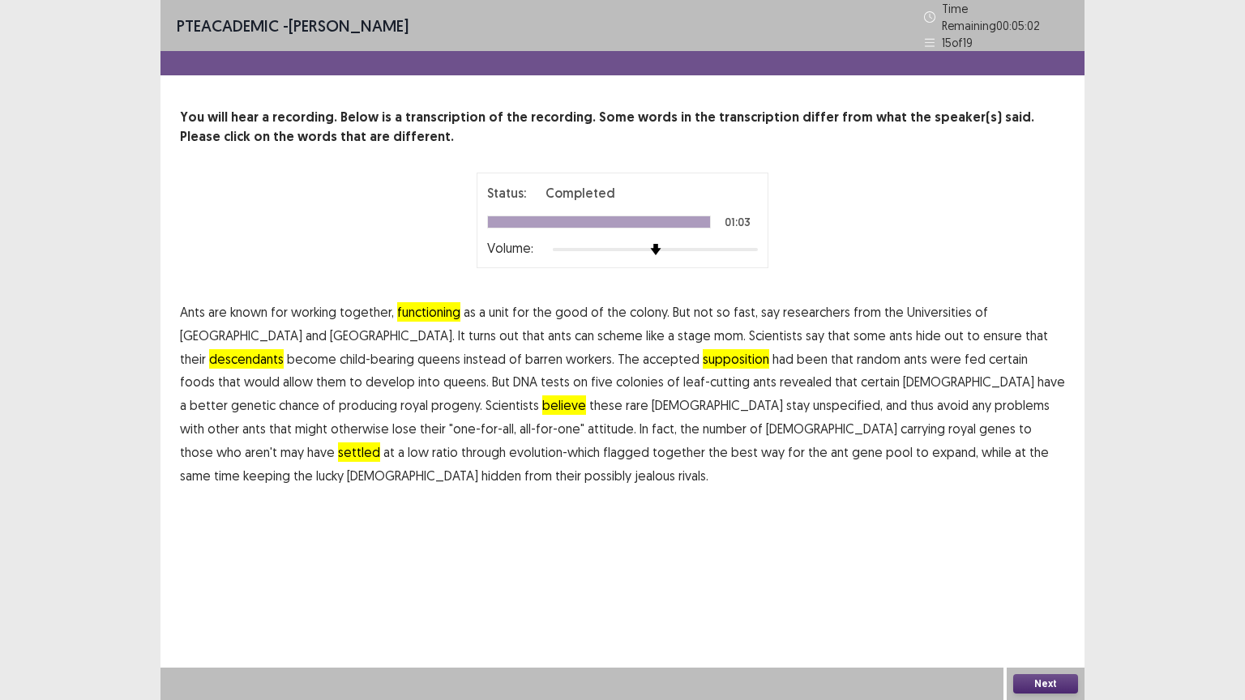
click at [1040, 563] on button "Next" at bounding box center [1045, 683] width 65 height 19
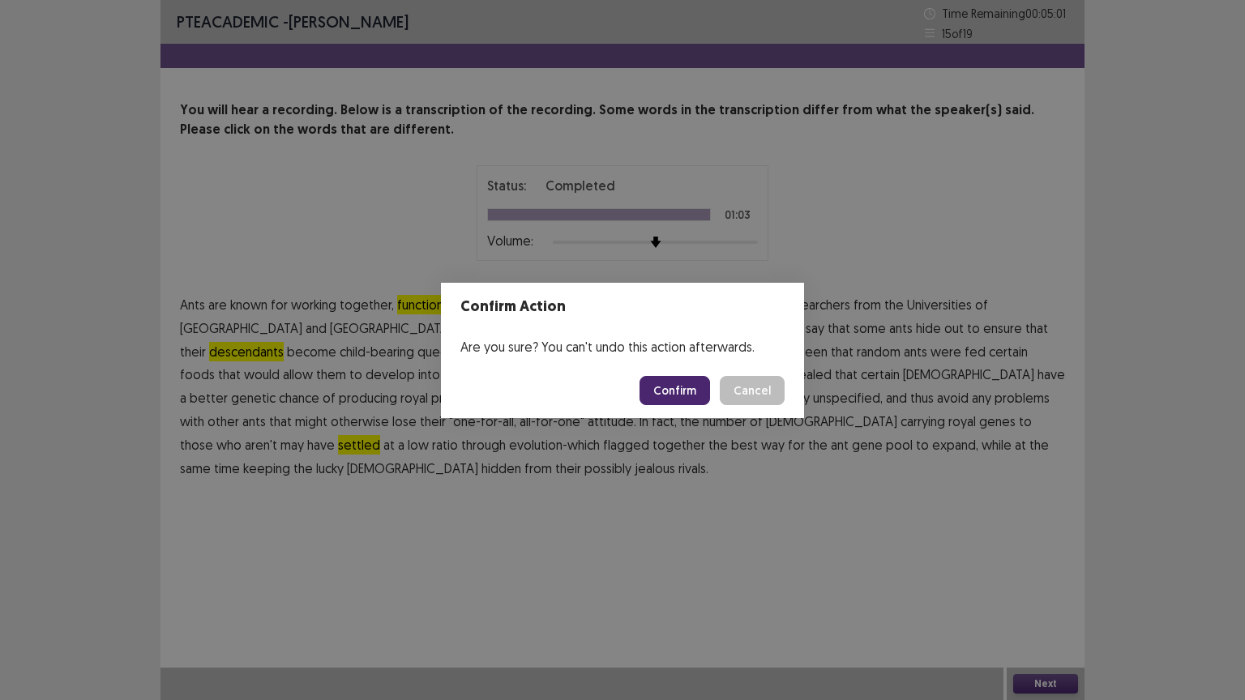
click at [685, 389] on button "Confirm" at bounding box center [675, 390] width 71 height 29
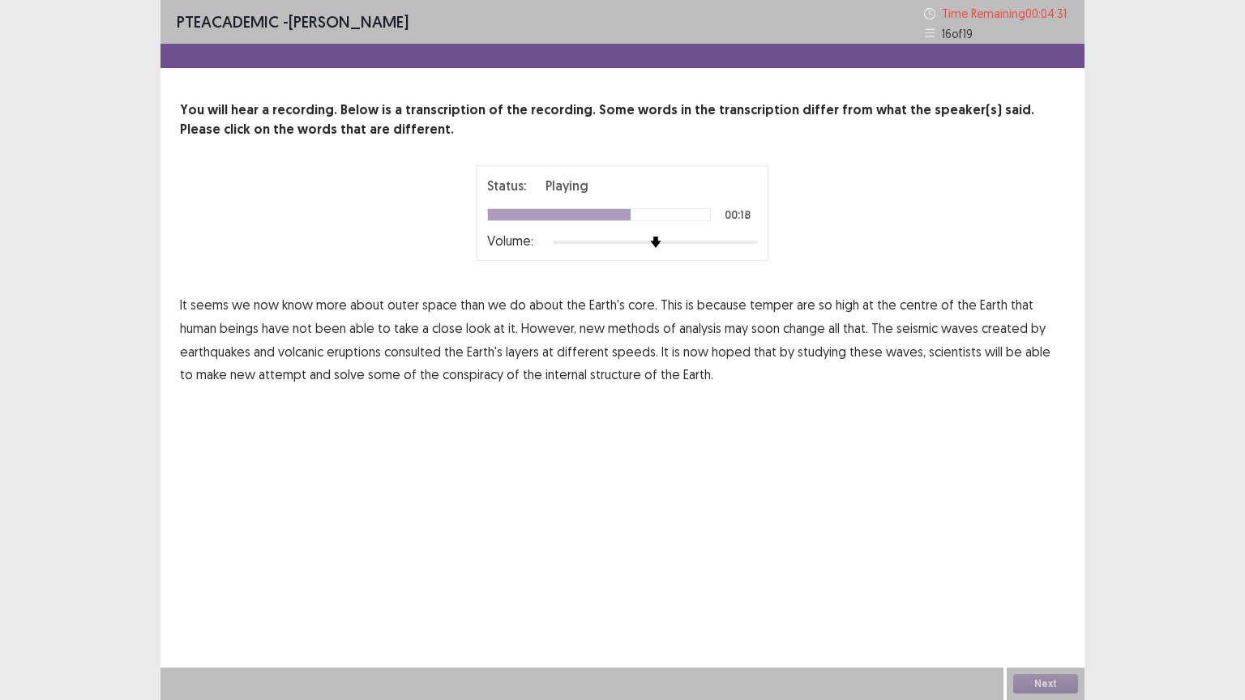
drag, startPoint x: 418, startPoint y: 351, endPoint x: 461, endPoint y: 353, distance: 43.0
click at [425, 352] on span "consulted" at bounding box center [412, 351] width 57 height 19
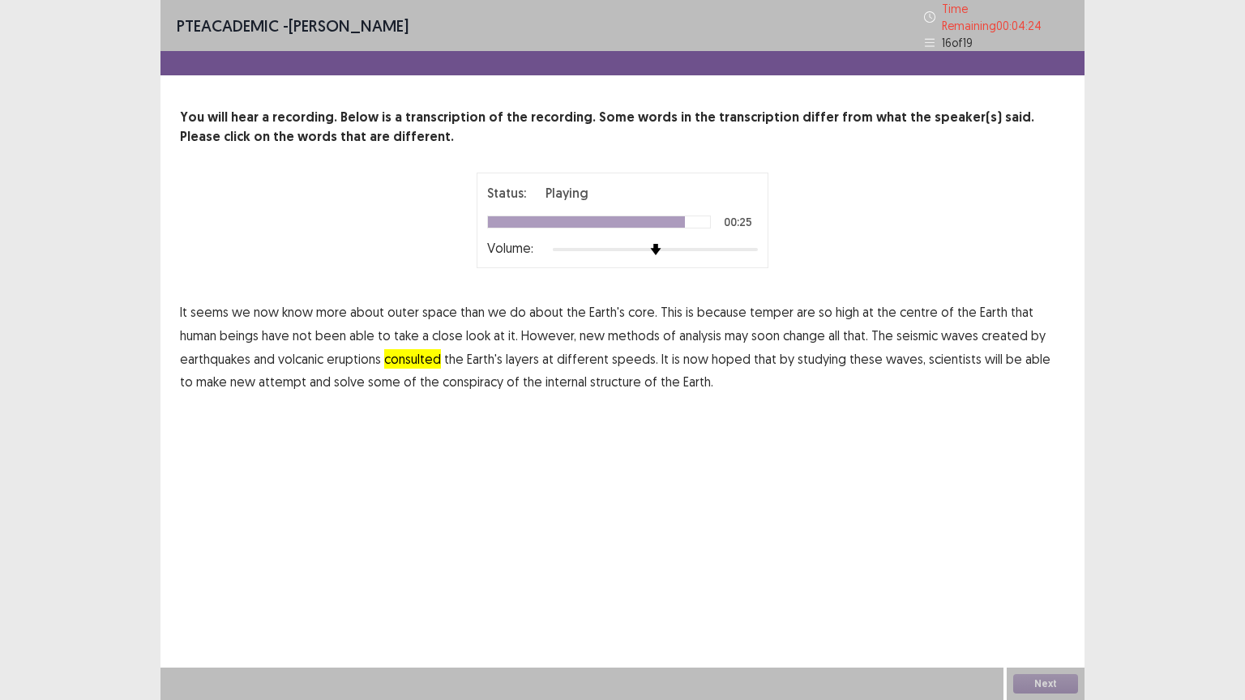
click at [272, 379] on span "attempt" at bounding box center [283, 381] width 48 height 19
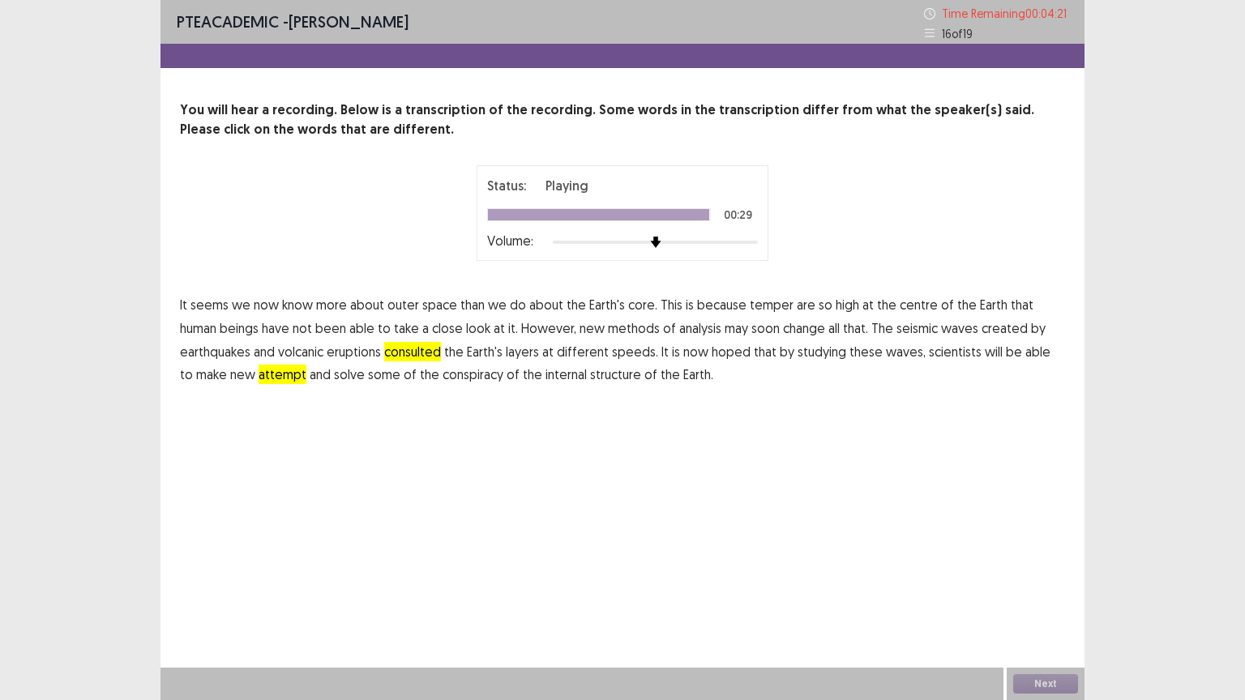
click at [464, 377] on span "conspiracy" at bounding box center [473, 374] width 61 height 19
click at [1049, 563] on button "Next" at bounding box center [1045, 683] width 65 height 19
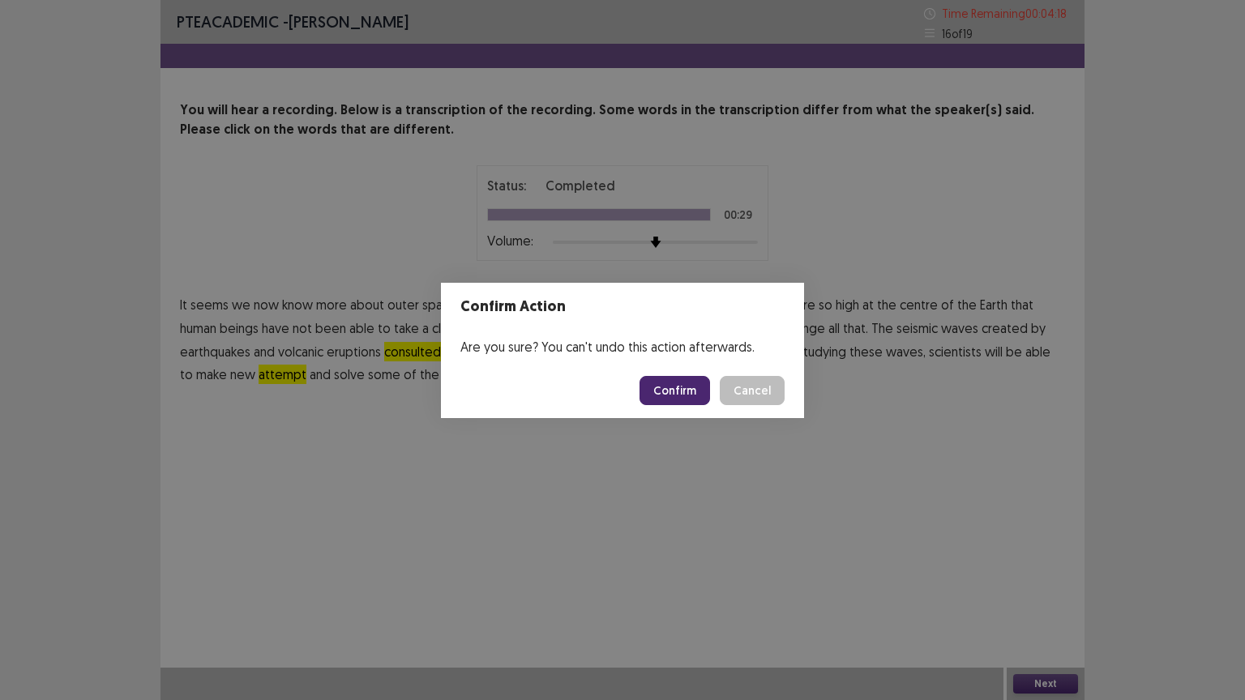
click at [674, 385] on button "Confirm" at bounding box center [675, 390] width 71 height 29
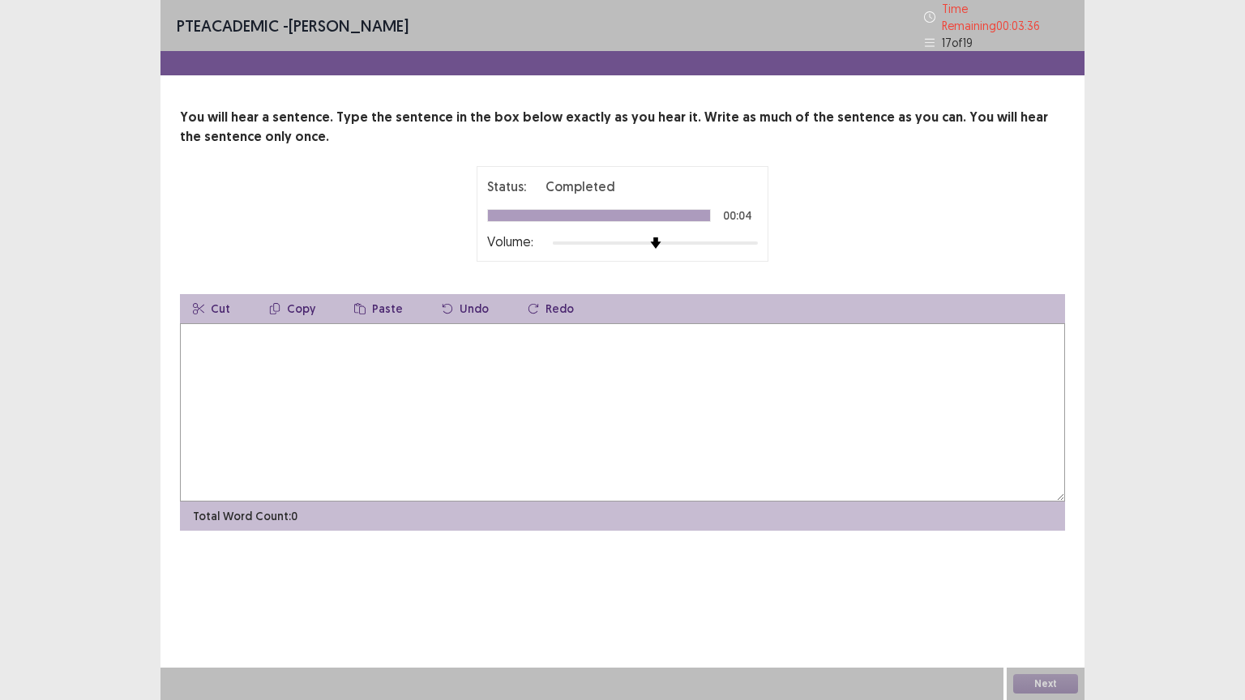
click at [208, 347] on textarea at bounding box center [622, 412] width 885 height 178
click at [323, 331] on textarea "**********" at bounding box center [622, 412] width 885 height 178
type textarea "**********"
click at [1041, 563] on button "Next" at bounding box center [1045, 683] width 65 height 19
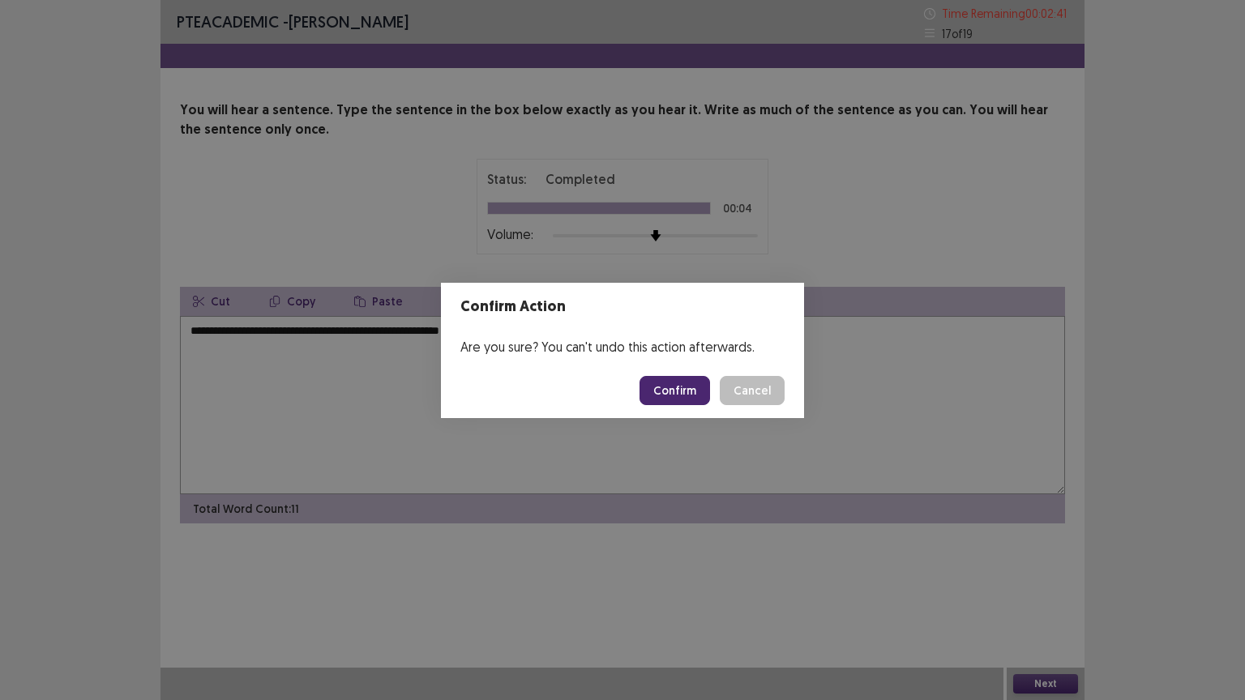
click at [674, 399] on button "Confirm" at bounding box center [675, 390] width 71 height 29
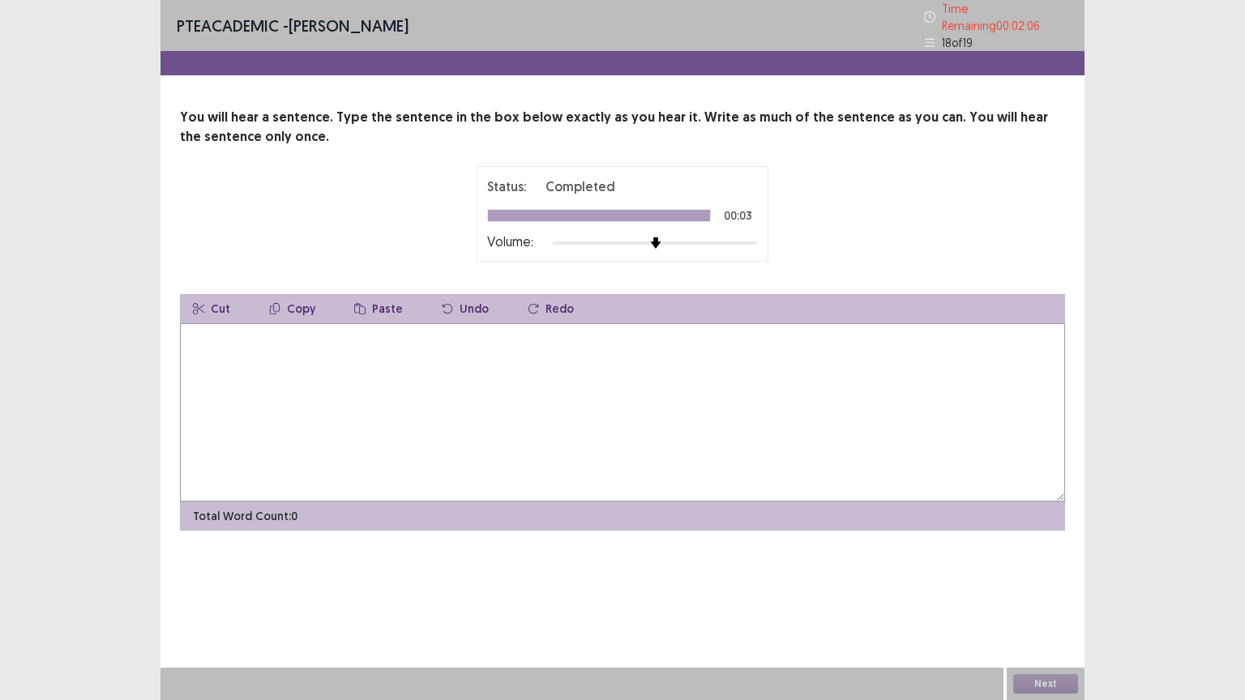
click at [204, 334] on textarea at bounding box center [622, 412] width 885 height 178
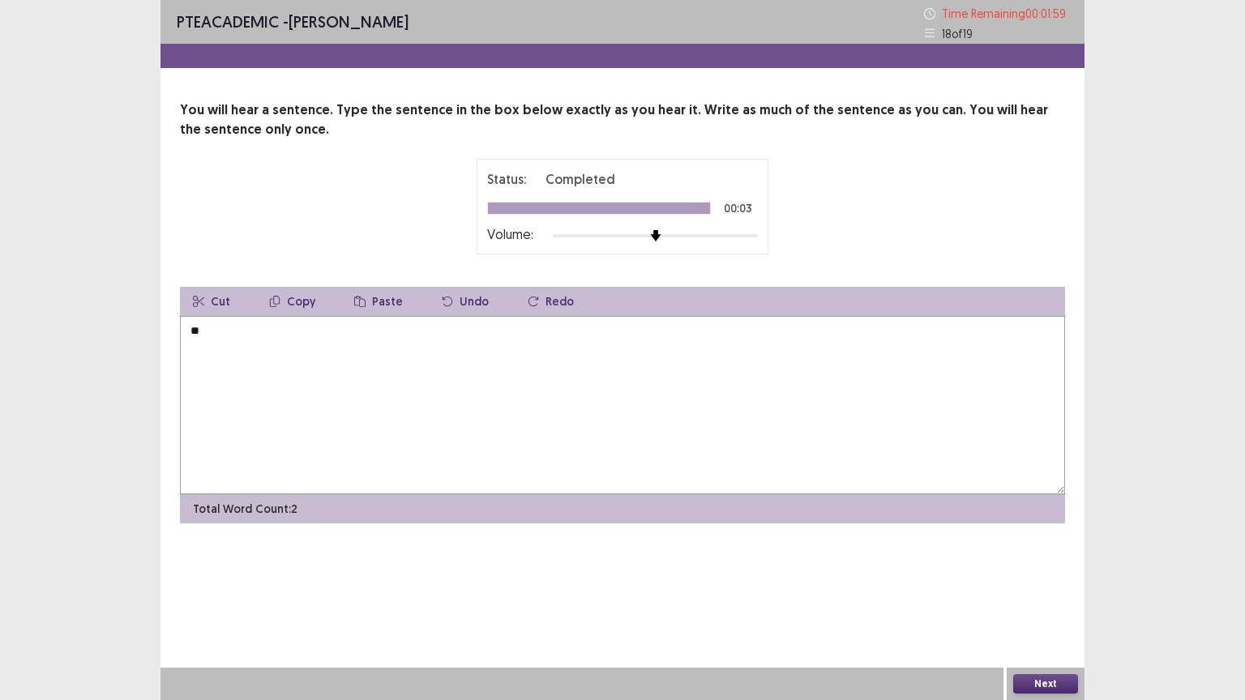
type textarea "*"
type textarea "**********"
click at [1037, 563] on button "Next" at bounding box center [1045, 683] width 65 height 19
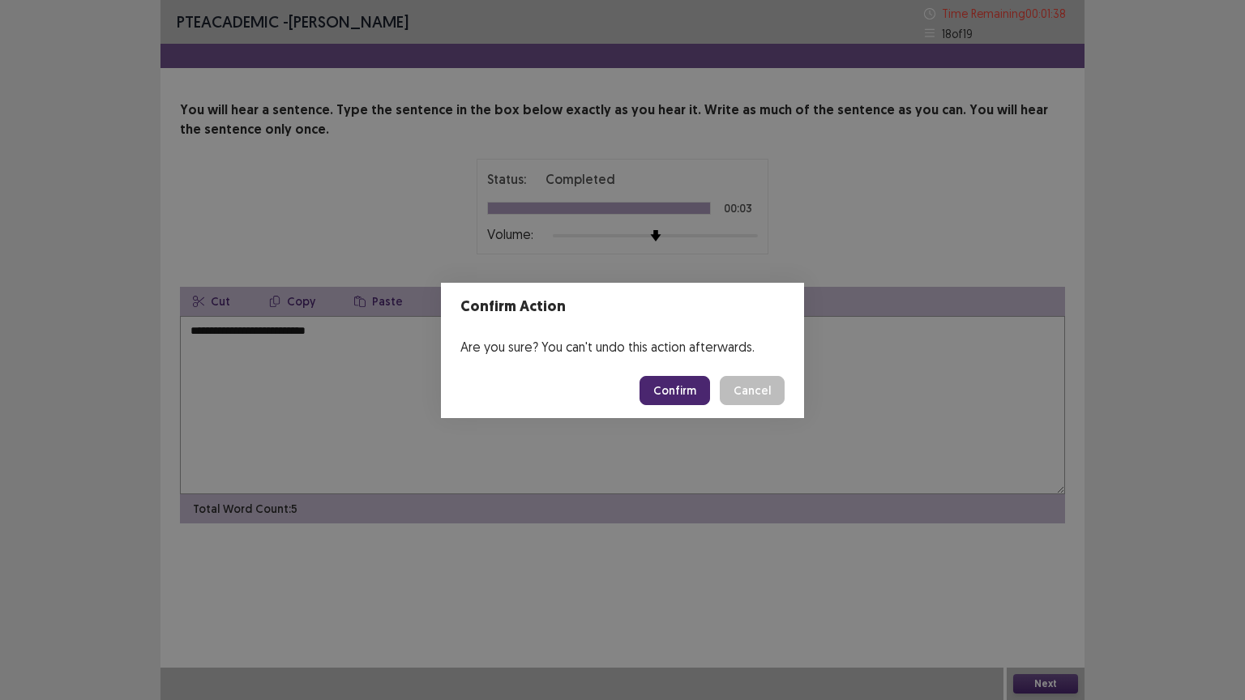
click at [674, 400] on button "Confirm" at bounding box center [675, 390] width 71 height 29
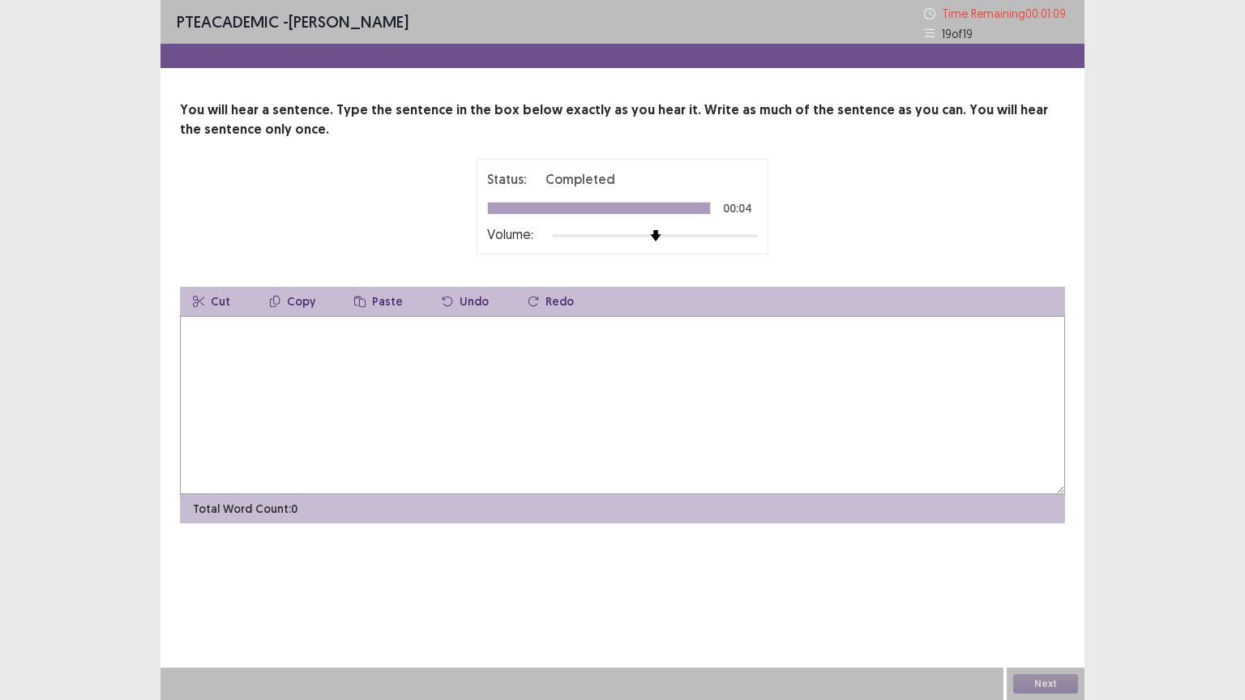
click at [118, 338] on div "PTE academic - [PERSON_NAME] Time Remaining 00 : 01 : 09 19 of 19 You will hear…" at bounding box center [622, 350] width 1245 height 700
click at [174, 334] on div "You will hear a sentence. Type the sentence in the box below exactly as you hea…" at bounding box center [622, 312] width 924 height 423
click at [214, 333] on textarea at bounding box center [622, 405] width 885 height 178
click at [216, 336] on textarea at bounding box center [622, 405] width 885 height 178
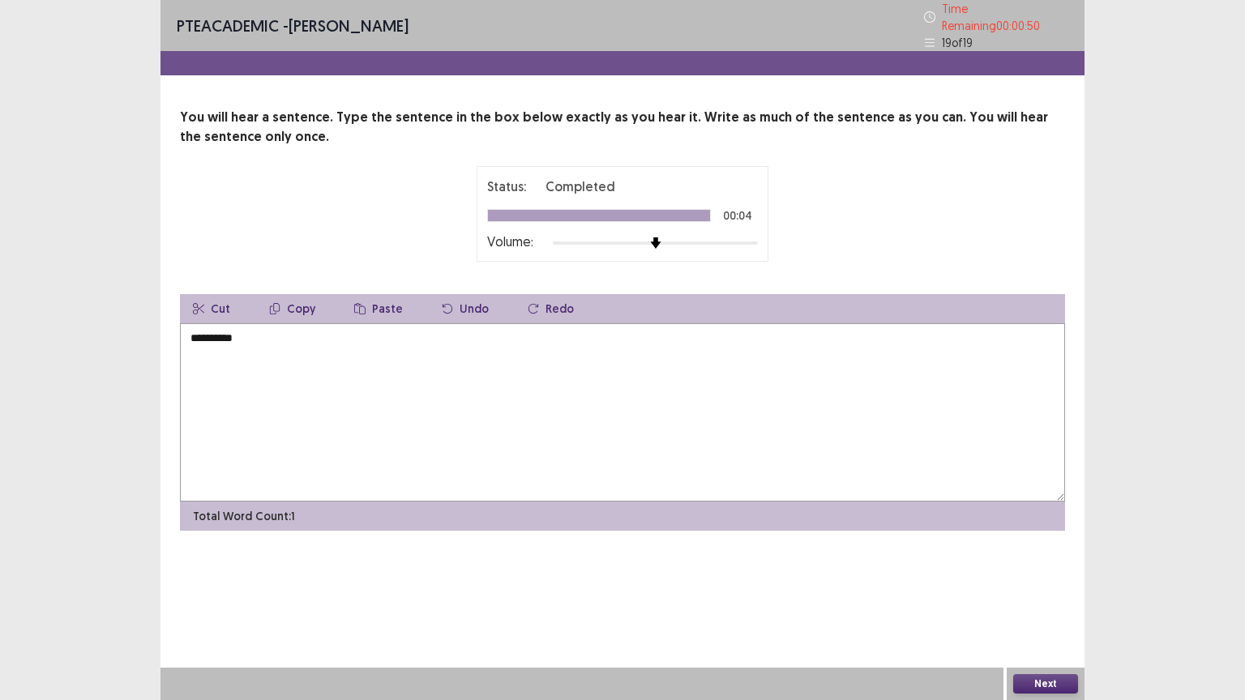
type textarea "**********"
click at [1037, 563] on button "Next" at bounding box center [1045, 683] width 65 height 19
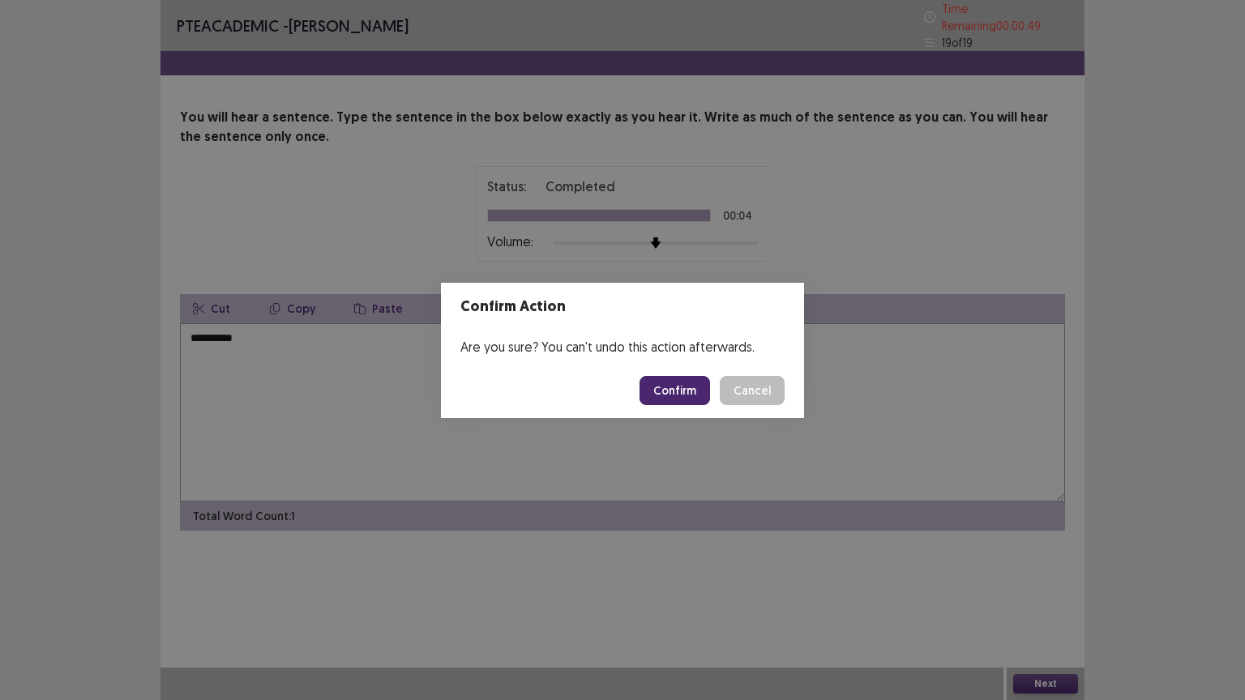
click at [696, 374] on footer "Confirm Cancel" at bounding box center [622, 390] width 363 height 55
click at [685, 392] on button "Confirm" at bounding box center [675, 390] width 71 height 29
